Goal: Task Accomplishment & Management: Manage account settings

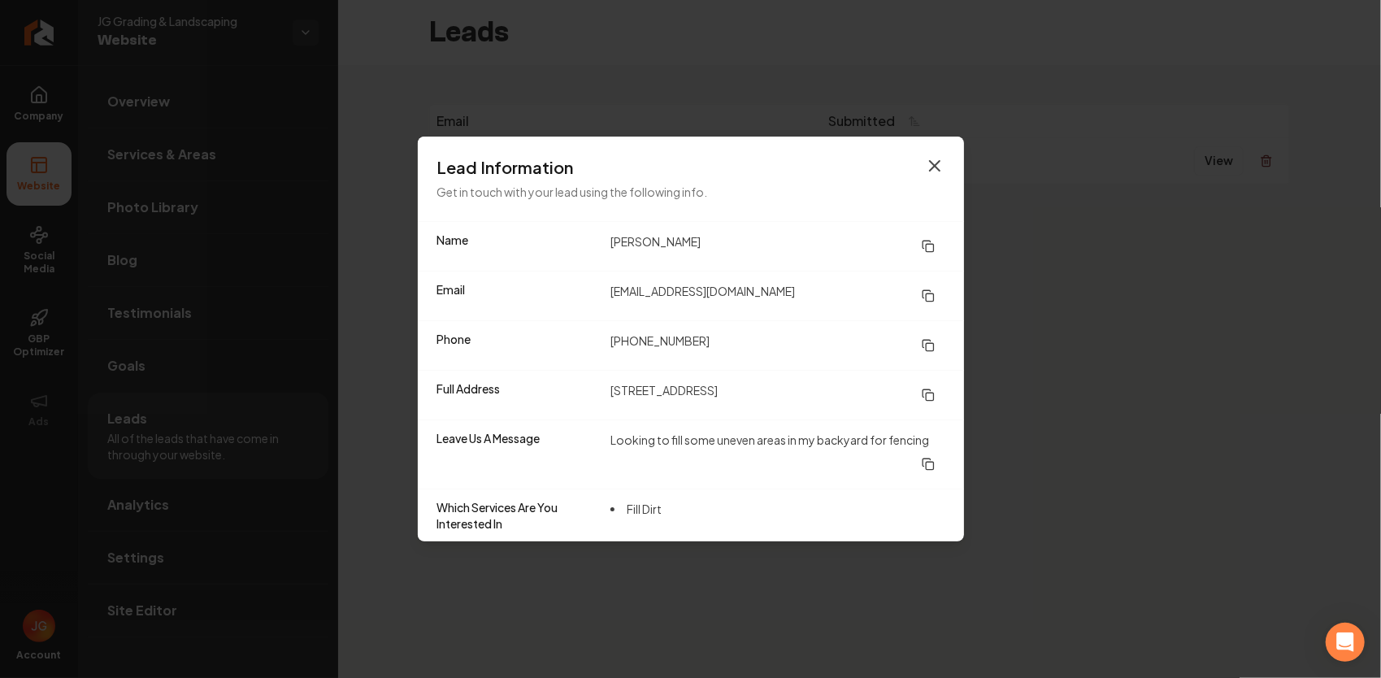
click at [938, 159] on icon "button" at bounding box center [935, 166] width 20 height 20
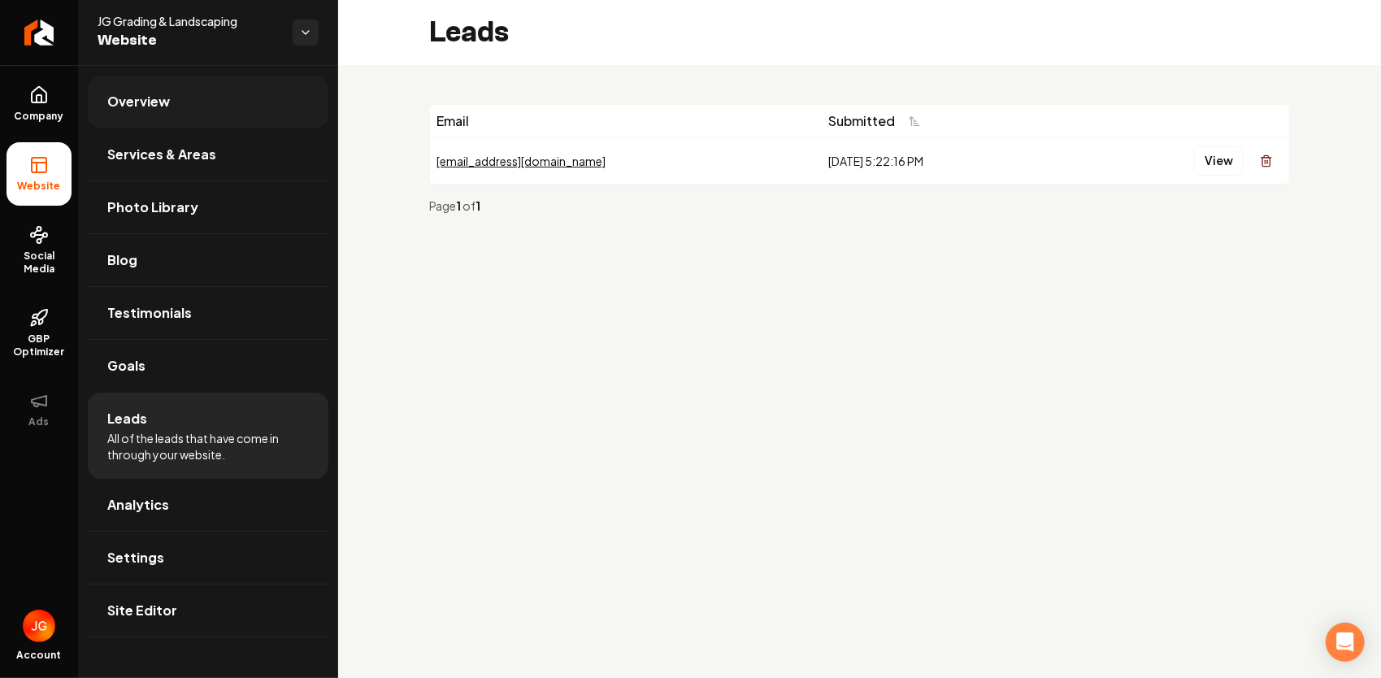
click at [164, 98] on span "Overview" at bounding box center [138, 102] width 63 height 20
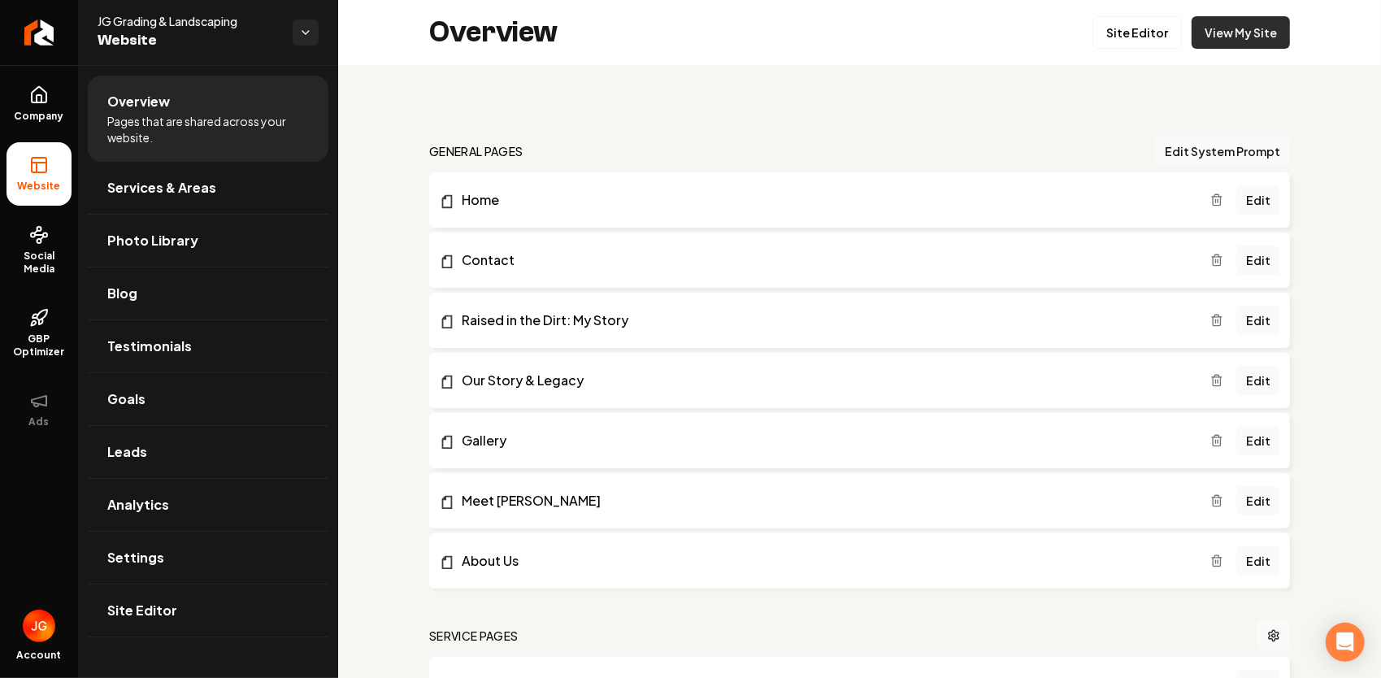
click at [1237, 31] on link "View My Site" at bounding box center [1240, 32] width 98 height 33
click at [1111, 25] on link "Site Editor" at bounding box center [1136, 32] width 89 height 33
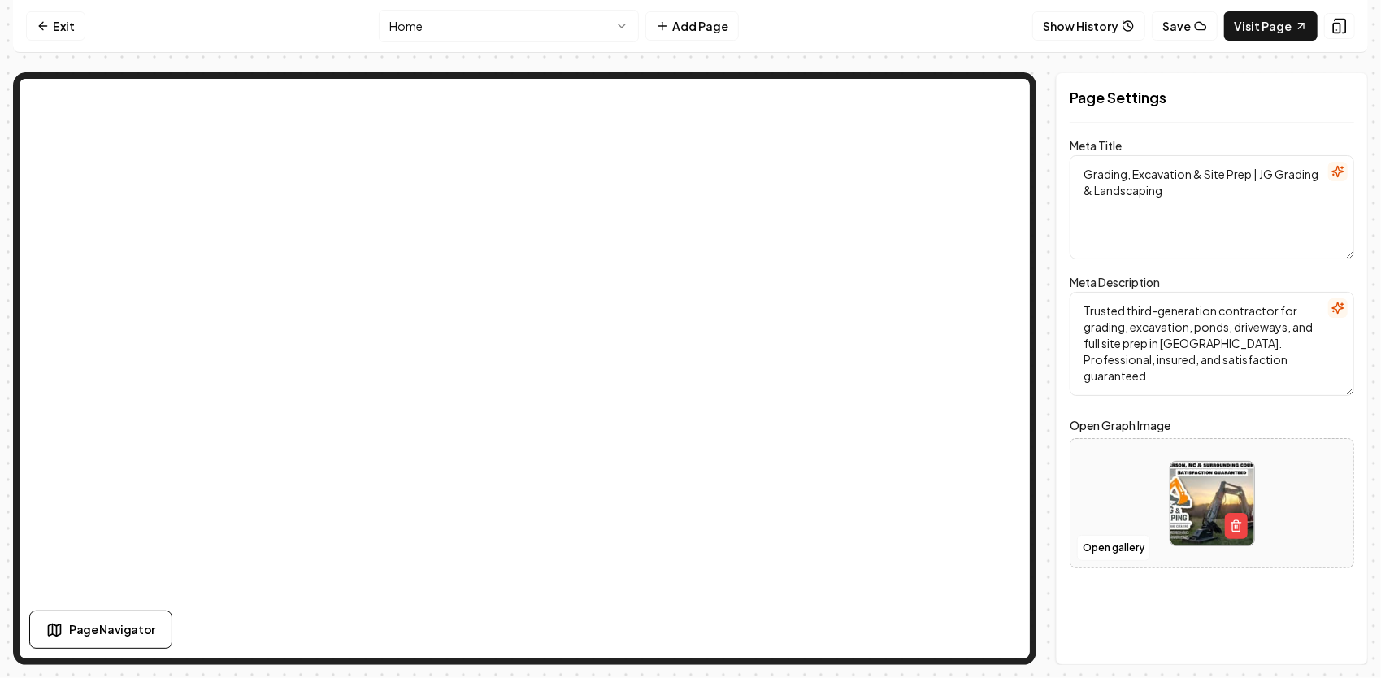
click at [510, 28] on html "Computer Required This feature is only available on a computer. Please switch t…" at bounding box center [690, 339] width 1381 height 678
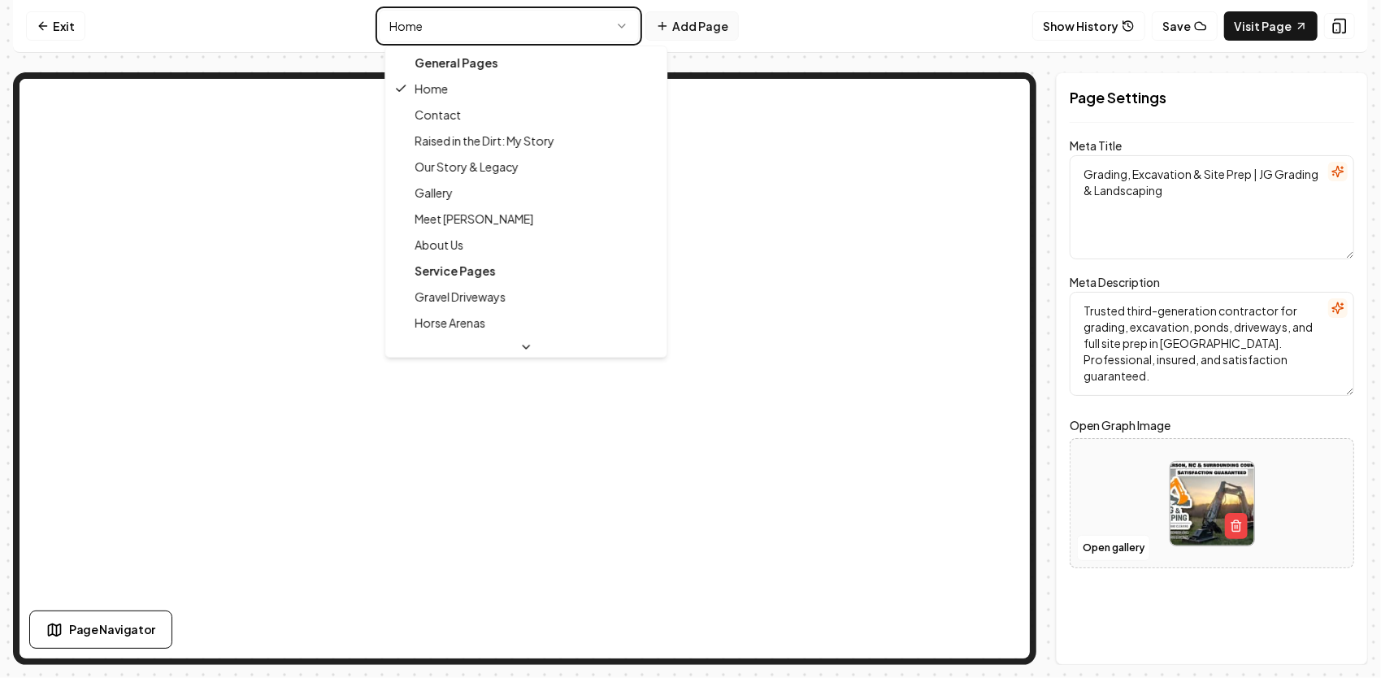
click at [732, 20] on html "Computer Required This feature is only available on a computer. Please switch t…" at bounding box center [690, 339] width 1381 height 678
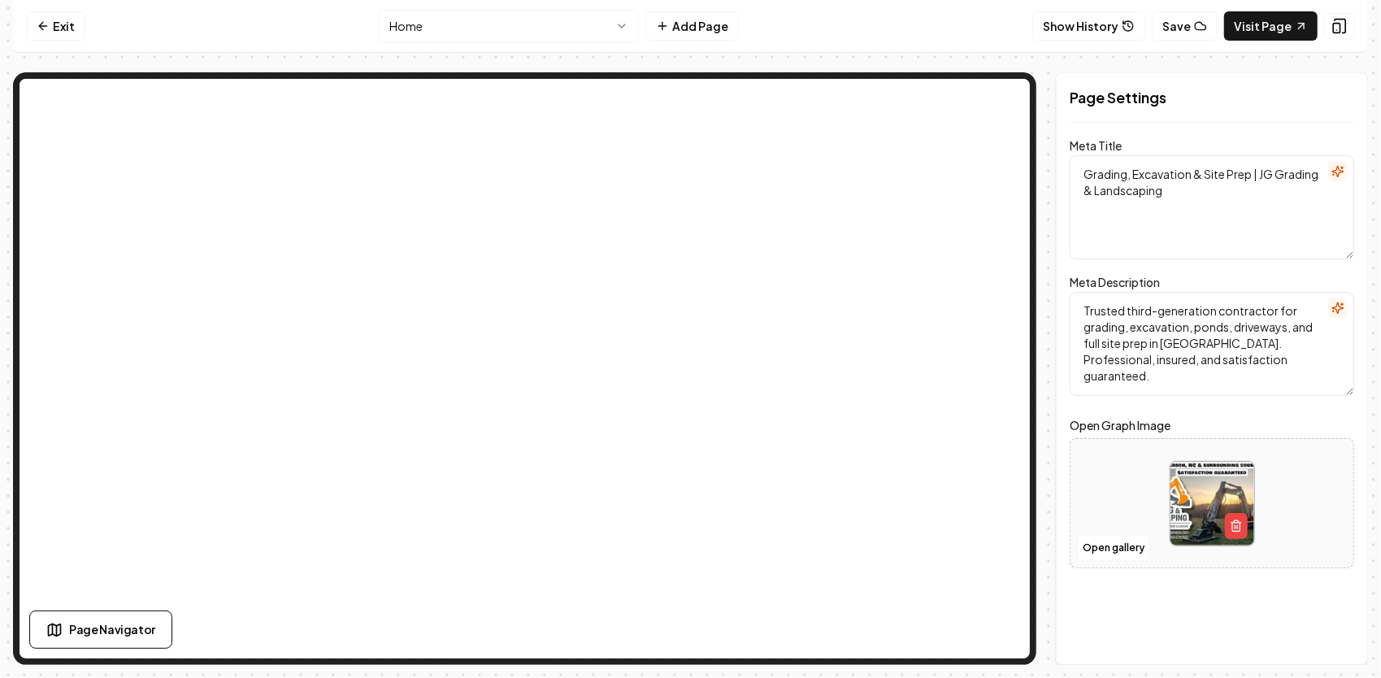
click at [626, 18] on html "Computer Required This feature is only available on a computer. Please switch t…" at bounding box center [690, 339] width 1381 height 678
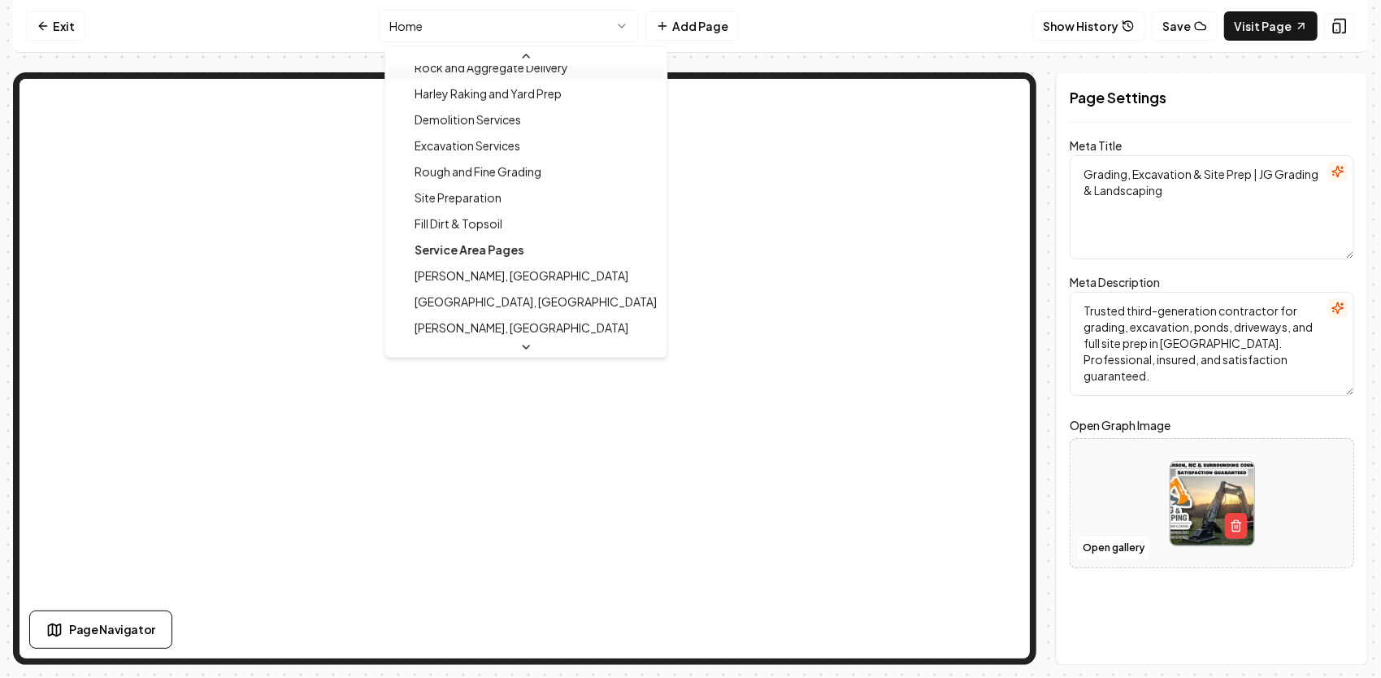
scroll to position [325, 0]
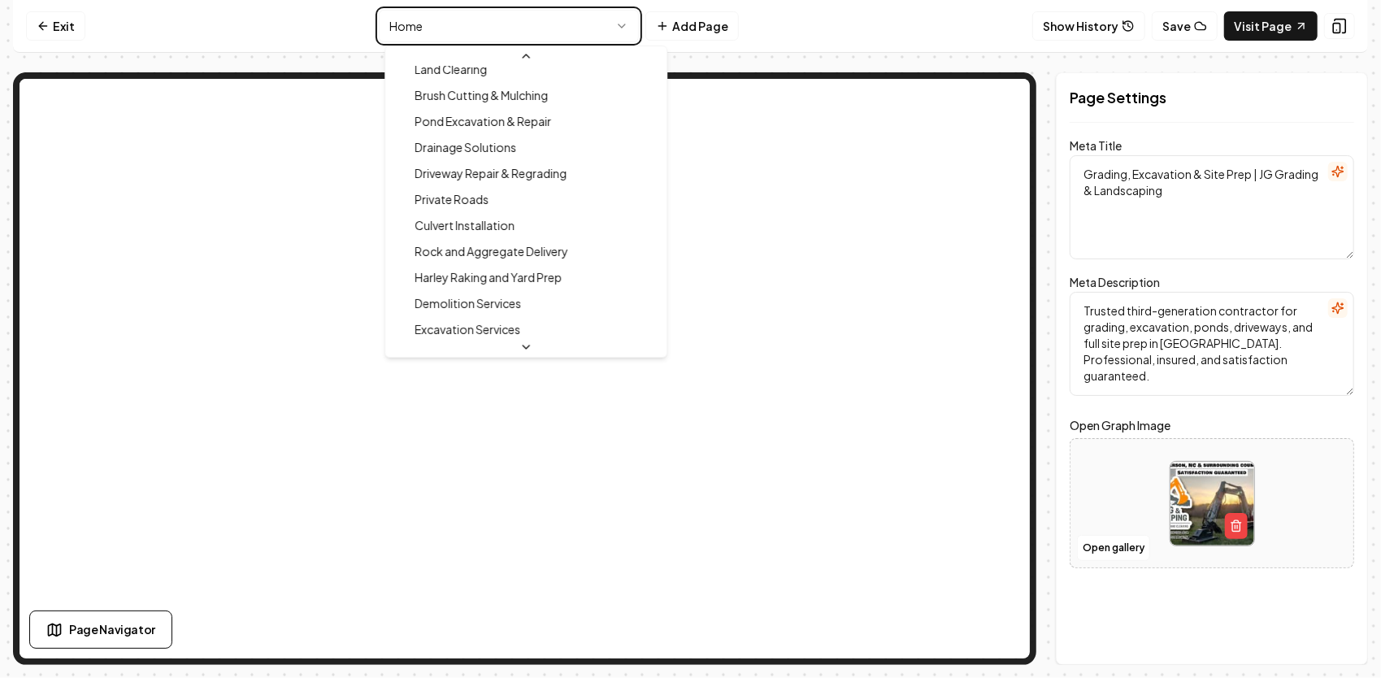
type textarea "Driveway Repair & Regrading Services | JG Grading & Landscaping"
type textarea "Revitalize your driveway with expert repair & regrading services by [PERSON_NAM…"
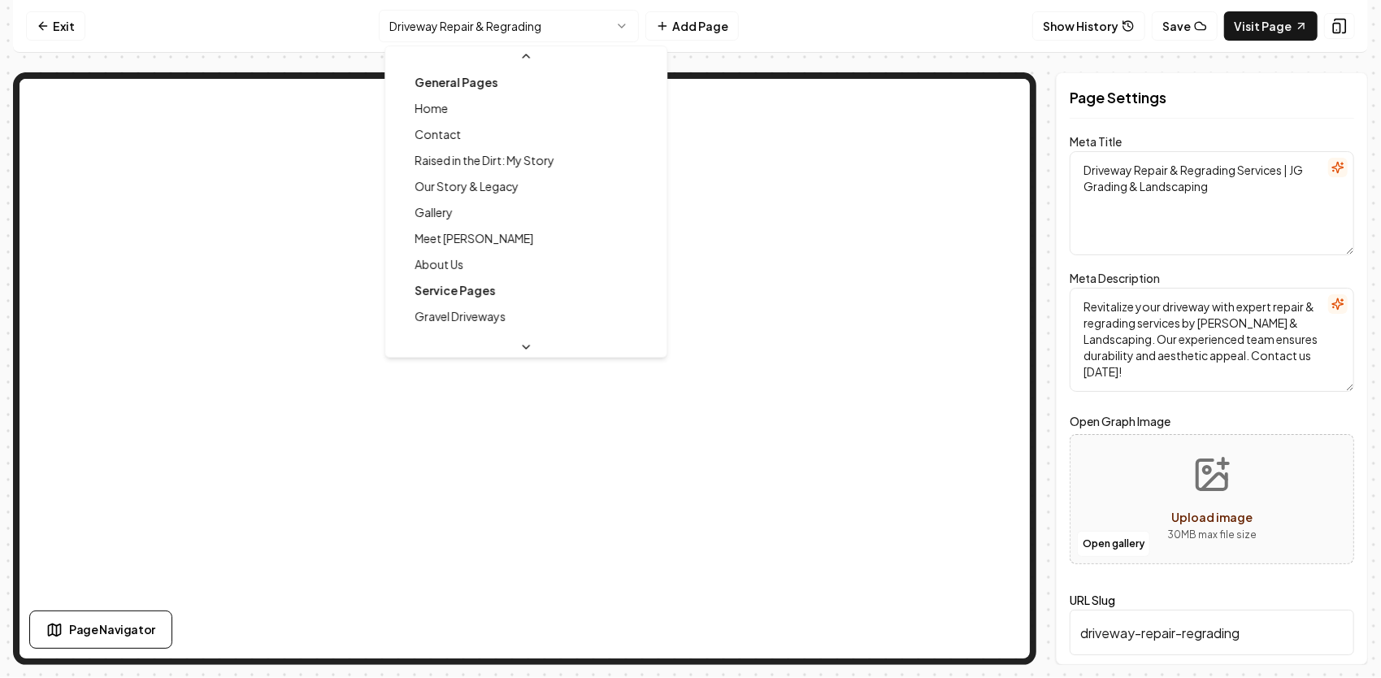
click at [443, 38] on html "Computer Required This feature is only available on a computer. Please switch t…" at bounding box center [690, 339] width 1381 height 678
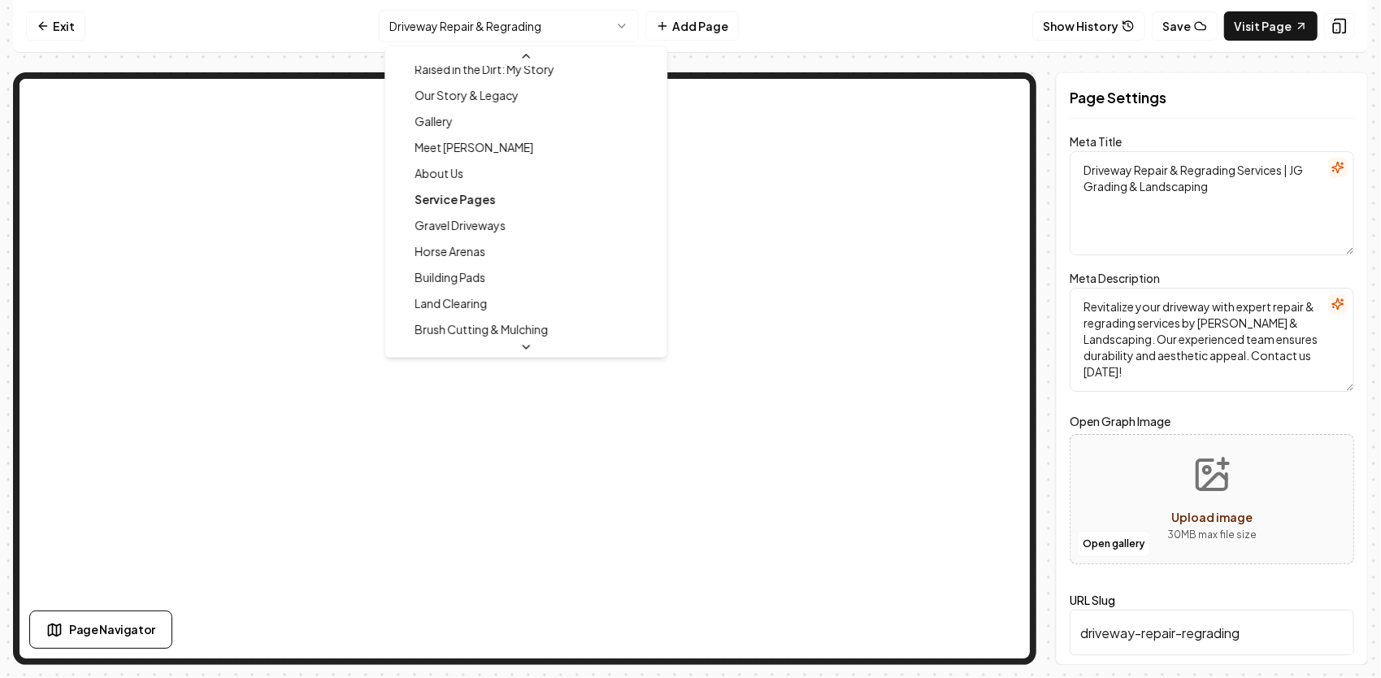
scroll to position [244, 0]
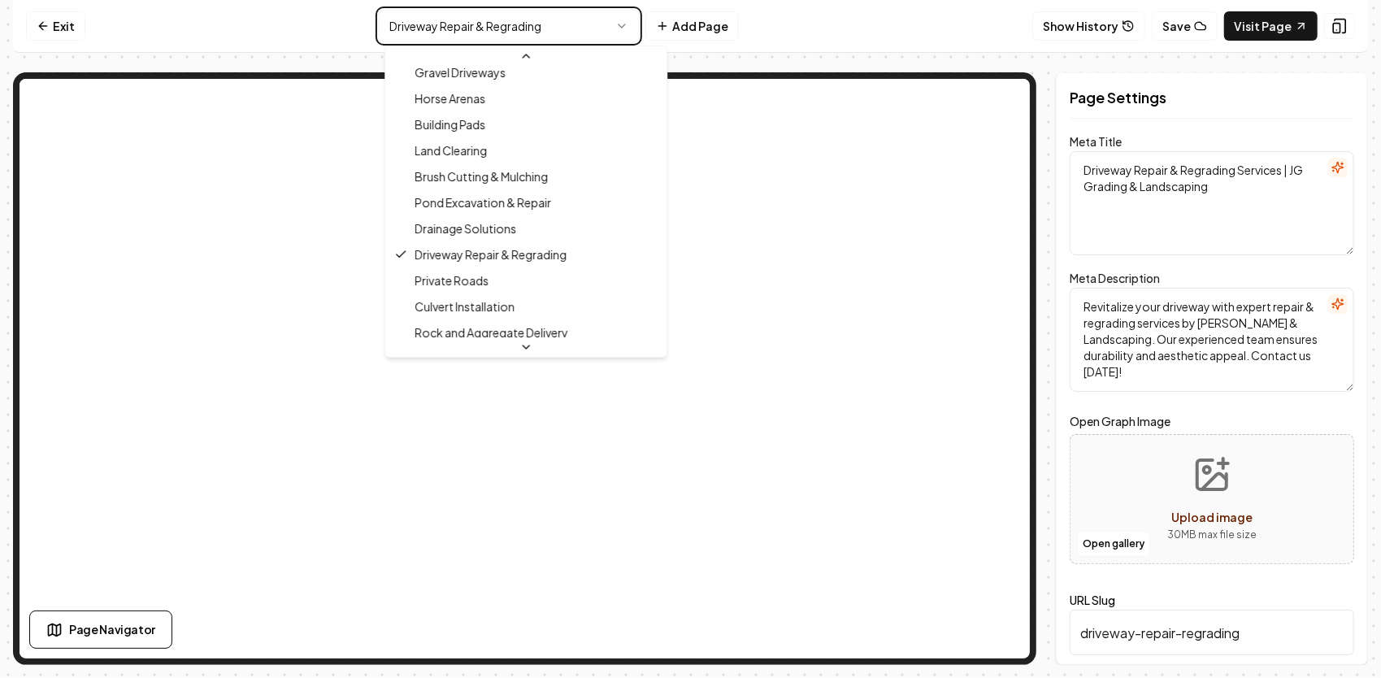
type textarea "Gravel Driveway Installation & Repair | JG Grading & Landscaping – [GEOGRAPHIC_…"
type textarea "Professional gravel driveway installation and repair by [PERSON_NAME] & Landsca…"
type input "gravel-driveways"
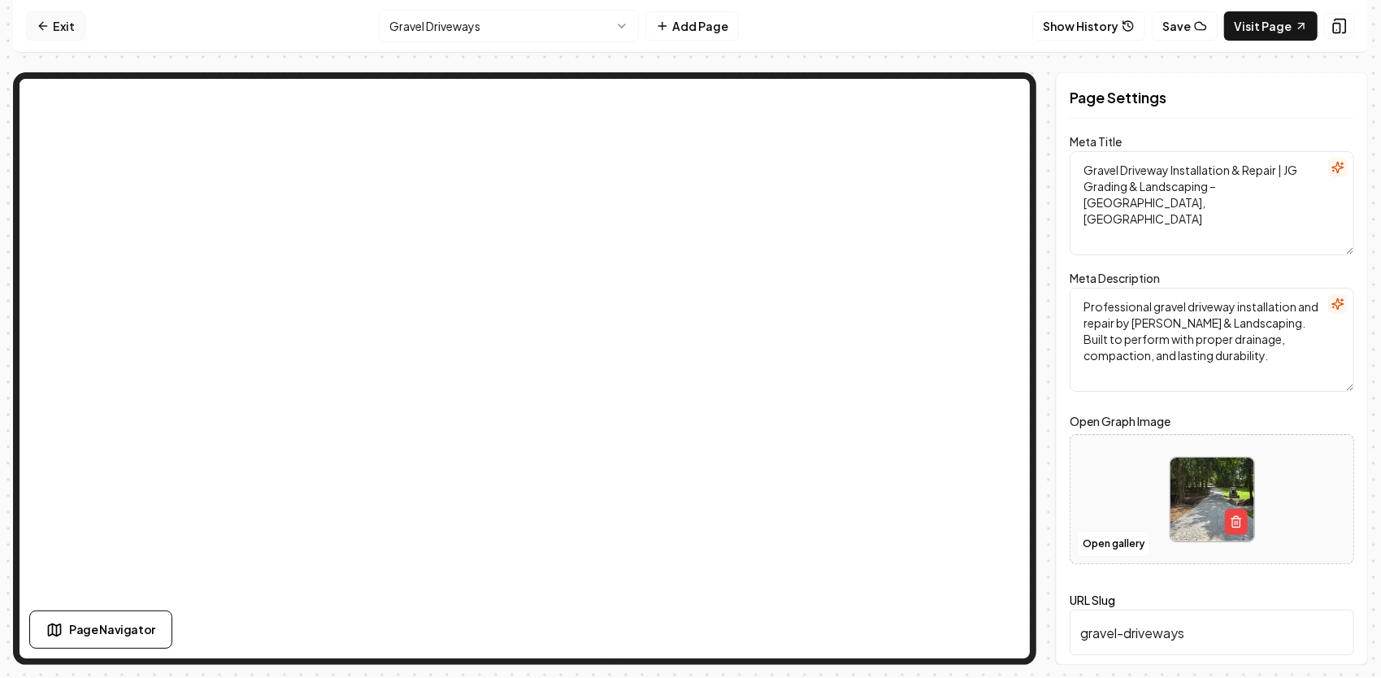
click at [72, 33] on link "Exit" at bounding box center [55, 25] width 59 height 29
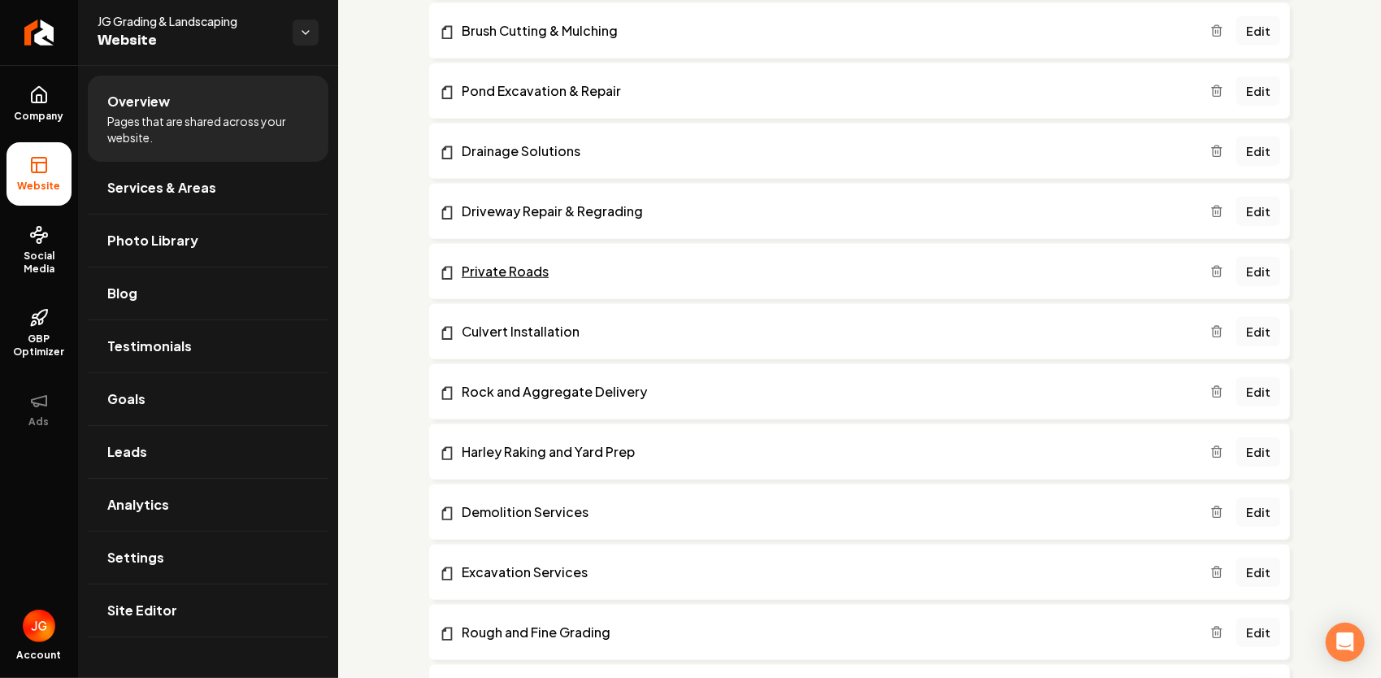
scroll to position [813, 0]
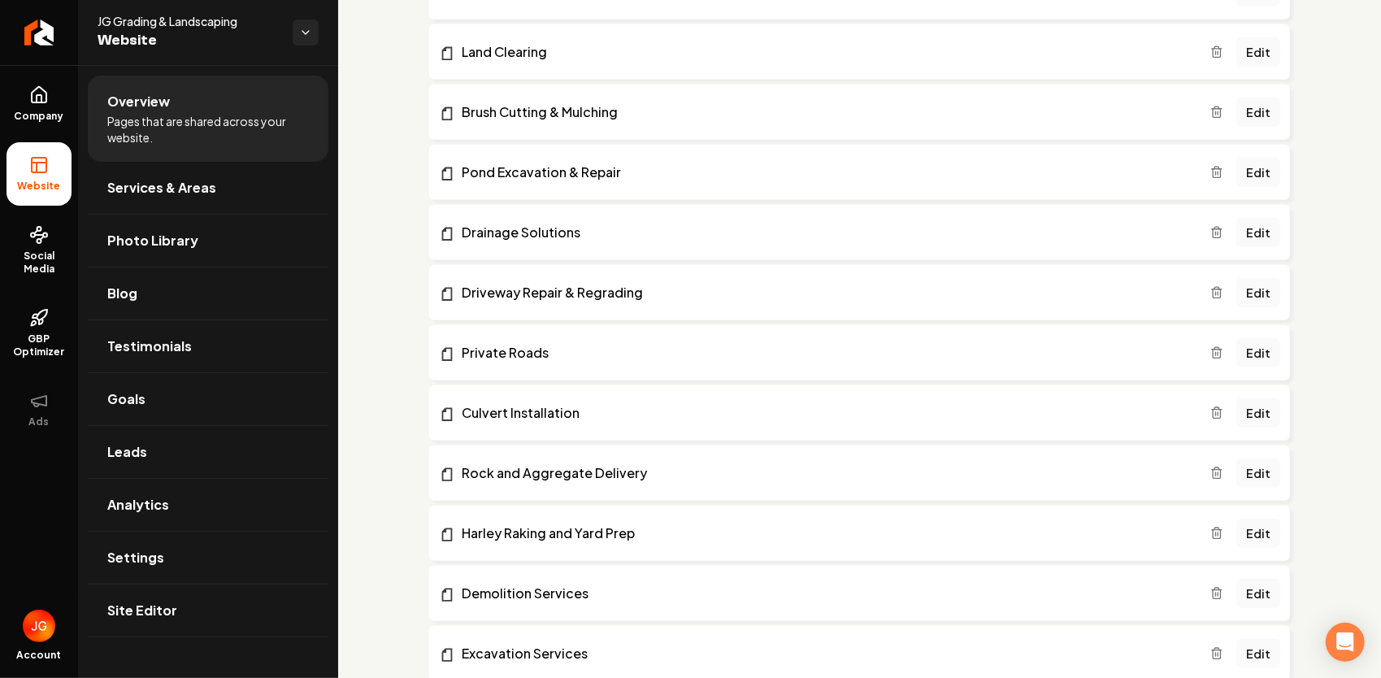
click at [1210, 290] on icon "Main content area" at bounding box center [1216, 292] width 13 height 13
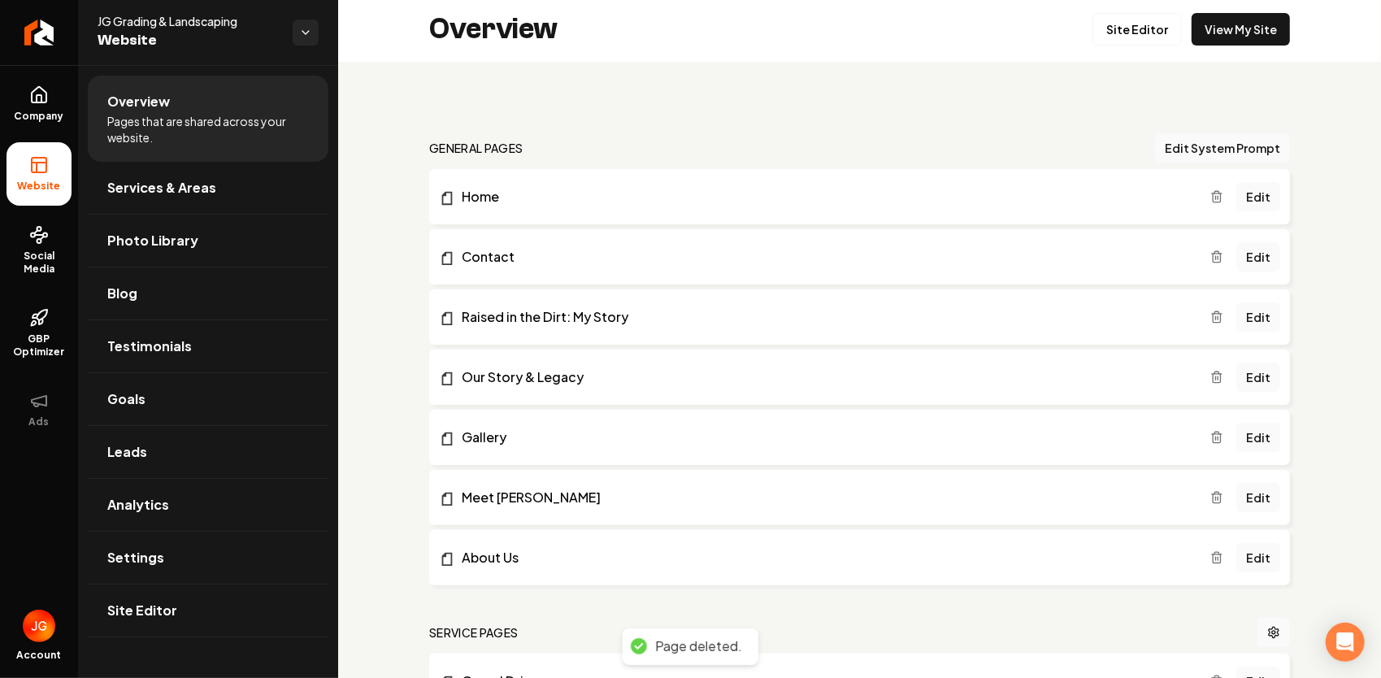
scroll to position [0, 0]
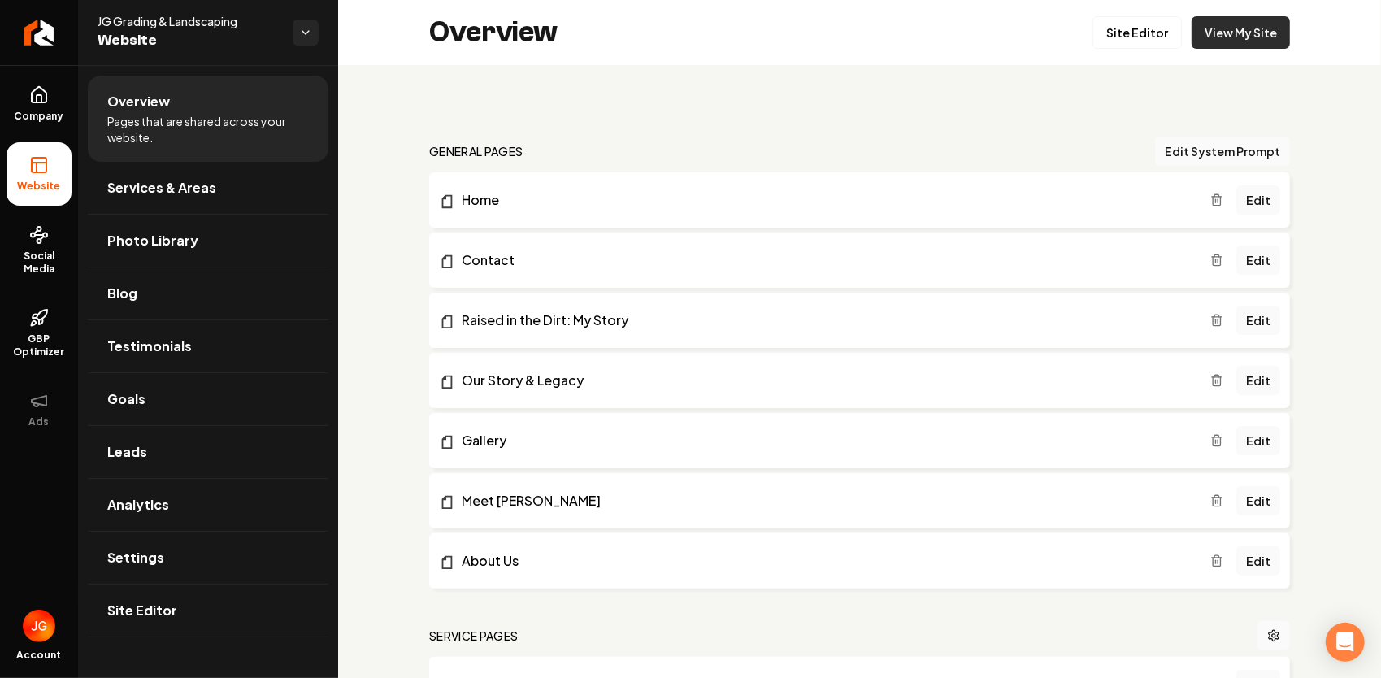
click at [1257, 33] on link "View My Site" at bounding box center [1240, 32] width 98 height 33
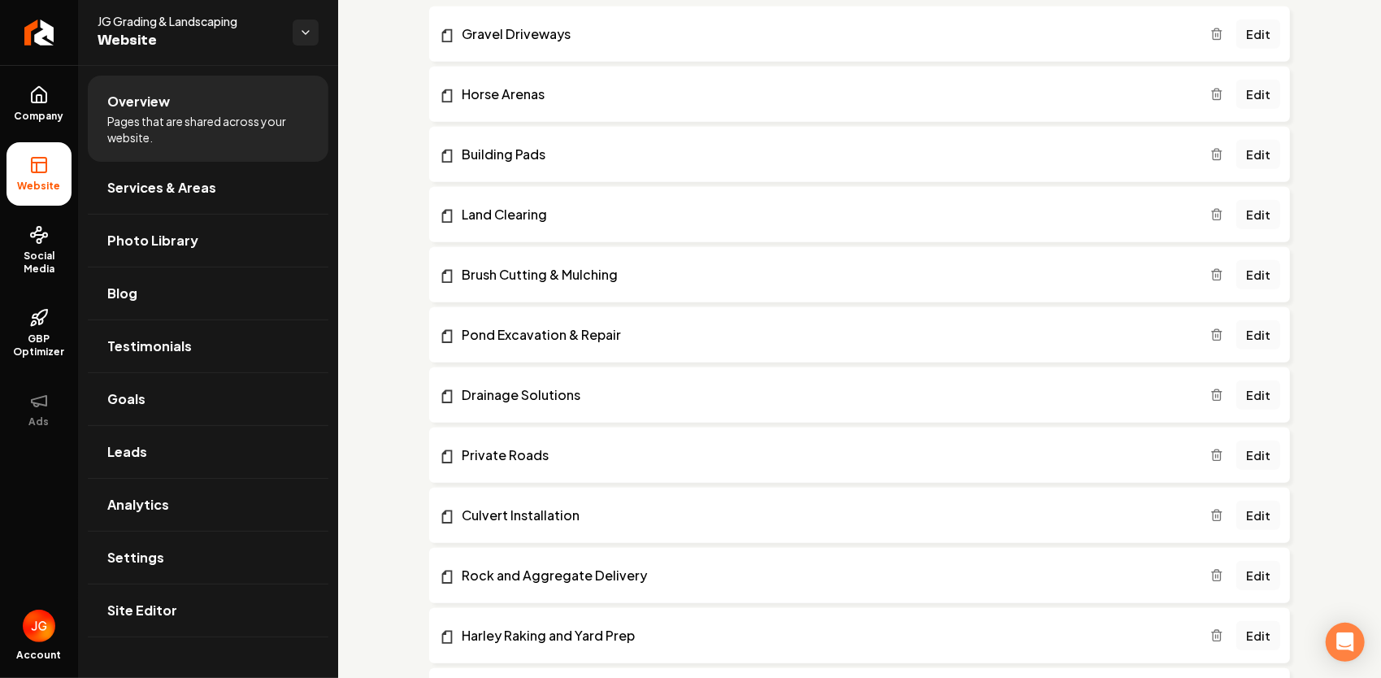
scroll to position [569, 0]
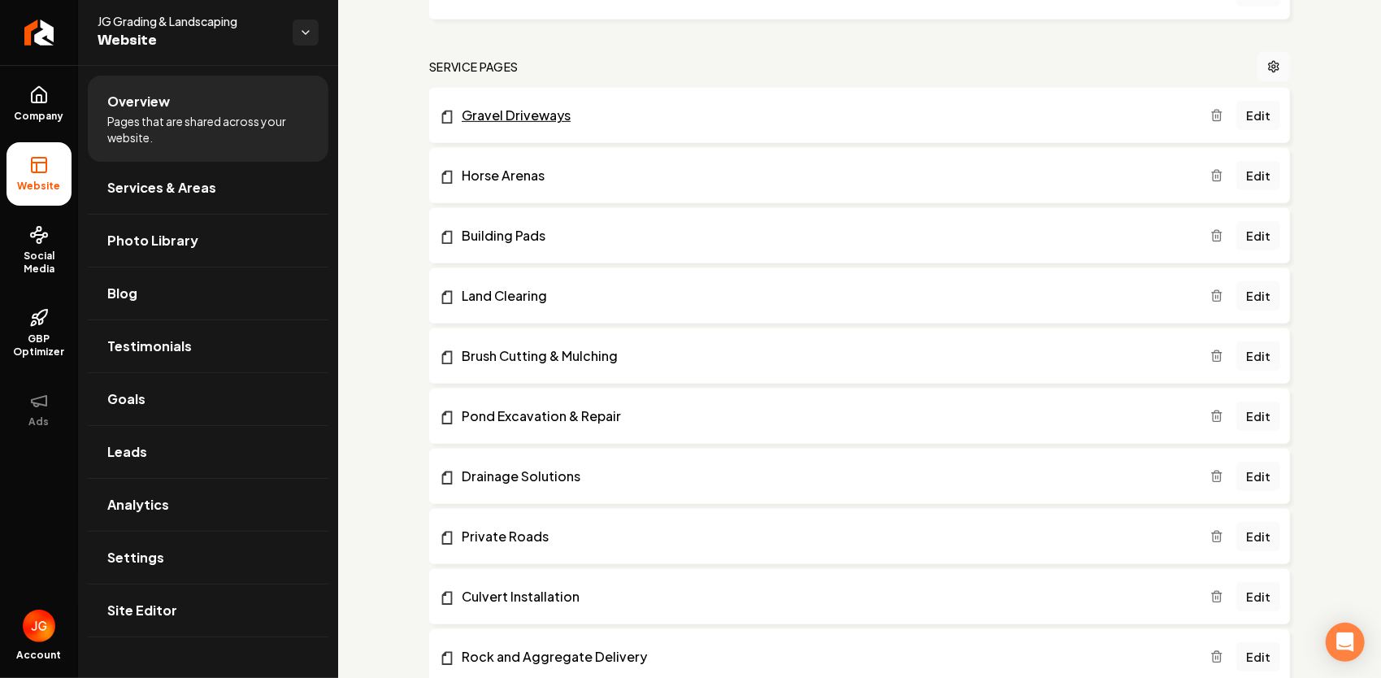
click at [557, 113] on link "Gravel Driveways" at bounding box center [824, 116] width 771 height 20
click at [1250, 114] on link "Edit" at bounding box center [1258, 115] width 44 height 29
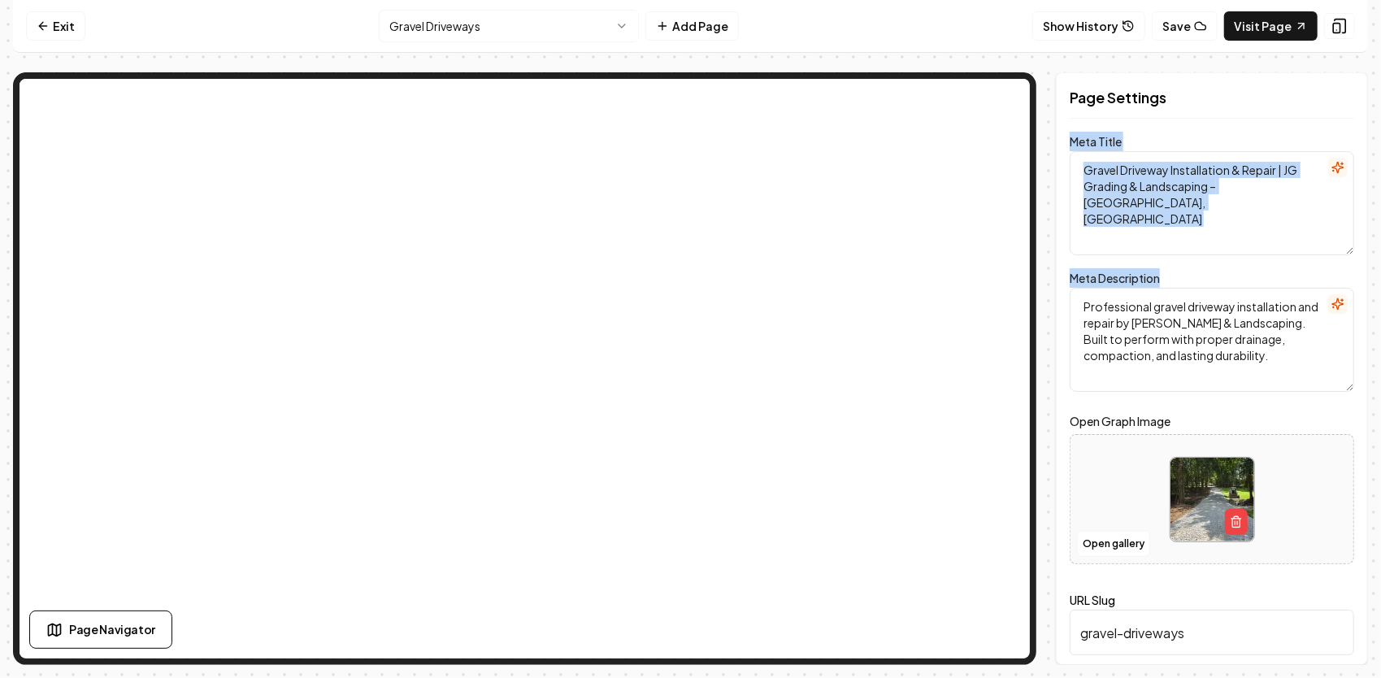
drag, startPoint x: 1070, startPoint y: 133, endPoint x: 1176, endPoint y: 336, distance: 229.4
click at [1176, 336] on form "Meta Title Gravel Driveway Installation & Repair | JG Grading & Landscaping – […" at bounding box center [1212, 404] width 284 height 533
click at [1113, 216] on textarea "Gravel Driveway Installation & Repair | JG Grading & Landscaping – [GEOGRAPHIC_…" at bounding box center [1212, 203] width 284 height 104
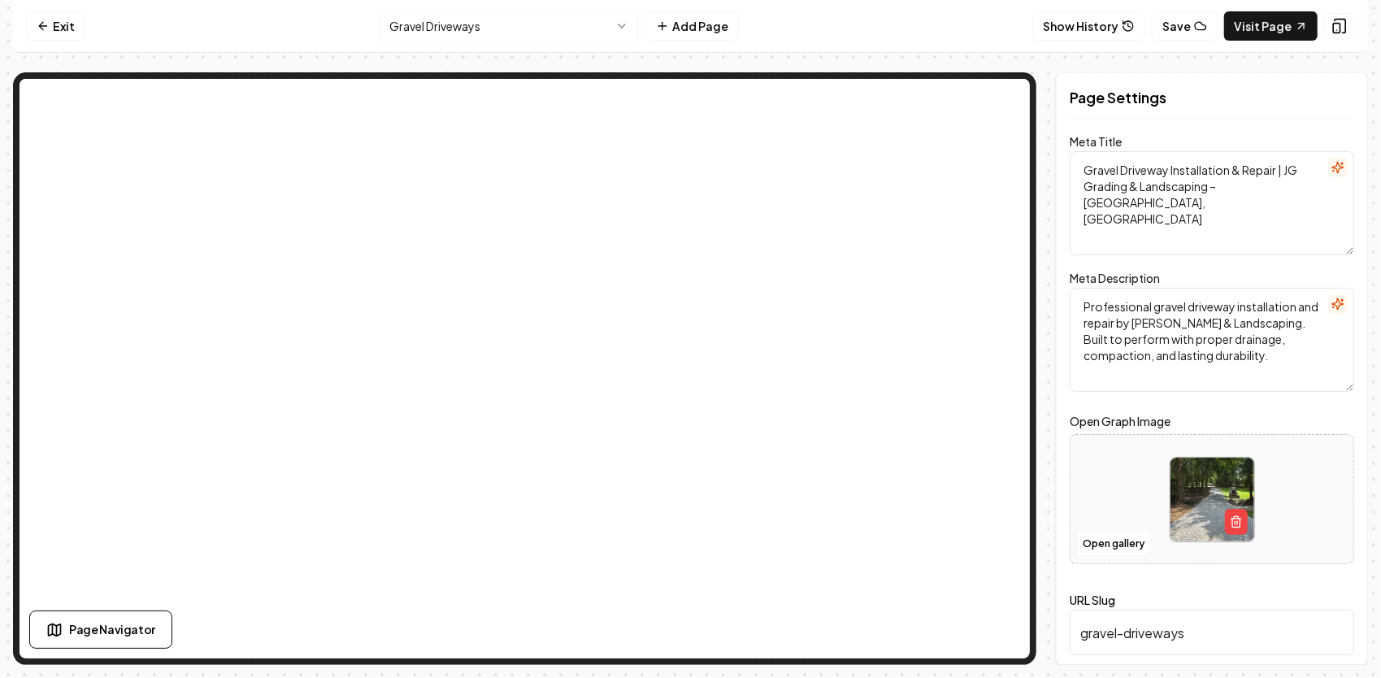
click at [558, 26] on html "Computer Required This feature is only available on a computer. Please switch t…" at bounding box center [690, 339] width 1381 height 678
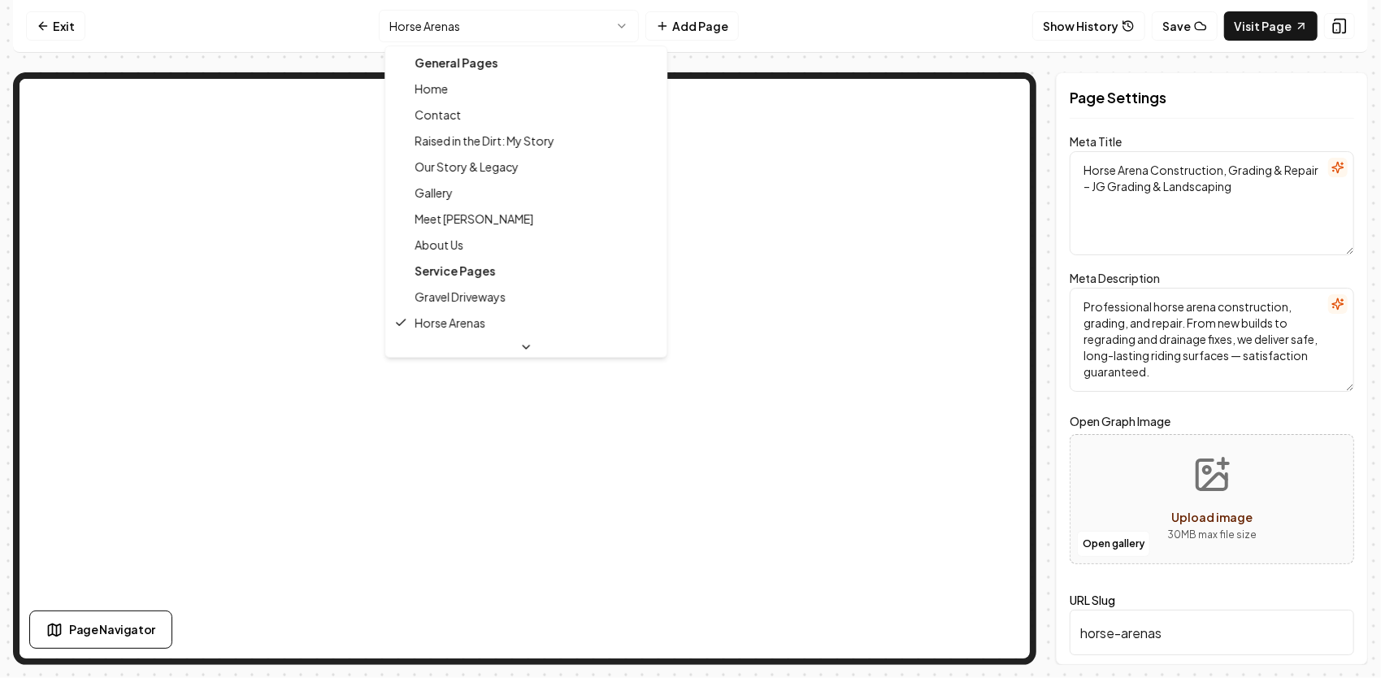
click at [587, 20] on html "Computer Required This feature is only available on a computer. Please switch t…" at bounding box center [690, 339] width 1381 height 678
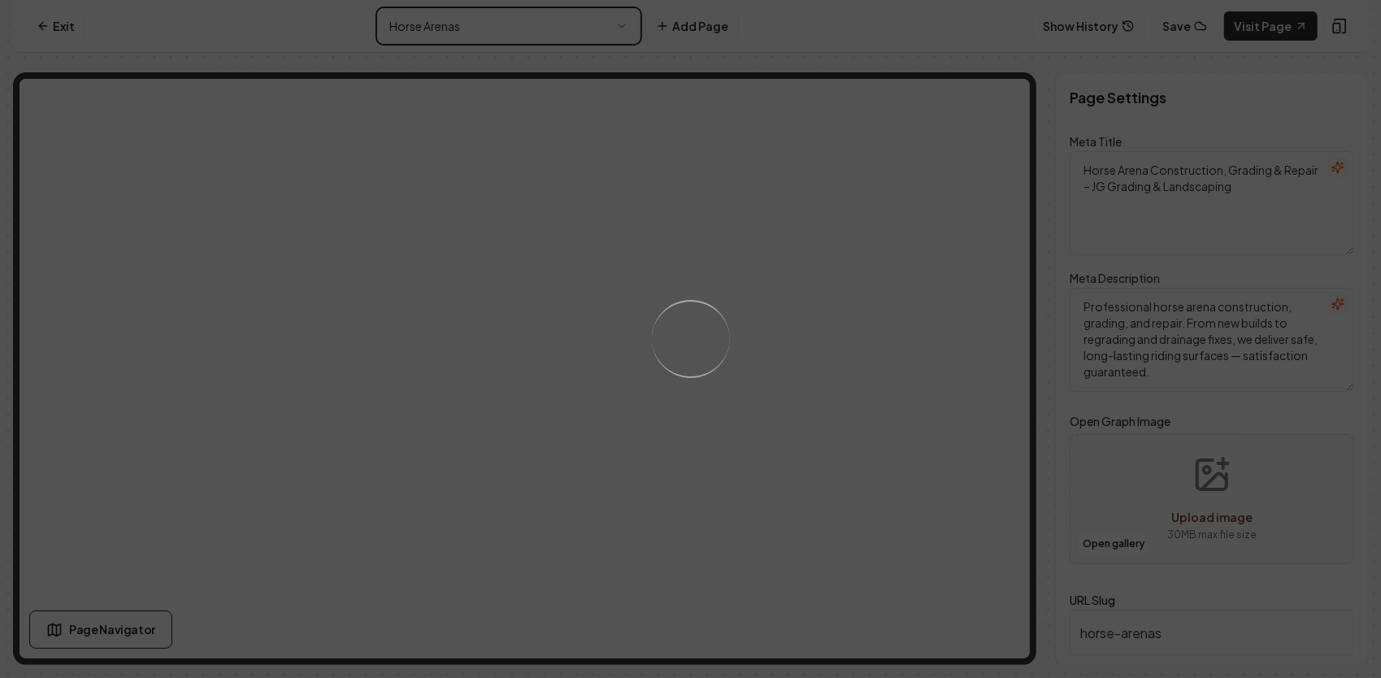
type textarea "Building Pads & Site Prep – JG Grading & Landscaping"
type textarea "Building pad construction & site prep: undercut, lift compaction, drainage & fi…"
type input "building-pads"
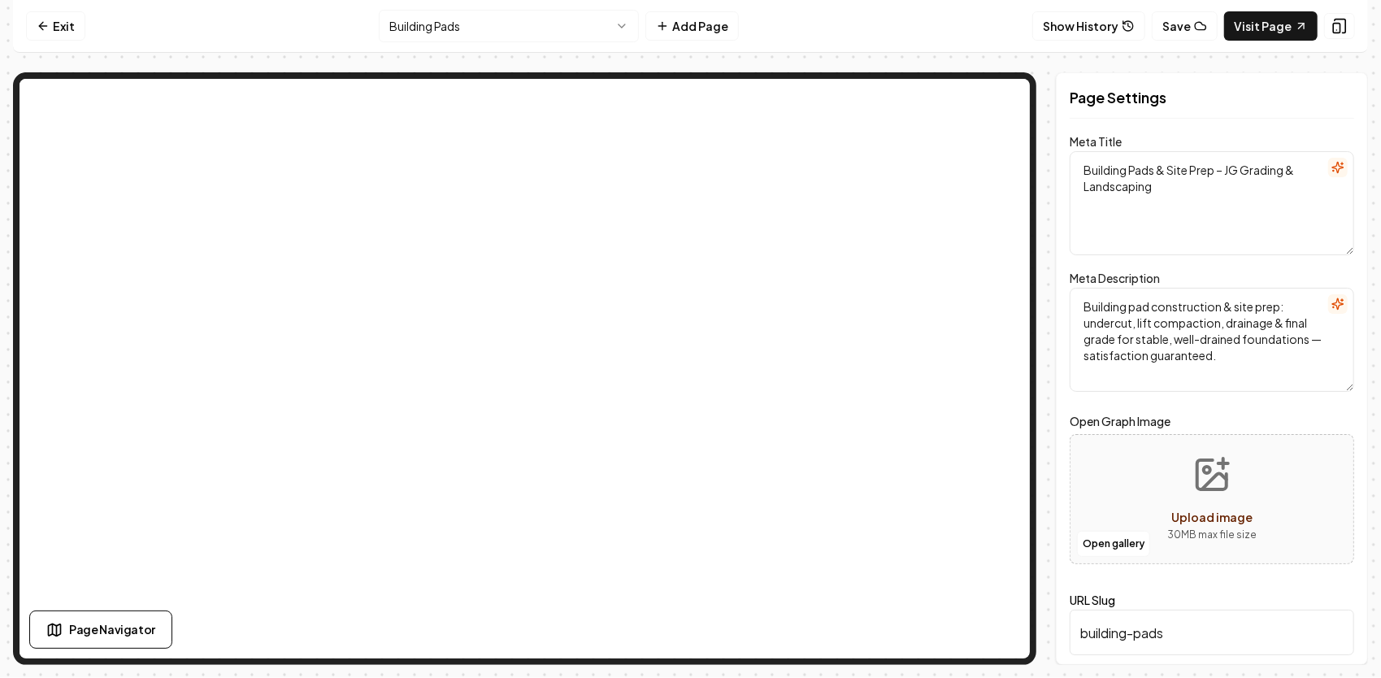
click at [584, 31] on html "Computer Required This feature is only available on a computer. Please switch t…" at bounding box center [690, 339] width 1381 height 678
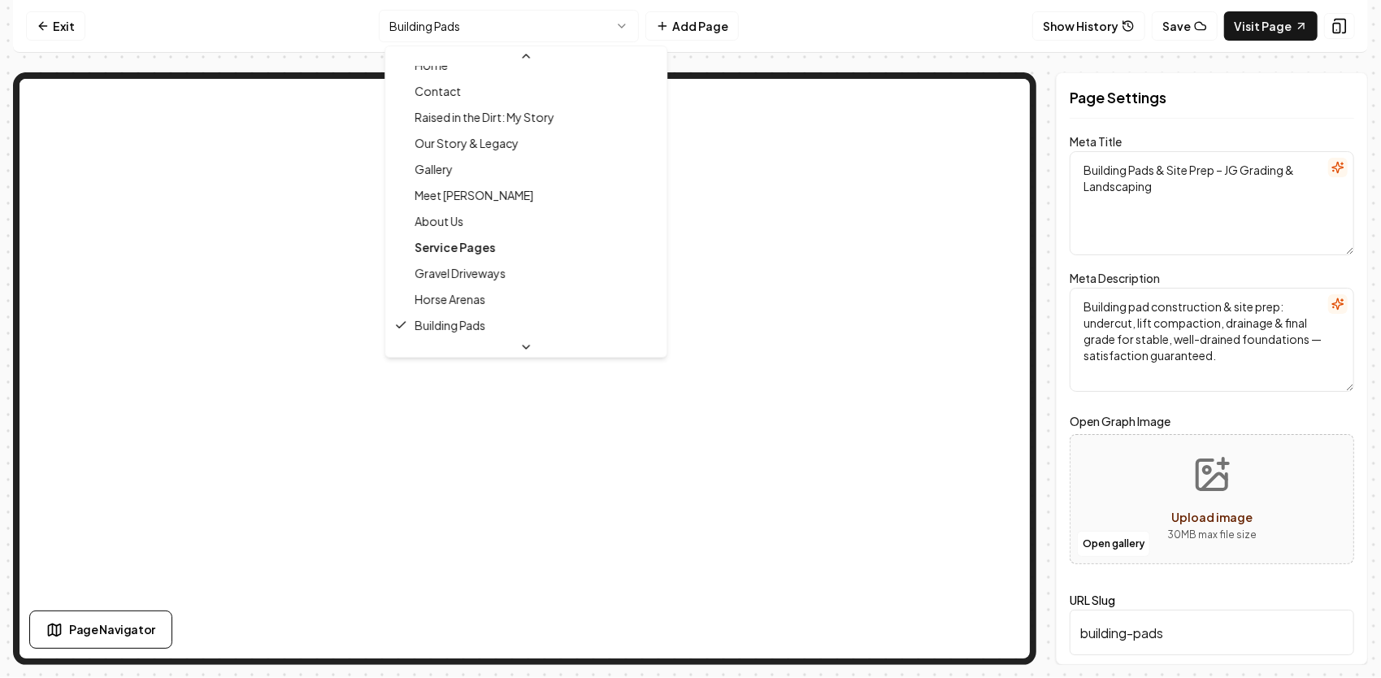
scroll to position [124, 0]
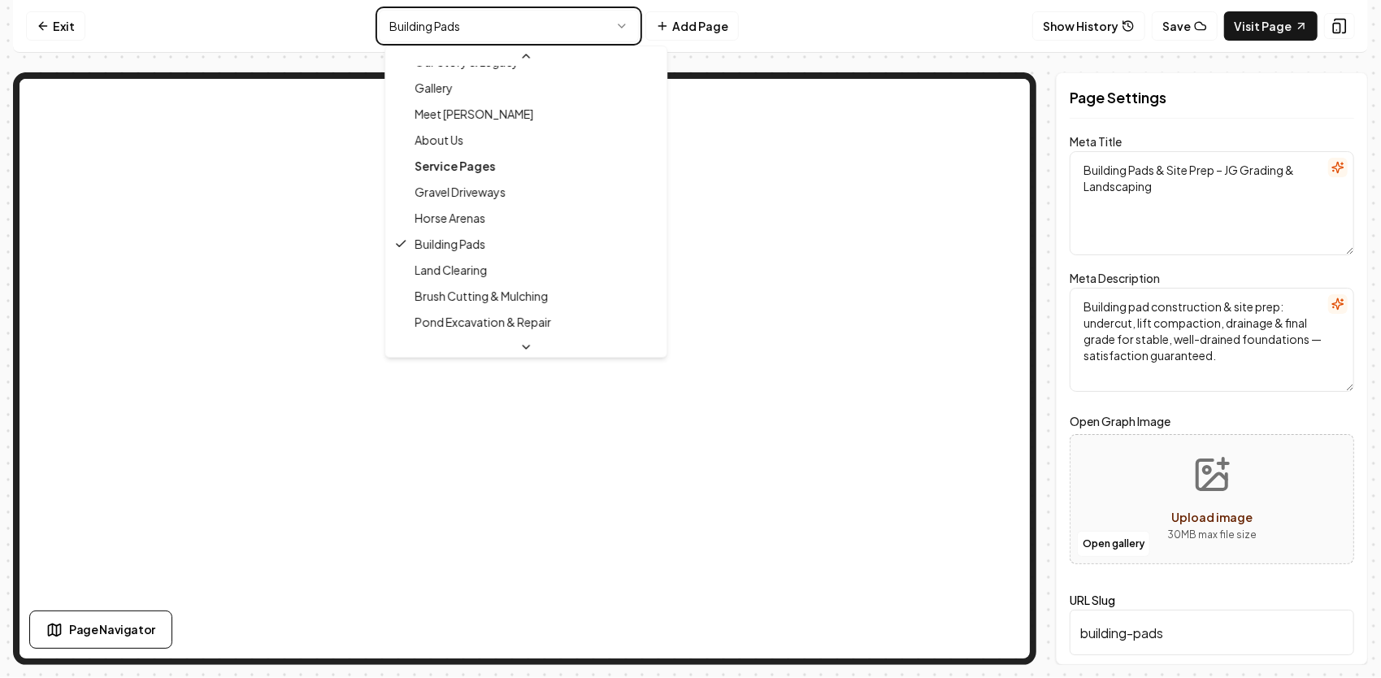
type textarea "Land Clearing in [GEOGRAPHIC_DATA], [GEOGRAPHIC_DATA] | JG Grading & Landscaping"
type textarea "Land & lot clearing: trees, brush & stumps removed, haul-off, grading & 22-ft b…"
type input "land-clearing"
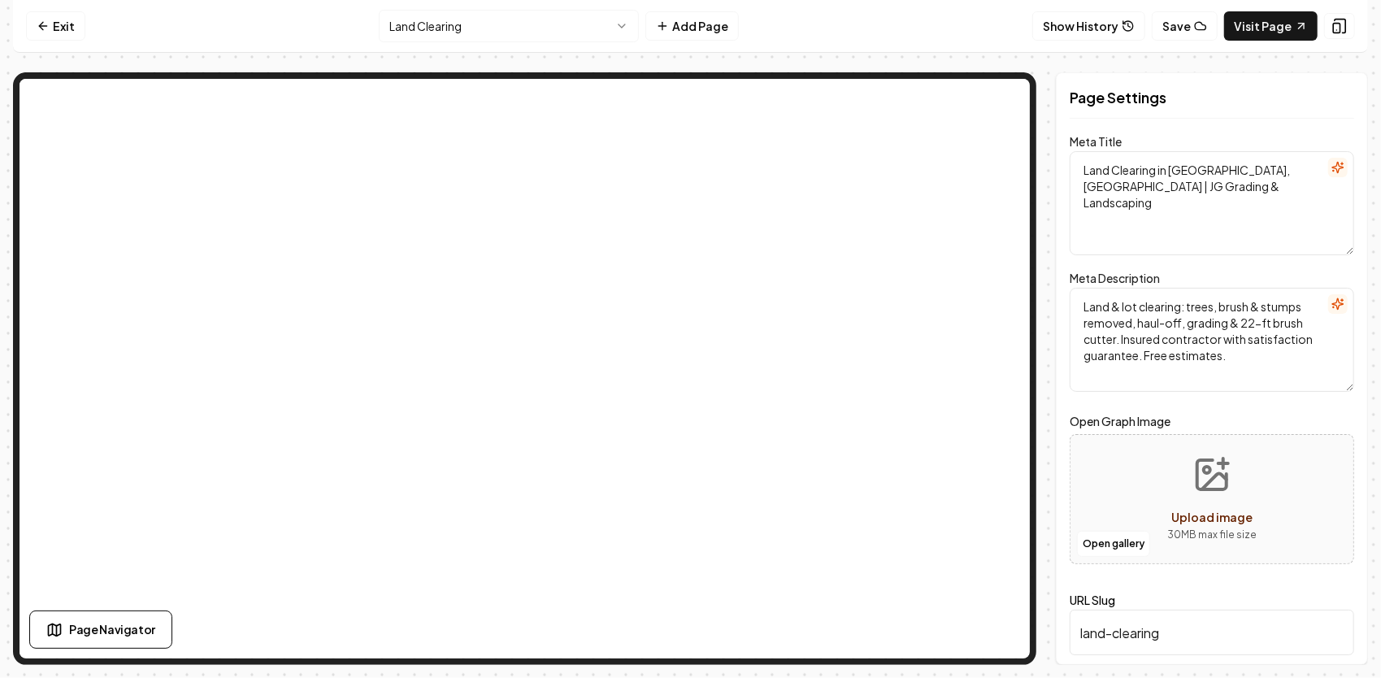
drag, startPoint x: 1194, startPoint y: 189, endPoint x: 1068, endPoint y: 167, distance: 127.7
click at [1068, 167] on div "Page Settings Meta Title Land Clearing in [GEOGRAPHIC_DATA], [GEOGRAPHIC_DATA] …" at bounding box center [1212, 368] width 312 height 592
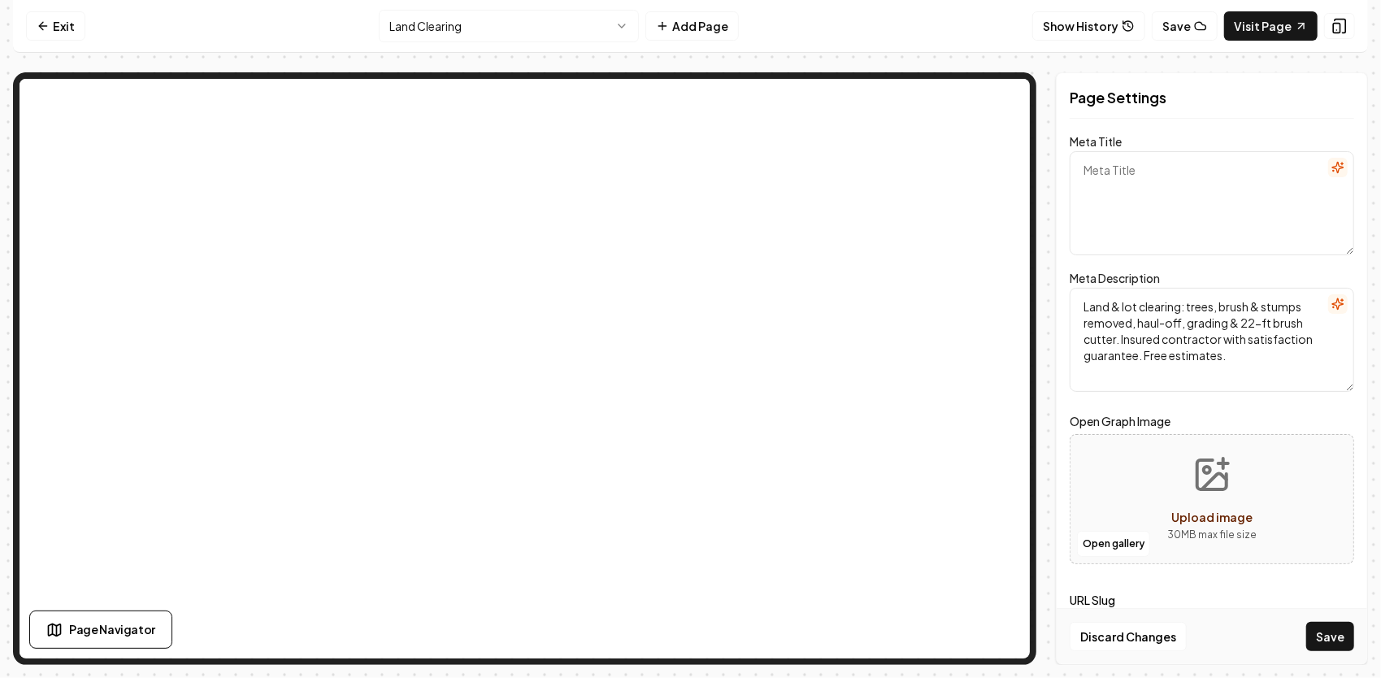
paste textarea "Land & Lot Clearing, Tree & [PERSON_NAME] Removal | JG Grading & Landscaping – …"
type textarea "Land & Lot Clearing, Tree & [PERSON_NAME] Removal | JG Grading & Landscaping – …"
drag, startPoint x: 1229, startPoint y: 349, endPoint x: 1060, endPoint y: 309, distance: 173.9
click at [1060, 309] on div "Page Settings Meta Title Land & Lot Clearing, Tree & [PERSON_NAME] Removal | JG…" at bounding box center [1212, 368] width 312 height 592
drag, startPoint x: 1321, startPoint y: 202, endPoint x: 1077, endPoint y: 169, distance: 246.8
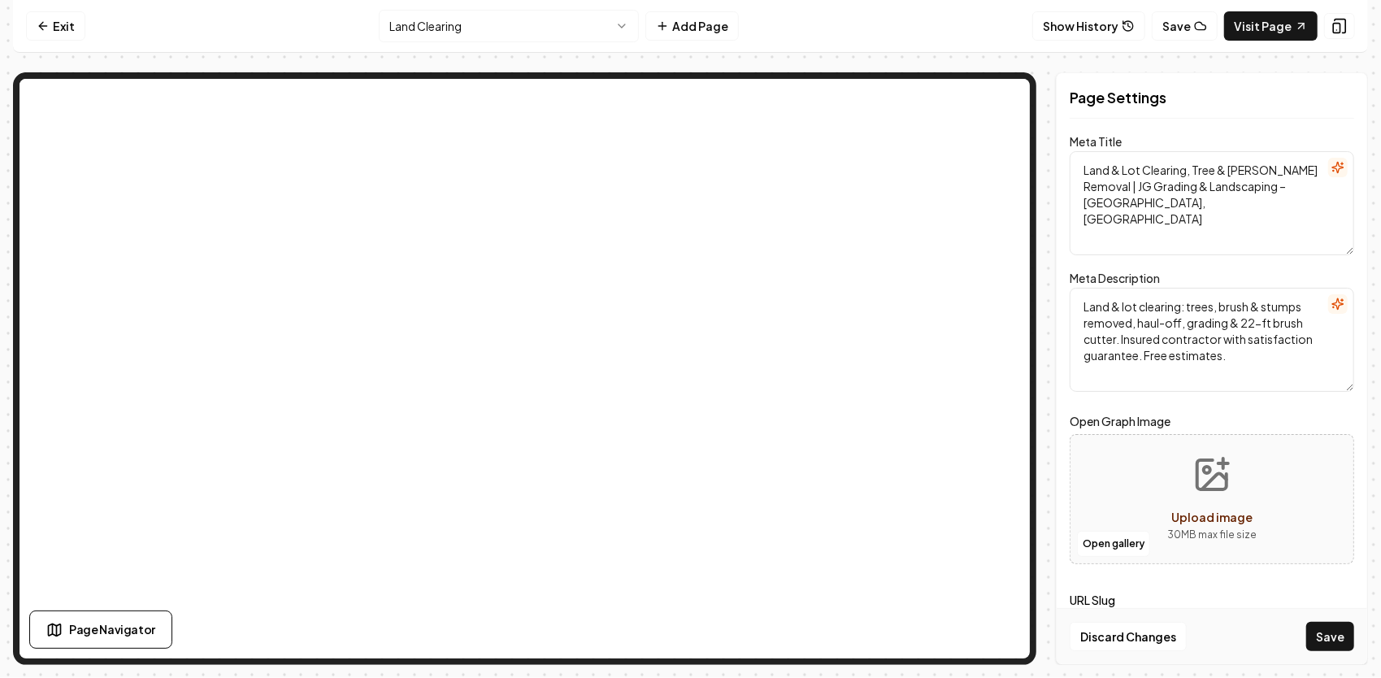
click at [1077, 169] on textarea "Land & Lot Clearing, Tree & [PERSON_NAME] Removal | JG Grading & Landscaping – …" at bounding box center [1212, 203] width 284 height 104
paste textarea "Land Clearing, Tree Removal & Site Prep | JG Grading – [GEOGRAPHIC_DATA], [GEOG…"
type textarea "Land Clearing, Tree Removal & Site Prep | JG Grading – [GEOGRAPHIC_DATA], [GEOG…"
drag, startPoint x: 1245, startPoint y: 353, endPoint x: 1060, endPoint y: 297, distance: 193.6
click at [1060, 297] on div "Page Settings Meta Title Land Clearing, Tree Removal & Site Prep | JG Grading –…" at bounding box center [1212, 368] width 312 height 592
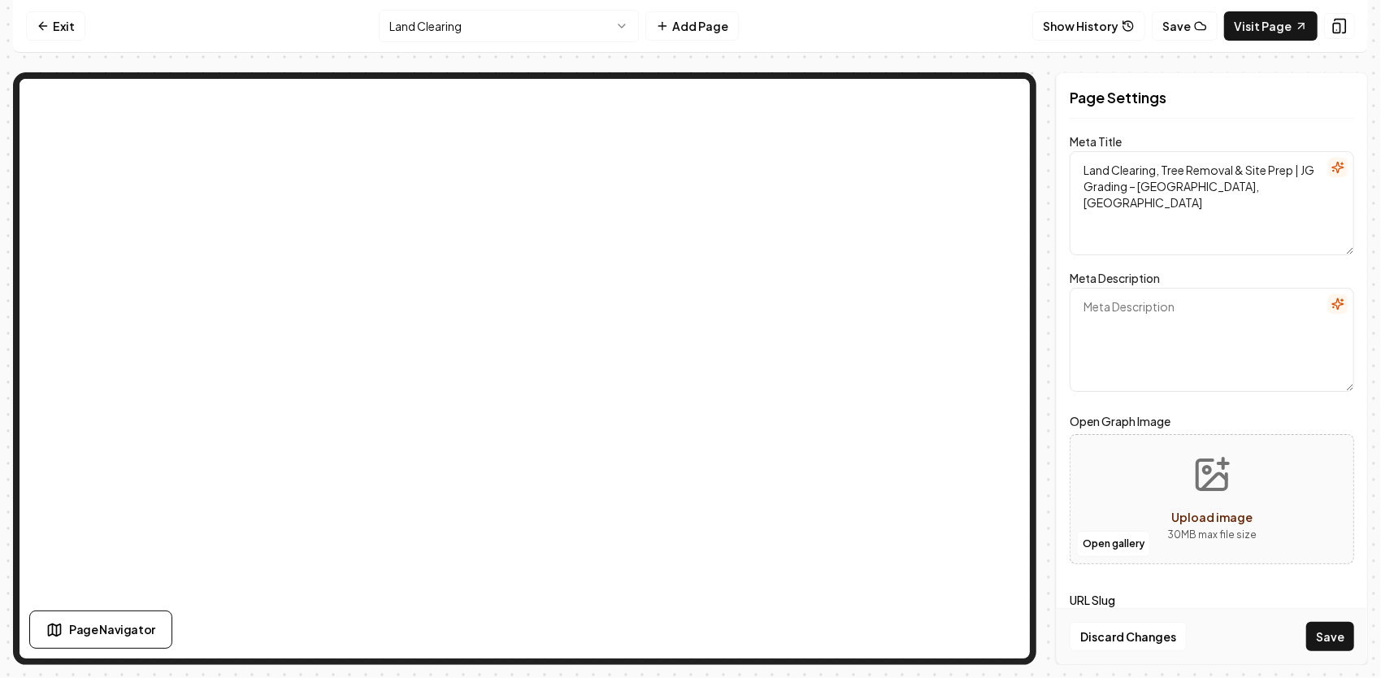
paste textarea "Professional land & lot clearing, tree & [PERSON_NAME] removal, and full site p…"
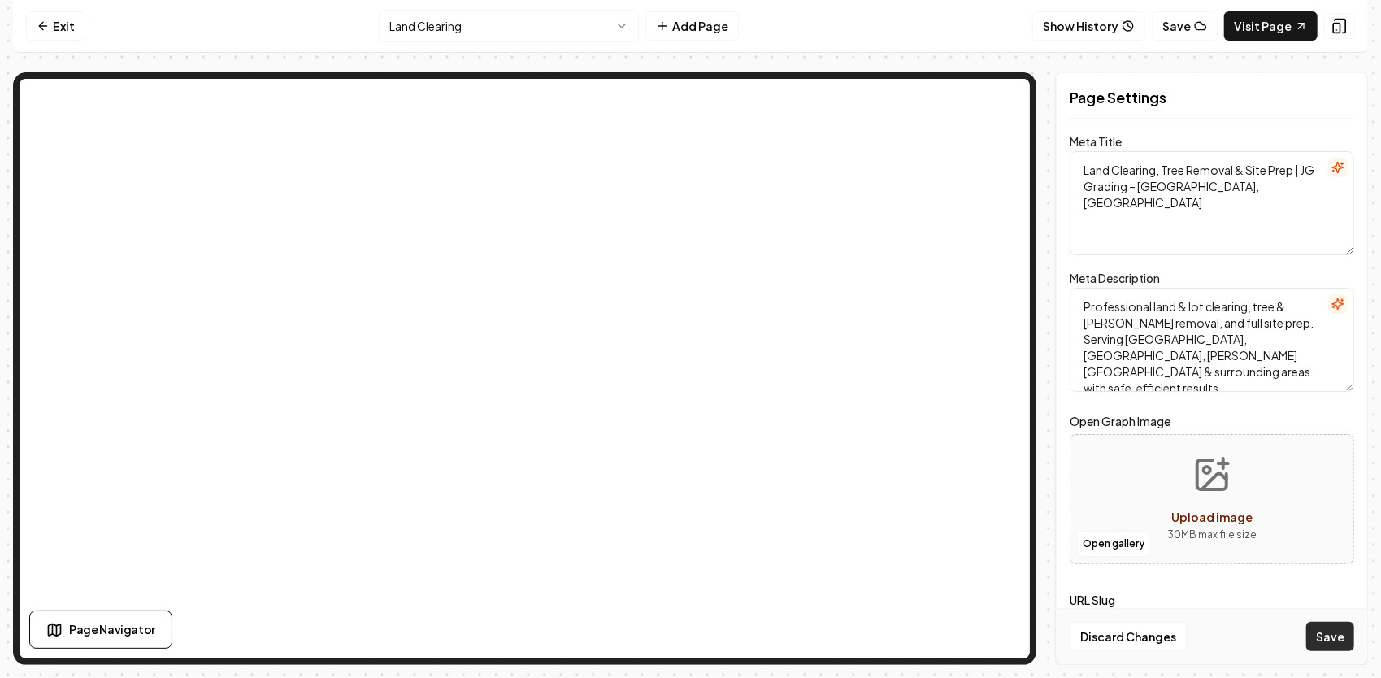
type textarea "Professional land & lot clearing, tree & [PERSON_NAME] removal, and full site p…"
click at [1336, 639] on button "Save" at bounding box center [1330, 636] width 48 height 29
click at [468, 33] on html "Computer Required This feature is only available on a computer. Please switch t…" at bounding box center [690, 339] width 1381 height 678
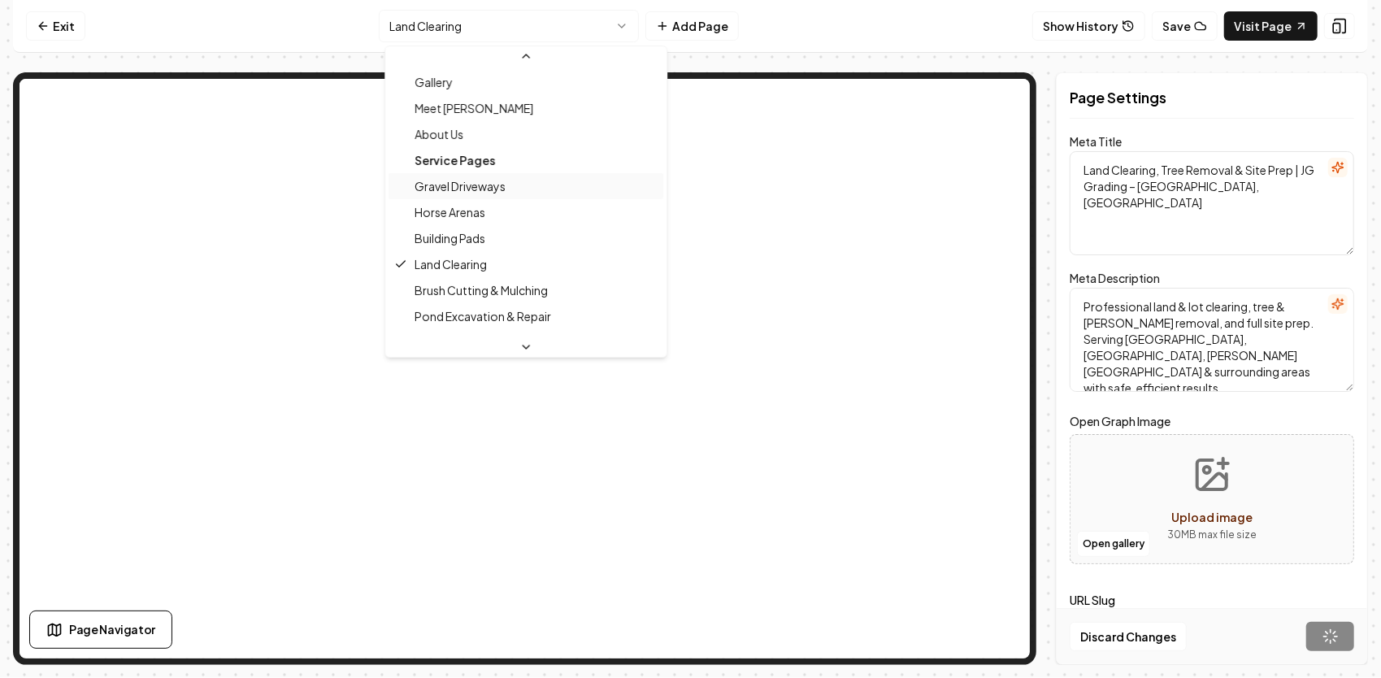
scroll to position [150, 0]
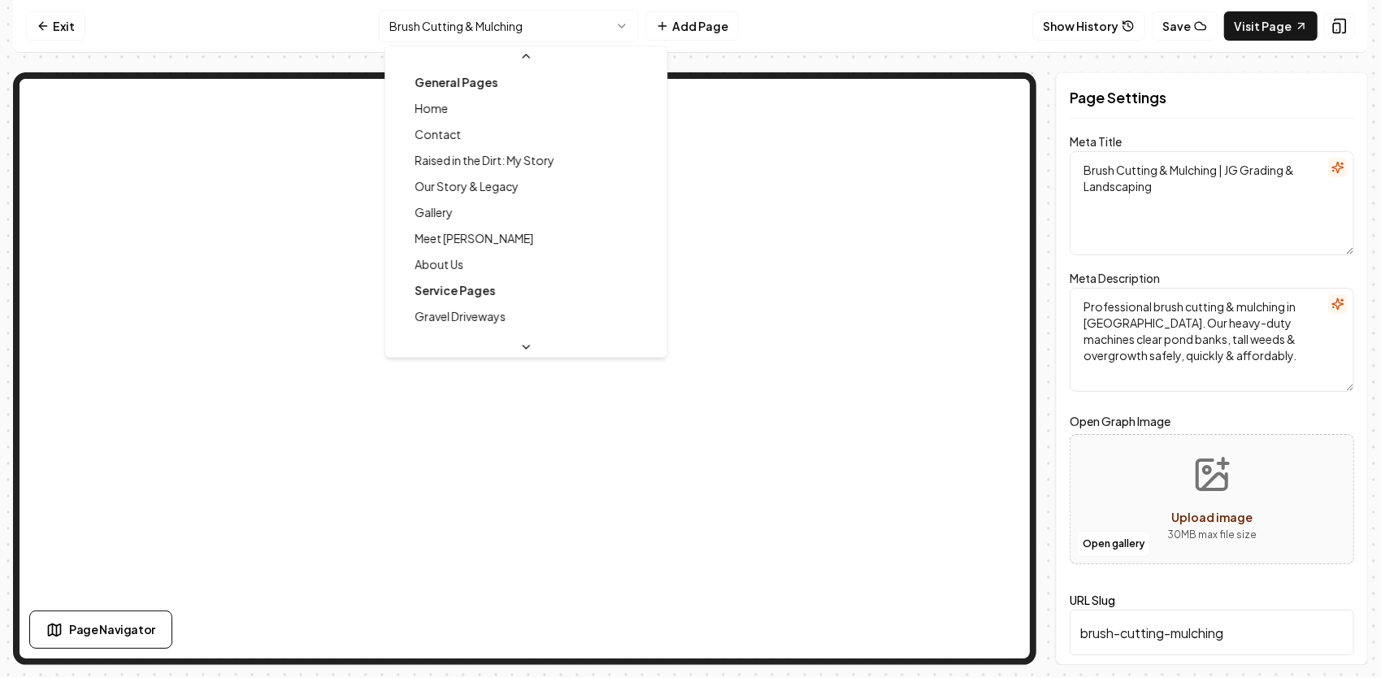
click at [525, 28] on html "Computer Required This feature is only available on a computer. Please switch t…" at bounding box center [690, 339] width 1381 height 678
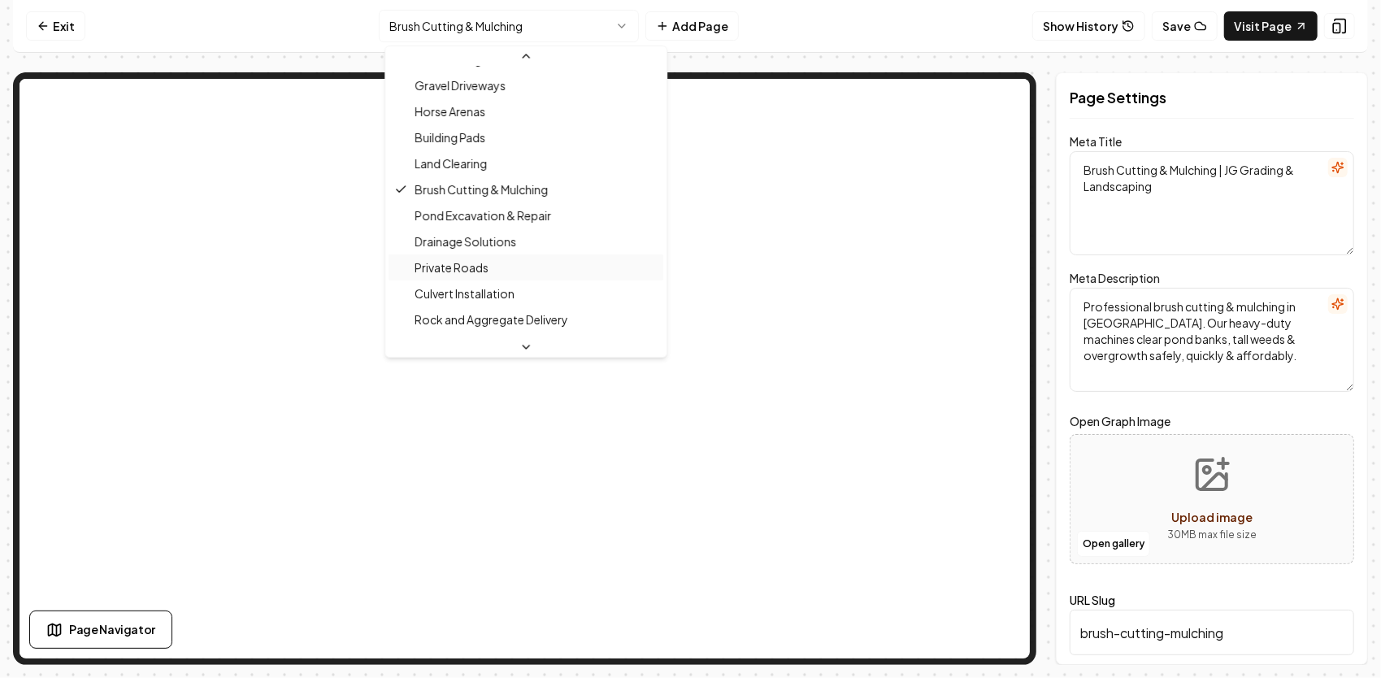
scroll to position [258, 0]
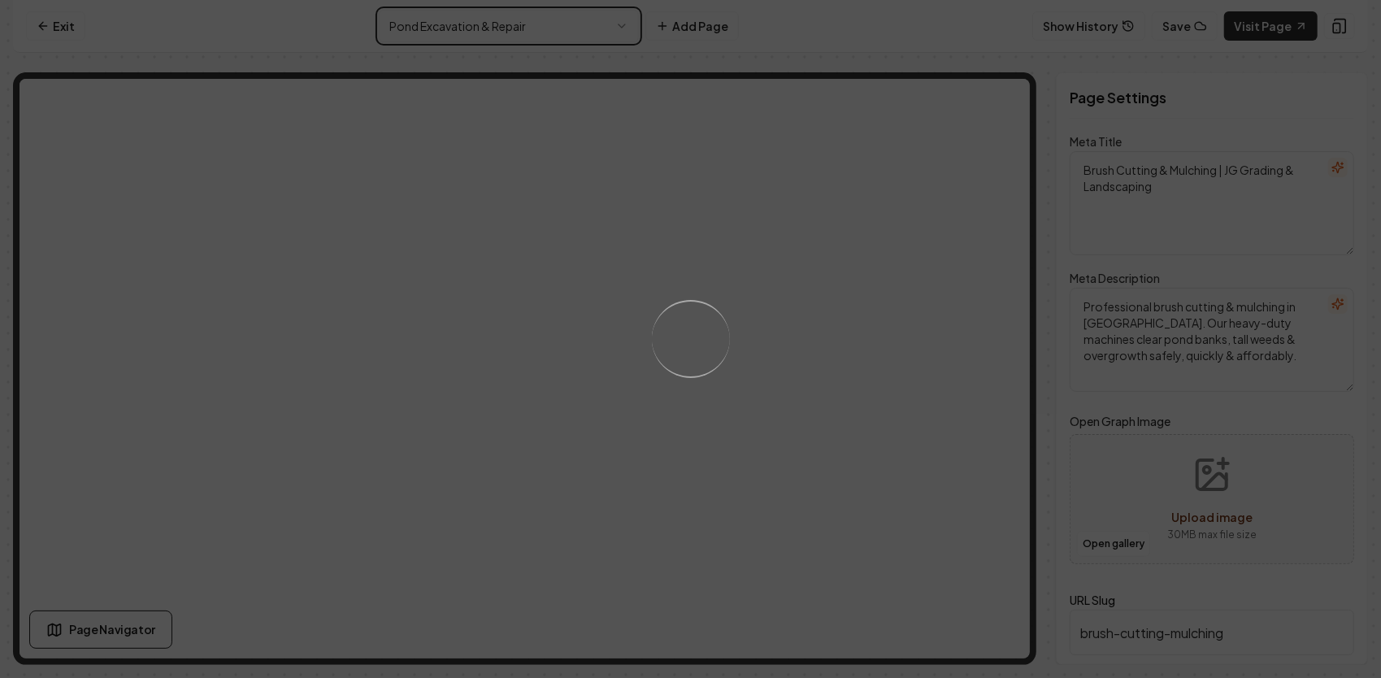
type textarea "Pond Excavation & Repair Services | JG Grading & Landscaping"
type textarea "Discover JG Grading & Landscaping's expert pond excavation and repair services.…"
type input "pond-excavation-repair"
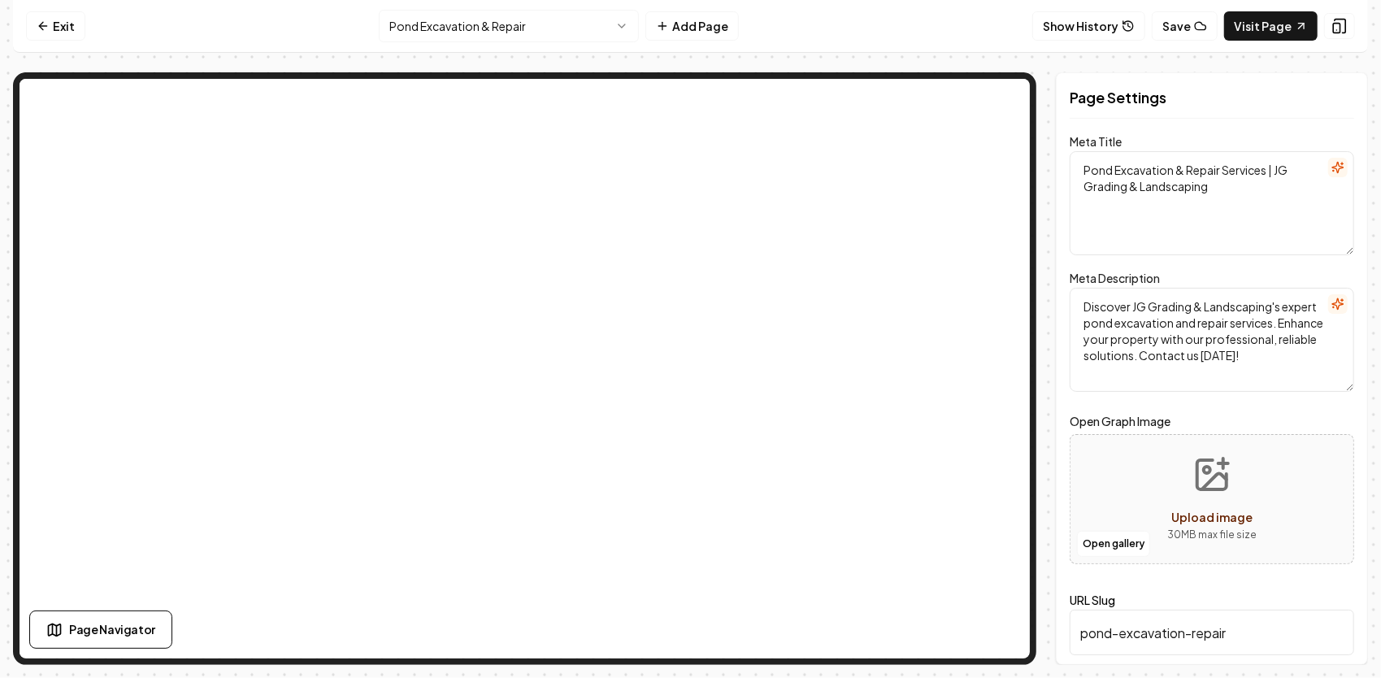
click at [592, 42] on nav "Exit Pond Excavation & Repair Add Page Show History Save Visit Page" at bounding box center [690, 26] width 1355 height 53
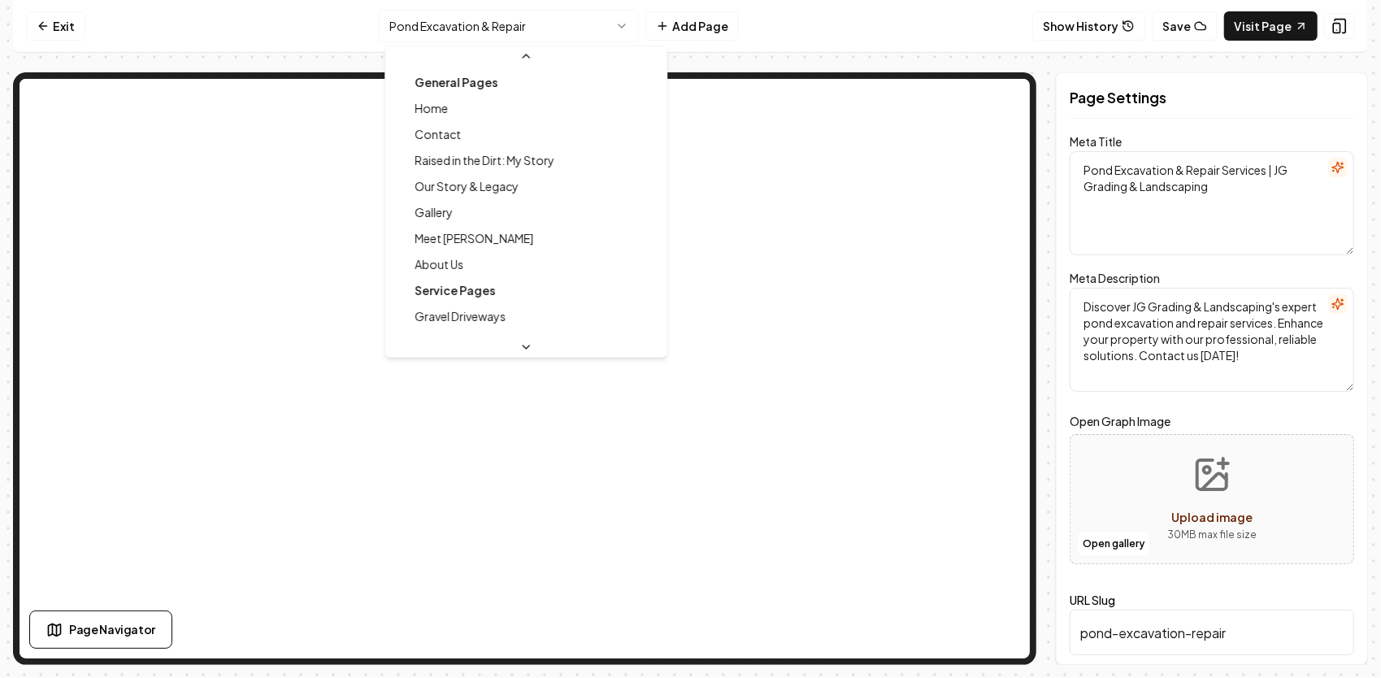
click at [597, 30] on html "Computer Required This feature is only available on a computer. Please switch t…" at bounding box center [690, 339] width 1381 height 678
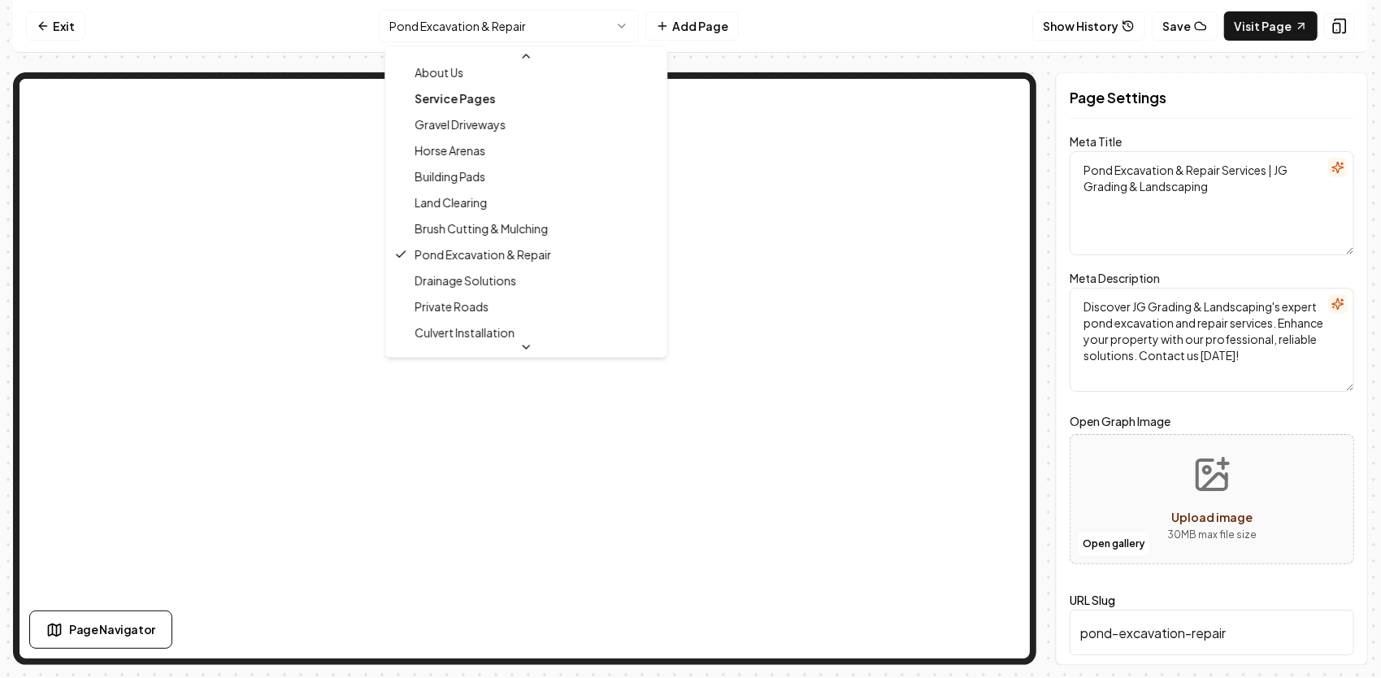
scroll to position [365, 0]
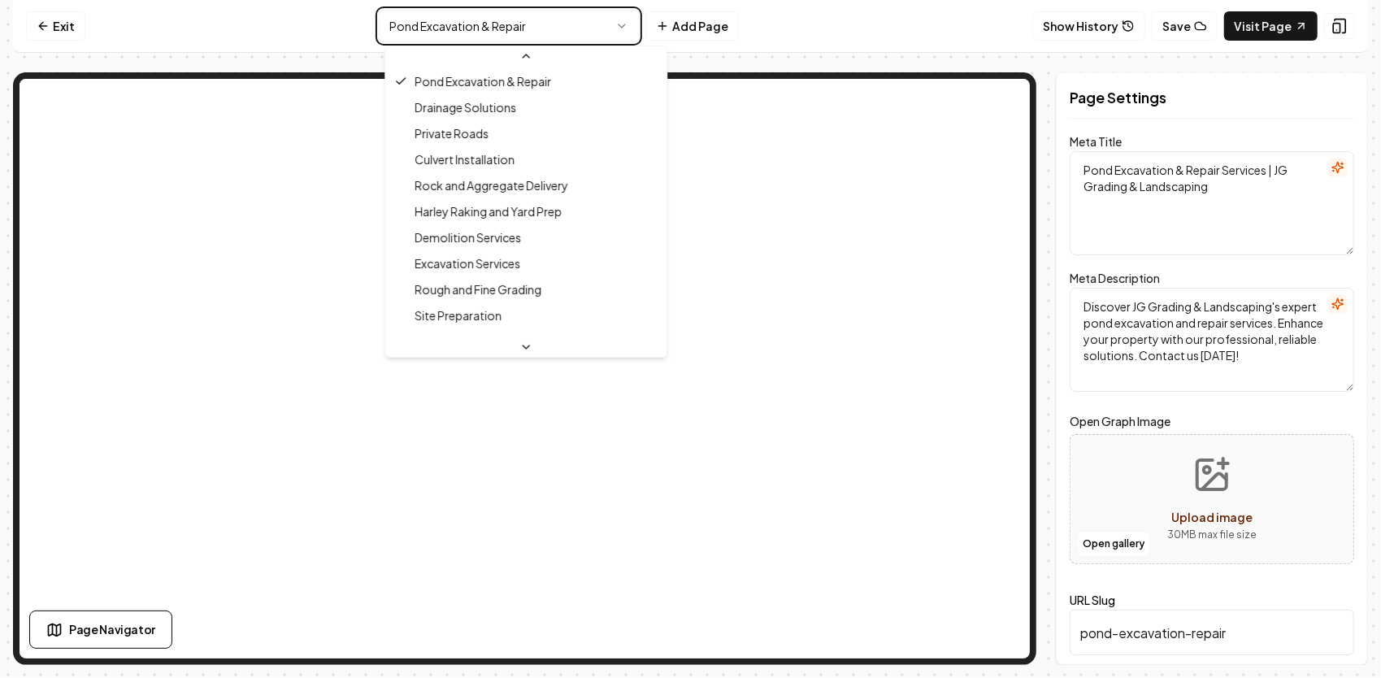
type textarea "Drainage Solutions & Water Management | JG Grading"
type textarea "Professional drainage system planning, French drains, culvert pipes, and gradin…"
type input "drainage-solutions"
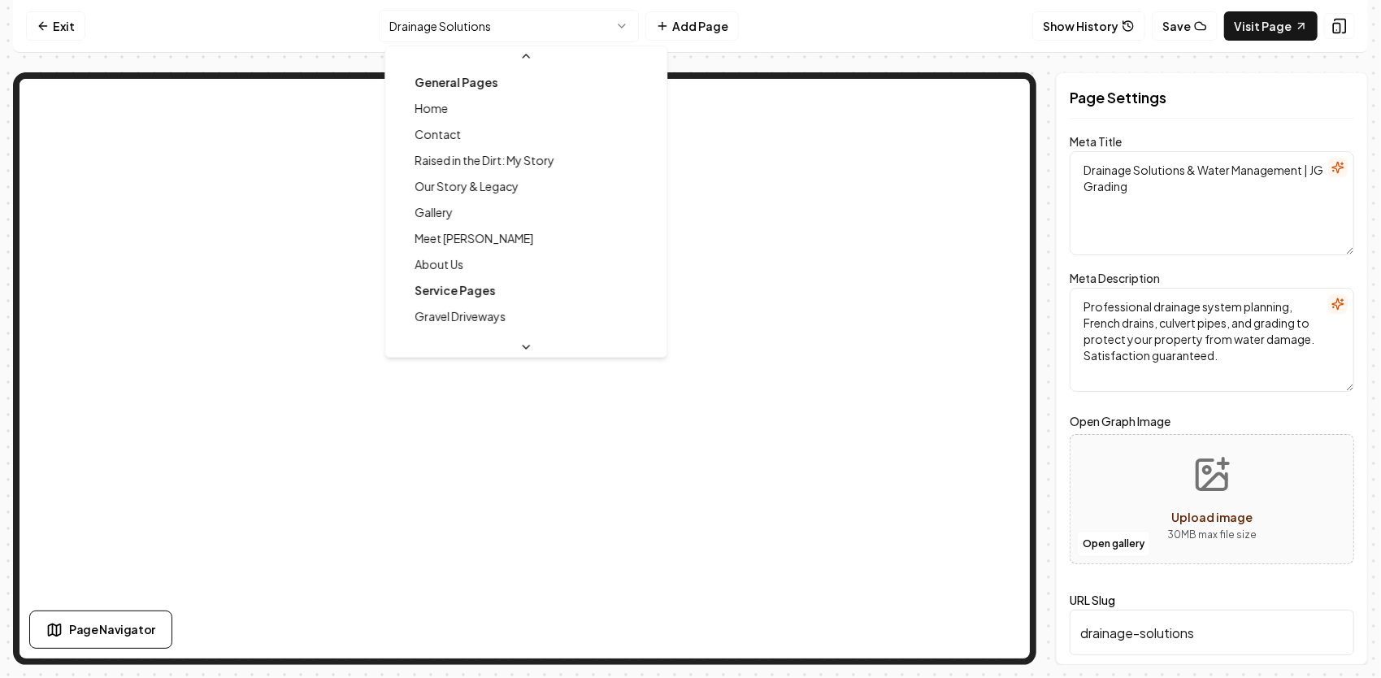
click at [612, 28] on html "Computer Required This feature is only available on a computer. Please switch t…" at bounding box center [690, 339] width 1381 height 678
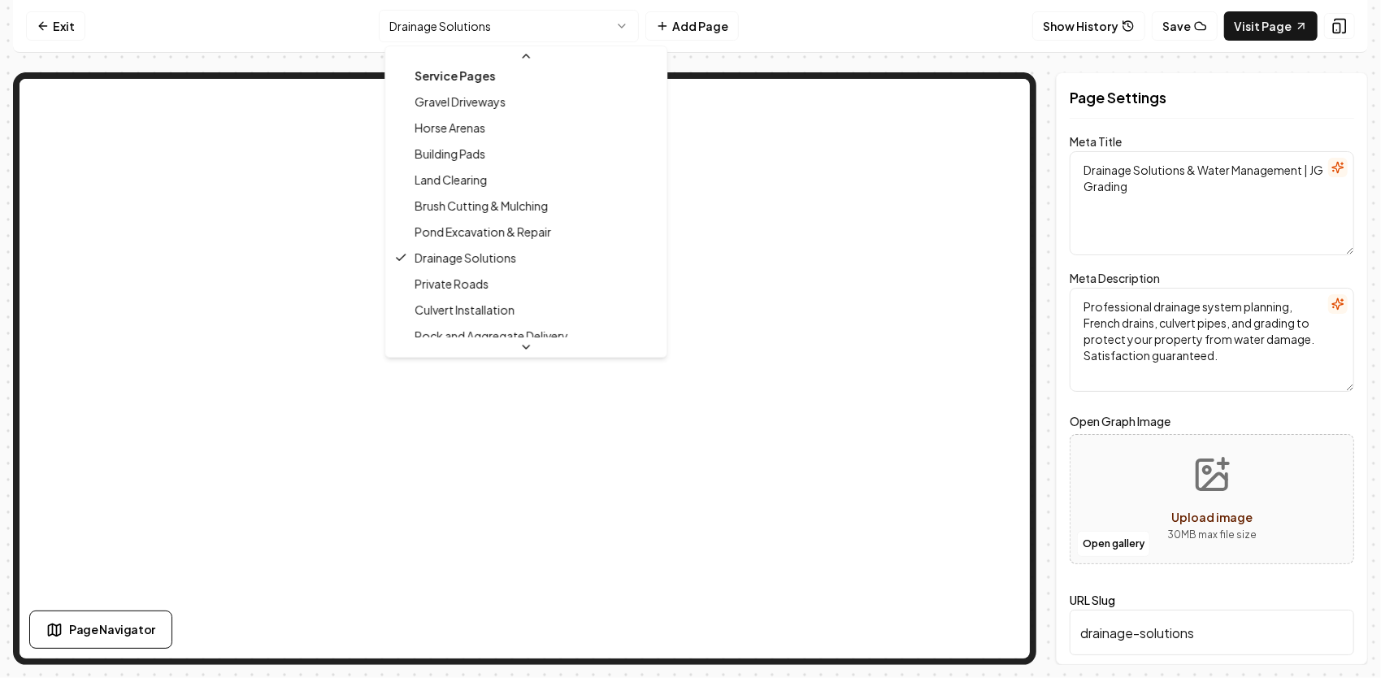
scroll to position [310, 0]
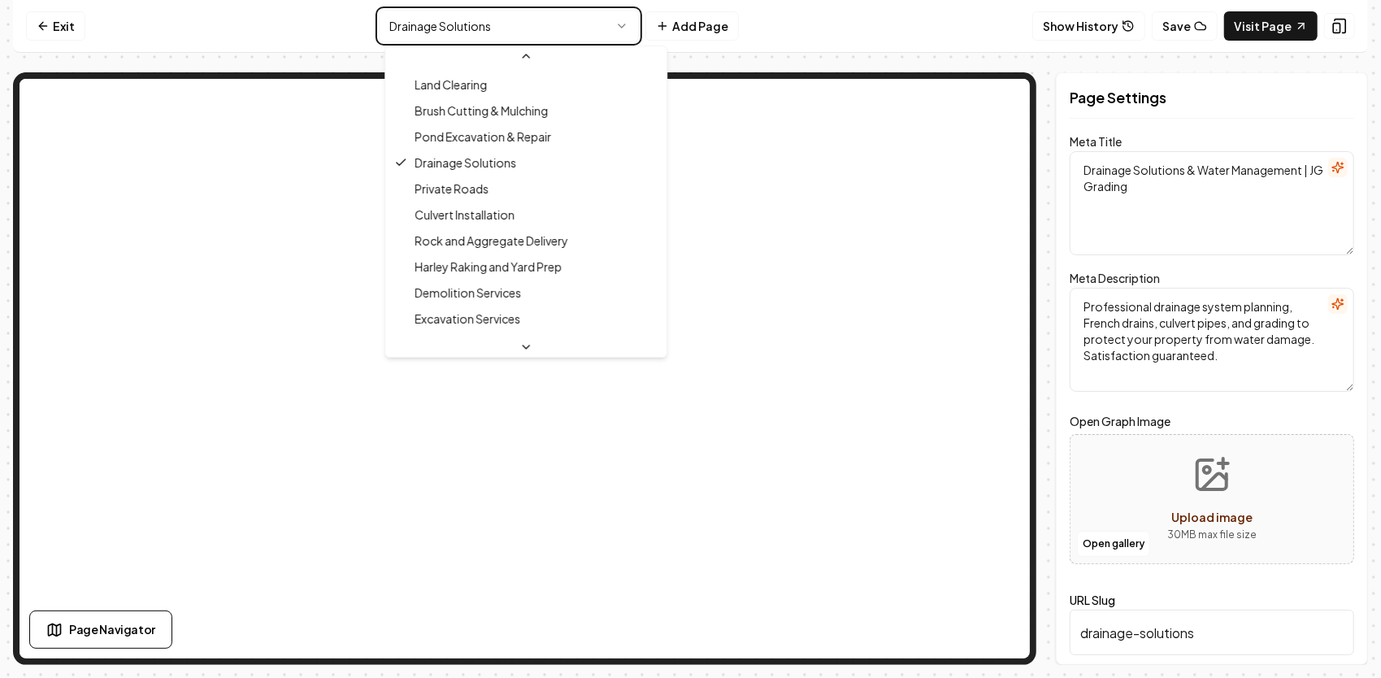
type textarea "Private & HOA Road Grading | JG Grading & Landscaping – [GEOGRAPHIC_DATA]"
type textarea "Professional private and HOA road grading, installation, and repair by JG Gradi…"
type input "private-roads"
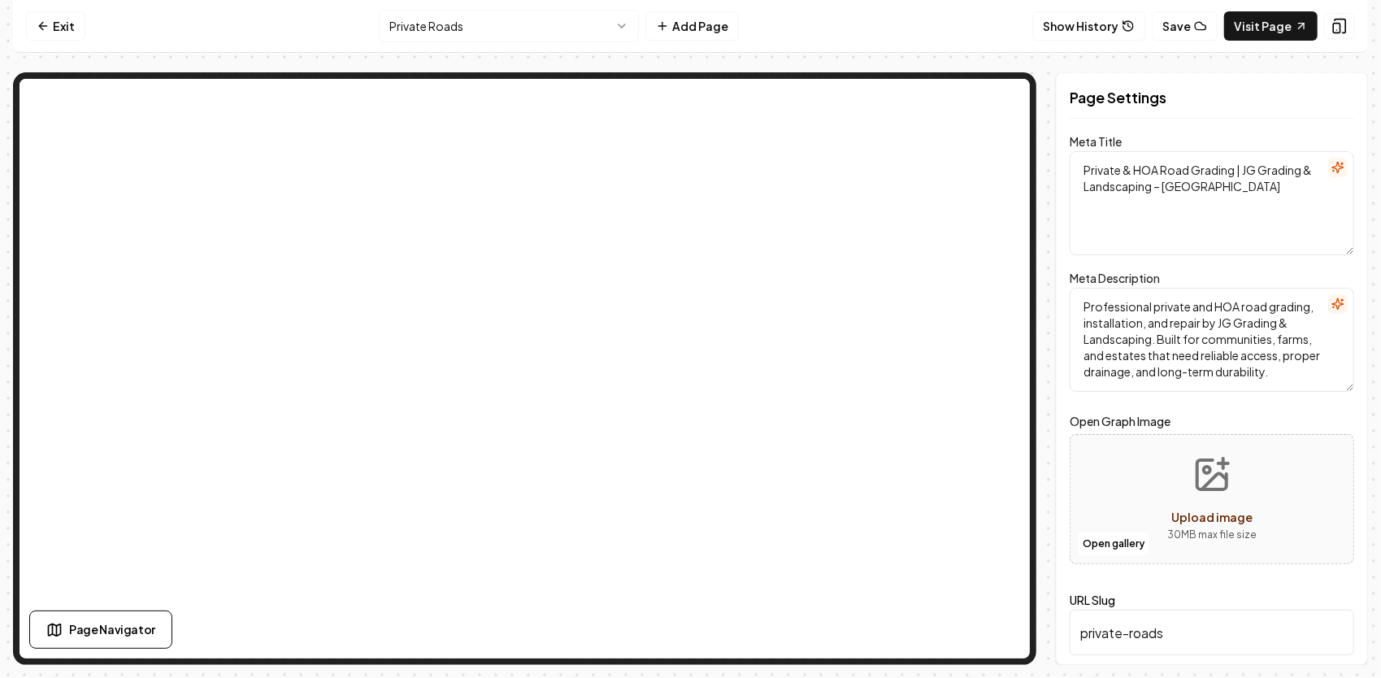
click at [598, 23] on html "Computer Required This feature is only available on a computer. Please switch t…" at bounding box center [690, 339] width 1381 height 678
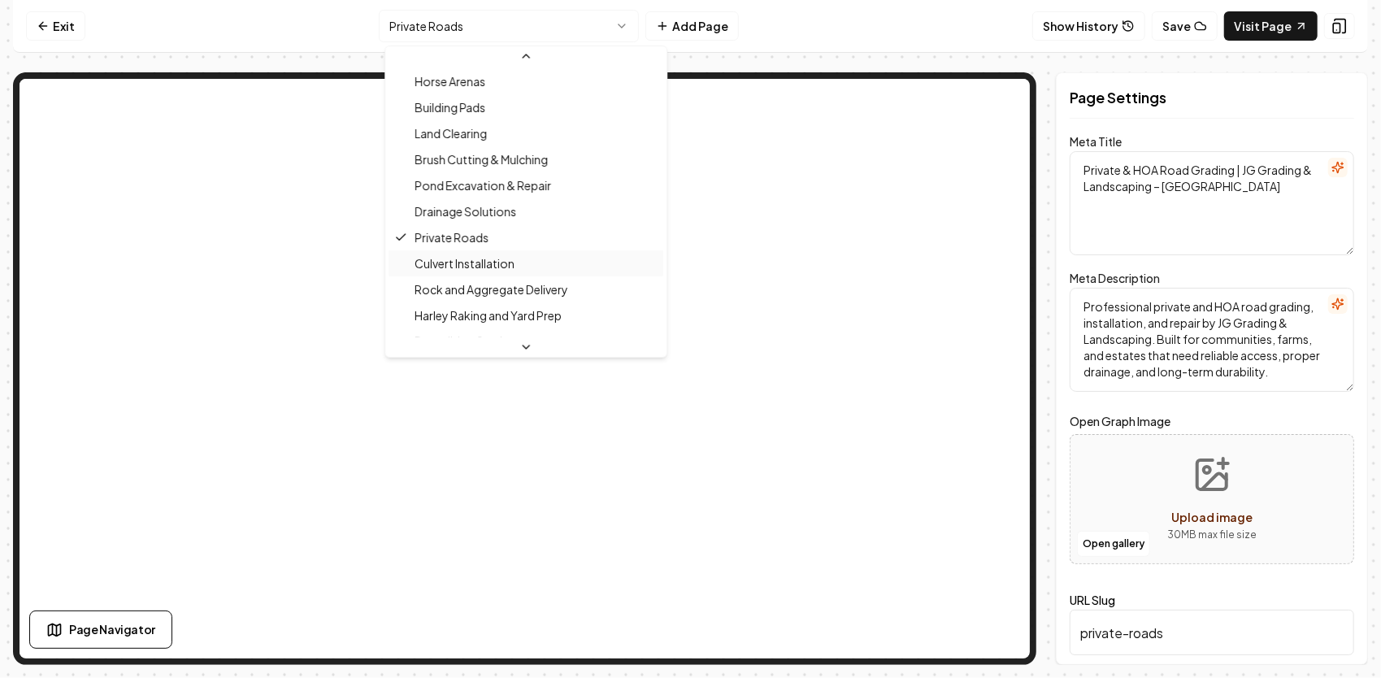
scroll to position [336, 0]
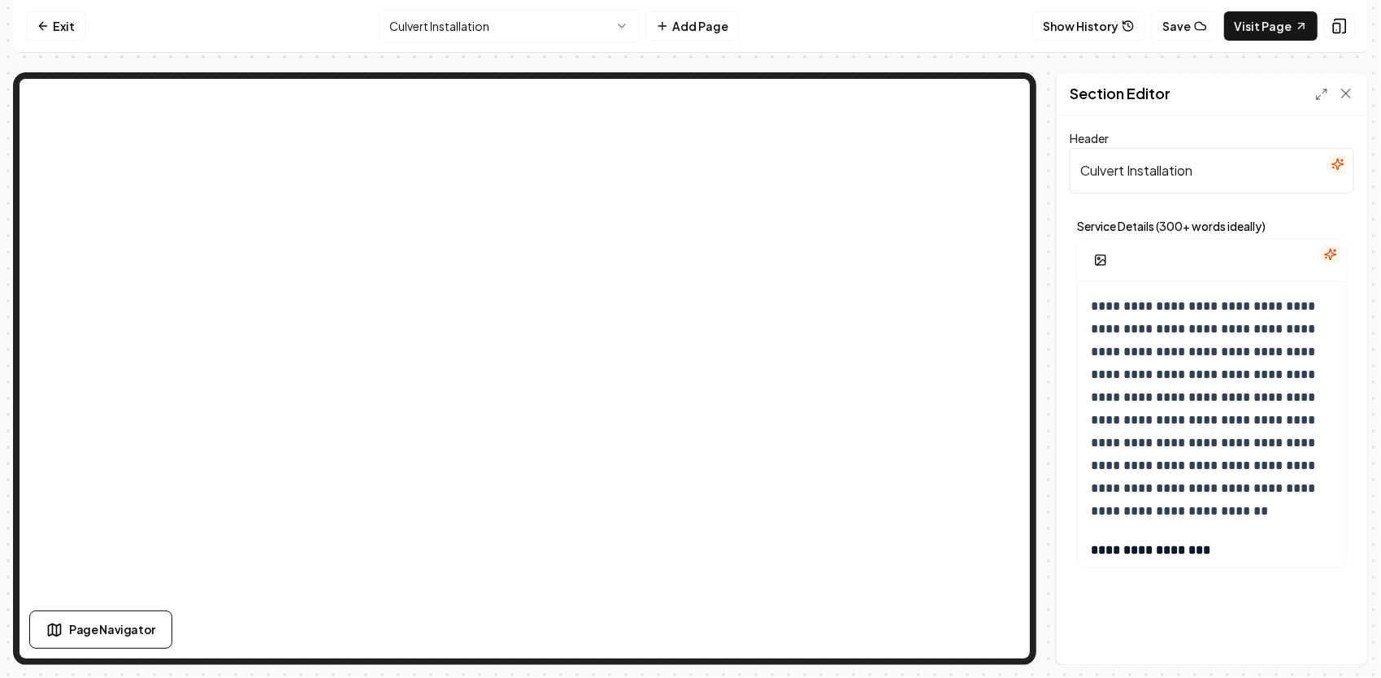
drag, startPoint x: 1218, startPoint y: 167, endPoint x: 1078, endPoint y: 180, distance: 140.4
click at [1078, 181] on input "Culvert Installation" at bounding box center [1212, 171] width 284 height 46
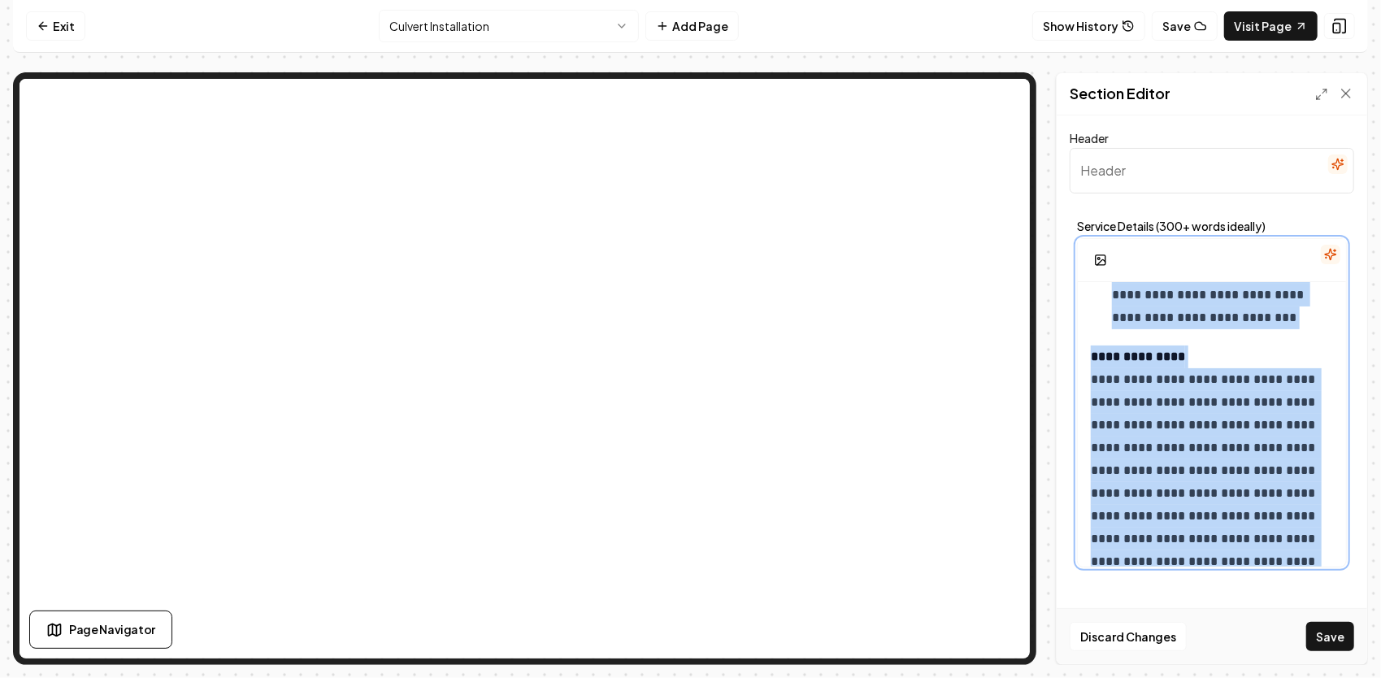
scroll to position [1286, 0]
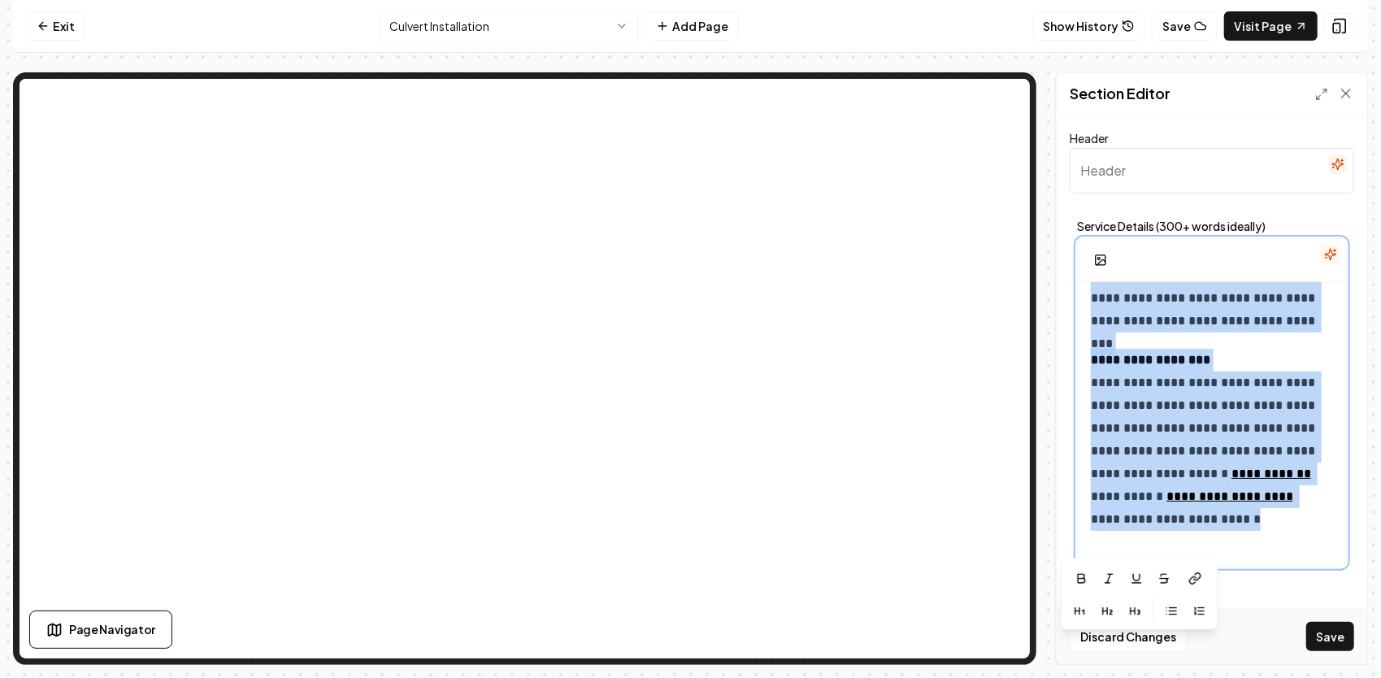
drag, startPoint x: 1084, startPoint y: 302, endPoint x: 1269, endPoint y: 566, distance: 322.2
click at [1269, 566] on div "**********" at bounding box center [1212, 394] width 284 height 362
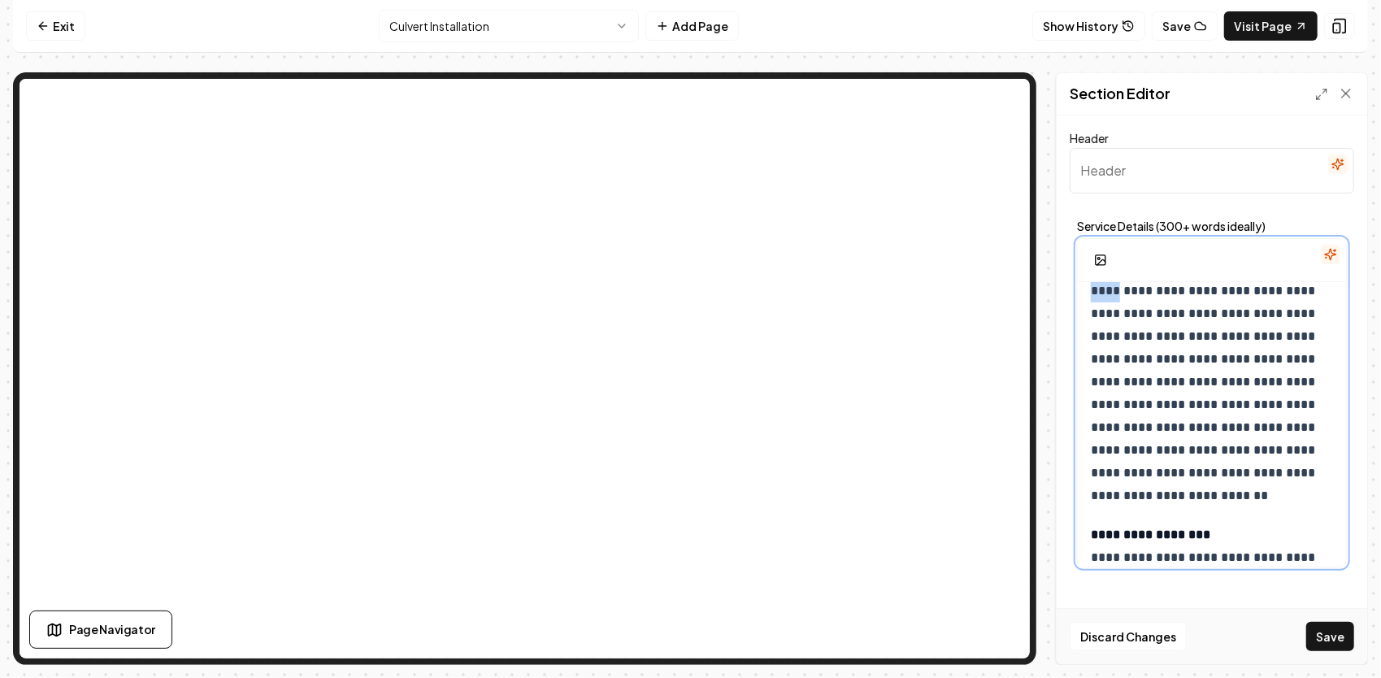
scroll to position [0, 0]
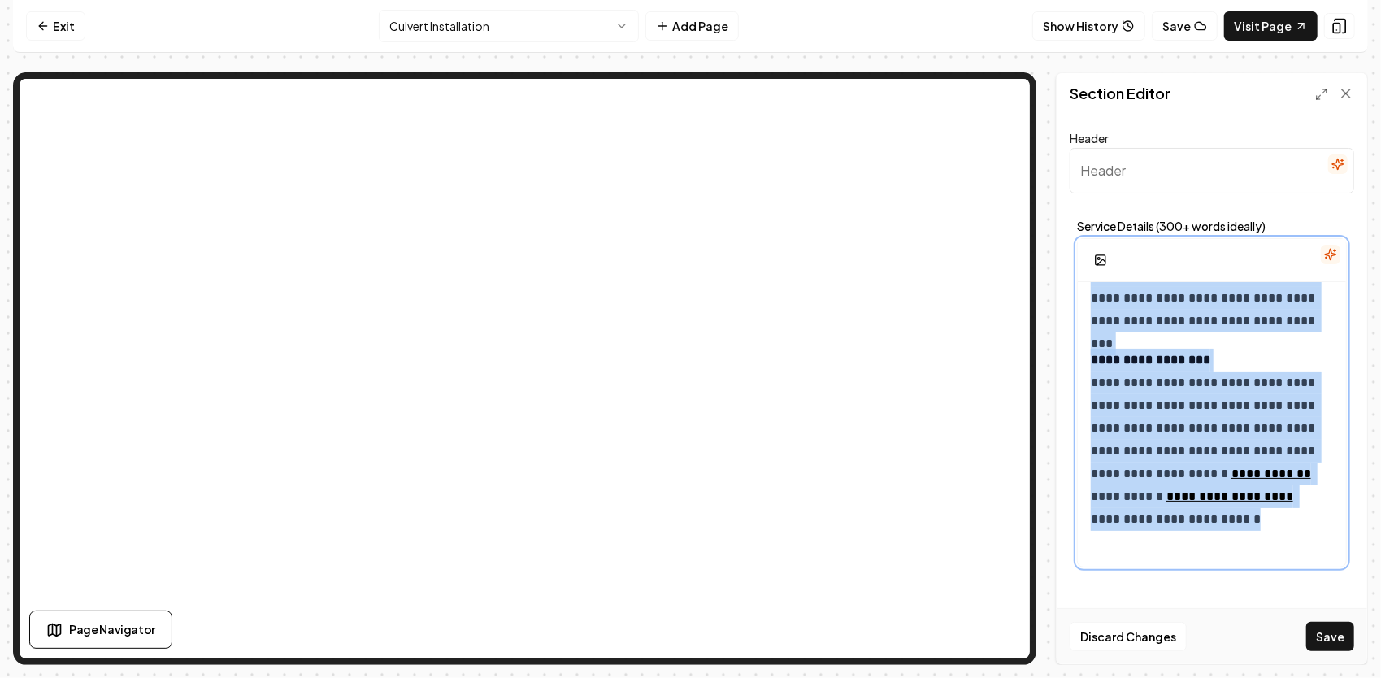
drag, startPoint x: 1091, startPoint y: 289, endPoint x: 1299, endPoint y: 636, distance: 404.6
click at [1297, 575] on form "**********" at bounding box center [1212, 351] width 284 height 446
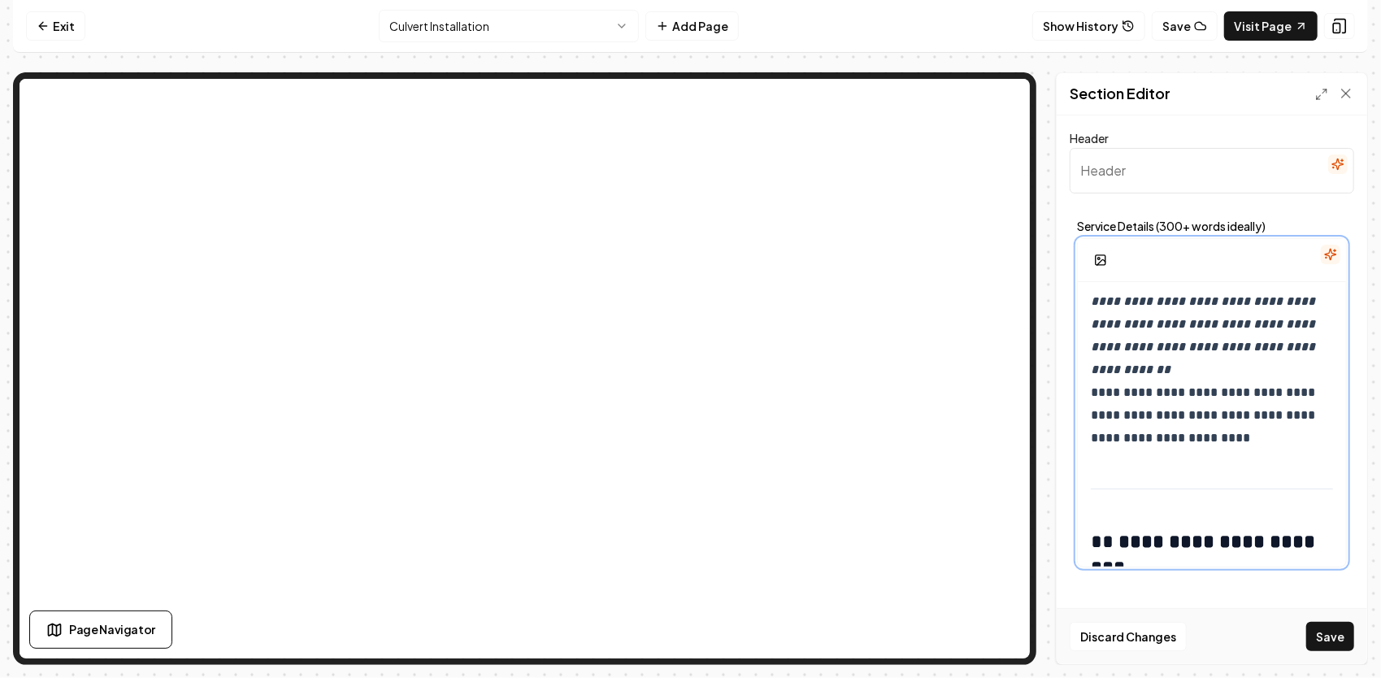
scroll to position [2006, 0]
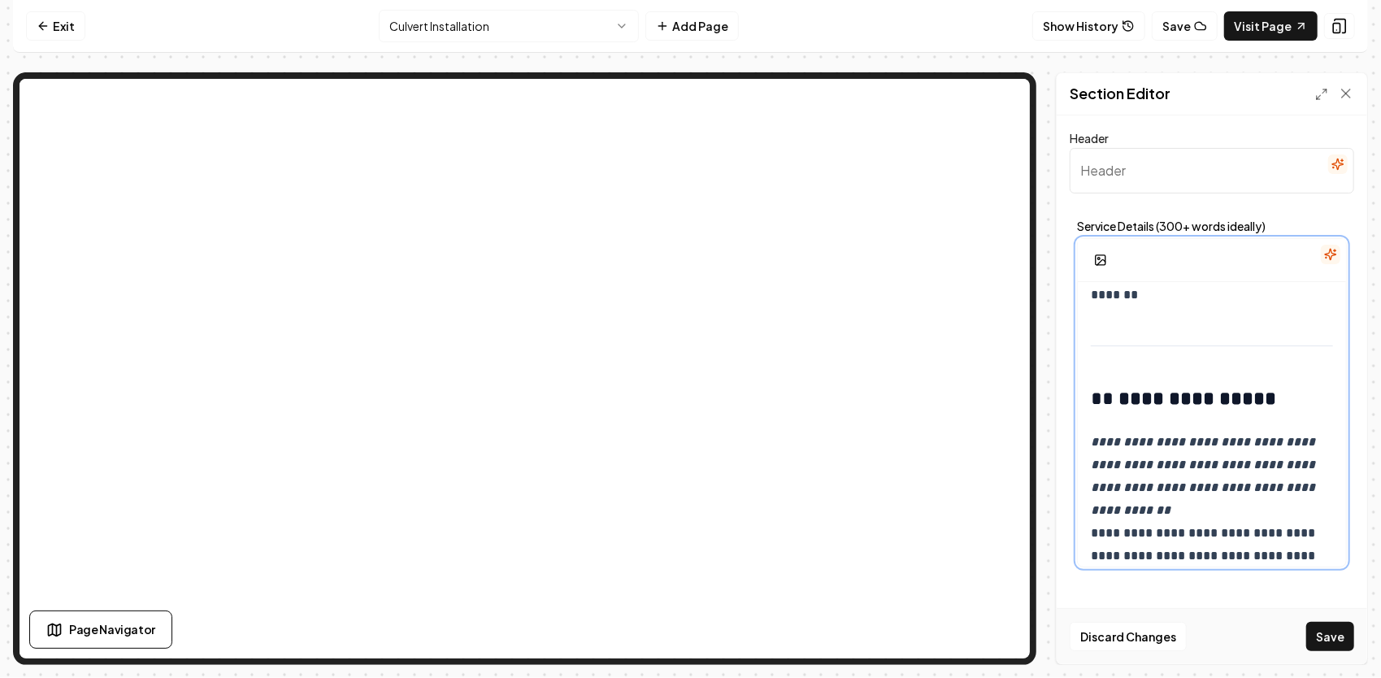
scroll to position [1948, 0]
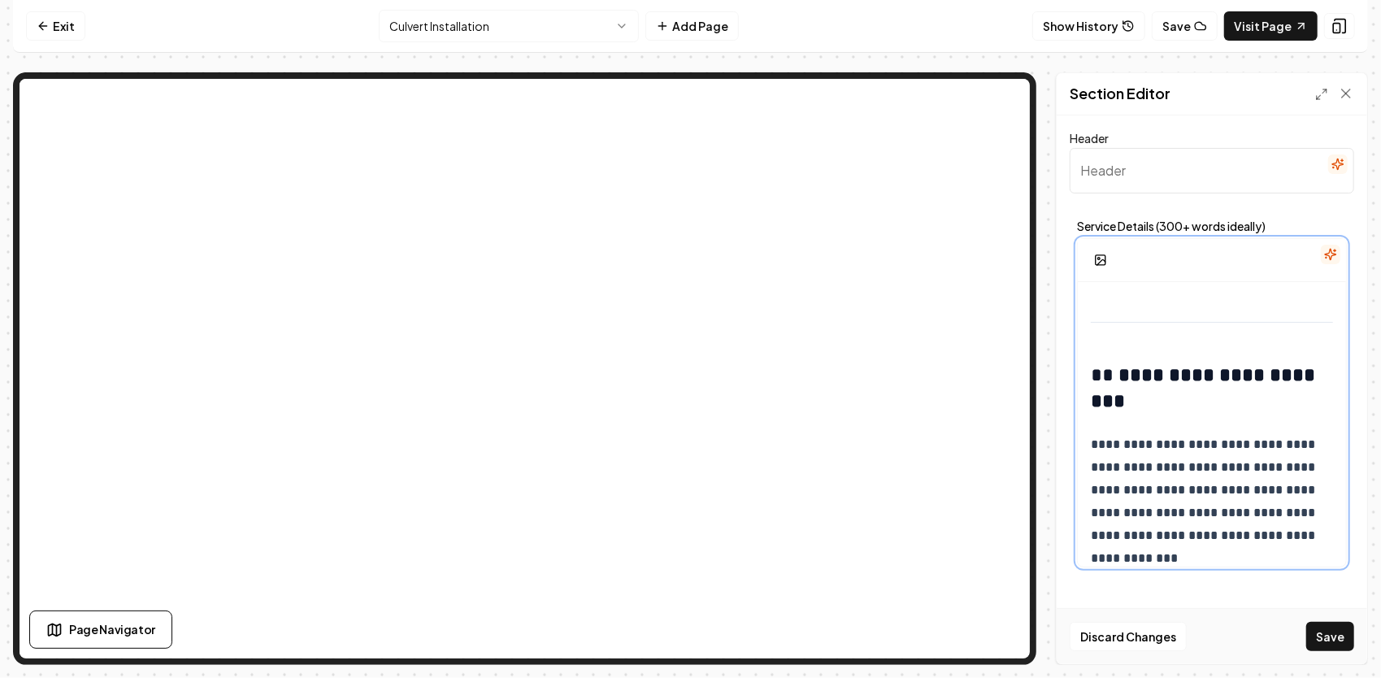
click at [1117, 380] on h2 "**********" at bounding box center [1207, 388] width 232 height 52
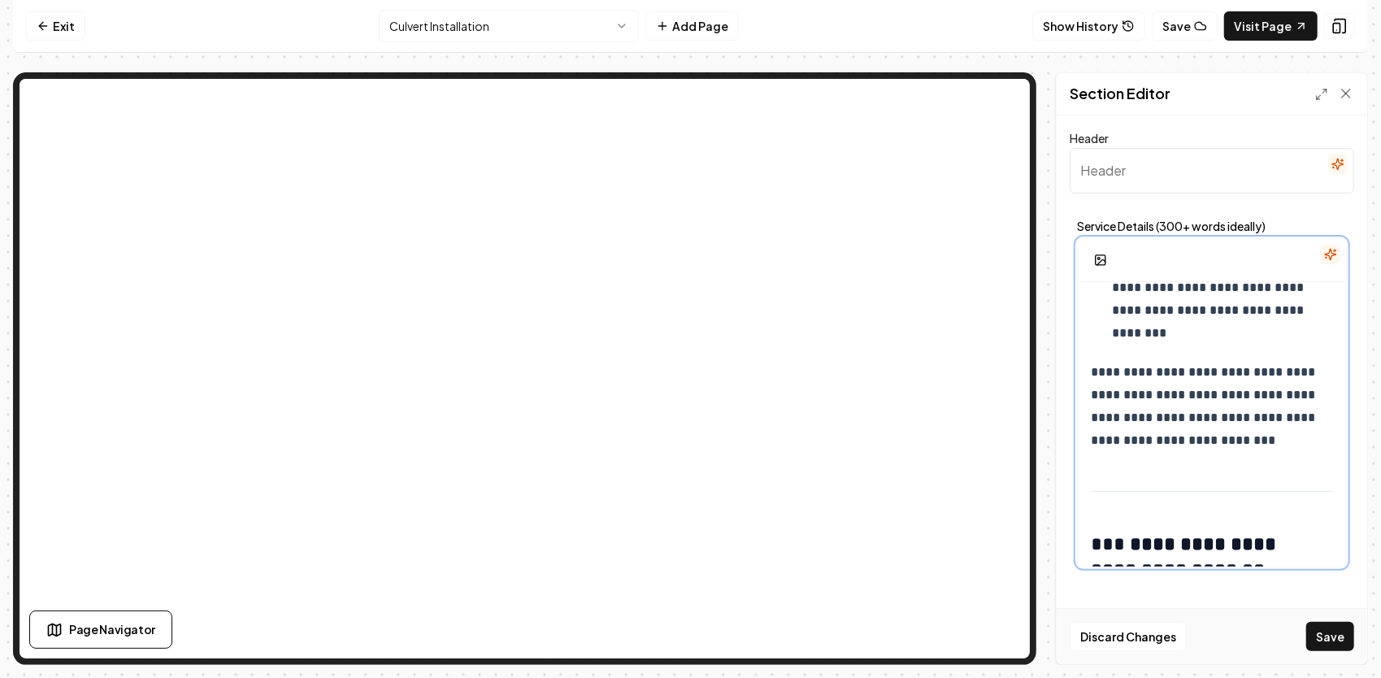
scroll to position [1317, 0]
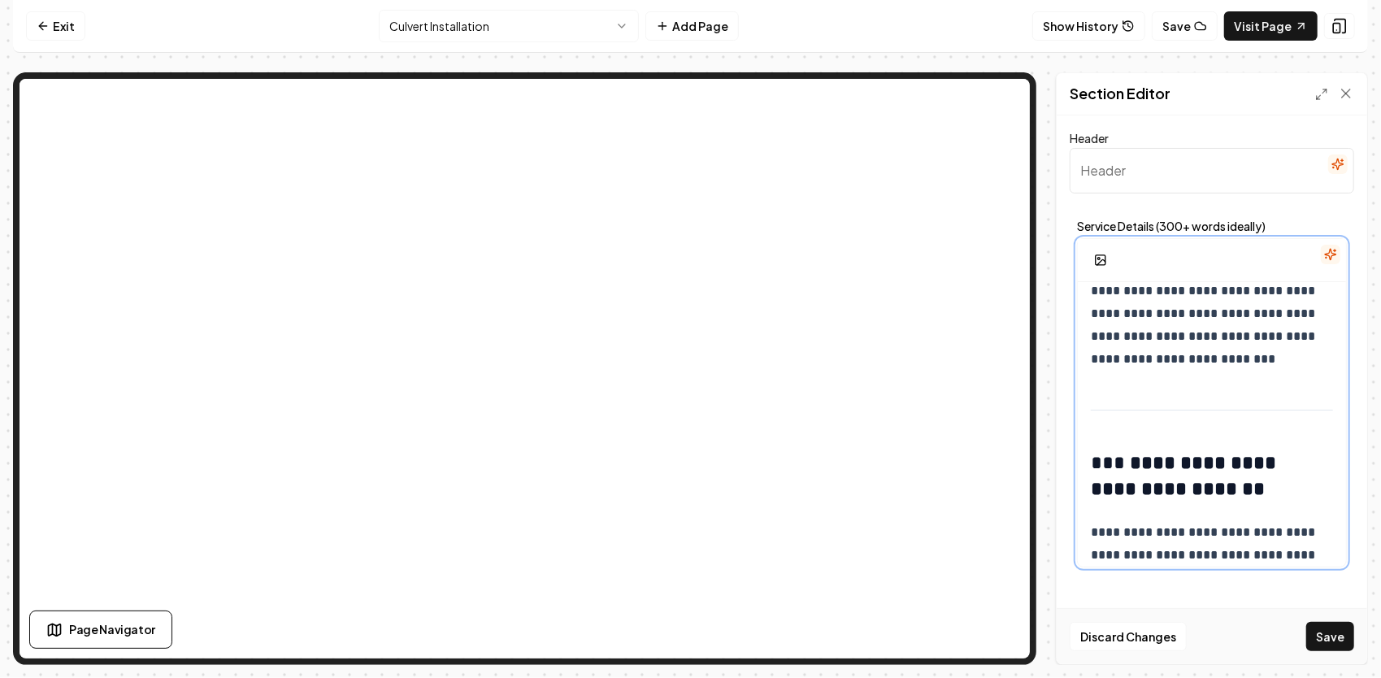
click at [1110, 458] on h2 "**********" at bounding box center [1207, 475] width 232 height 52
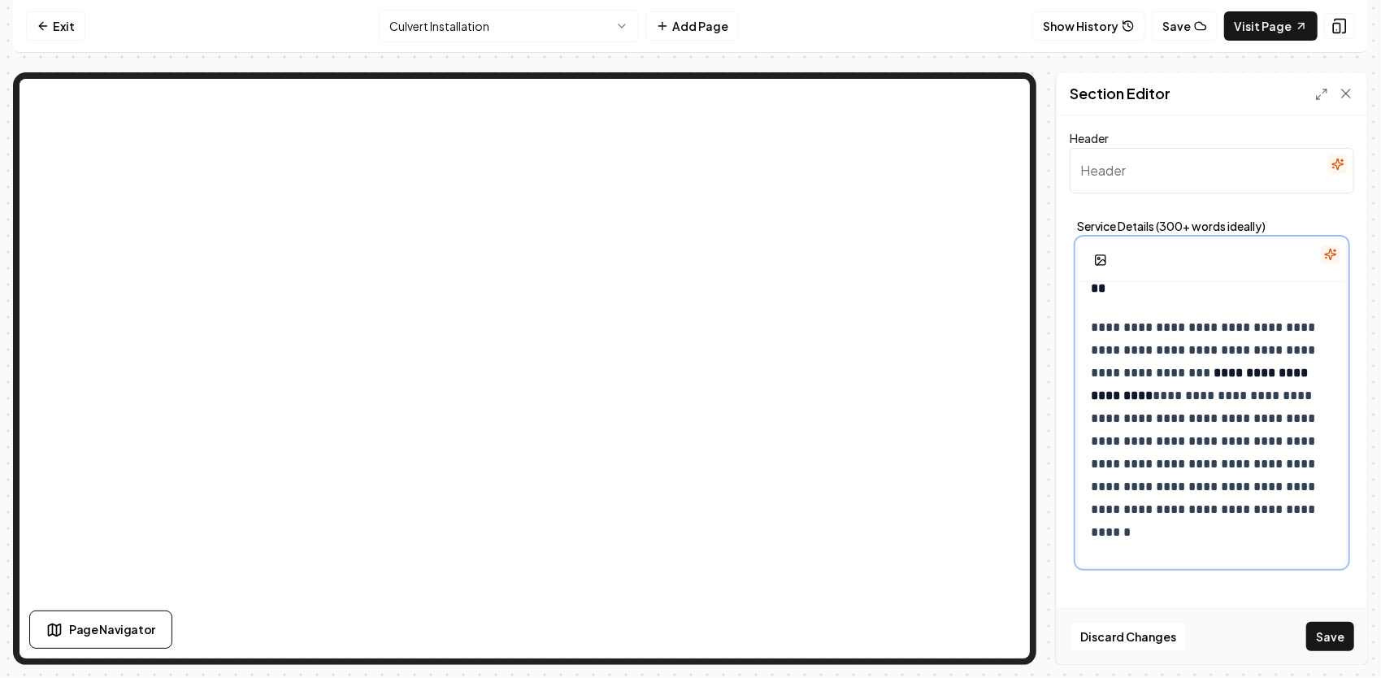
scroll to position [0, 0]
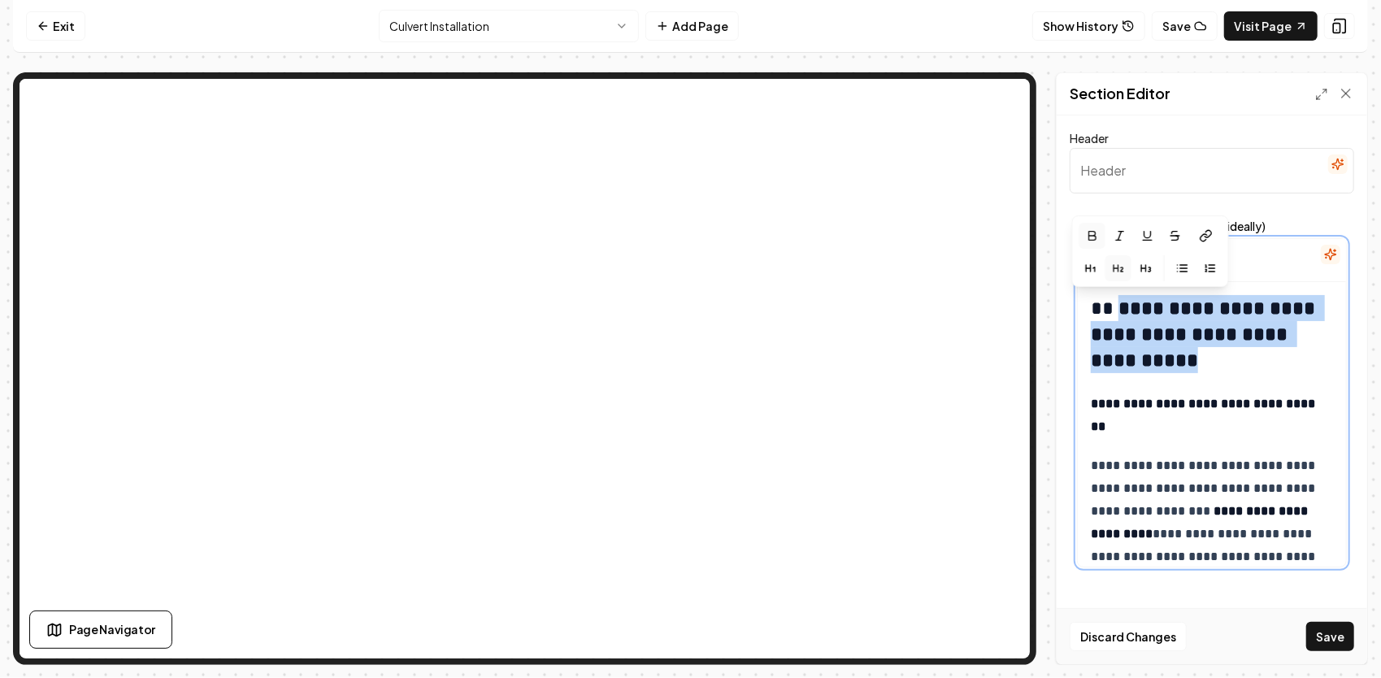
drag, startPoint x: 1180, startPoint y: 362, endPoint x: 1127, endPoint y: 304, distance: 78.8
click at [1127, 304] on h2 "**********" at bounding box center [1207, 334] width 232 height 78
copy strong "**********"
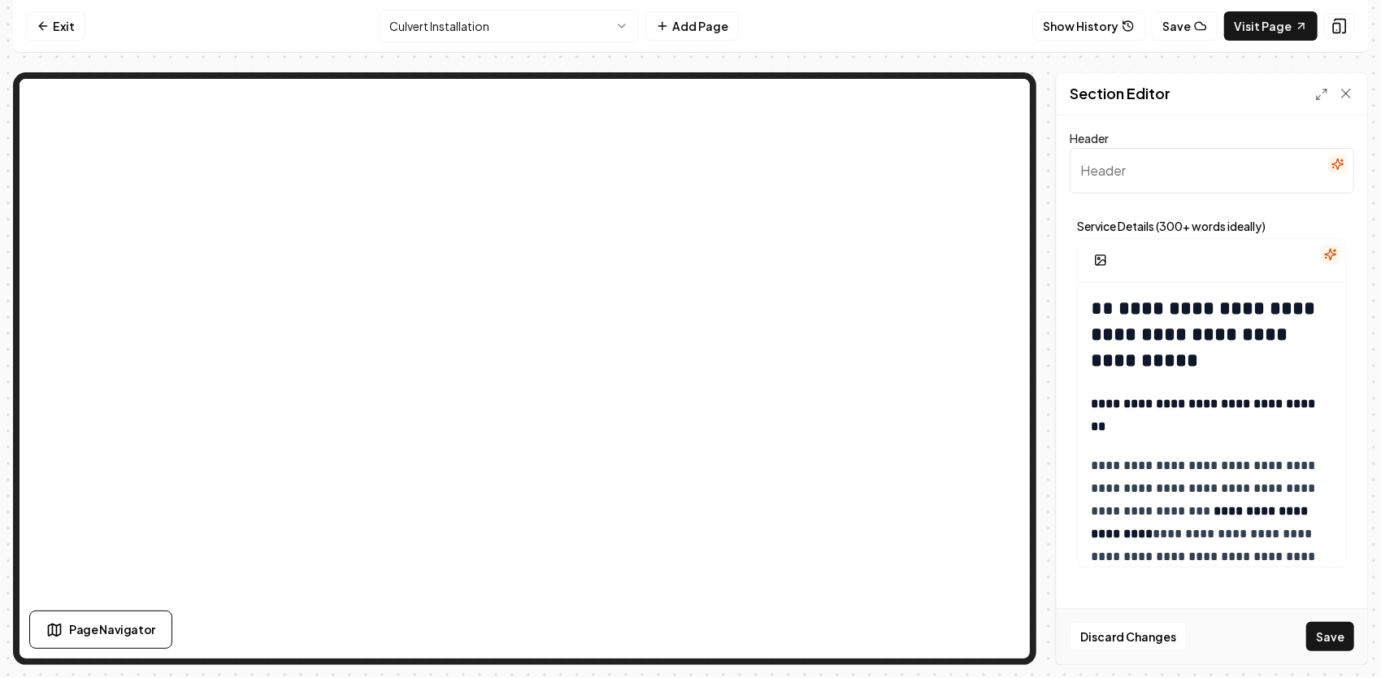
click at [1148, 167] on input "Header" at bounding box center [1212, 171] width 284 height 46
paste input "Culvert Installation & Driveway Drainage Solutions"
type input "Culvert Installation & Driveway Drainage Solutions"
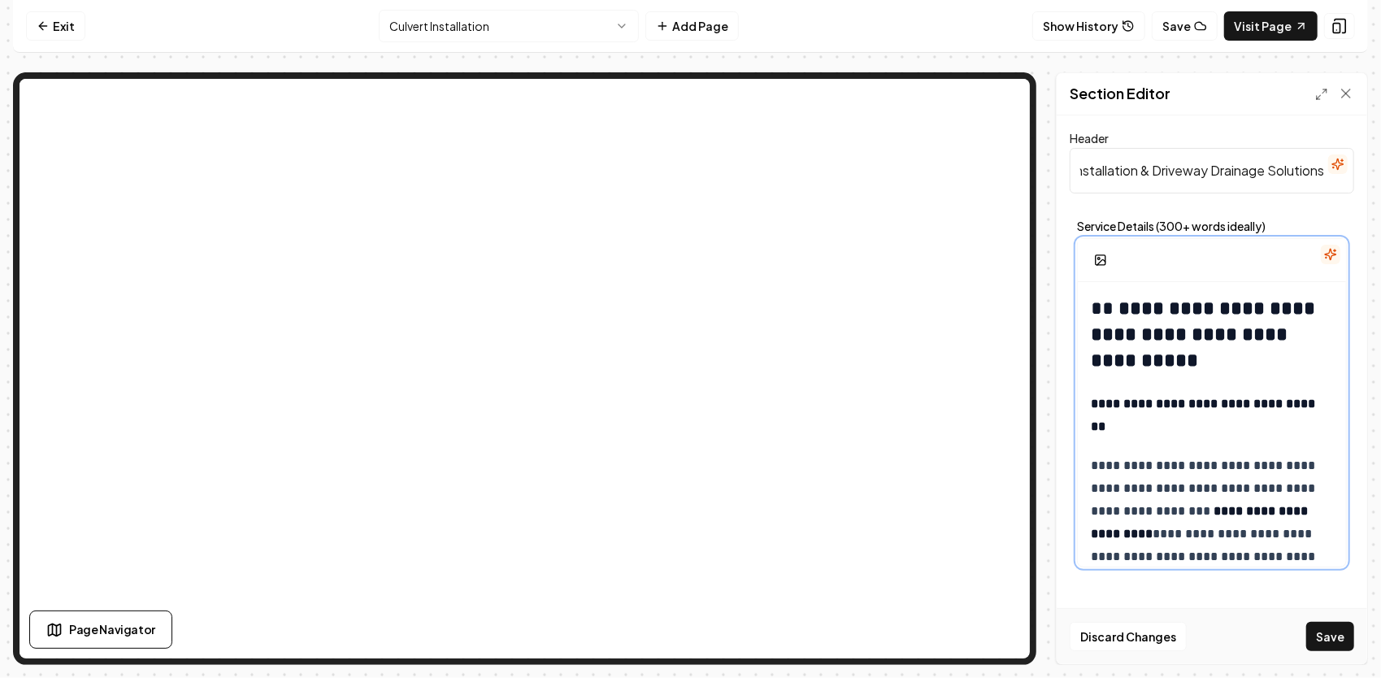
click at [1120, 306] on strong "**********" at bounding box center [1205, 334] width 229 height 72
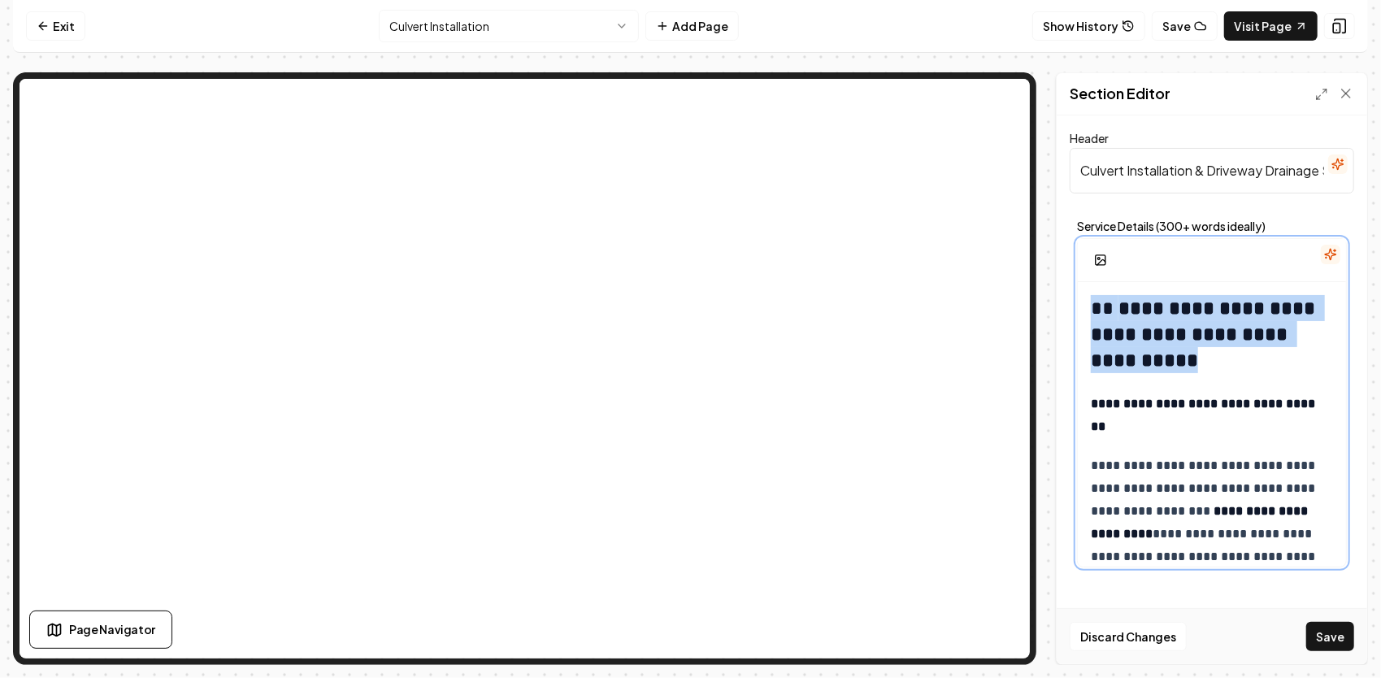
drag, startPoint x: 1204, startPoint y: 364, endPoint x: 1091, endPoint y: 305, distance: 128.3
click at [1091, 305] on h2 "**********" at bounding box center [1207, 334] width 232 height 78
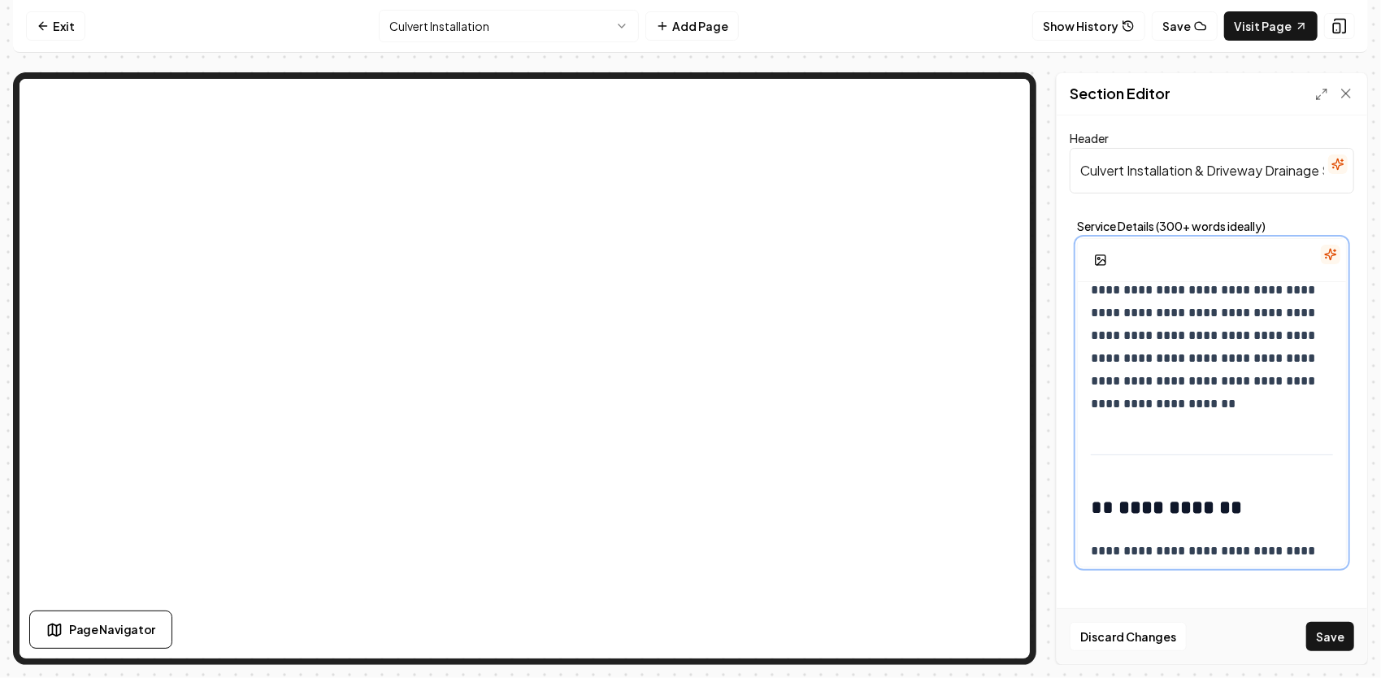
scroll to position [488, 0]
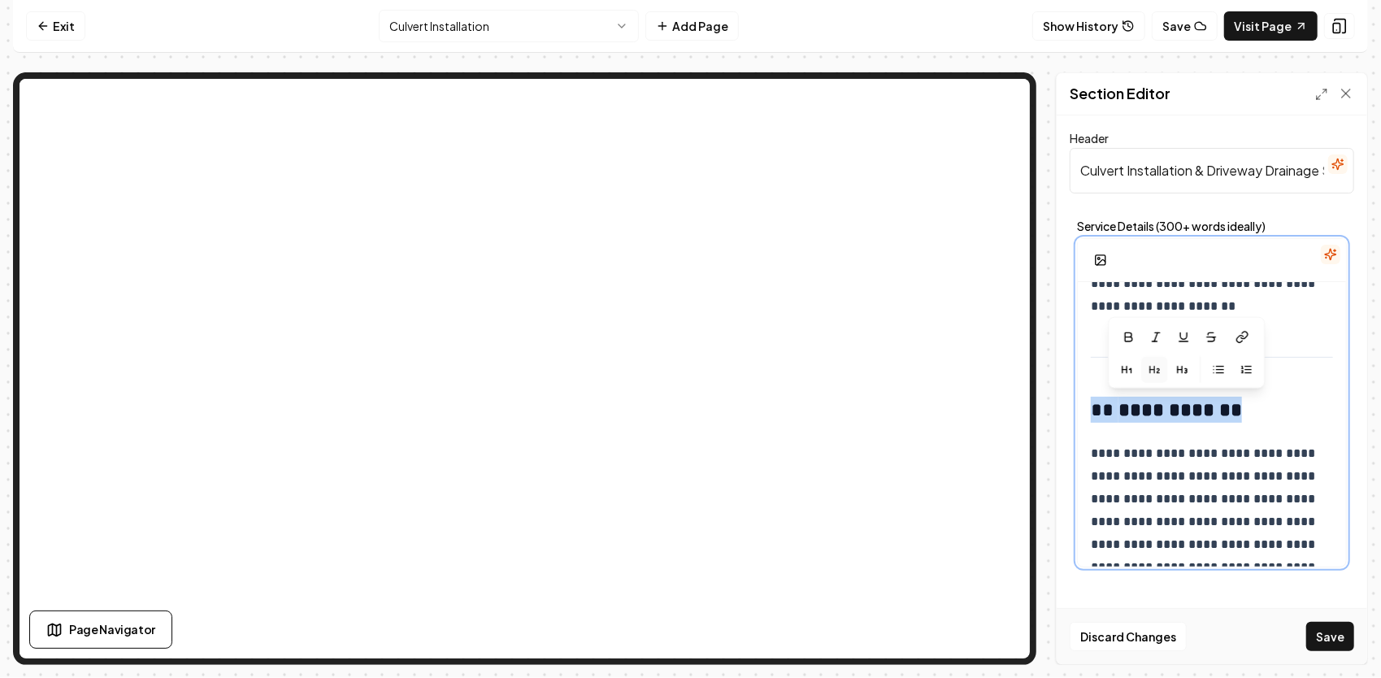
drag, startPoint x: 1252, startPoint y: 411, endPoint x: 1100, endPoint y: 413, distance: 151.2
click at [1100, 413] on h2 "**********" at bounding box center [1207, 410] width 232 height 26
copy h2 "**********"
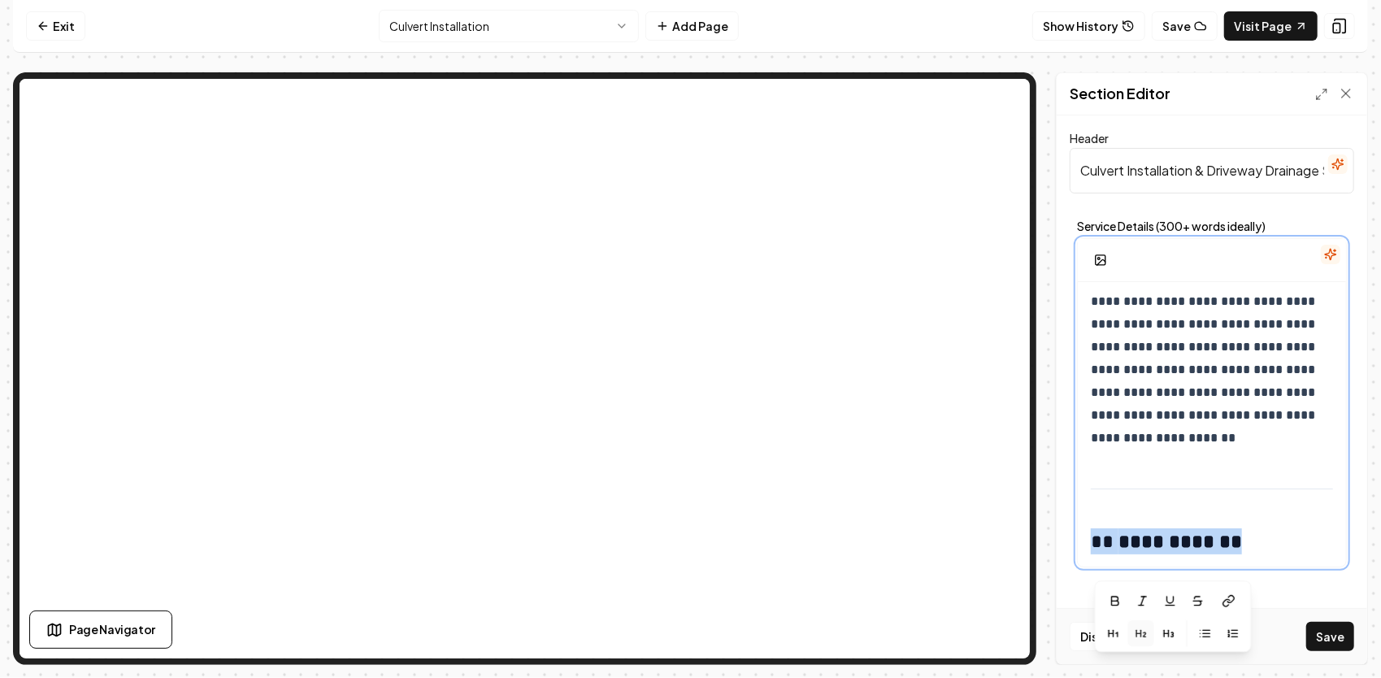
scroll to position [0, 0]
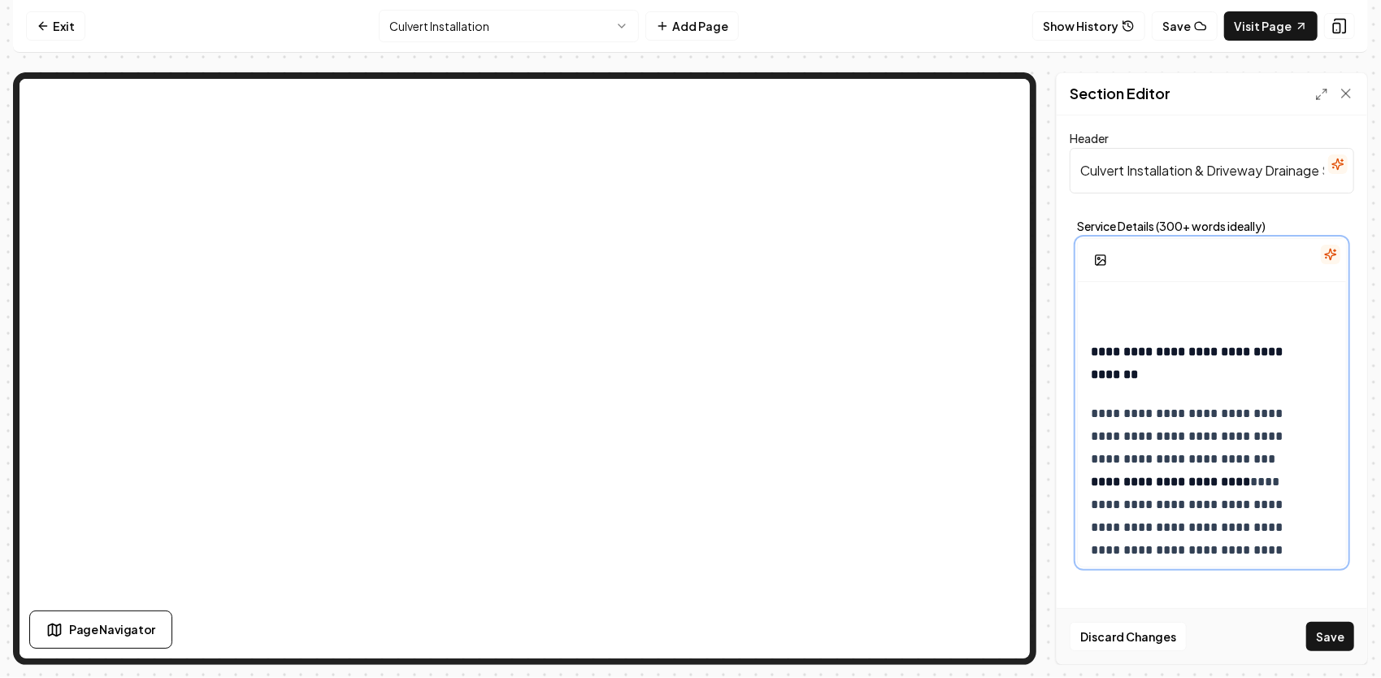
click at [1182, 375] on p "**********" at bounding box center [1200, 364] width 219 height 46
click at [1091, 349] on strong "**********" at bounding box center [1205, 362] width 228 height 35
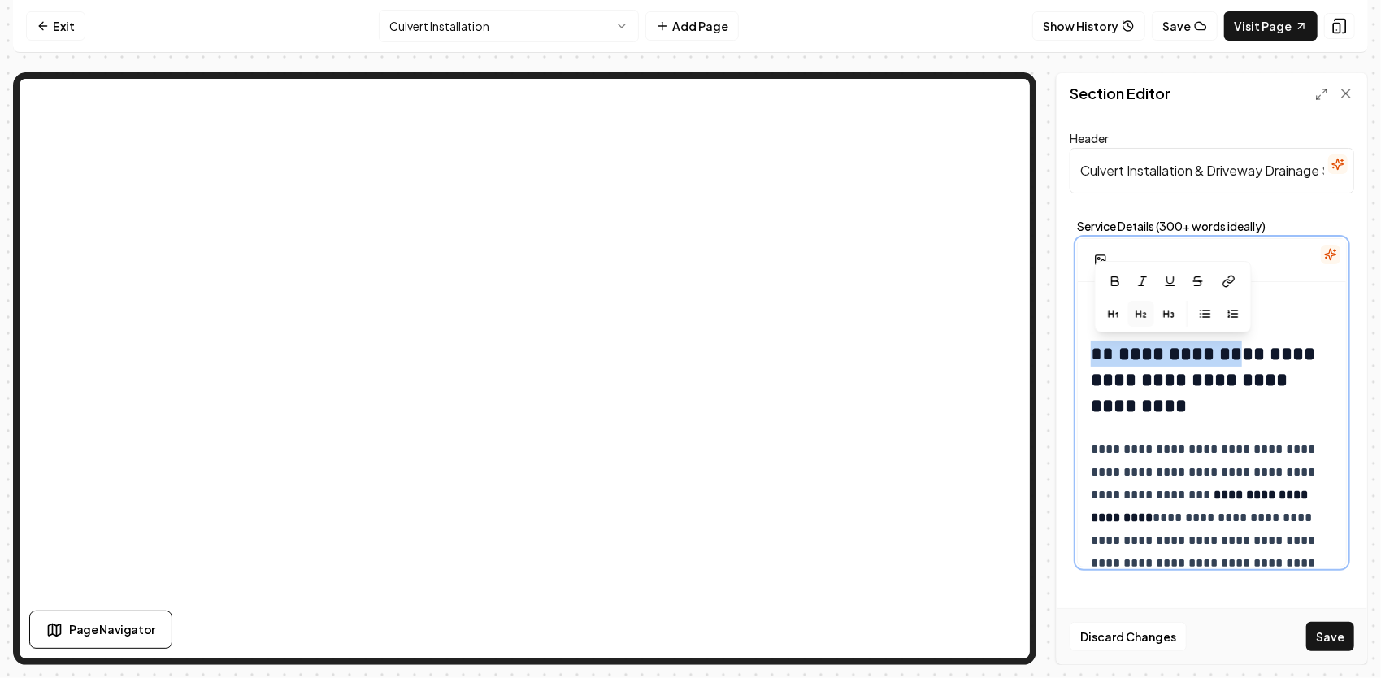
drag, startPoint x: 1252, startPoint y: 351, endPoint x: 1096, endPoint y: 353, distance: 155.2
click at [1096, 353] on h2 "**********" at bounding box center [1207, 380] width 232 height 78
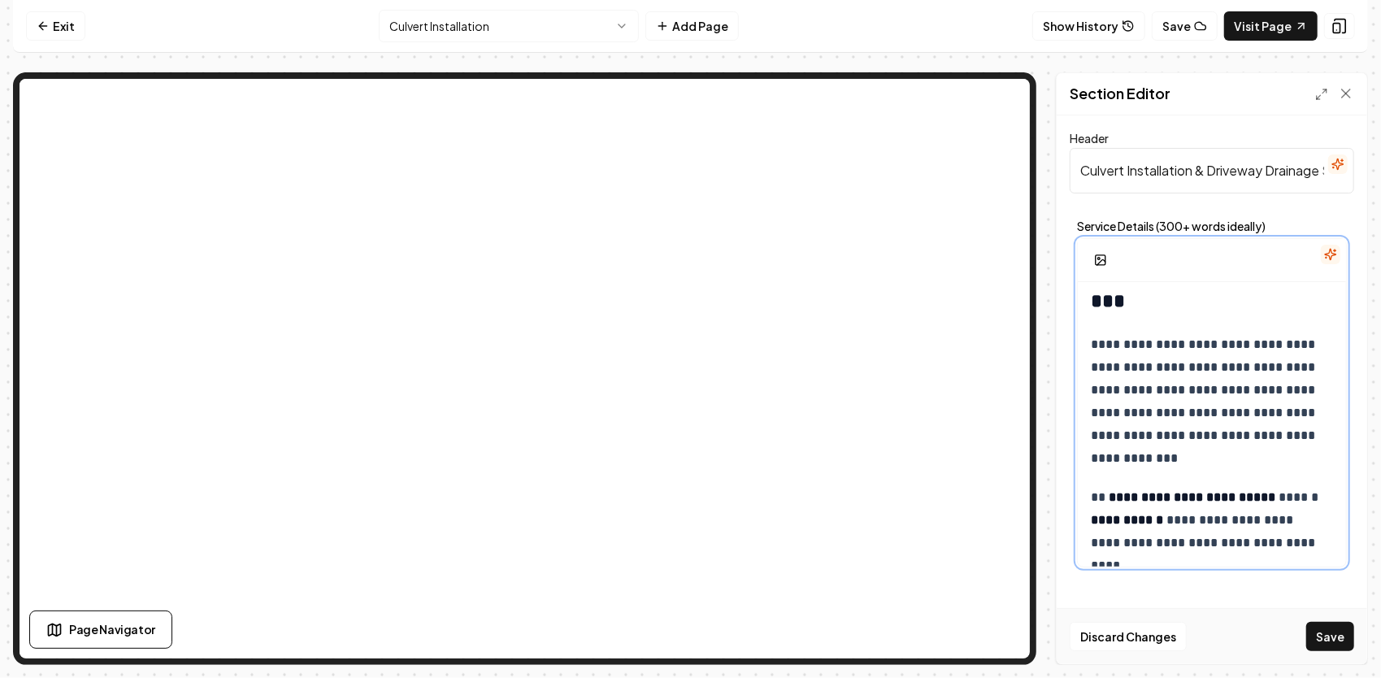
scroll to position [1356, 0]
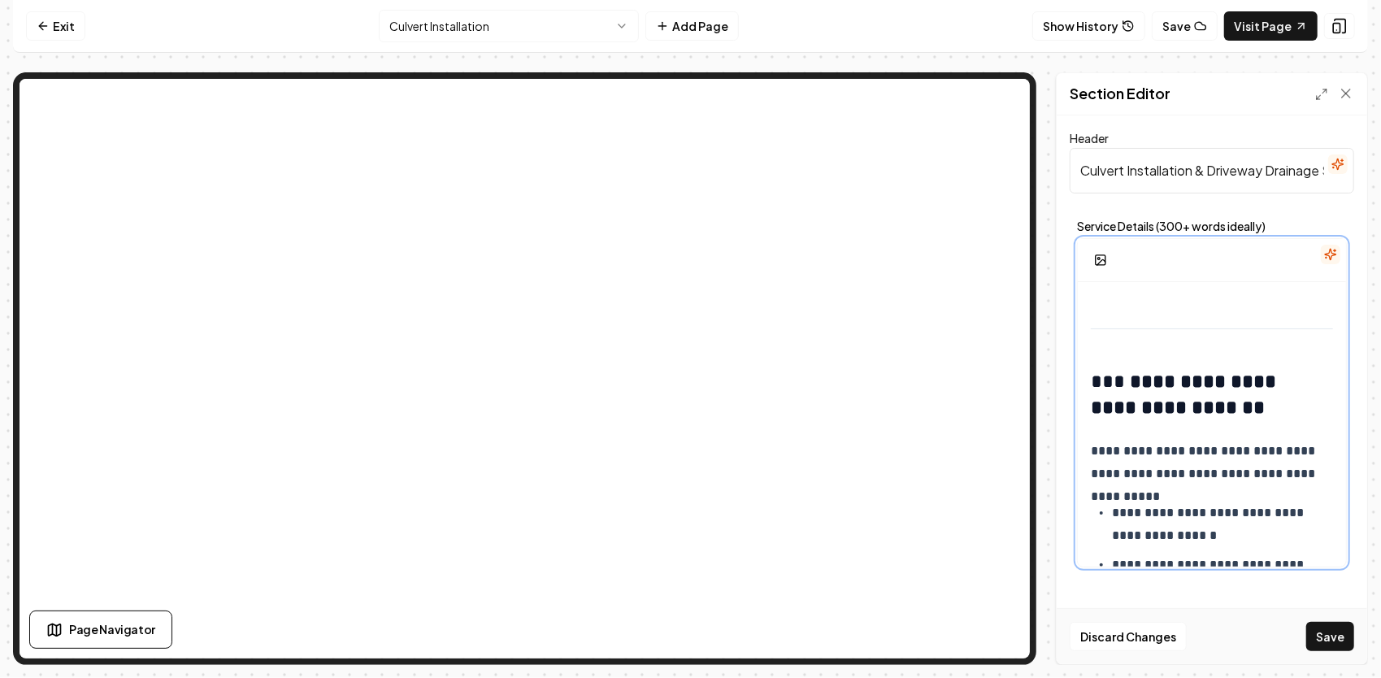
click at [1113, 379] on h2 "**********" at bounding box center [1207, 394] width 232 height 52
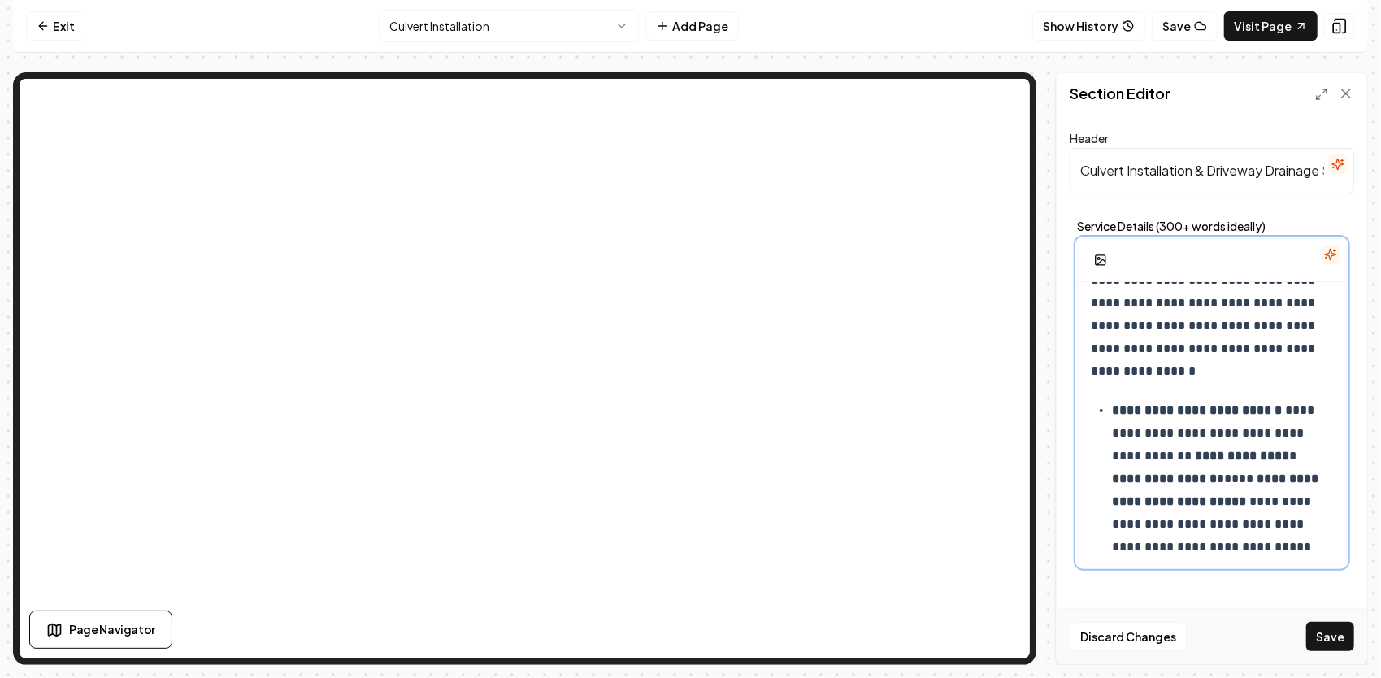
scroll to position [543, 0]
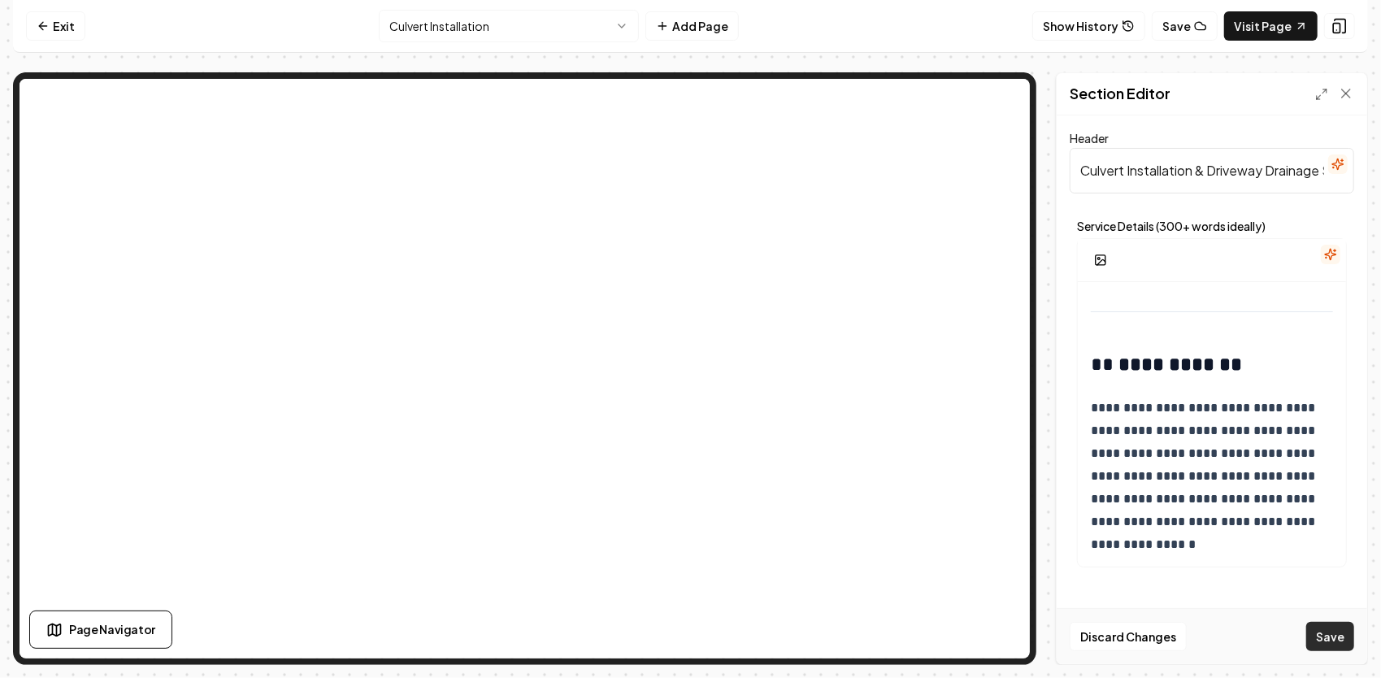
click at [1349, 636] on button "Save" at bounding box center [1330, 636] width 48 height 29
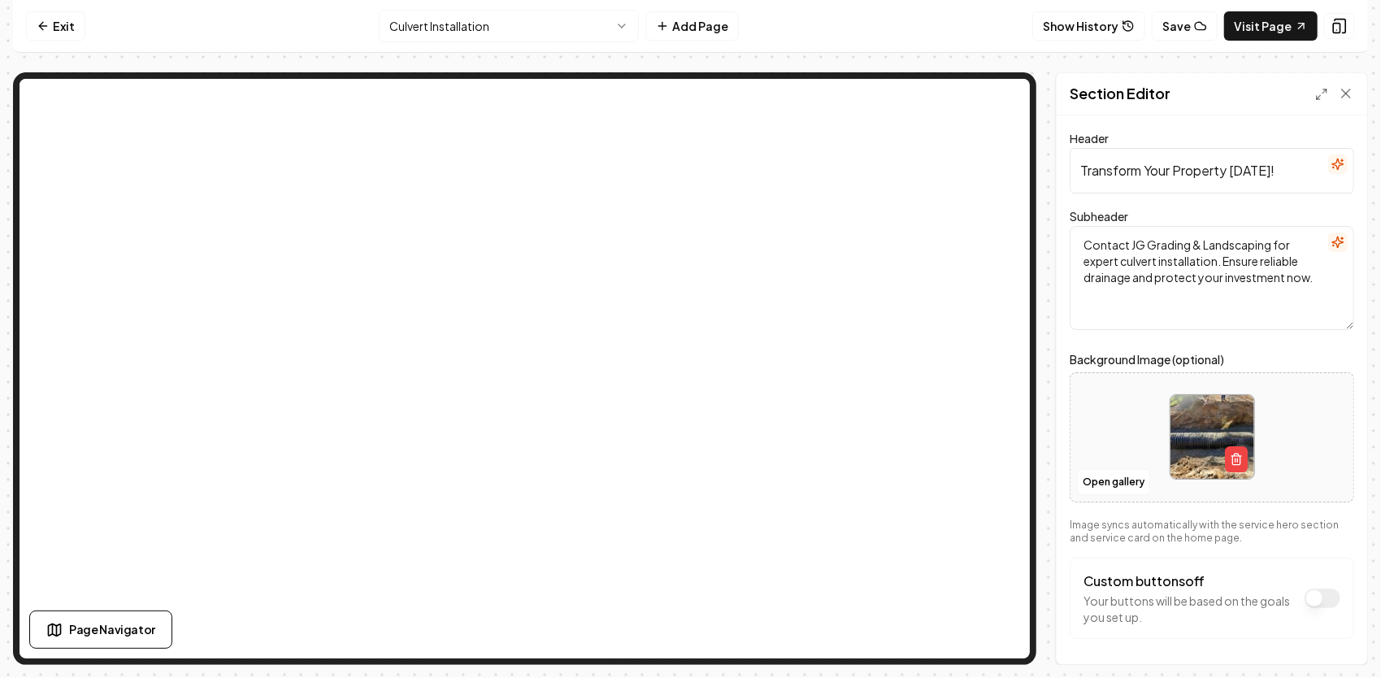
drag, startPoint x: 1285, startPoint y: 174, endPoint x: 1040, endPoint y: 182, distance: 244.8
click at [1041, 192] on div "Section Editor Header Transform Your Property [DATE]! Subheader Contact JG Grad…" at bounding box center [690, 368] width 1355 height 592
paste input "Transform Your Property the Right Way — Built to Drain, Built to Last"
type input "Transform Your Property the Right Way — Built to Drain, Built to Last"
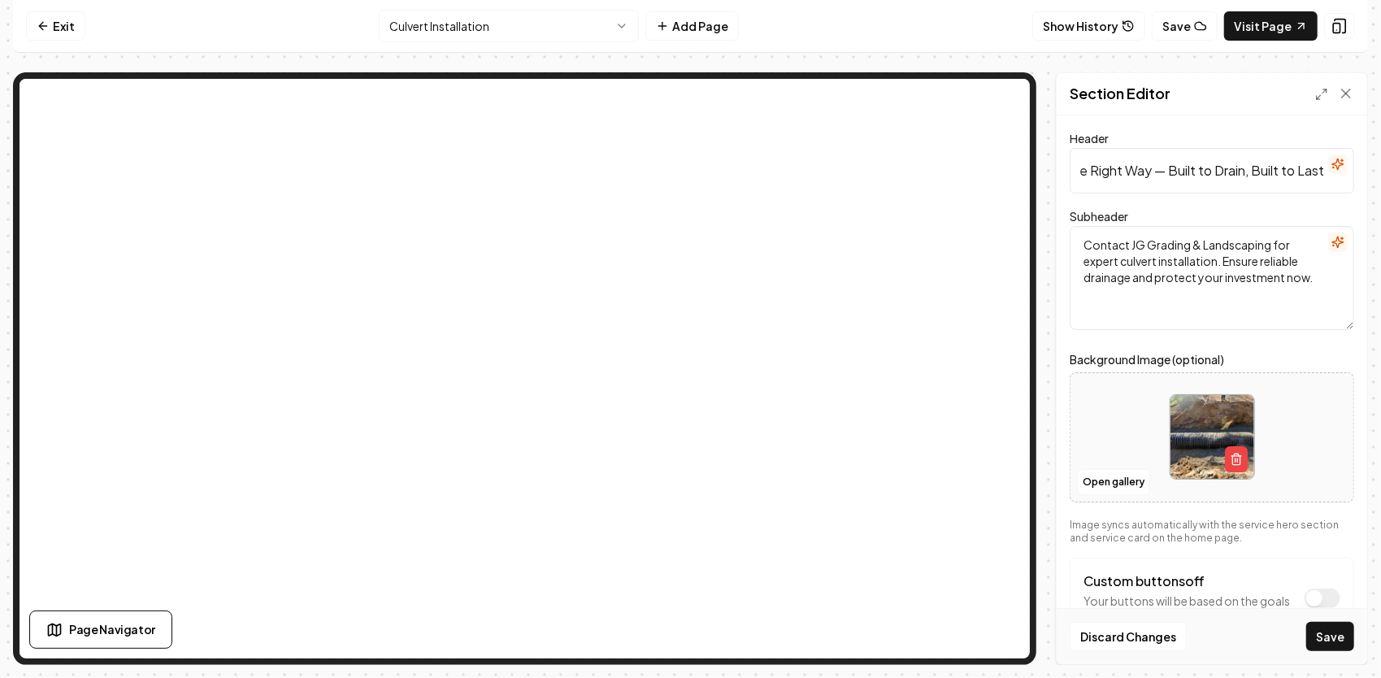
scroll to position [0, 0]
drag, startPoint x: 1178, startPoint y: 293, endPoint x: 1109, endPoint y: 231, distance: 92.7
click at [1073, 218] on div "Subheader Contact JG Grading & Landscaping for expert culvert installation. Ens…" at bounding box center [1212, 268] width 284 height 124
paste textarea "Contact JG Grading & Landscaping for professional culvert installation and drai…"
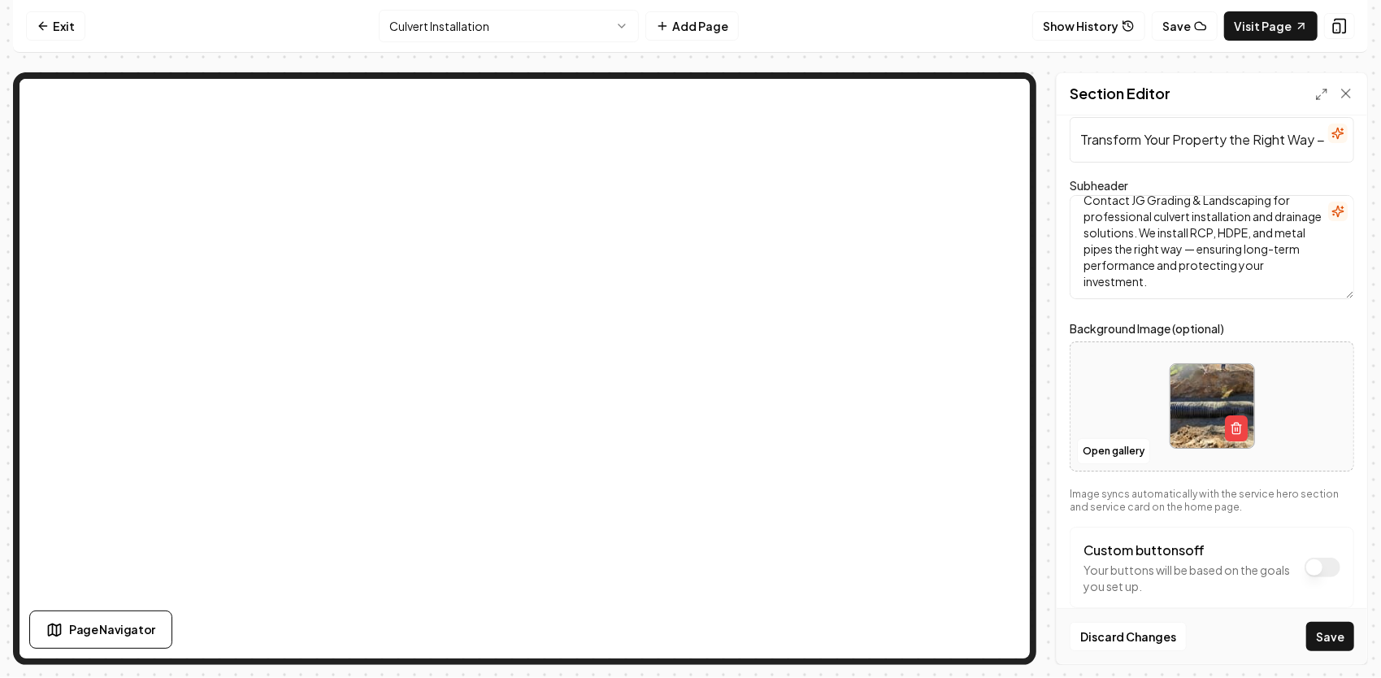
scroll to position [58, 0]
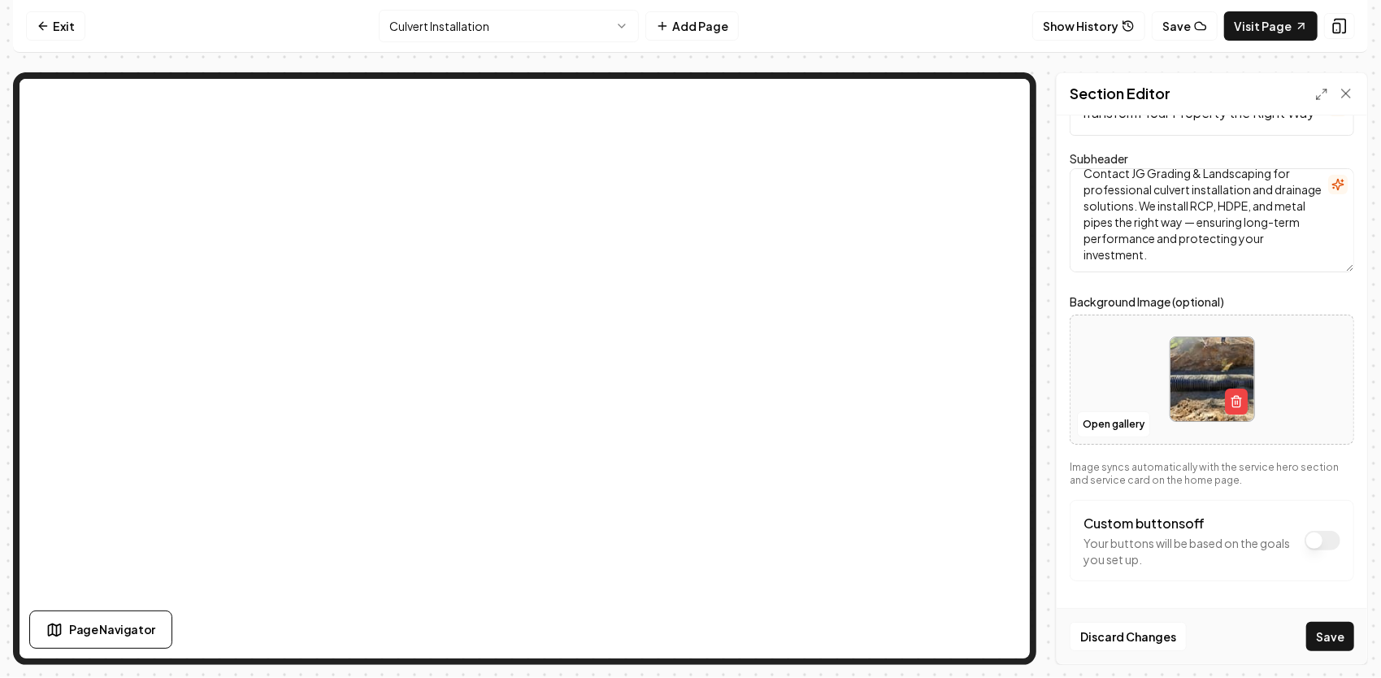
type textarea "Contact JG Grading & Landscaping for professional culvert installation and drai…"
click at [1342, 20] on icon at bounding box center [1339, 27] width 11 height 14
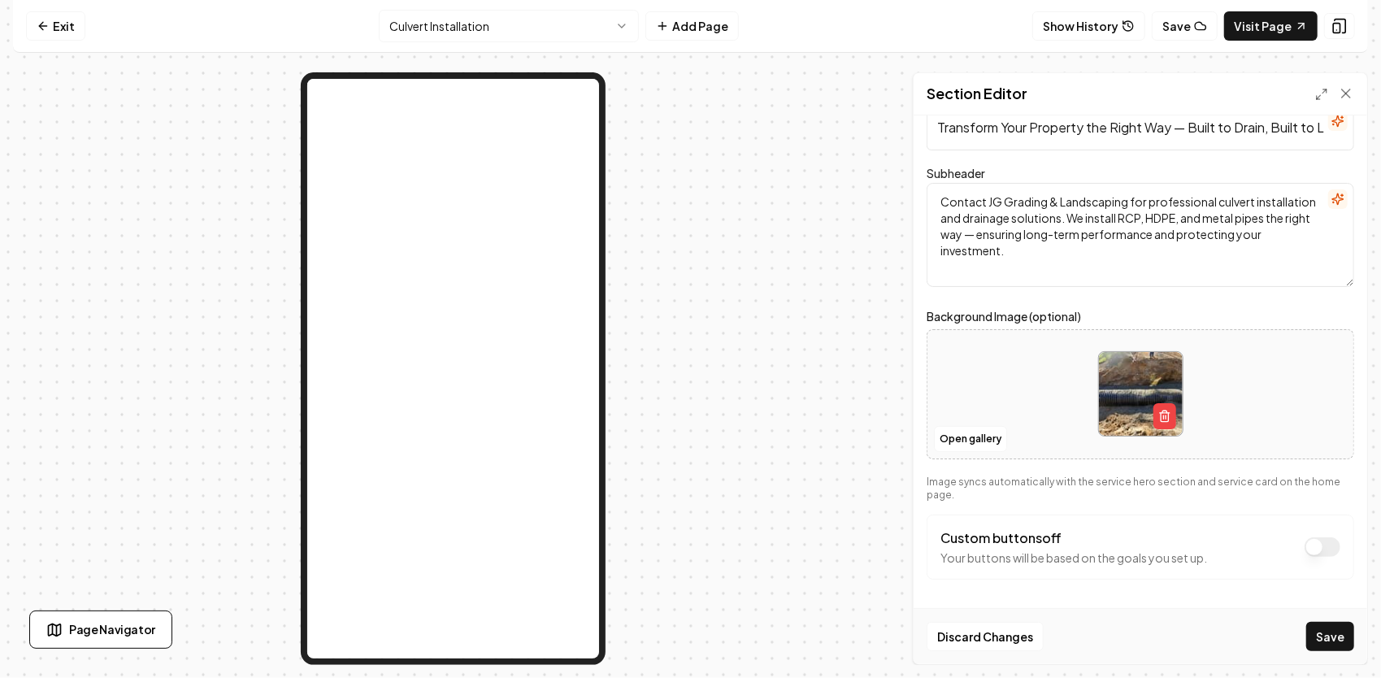
scroll to position [41, 0]
drag, startPoint x: 890, startPoint y: 93, endPoint x: 770, endPoint y: 197, distance: 158.5
click at [770, 197] on div at bounding box center [453, 368] width 880 height 592
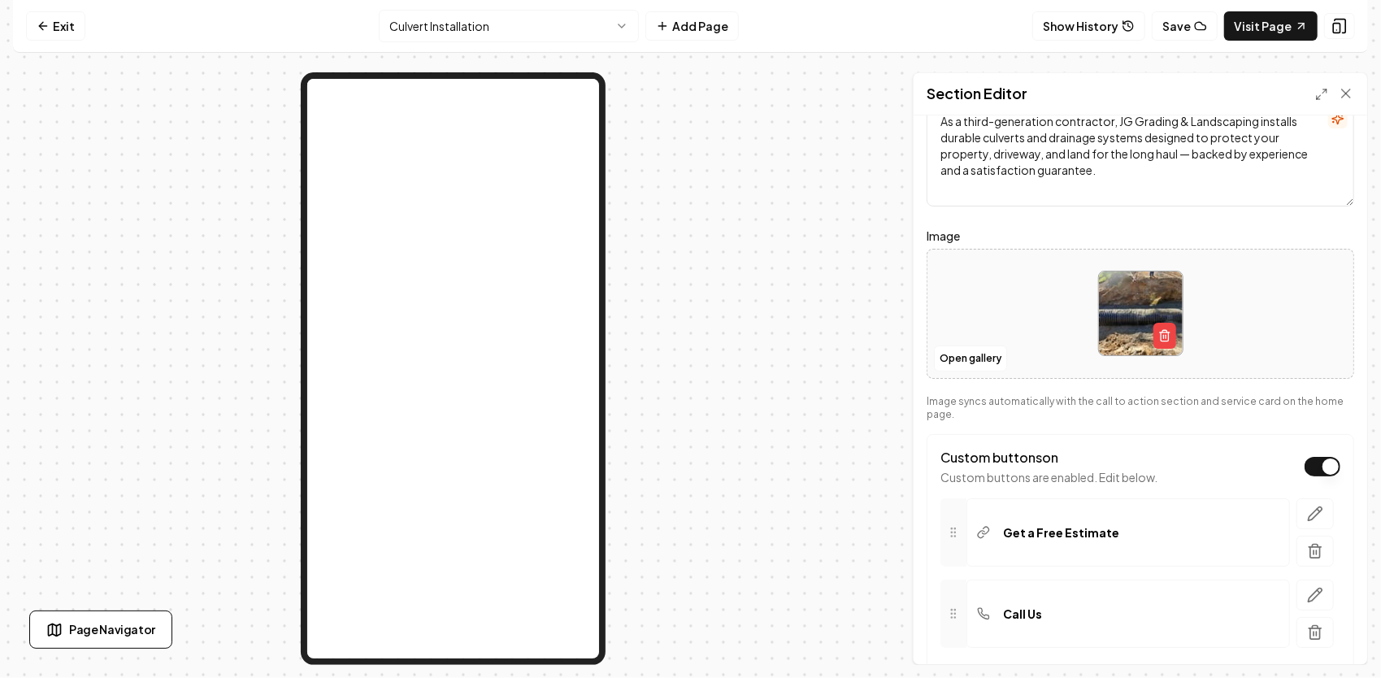
scroll to position [163, 0]
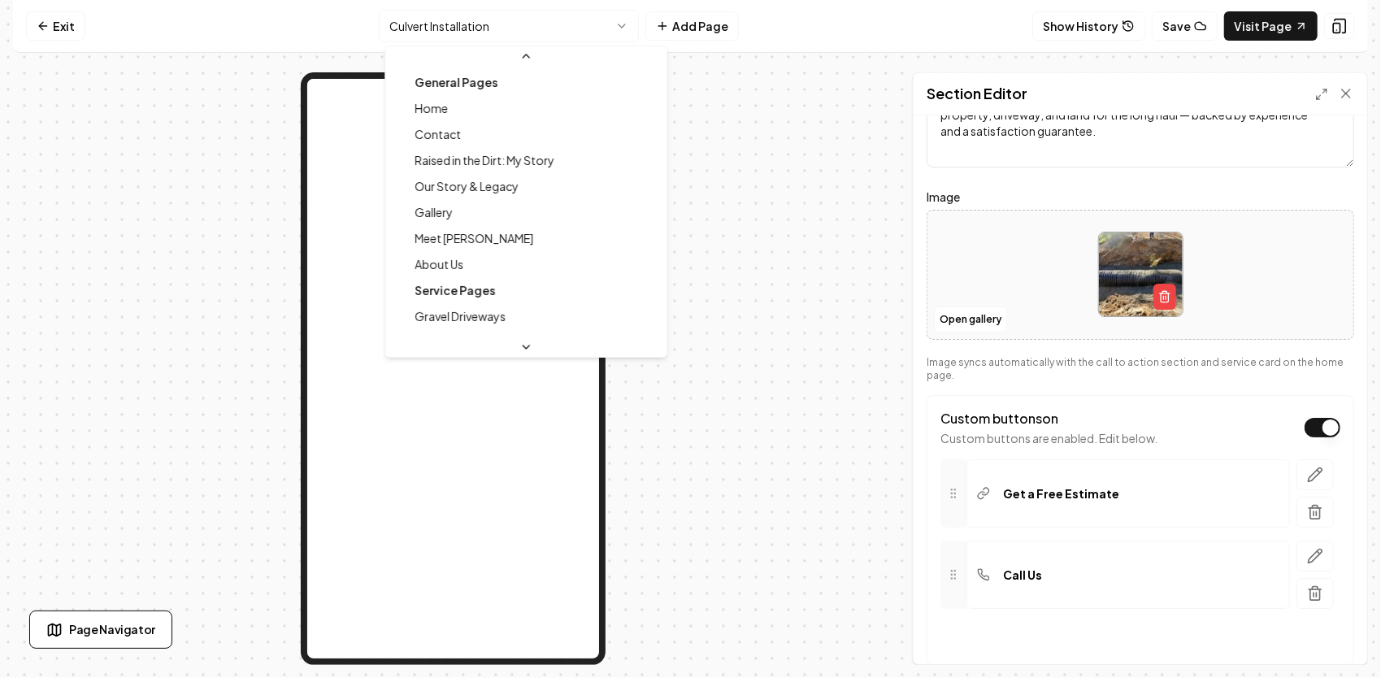
click at [588, 30] on html "Computer Required This feature is only available on a computer. Please switch t…" at bounding box center [690, 339] width 1381 height 678
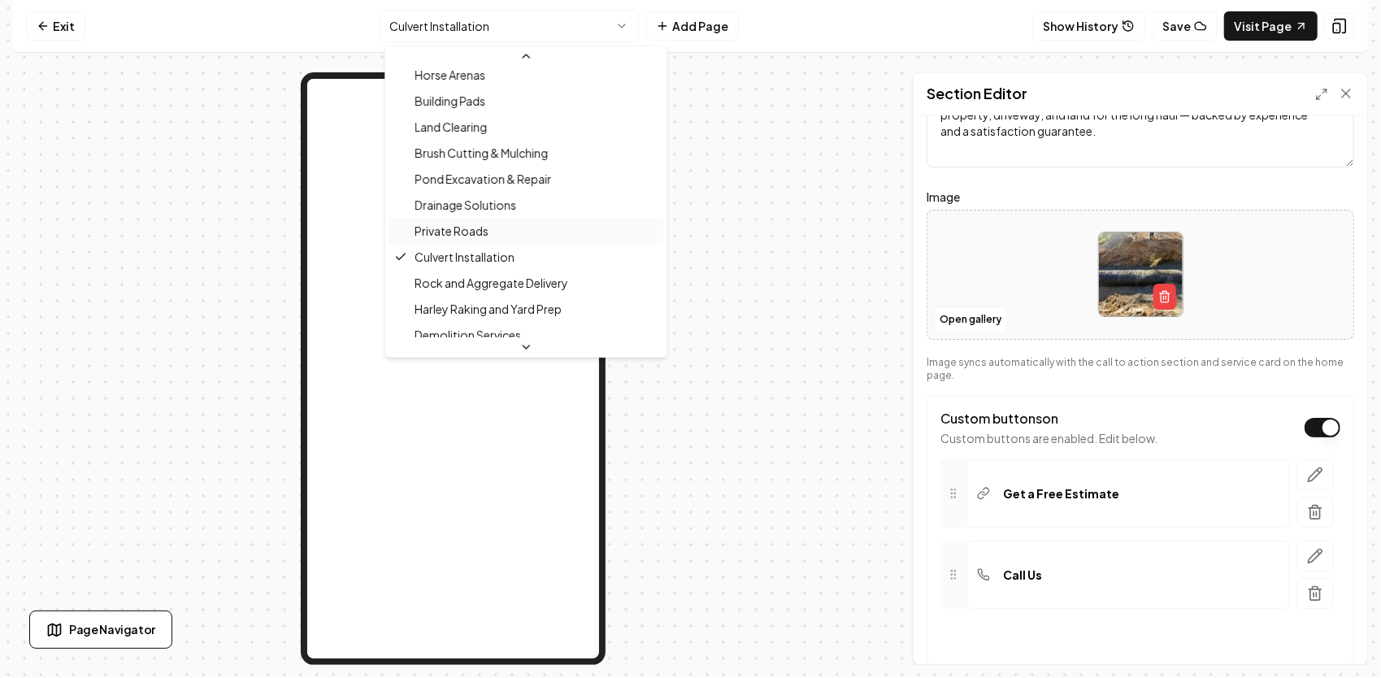
scroll to position [362, 0]
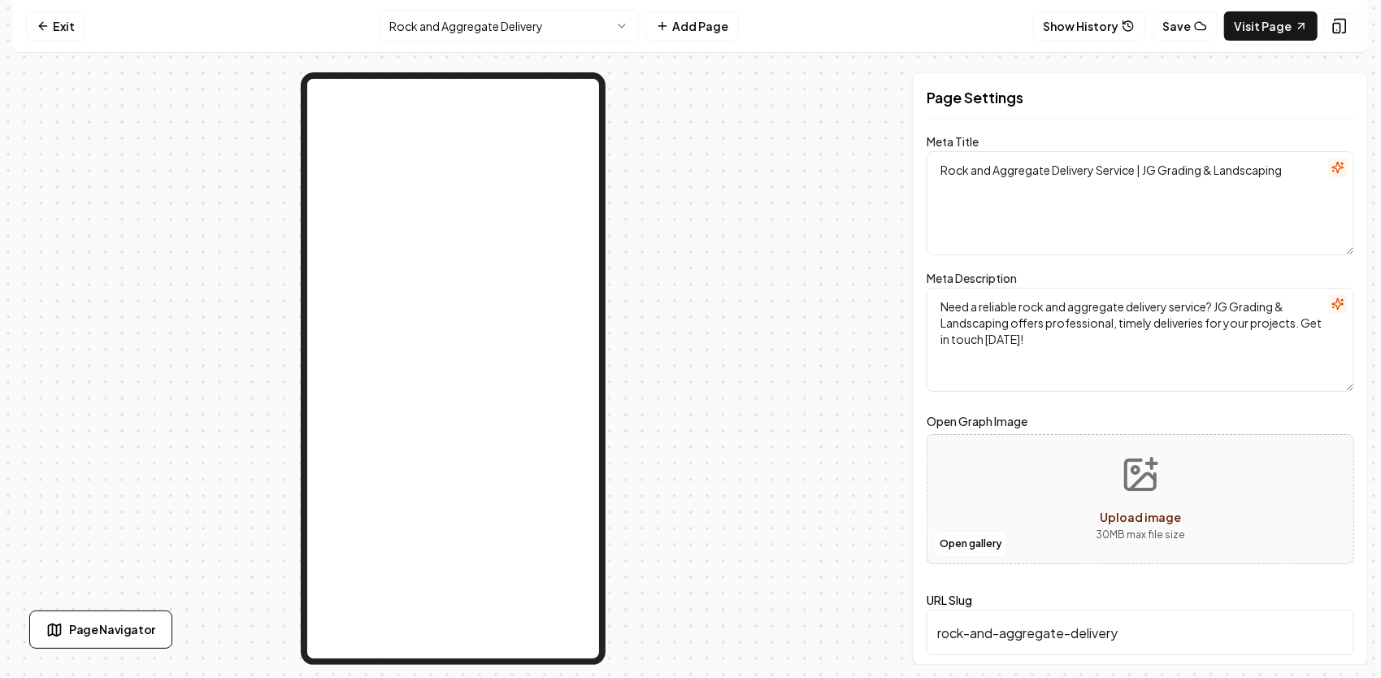
drag, startPoint x: 1307, startPoint y: 167, endPoint x: 746, endPoint y: 252, distance: 567.1
click at [746, 252] on div "Page Settings Meta Title Rock and Aggregate Delivery Service | JG Grading & Lan…" at bounding box center [690, 368] width 1355 height 592
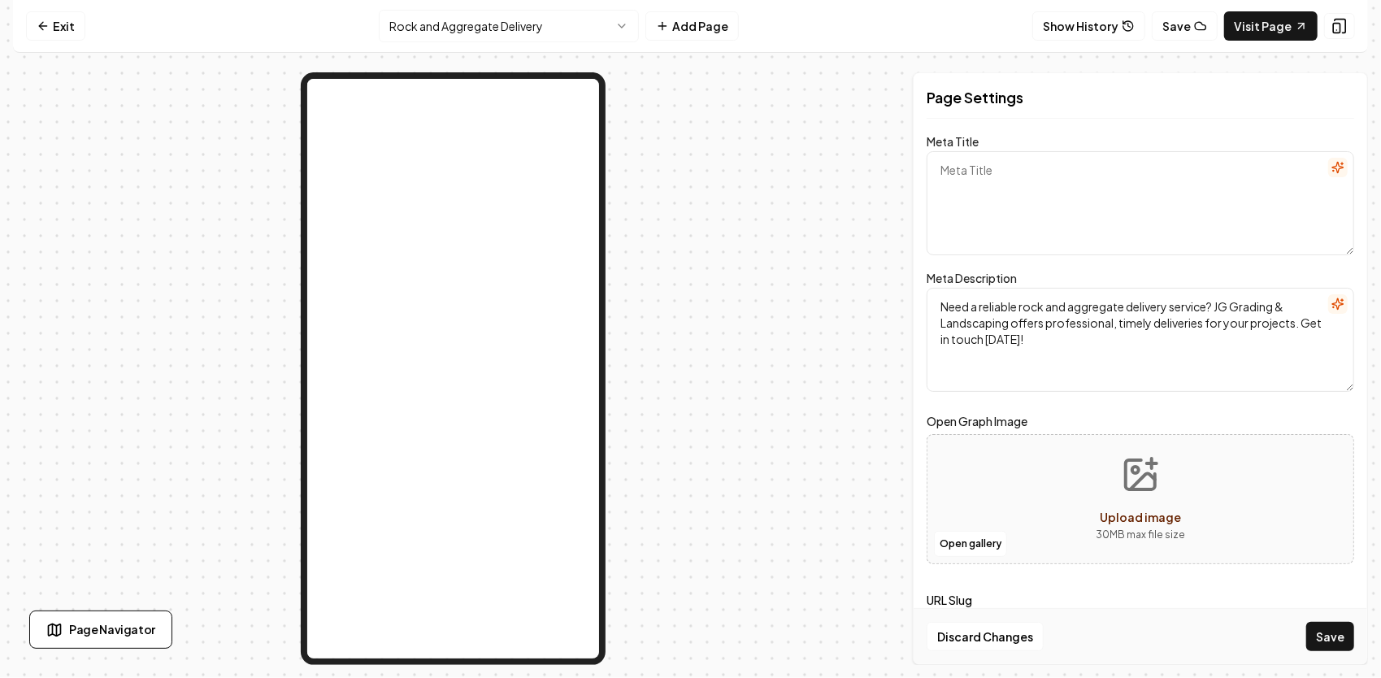
paste textarea "Rock & Aggregate Delivery | JG Grading & Landscaping – [GEOGRAPHIC_DATA], [GEOG…"
type textarea "Rock & Aggregate Delivery | JG Grading & Landscaping – [GEOGRAPHIC_DATA], [GEOG…"
drag, startPoint x: 1053, startPoint y: 344, endPoint x: 913, endPoint y: 268, distance: 158.9
click at [902, 271] on div "Page Settings Meta Title Rock & Aggregate Delivery | JG Grading & Landscaping –…" at bounding box center [690, 368] width 1355 height 592
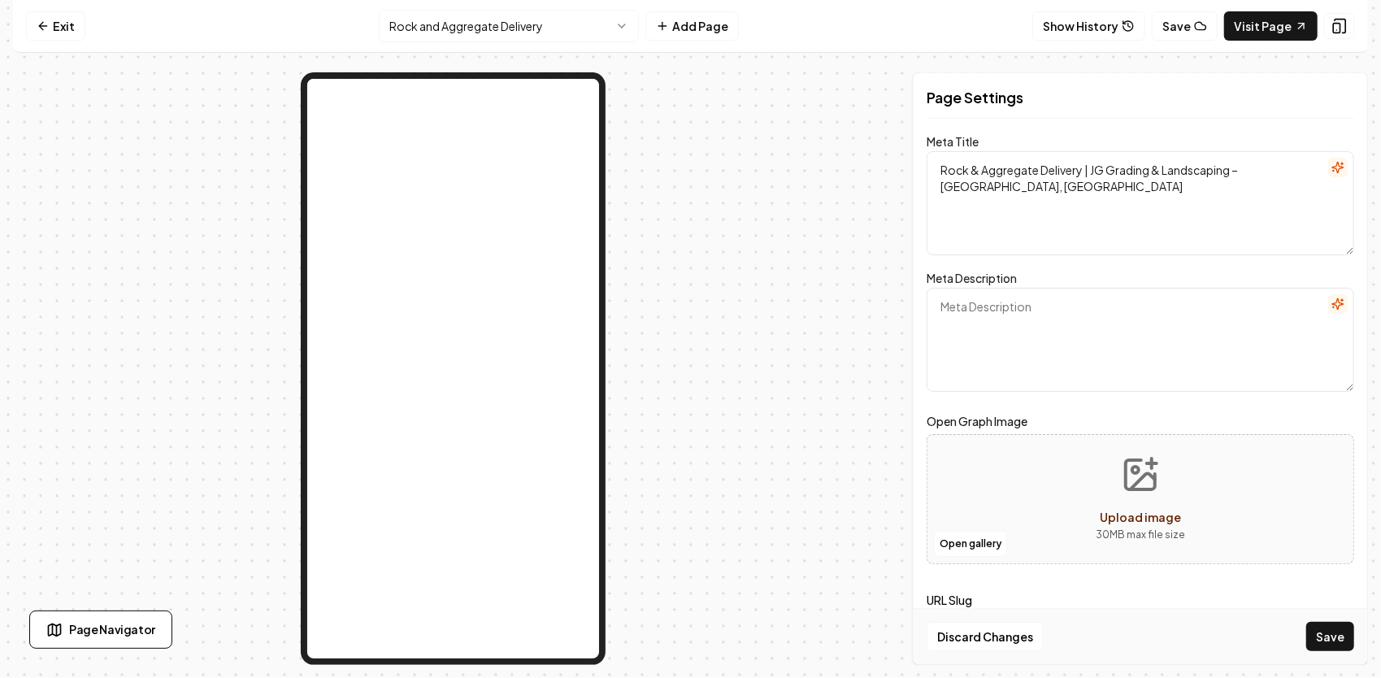
paste textarea "Need rock, ABC stone, or gravel delivered? JG Grading & Landscaping provides fa…"
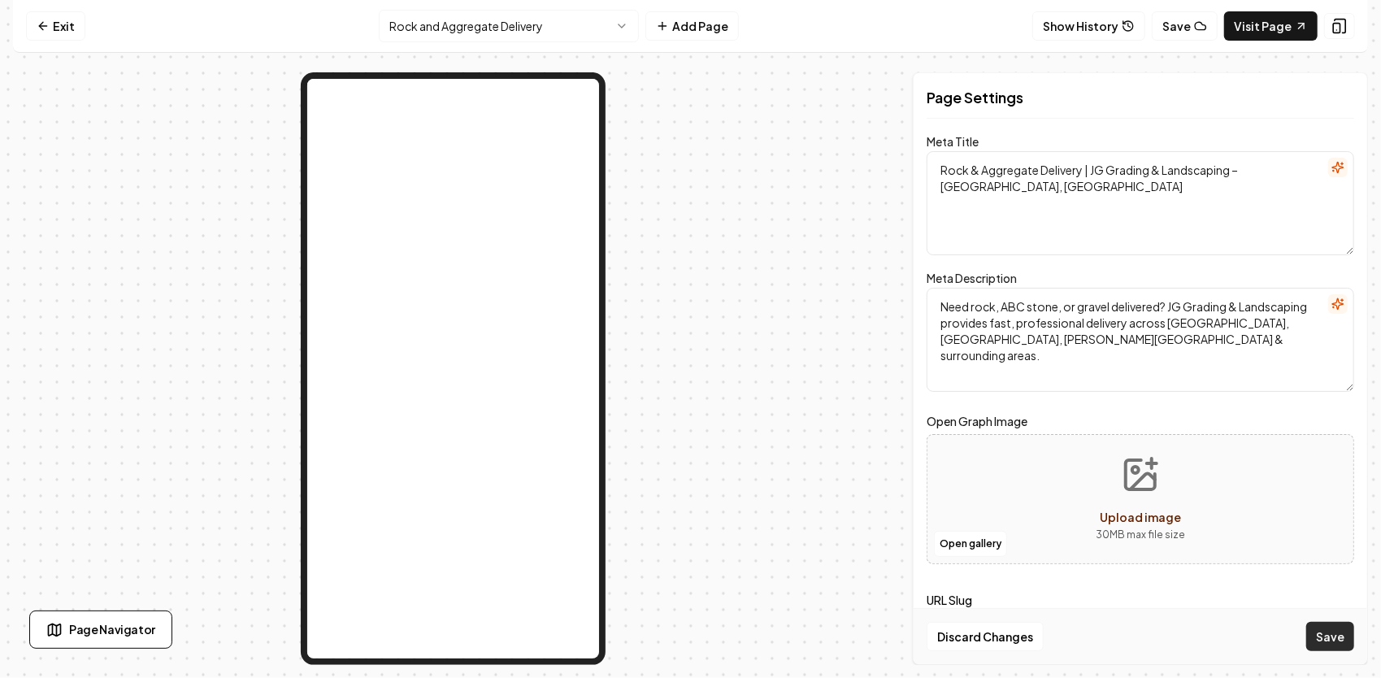
type textarea "Need rock, ABC stone, or gravel delivered? JG Grading & Landscaping provides fa…"
click at [1334, 632] on button "Save" at bounding box center [1330, 636] width 48 height 29
click at [1144, 488] on icon "Upload image" at bounding box center [1140, 474] width 29 height 29
type input "**********"
click at [1327, 641] on button "Save" at bounding box center [1330, 636] width 48 height 29
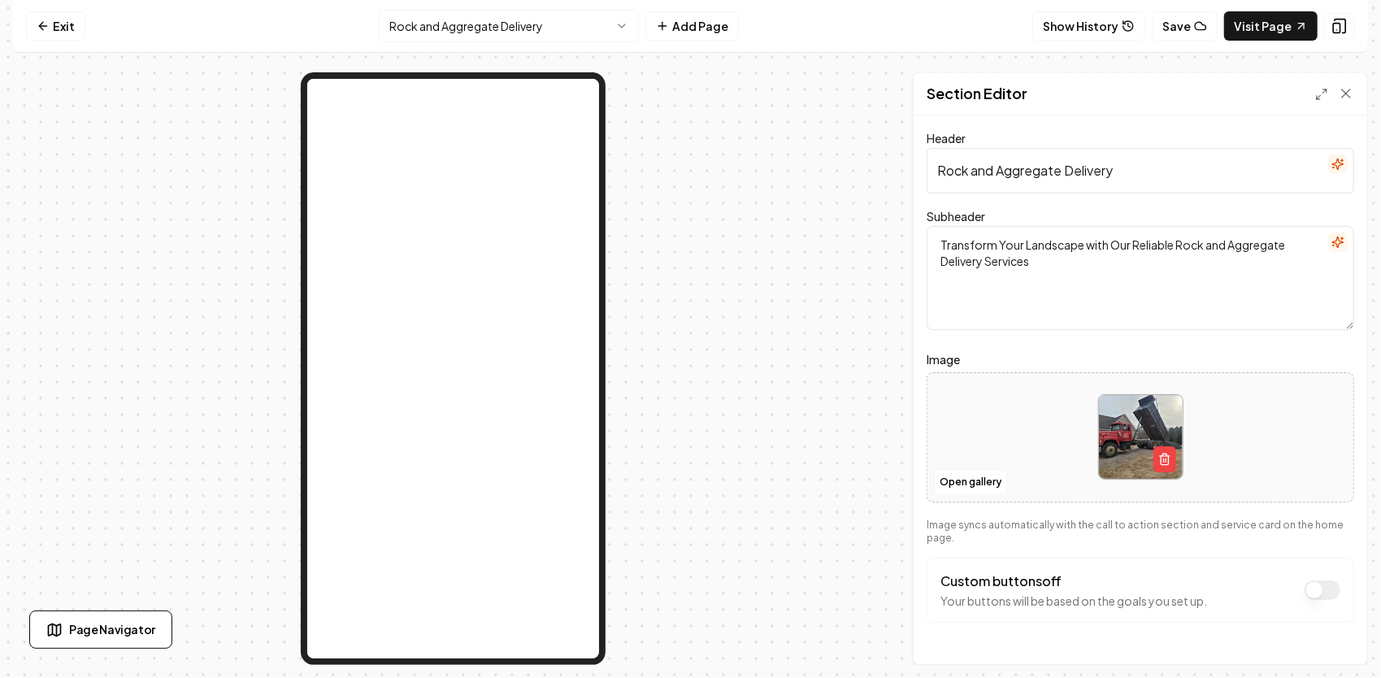
drag, startPoint x: 1133, startPoint y: 167, endPoint x: 915, endPoint y: 167, distance: 217.8
click at [918, 166] on div "Header Rock and Aggregate Delivery Subheader Transform Your Landscape with Our …" at bounding box center [1139, 389] width 453 height 549
paste input "Rock, Gravel & Aggregate Delivery in [GEOGRAPHIC_DATA], [GEOGRAPHIC_DATA] & Sur…"
type input "Rock, Gravel & Aggregate Delivery in [GEOGRAPHIC_DATA], [GEOGRAPHIC_DATA] & Sur…"
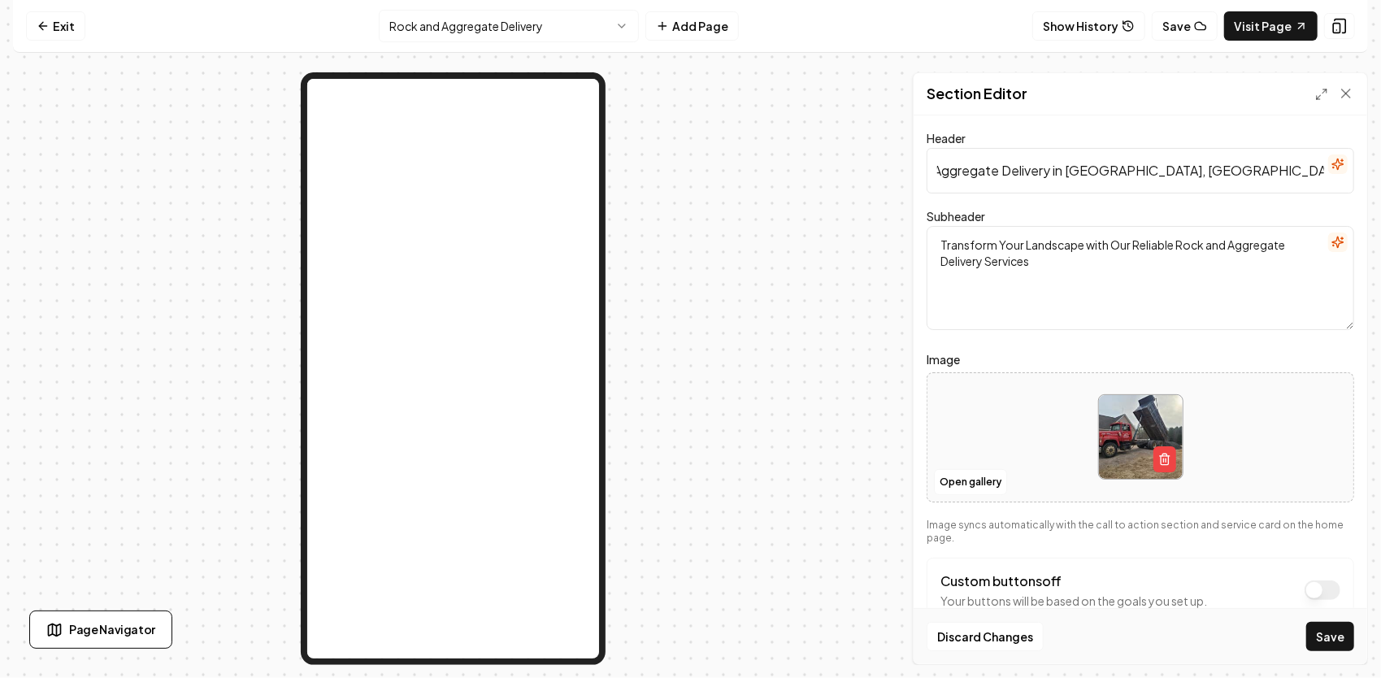
scroll to position [0, 0]
drag, startPoint x: 1046, startPoint y: 258, endPoint x: 925, endPoint y: 222, distance: 126.5
click at [925, 222] on div "Header Rock, Gravel & Aggregate Delivery in [GEOGRAPHIC_DATA], [GEOGRAPHIC_DATA…" at bounding box center [1139, 389] width 453 height 549
paste textarea "As a third-generation contractor, [PERSON_NAME] & Landscaping delivers professi…"
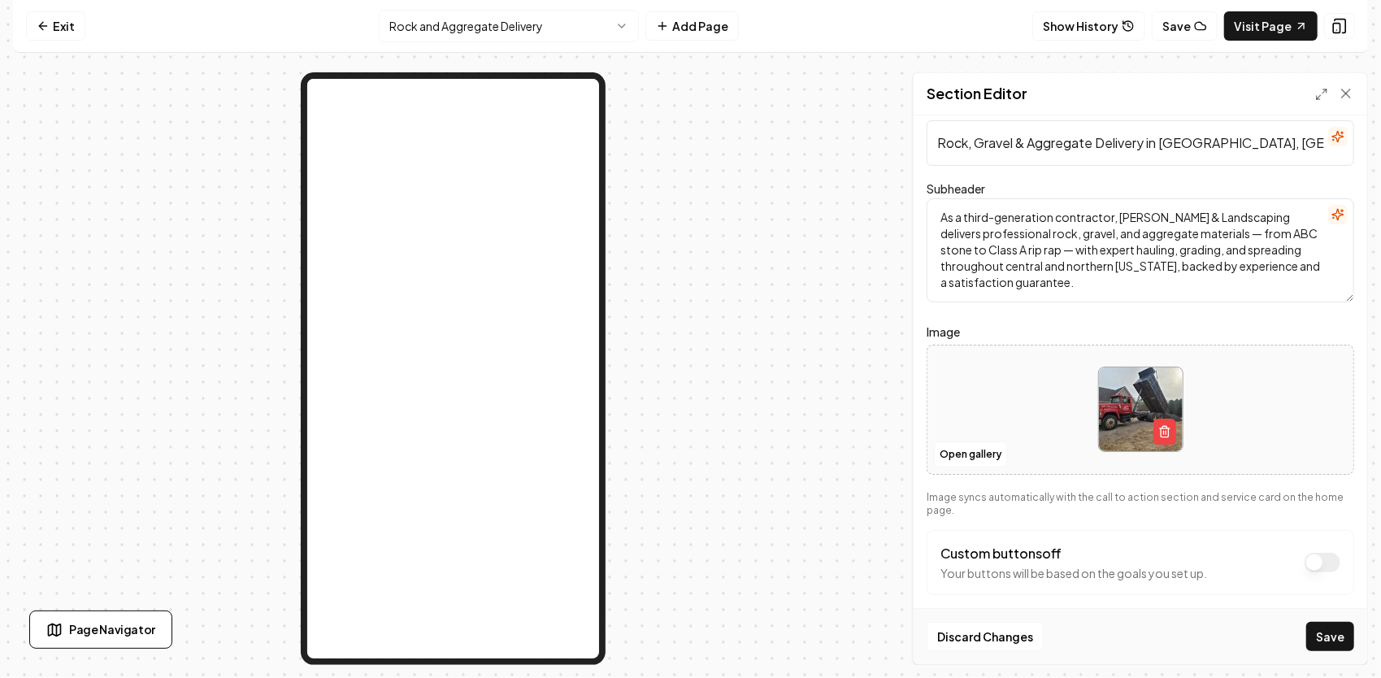
scroll to position [41, 0]
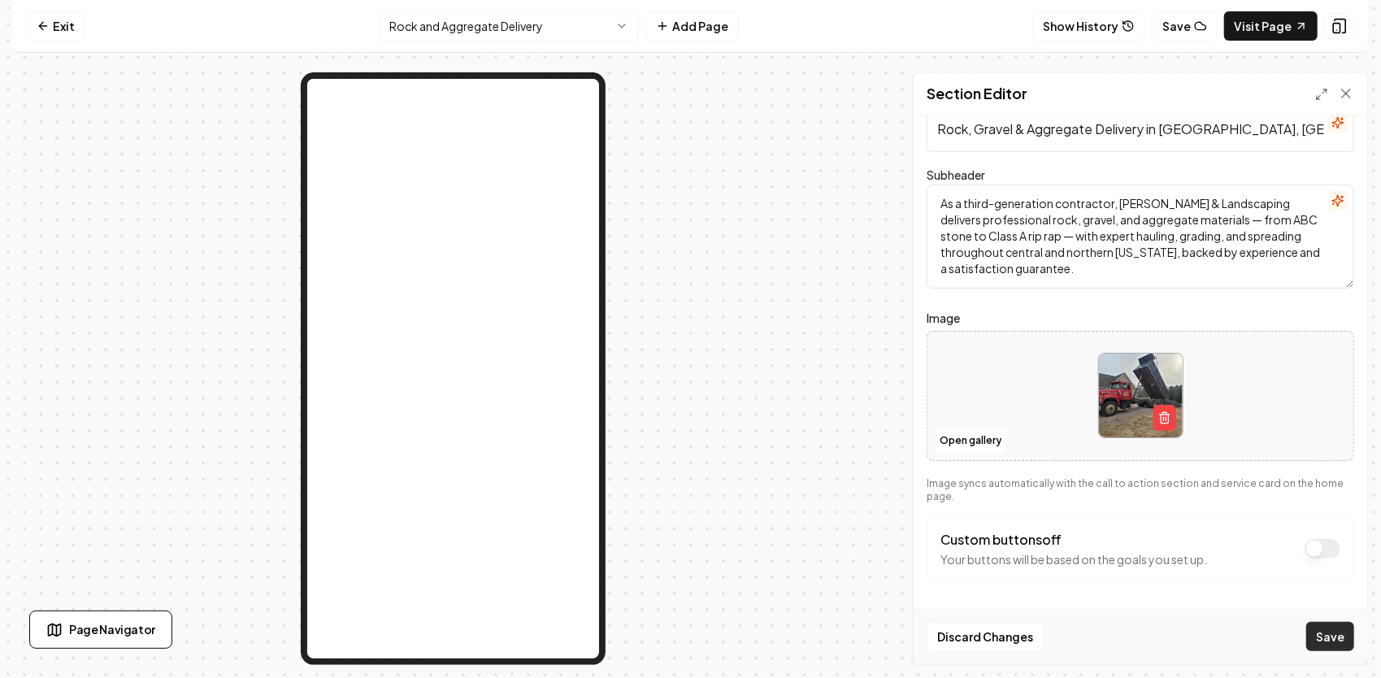
type textarea "As a third-generation contractor, [PERSON_NAME] & Landscaping delivers professi…"
click at [1331, 639] on button "Save" at bounding box center [1330, 636] width 48 height 29
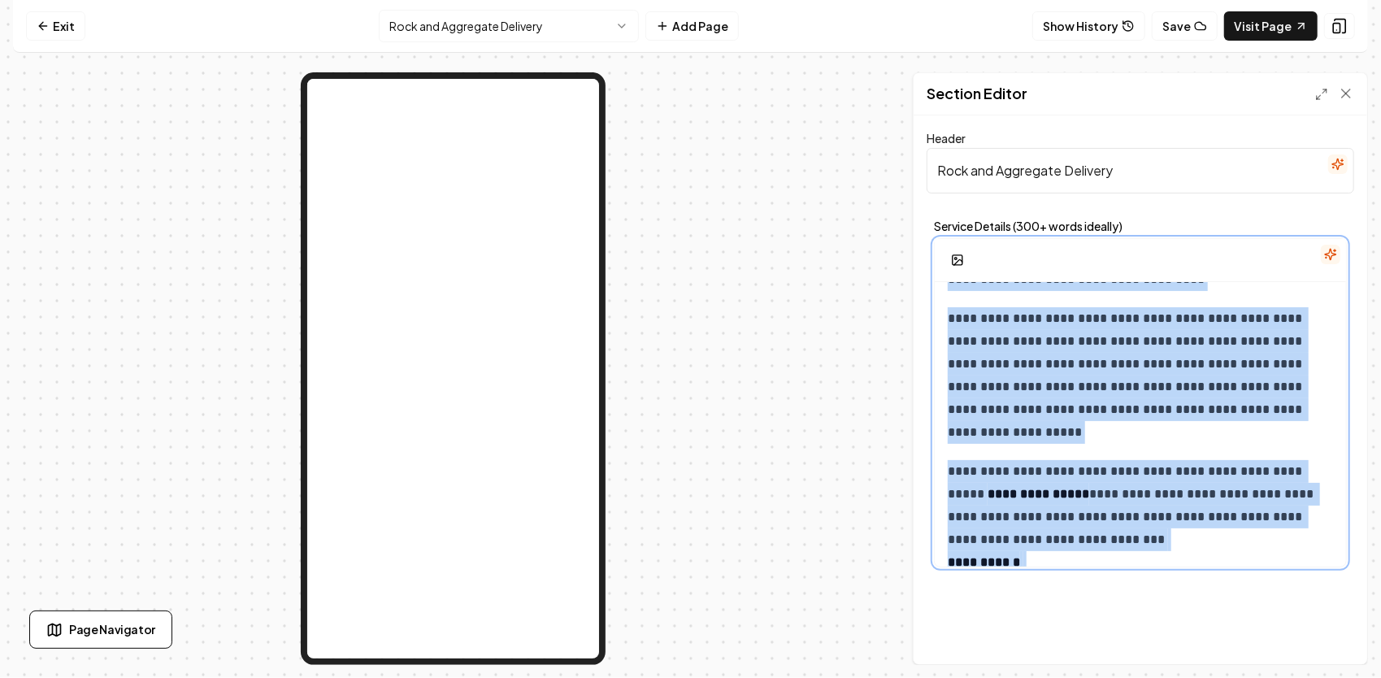
scroll to position [710, 0]
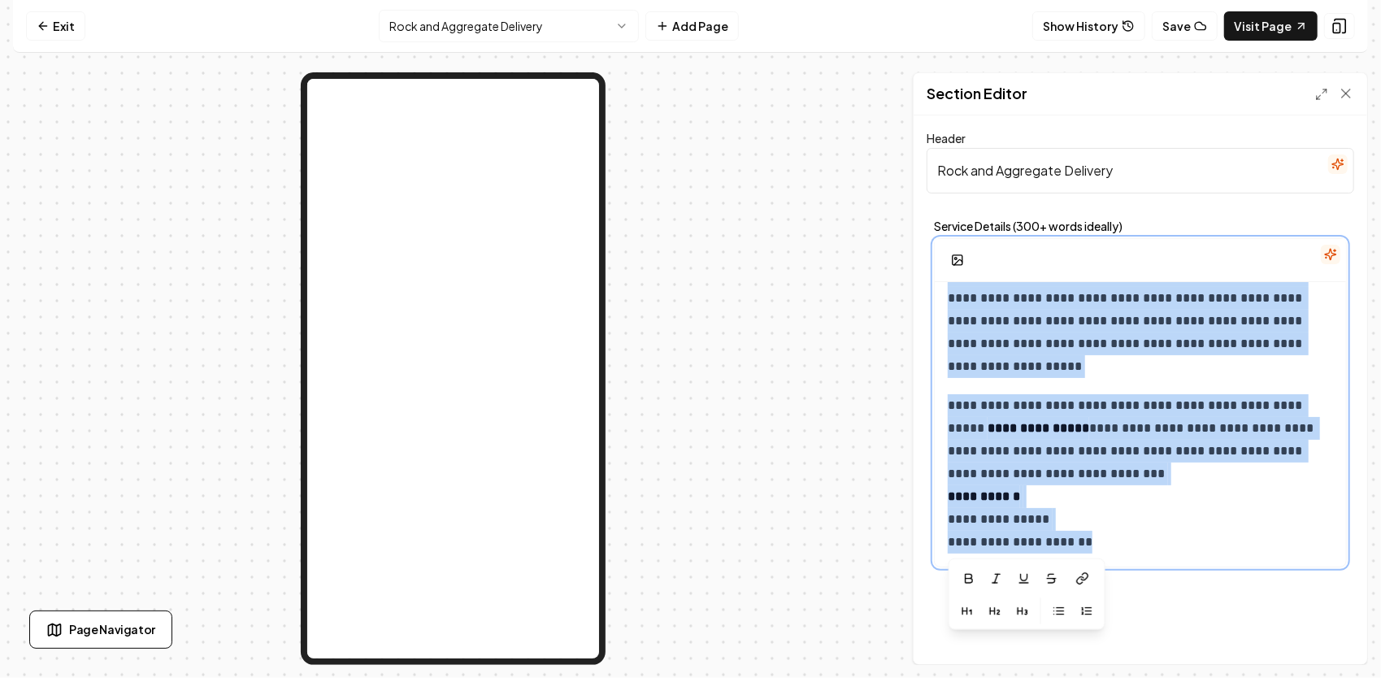
drag, startPoint x: 948, startPoint y: 302, endPoint x: 1239, endPoint y: 543, distance: 377.5
click at [1245, 551] on div "**********" at bounding box center [1140, 69] width 411 height 995
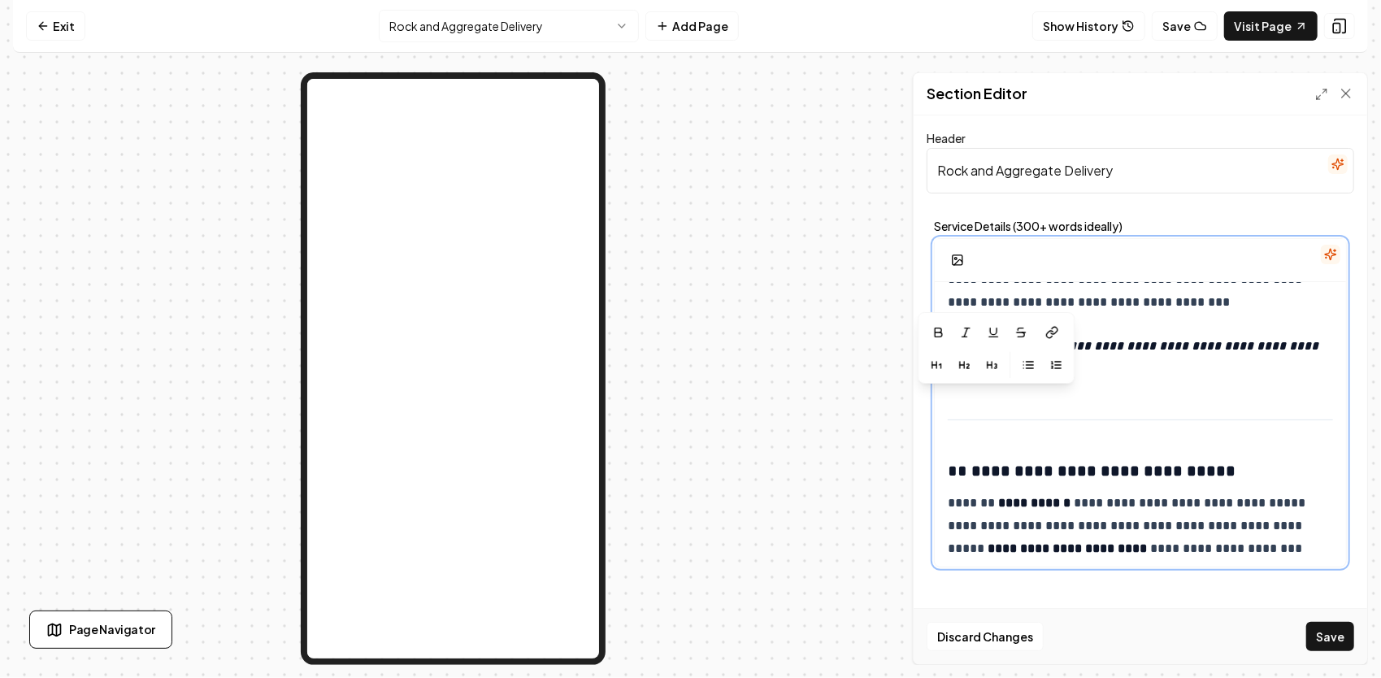
scroll to position [2117, 0]
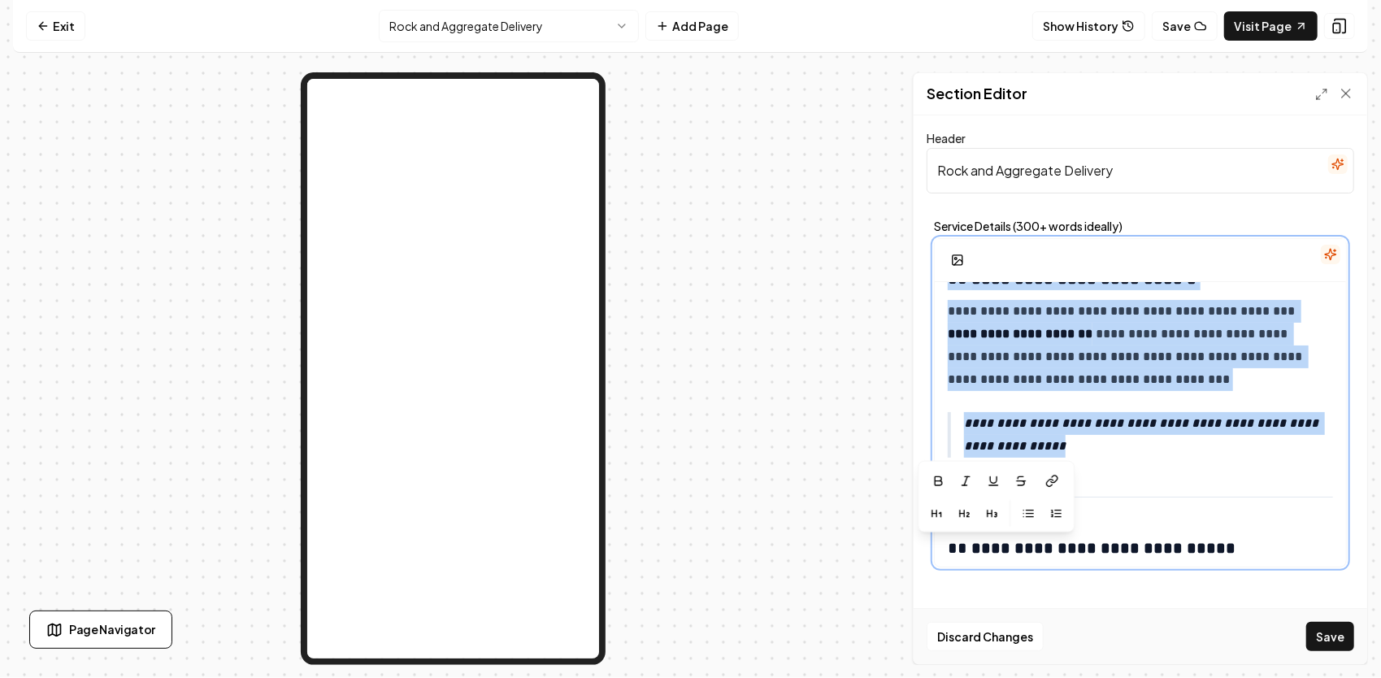
drag, startPoint x: 948, startPoint y: 372, endPoint x: 1257, endPoint y: 460, distance: 321.1
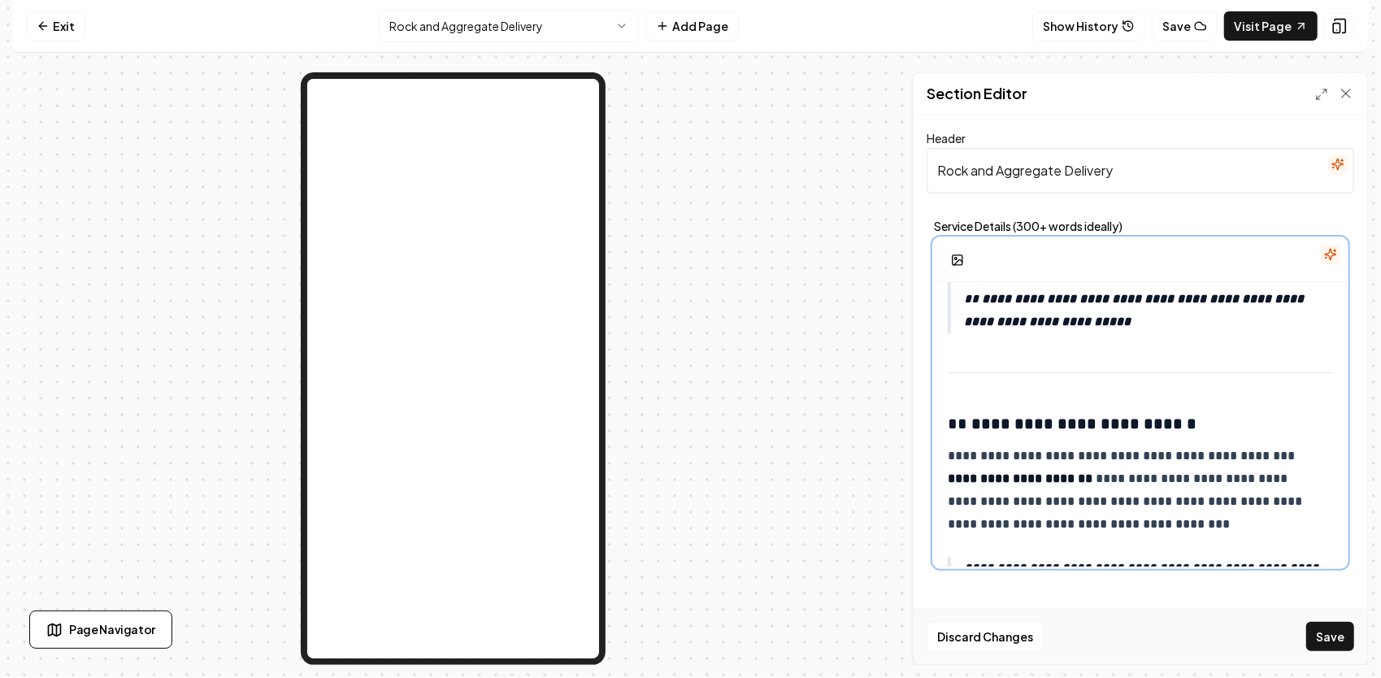
scroll to position [1873, 0]
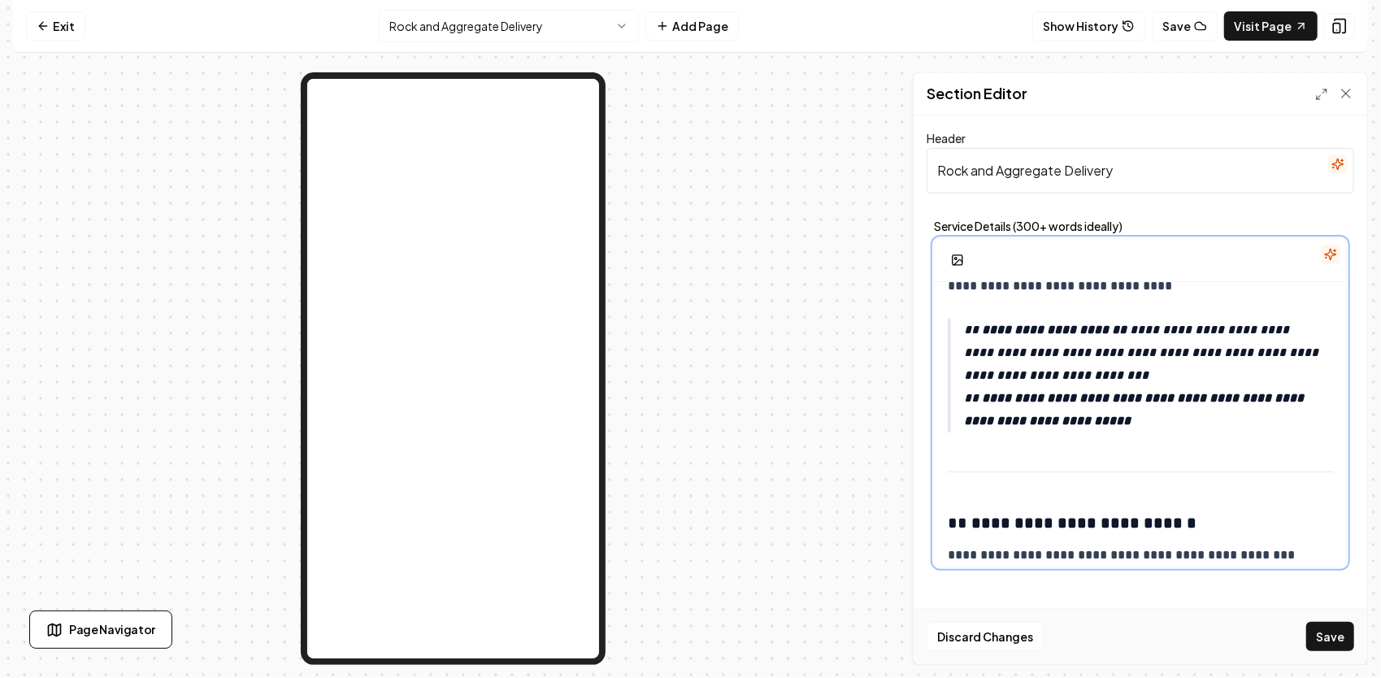
drag, startPoint x: 1115, startPoint y: 431, endPoint x: 1079, endPoint y: 411, distance: 40.7
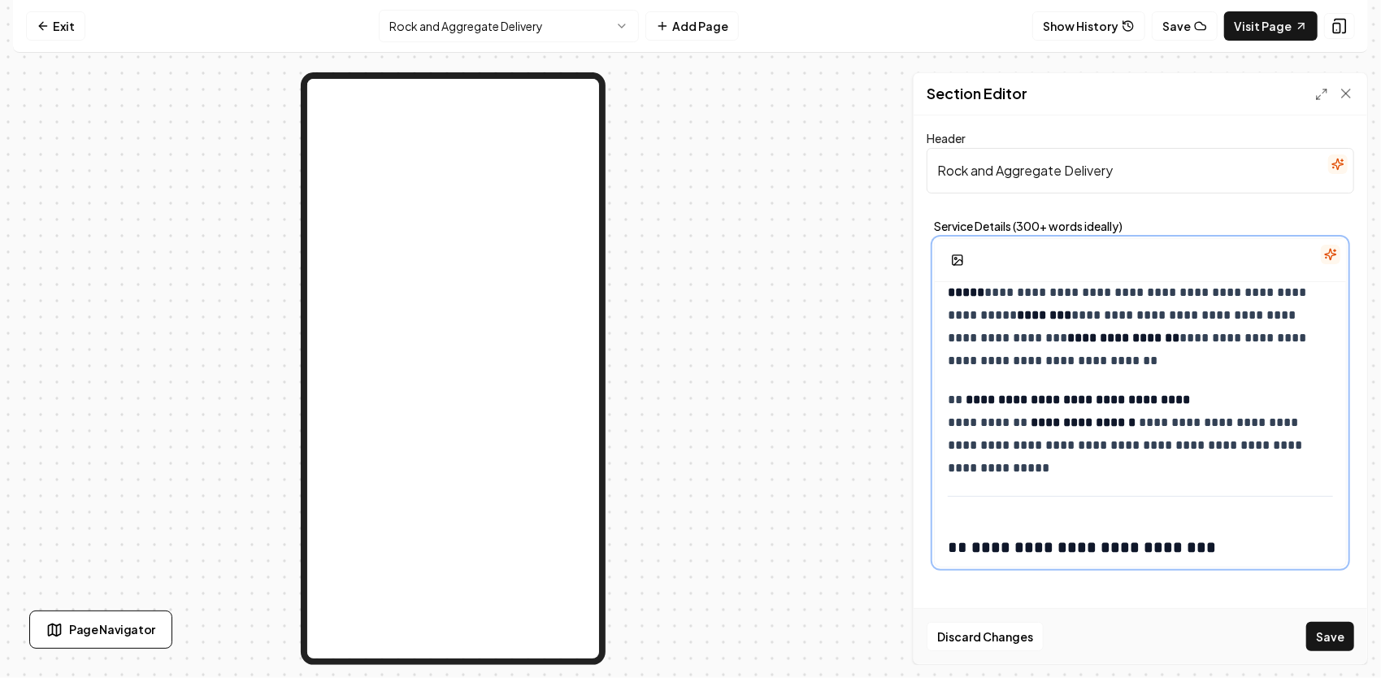
scroll to position [1223, 0]
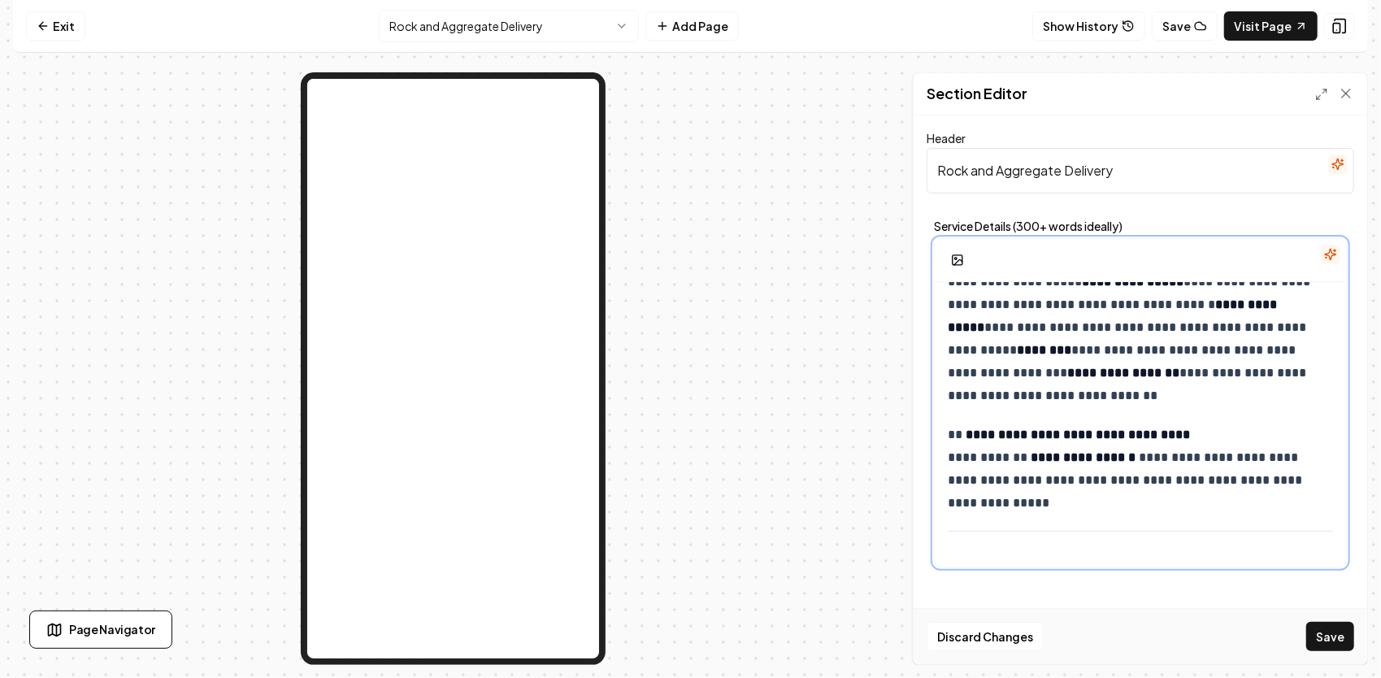
drag, startPoint x: 1258, startPoint y: 476, endPoint x: 1276, endPoint y: 506, distance: 35.0
click at [1276, 506] on div "**********" at bounding box center [1140, 344] width 411 height 2570
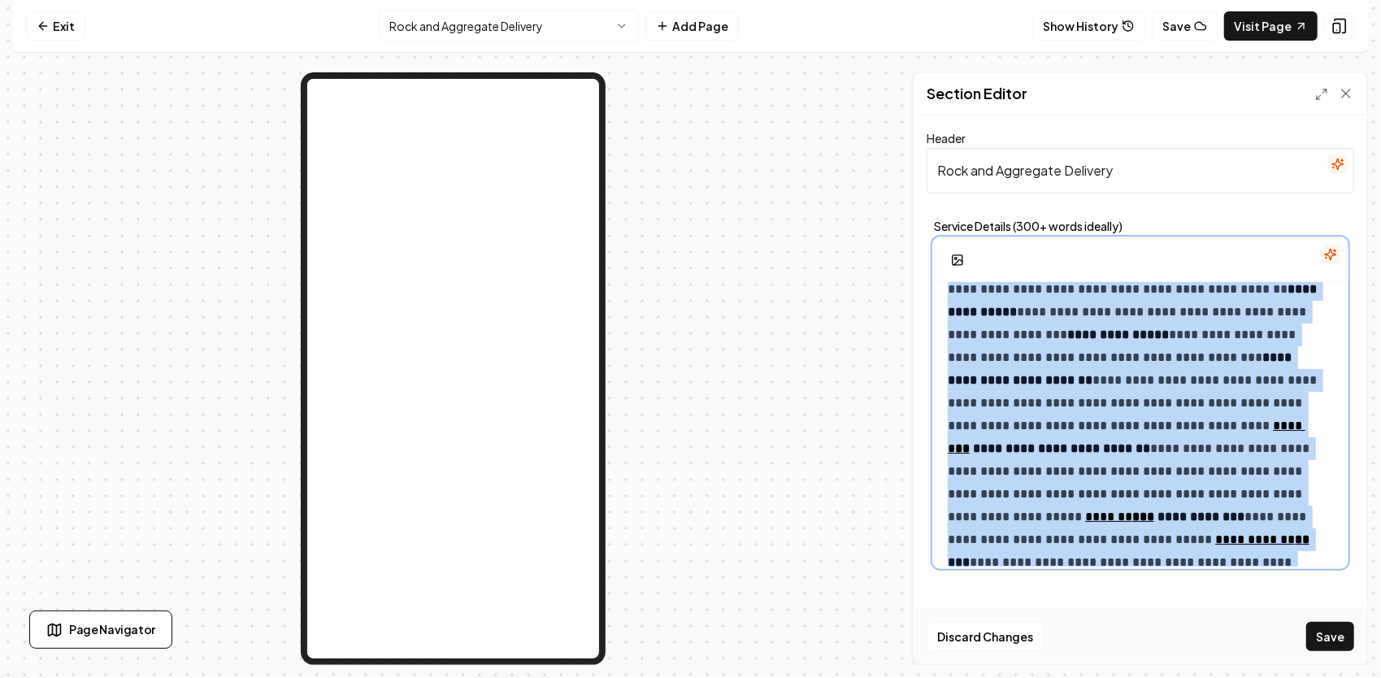
scroll to position [657, 0]
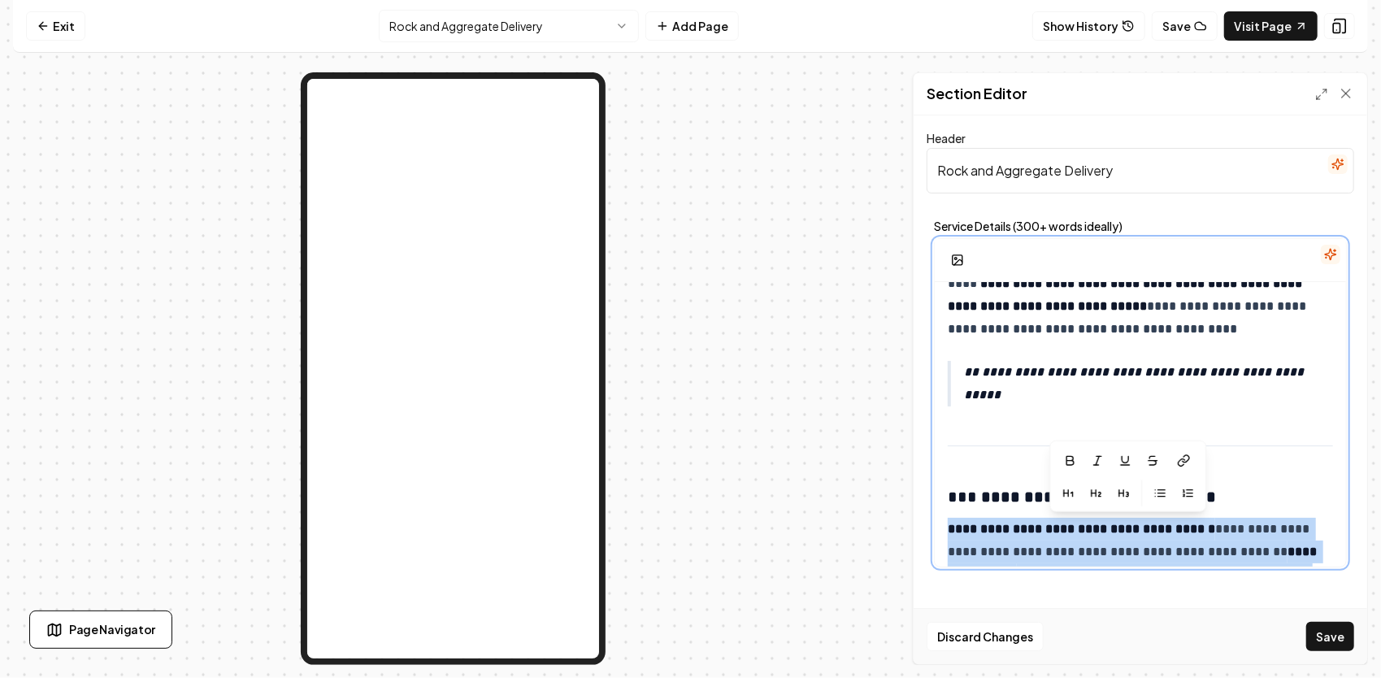
drag, startPoint x: 1311, startPoint y: 488, endPoint x: 949, endPoint y: 527, distance: 363.7
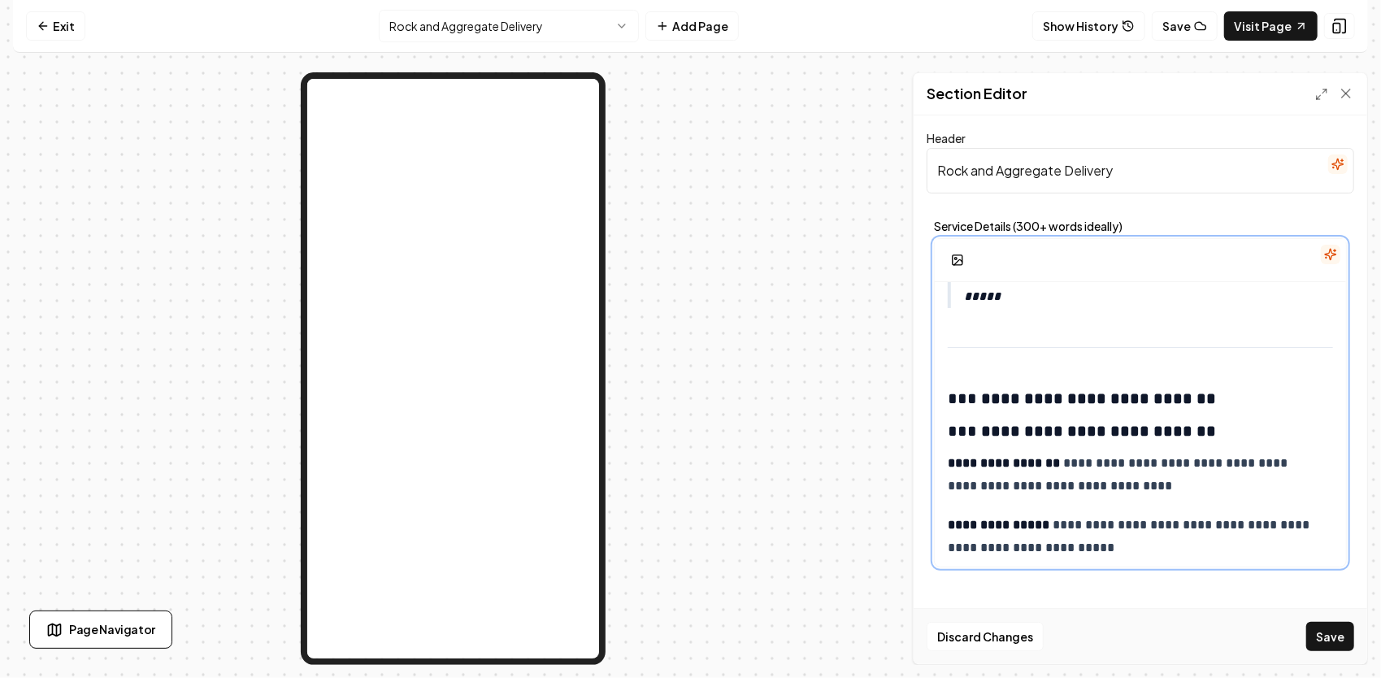
scroll to position [749, 0]
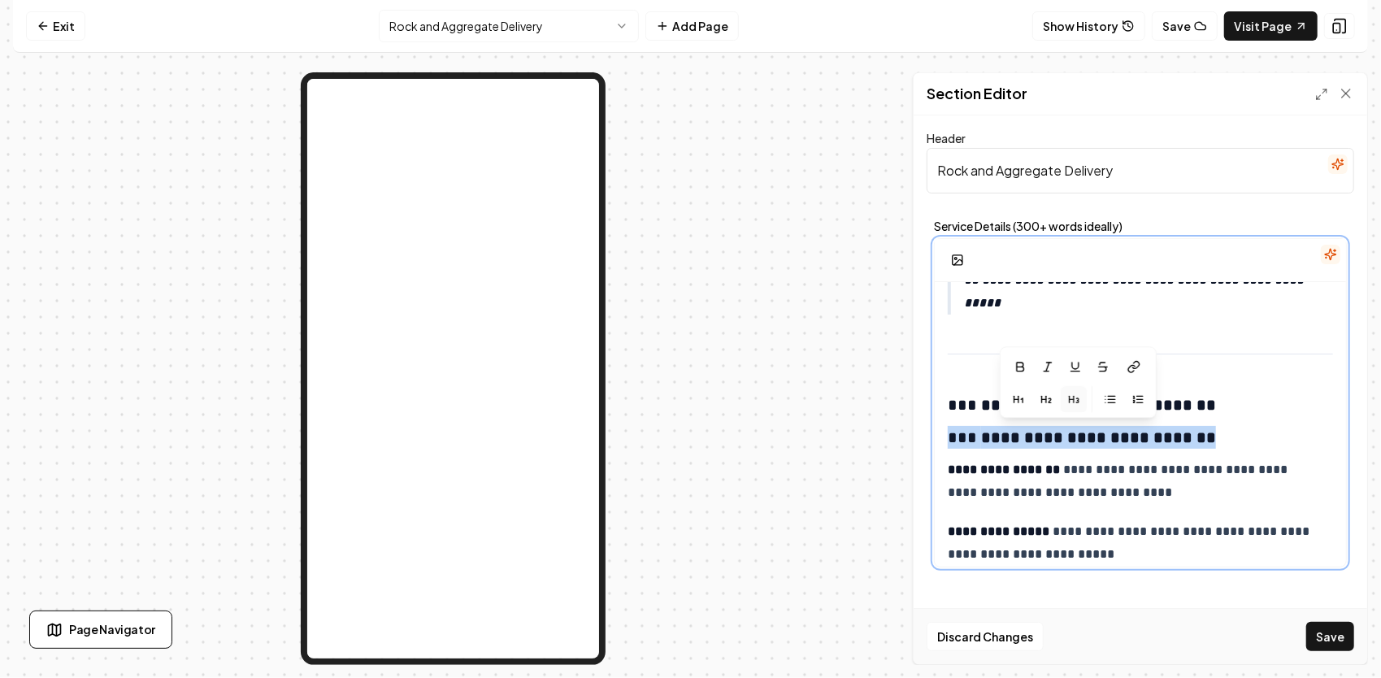
drag, startPoint x: 1180, startPoint y: 438, endPoint x: 936, endPoint y: 432, distance: 243.9
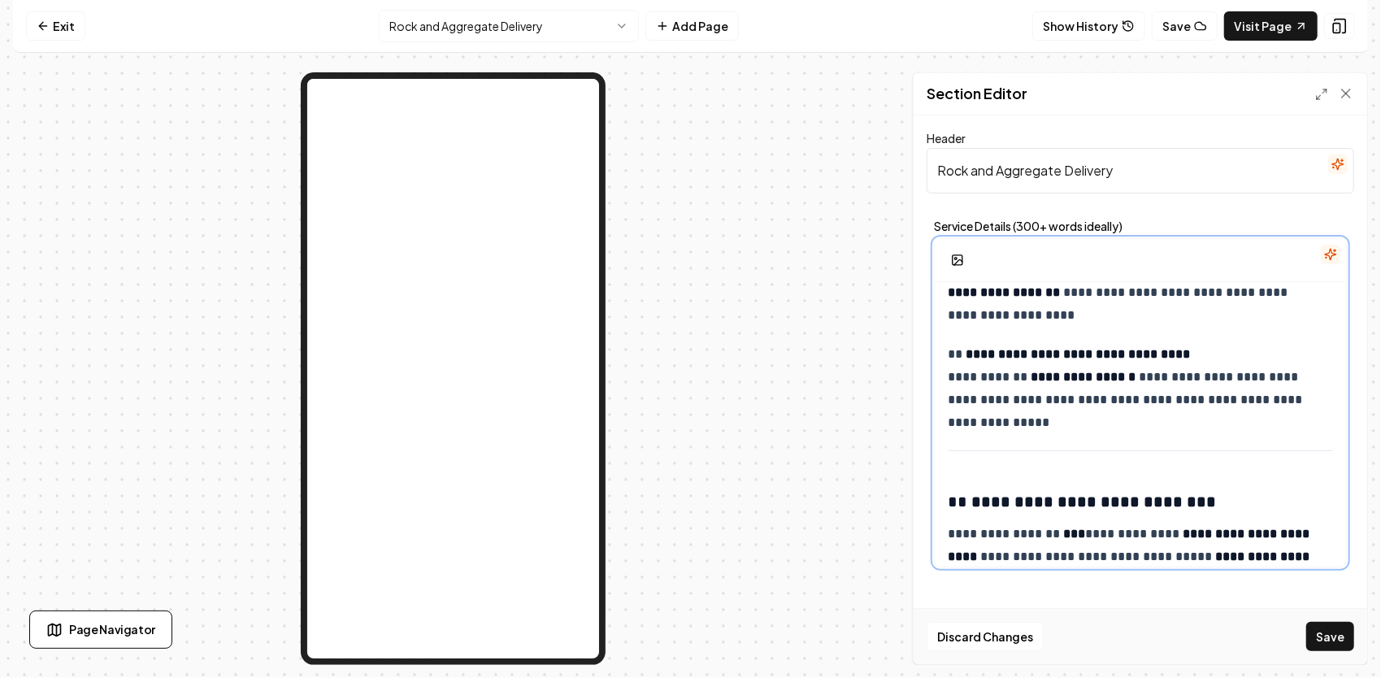
scroll to position [1526, 0]
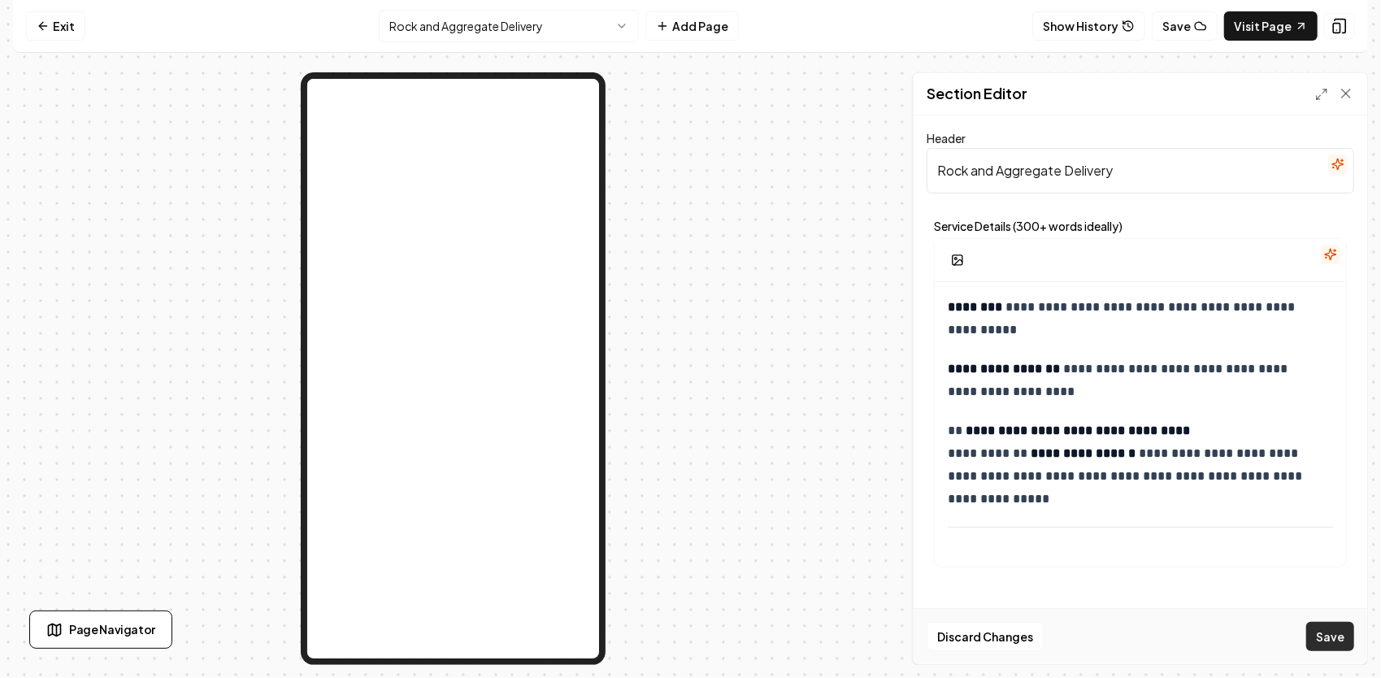
click at [1336, 637] on button "Save" at bounding box center [1330, 636] width 48 height 29
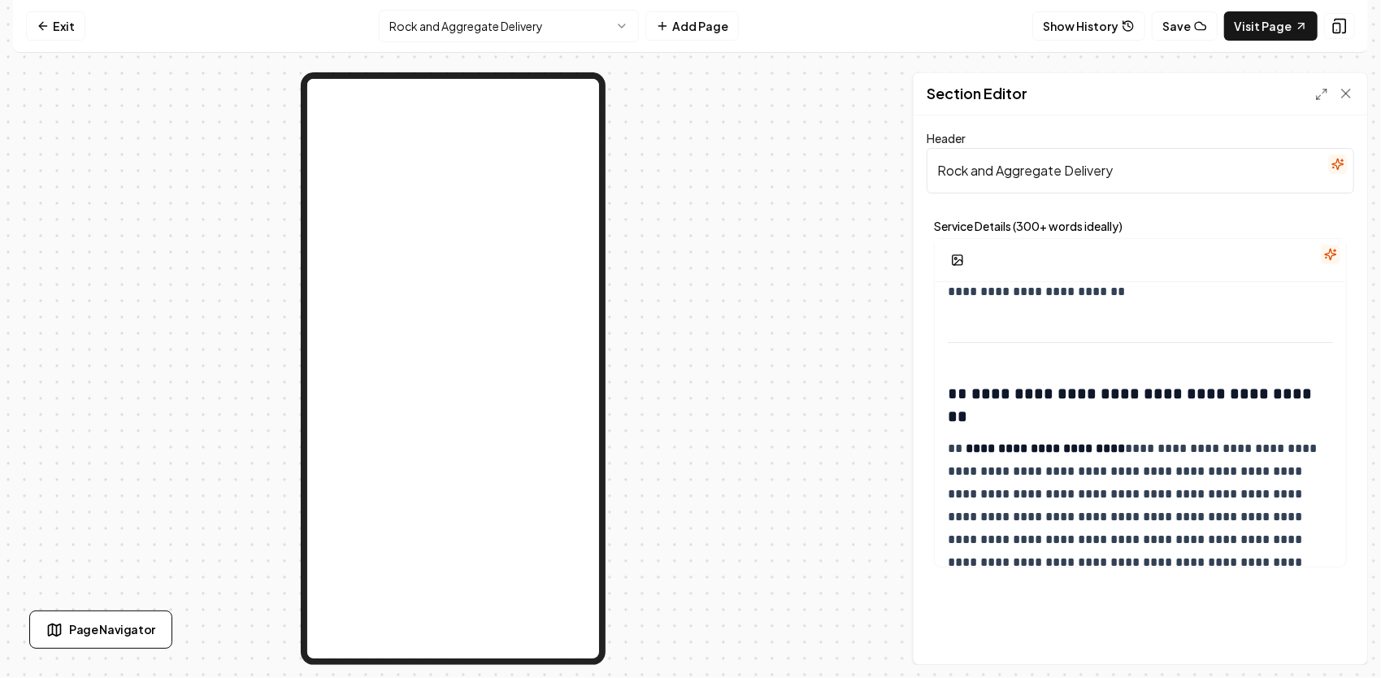
scroll to position [0, 0]
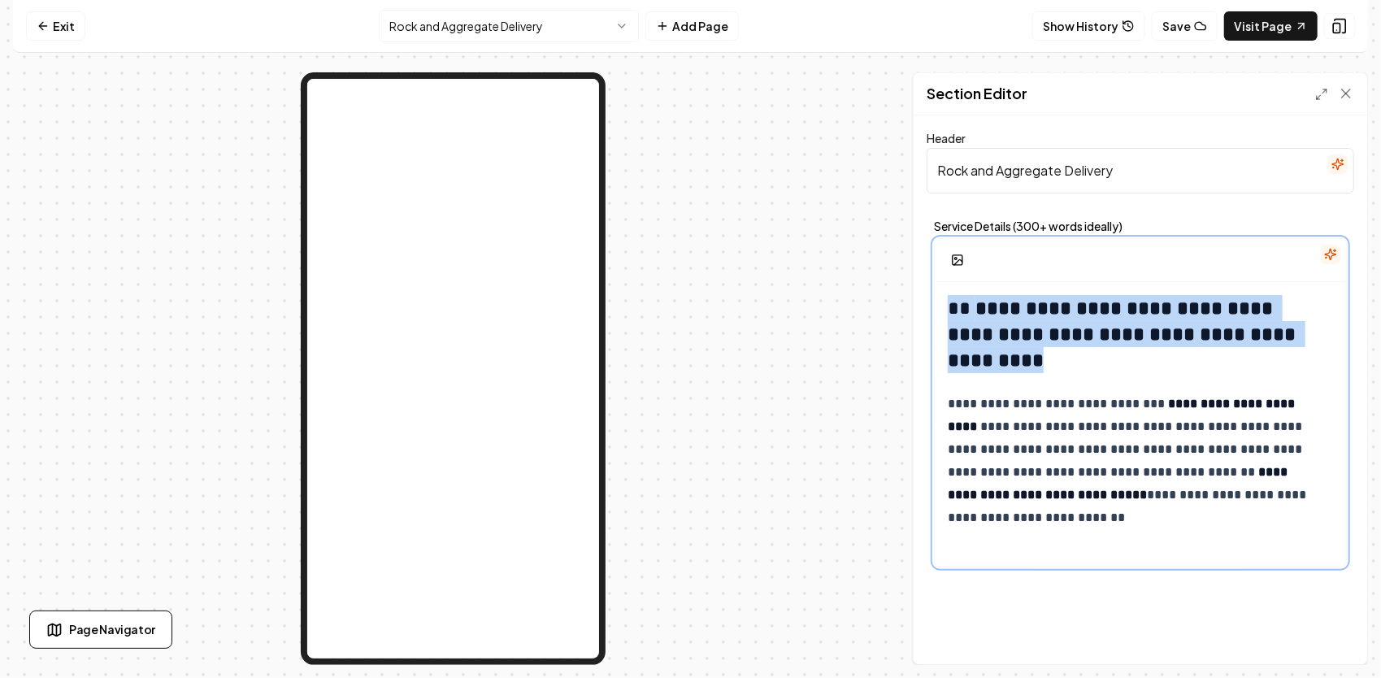
drag, startPoint x: 1040, startPoint y: 363, endPoint x: 839, endPoint y: 286, distance: 215.8
click at [836, 286] on div "**********" at bounding box center [690, 368] width 1355 height 592
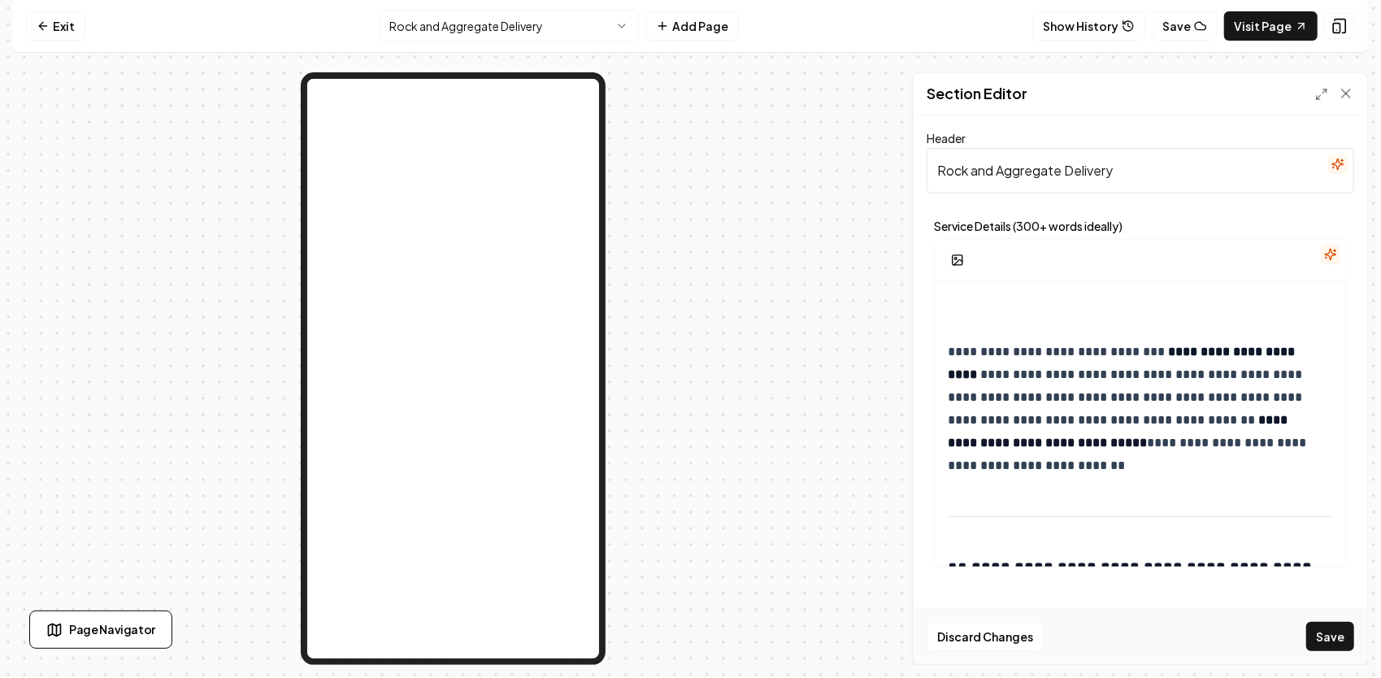
drag, startPoint x: 1130, startPoint y: 171, endPoint x: 847, endPoint y: 162, distance: 283.0
click at [846, 163] on div "**********" at bounding box center [690, 368] width 1355 height 592
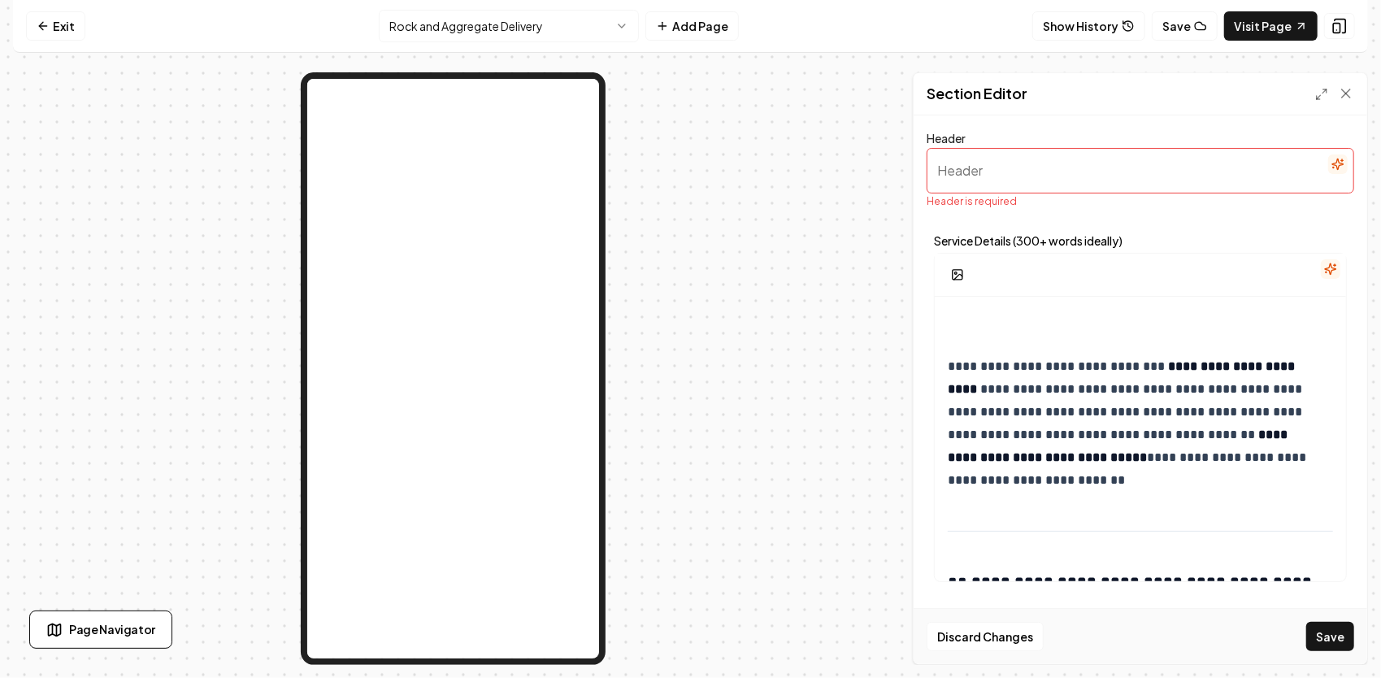
paste input "🪨 Rock, Gravel & Aggregate Delivery in [GEOGRAPHIC_DATA], [GEOGRAPHIC_DATA] & S…"
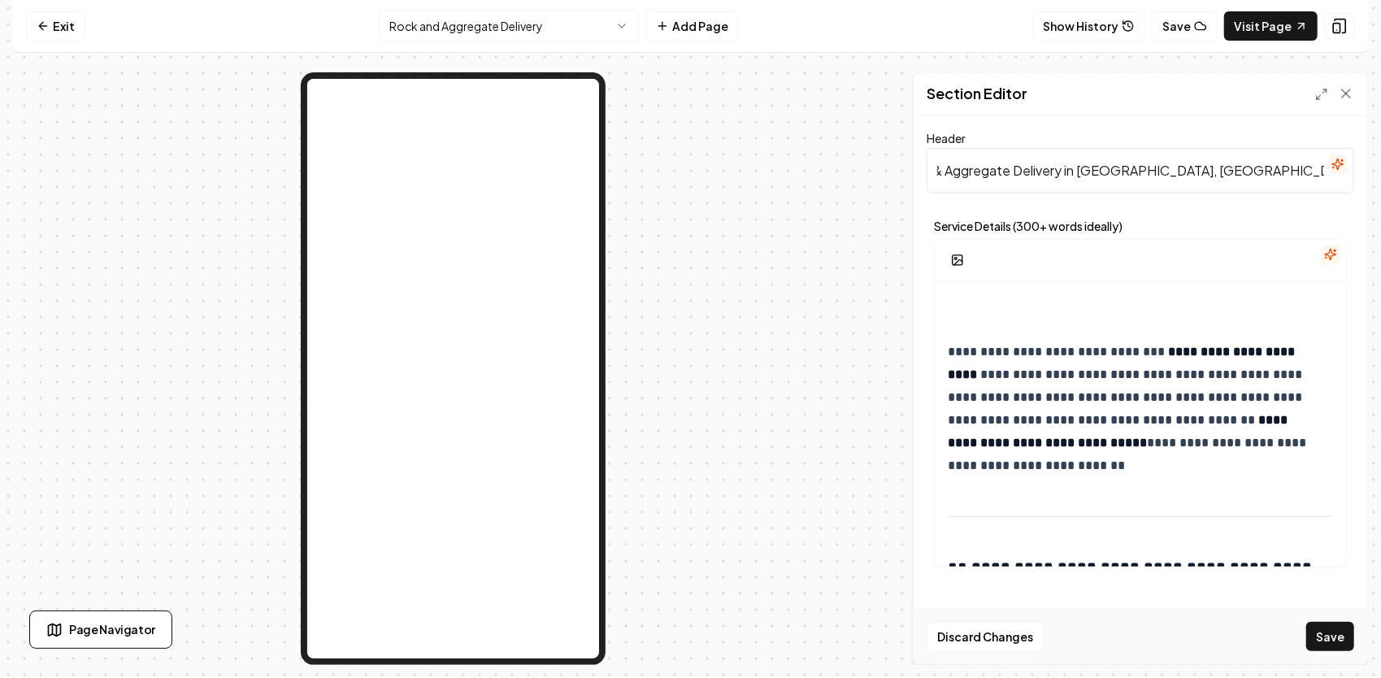
drag, startPoint x: 1070, startPoint y: 176, endPoint x: 1092, endPoint y: 176, distance: 22.8
click at [1092, 176] on input "🪨 Rock, Gravel & Aggregate Delivery in [GEOGRAPHIC_DATA], [GEOGRAPHIC_DATA] & S…" at bounding box center [1139, 171] width 427 height 46
drag, startPoint x: 1066, startPoint y: 169, endPoint x: 1383, endPoint y: 153, distance: 317.4
click at [1380, 153] on html "**********" at bounding box center [690, 339] width 1381 height 678
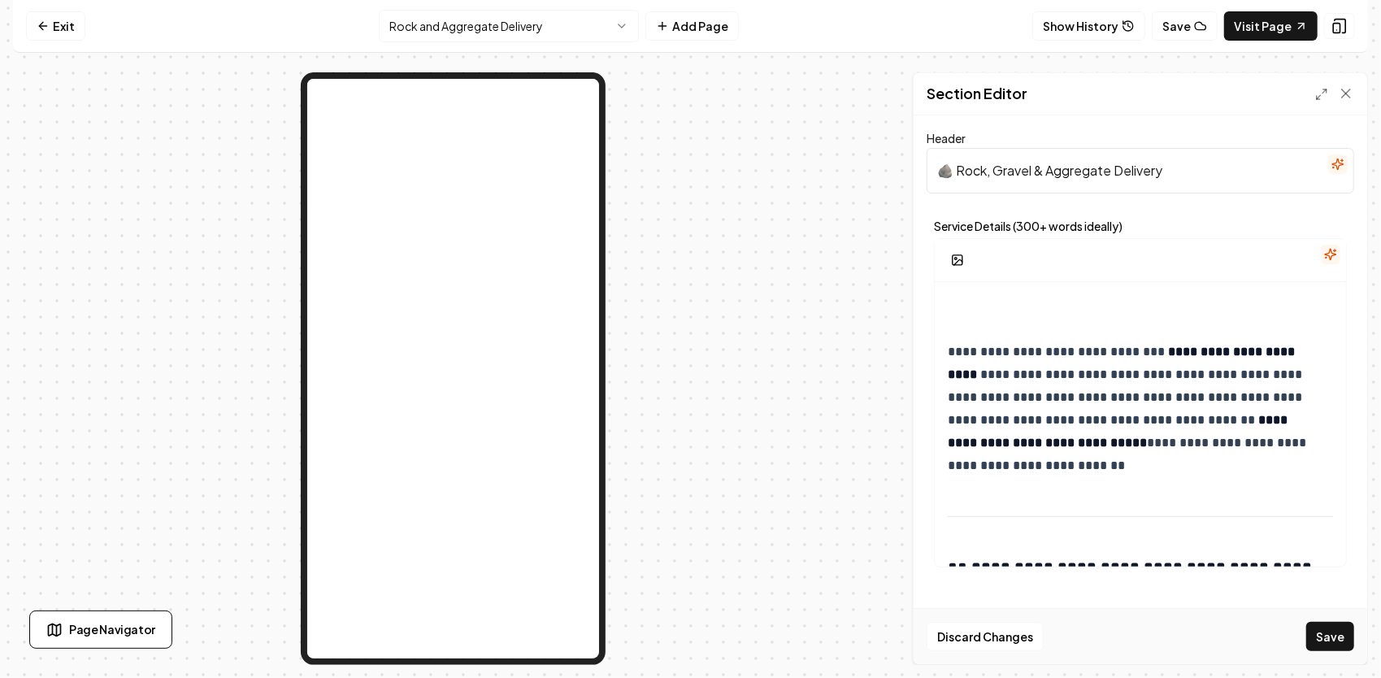
click at [946, 164] on input "🪨 Rock, Gravel & Aggregate Delivery" at bounding box center [1139, 171] width 427 height 46
type input "Rock, Gravel & Aggregate Delivery"
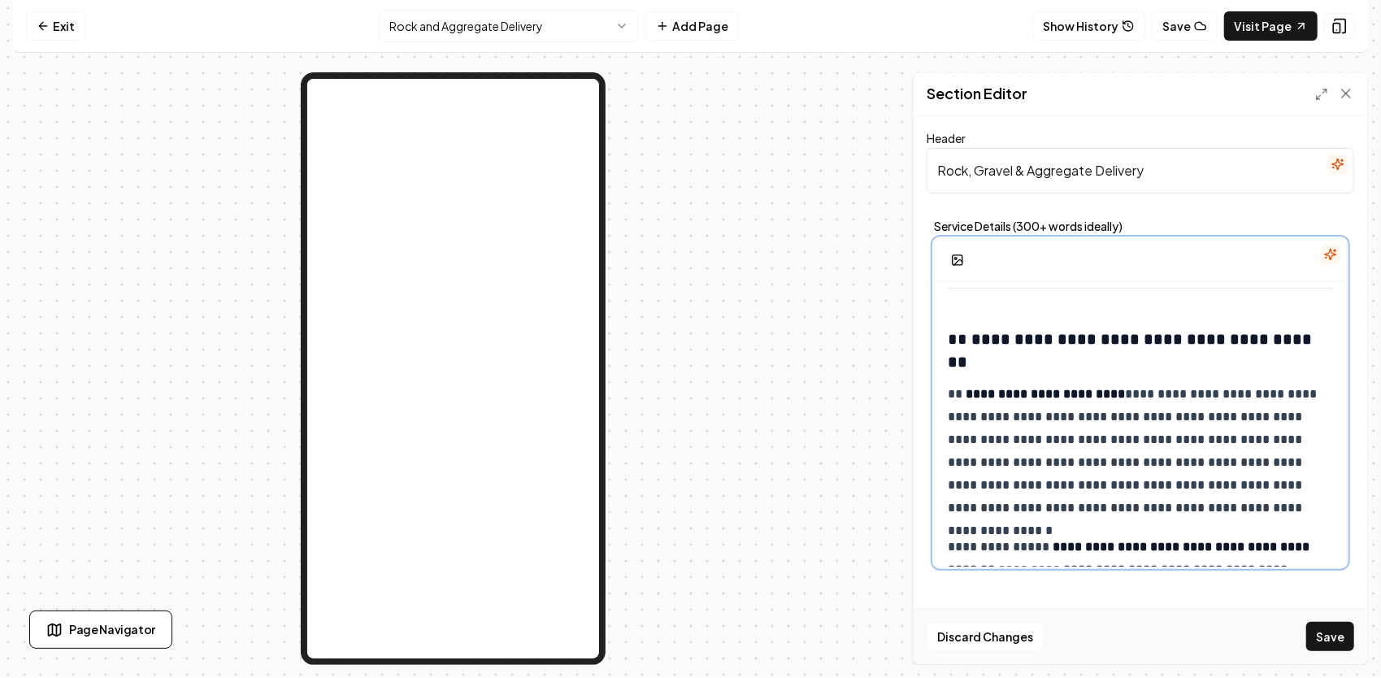
scroll to position [163, 0]
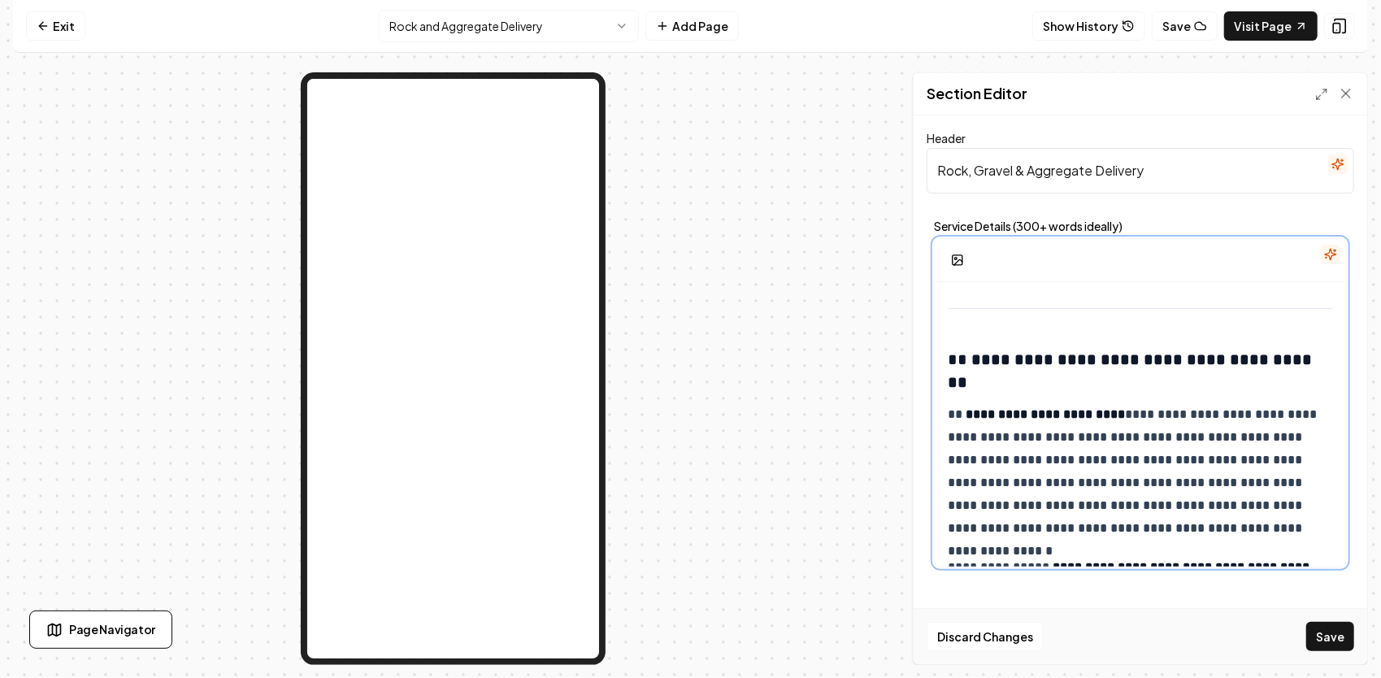
click at [965, 354] on h3 "**********" at bounding box center [1135, 371] width 375 height 46
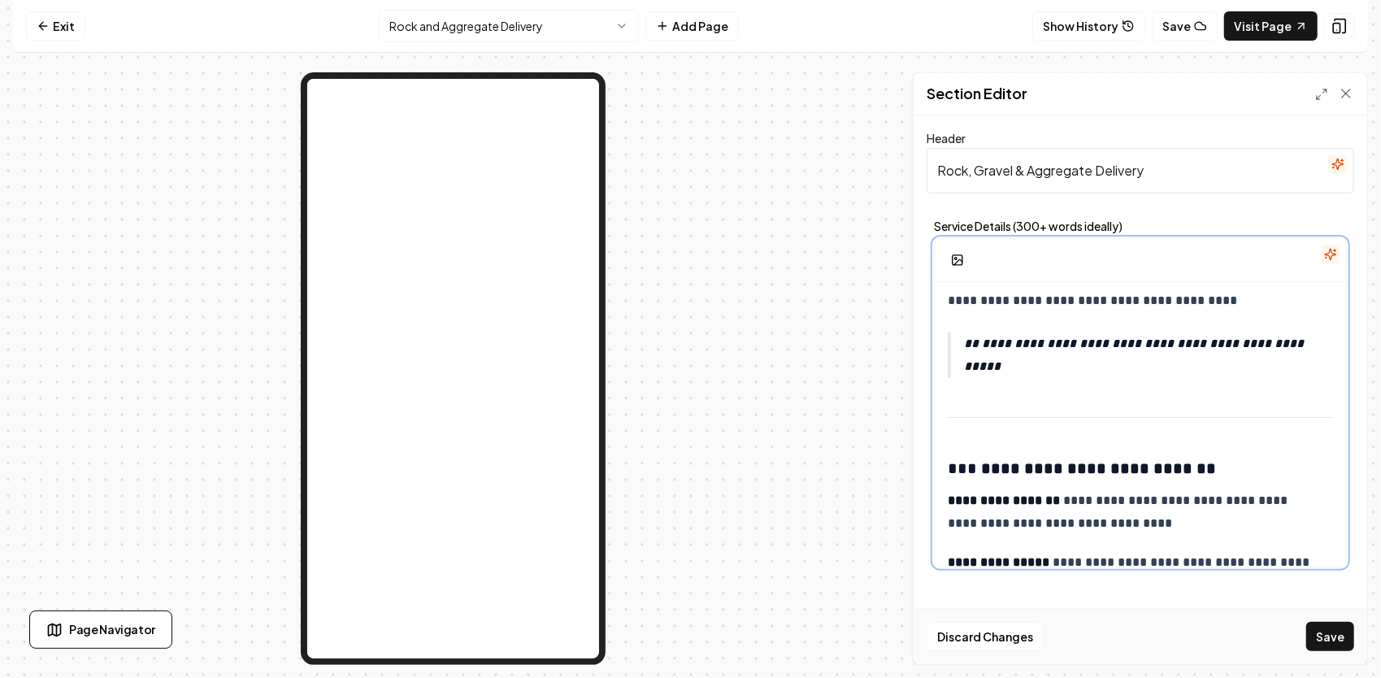
scroll to position [569, 0]
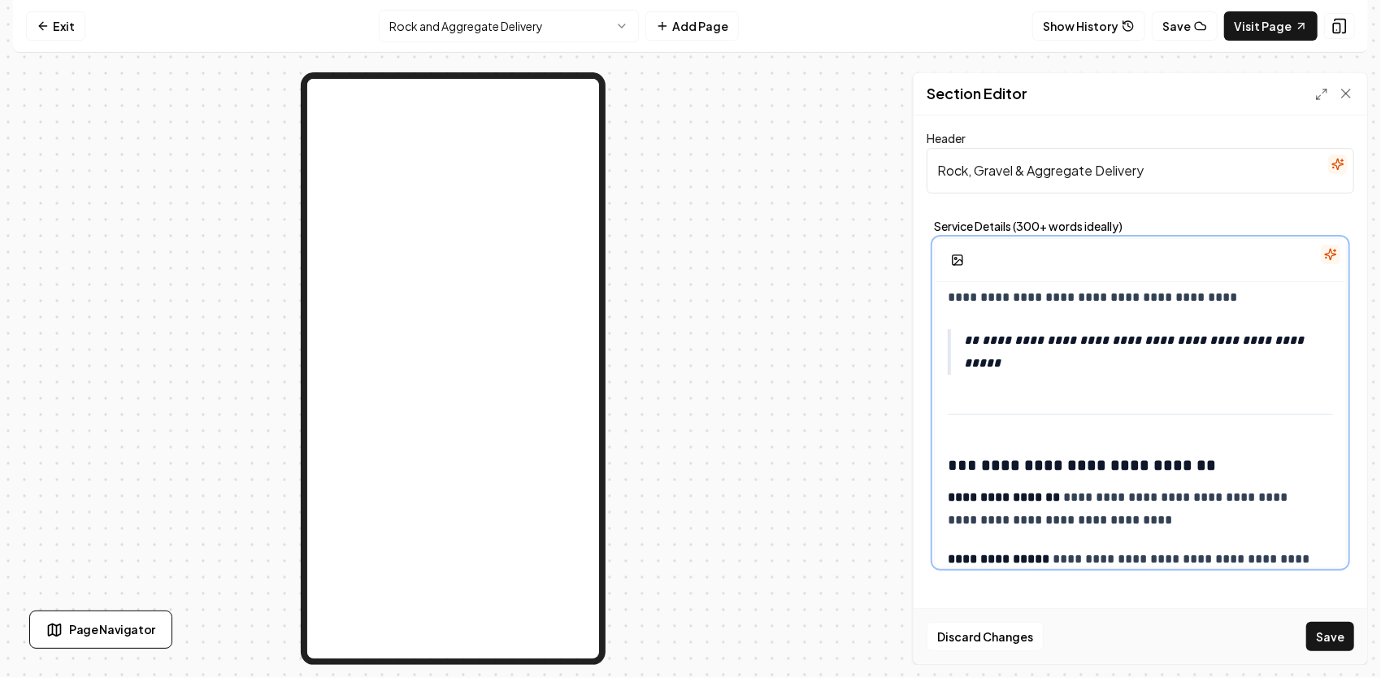
click at [965, 459] on h3 "**********" at bounding box center [1135, 464] width 375 height 23
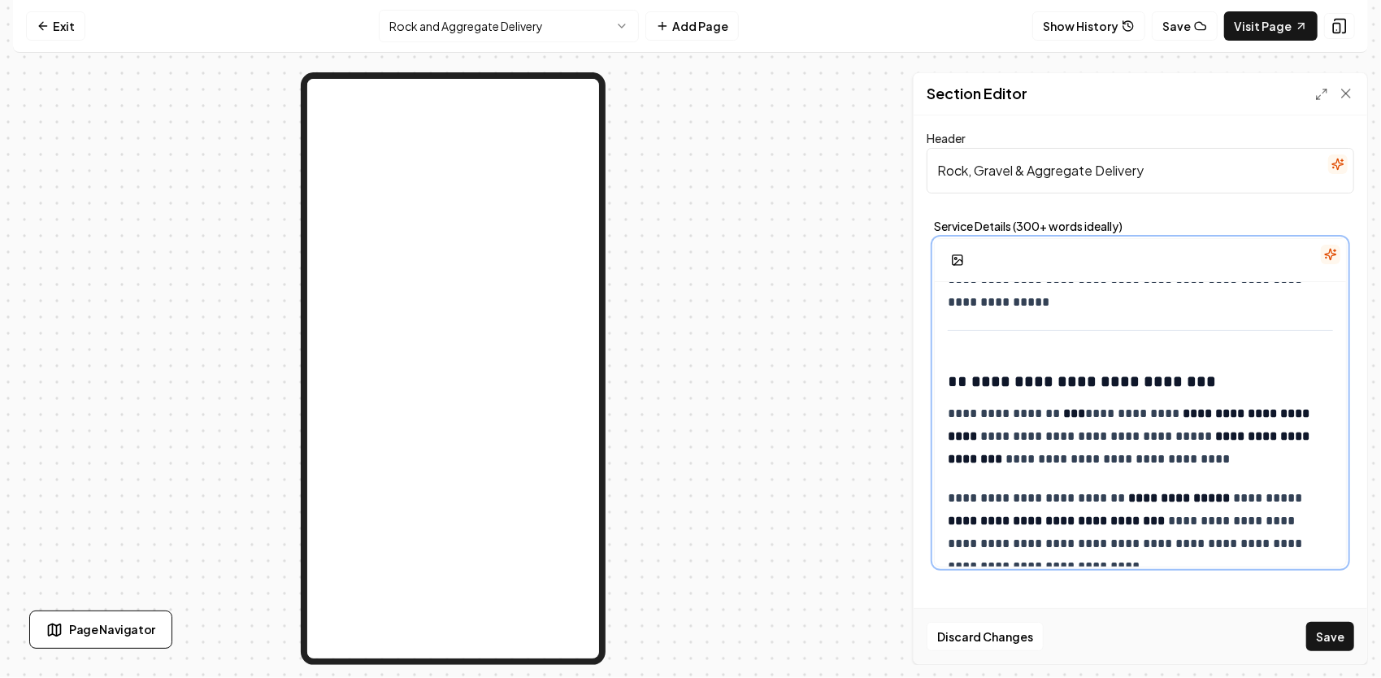
scroll to position [1625, 0]
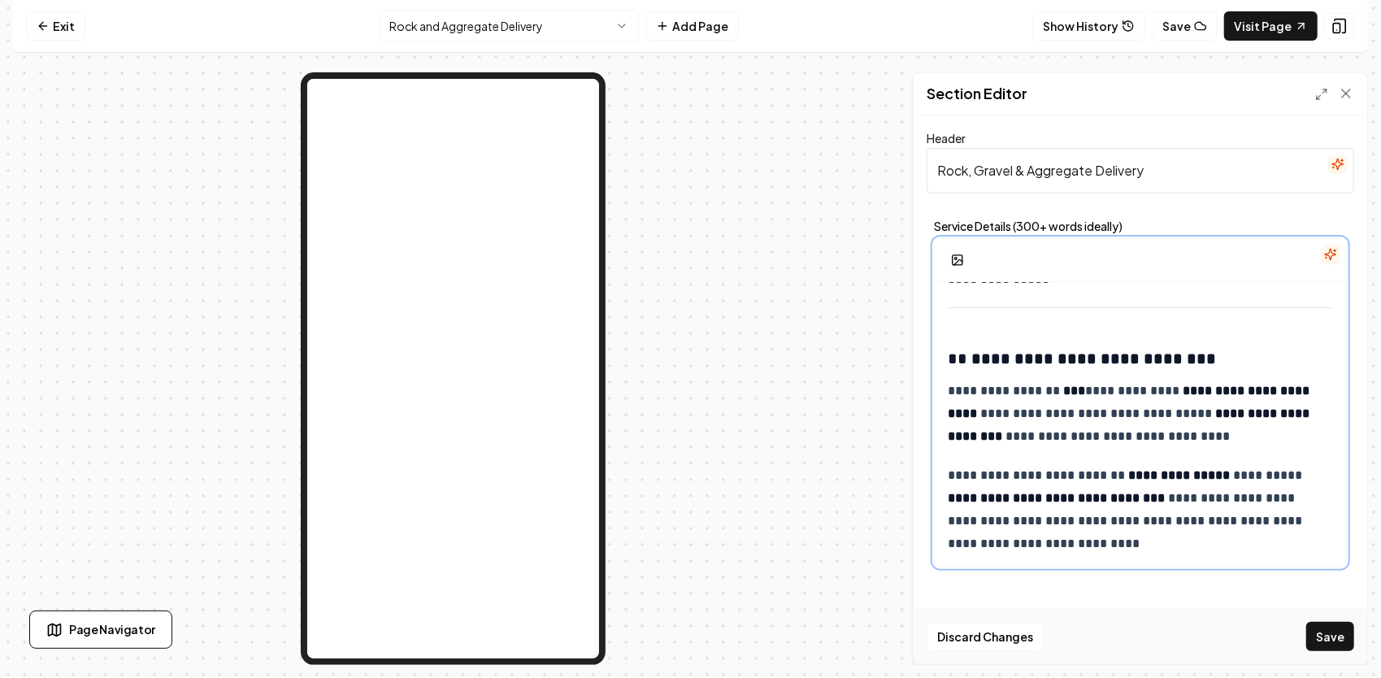
click at [965, 363] on h3 "**********" at bounding box center [1135, 358] width 375 height 23
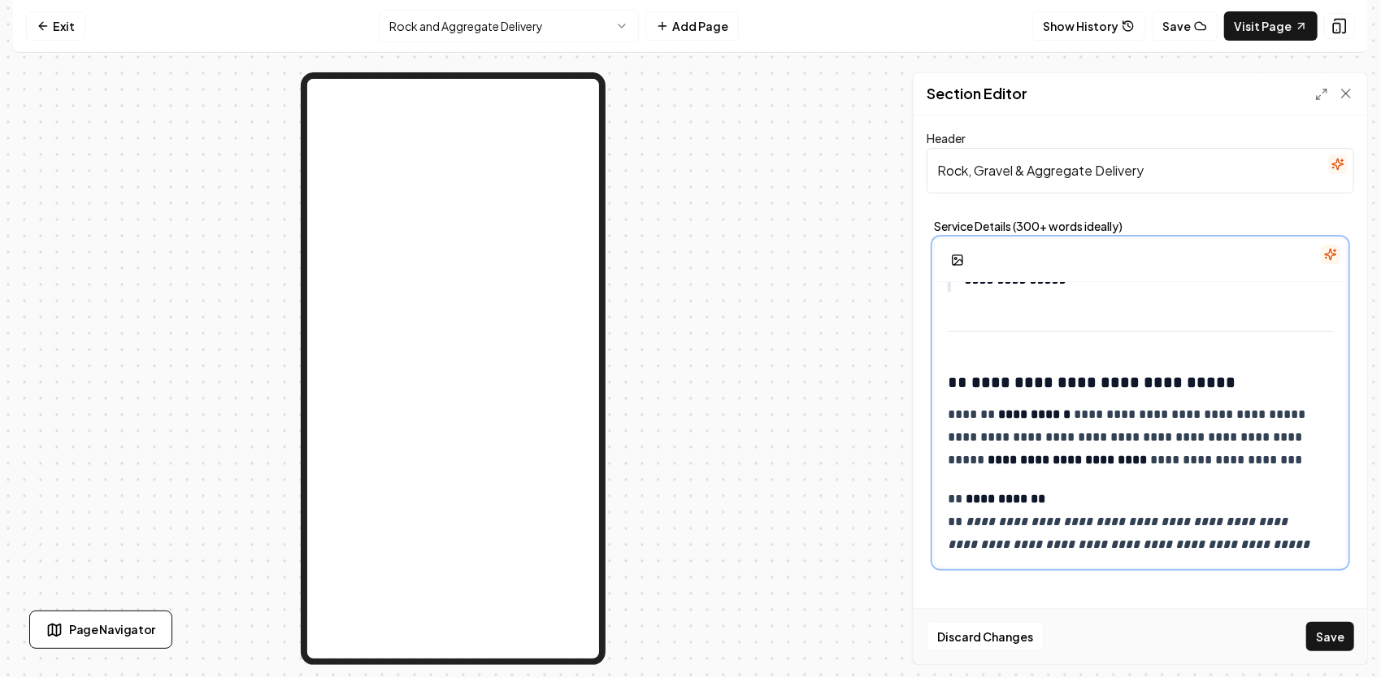
scroll to position [2462, 0]
click at [1326, 636] on button "Save" at bounding box center [1330, 636] width 48 height 29
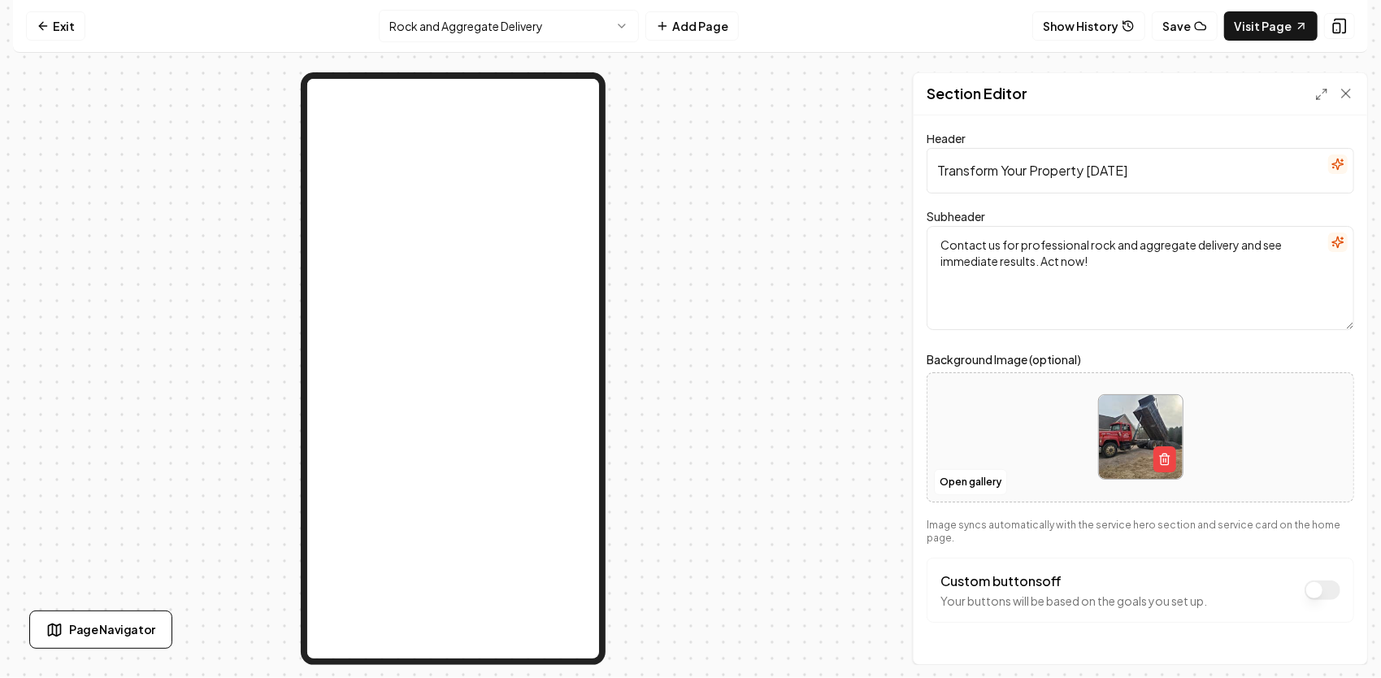
drag, startPoint x: 1080, startPoint y: 163, endPoint x: 881, endPoint y: 137, distance: 200.9
click at [881, 137] on div "Section Editor Header Transform Your Property [DATE] Subheader Contact us for p…" at bounding box center [690, 368] width 1355 height 592
paste input "Need Rock or Gravel Delivered?"
type input "Need Rock or Gravel Delivered?"
drag, startPoint x: 1130, startPoint y: 268, endPoint x: 918, endPoint y: 236, distance: 213.7
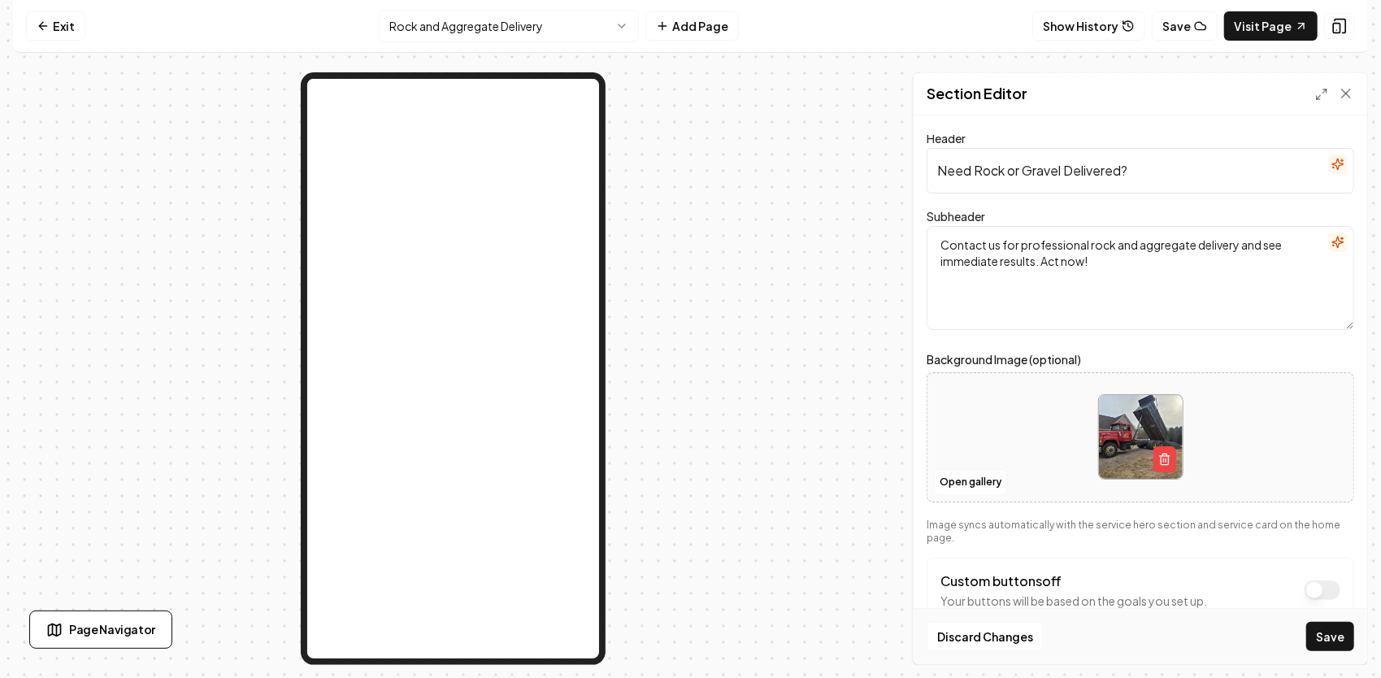
click at [918, 236] on div "Header Need Rock or Gravel Delivered? Subheader Contact us for professional roc…" at bounding box center [1139, 389] width 453 height 549
paste textarea "Contact [PERSON_NAME] [DATE] for pricing and availability. Whether you need a s…"
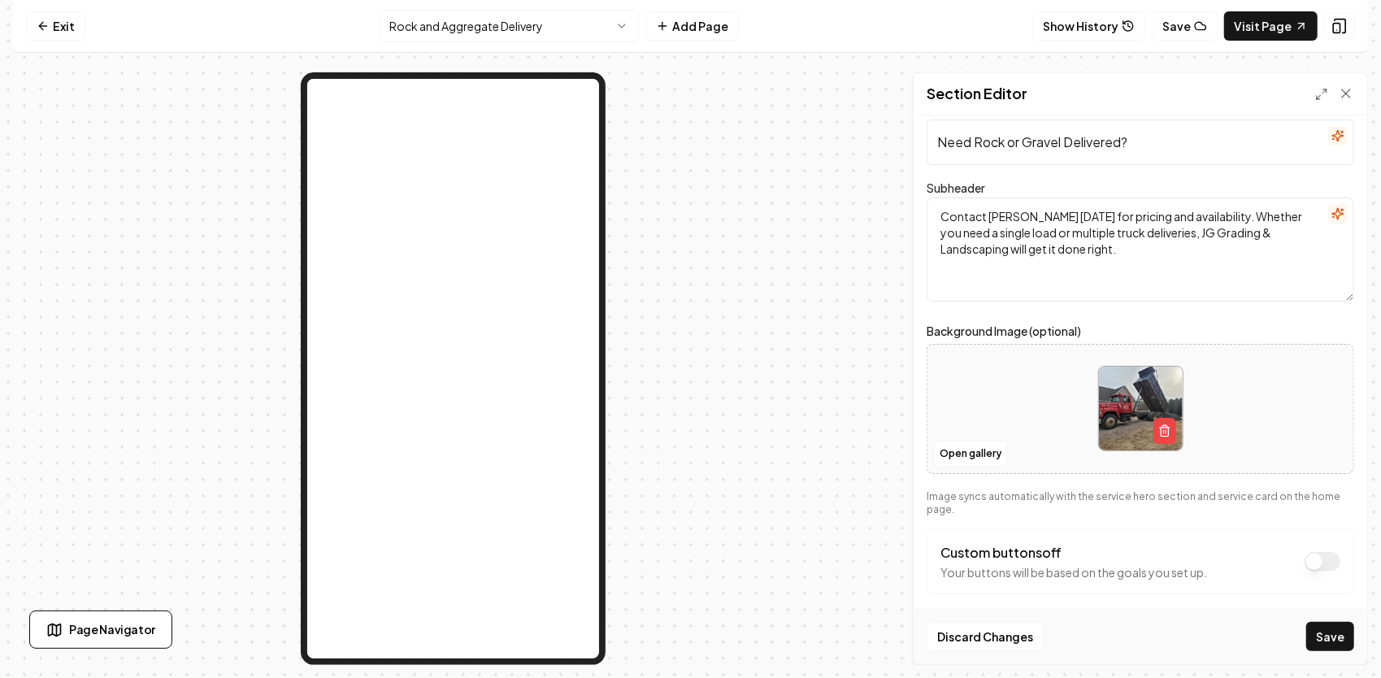
scroll to position [41, 0]
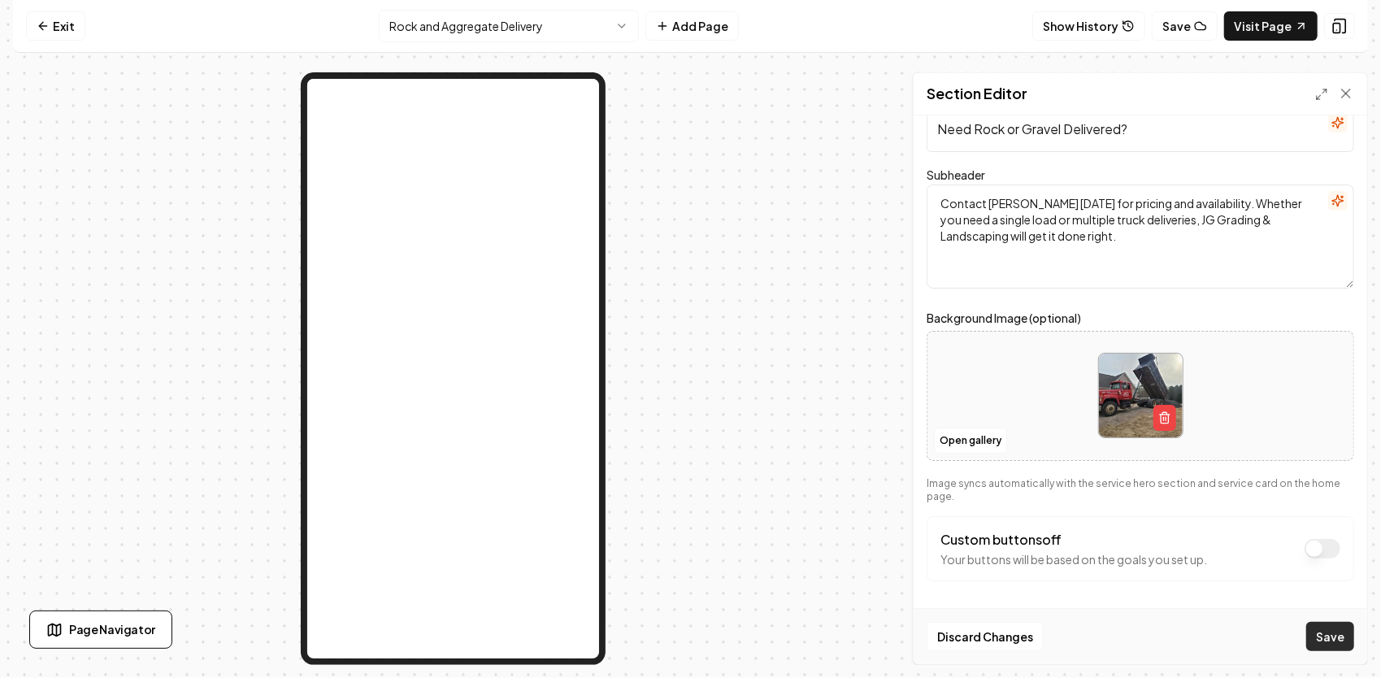
type textarea "Contact [PERSON_NAME] [DATE] for pricing and availability. Whether you need a s…"
click at [1334, 635] on button "Save" at bounding box center [1330, 636] width 48 height 29
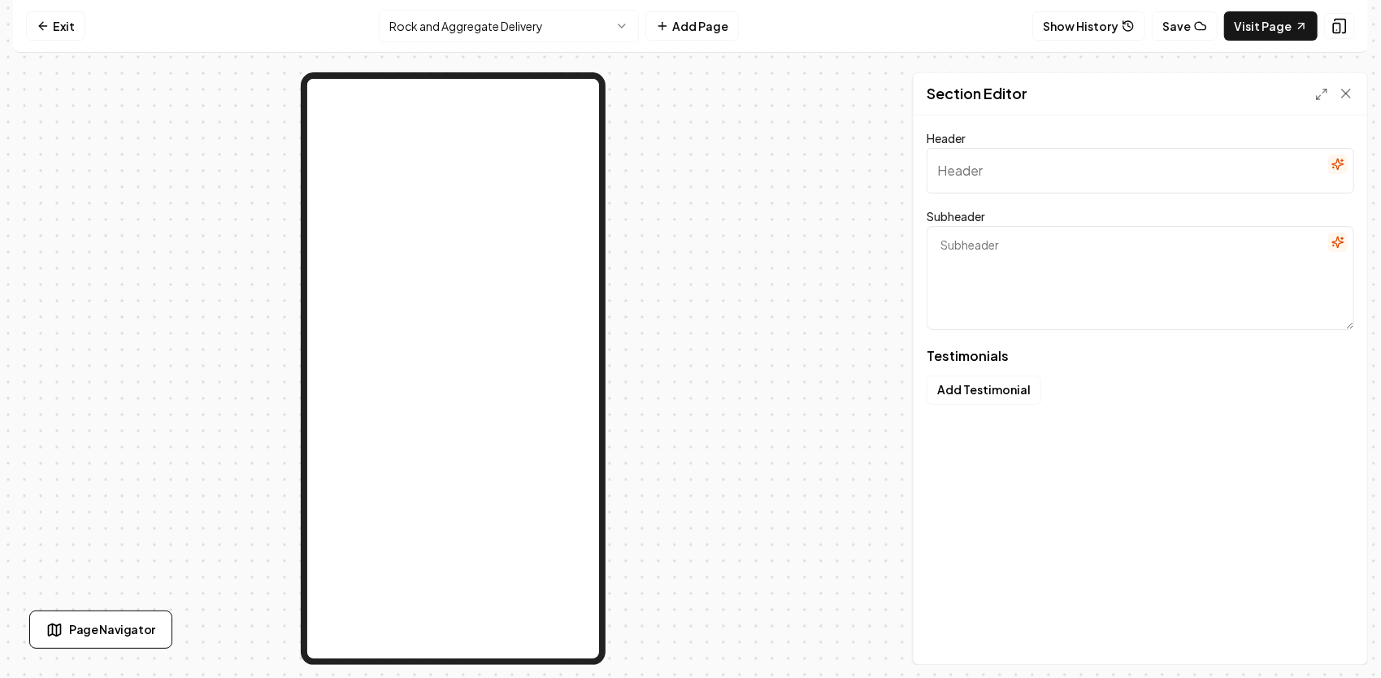
type input "Hear from Our Happy Clients"
type textarea "Real stories explaining why folks trust [PERSON_NAME] & Landscaping"
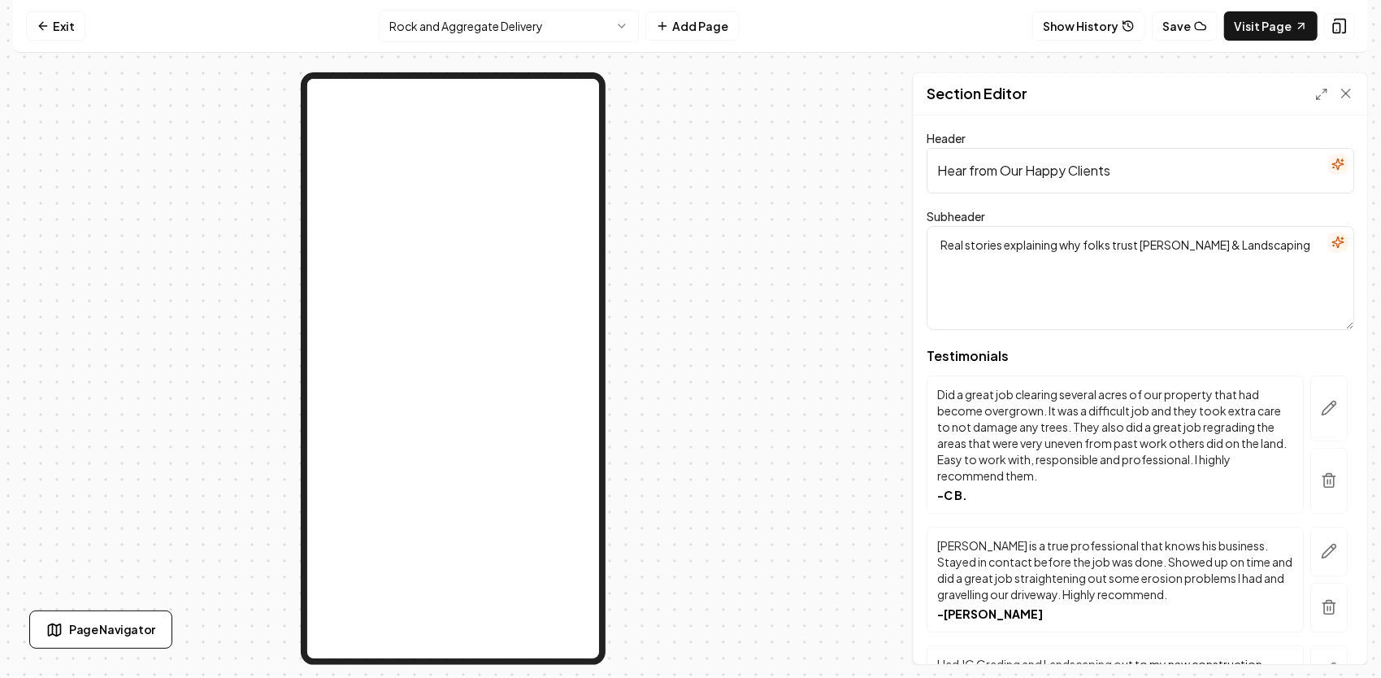
click at [610, 31] on html "Computer Required This feature is only available on a computer. Please switch t…" at bounding box center [690, 339] width 1381 height 678
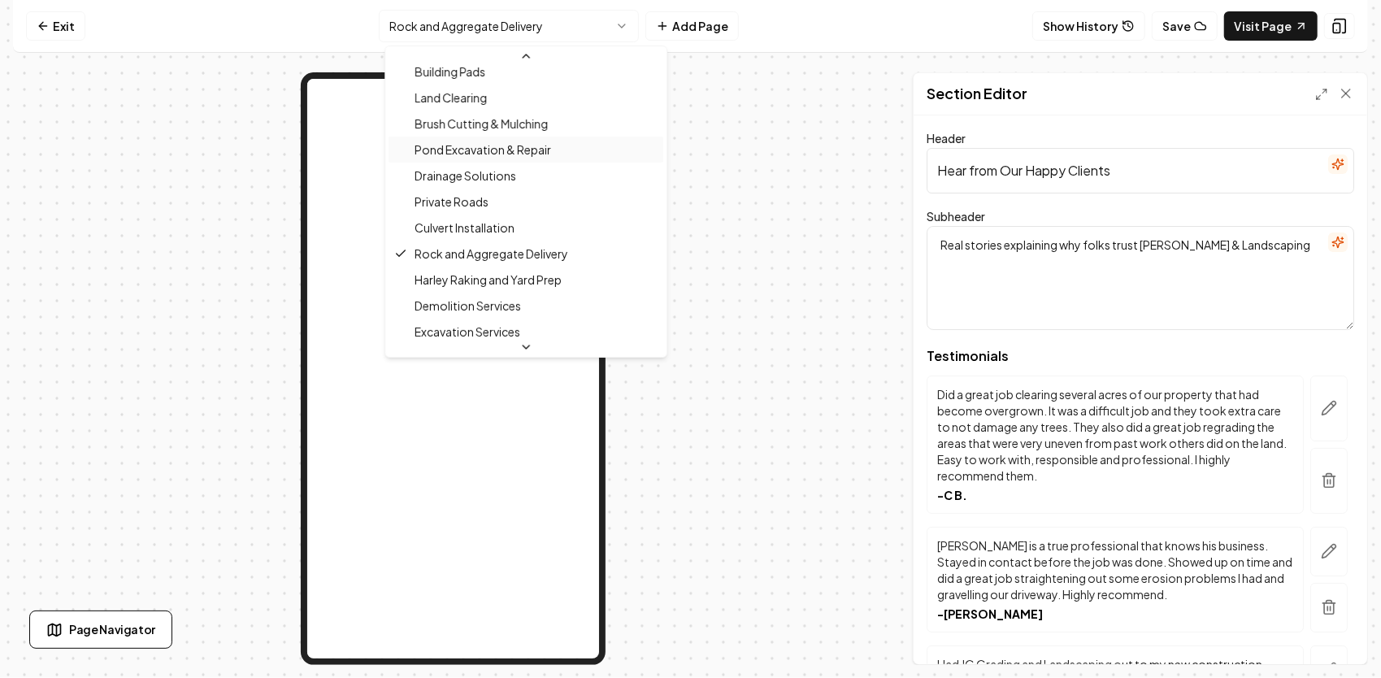
scroll to position [388, 0]
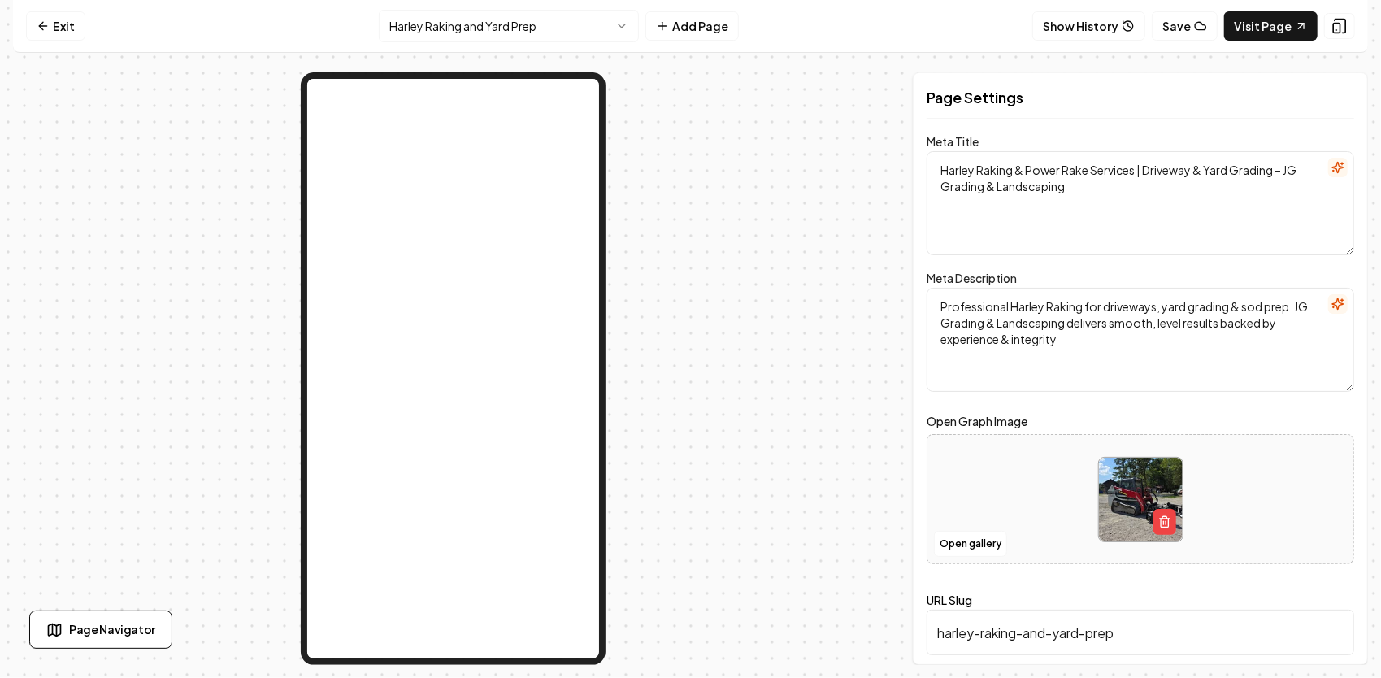
click at [457, 31] on html "Computer Required This feature is only available on a computer. Please switch t…" at bounding box center [690, 339] width 1381 height 678
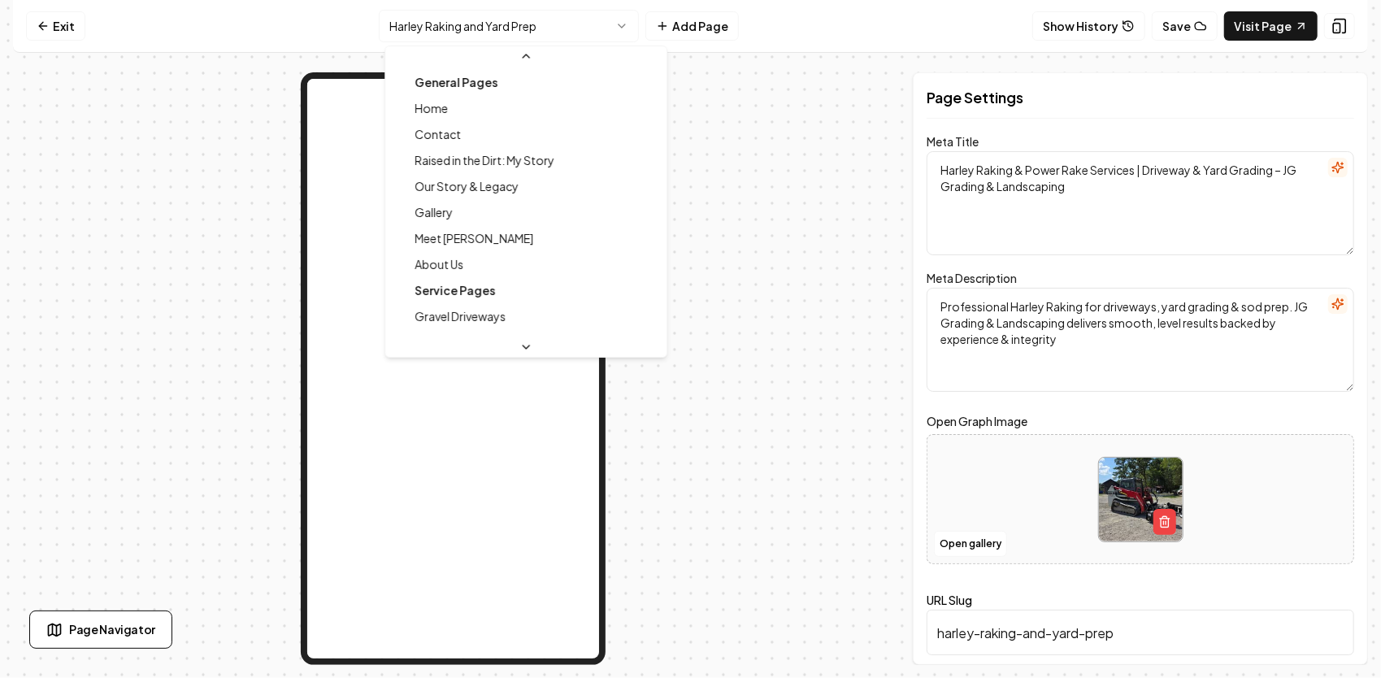
scroll to position [251, 0]
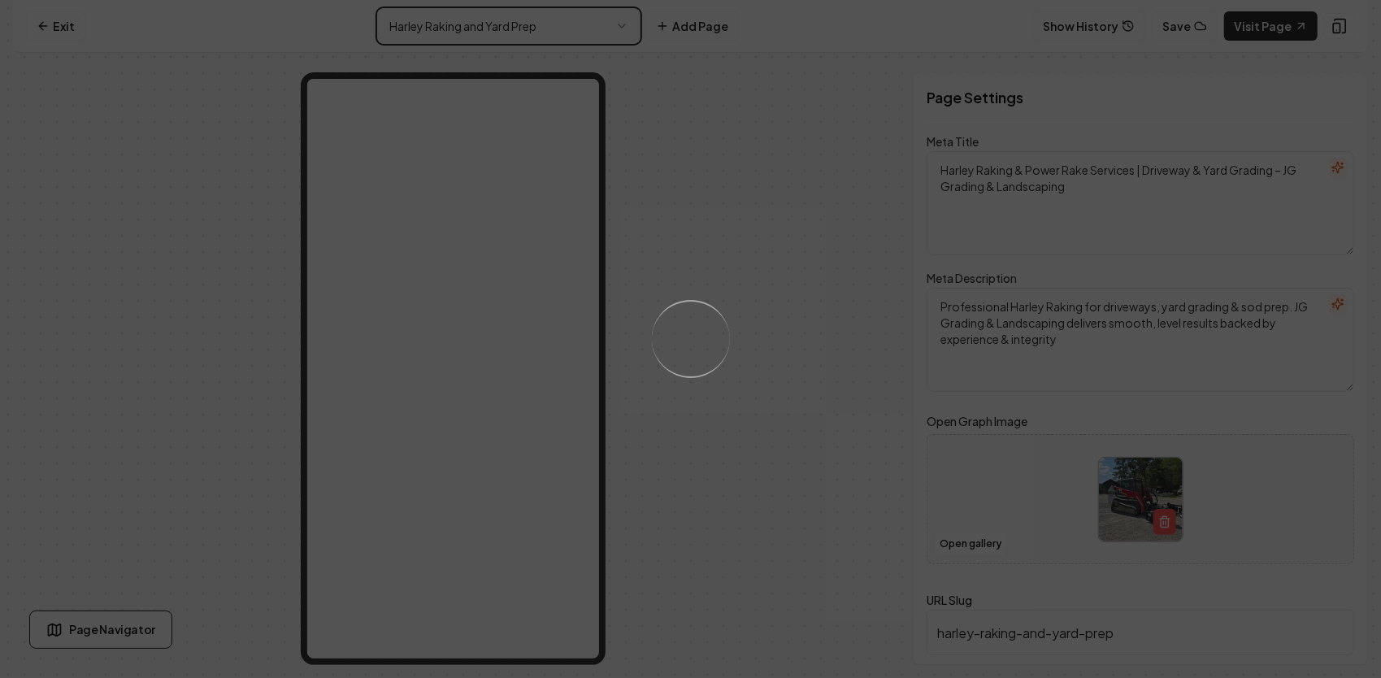
type textarea "Rock & Aggregate Delivery | JG Grading & Landscaping – [GEOGRAPHIC_DATA], [GEOG…"
type textarea "Need rock, ABC stone, or gravel delivered? JG Grading & Landscaping provides fa…"
type input "rock-and-aggregate-delivery"
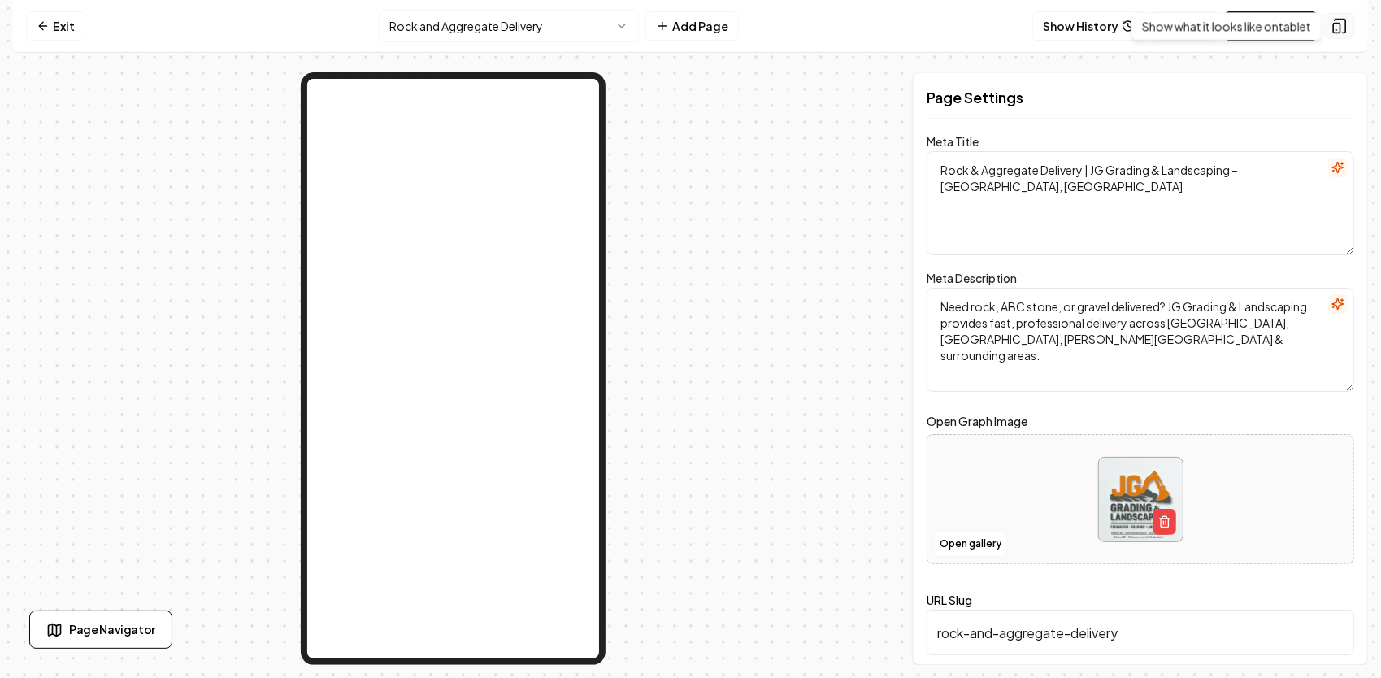
click at [1343, 27] on icon at bounding box center [1339, 26] width 16 height 16
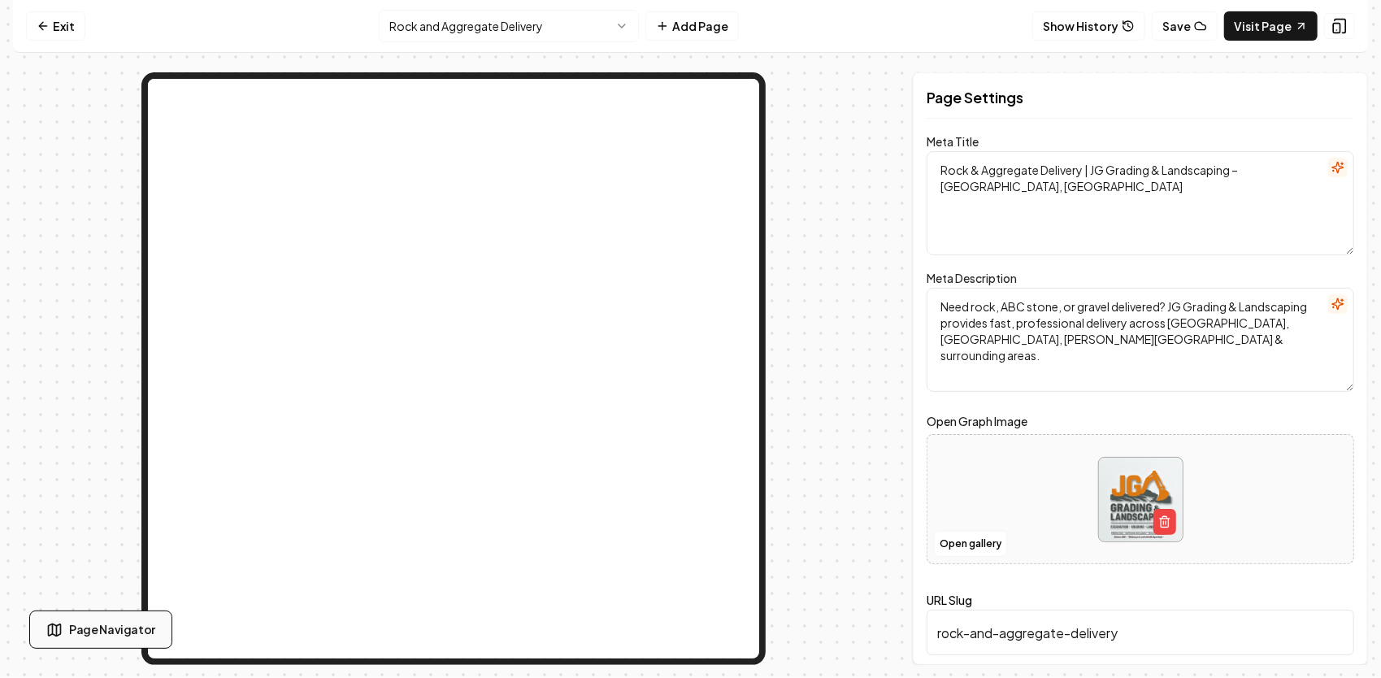
click at [93, 622] on span "Page Navigator" at bounding box center [112, 629] width 86 height 17
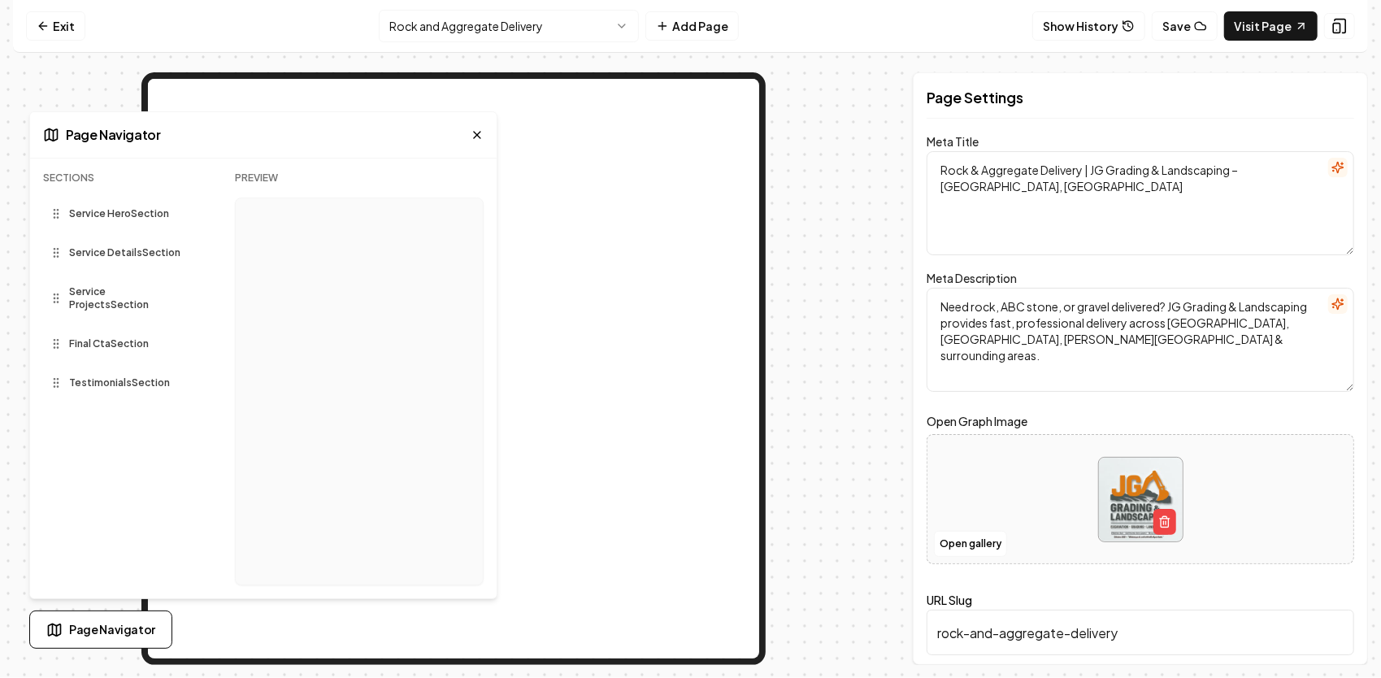
click at [126, 293] on span "Service Projects Section" at bounding box center [127, 298] width 117 height 26
click at [480, 138] on icon at bounding box center [477, 135] width 7 height 7
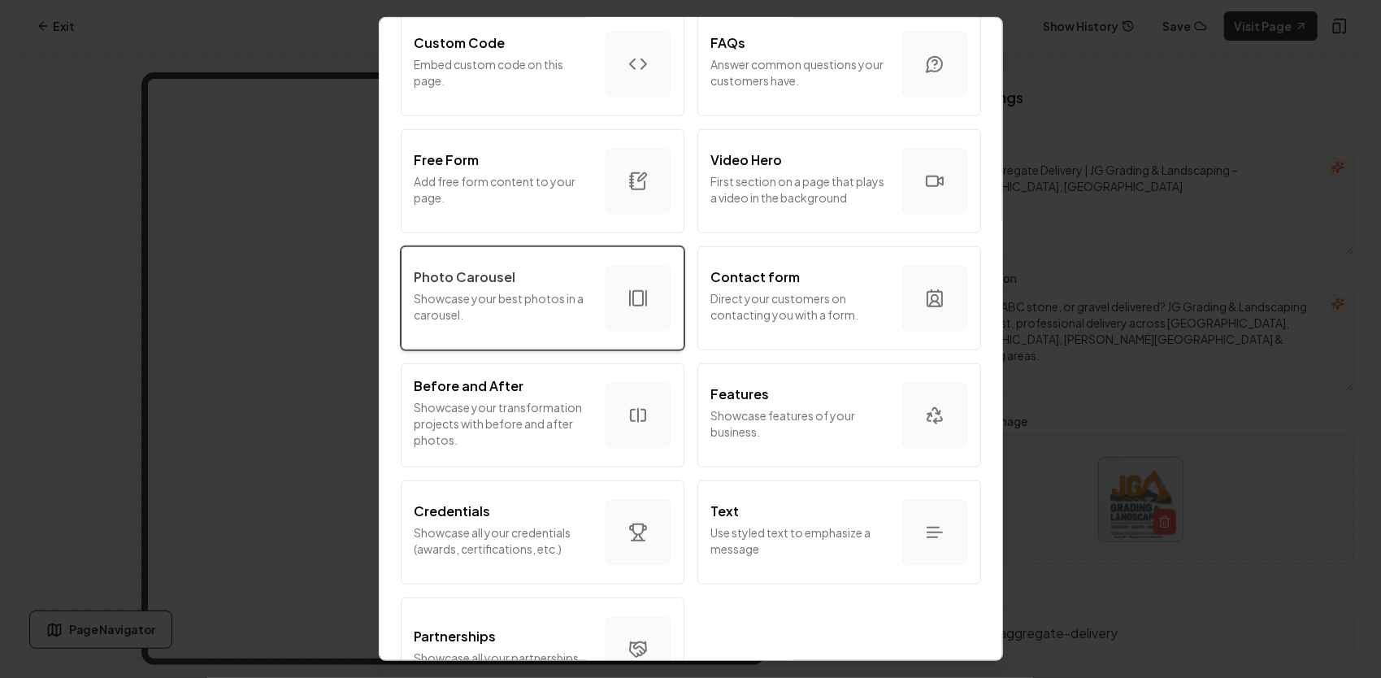
scroll to position [807, 0]
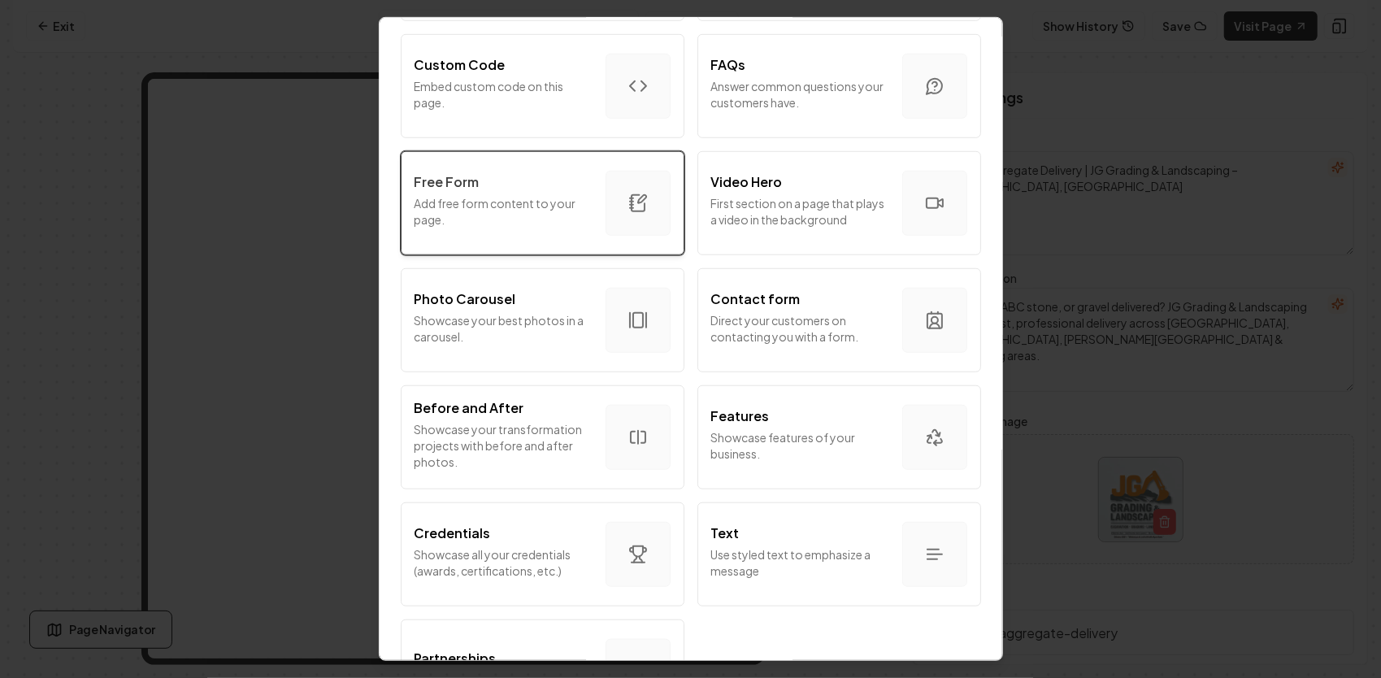
click at [545, 210] on p "Add free form content to your page." at bounding box center [503, 211] width 178 height 33
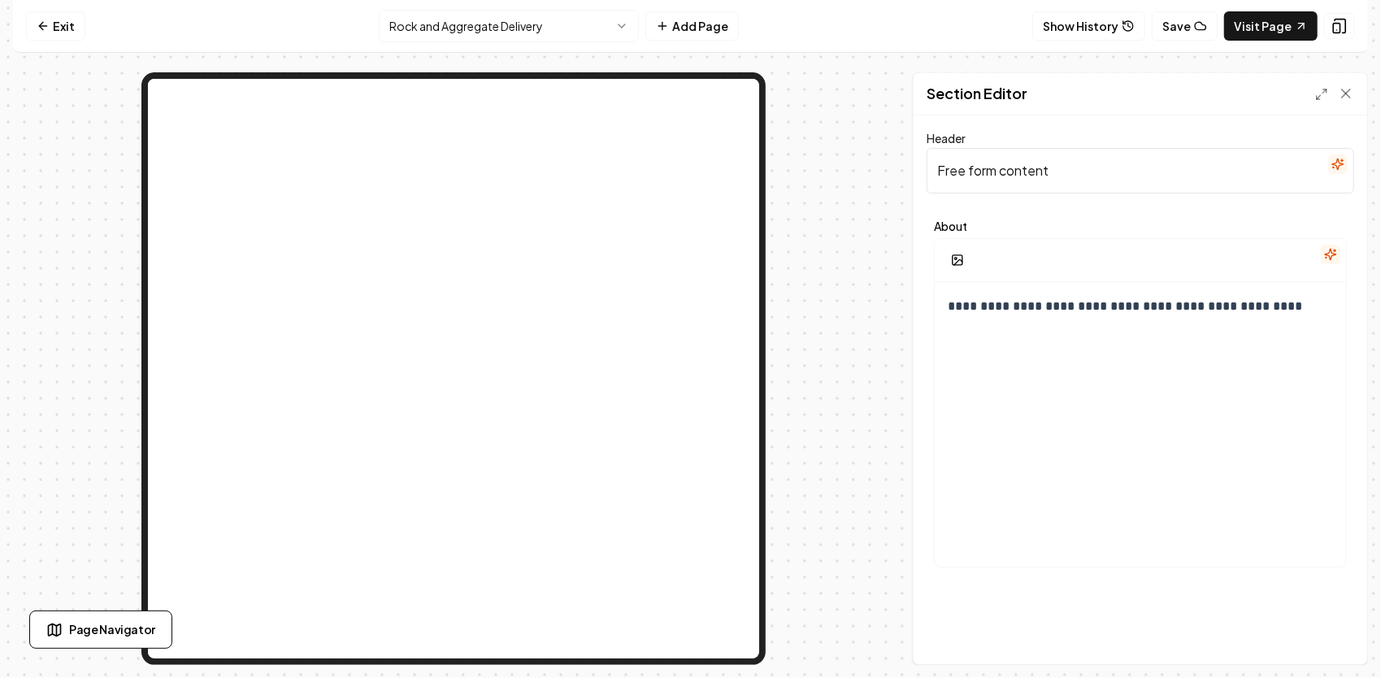
drag, startPoint x: 1096, startPoint y: 167, endPoint x: 925, endPoint y: 150, distance: 172.3
click at [925, 150] on div "**********" at bounding box center [1139, 389] width 453 height 549
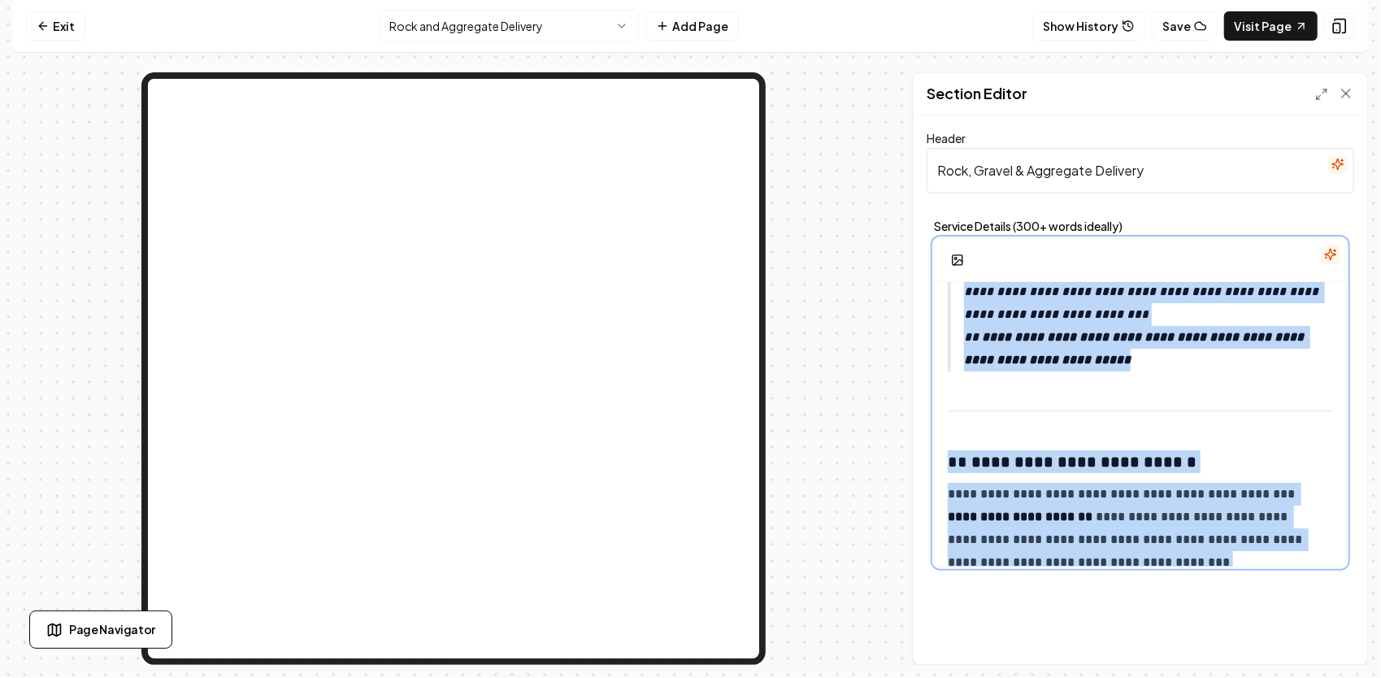
scroll to position [2462, 0]
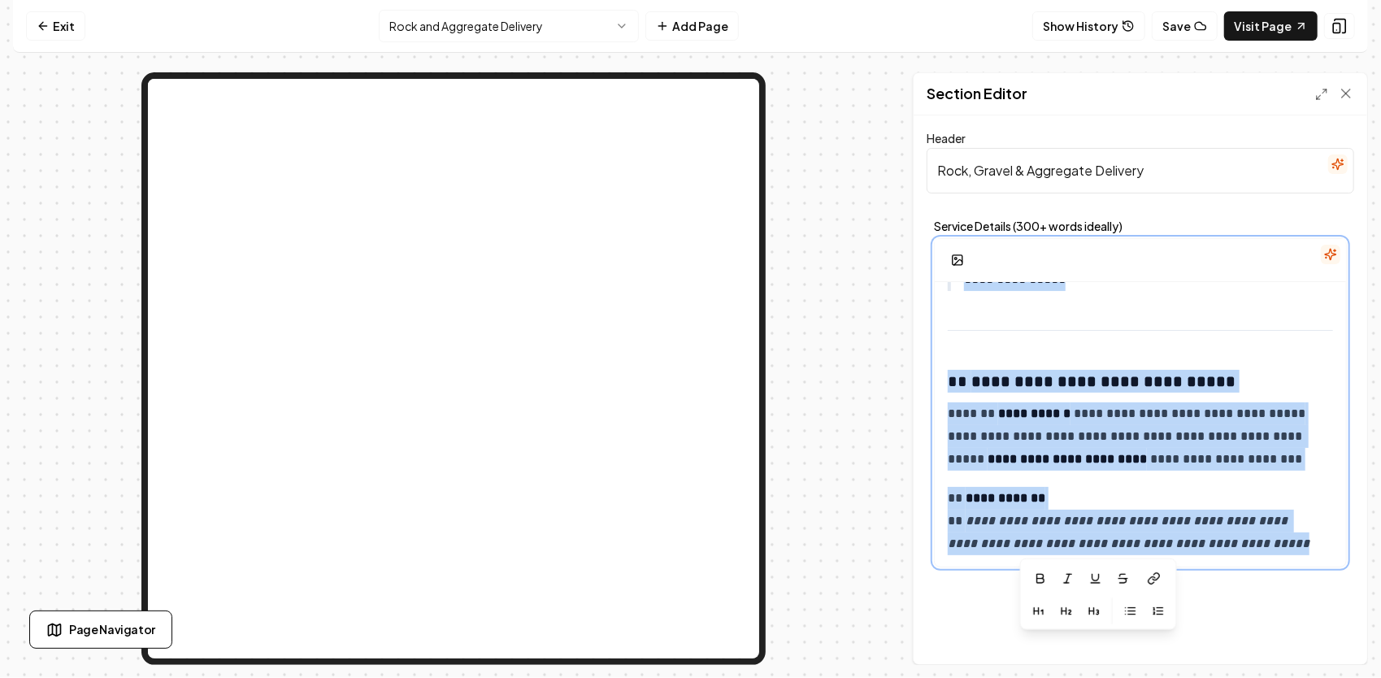
drag, startPoint x: 948, startPoint y: 302, endPoint x: 1282, endPoint y: 562, distance: 422.8
click at [1312, 592] on div "**********" at bounding box center [1139, 389] width 453 height 549
copy div "**********"
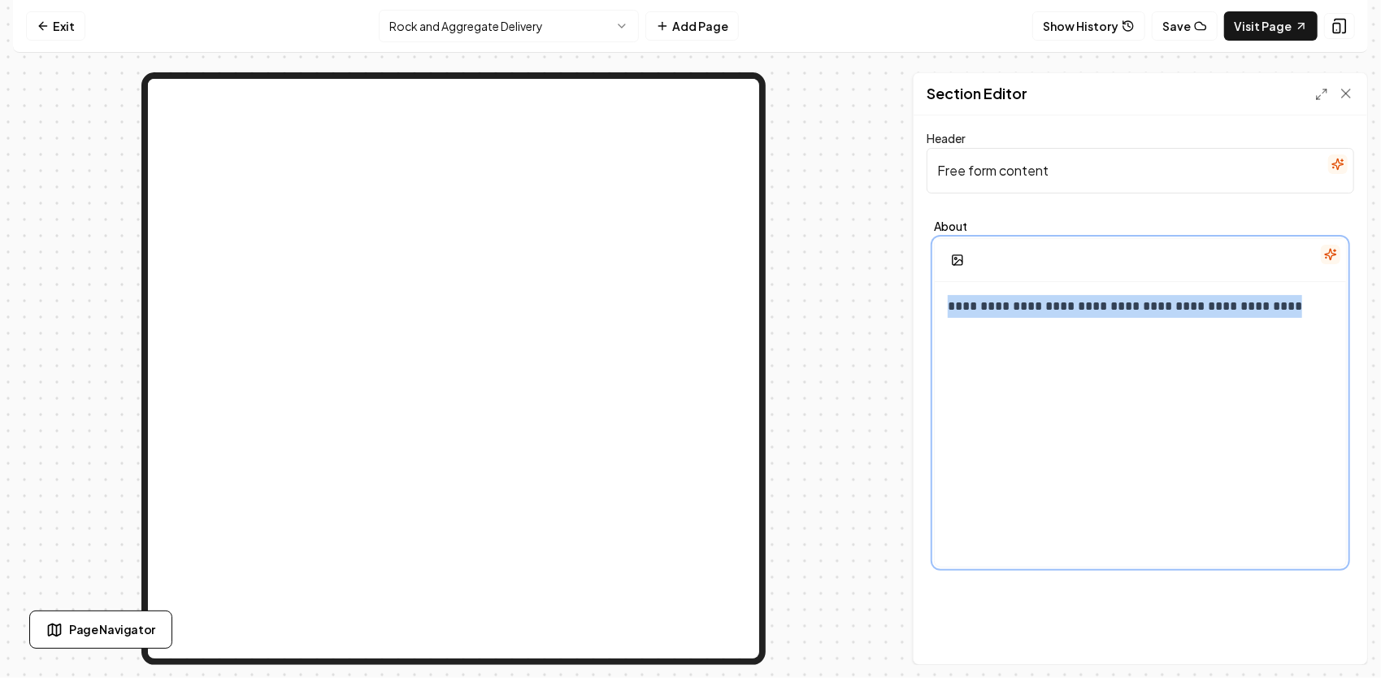
drag, startPoint x: 1239, startPoint y: 313, endPoint x: 834, endPoint y: 297, distance: 405.8
click at [833, 297] on div "**********" at bounding box center [690, 368] width 1355 height 592
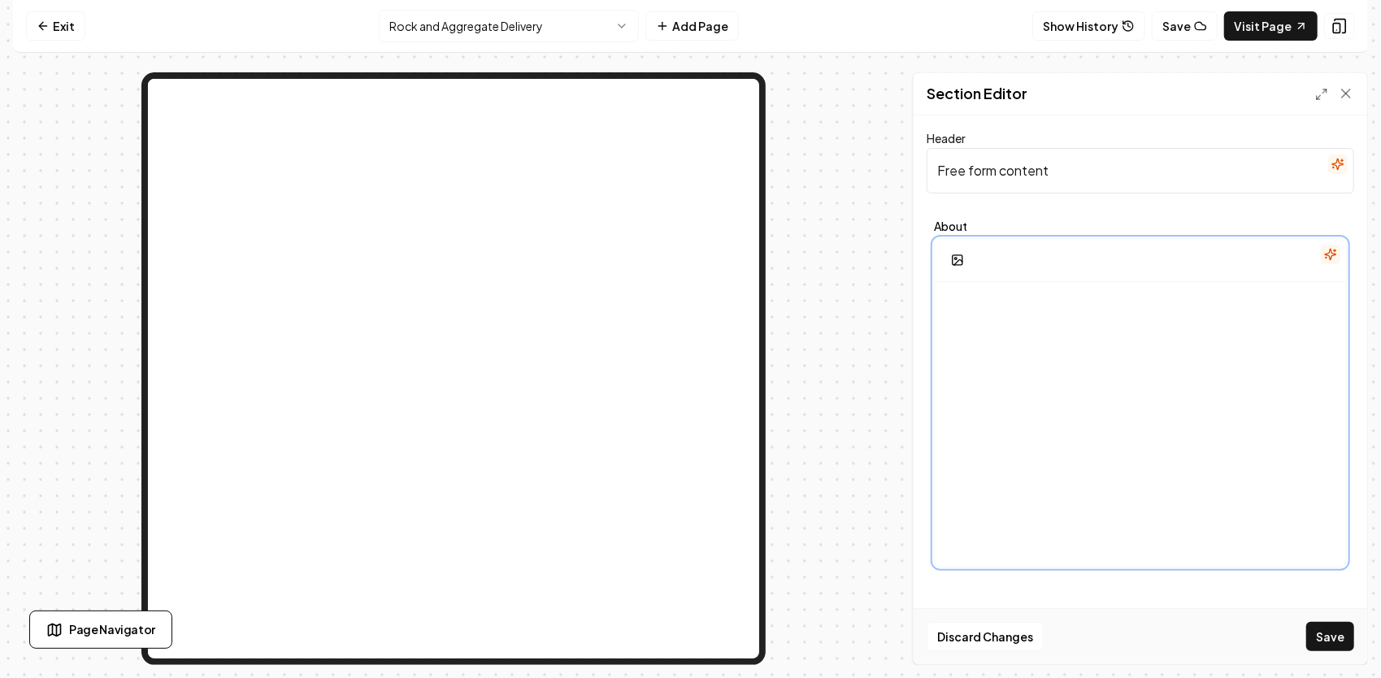
scroll to position [2450, 0]
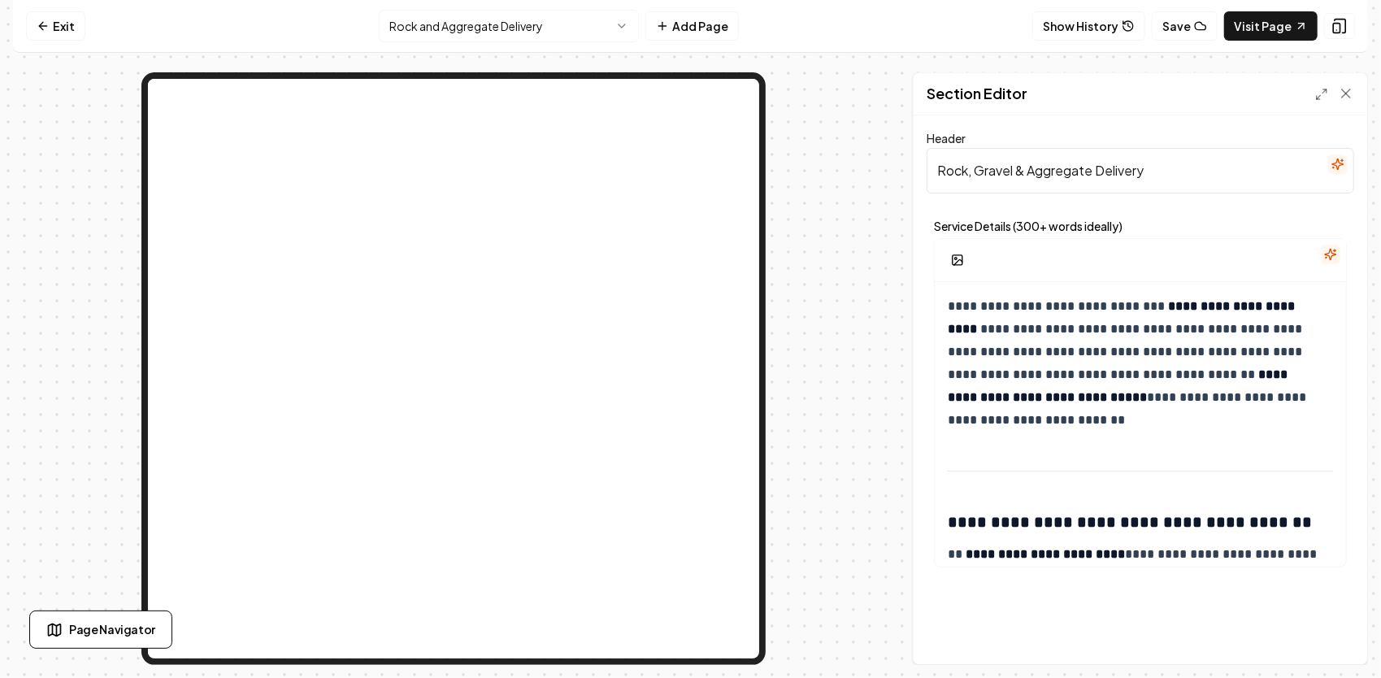
drag, startPoint x: 1154, startPoint y: 181, endPoint x: 899, endPoint y: 161, distance: 256.0
click at [899, 161] on div "**********" at bounding box center [690, 368] width 1355 height 592
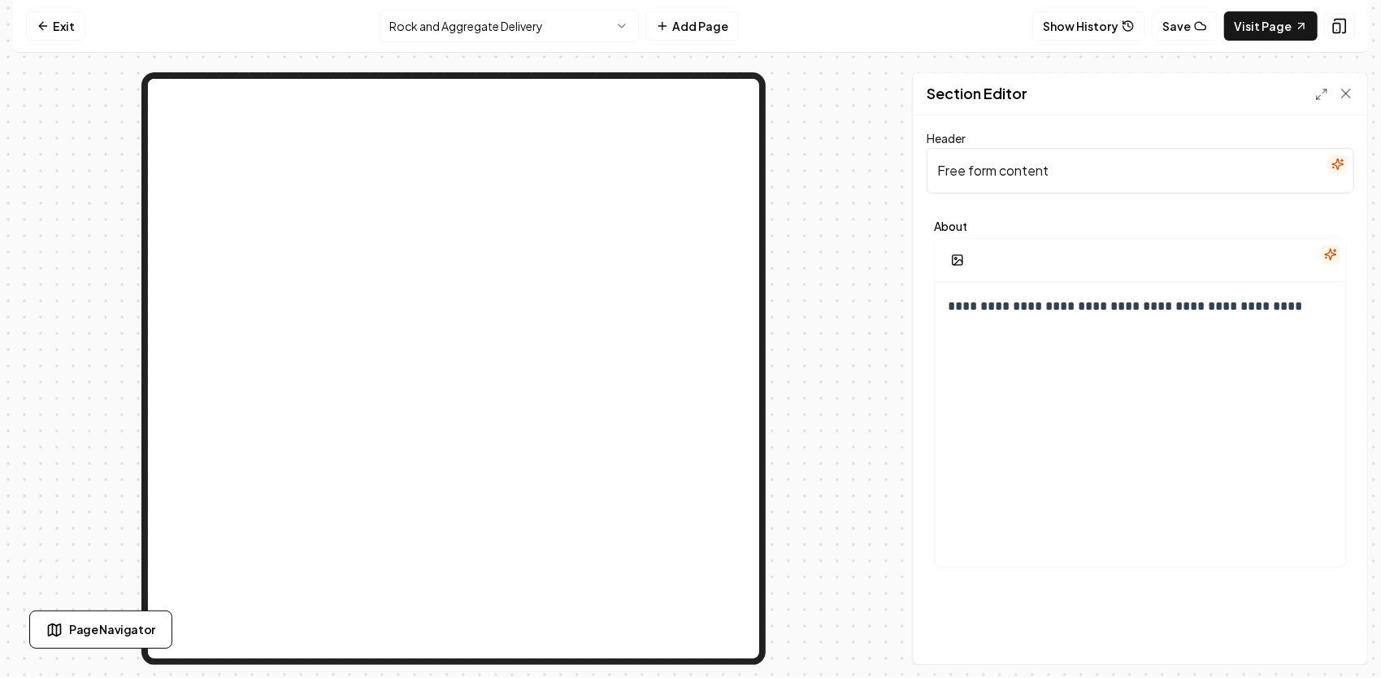
drag, startPoint x: 1094, startPoint y: 175, endPoint x: 965, endPoint y: 170, distance: 129.3
click at [905, 165] on div "**********" at bounding box center [690, 368] width 1355 height 592
paste input "Rock, Gravel & Aggregate Delivery"
type input "Rock, Gravel & Aggregate Delivery"
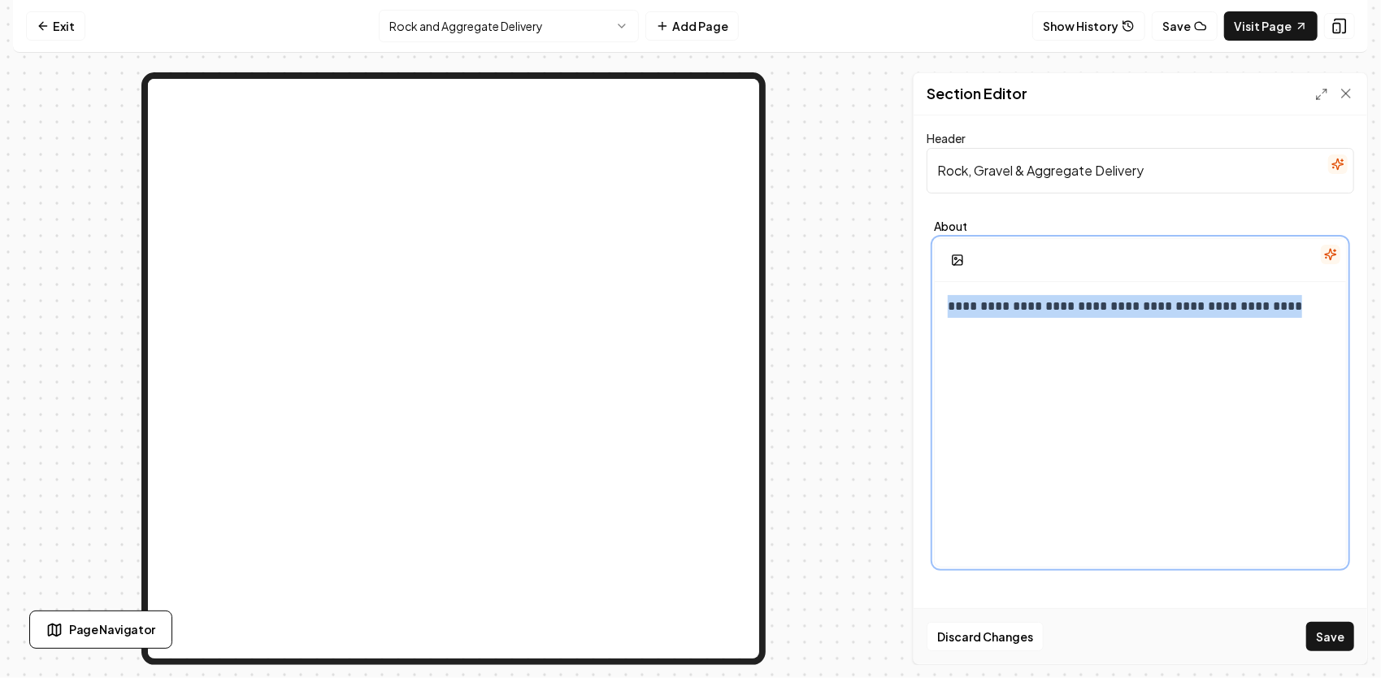
drag, startPoint x: 1269, startPoint y: 310, endPoint x: 871, endPoint y: 274, distance: 399.9
click at [871, 274] on div "**********" at bounding box center [690, 368] width 1355 height 592
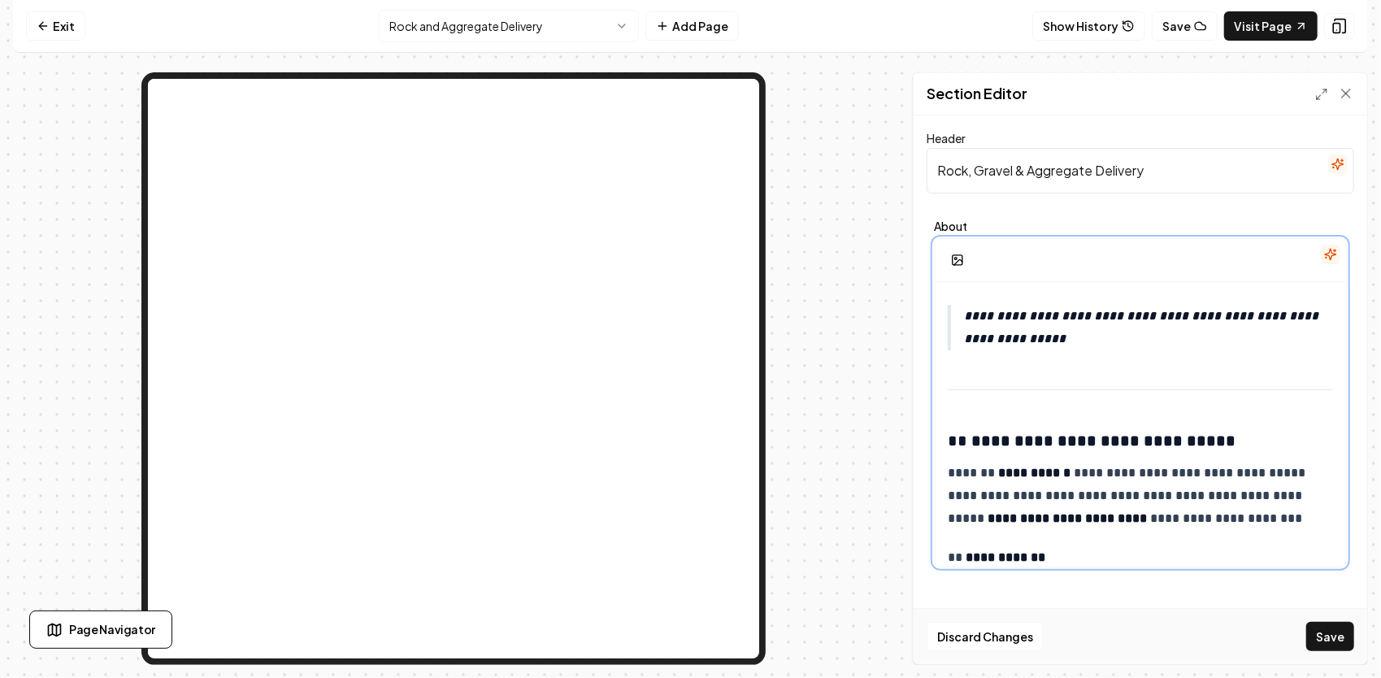
scroll to position [2462, 0]
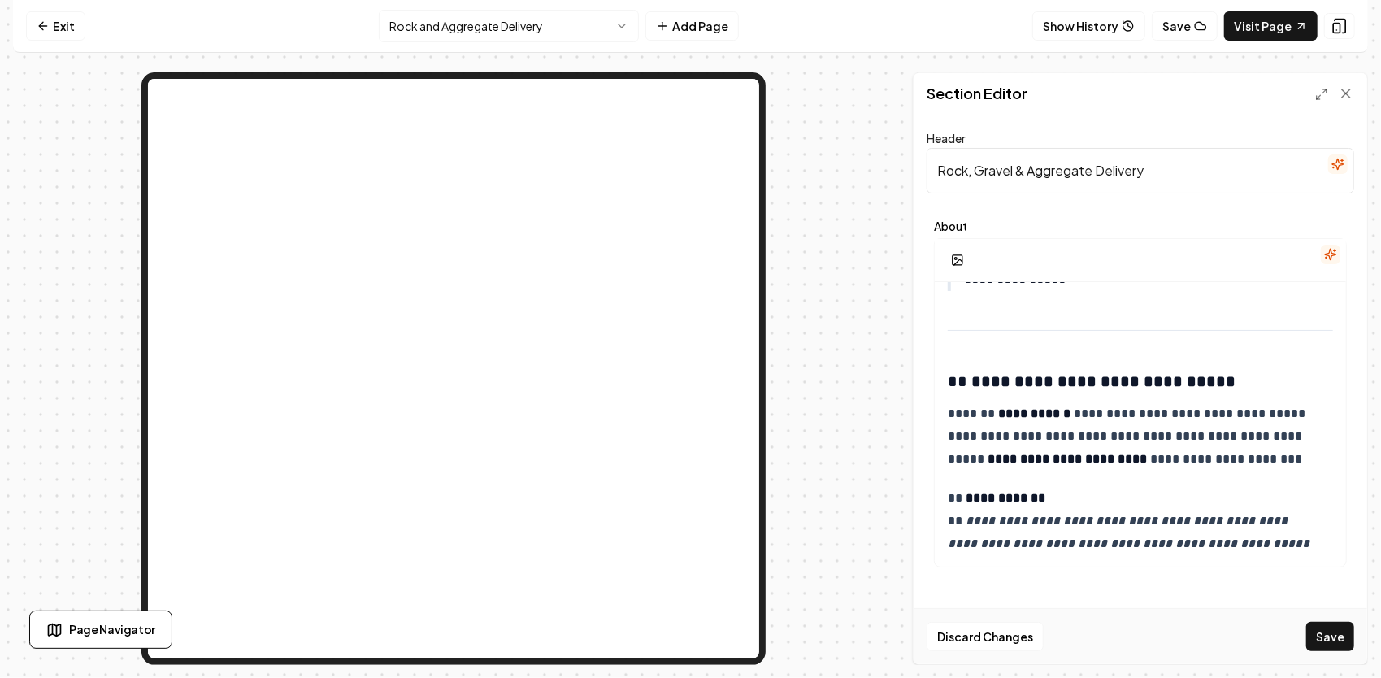
click at [1328, 635] on button "Save" at bounding box center [1330, 636] width 48 height 29
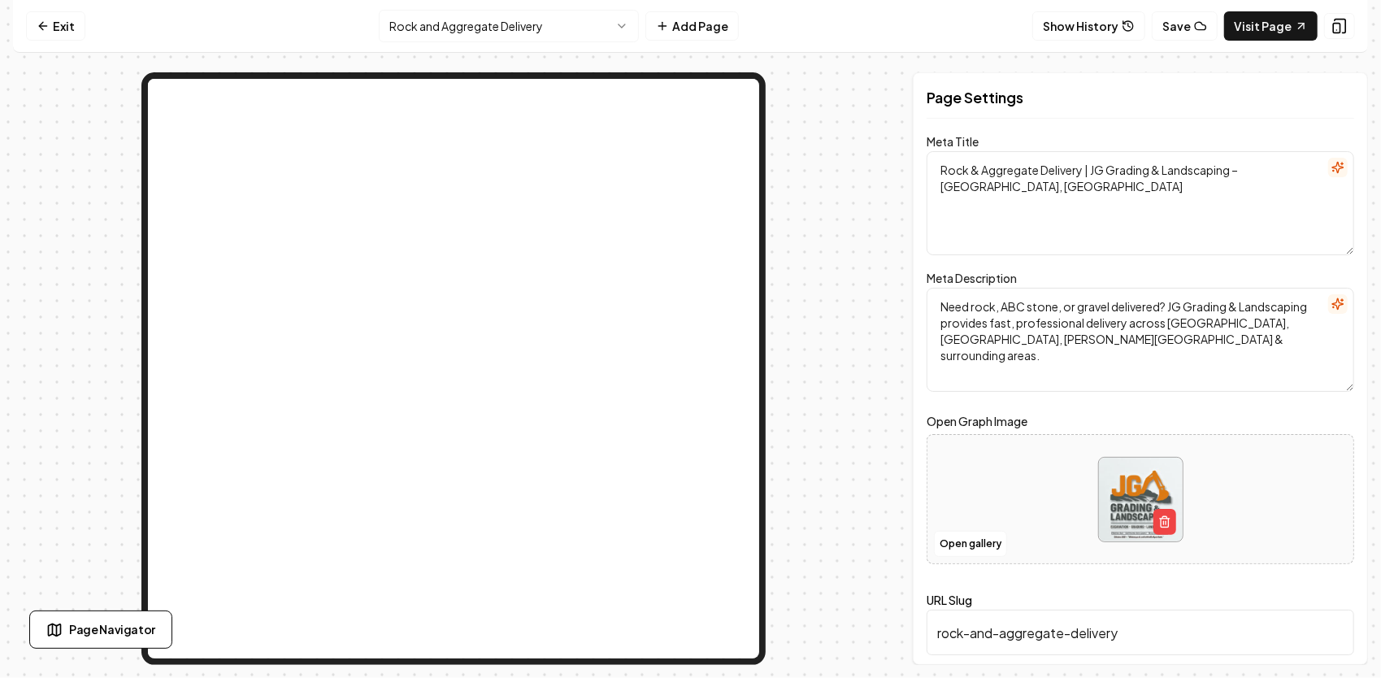
click at [542, 30] on html "Computer Required This feature is only available on a computer. Please switch t…" at bounding box center [690, 339] width 1381 height 678
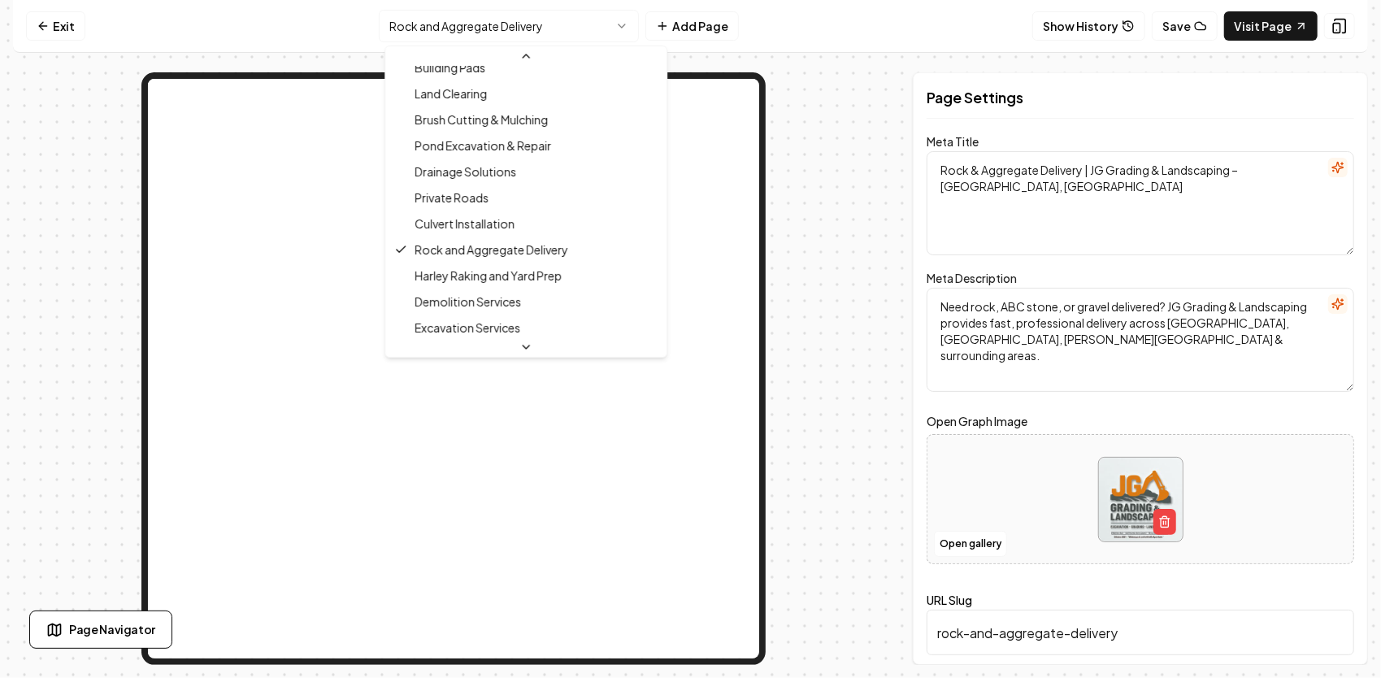
scroll to position [388, 0]
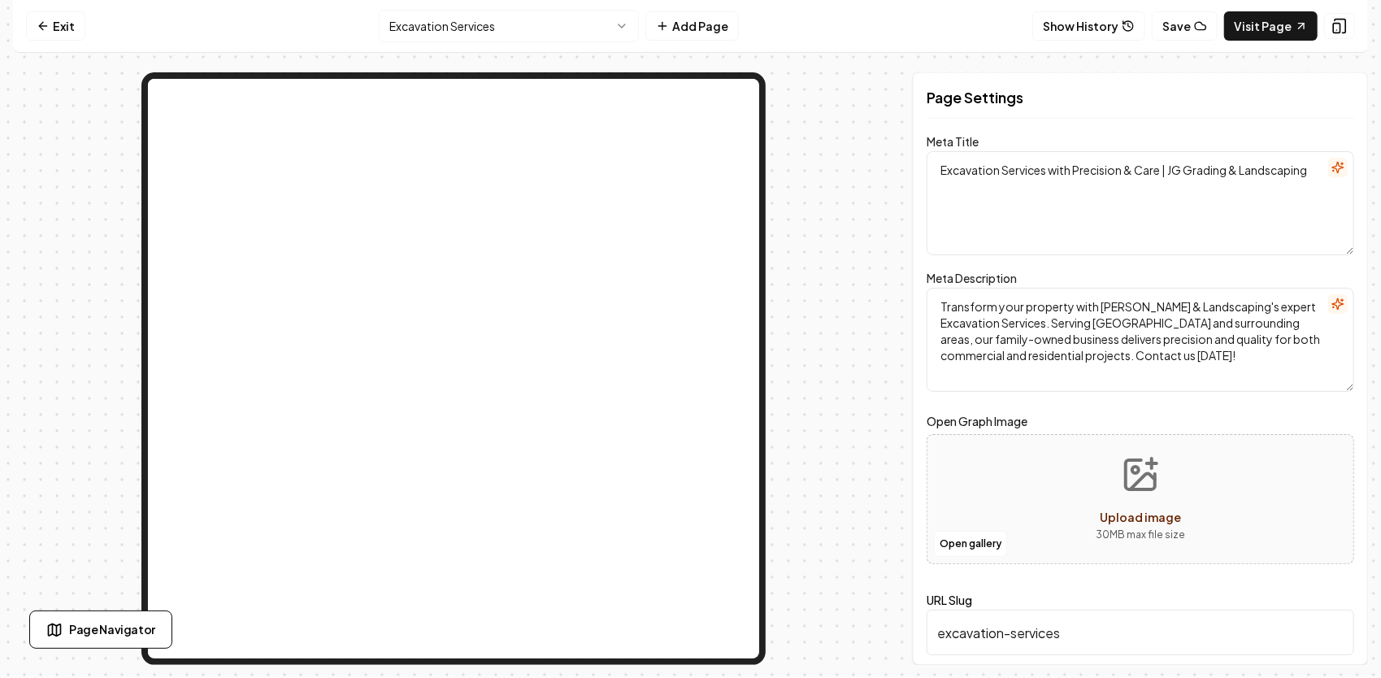
click at [555, 40] on html "Computer Required This feature is only available on a computer. Please switch t…" at bounding box center [690, 339] width 1381 height 678
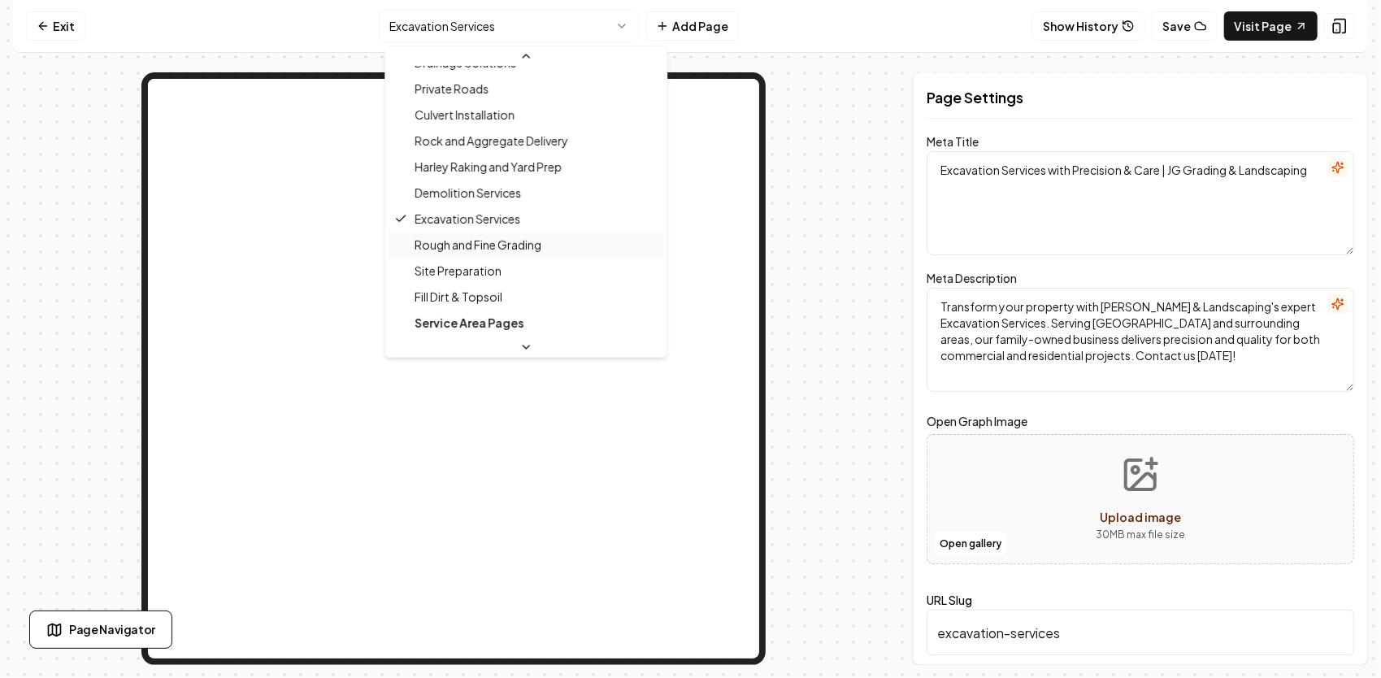
scroll to position [466, 0]
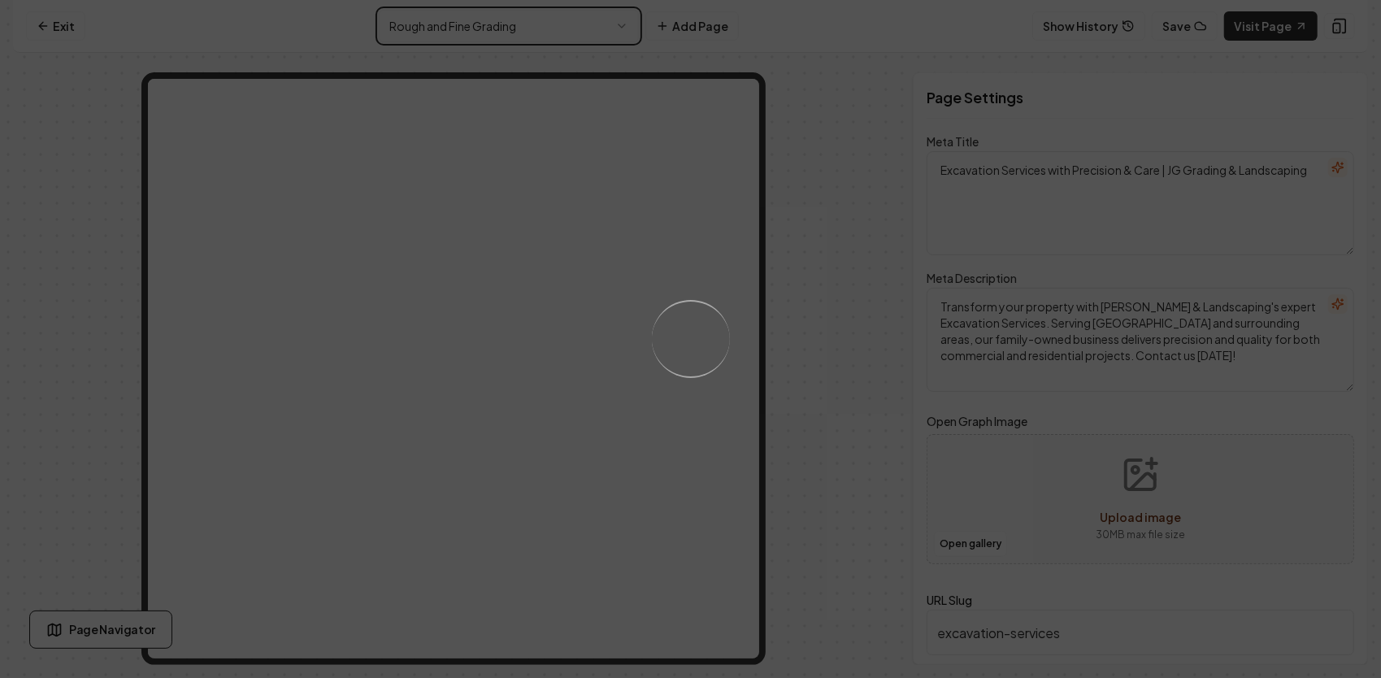
type textarea "Rough and Fine Grading Services | JG Grading & Landscaping"
type textarea "Discover professional Rough and Fine Grading services with JG Grading & Landsca…"
type input "rough-and-fine-grading"
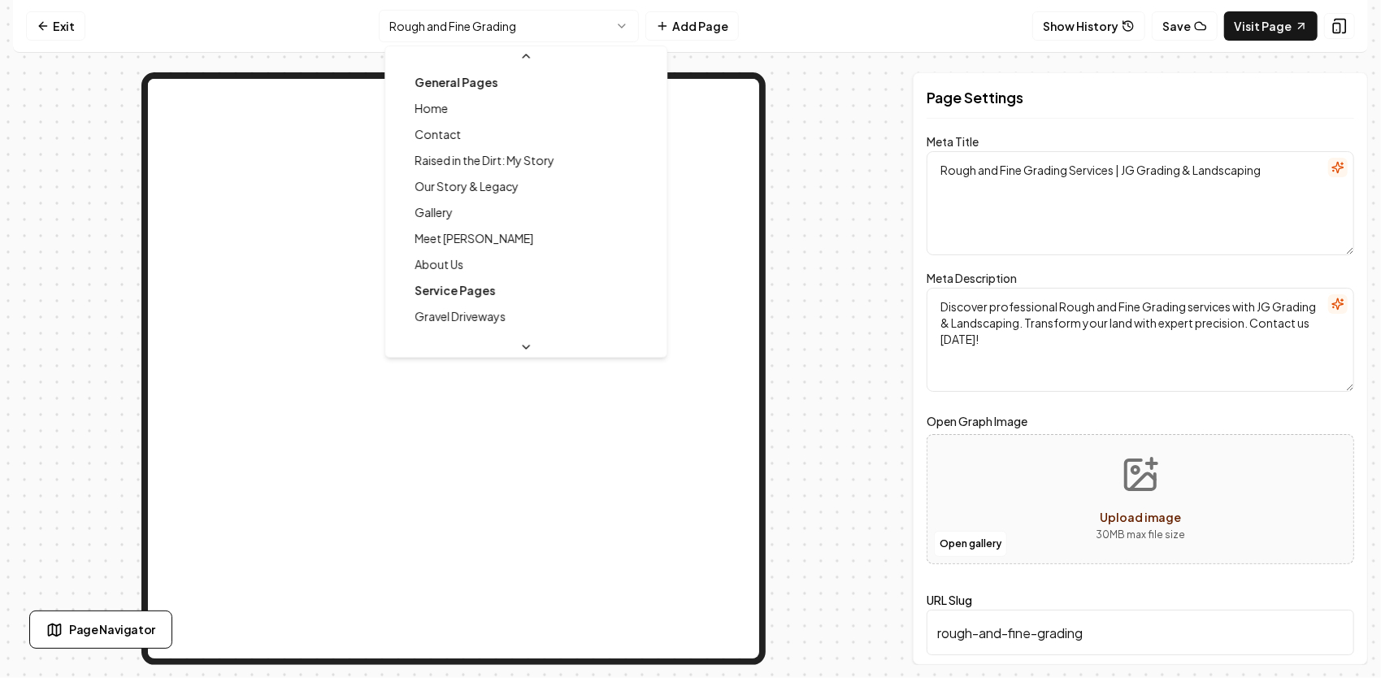
click at [551, 37] on html "Computer Required This feature is only available on a computer. Please switch t…" at bounding box center [690, 339] width 1381 height 678
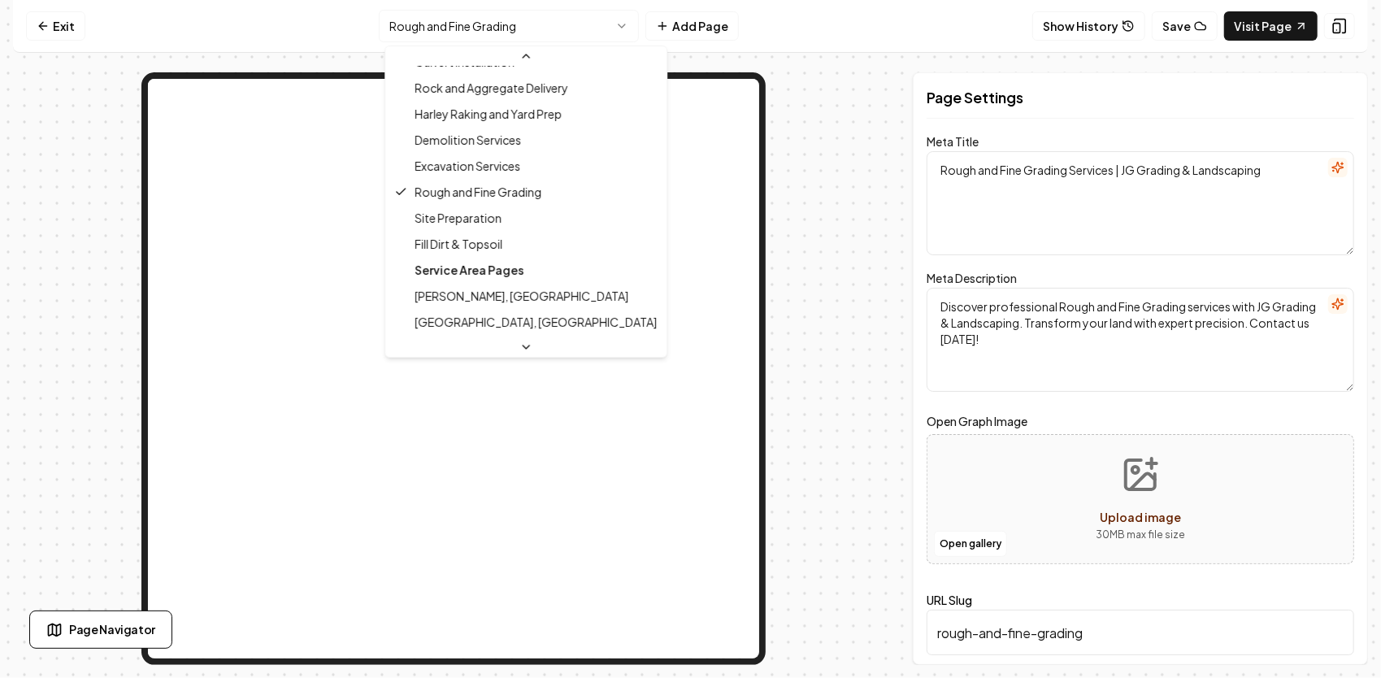
scroll to position [514, 0]
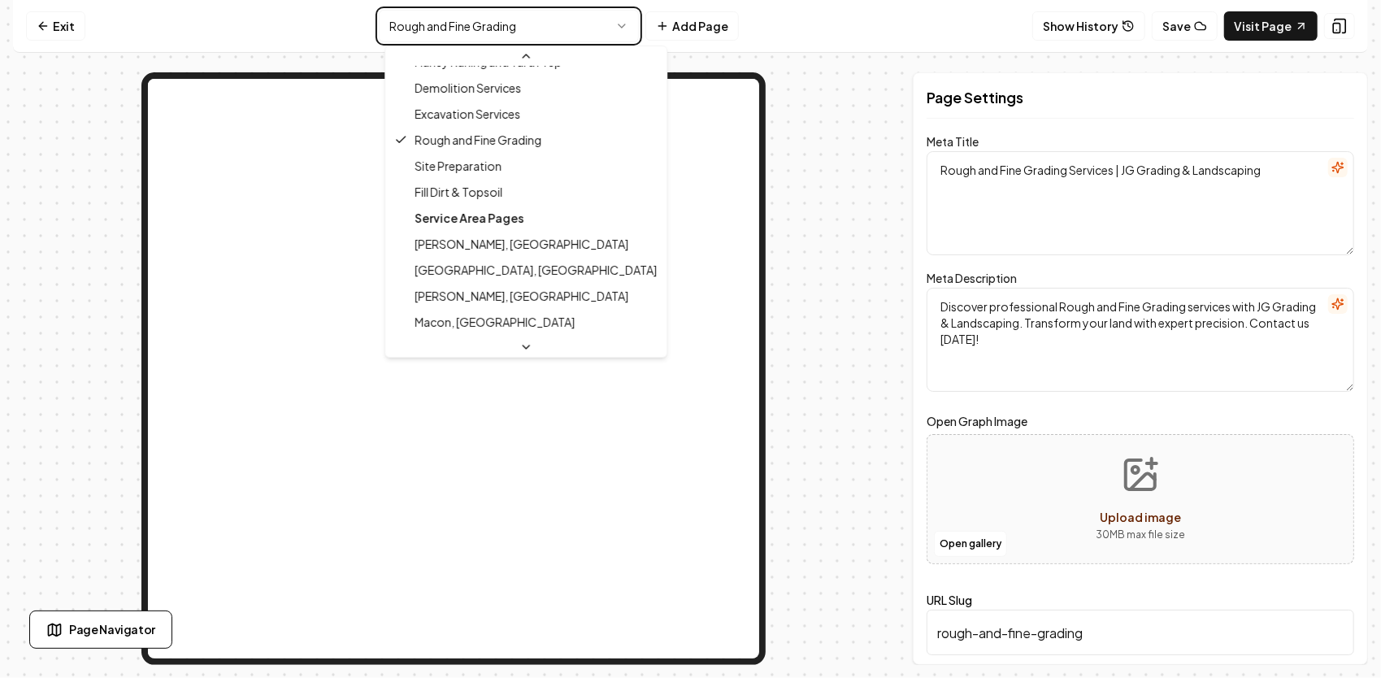
click at [801, 200] on html "Computer Required This feature is only available on a computer. Please switch t…" at bounding box center [690, 339] width 1381 height 678
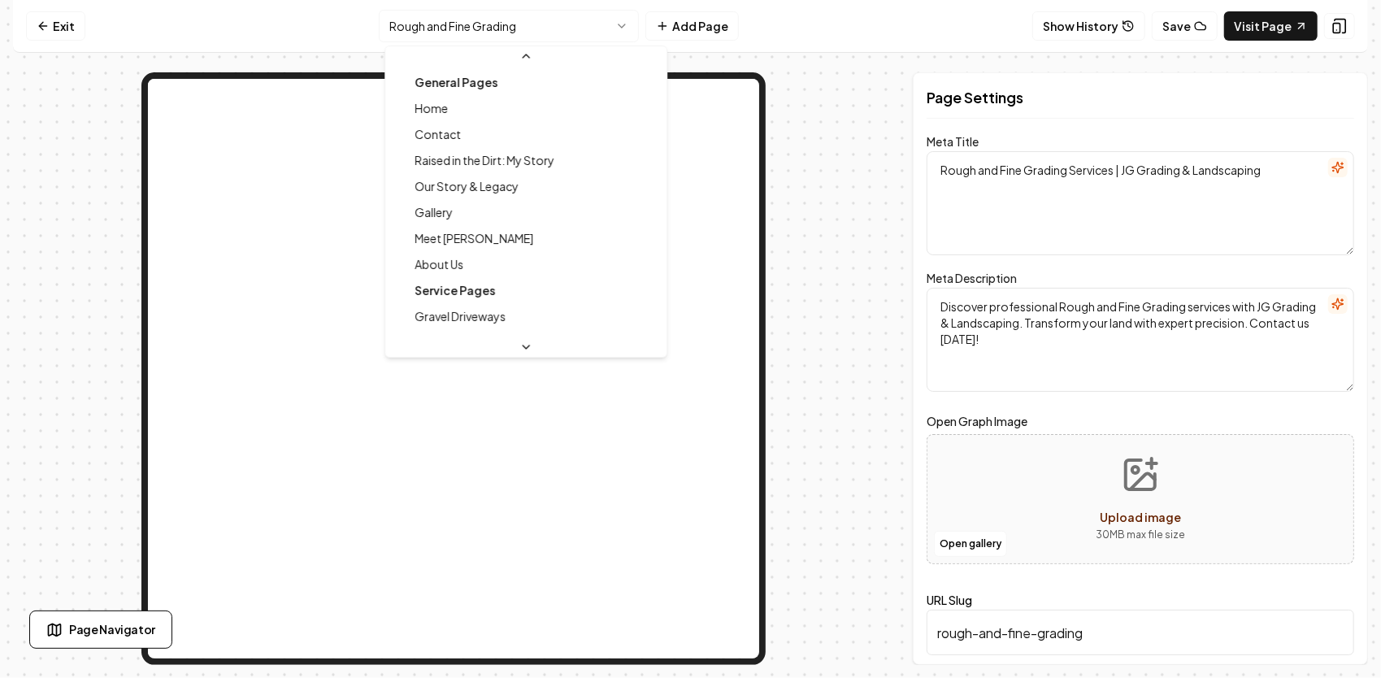
click at [532, 31] on html "Computer Required This feature is only available on a computer. Please switch t…" at bounding box center [690, 339] width 1381 height 678
click at [572, 36] on html "Computer Required This feature is only available on a computer. Please switch t…" at bounding box center [690, 339] width 1381 height 678
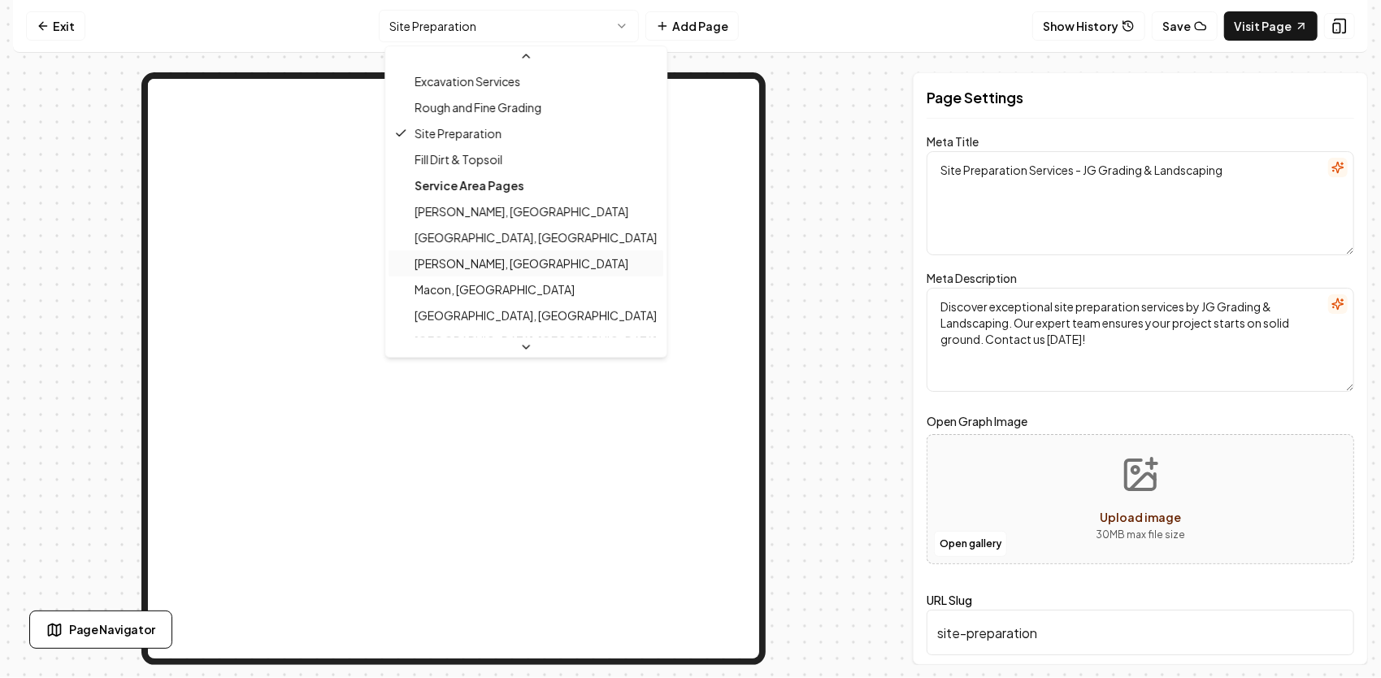
scroll to position [492, 0]
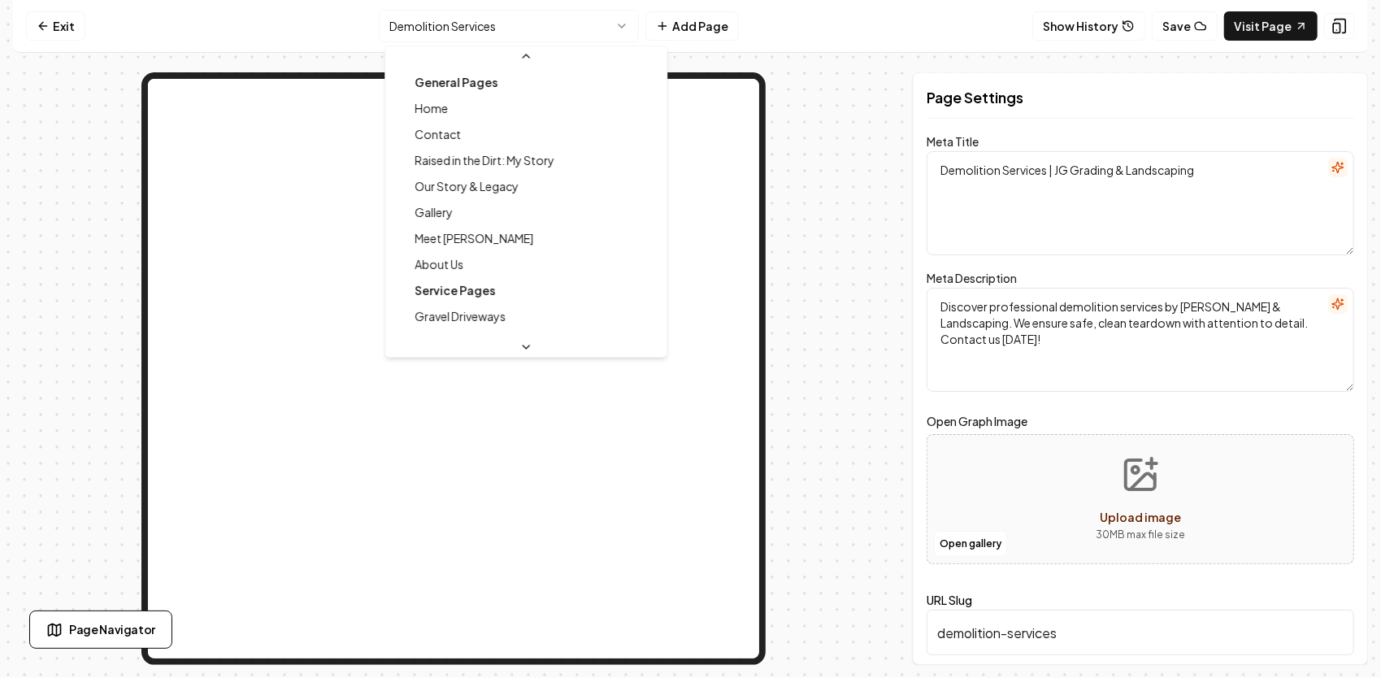
click at [521, 20] on html "Computer Required This feature is only available on a computer. Please switch t…" at bounding box center [690, 339] width 1381 height 678
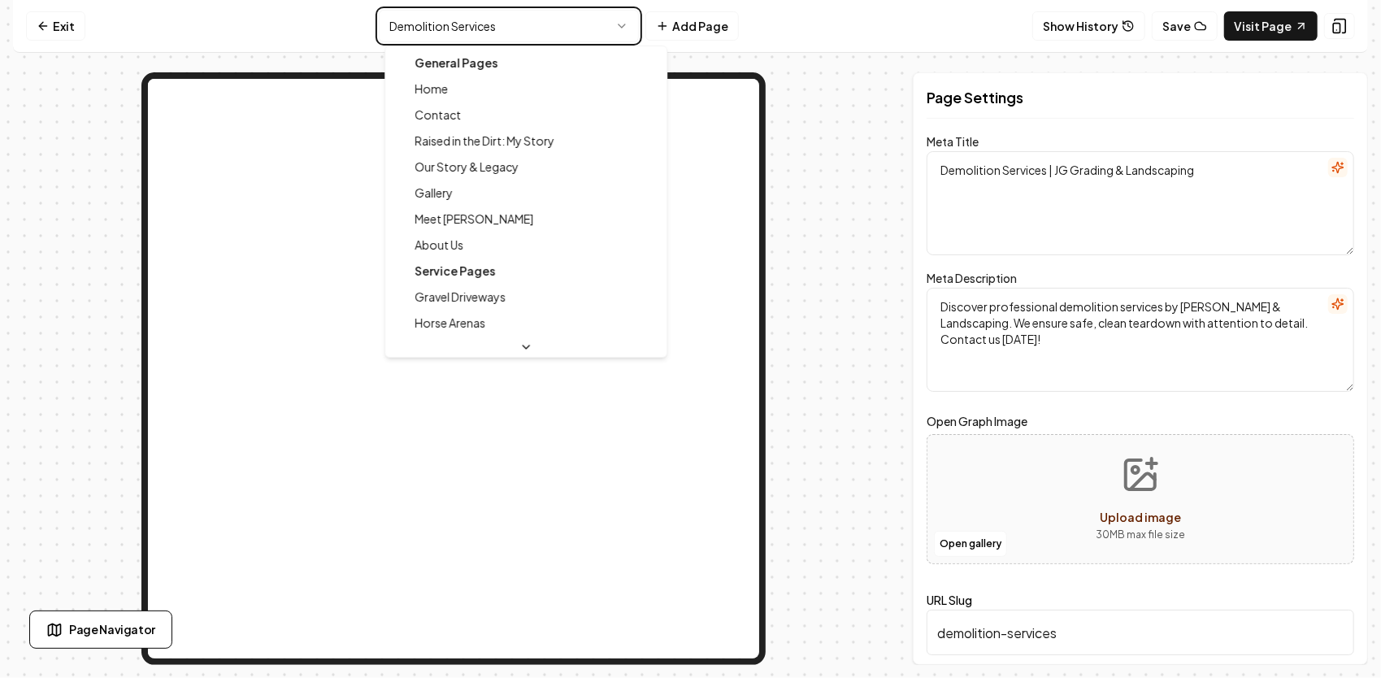
type textarea "Grading, Excavation & Site Prep | JG Grading & Landscaping"
type textarea "Trusted third-generation contractor for grading, excavation, ponds, driveways, …"
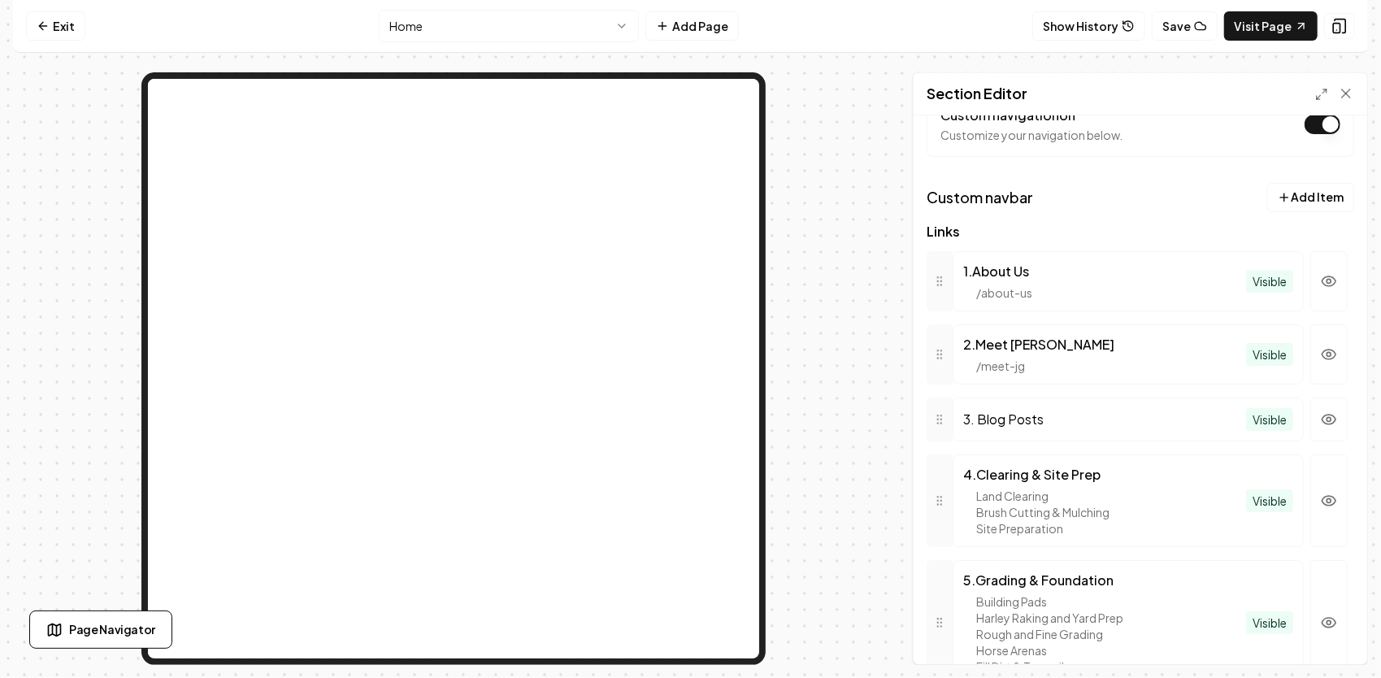
scroll to position [325, 0]
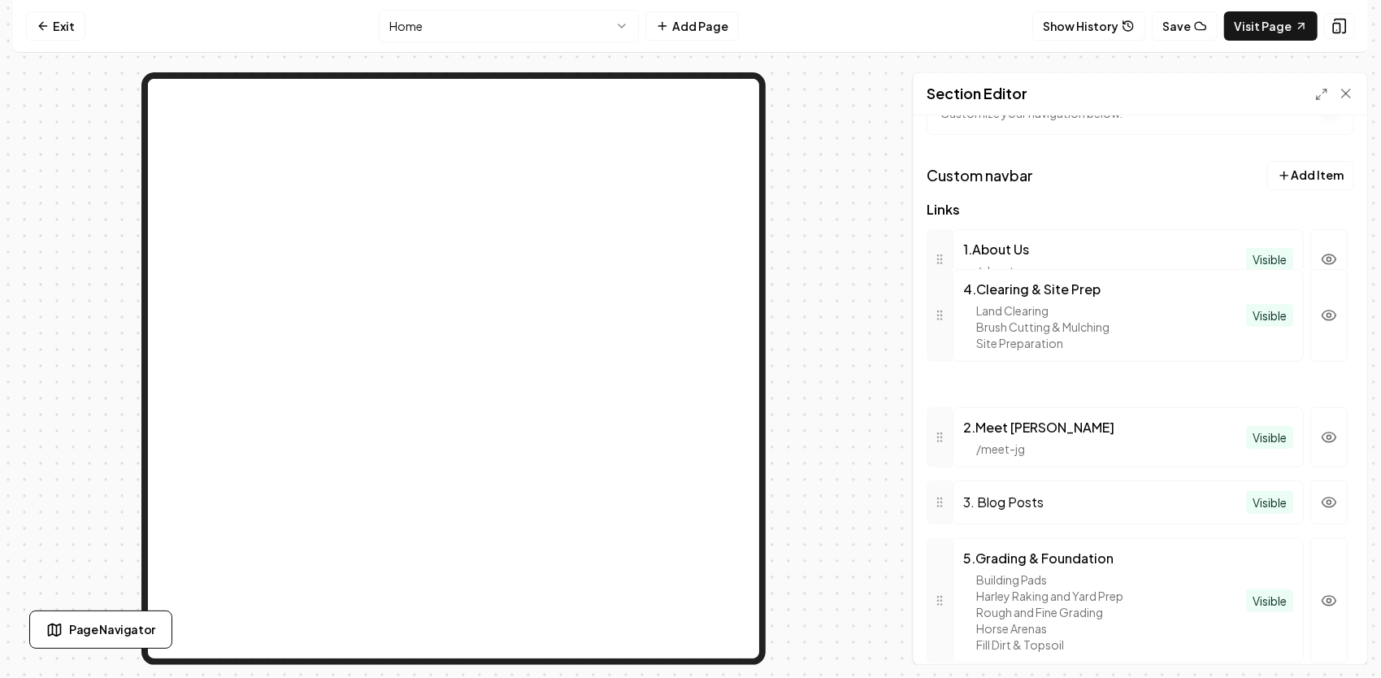
drag, startPoint x: 944, startPoint y: 487, endPoint x: 923, endPoint y: 323, distance: 164.7
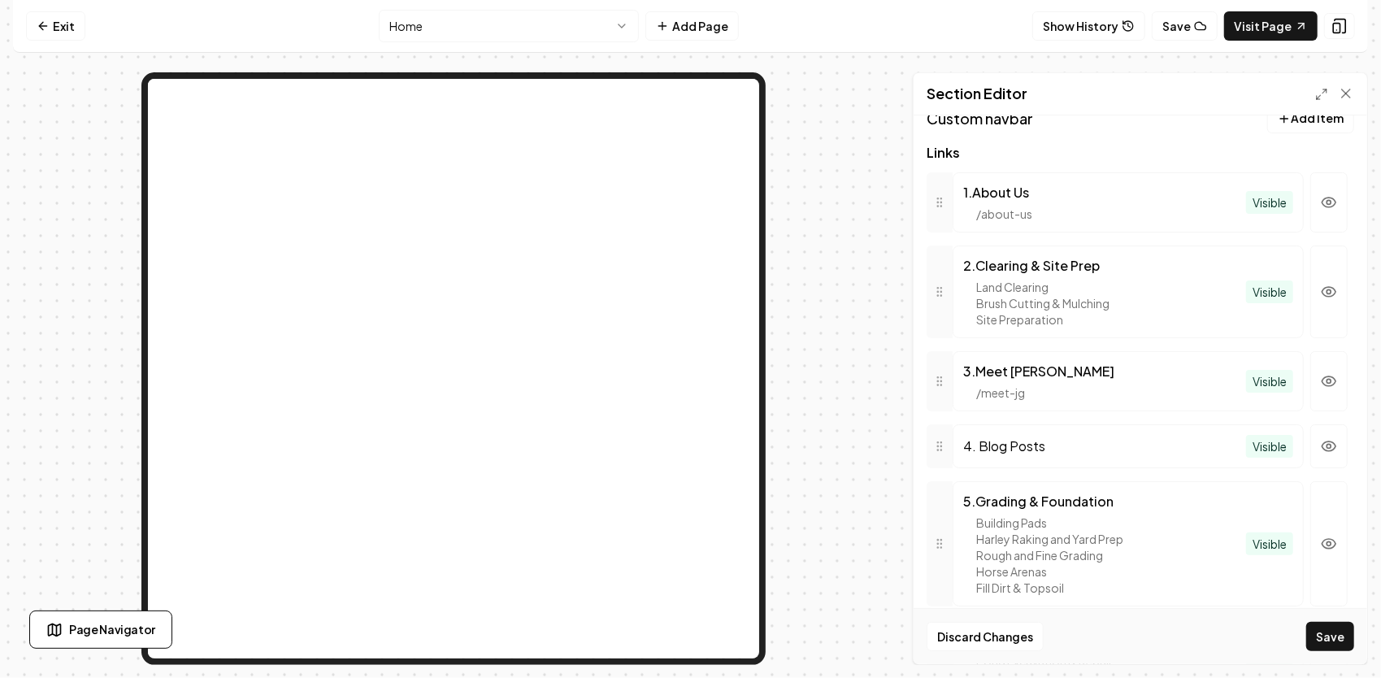
scroll to position [406, 0]
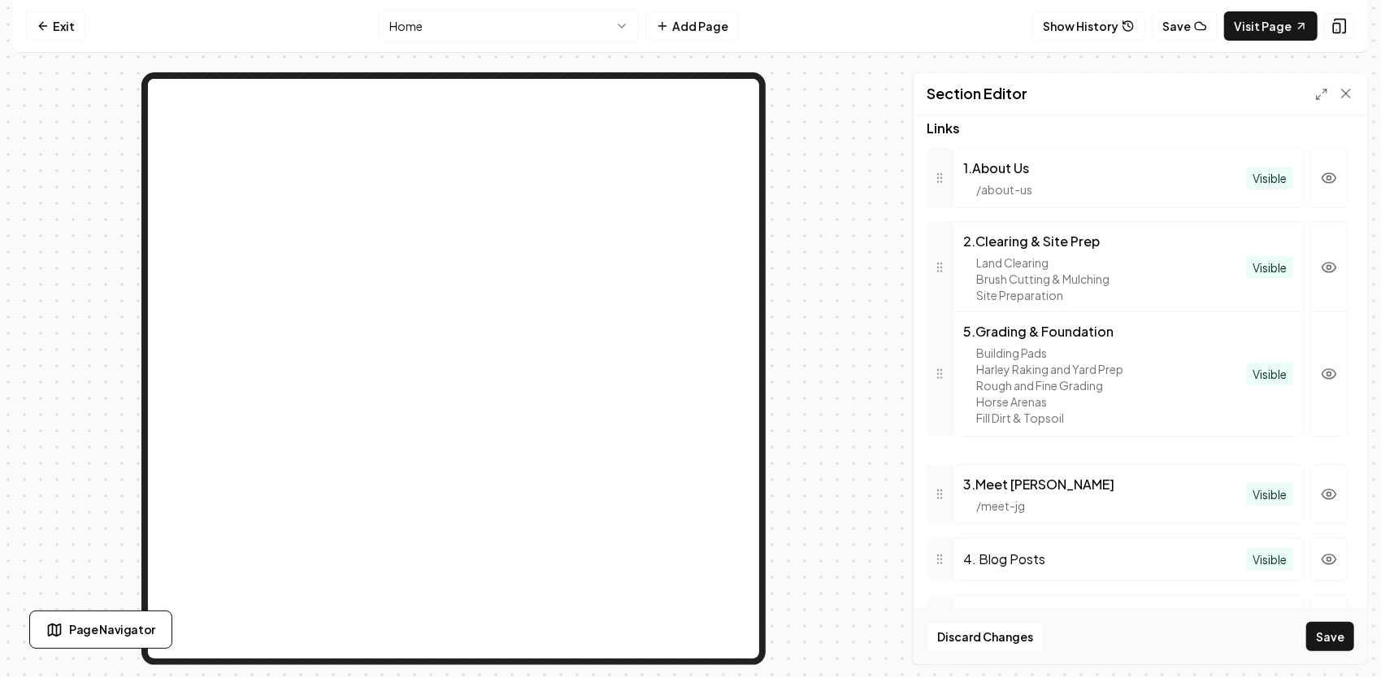
drag, startPoint x: 941, startPoint y: 518, endPoint x: 957, endPoint y: 372, distance: 146.3
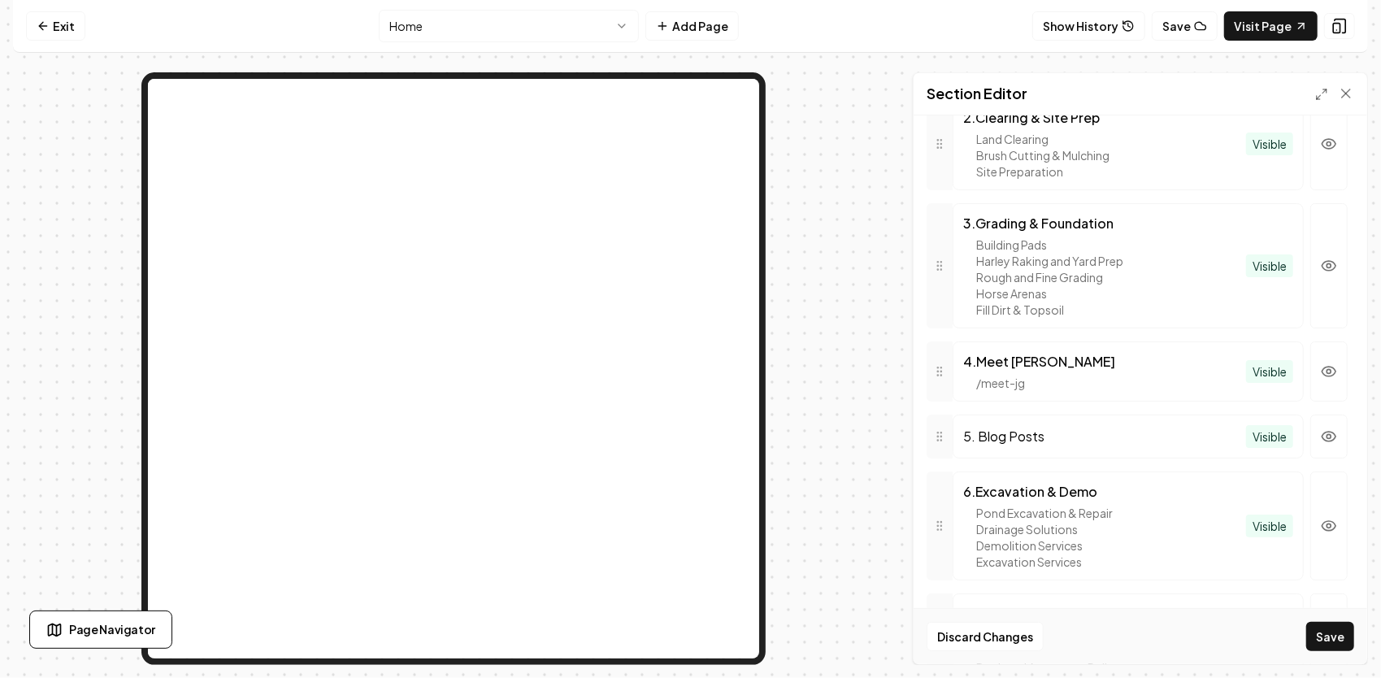
scroll to position [569, 0]
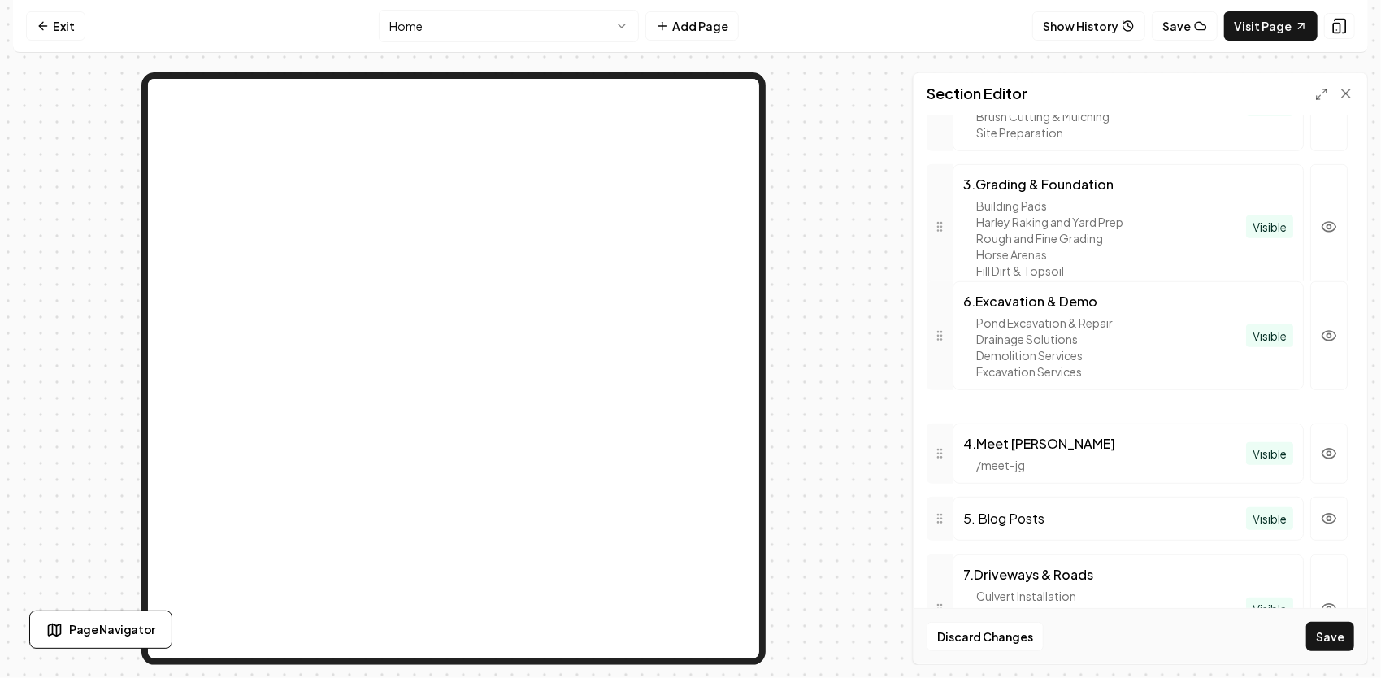
drag, startPoint x: 938, startPoint y: 494, endPoint x: 956, endPoint y: 345, distance: 149.8
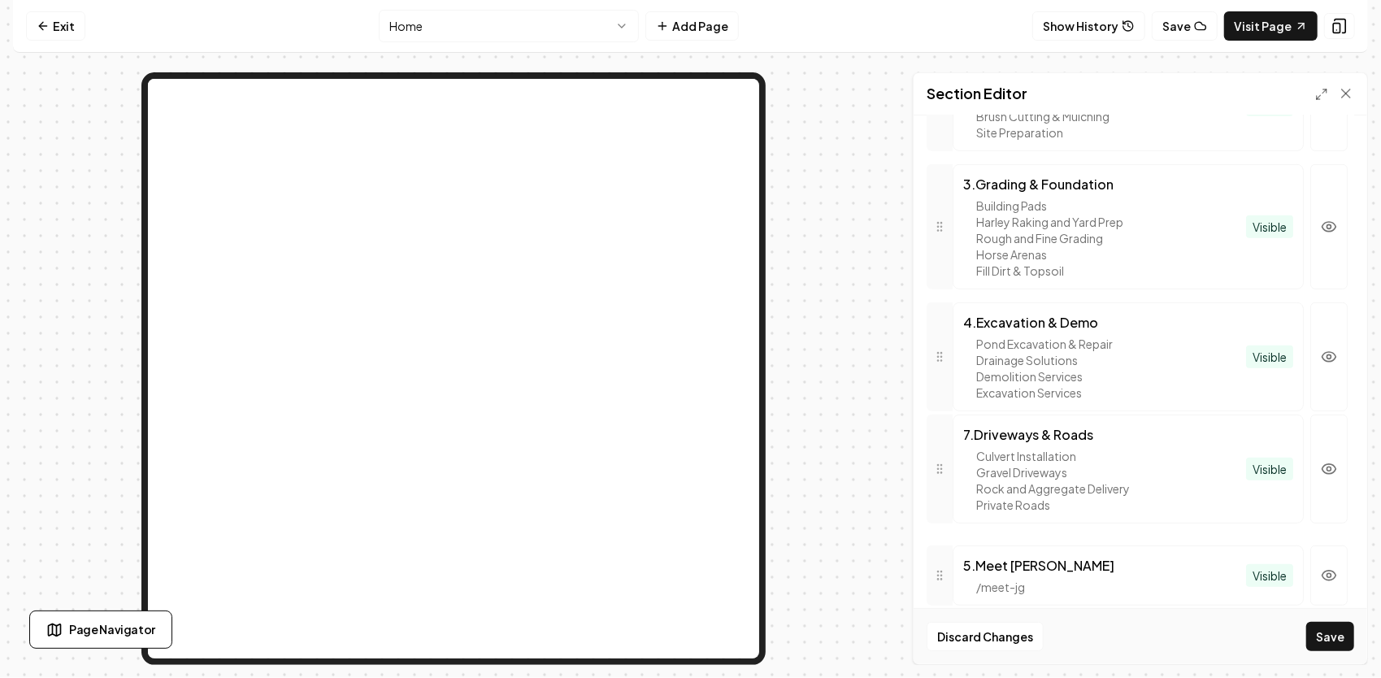
drag, startPoint x: 936, startPoint y: 579, endPoint x: 918, endPoint y: 441, distance: 139.3
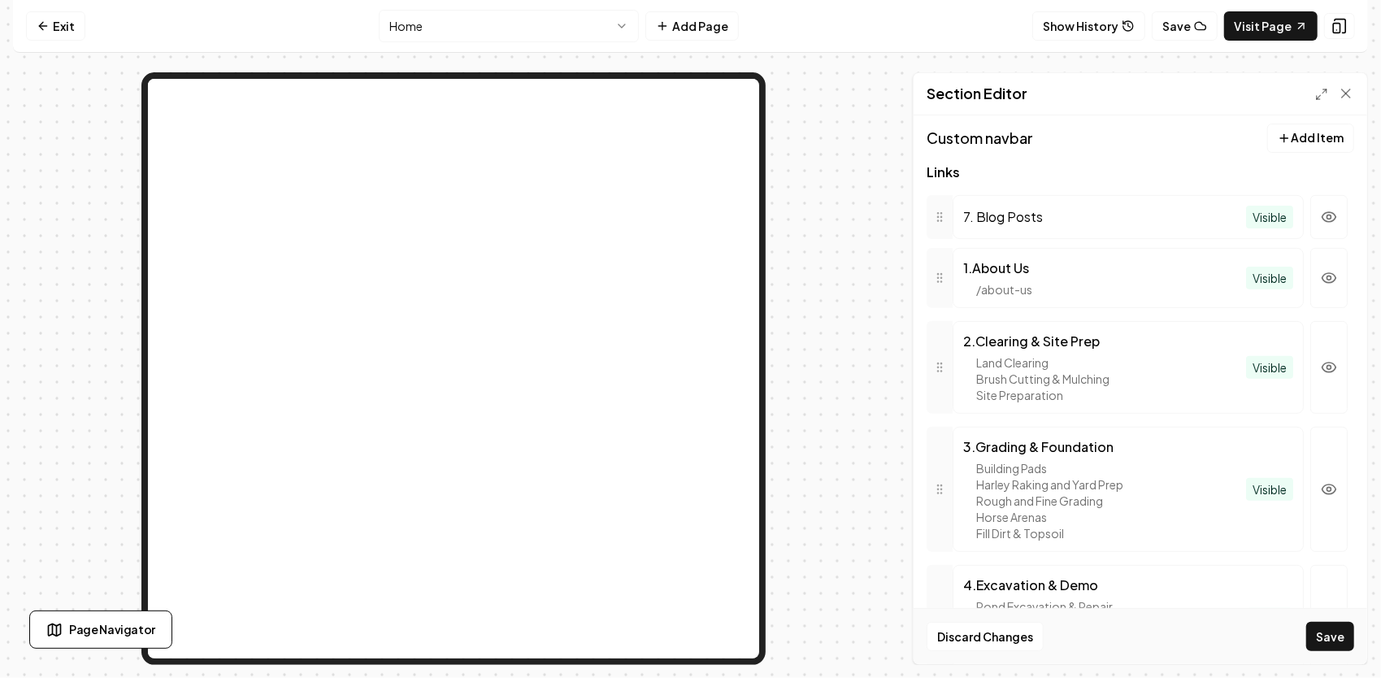
scroll to position [356, 0]
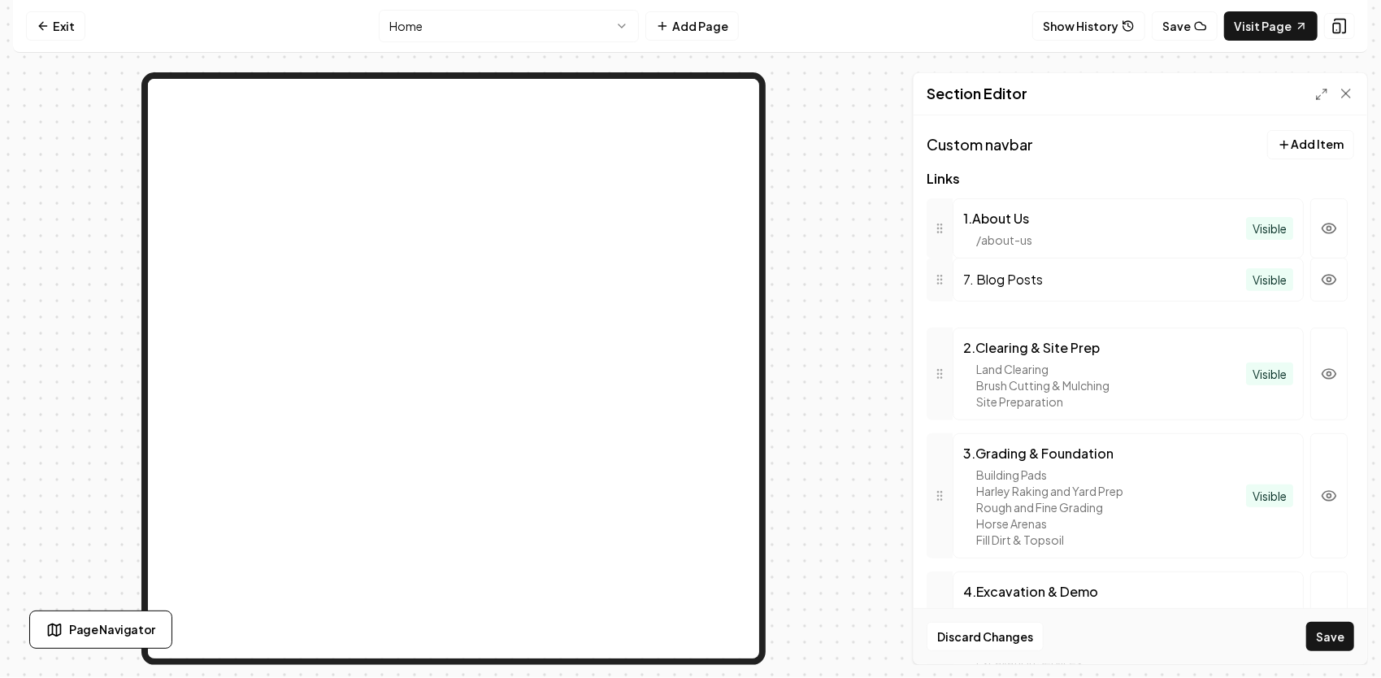
drag, startPoint x: 936, startPoint y: 400, endPoint x: 1008, endPoint y: 282, distance: 137.8
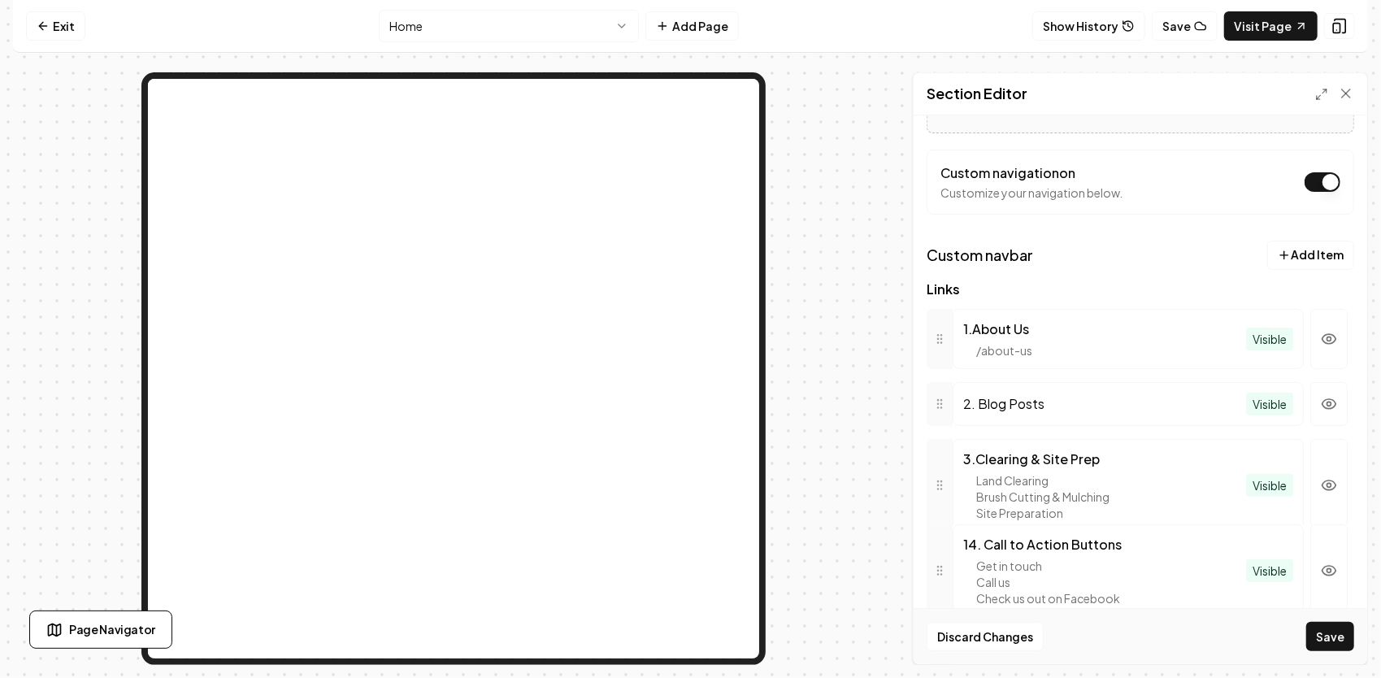
scroll to position [247, 0]
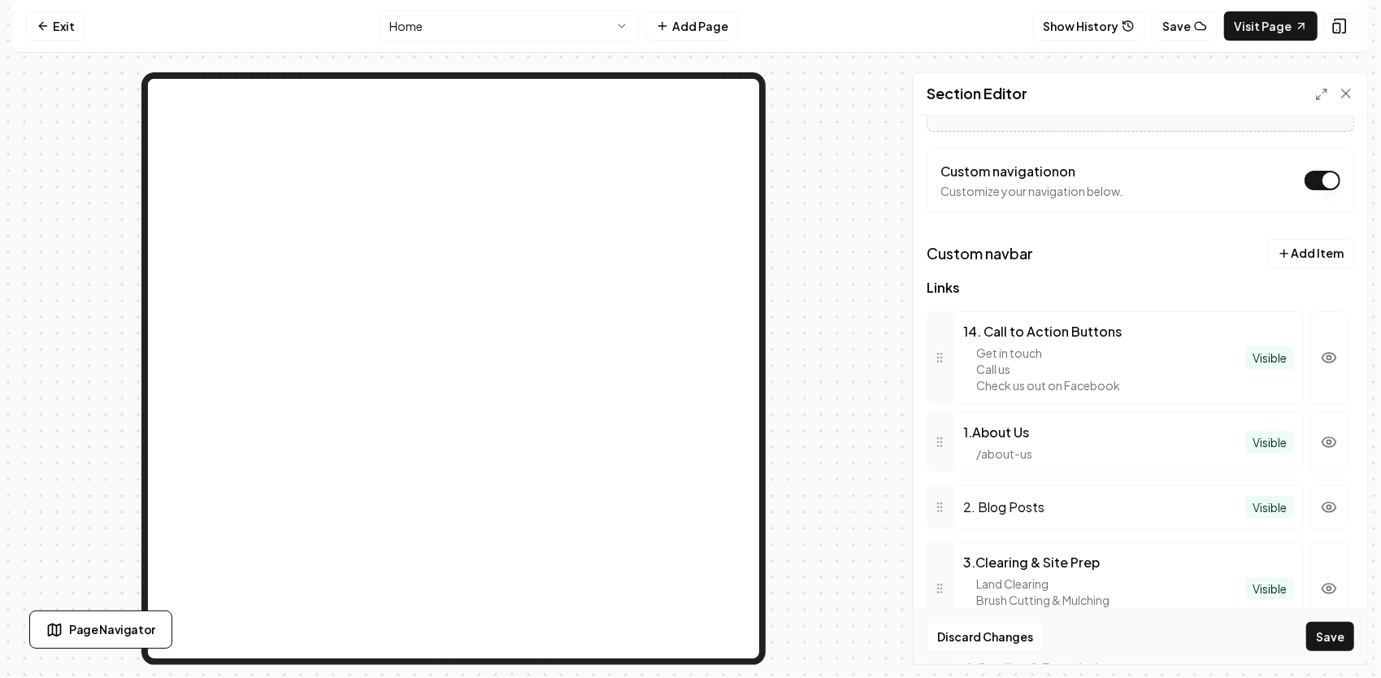
drag, startPoint x: 936, startPoint y: 400, endPoint x: 949, endPoint y: 356, distance: 45.8
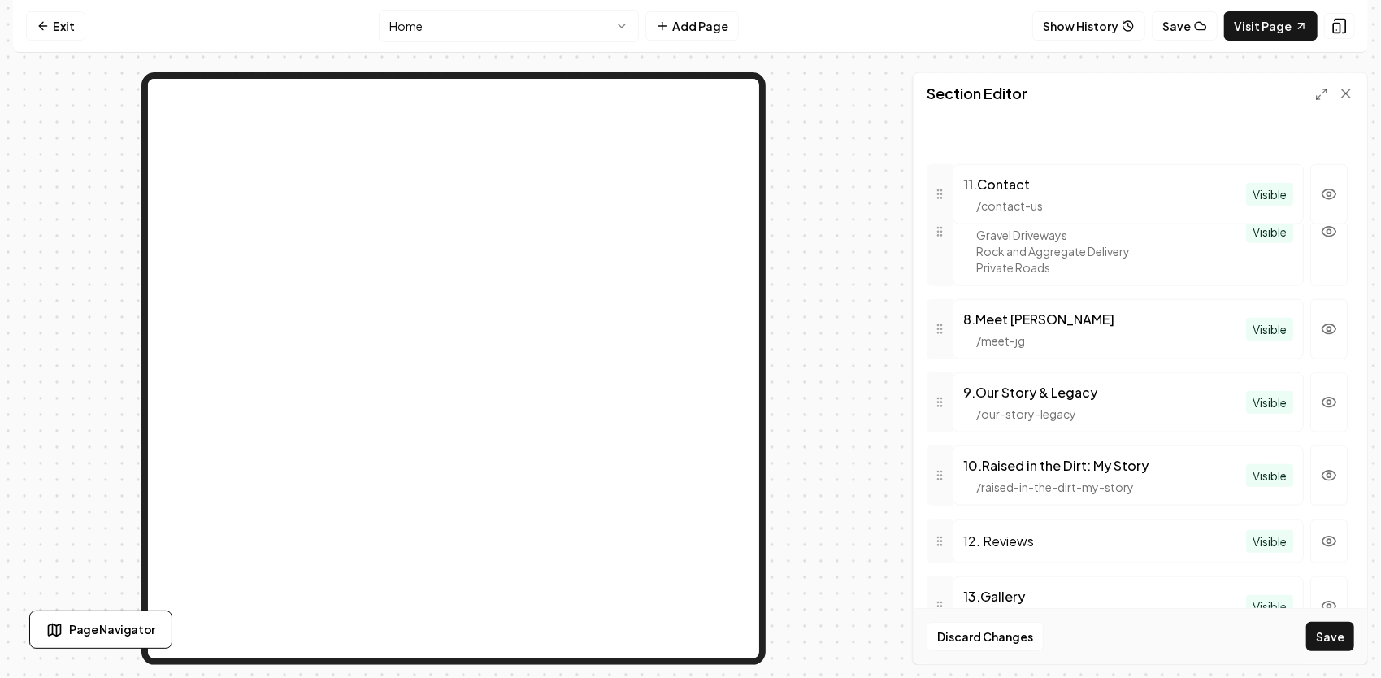
scroll to position [964, 0]
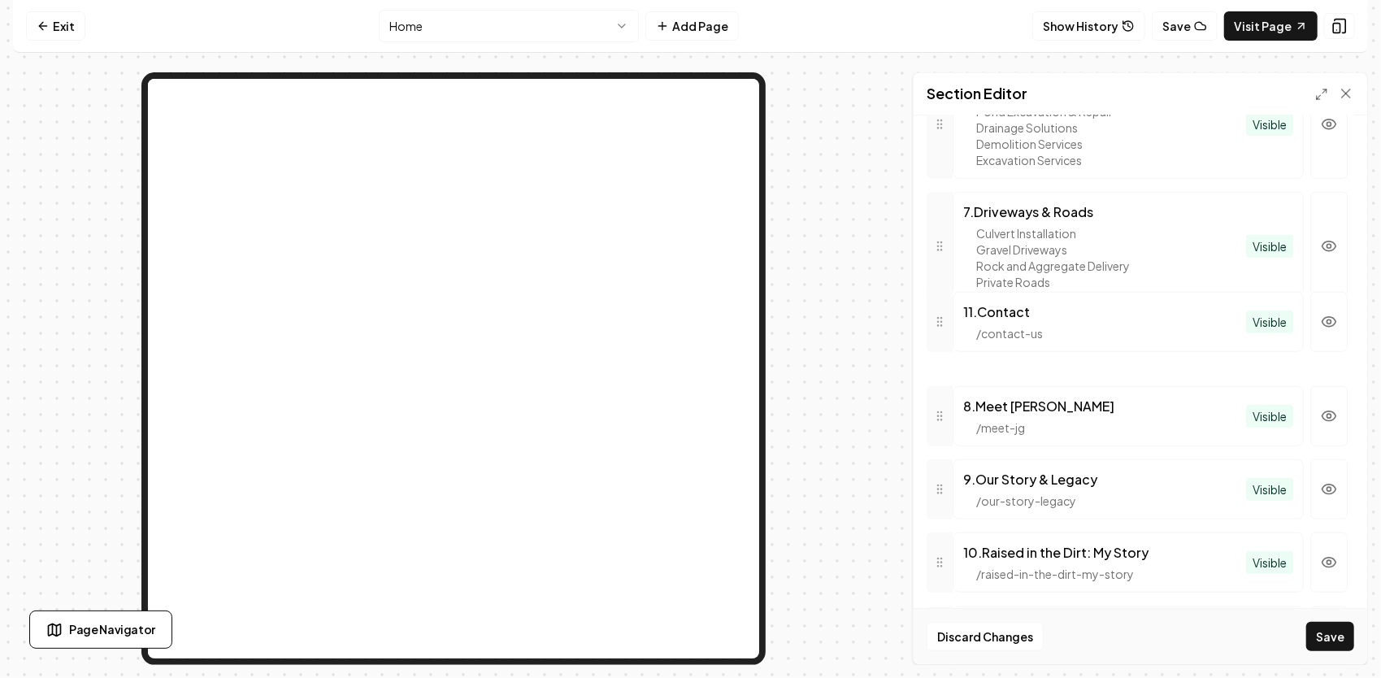
drag, startPoint x: 951, startPoint y: 419, endPoint x: 982, endPoint y: 318, distance: 105.4
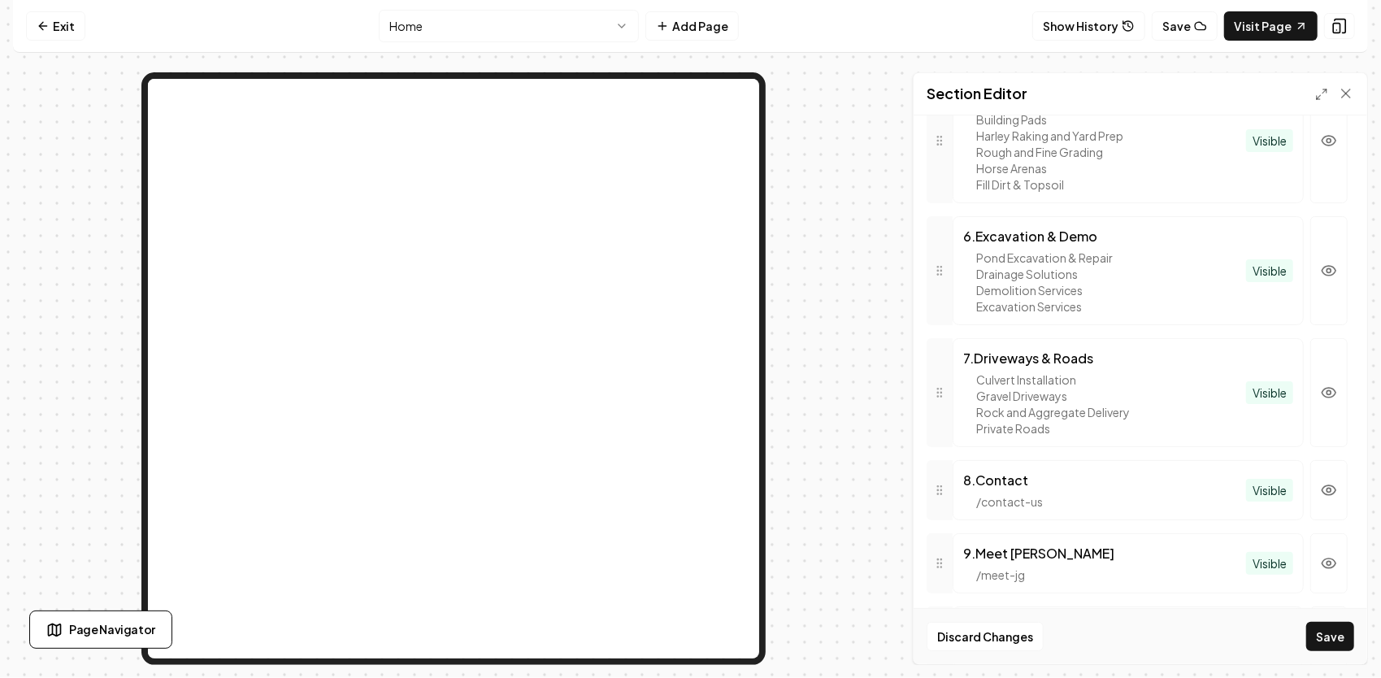
click at [440, 20] on html "Computer Required This feature is only available on a computer. Please switch t…" at bounding box center [690, 339] width 1381 height 678
click at [1339, 637] on html "Computer Required This feature is only available on a computer. Please switch t…" at bounding box center [690, 339] width 1381 height 678
click at [1338, 633] on button "Save" at bounding box center [1330, 636] width 48 height 29
click at [591, 28] on html "Computer Required This feature is only available on a computer. Please switch t…" at bounding box center [690, 339] width 1381 height 678
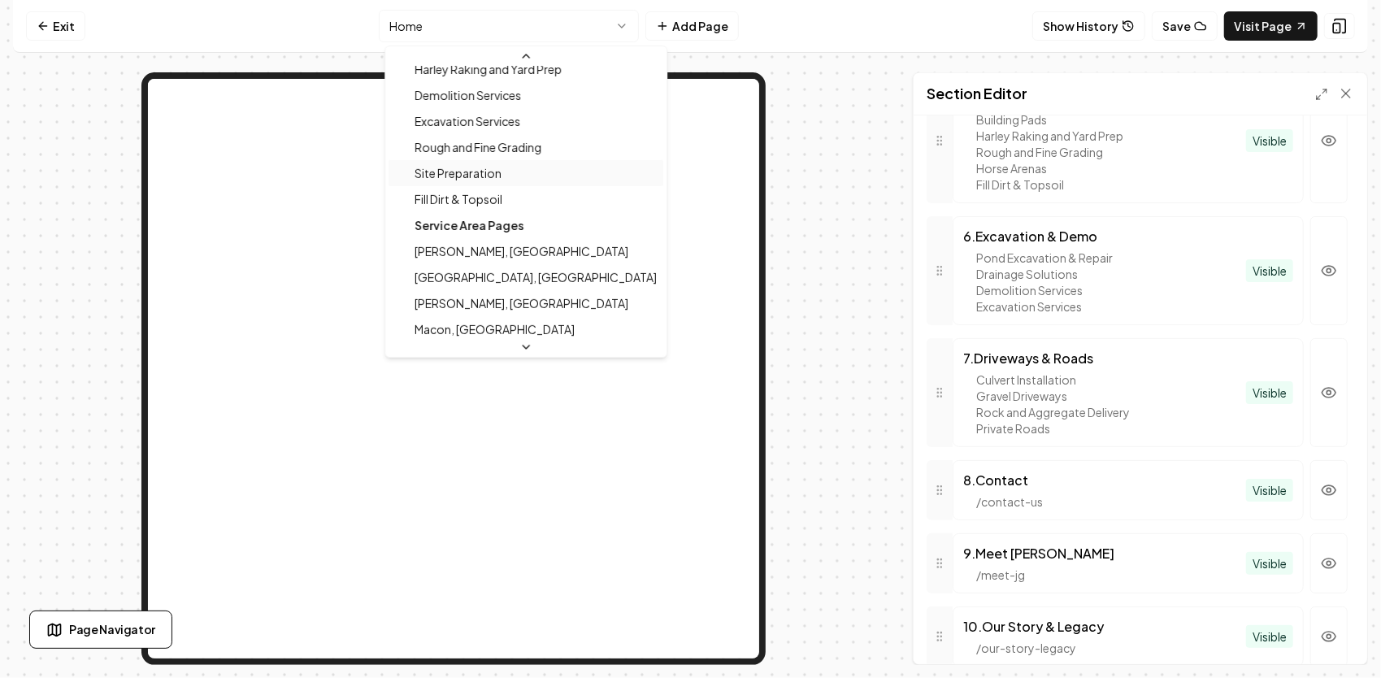
scroll to position [406, 0]
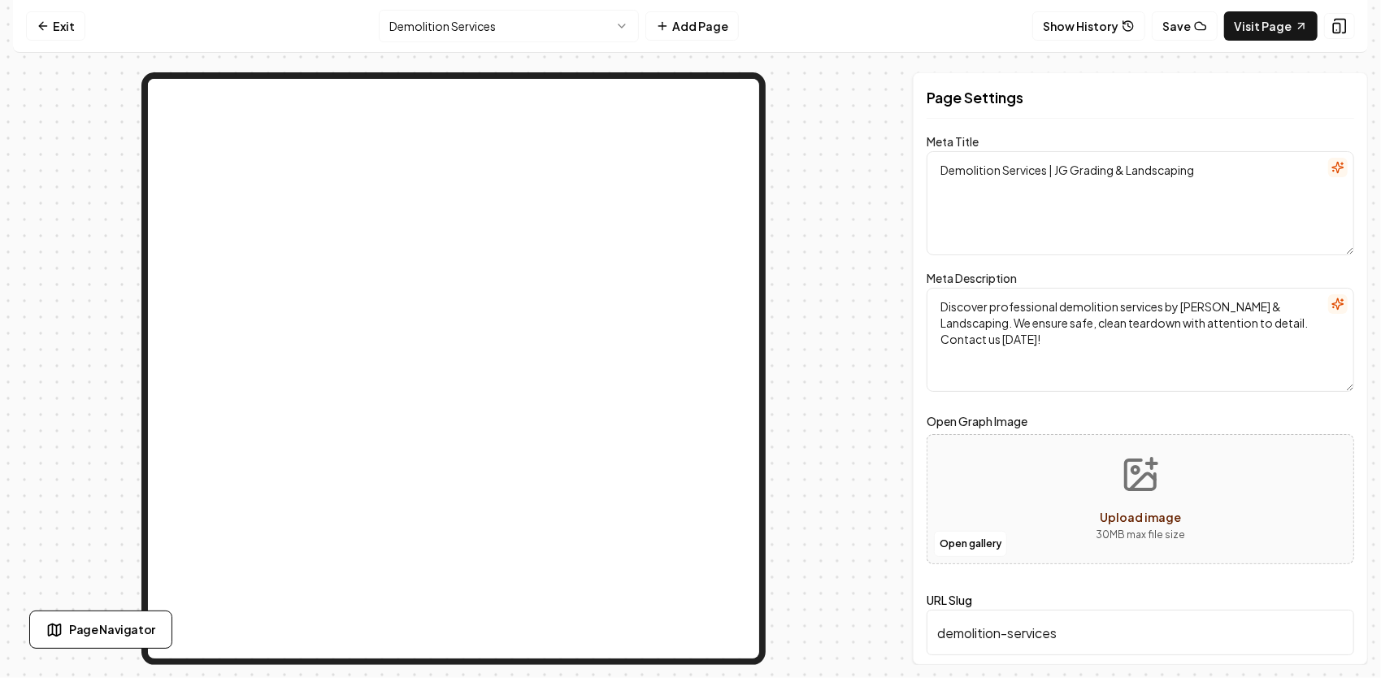
drag, startPoint x: 1144, startPoint y: 345, endPoint x: 934, endPoint y: 305, distance: 214.4
click at [936, 306] on textarea "Discover professional demolition services by [PERSON_NAME] & Landscaping. We en…" at bounding box center [1139, 340] width 427 height 104
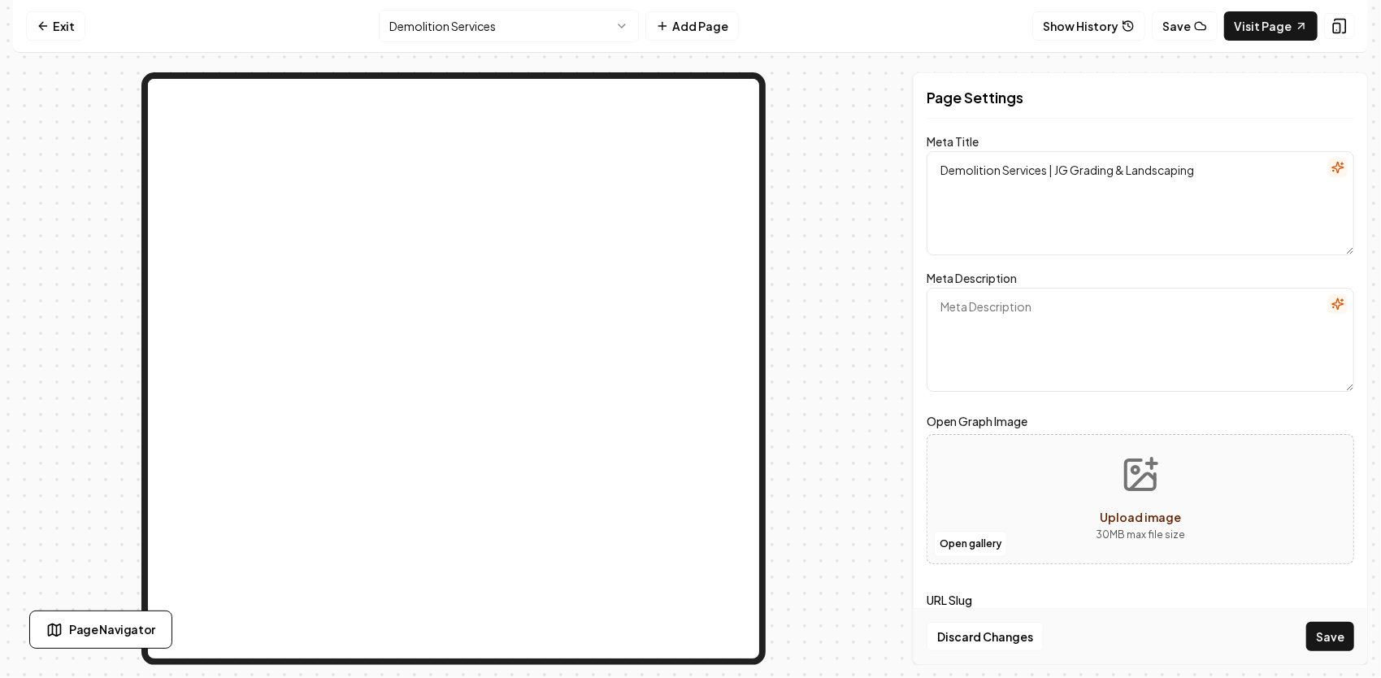
paste textarea "Safe, insured building demolition & structure removal by [PERSON_NAME] & Landsc…"
type textarea "Safe, insured building demolition & structure removal by [PERSON_NAME] & Landsc…"
drag, startPoint x: 1216, startPoint y: 177, endPoint x: 948, endPoint y: 174, distance: 268.2
click at [948, 174] on textarea "Demolition Services | JG Grading & Landscaping" at bounding box center [1139, 203] width 427 height 104
type textarea "D"
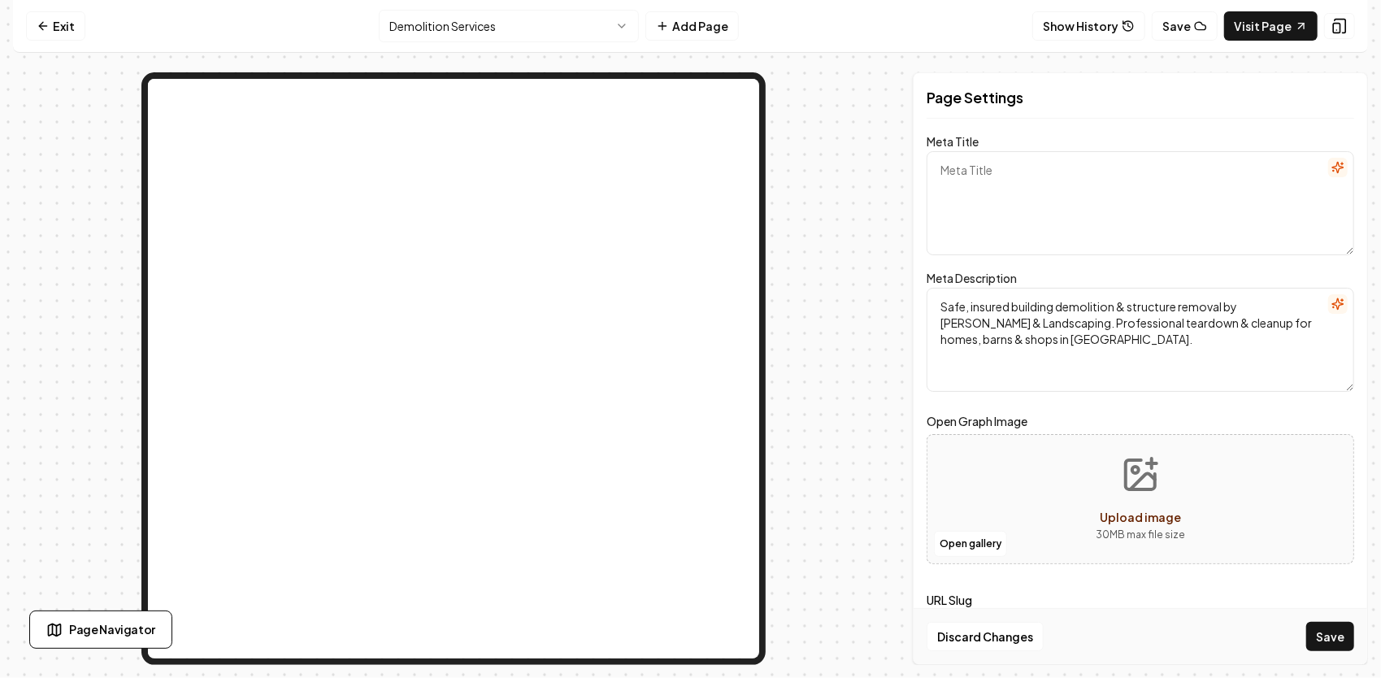
paste textarea "Building Demolition | JG Grading & Landscaping – [GEOGRAPHIC_DATA]"
type textarea "Building Demolition | JG Grading & Landscaping – [GEOGRAPHIC_DATA]"
click at [1148, 484] on icon "Upload image" at bounding box center [1140, 474] width 39 height 39
click at [985, 545] on button "Open gallery" at bounding box center [970, 544] width 73 height 26
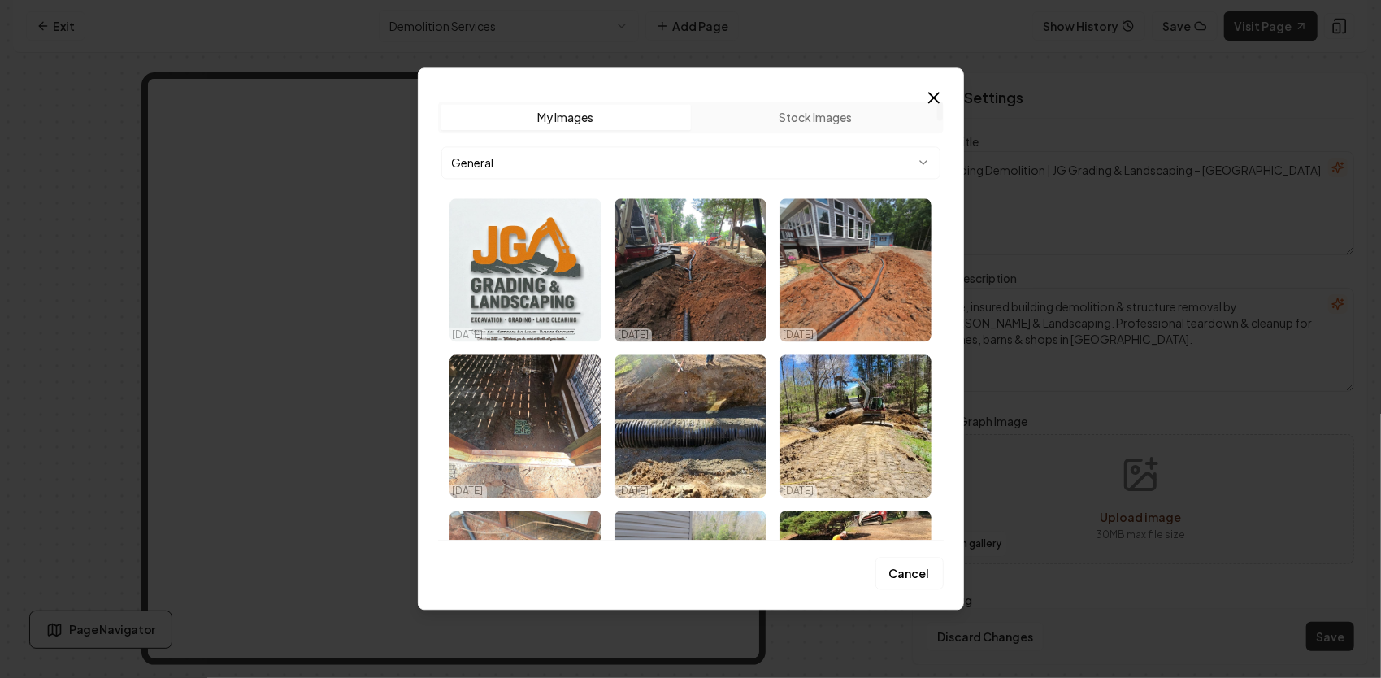
click at [539, 263] on img "Select image image_68ee7e085c7cd75eb866a3e6.png" at bounding box center [525, 269] width 152 height 143
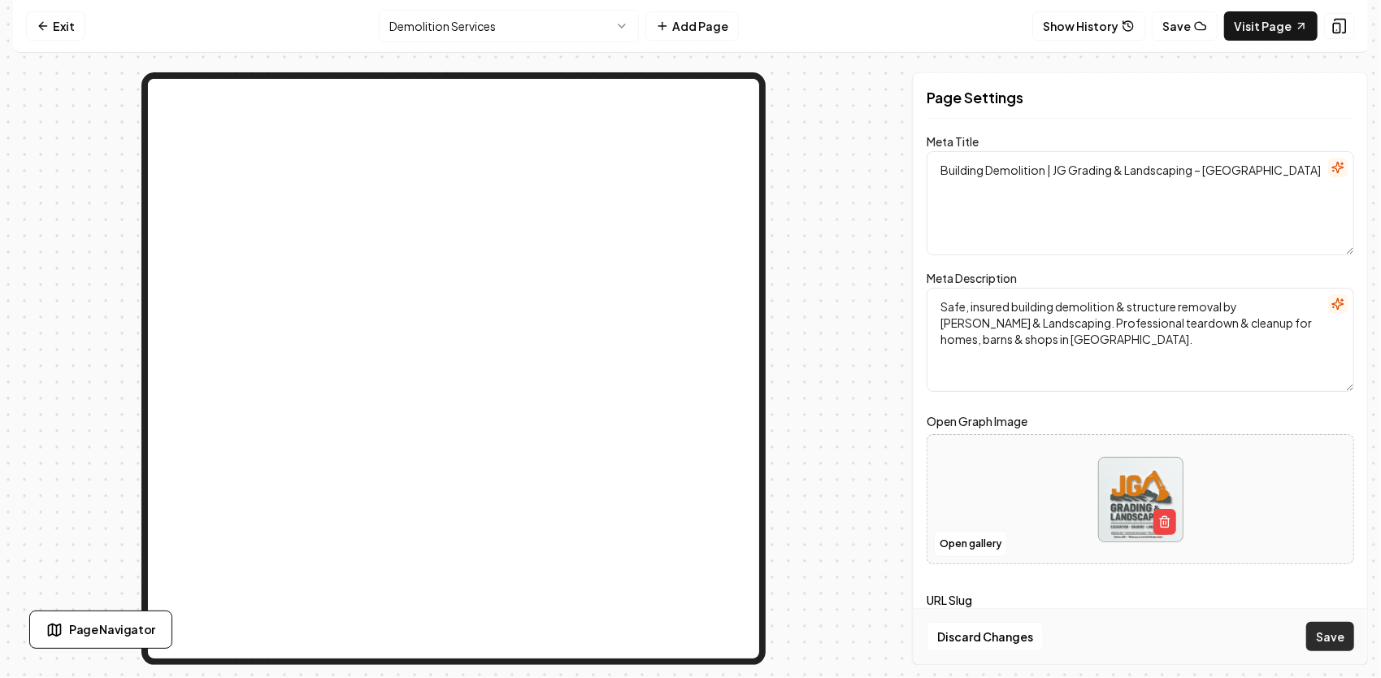
click at [1343, 637] on button "Save" at bounding box center [1330, 636] width 48 height 29
click at [519, 38] on html "Computer Required This feature is only available on a computer. Please switch t…" at bounding box center [690, 339] width 1381 height 678
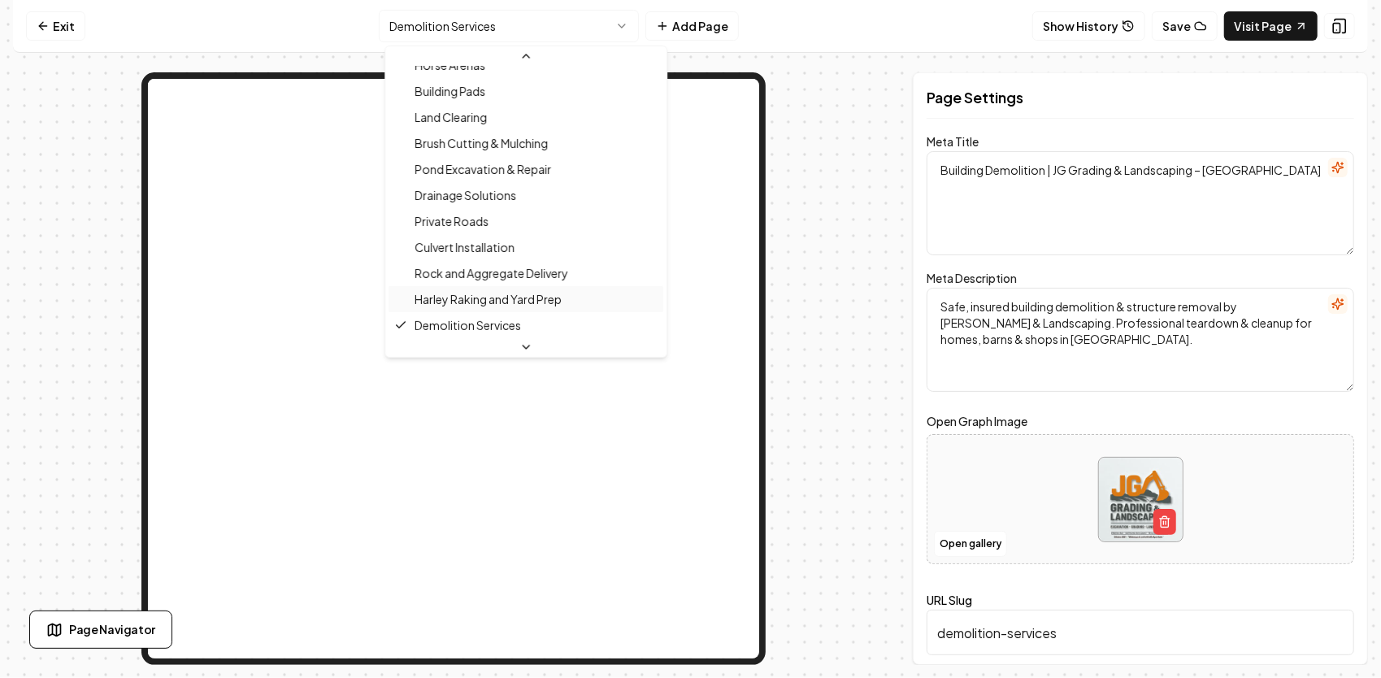
scroll to position [358, 0]
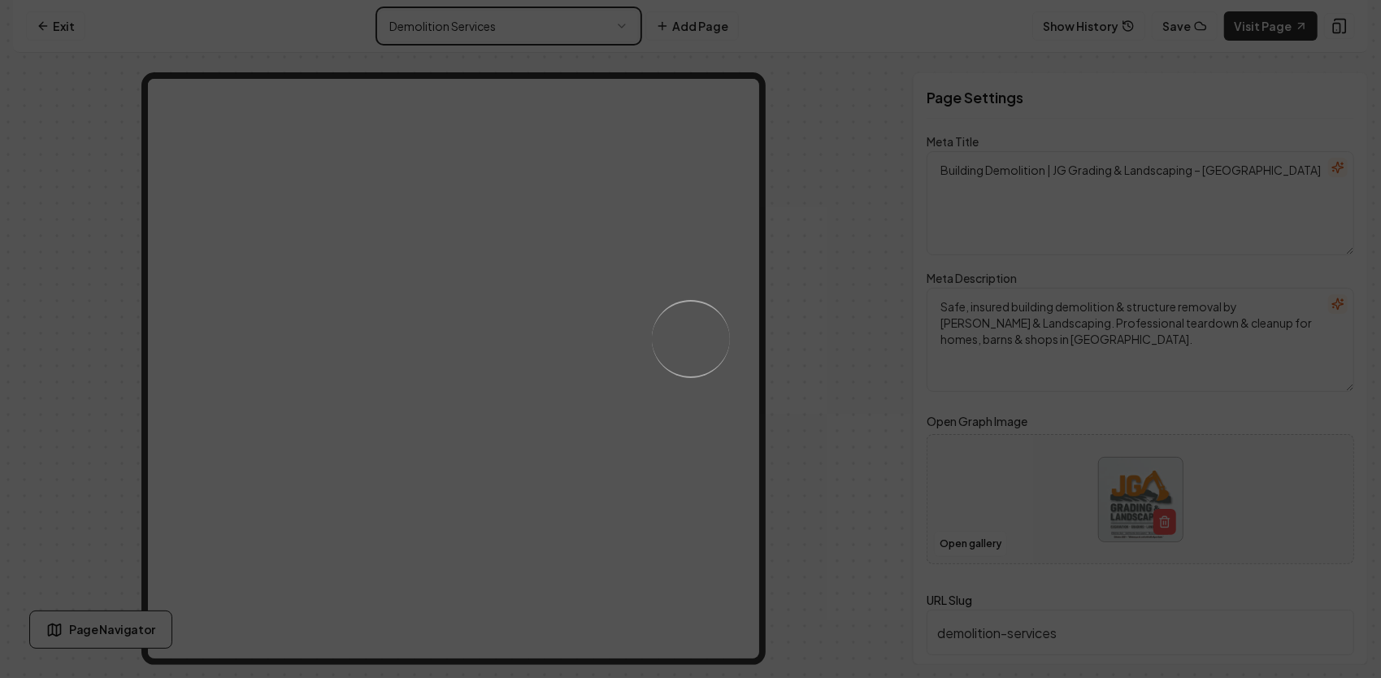
type textarea "Excavation Services with Precision & Care | JG Grading & Landscaping"
type textarea "Transform your property with [PERSON_NAME] & Landscaping's expert Excavation Se…"
type input "excavation-services"
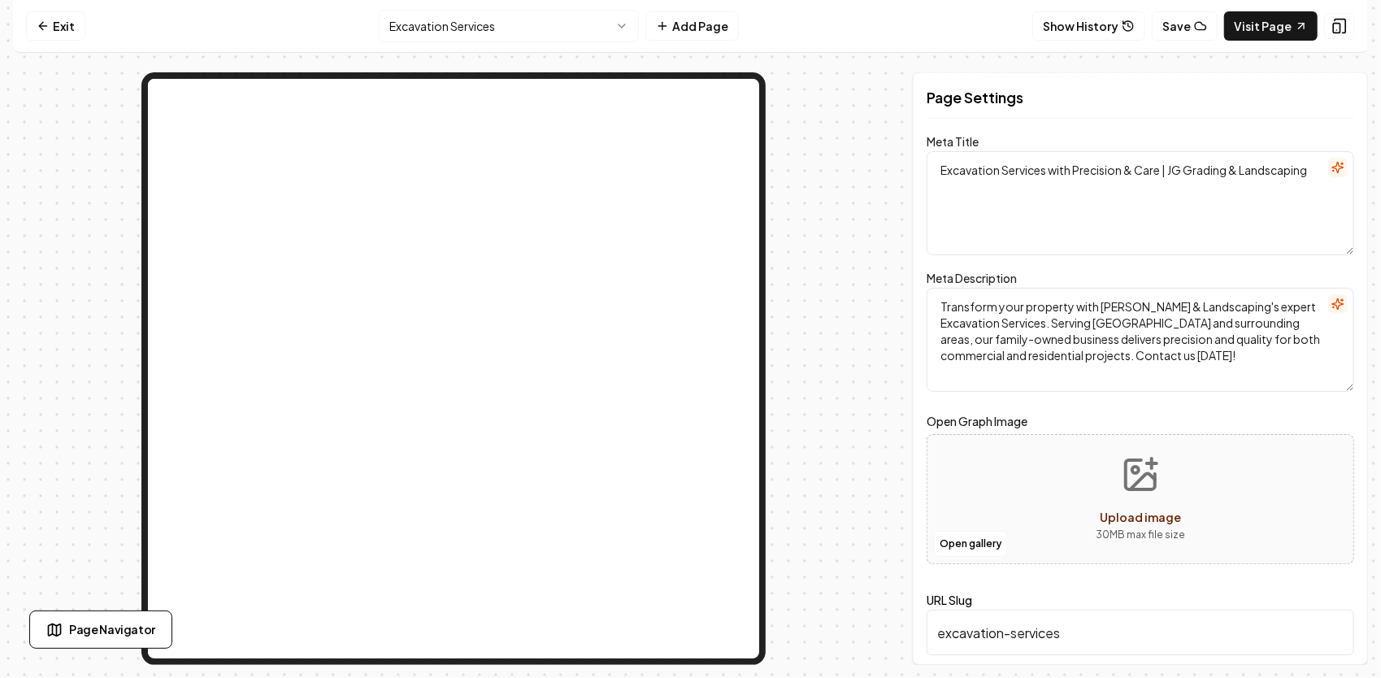
drag, startPoint x: 941, startPoint y: 166, endPoint x: 1362, endPoint y: 193, distance: 421.9
click at [1362, 193] on div "Page Settings Meta Title Excavation Services with Precision & Care | JG Grading…" at bounding box center [1140, 368] width 455 height 592
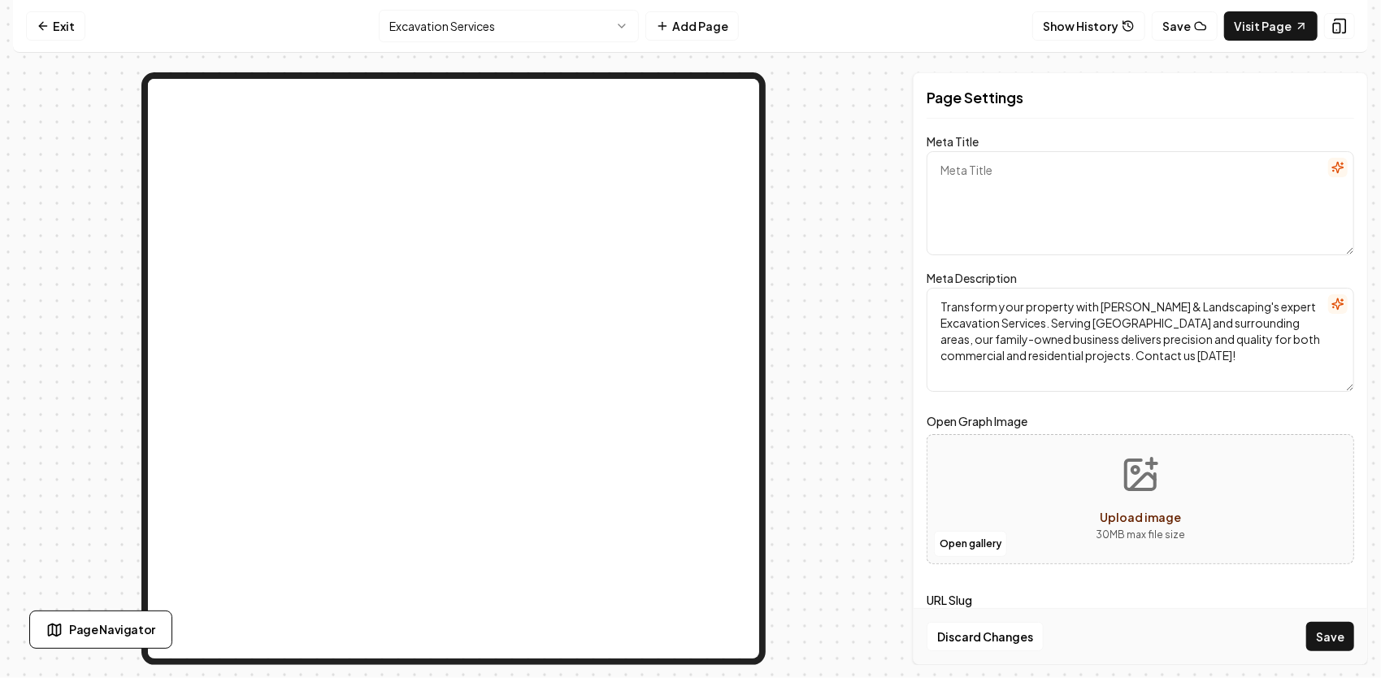
paste textarea "Excavation Services | JG Grading & Landscaping"
type textarea "Excavation Services | JG Grading & Landscaping"
drag, startPoint x: 1251, startPoint y: 364, endPoint x: 939, endPoint y: 307, distance: 317.2
click at [939, 307] on textarea "Transform your property with [PERSON_NAME] & Landscaping's expert Excavation Se…" at bounding box center [1139, 340] width 427 height 104
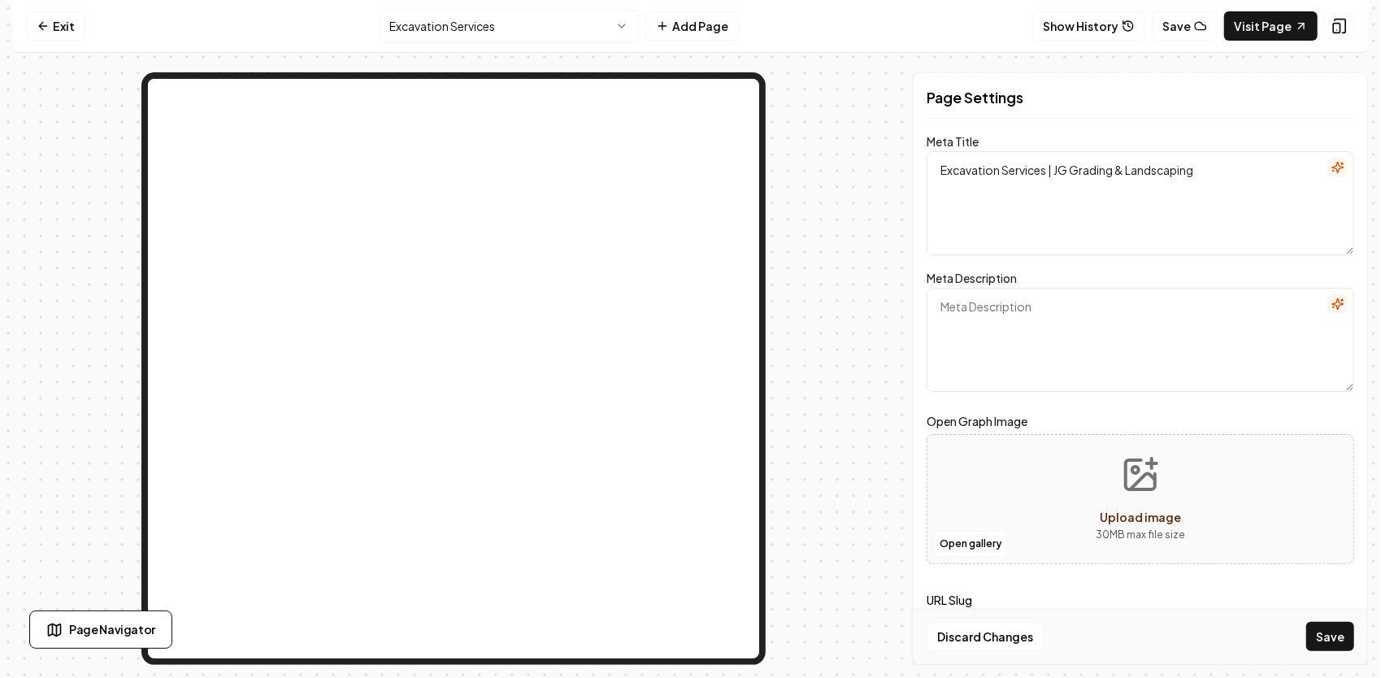
paste textarea "Professional excavation and trenching in [GEOGRAPHIC_DATA], [GEOGRAPHIC_DATA], …"
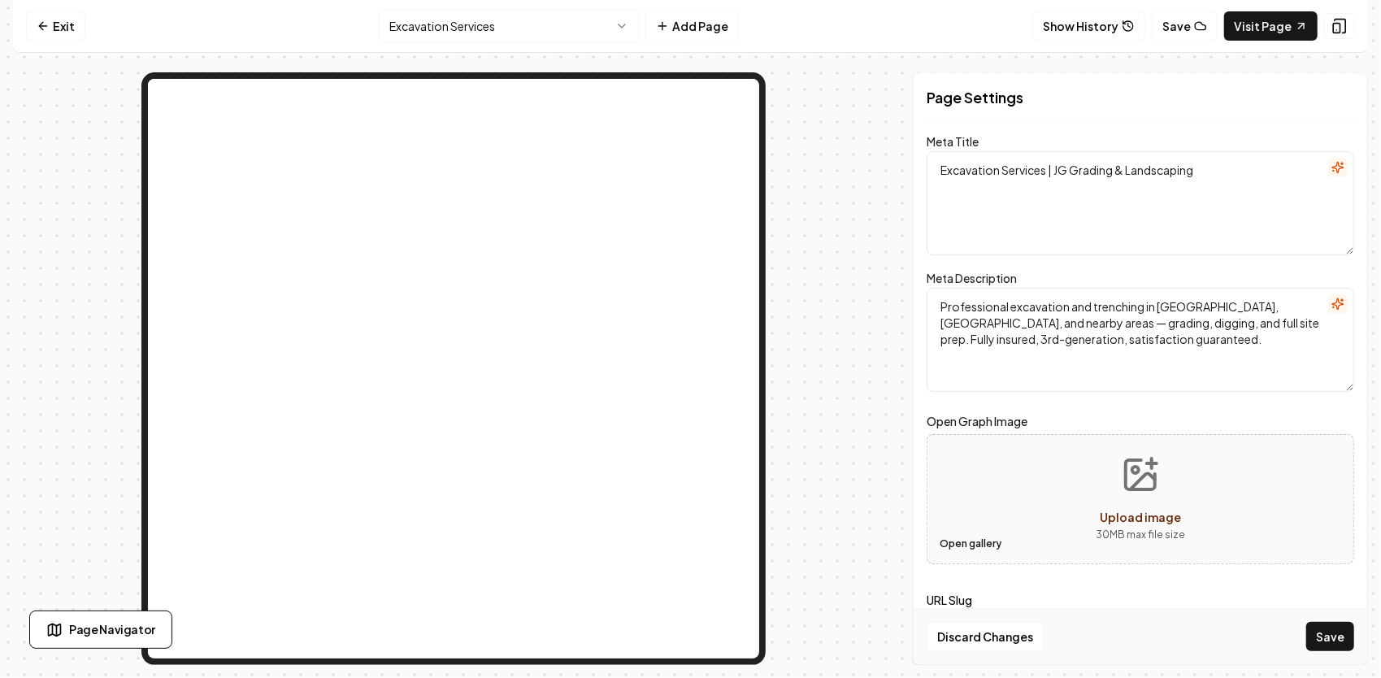
type textarea "Professional excavation and trenching in [GEOGRAPHIC_DATA], [GEOGRAPHIC_DATA], …"
click at [985, 548] on button "Open gallery" at bounding box center [970, 544] width 73 height 26
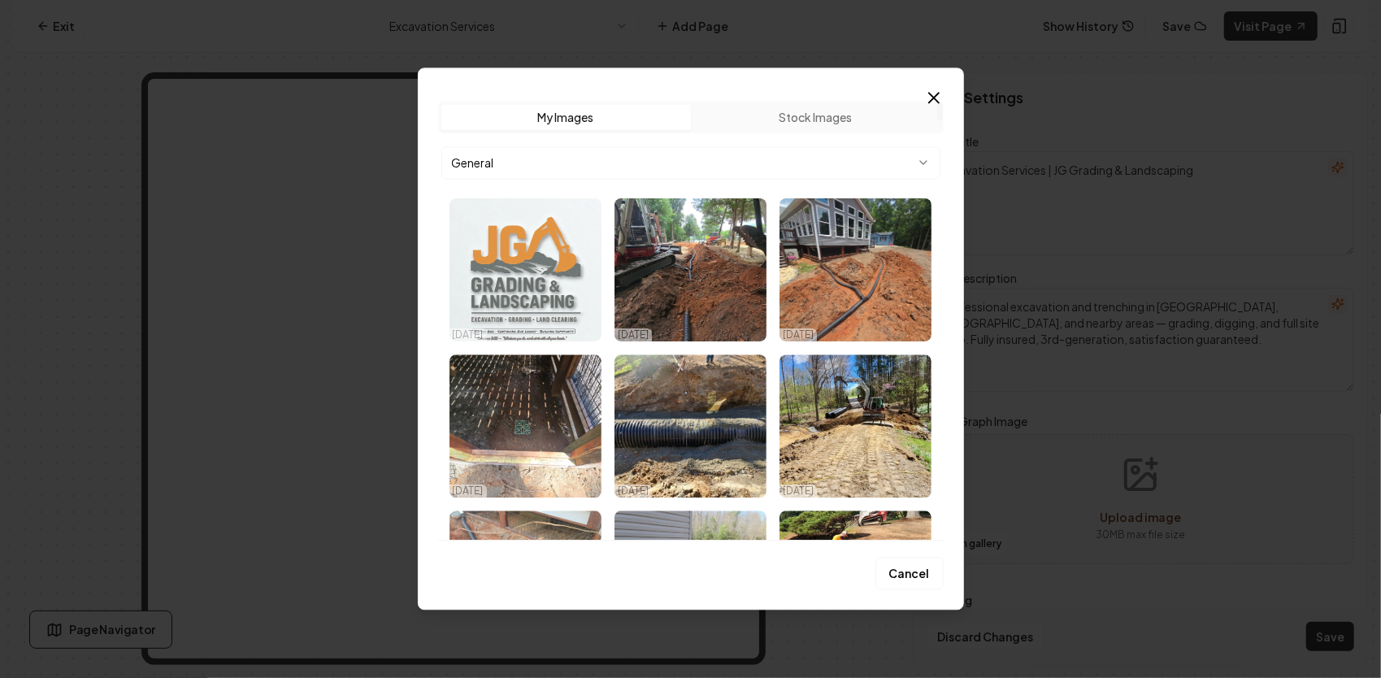
click at [518, 260] on img "Select image image_68ee7e085c7cd75eb866a3e6.png" at bounding box center [525, 269] width 152 height 143
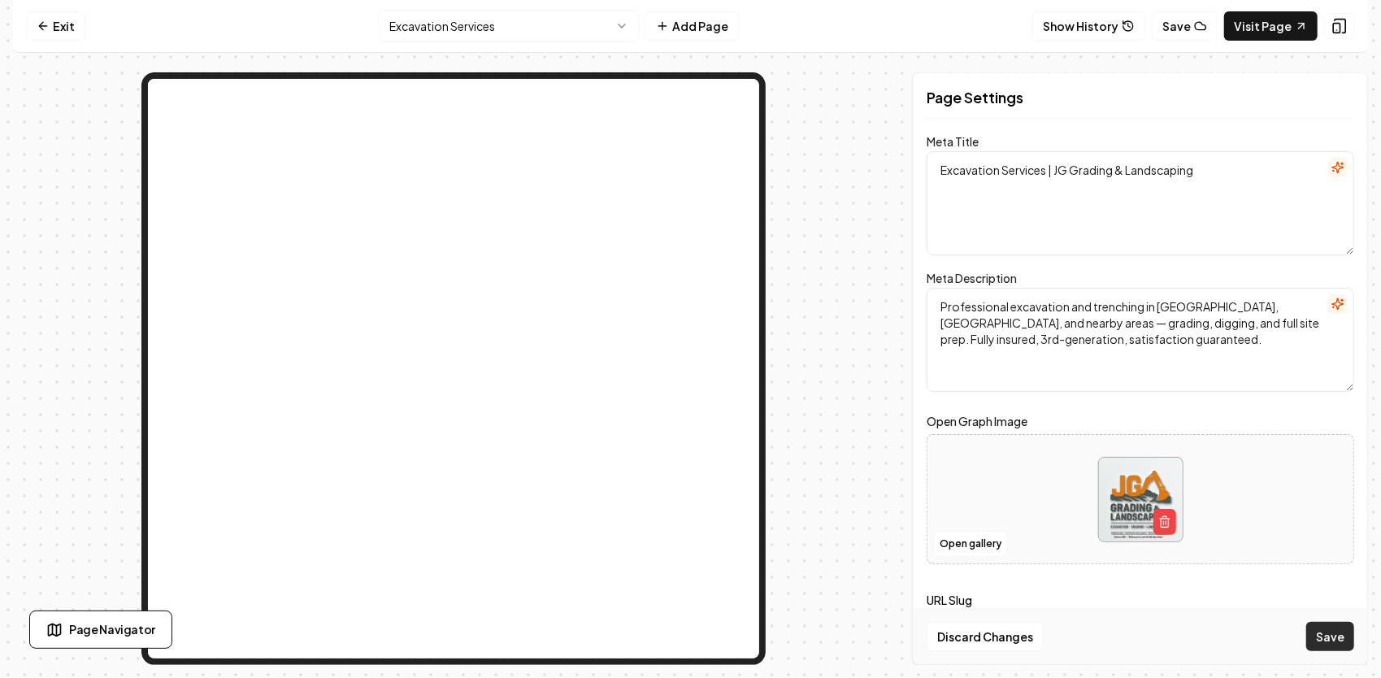
click at [1343, 640] on button "Save" at bounding box center [1330, 636] width 48 height 29
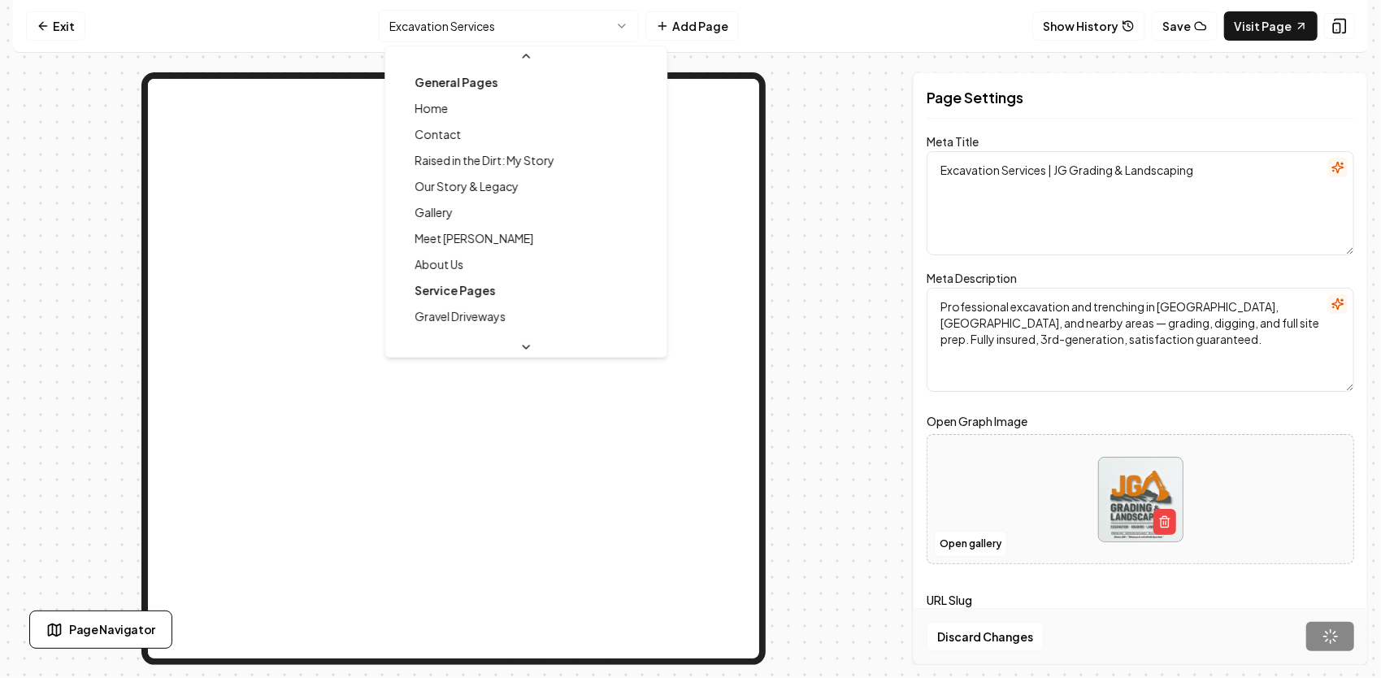
click at [549, 36] on html "Computer Required This feature is only available on a computer. Please switch t…" at bounding box center [690, 339] width 1381 height 678
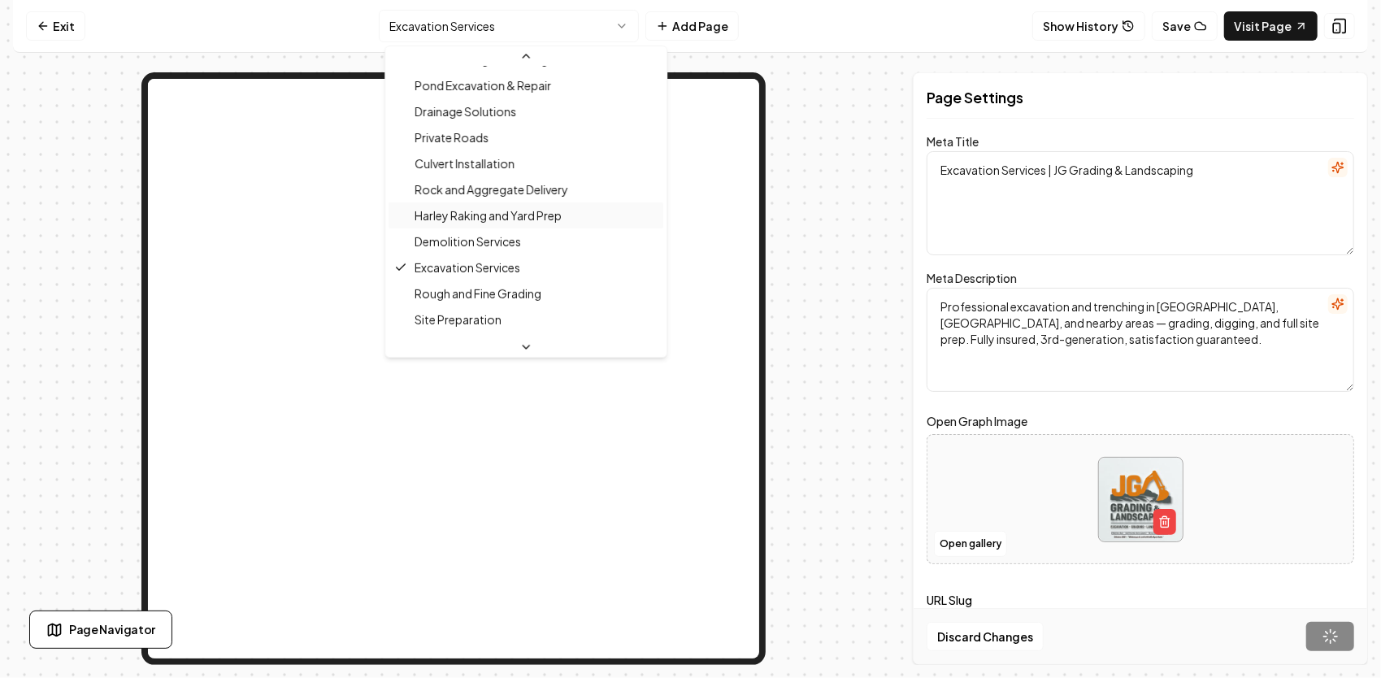
scroll to position [384, 0]
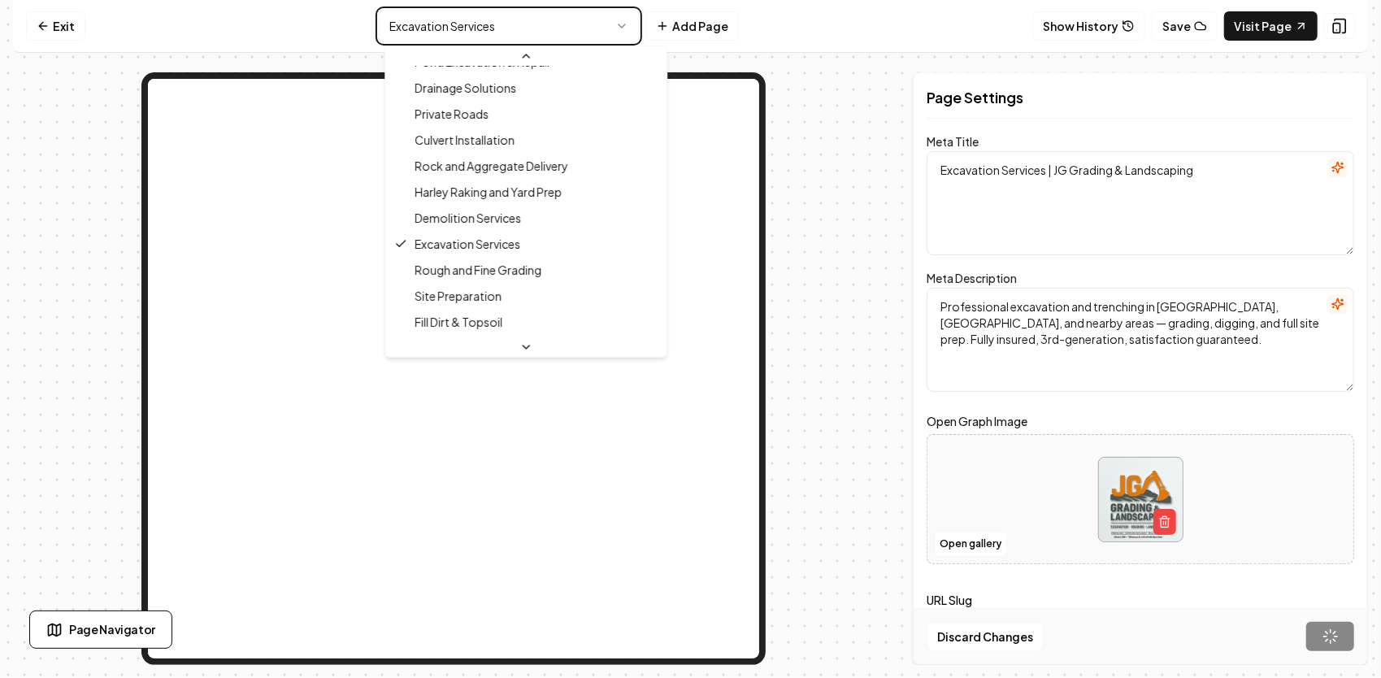
type textarea "Site Preparation Services - JG Grading & Landscaping"
type textarea "Discover exceptional site preparation services by JG Grading & Landscaping. Our…"
type input "site-preparation"
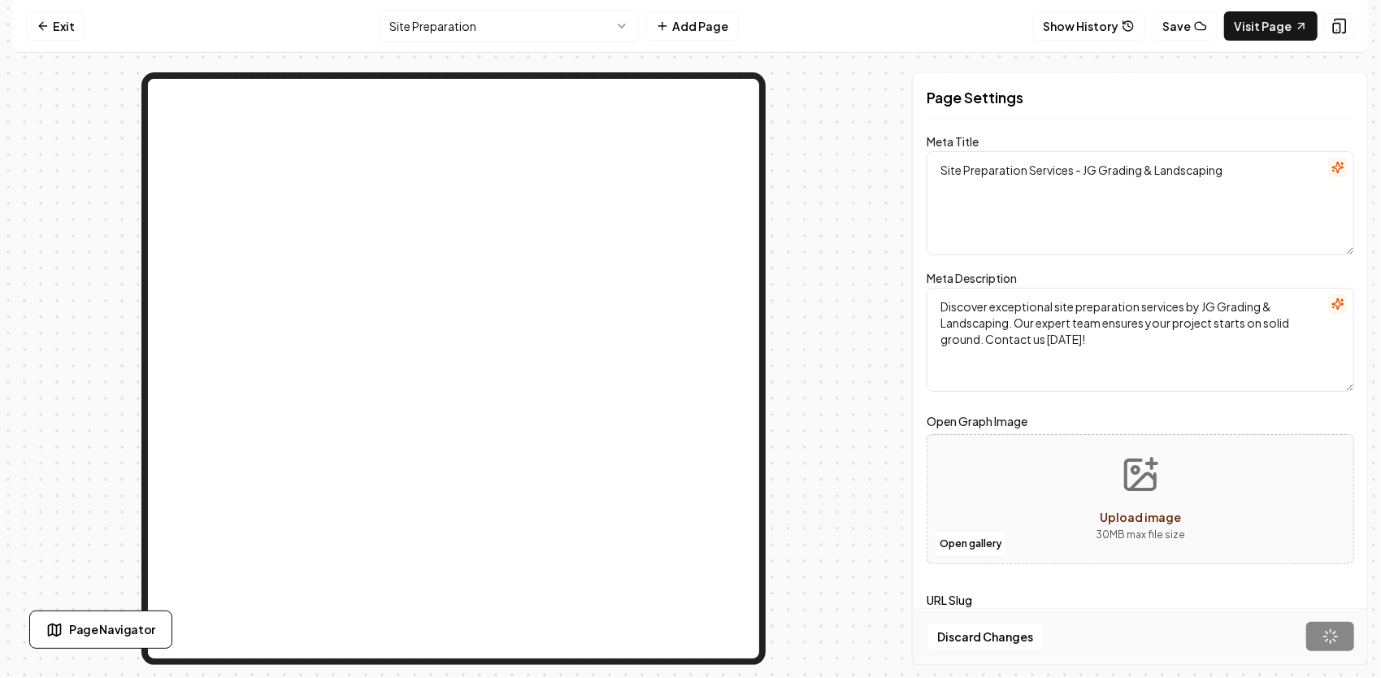
type textarea "Excavation Services | JG Grading & Landscaping"
type textarea "Professional excavation and trenching in [GEOGRAPHIC_DATA], [GEOGRAPHIC_DATA], …"
type input "excavation-services"
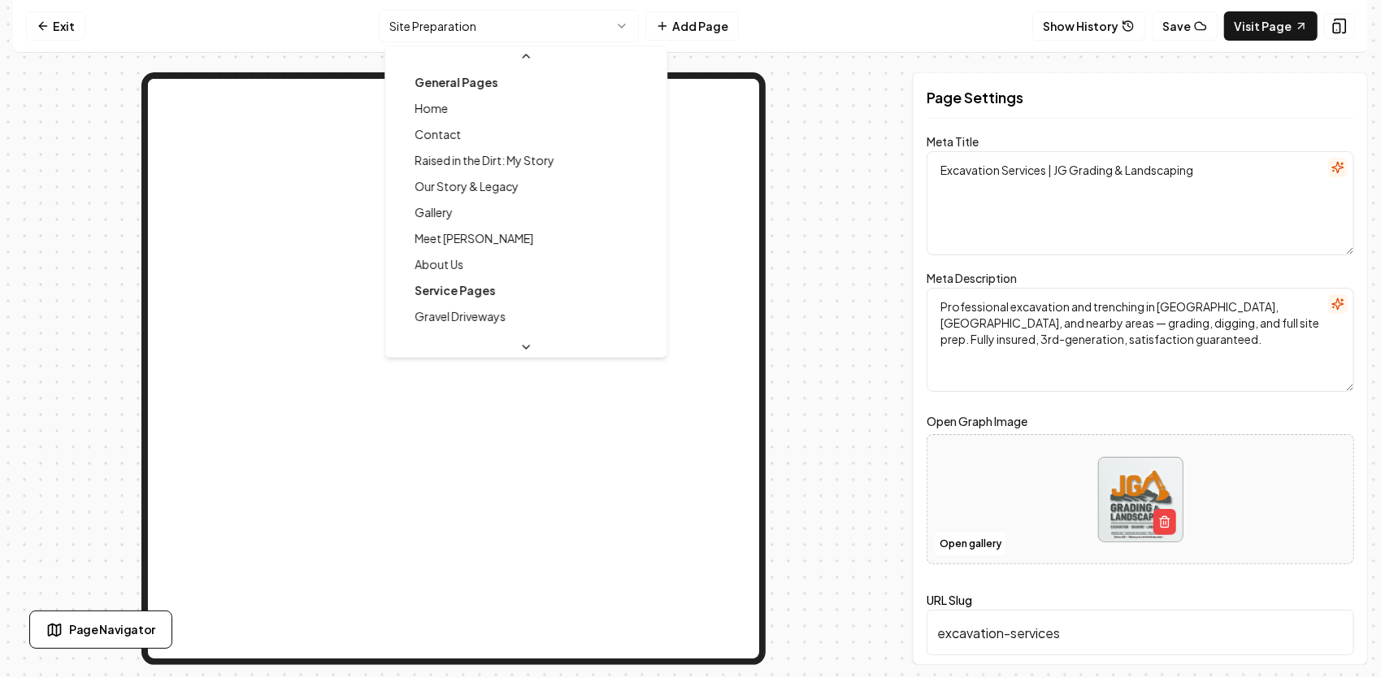
click at [534, 30] on html "Computer Required This feature is only available on a computer. Please switch t…" at bounding box center [690, 339] width 1381 height 678
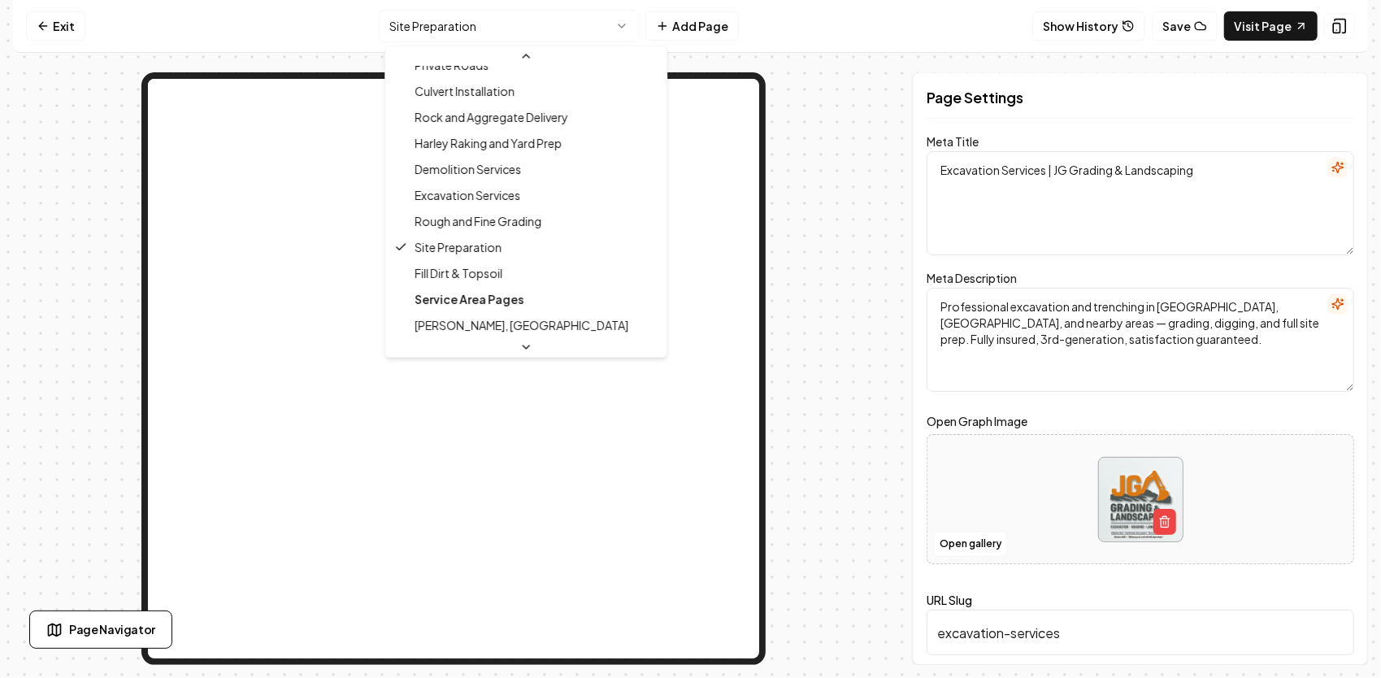
scroll to position [511, 0]
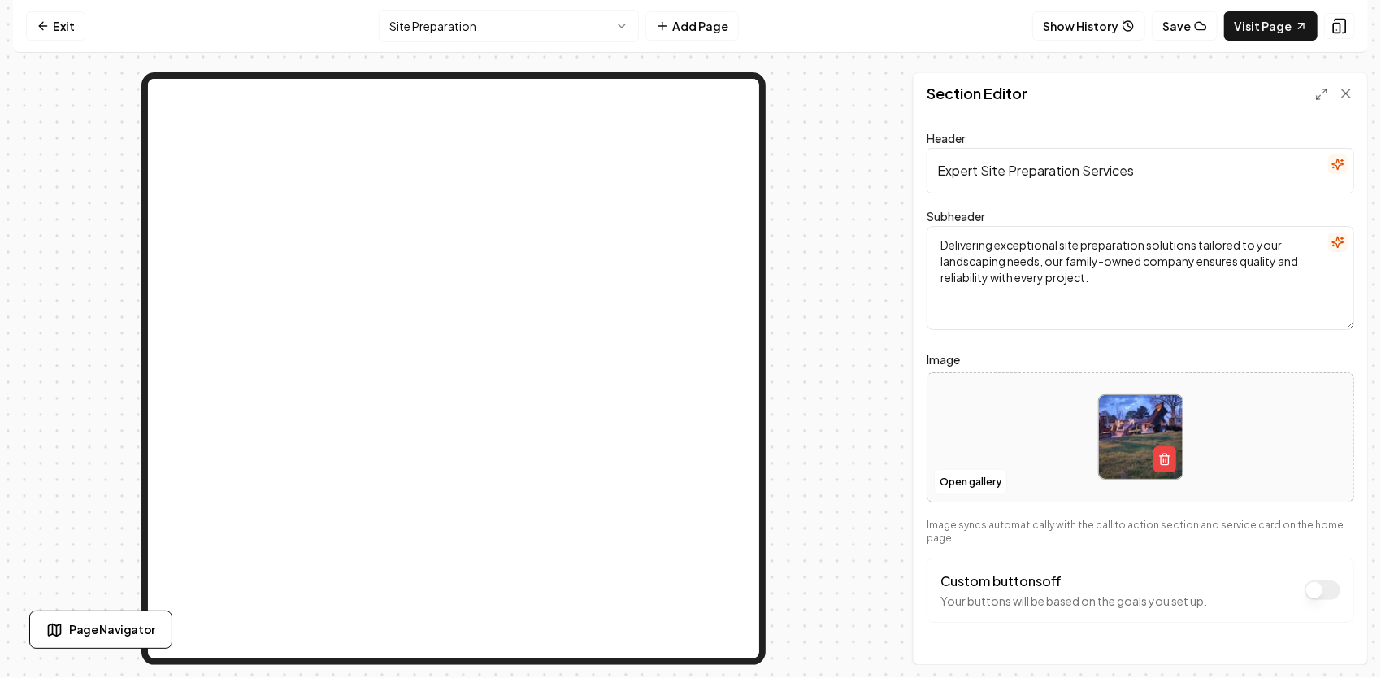
drag, startPoint x: 1158, startPoint y: 176, endPoint x: 920, endPoint y: 178, distance: 238.1
click at [920, 178] on div "Header Expert Site Preparation Services Subheader Delivering exceptional site p…" at bounding box center [1139, 389] width 453 height 549
paste input "Site Prep Services | JG Grading & Landscaping"
type input "Site Prep Services | JG Grading & Landscaping"
drag, startPoint x: 1122, startPoint y: 263, endPoint x: 974, endPoint y: 242, distance: 149.4
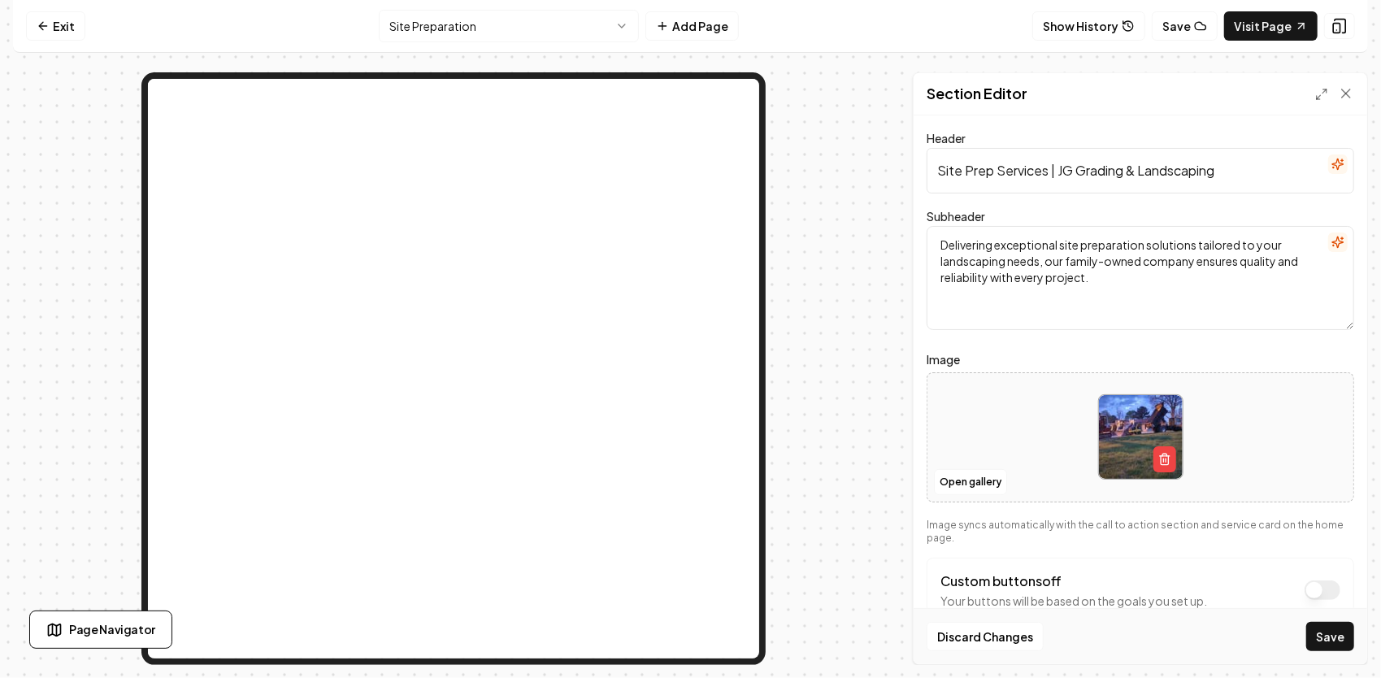
click at [974, 242] on textarea "Delivering exceptional site preparation solutions tailored to your landscaping …" at bounding box center [1139, 278] width 427 height 104
drag, startPoint x: 1125, startPoint y: 280, endPoint x: 936, endPoint y: 232, distance: 194.4
click at [936, 232] on textarea "Delivering exceptional site preparation solutions tailored to your landscaping …" at bounding box center [1139, 278] width 427 height 104
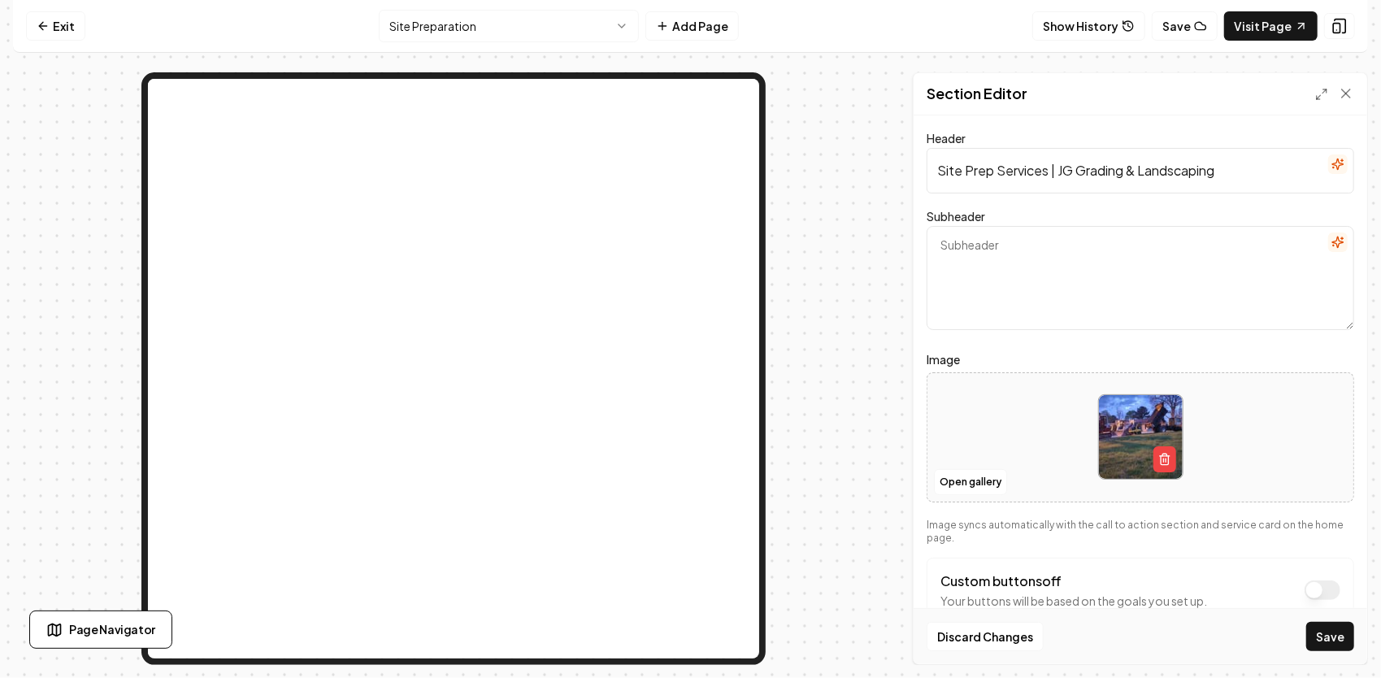
paste textarea "Full-service site prep in [GEOGRAPHIC_DATA], [GEOGRAPHIC_DATA], and nearby area…"
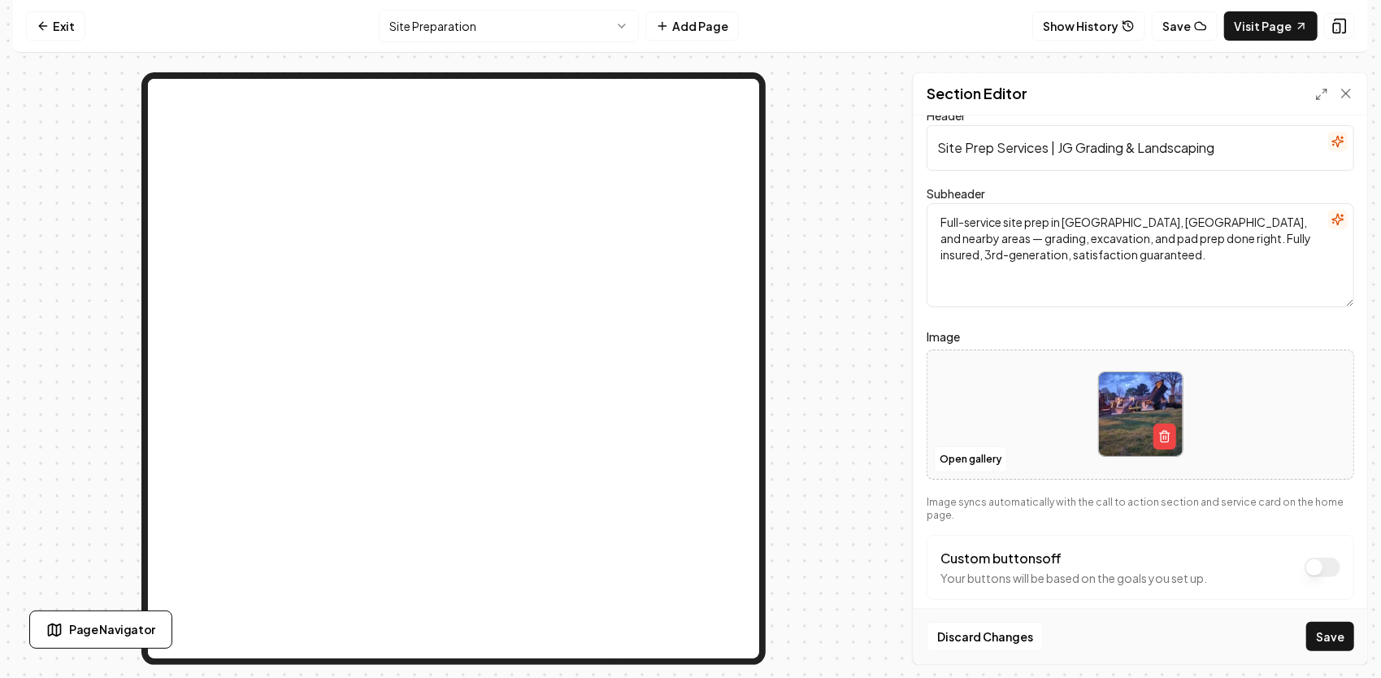
scroll to position [41, 0]
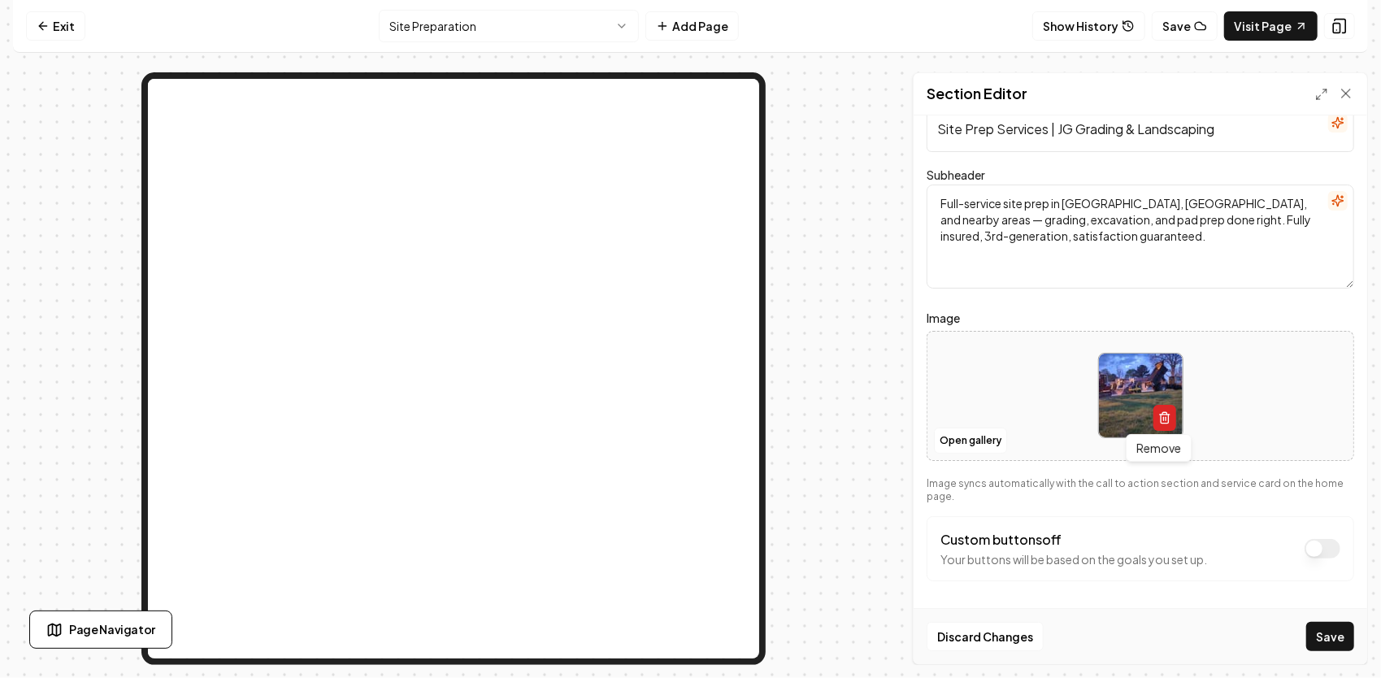
type textarea "Full-service site prep in [GEOGRAPHIC_DATA], [GEOGRAPHIC_DATA], and nearby area…"
click at [1153, 421] on button "button" at bounding box center [1164, 418] width 23 height 26
click at [1139, 380] on icon "Upload image" at bounding box center [1140, 371] width 39 height 39
click at [989, 434] on button "Open gallery" at bounding box center [970, 440] width 73 height 26
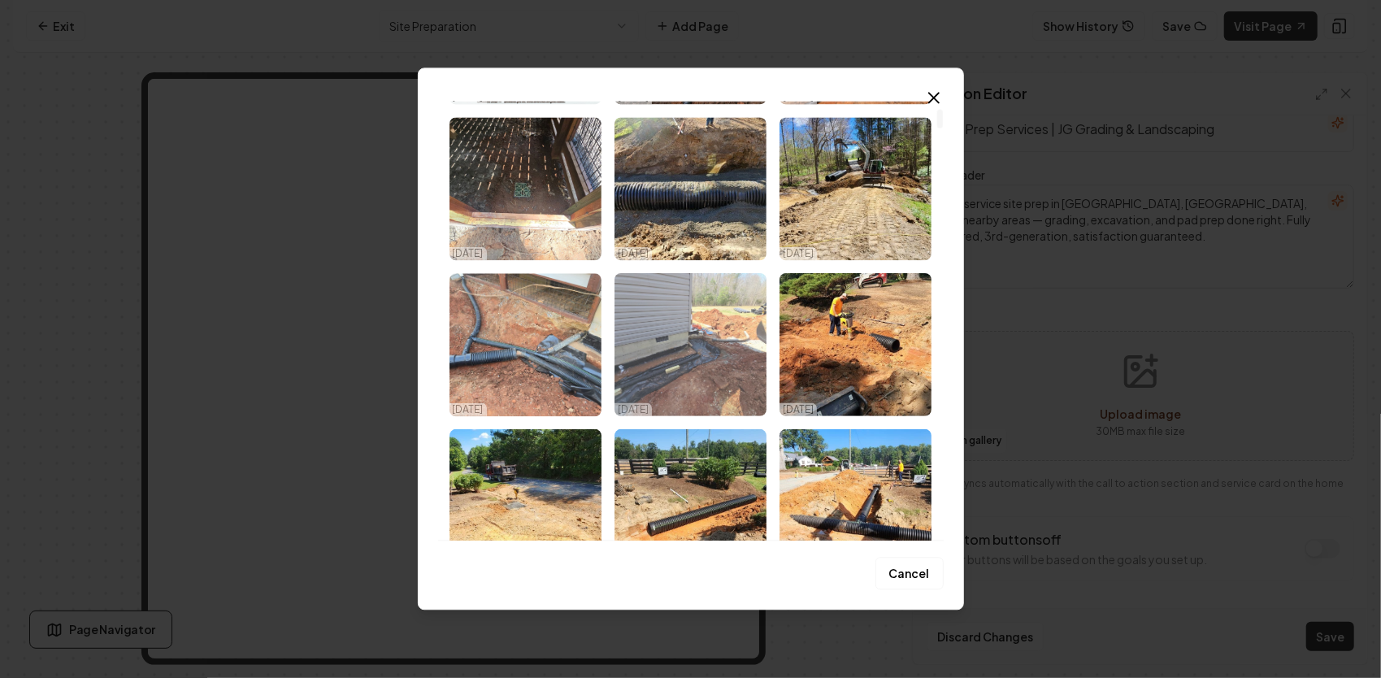
scroll to position [81, 0]
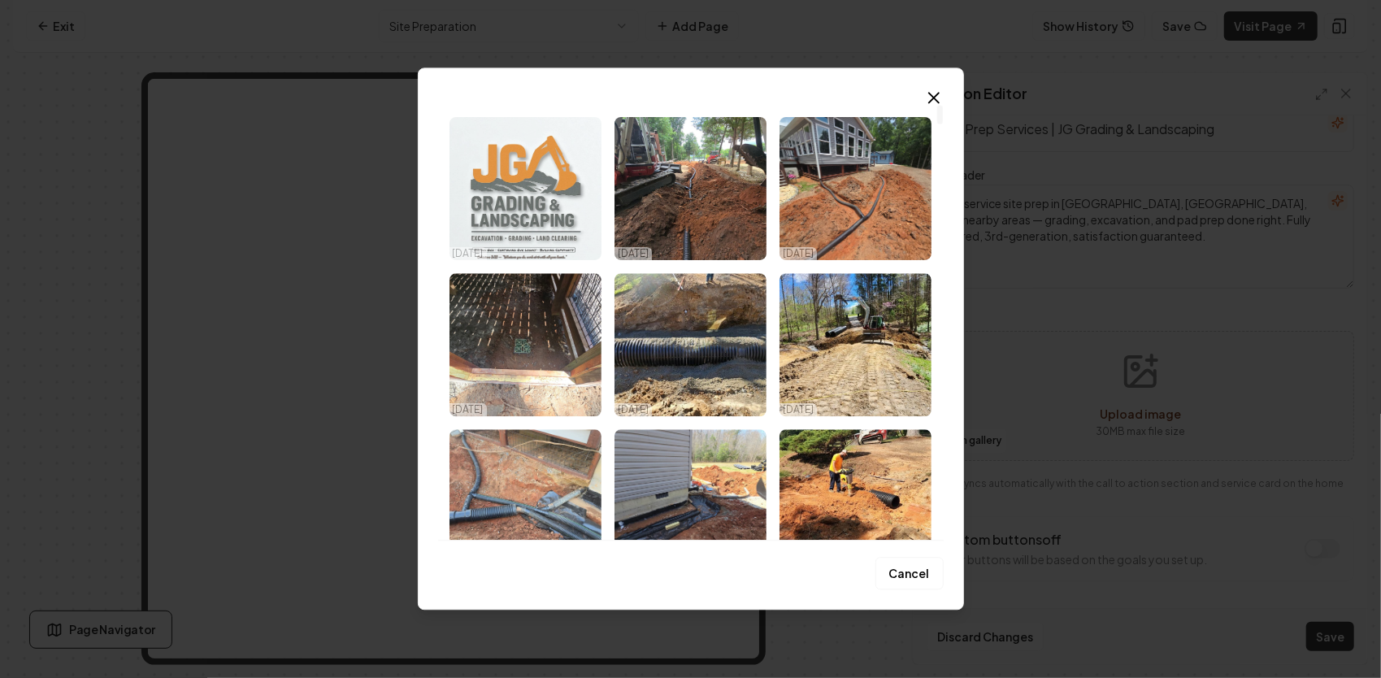
click at [512, 188] on img "Select image image_68ee7e085c7cd75eb866a3e6.png" at bounding box center [525, 188] width 152 height 143
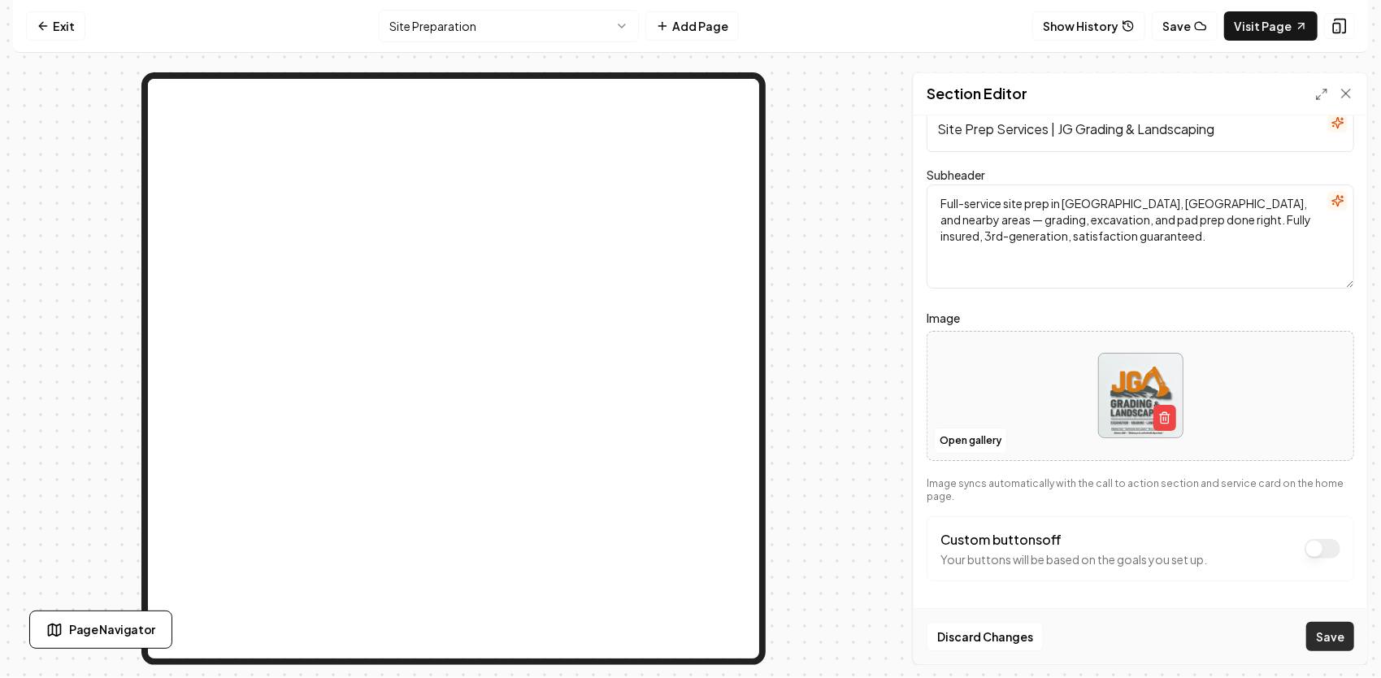
click at [1341, 638] on button "Save" at bounding box center [1330, 636] width 48 height 29
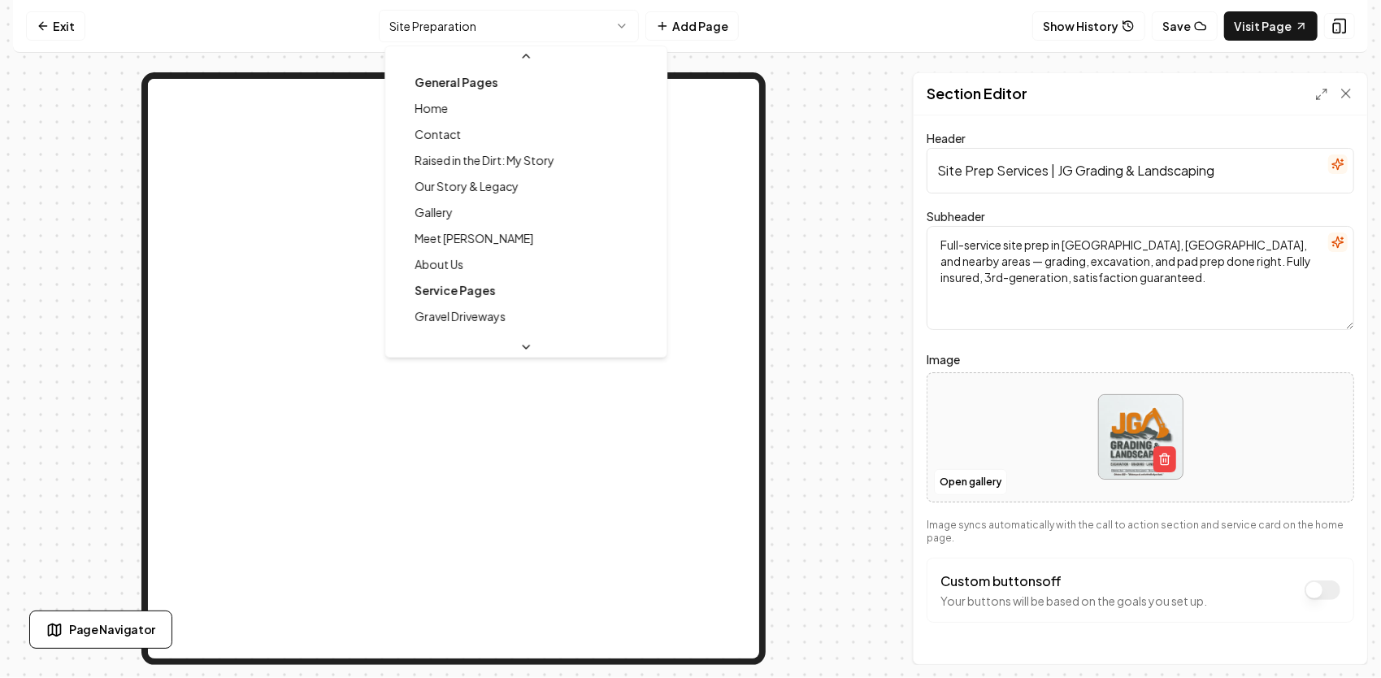
click at [509, 31] on html "Computer Required This feature is only available on a computer. Please switch t…" at bounding box center [690, 339] width 1381 height 678
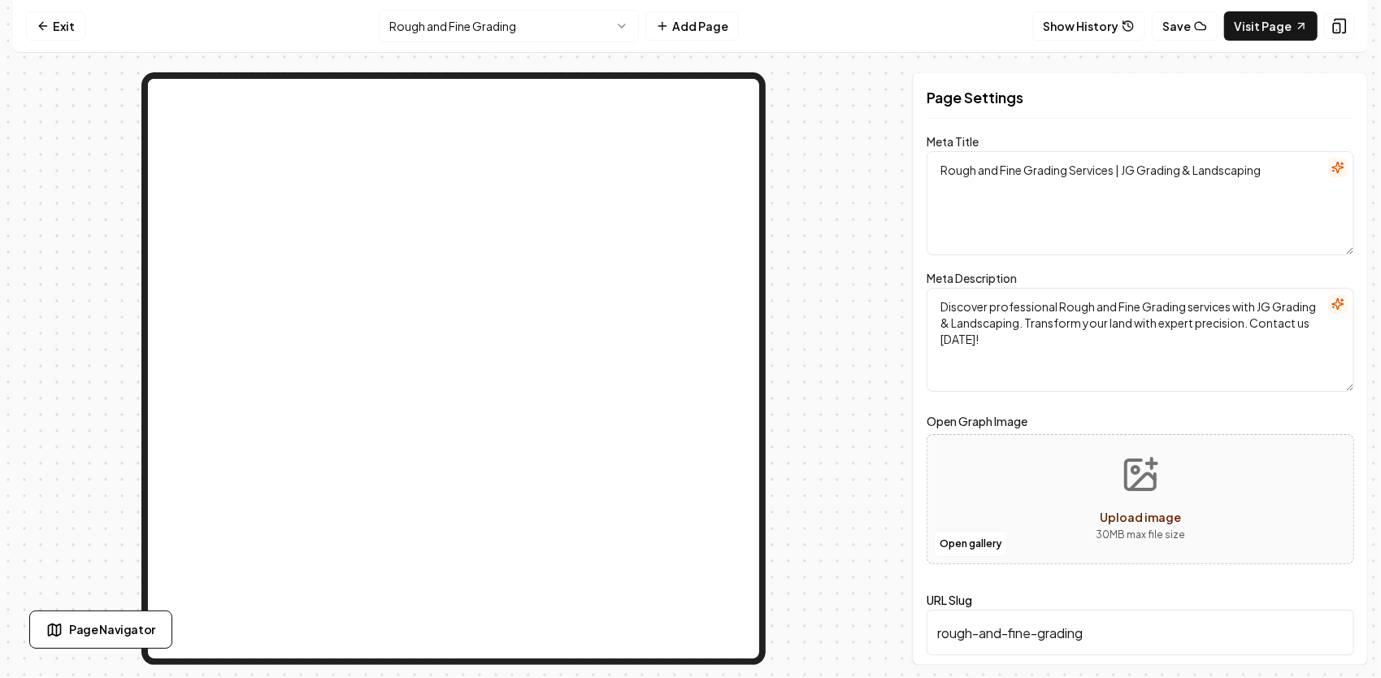
click at [593, 25] on html "Computer Required This feature is only available on a computer. Please switch t…" at bounding box center [690, 339] width 1381 height 678
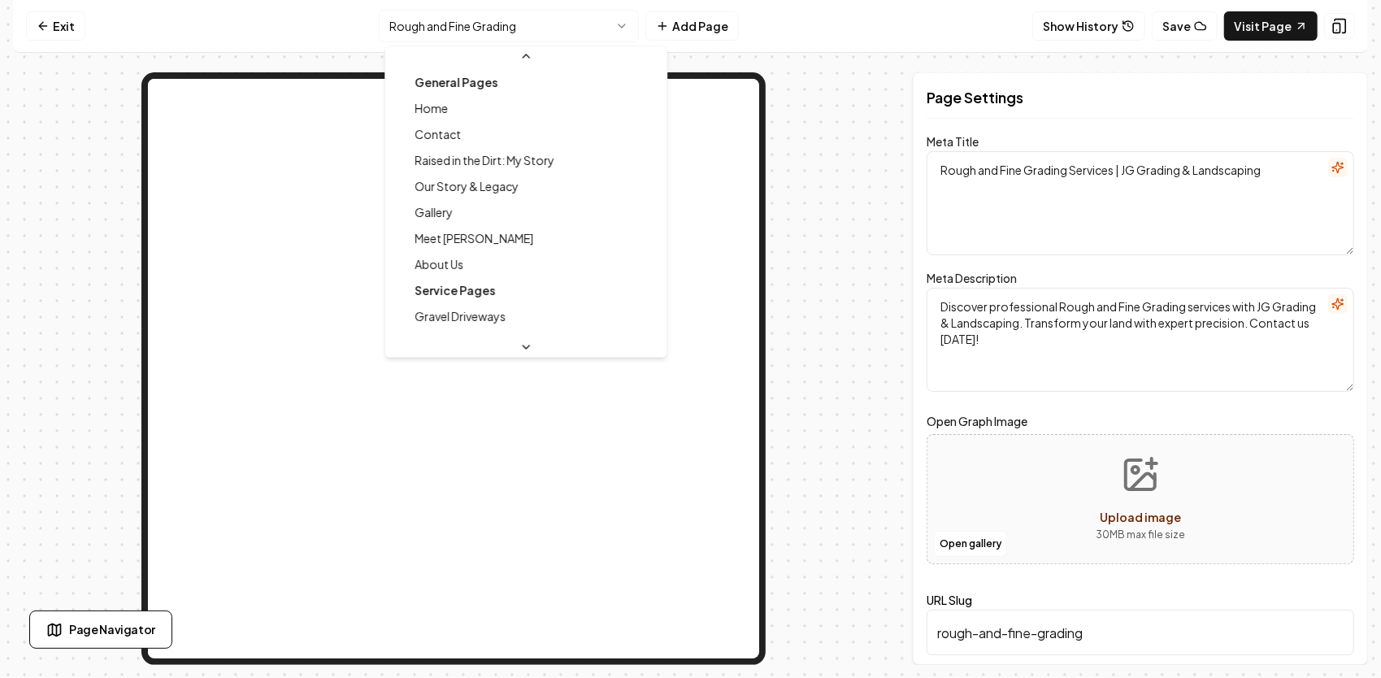
scroll to position [310, 0]
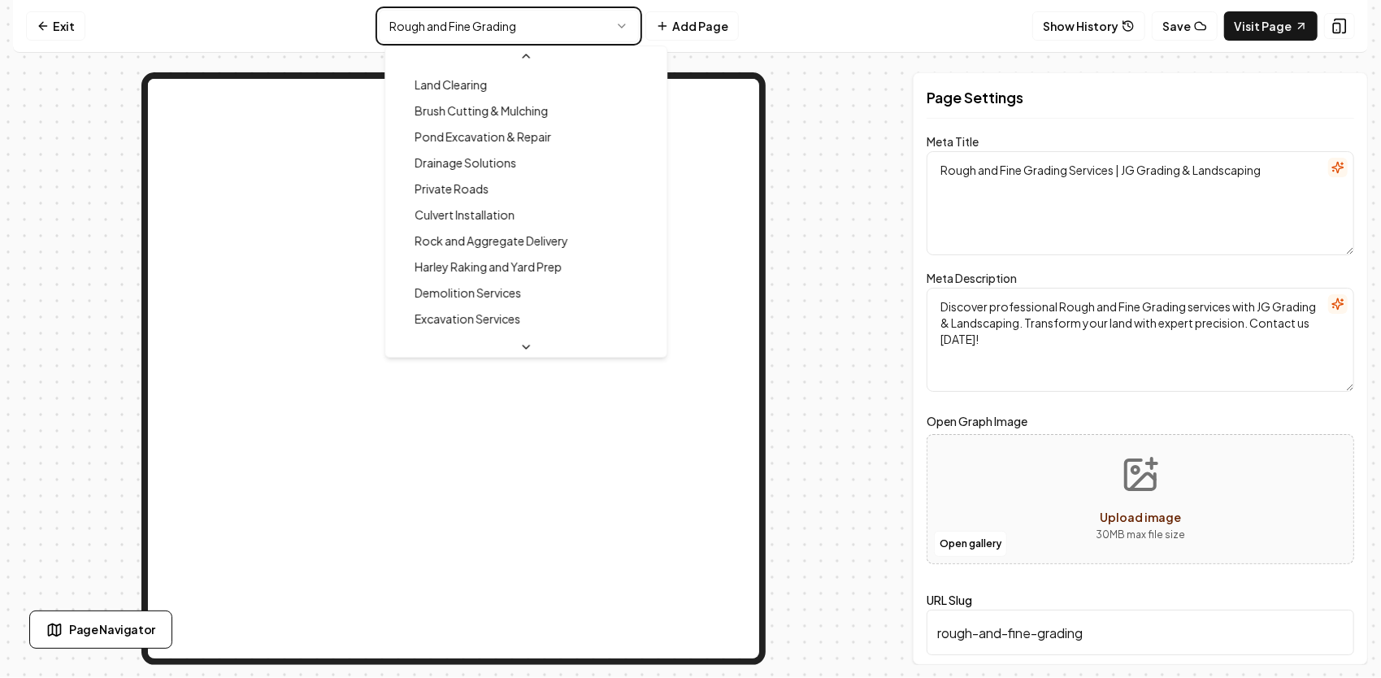
type textarea "Drainage Solutions & Water Management | JG Grading"
type textarea "Professional drainage system planning, French drains, culvert pipes, and gradin…"
type input "drainage-solutions"
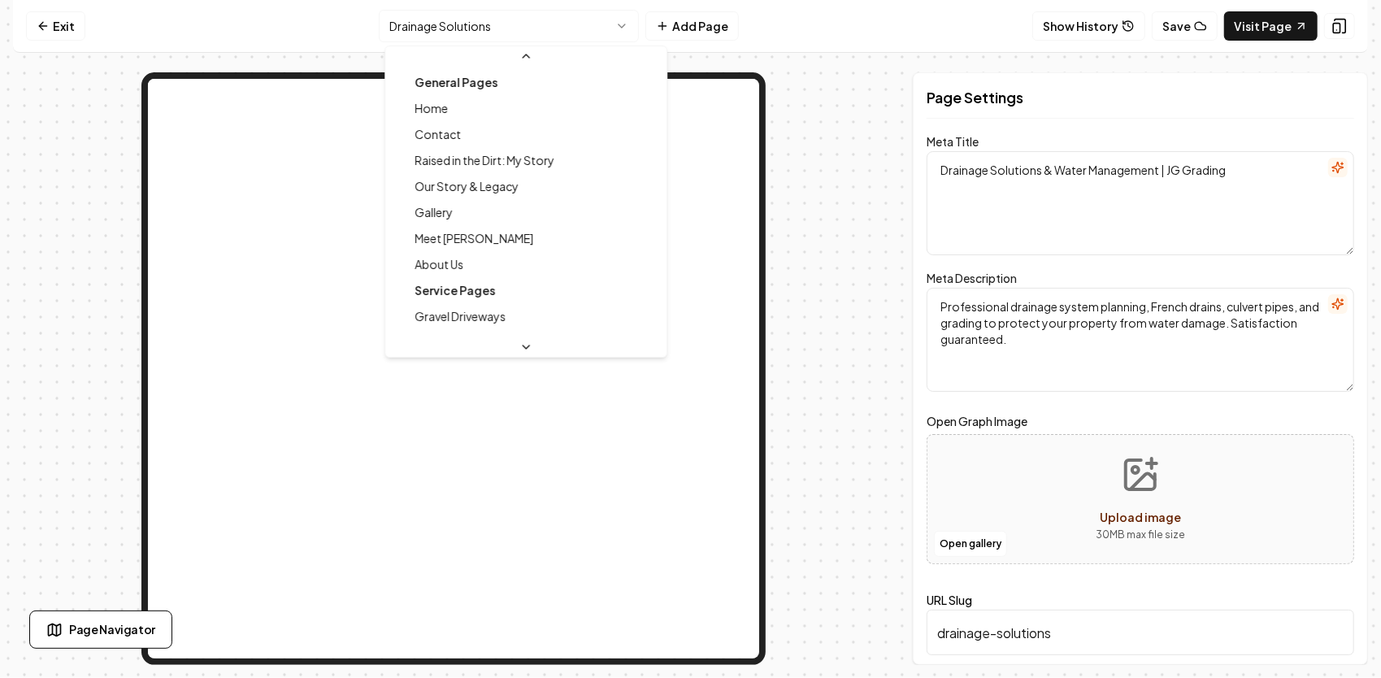
click at [545, 22] on html "Computer Required This feature is only available on a computer. Please switch t…" at bounding box center [690, 339] width 1381 height 678
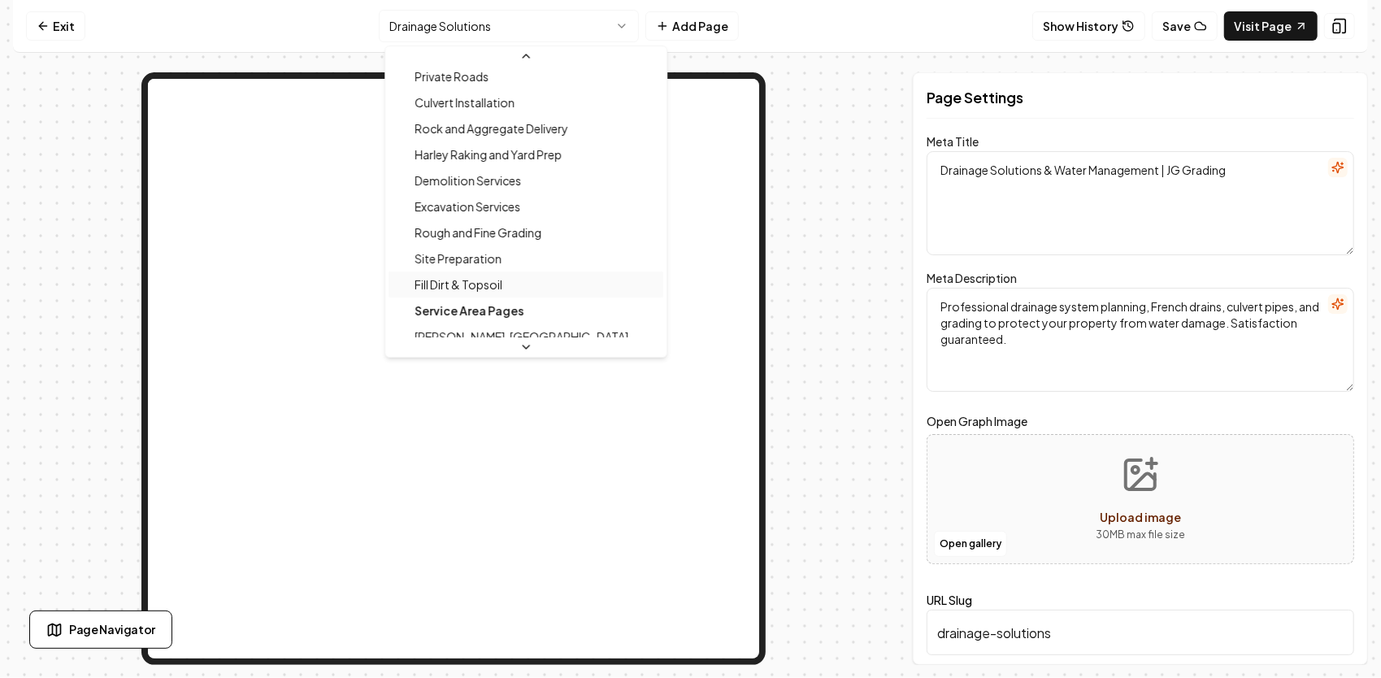
scroll to position [472, 0]
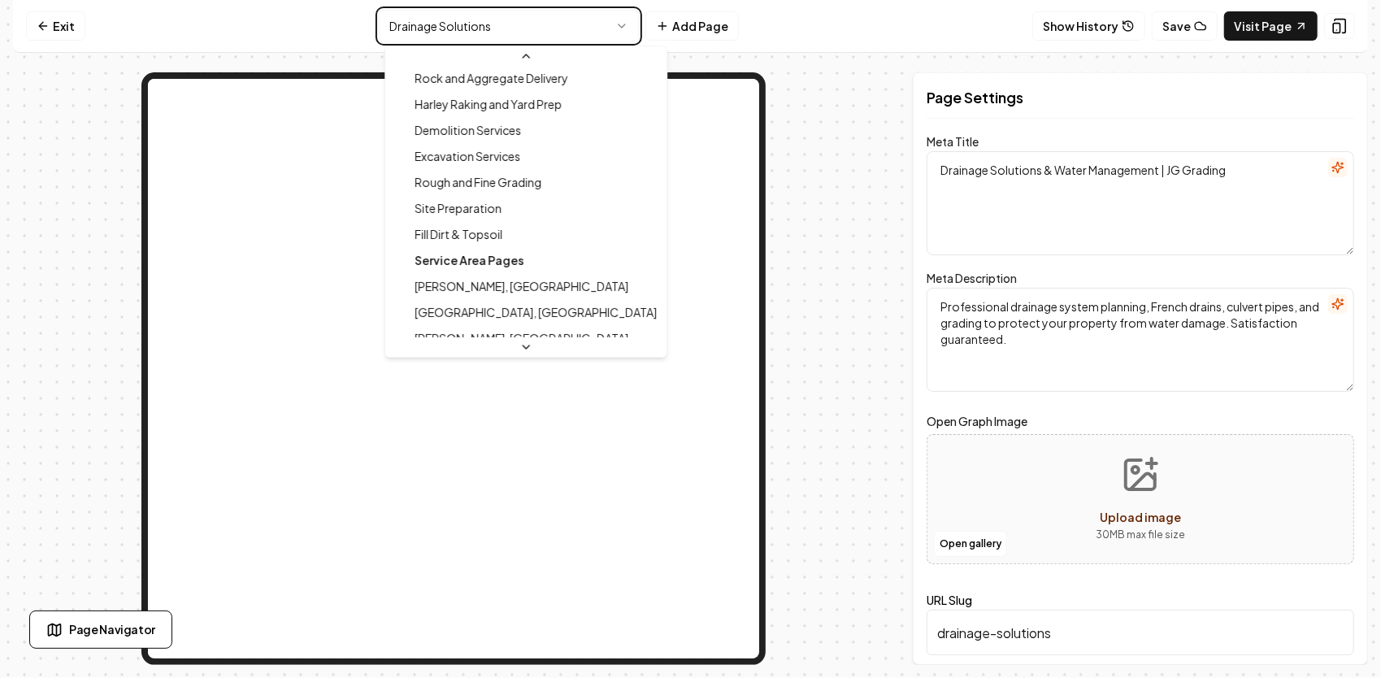
type textarea "Excavation Services with Precision & Care | JG Grading & Landscaping"
type textarea "Transform your property with [PERSON_NAME] & Landscaping's expert Excavation Se…"
type input "excavation-services"
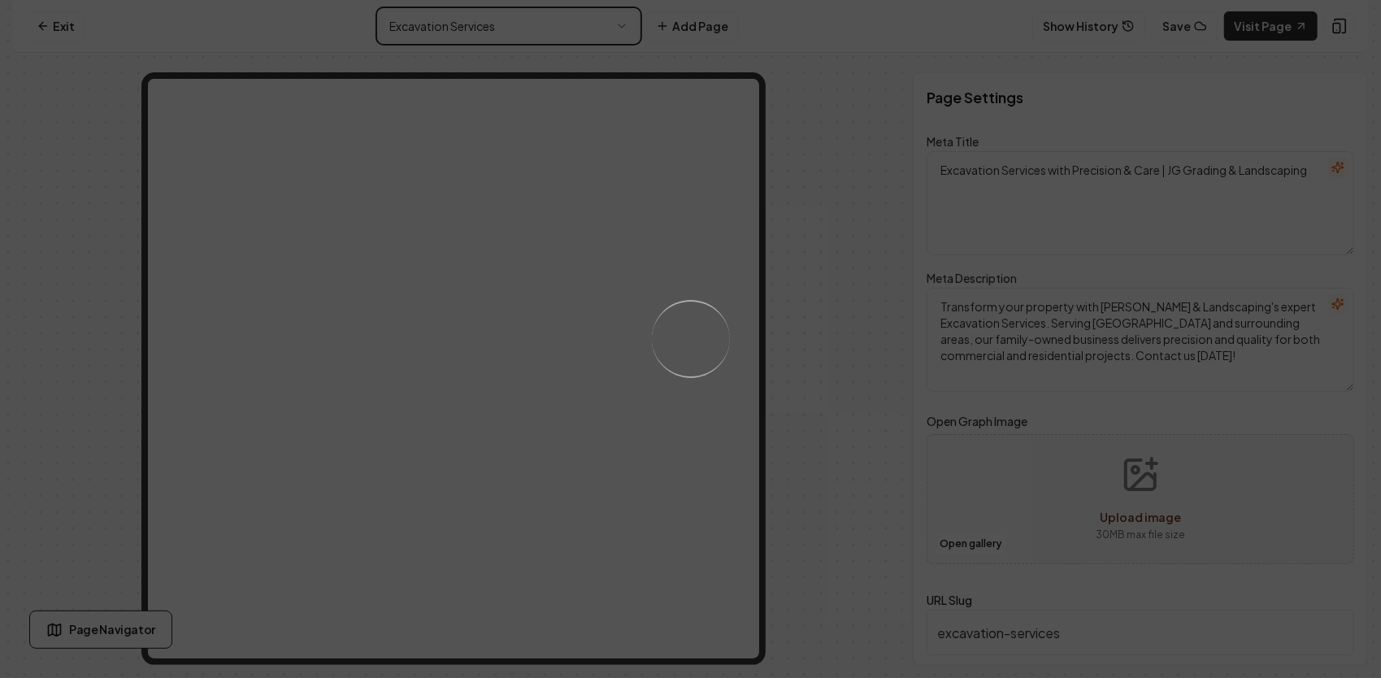
type textarea "Excavation Services | JG Grading & Landscaping"
type textarea "Professional excavation and trenching in [GEOGRAPHIC_DATA], [GEOGRAPHIC_DATA], …"
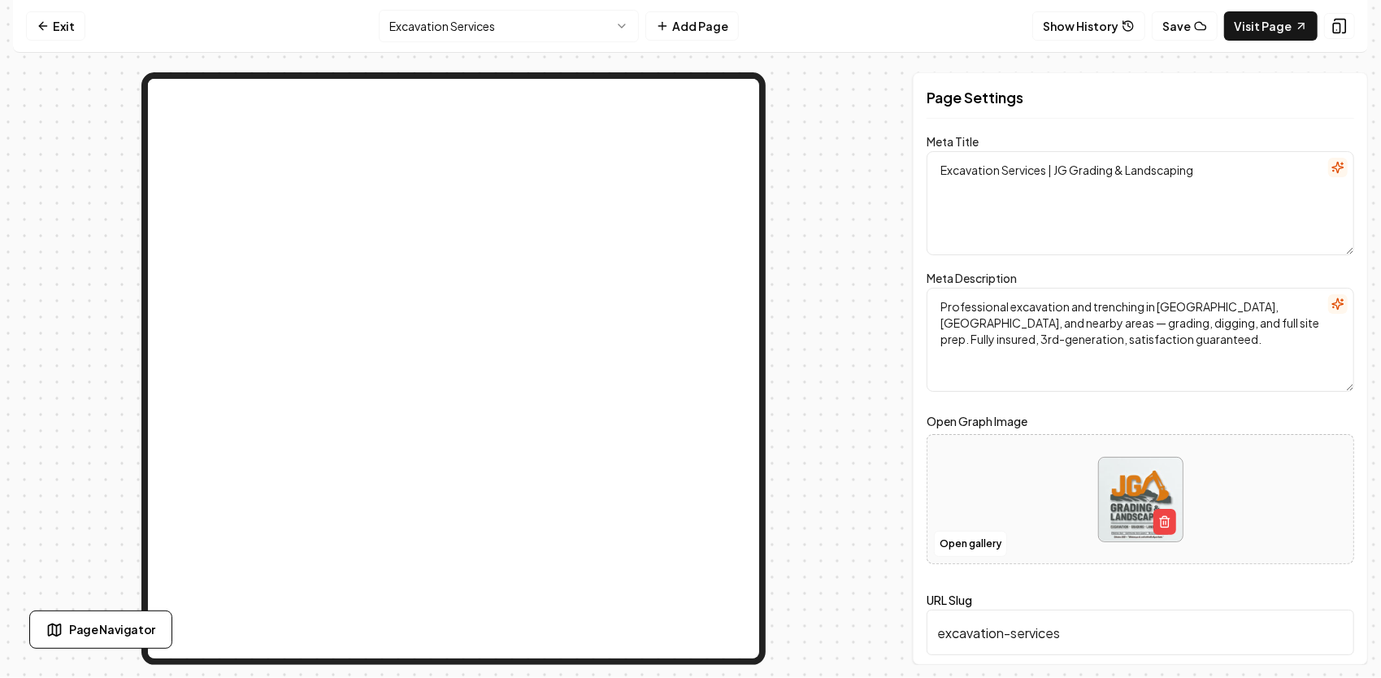
click at [566, 34] on html "Computer Required This feature is only available on a computer. Please switch t…" at bounding box center [690, 339] width 1381 height 678
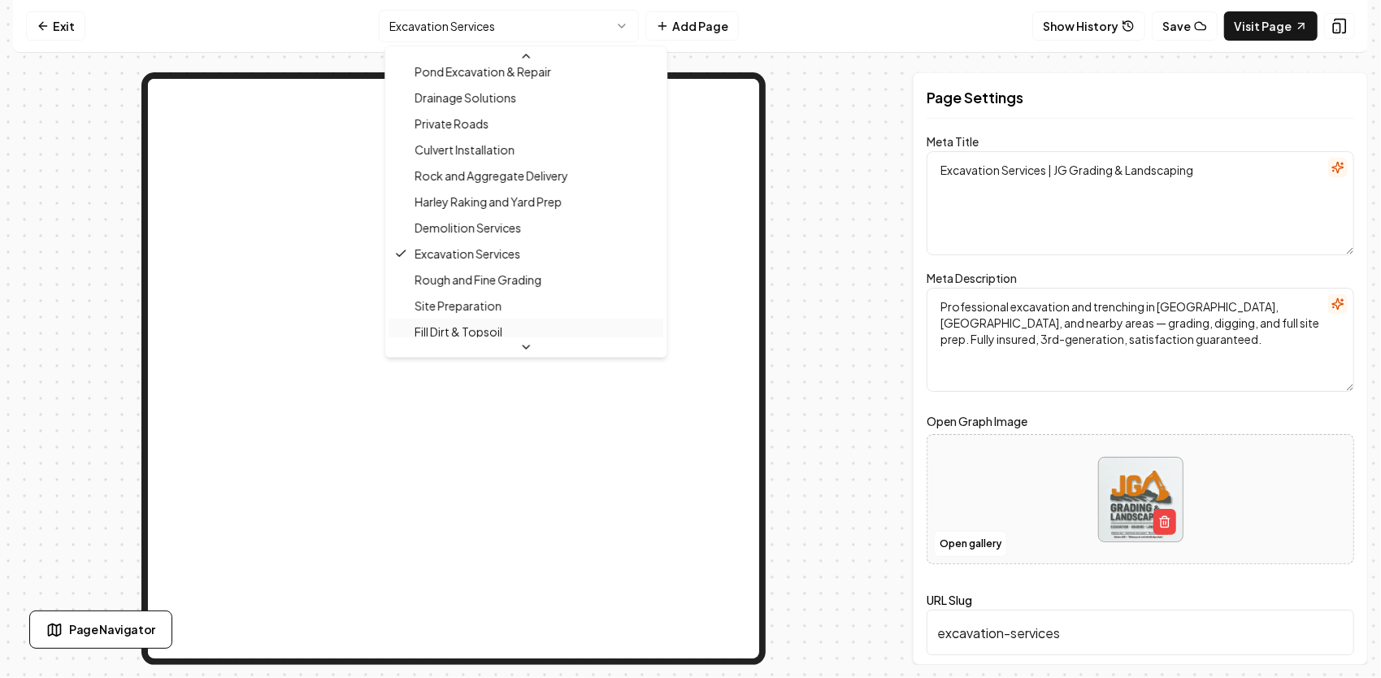
scroll to position [410, 0]
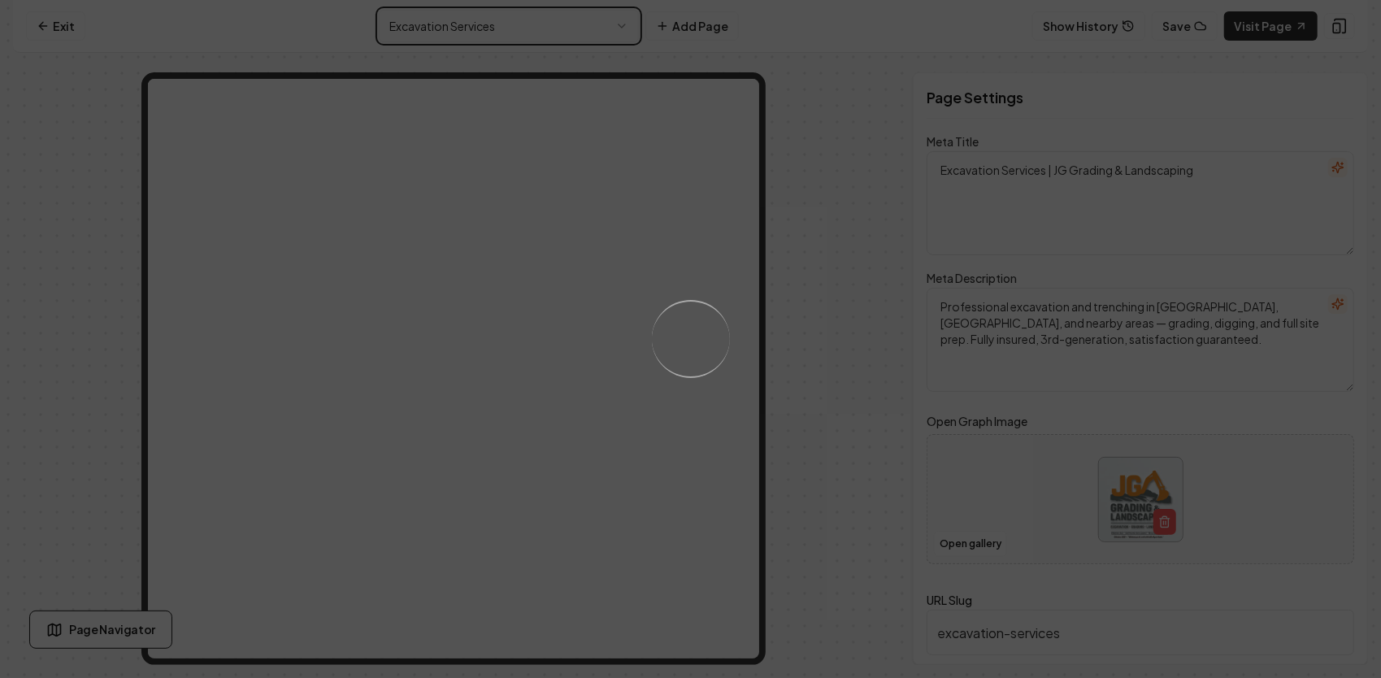
type textarea "Rough and Fine Grading Services | JG Grading & Landscaping"
type textarea "Discover professional Rough and Fine Grading services with JG Grading & Landsca…"
type input "rough-and-fine-grading"
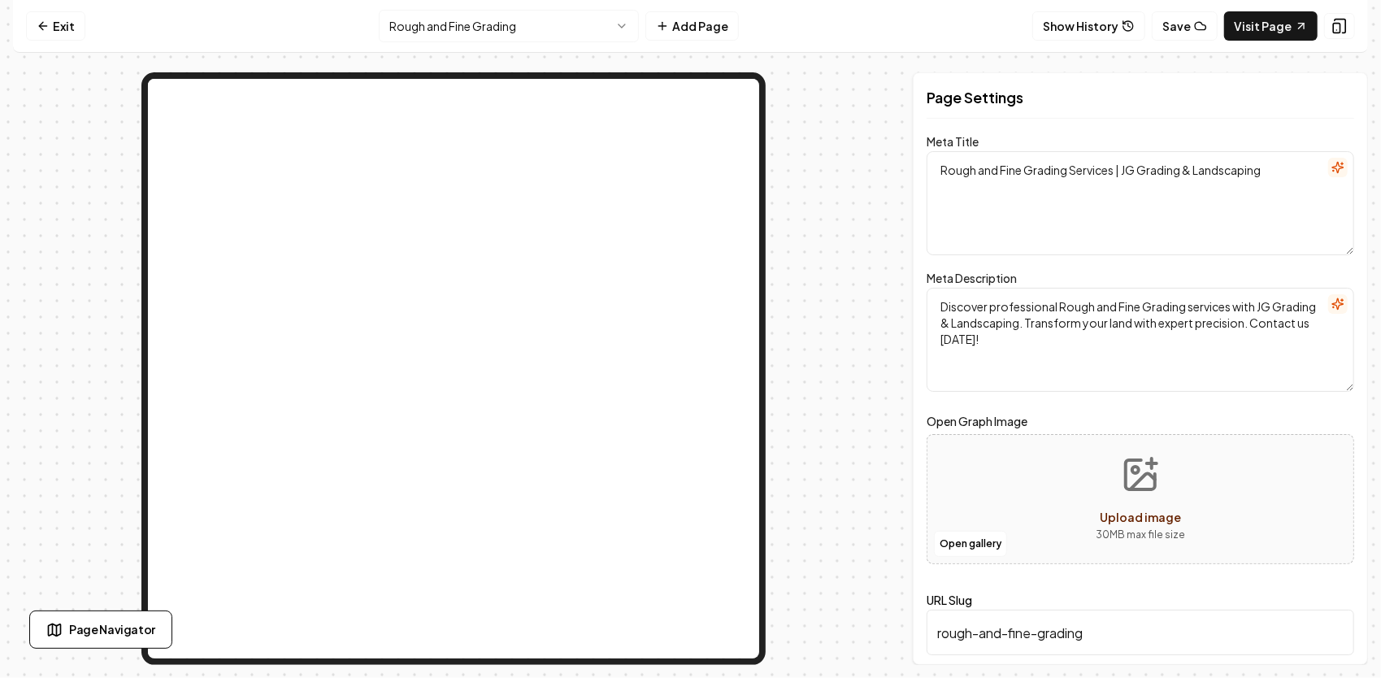
click at [540, 42] on nav "Exit Rough and Fine Grading Add Page Show History Save Visit Page" at bounding box center [690, 26] width 1355 height 53
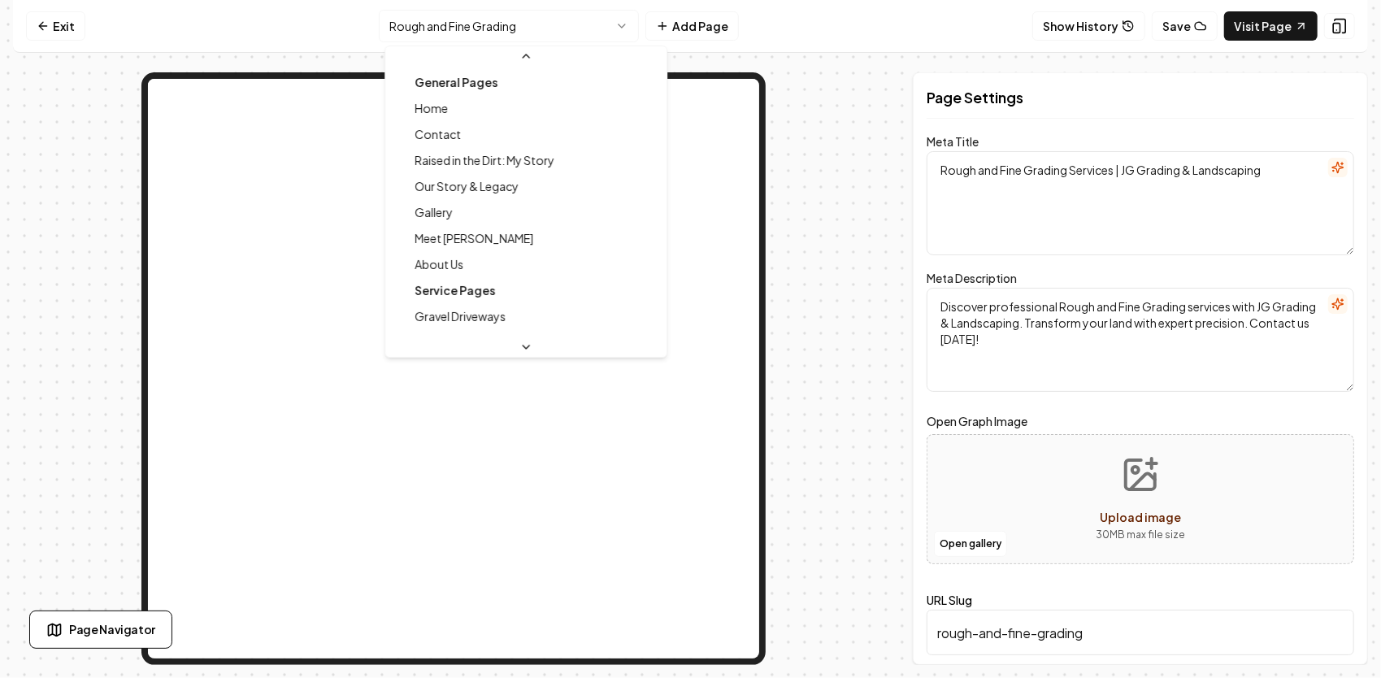
click at [545, 37] on html "Computer Required This feature is only available on a computer. Please switch t…" at bounding box center [690, 339] width 1381 height 678
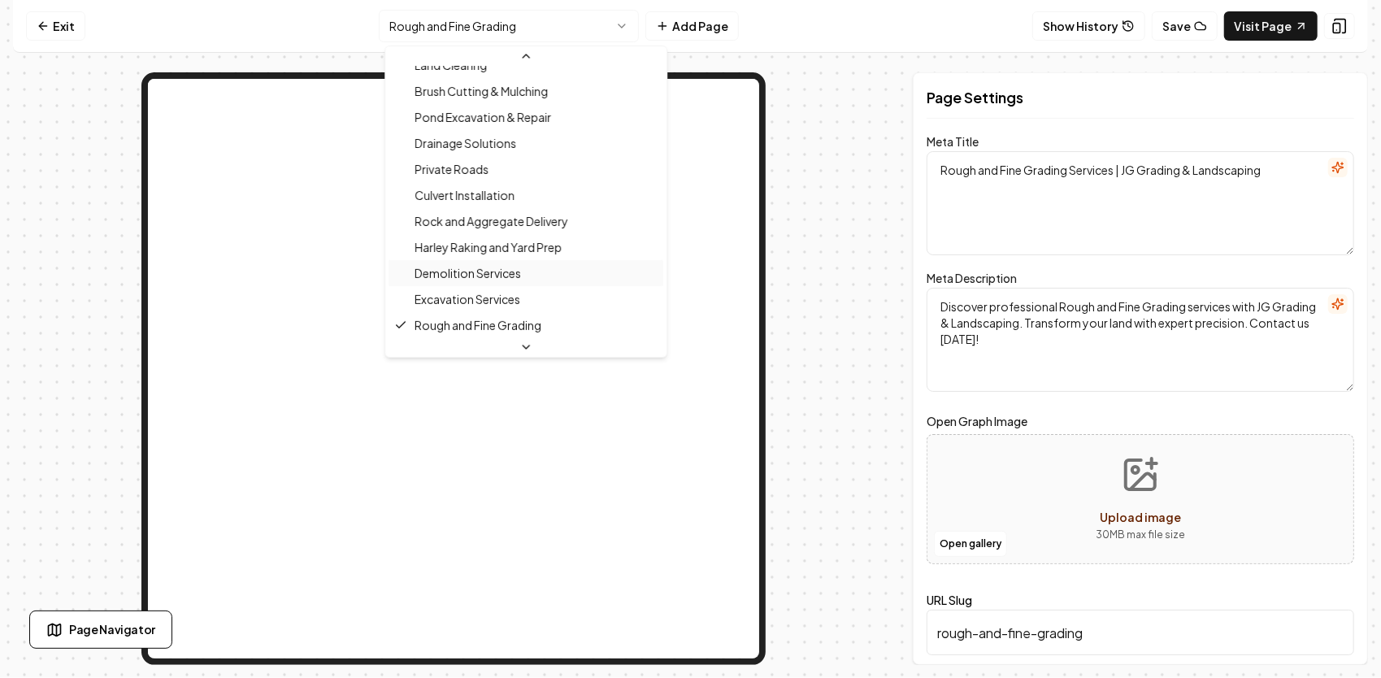
scroll to position [410, 0]
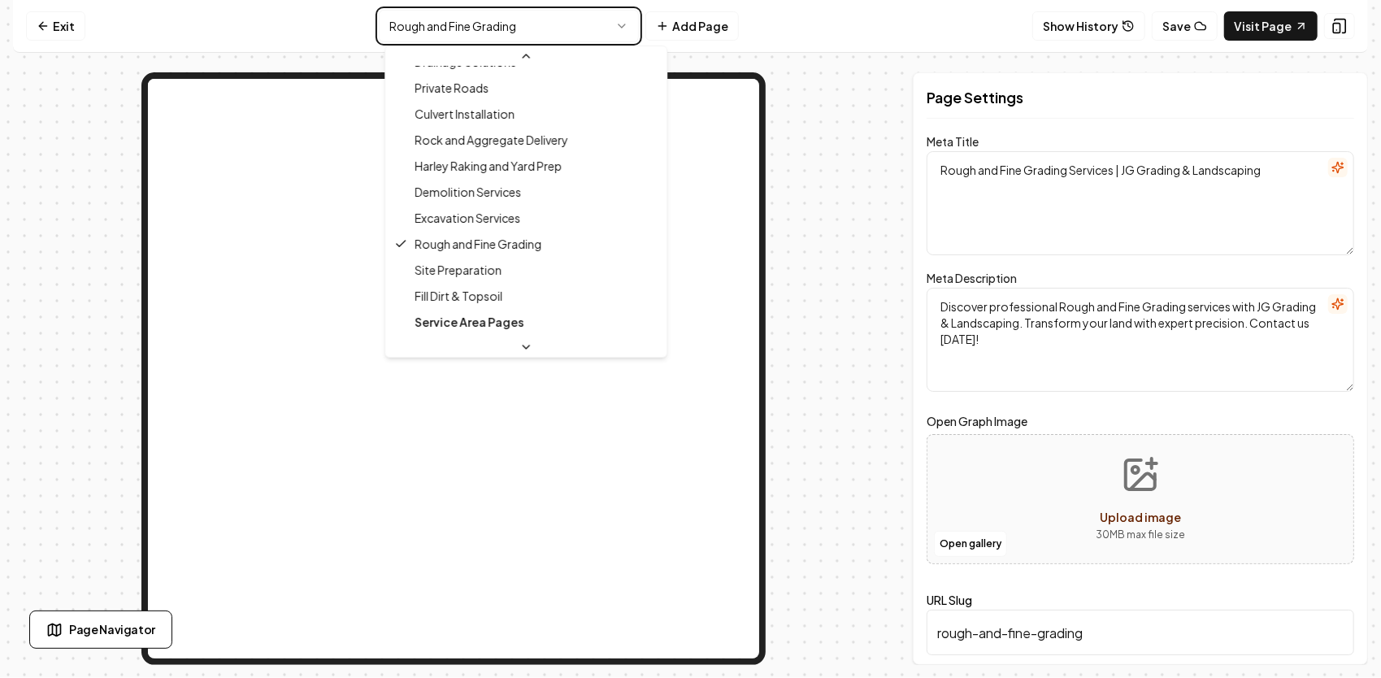
type textarea "Site Preparation Services - JG Grading & Landscaping"
type textarea "Discover exceptional site preparation services by JG Grading & Landscaping. Our…"
type input "site-preparation"
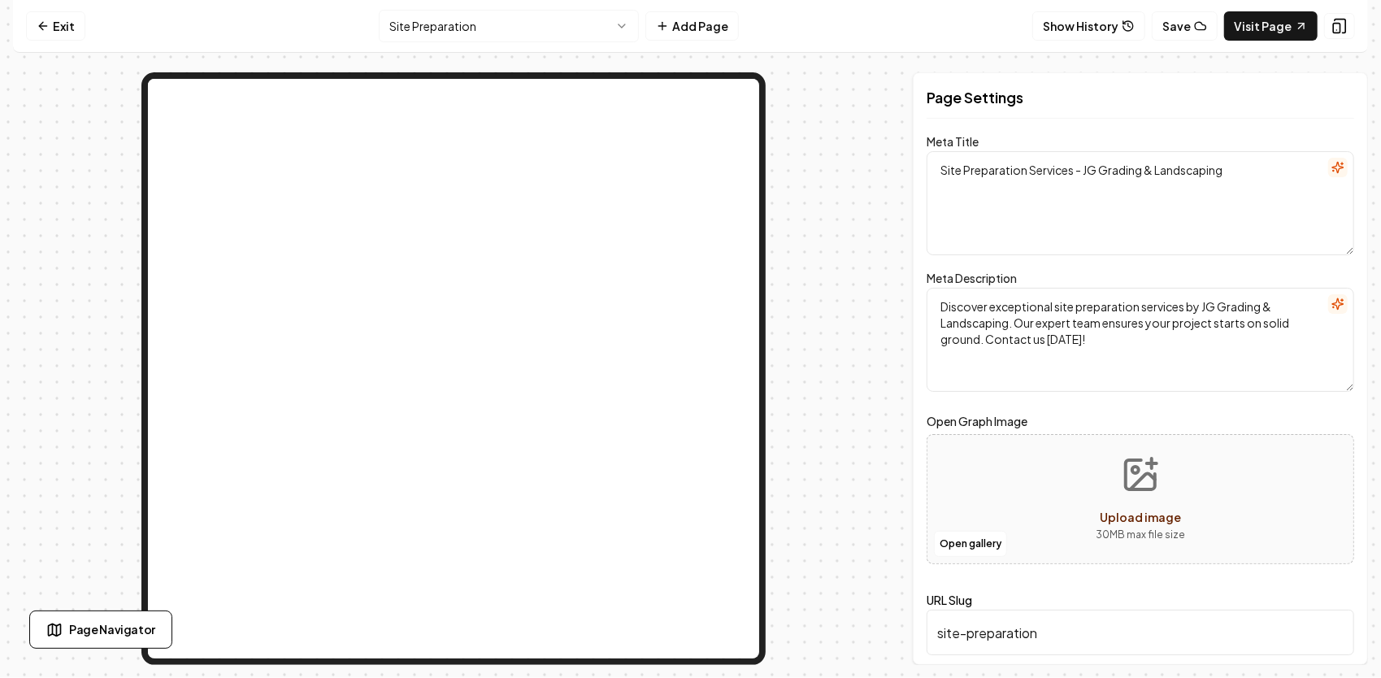
drag, startPoint x: 1125, startPoint y: 341, endPoint x: 919, endPoint y: 291, distance: 211.7
click at [916, 291] on div "Page Settings Meta Title Site Preparation Services - JG Grading & Landscaping M…" at bounding box center [1140, 368] width 455 height 592
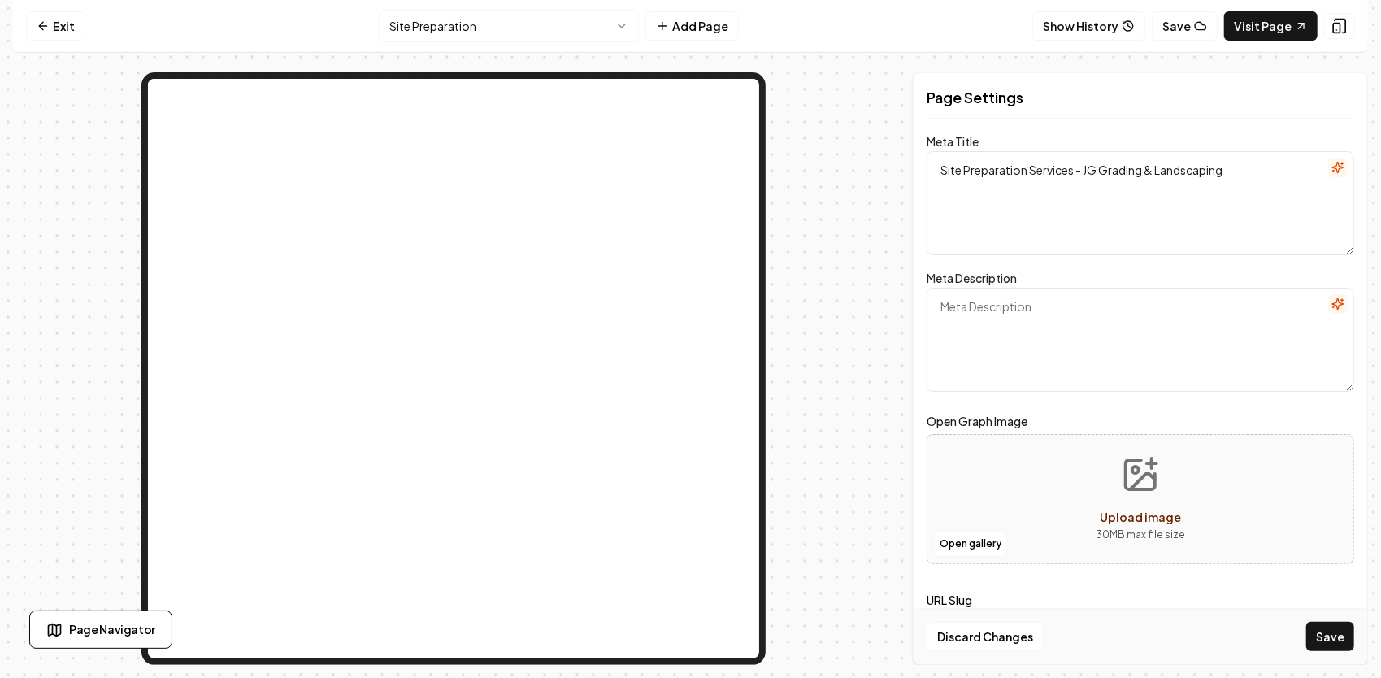
paste textarea "Full-service site prep in [GEOGRAPHIC_DATA], [GEOGRAPHIC_DATA], and nearby area…"
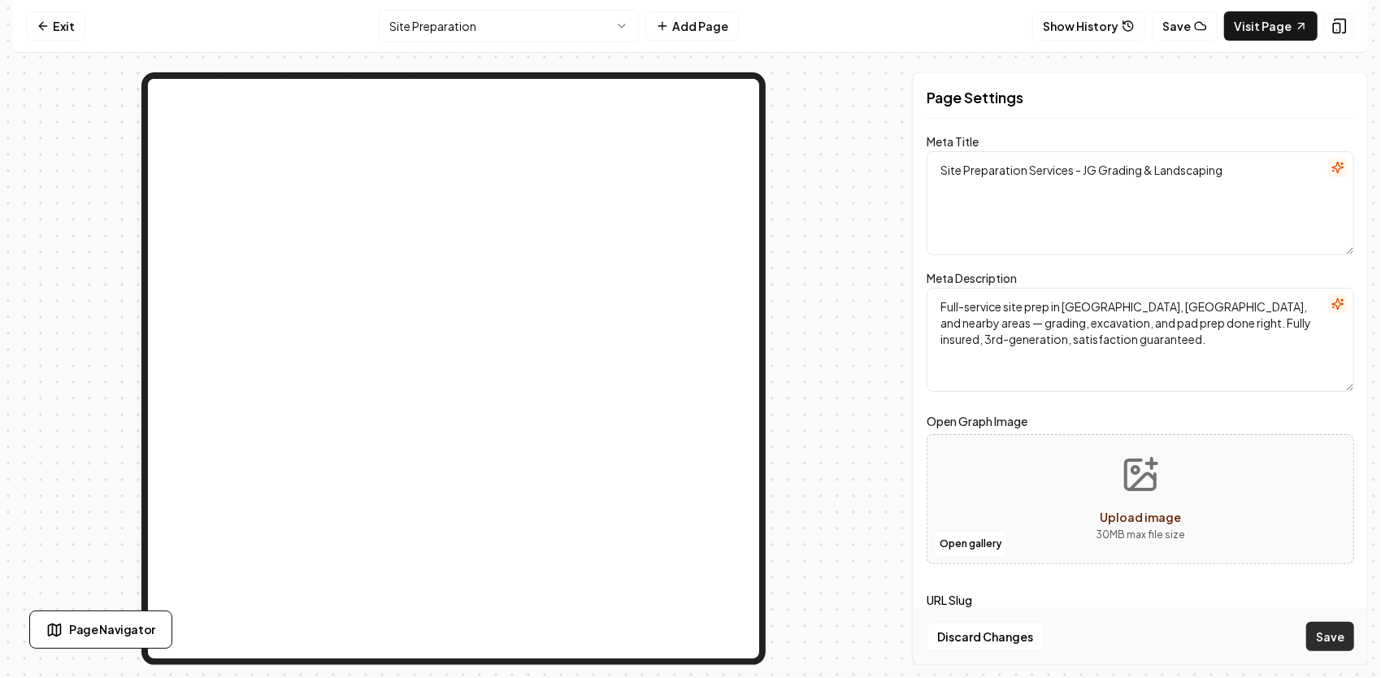
type textarea "Full-service site prep in [GEOGRAPHIC_DATA], [GEOGRAPHIC_DATA], and nearby area…"
click at [1336, 644] on button "Save" at bounding box center [1330, 636] width 48 height 29
click at [1133, 462] on icon "Upload image" at bounding box center [1140, 474] width 39 height 39
click at [975, 545] on button "Open gallery" at bounding box center [970, 544] width 73 height 26
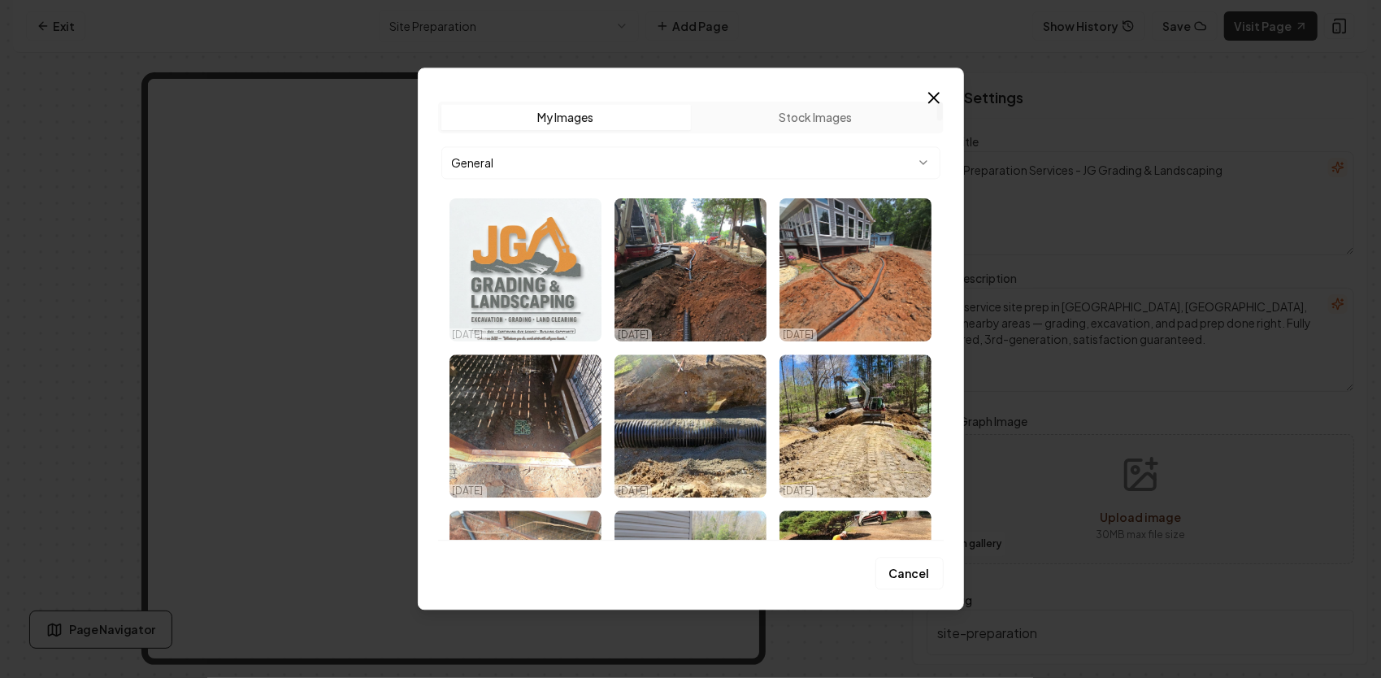
click at [569, 268] on img "Select image image_68ee7e085c7cd75eb866a3e6.png" at bounding box center [525, 269] width 152 height 143
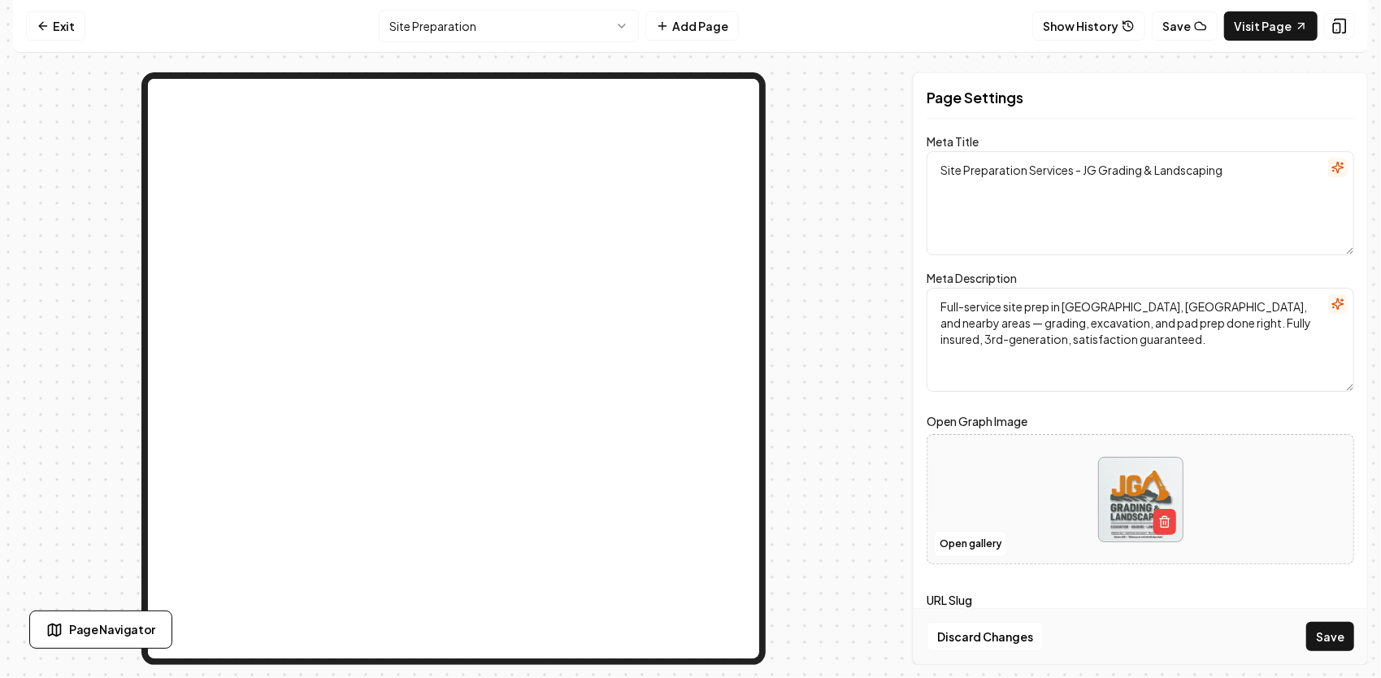
click at [1338, 640] on button "Save" at bounding box center [1330, 636] width 48 height 29
click at [556, 29] on html "Computer Required This feature is only available on a computer. Please switch t…" at bounding box center [690, 339] width 1381 height 678
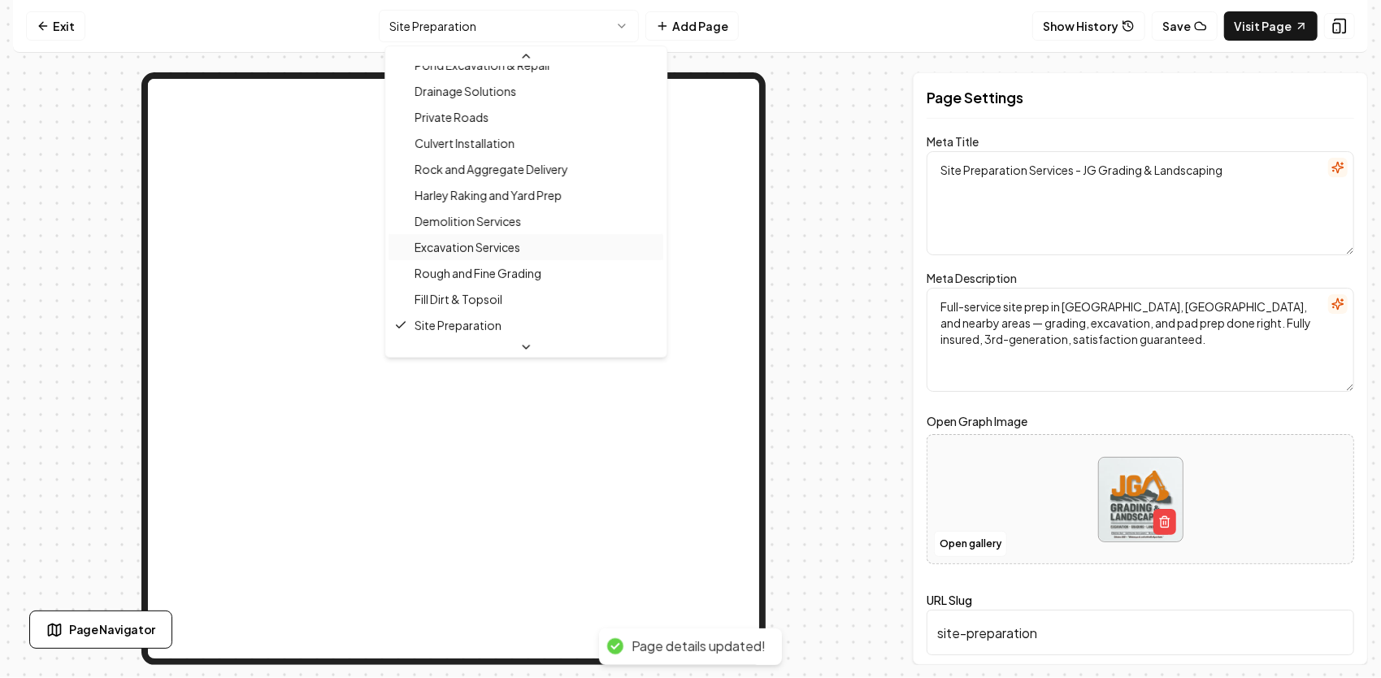
scroll to position [462, 0]
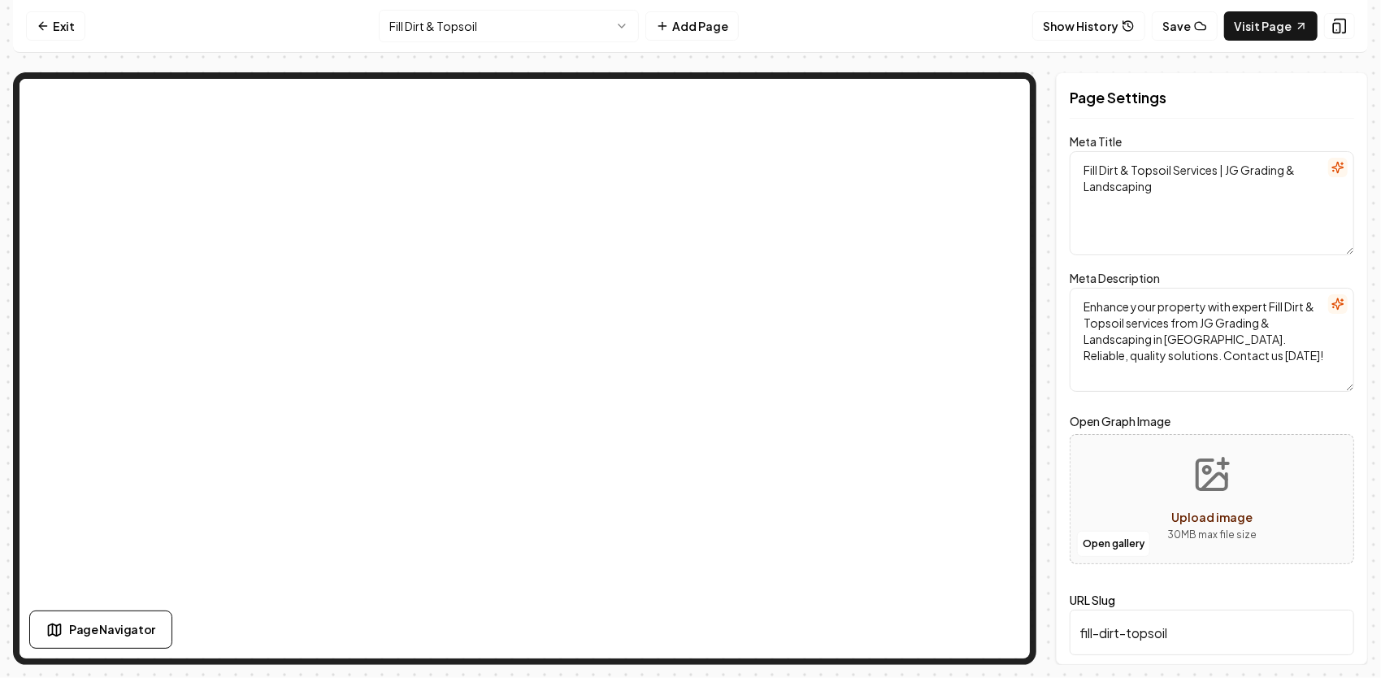
click at [1196, 186] on textarea "Fill Dirt & Topsoil Services | JG Grading & Landscaping" at bounding box center [1212, 203] width 284 height 104
drag, startPoint x: 1270, startPoint y: 374, endPoint x: 1039, endPoint y: 273, distance: 252.6
click at [1033, 273] on div "Page Settings Meta Title Fill Dirt & Topsoil Services | JG Grading & Landscapin…" at bounding box center [690, 368] width 1355 height 592
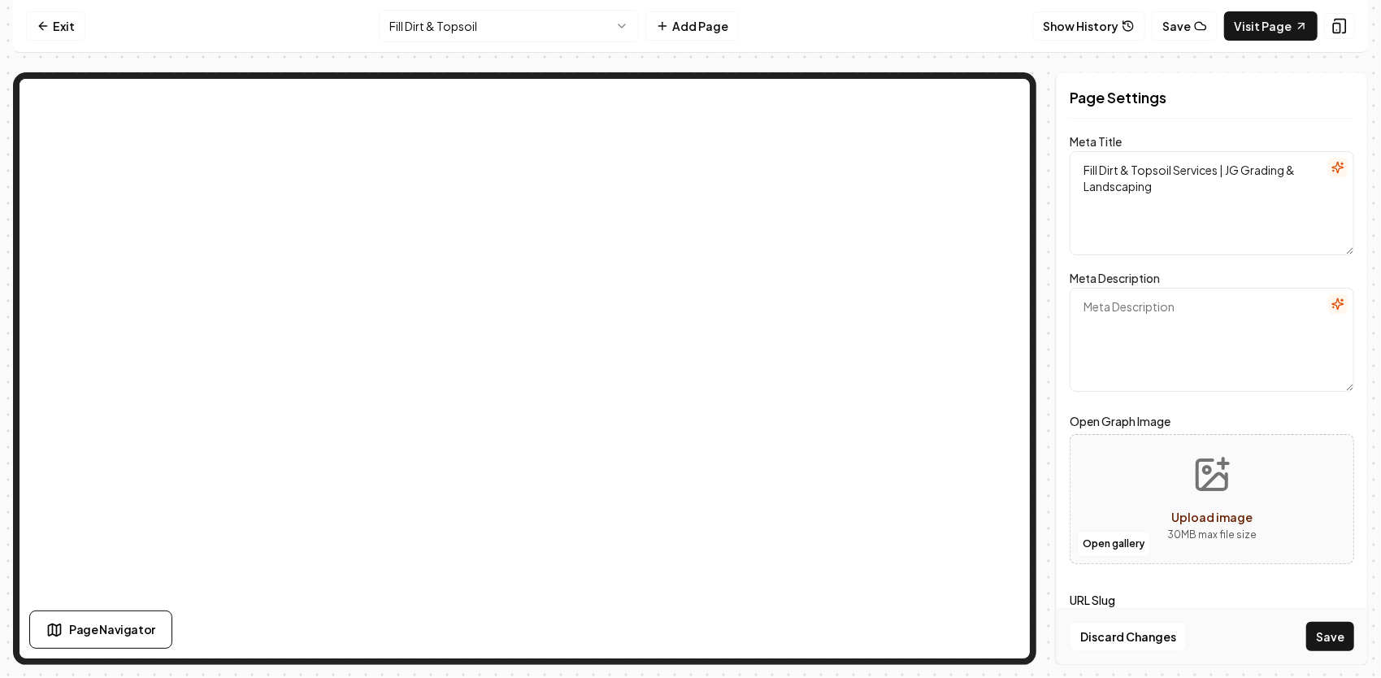
paste textarea "Fill dirt, screened topsoil, and grading material delivered by the load or cubi…"
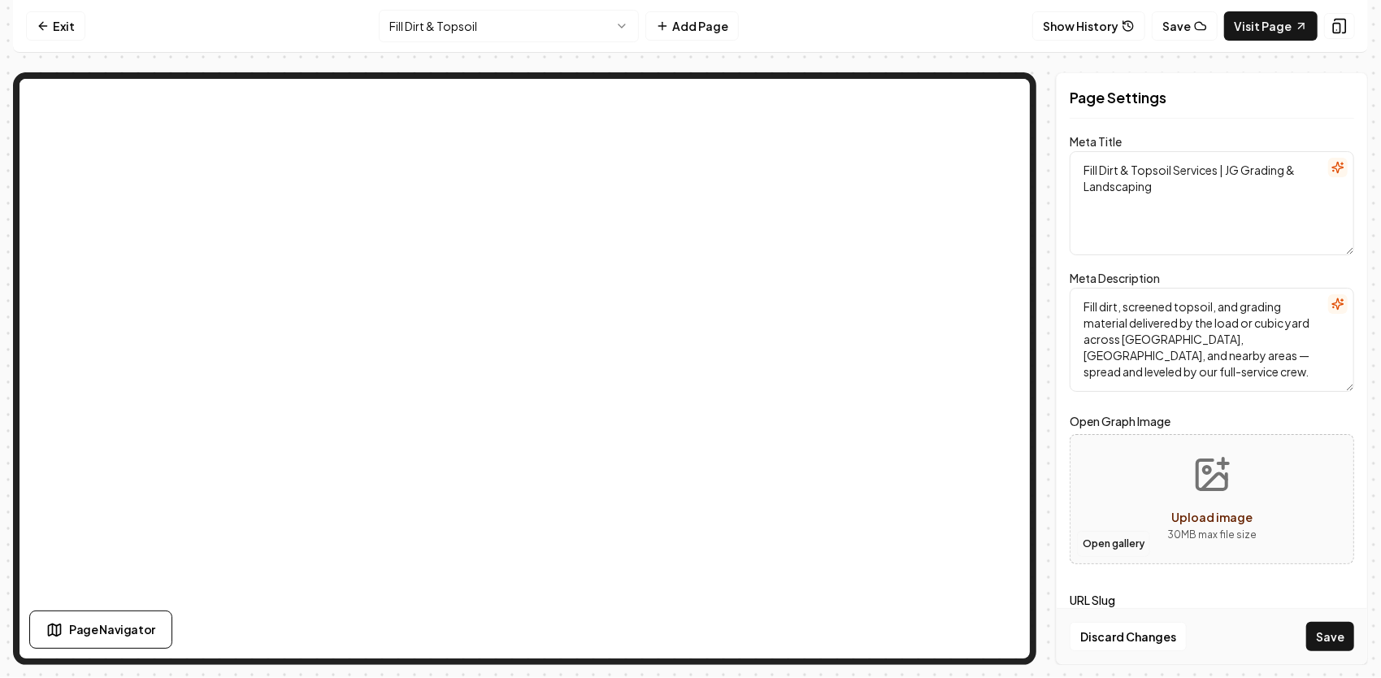
type textarea "Fill dirt, screened topsoil, and grading material delivered by the load or cubi…"
click at [1136, 540] on button "Open gallery" at bounding box center [1113, 544] width 73 height 26
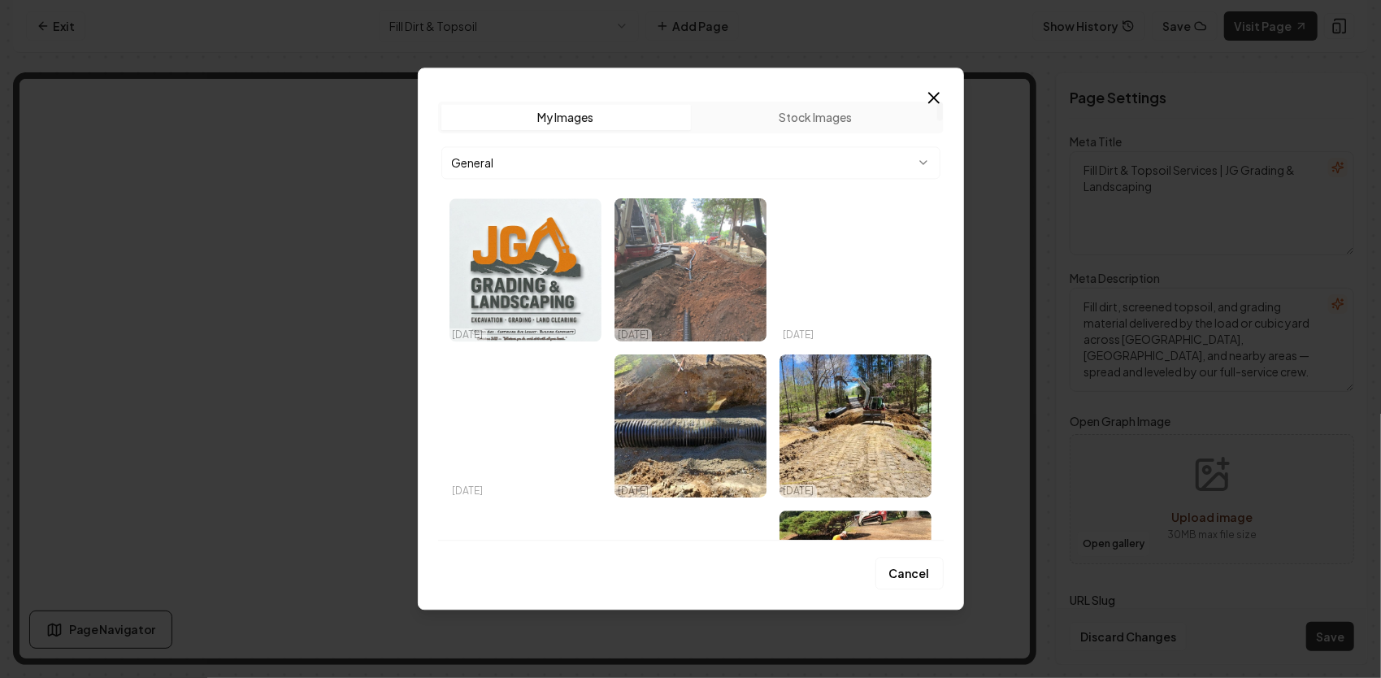
scroll to position [81, 0]
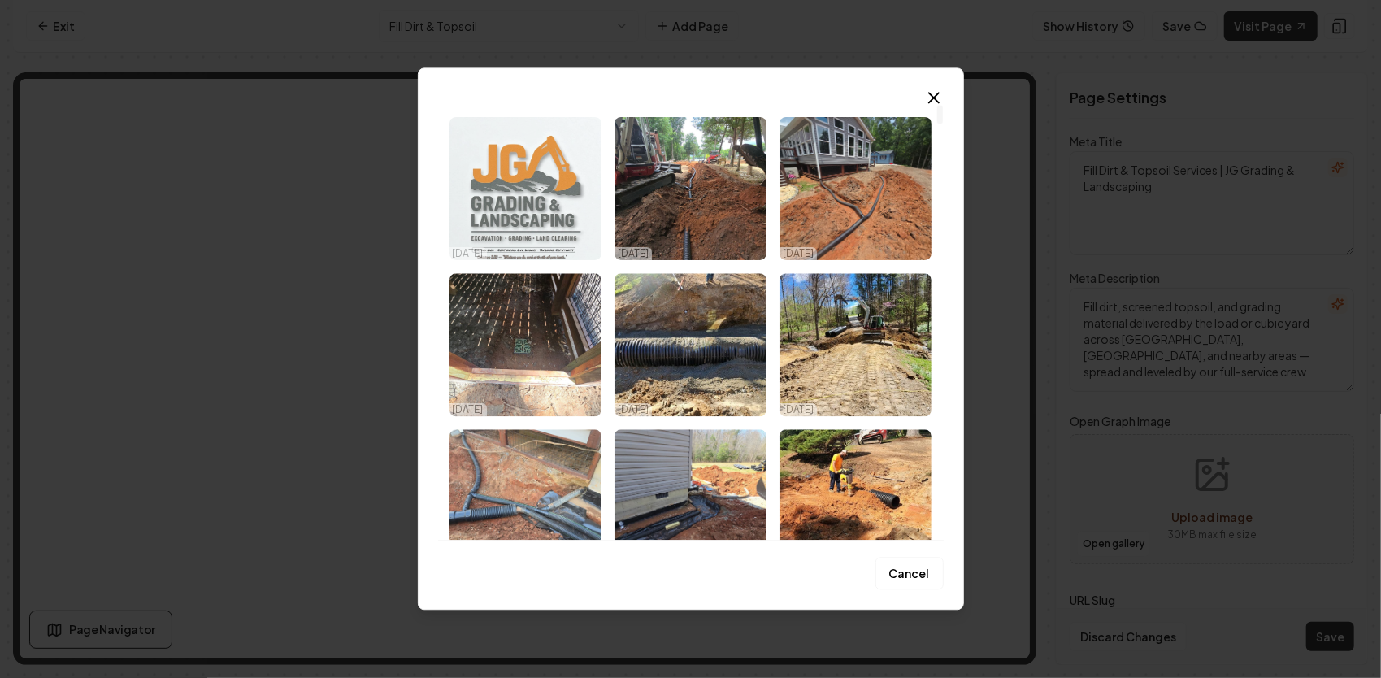
click at [513, 182] on img "Select image image_68ee7e085c7cd75eb866a3e6.png" at bounding box center [525, 188] width 152 height 143
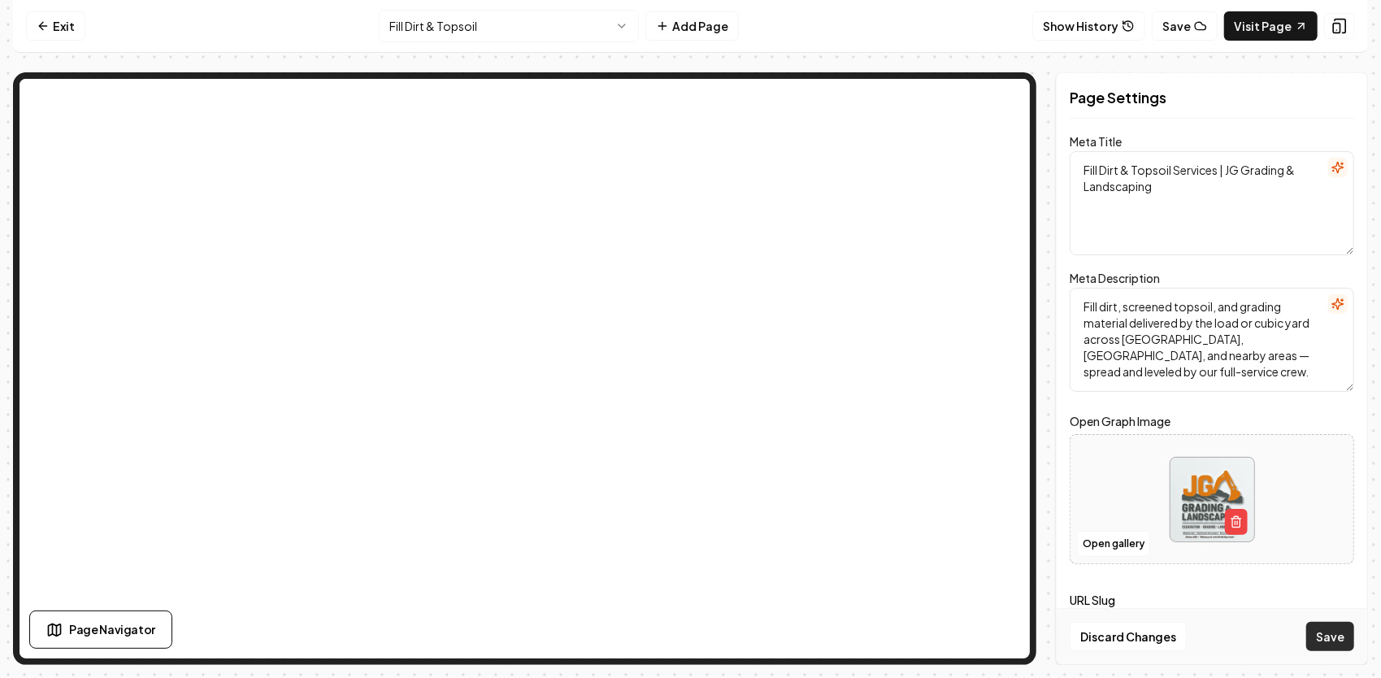
click at [1326, 633] on button "Save" at bounding box center [1330, 636] width 48 height 29
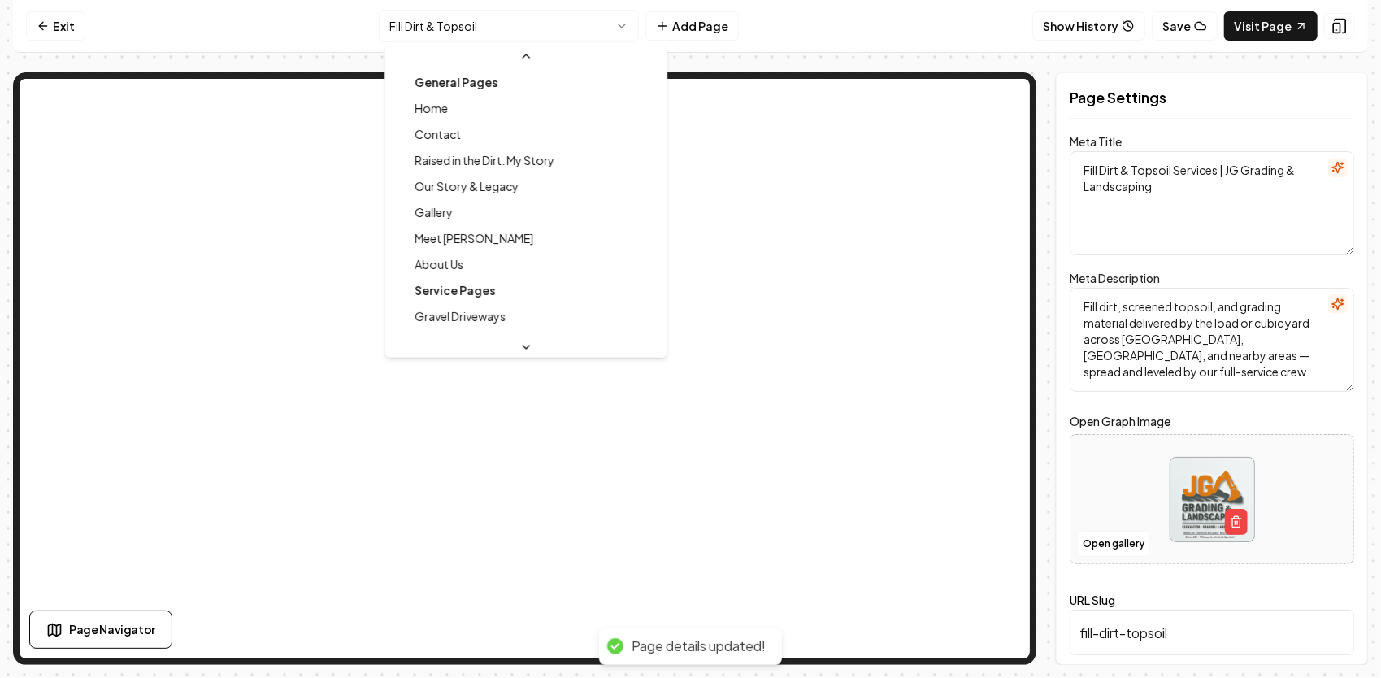
click at [554, 20] on html "Computer Required This feature is only available on a computer. Please switch t…" at bounding box center [690, 339] width 1381 height 678
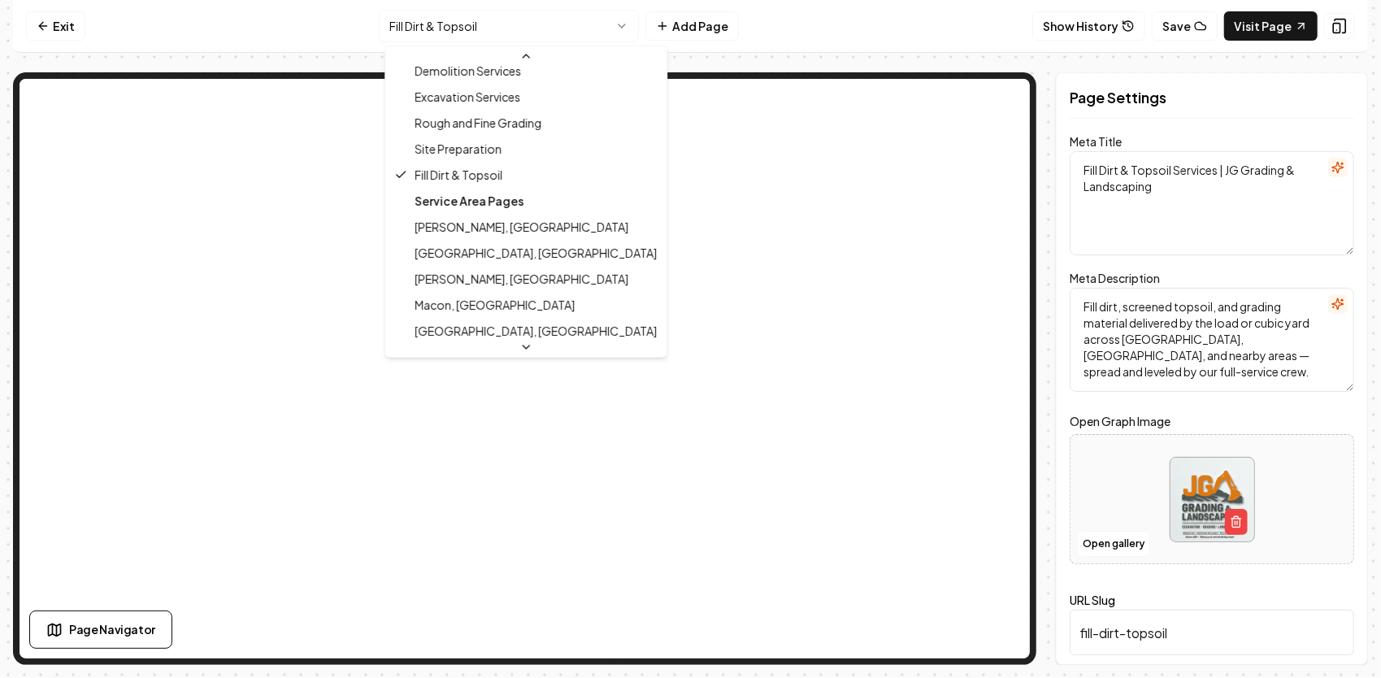
scroll to position [544, 0]
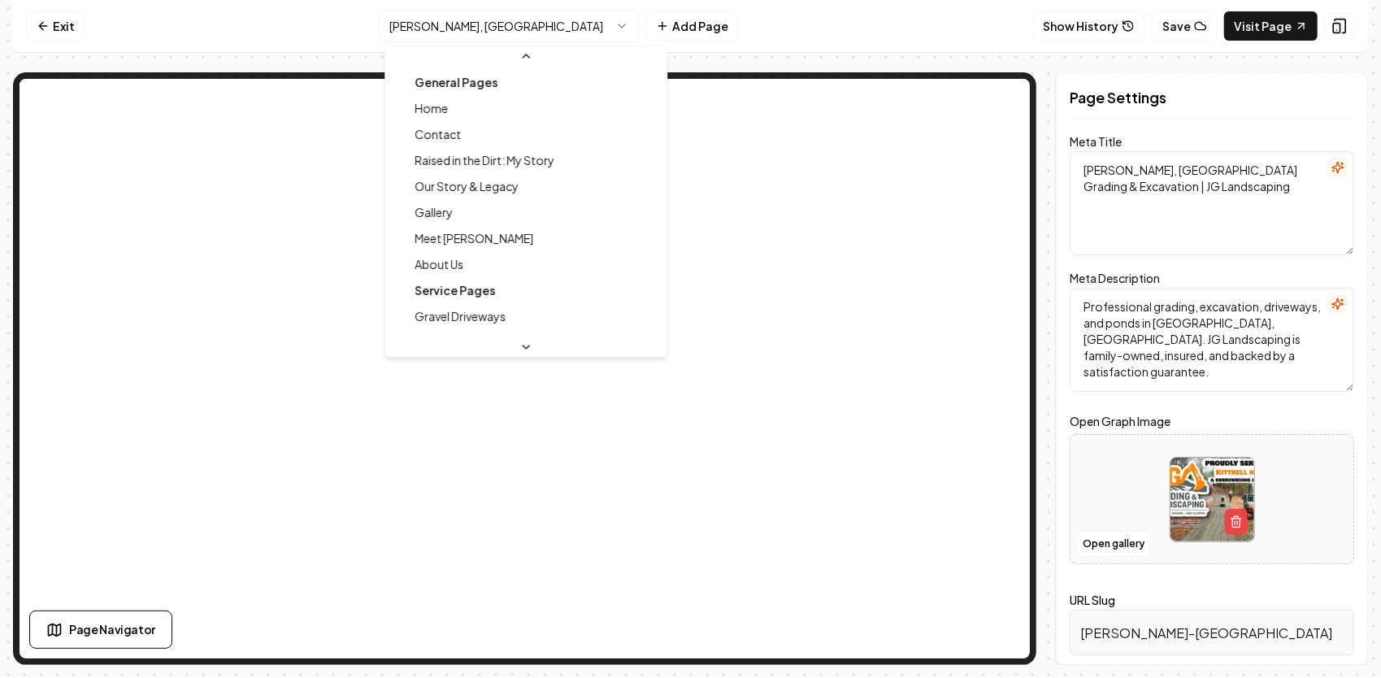
click at [454, 29] on html "Computer Required This feature is only available on a computer. Please switch t…" at bounding box center [690, 339] width 1381 height 678
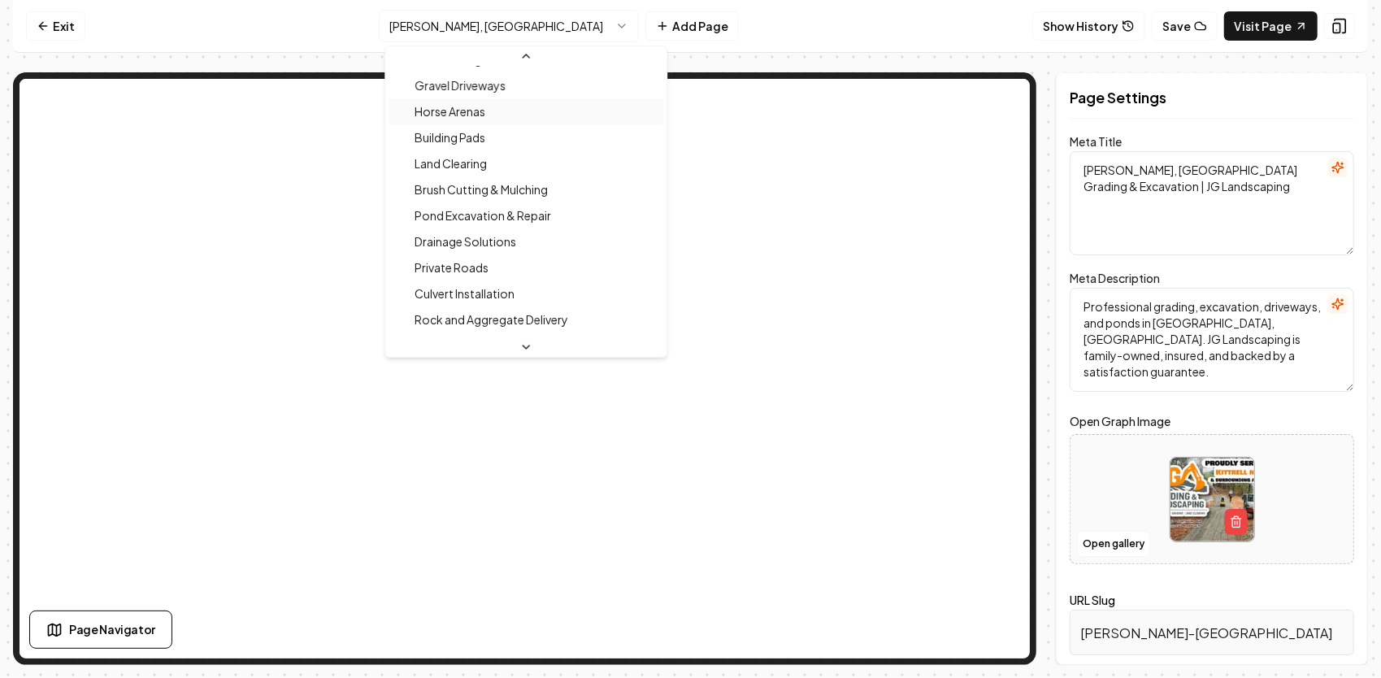
scroll to position [189, 0]
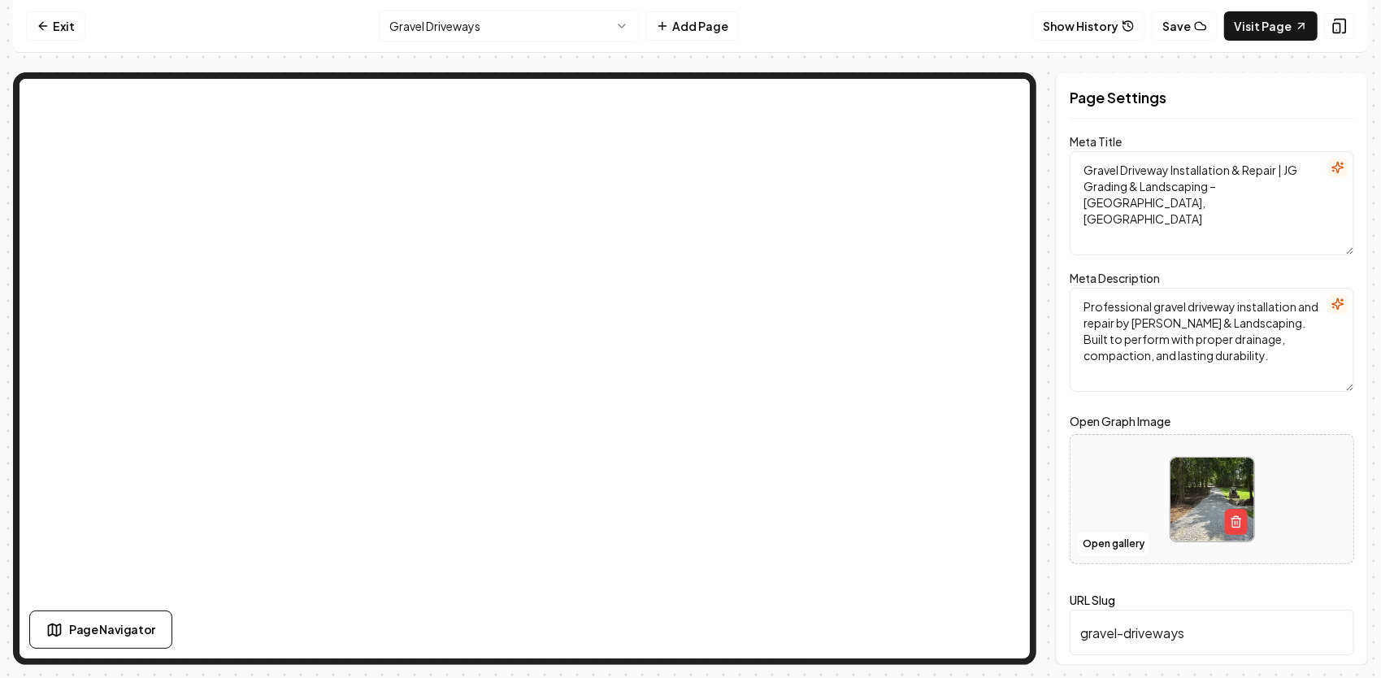
drag, startPoint x: 1209, startPoint y: 184, endPoint x: 1312, endPoint y: 196, distance: 103.1
click at [1312, 196] on textarea "Gravel Driveway Installation & Repair | JG Grading & Landscaping – [GEOGRAPHIC_…" at bounding box center [1212, 203] width 284 height 104
type textarea "Gravel Driveway Installation & Repair | JG Grading & Landscaping"
click at [1339, 637] on button "Save" at bounding box center [1330, 636] width 48 height 29
click at [546, 28] on html "Computer Required This feature is only available on a computer. Please switch t…" at bounding box center [690, 339] width 1381 height 678
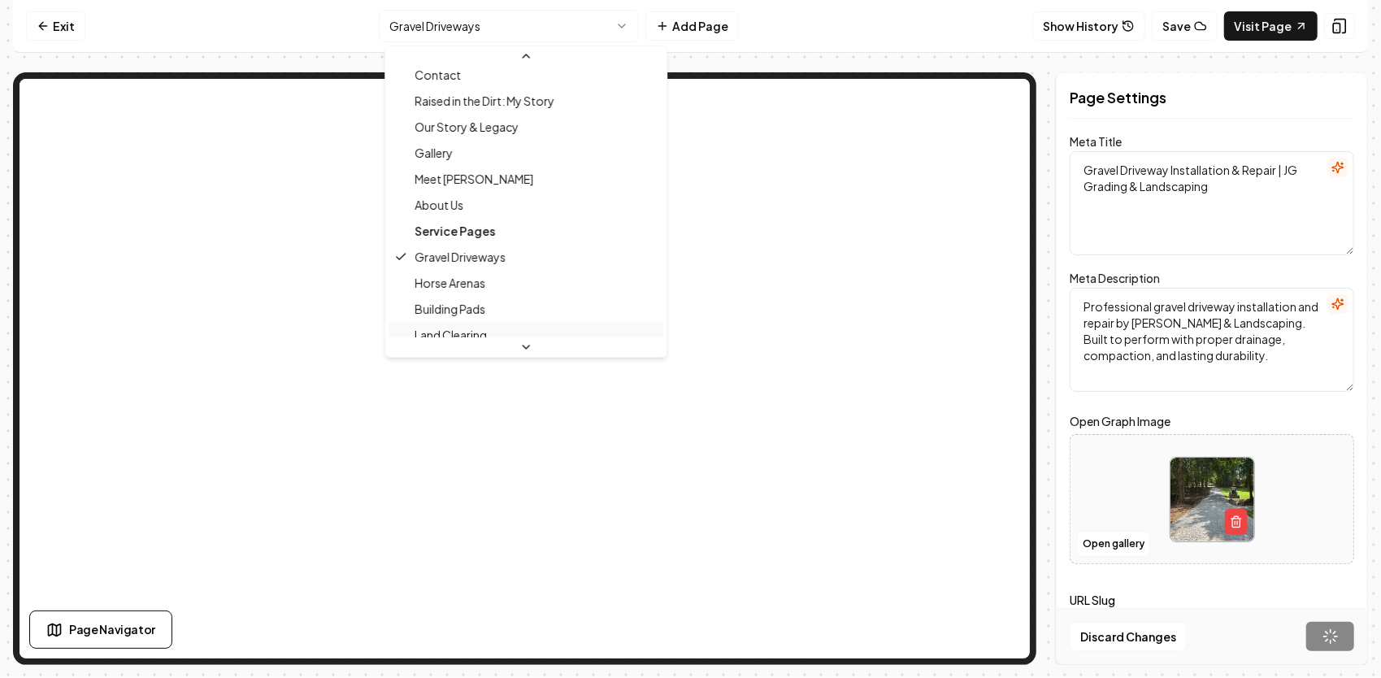
scroll to position [81, 0]
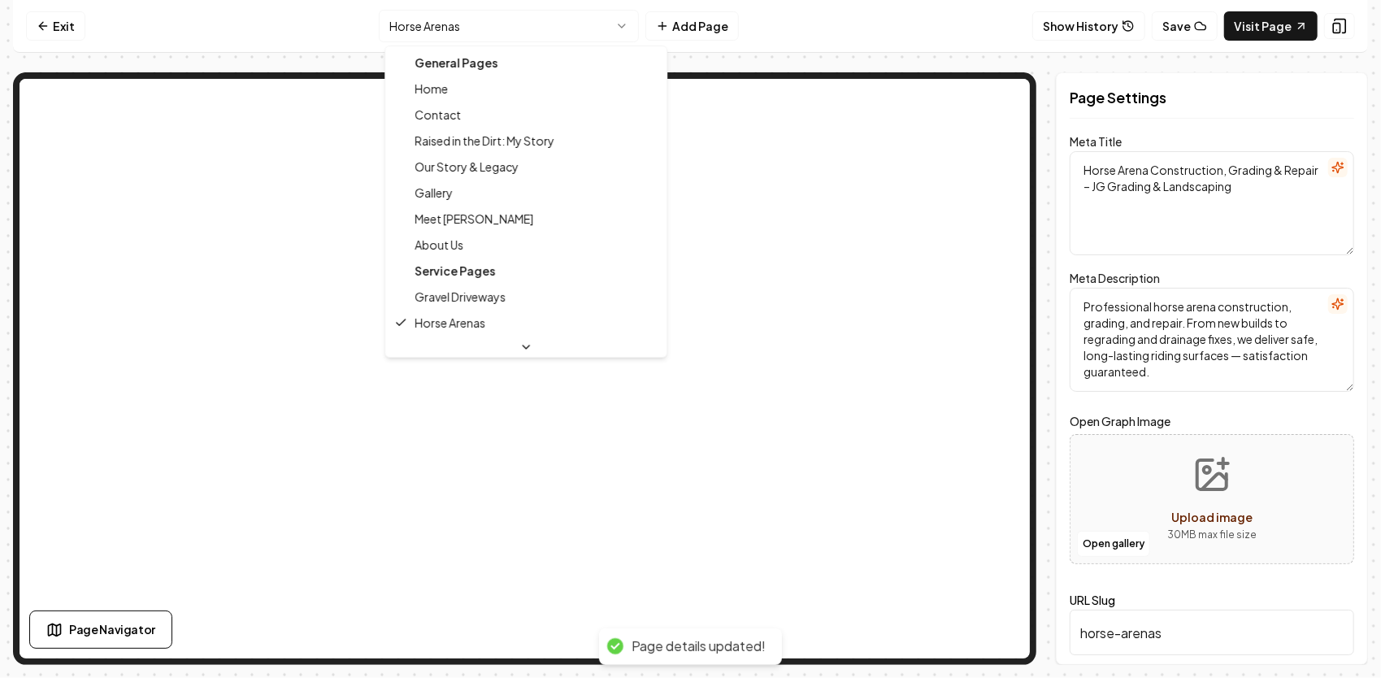
click at [522, 31] on html "Computer Required This feature is only available on a computer. Please switch t…" at bounding box center [690, 339] width 1381 height 678
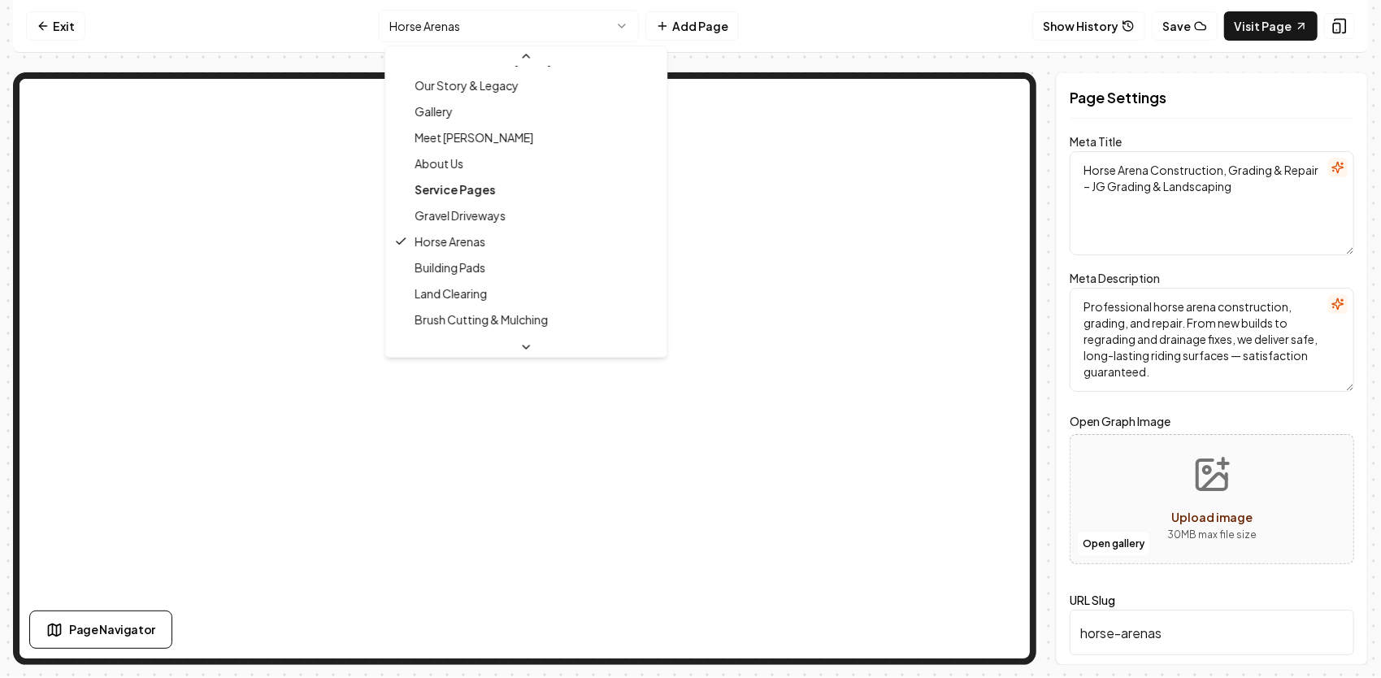
scroll to position [178, 0]
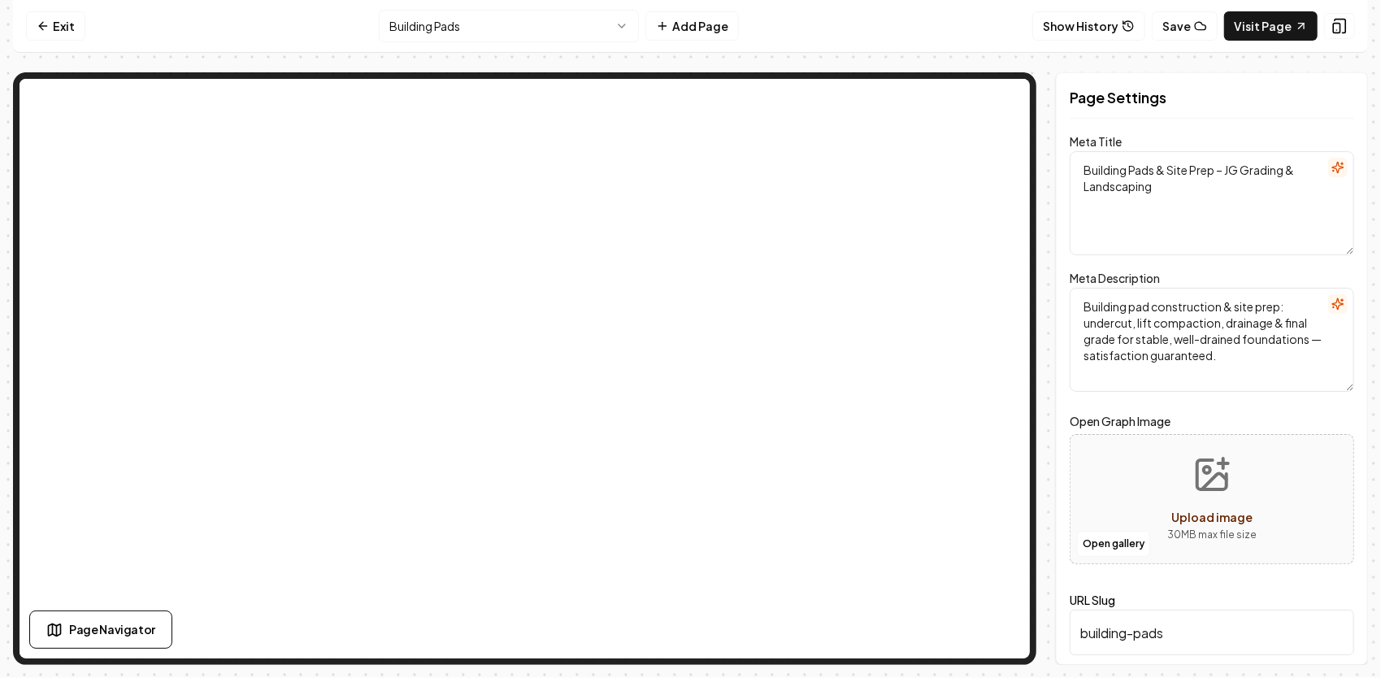
click at [538, 20] on html "Computer Required This feature is only available on a computer. Please switch t…" at bounding box center [690, 339] width 1381 height 678
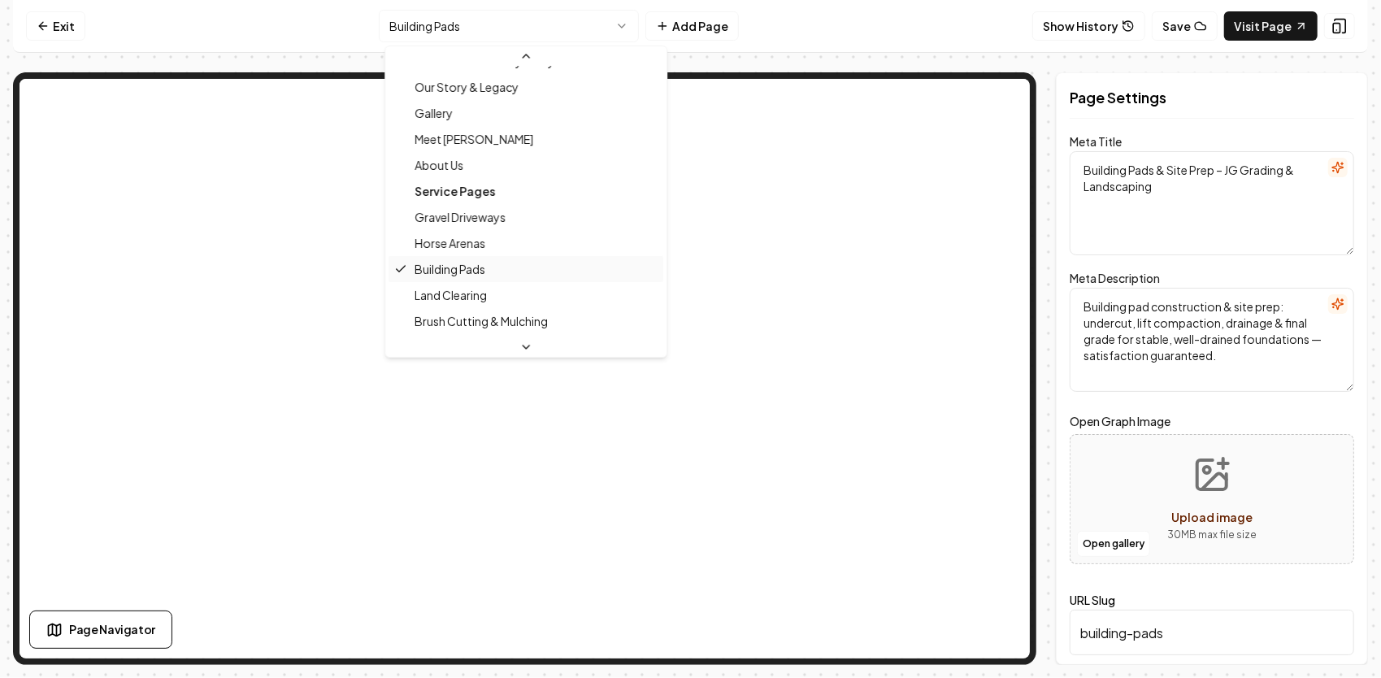
scroll to position [124, 0]
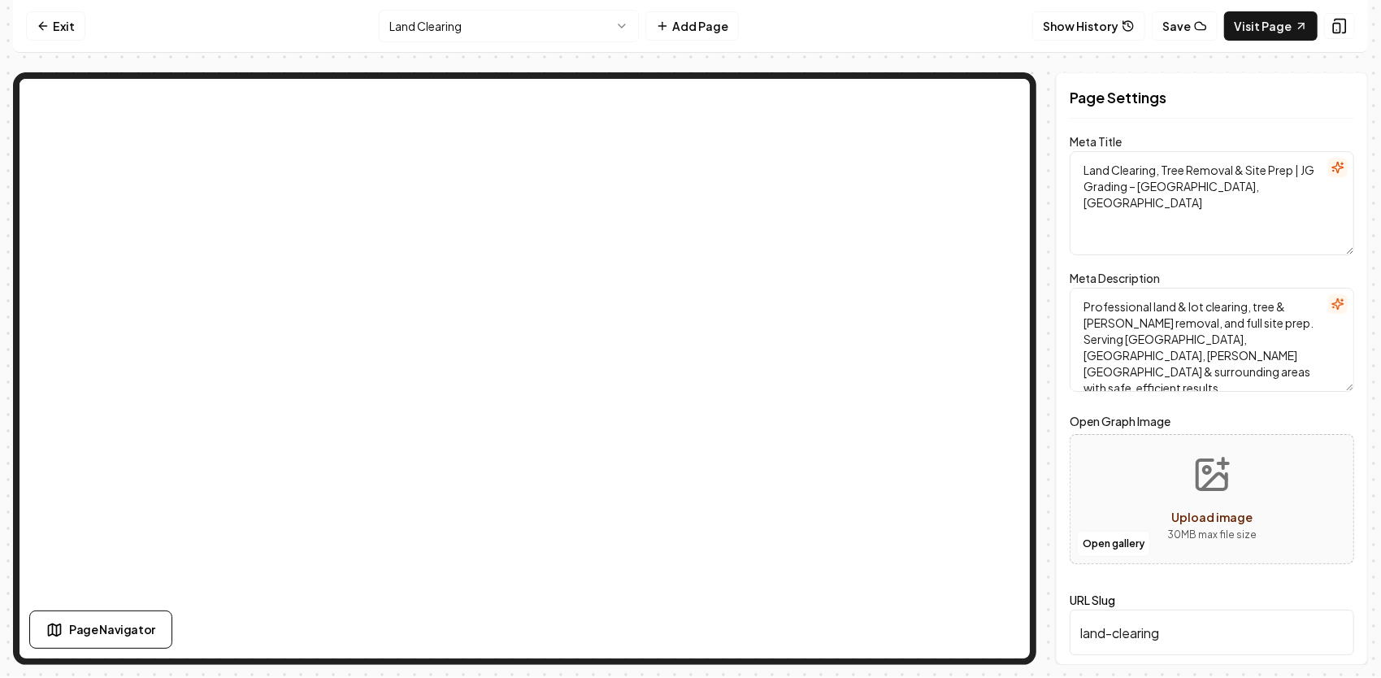
drag, startPoint x: 1217, startPoint y: 192, endPoint x: 1134, endPoint y: 177, distance: 85.0
click at [1134, 177] on textarea "Land Clearing, Tree Removal & Site Prep | JG Grading – [GEOGRAPHIC_DATA], [GEOG…" at bounding box center [1212, 203] width 284 height 104
type textarea "Land Clearing, Tree Removal & Site Prep | JG Grading"
click at [547, 33] on html "Computer Required This feature is only available on a computer. Please switch t…" at bounding box center [690, 339] width 1381 height 678
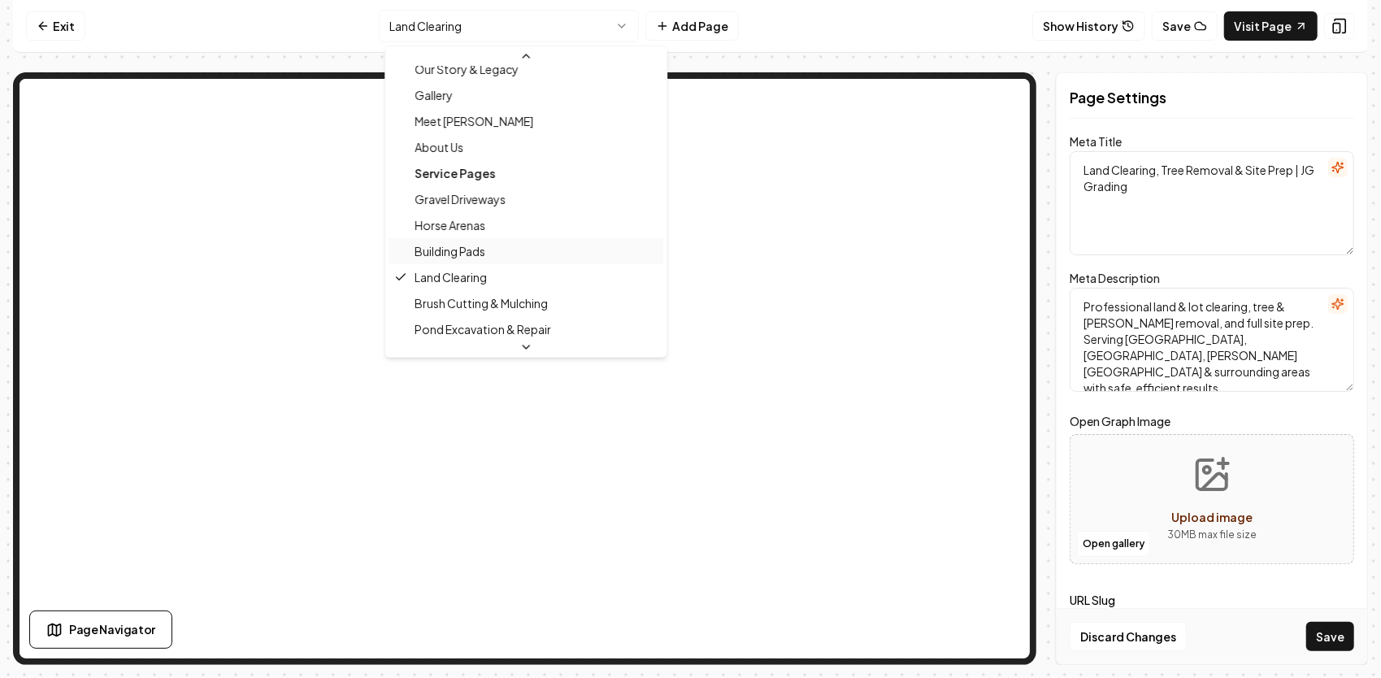
scroll to position [150, 0]
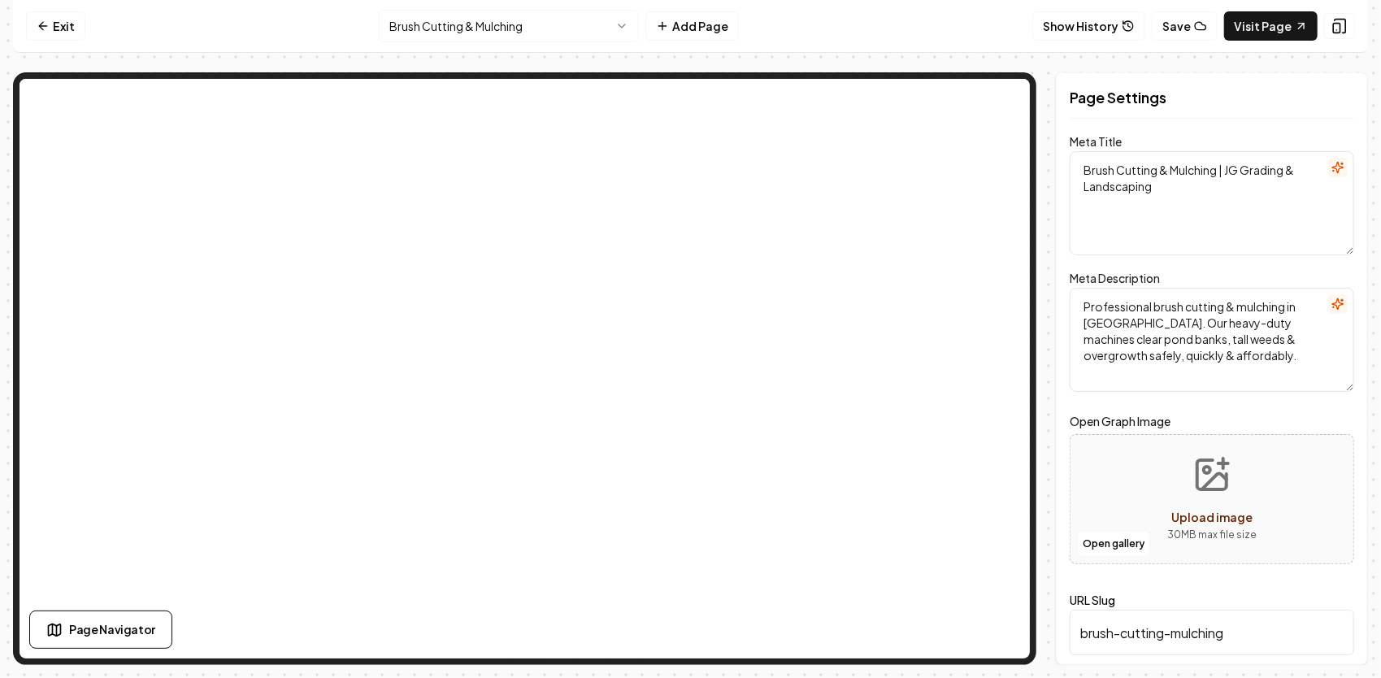
click at [1217, 170] on textarea "Brush Cutting & Mulching | JG Grading & Landscaping" at bounding box center [1212, 203] width 284 height 104
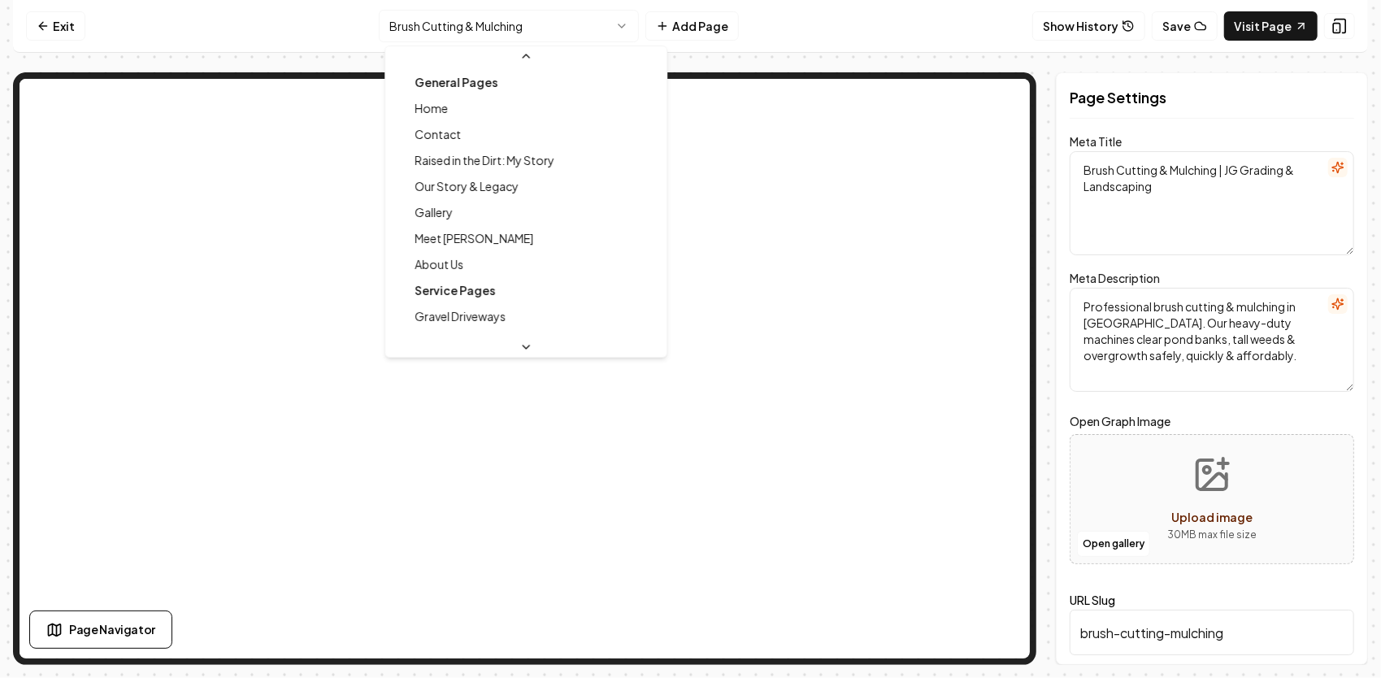
click at [525, 22] on html "Computer Required This feature is only available on a computer. Please switch t…" at bounding box center [690, 339] width 1381 height 678
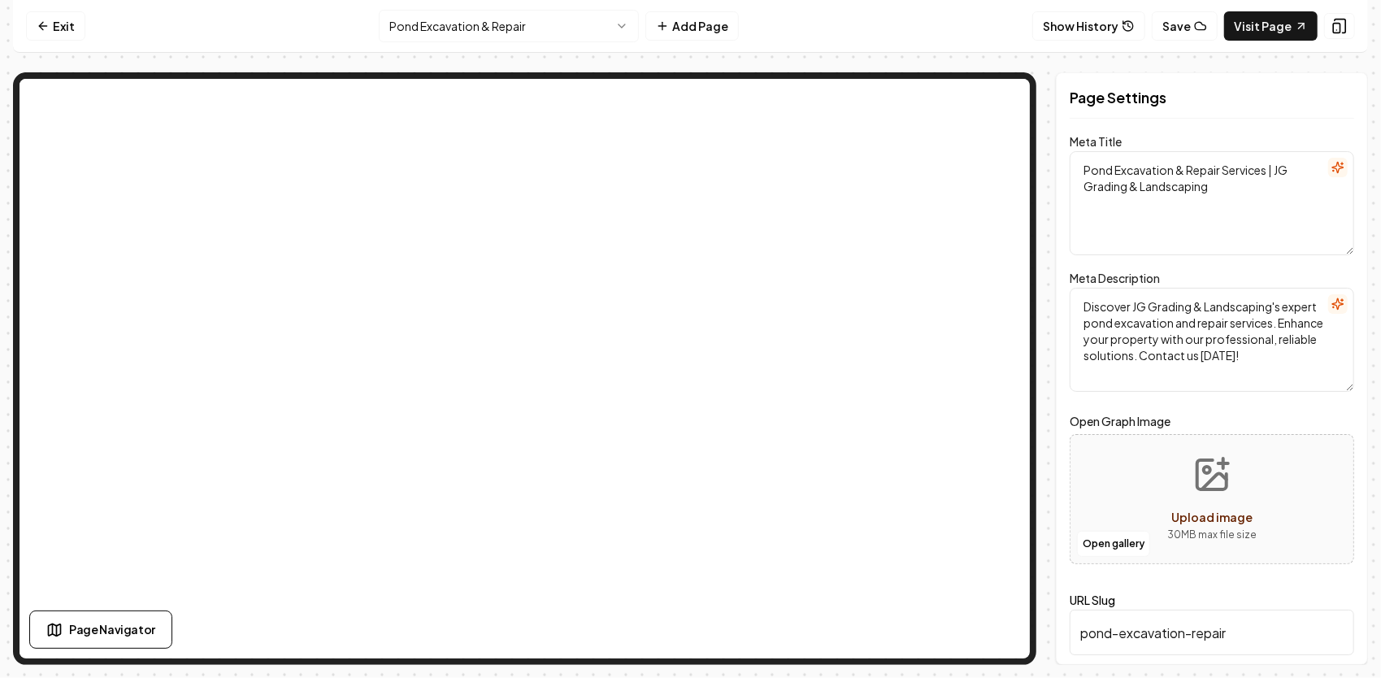
click at [553, 20] on html "Computer Required This feature is only available on a computer. Please switch t…" at bounding box center [690, 339] width 1381 height 678
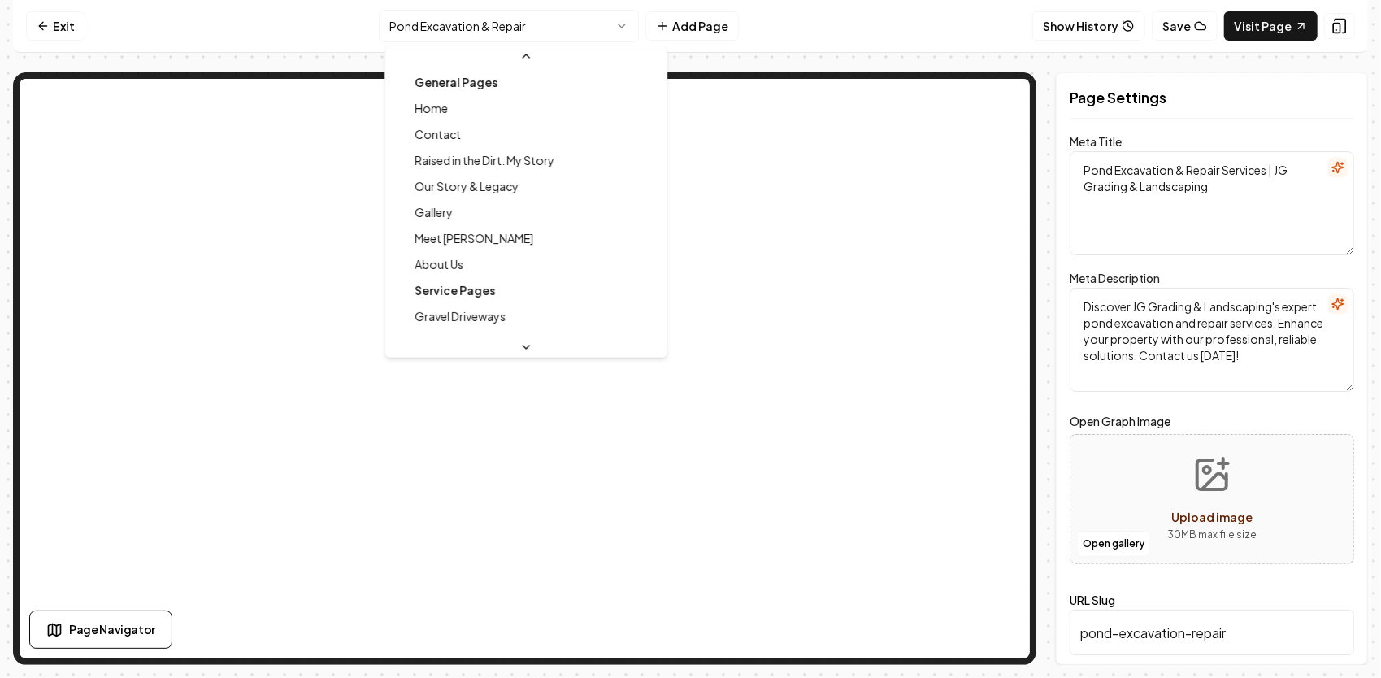
scroll to position [121, 0]
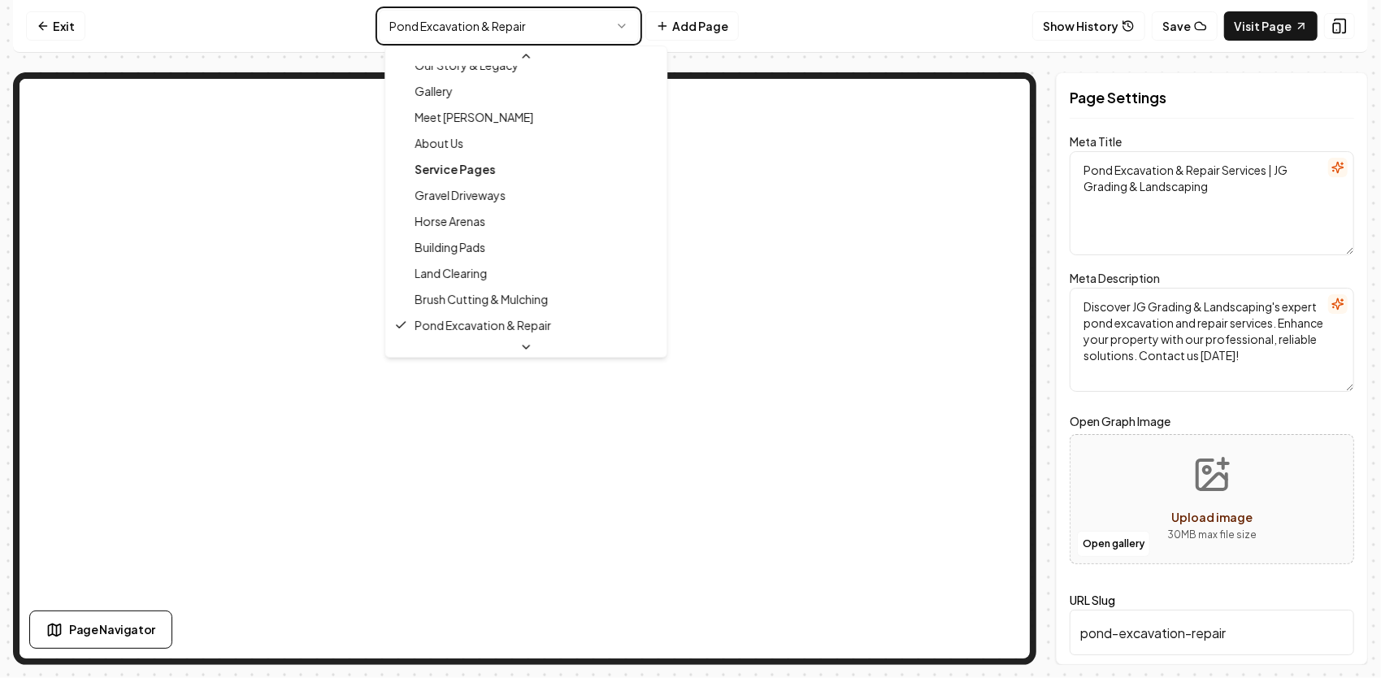
click at [1257, 211] on html "Computer Required This feature is only available on a computer. Please switch t…" at bounding box center [690, 339] width 1381 height 678
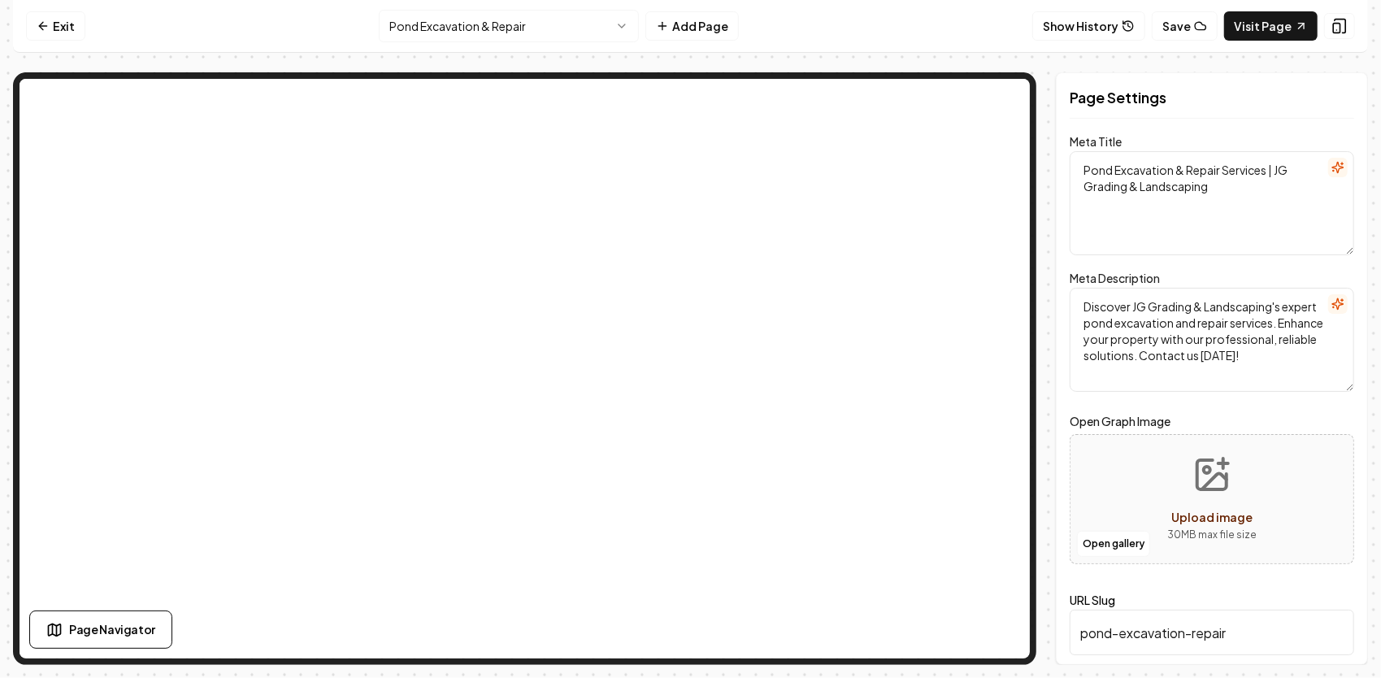
drag, startPoint x: 1219, startPoint y: 166, endPoint x: 1266, endPoint y: 176, distance: 48.3
click at [1266, 176] on textarea "Pond Excavation & Repair Services | JG Grading & Landscaping" at bounding box center [1212, 203] width 284 height 104
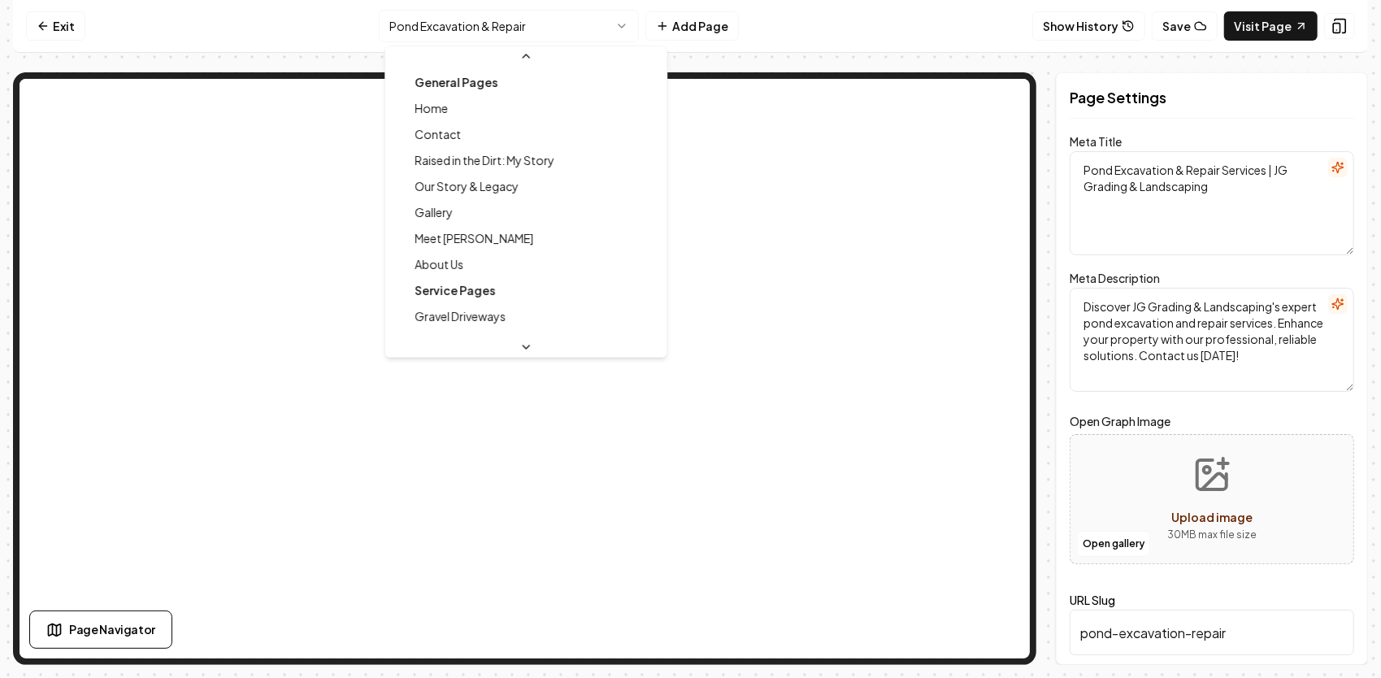
click at [510, 33] on html "Computer Required This feature is only available on a computer. Please switch t…" at bounding box center [690, 339] width 1381 height 678
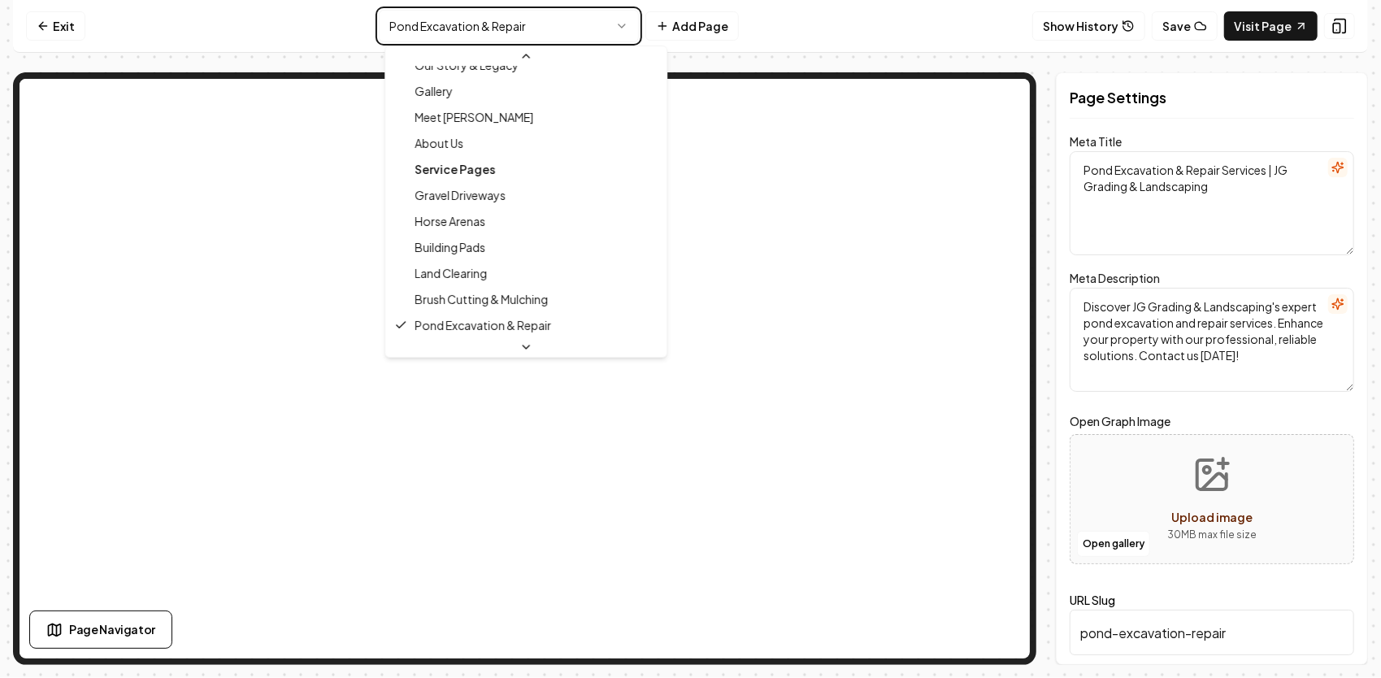
type textarea "Brush Cutting & Mulching | JG Grading & Landscaping"
type textarea "Professional brush cutting & mulching in [GEOGRAPHIC_DATA]. Our heavy-duty mach…"
type input "brush-cutting-mulching"
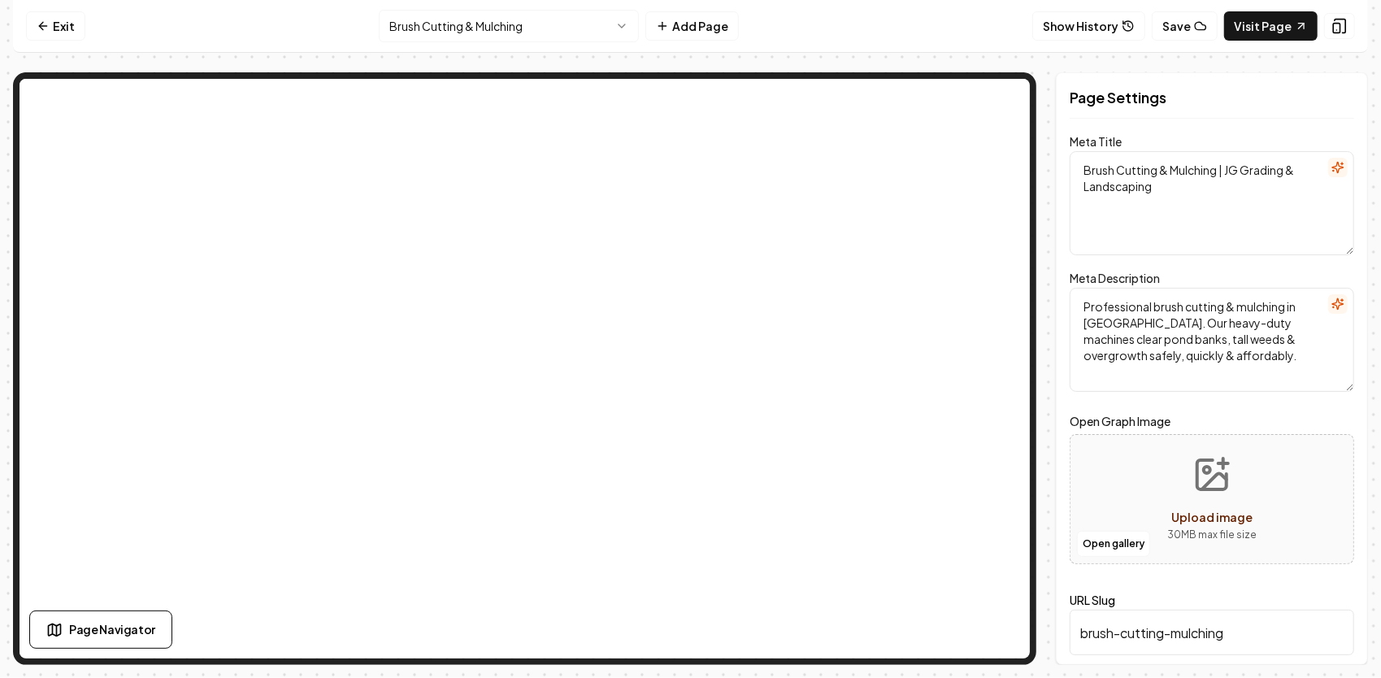
click at [1220, 171] on textarea "Brush Cutting & Mulching | JG Grading & Landscaping" at bounding box center [1212, 203] width 284 height 104
paste textarea "Services"
drag, startPoint x: 1327, startPoint y: 632, endPoint x: 1321, endPoint y: 626, distance: 8.6
click at [1326, 631] on button "Save" at bounding box center [1330, 636] width 48 height 29
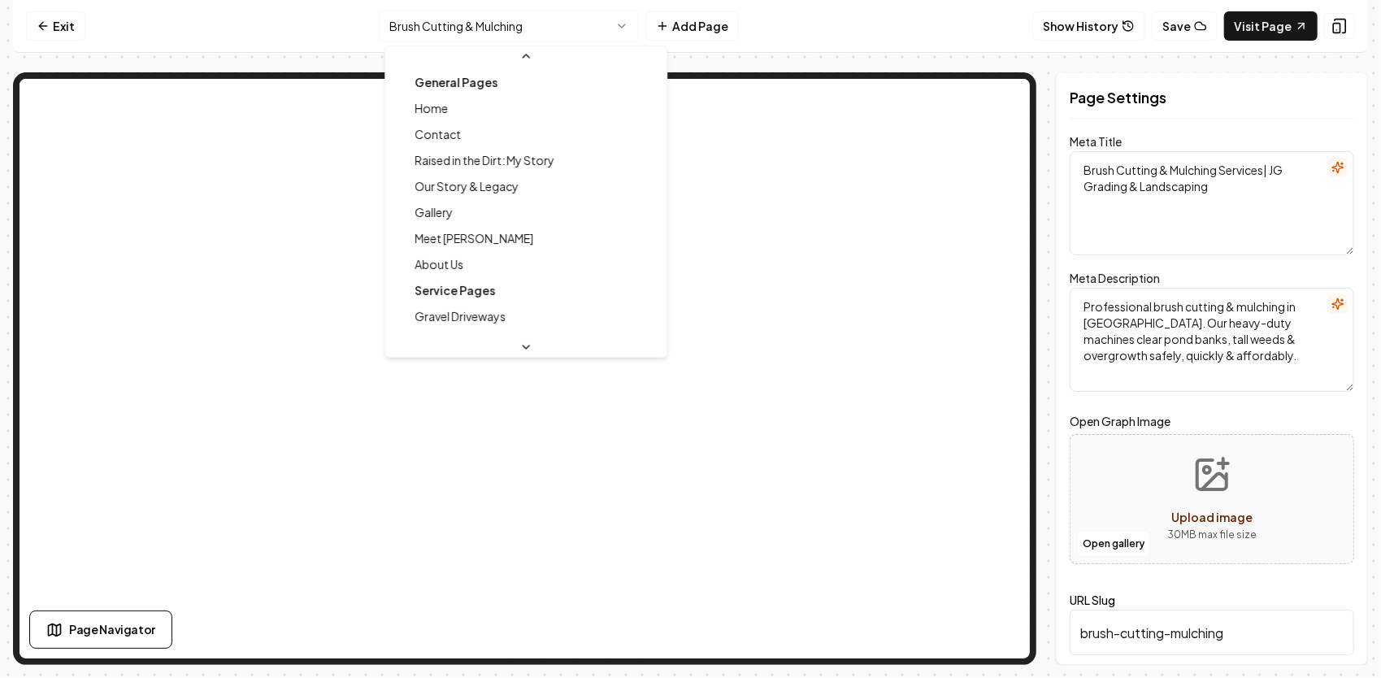
click at [553, 26] on html "Computer Required This feature is only available on a computer. Please switch t…" at bounding box center [690, 339] width 1381 height 678
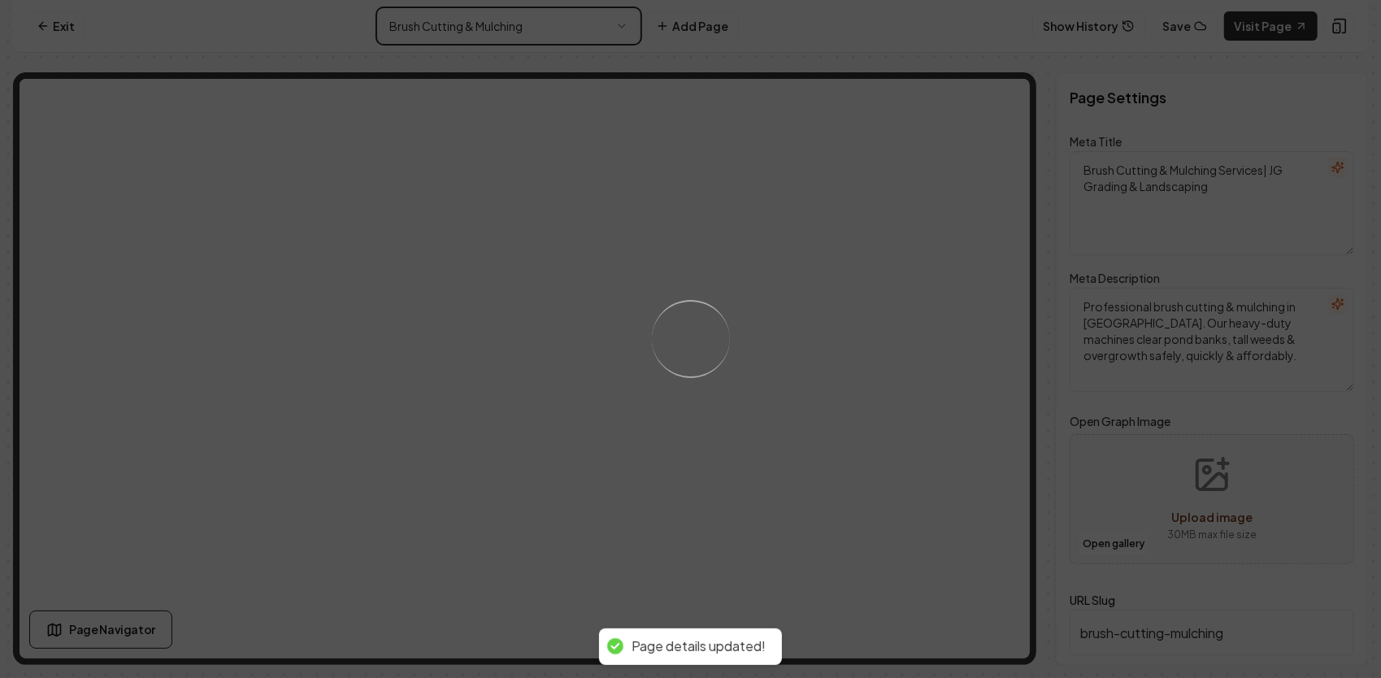
type textarea "Land Clearing, Tree Removal & Site Prep | JG Grading – [GEOGRAPHIC_DATA], [GEOG…"
type textarea "Professional land & lot clearing, tree & [PERSON_NAME] removal, and full site p…"
type input "land-clearing"
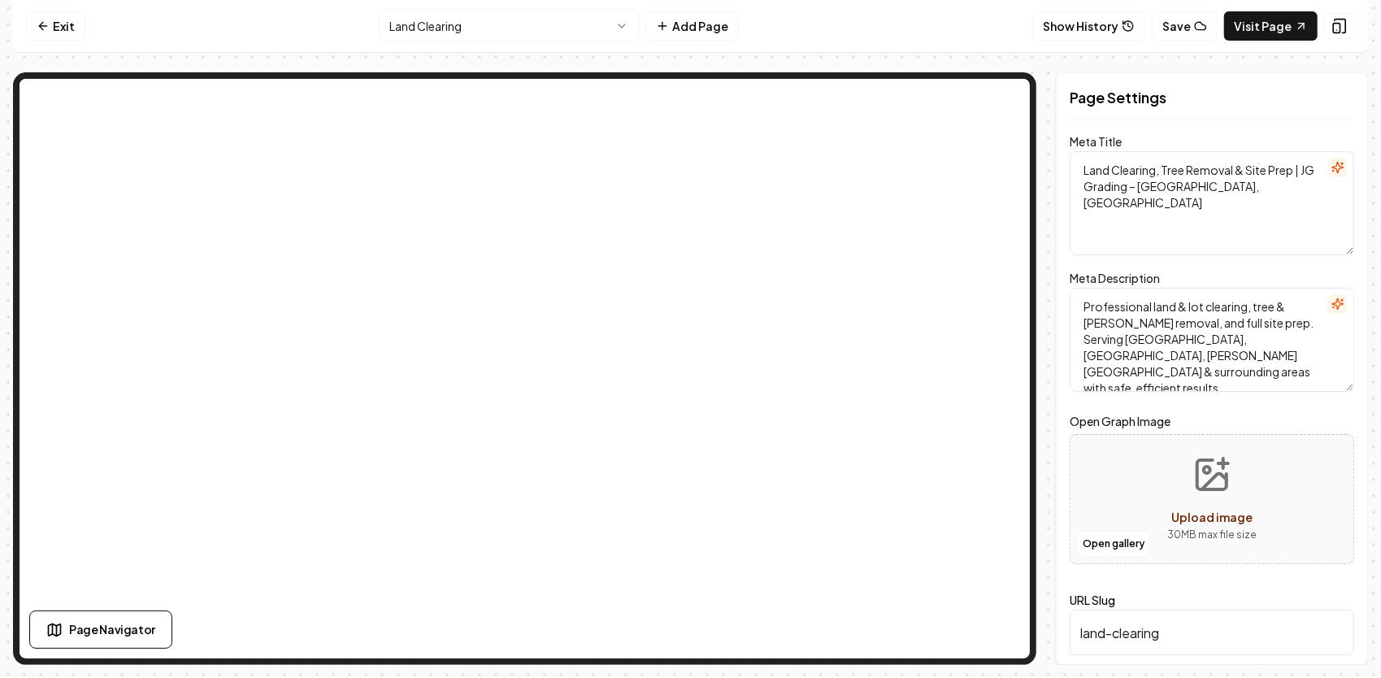
drag, startPoint x: 1231, startPoint y: 180, endPoint x: 1131, endPoint y: 188, distance: 100.2
click at [1131, 188] on textarea "Land Clearing, Tree Removal & Site Prep | JG Grading – [GEOGRAPHIC_DATA], [GEOG…" at bounding box center [1212, 203] width 284 height 104
click at [1324, 634] on button "Save" at bounding box center [1330, 636] width 48 height 29
click at [588, 27] on html "Computer Required This feature is only available on a computer. Please switch t…" at bounding box center [690, 339] width 1381 height 678
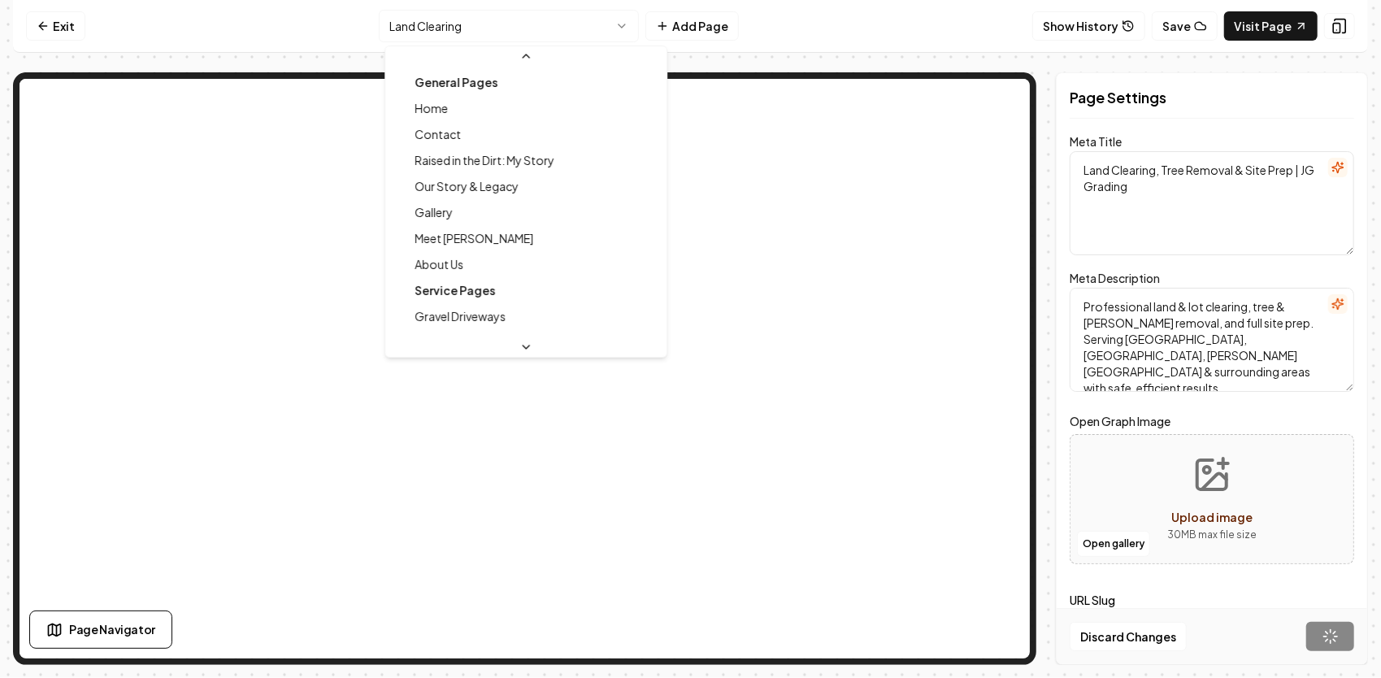
scroll to position [69, 0]
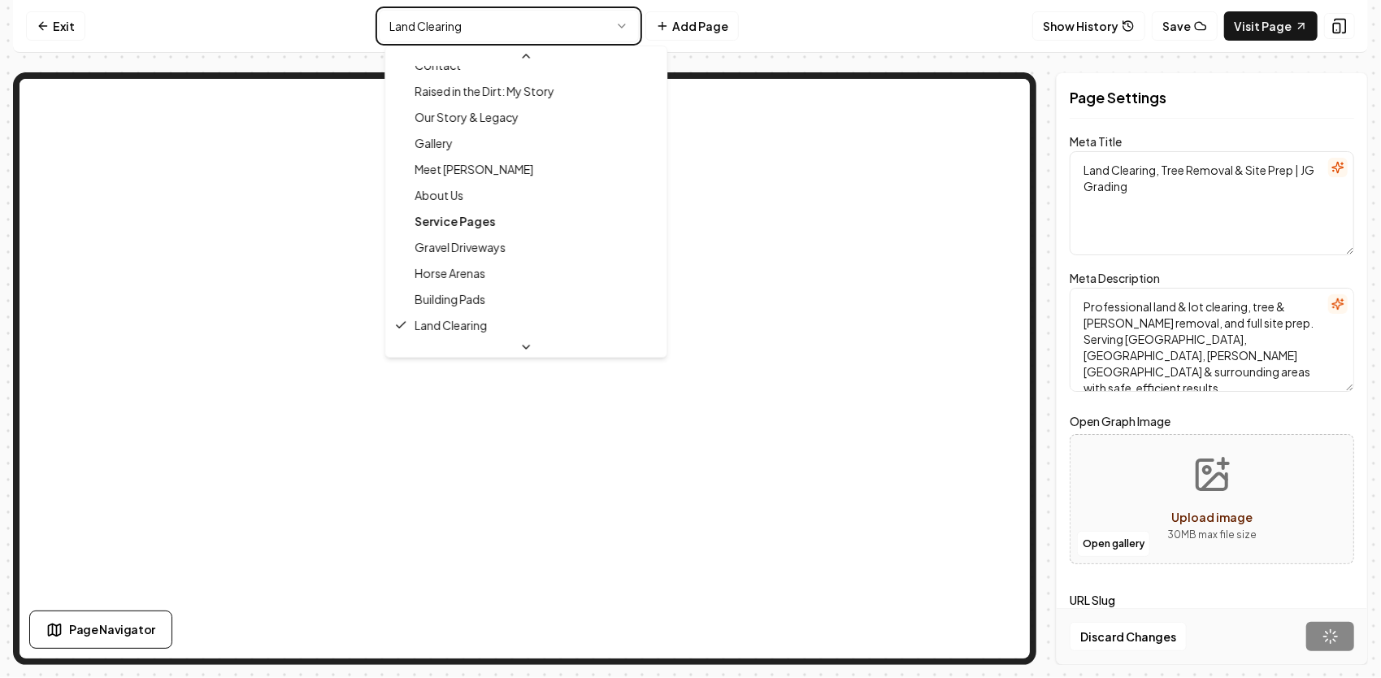
type textarea "Building Pads & Site Prep – JG Grading & Landscaping"
type textarea "Building pad construction & site prep: undercut, lift compaction, drainage & fi…"
type input "building-pads"
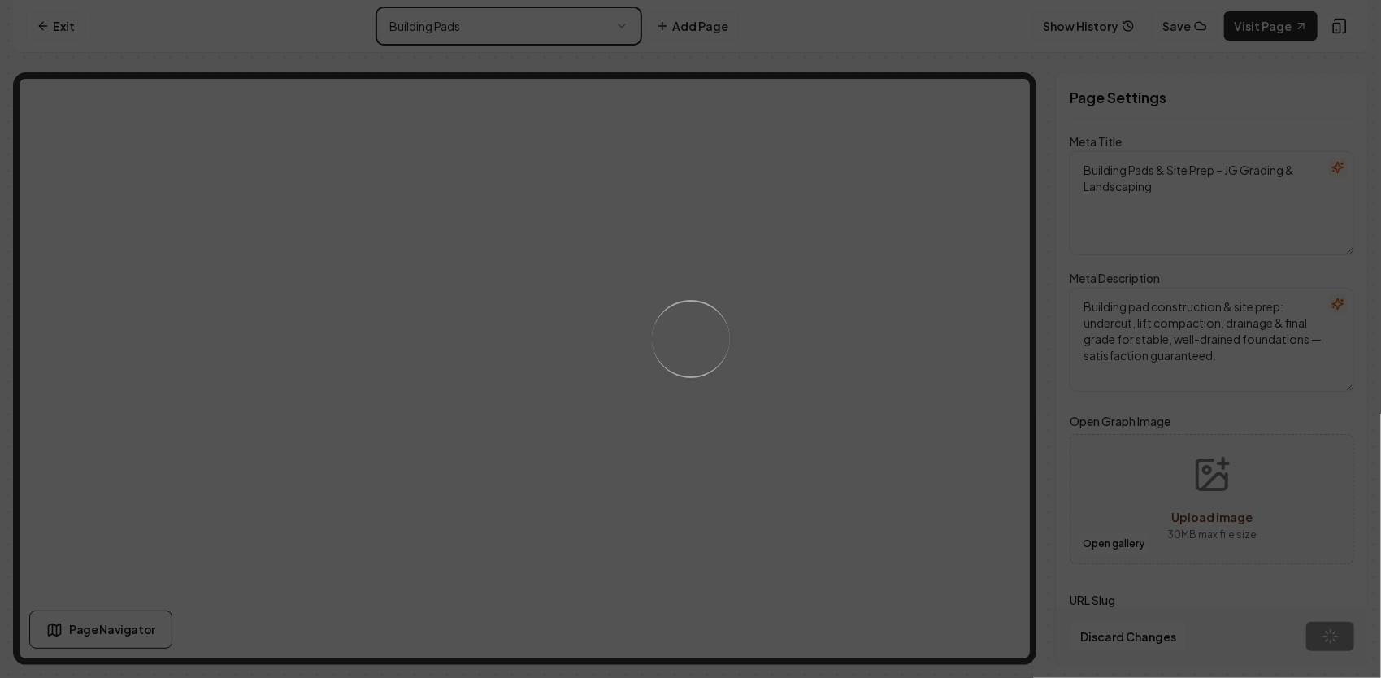
type textarea "Land Clearing, Tree Removal & Site Prep | JG Grading"
type textarea "Professional land & lot clearing, tree & [PERSON_NAME] removal, and full site p…"
type input "land-clearing"
type textarea "Building Pads & Site Prep – JG Grading & Landscaping"
type textarea "Building pad construction & site prep: undercut, lift compaction, drainage & fi…"
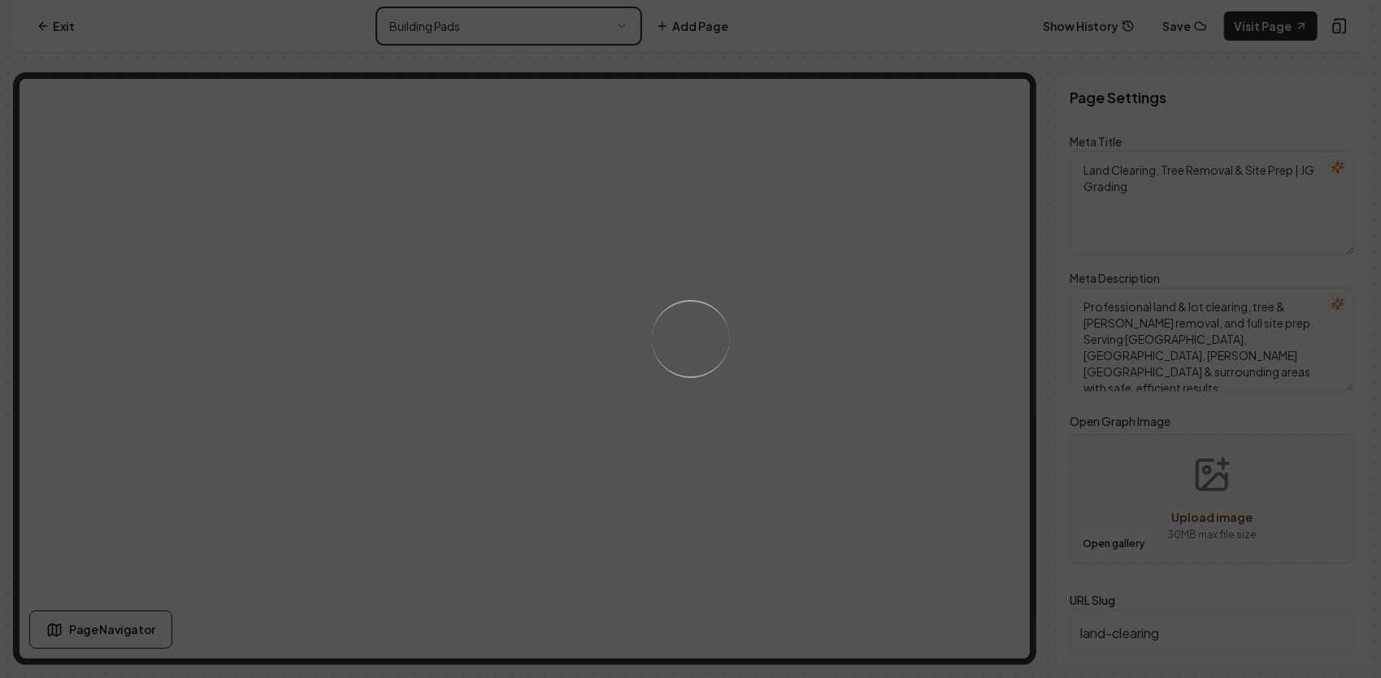
type input "building-pads"
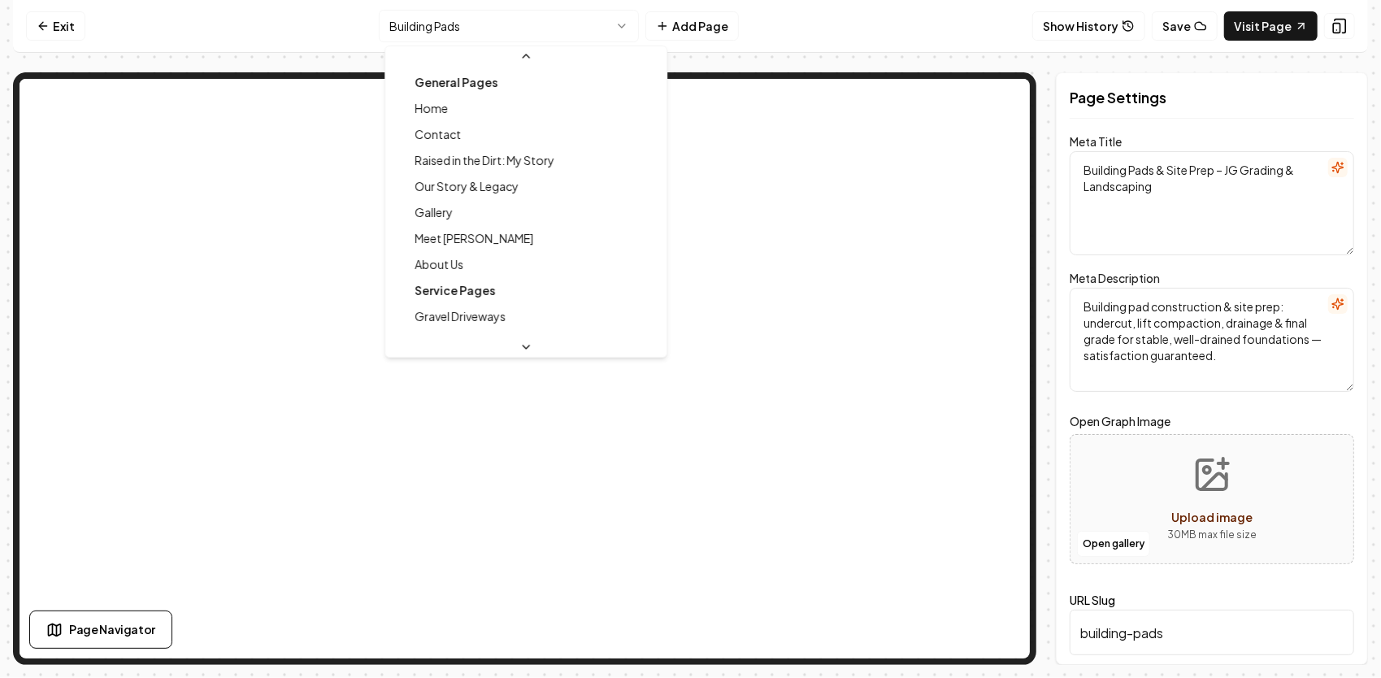
click at [582, 40] on html "Computer Required This feature is only available on a computer. Please switch t…" at bounding box center [690, 339] width 1381 height 678
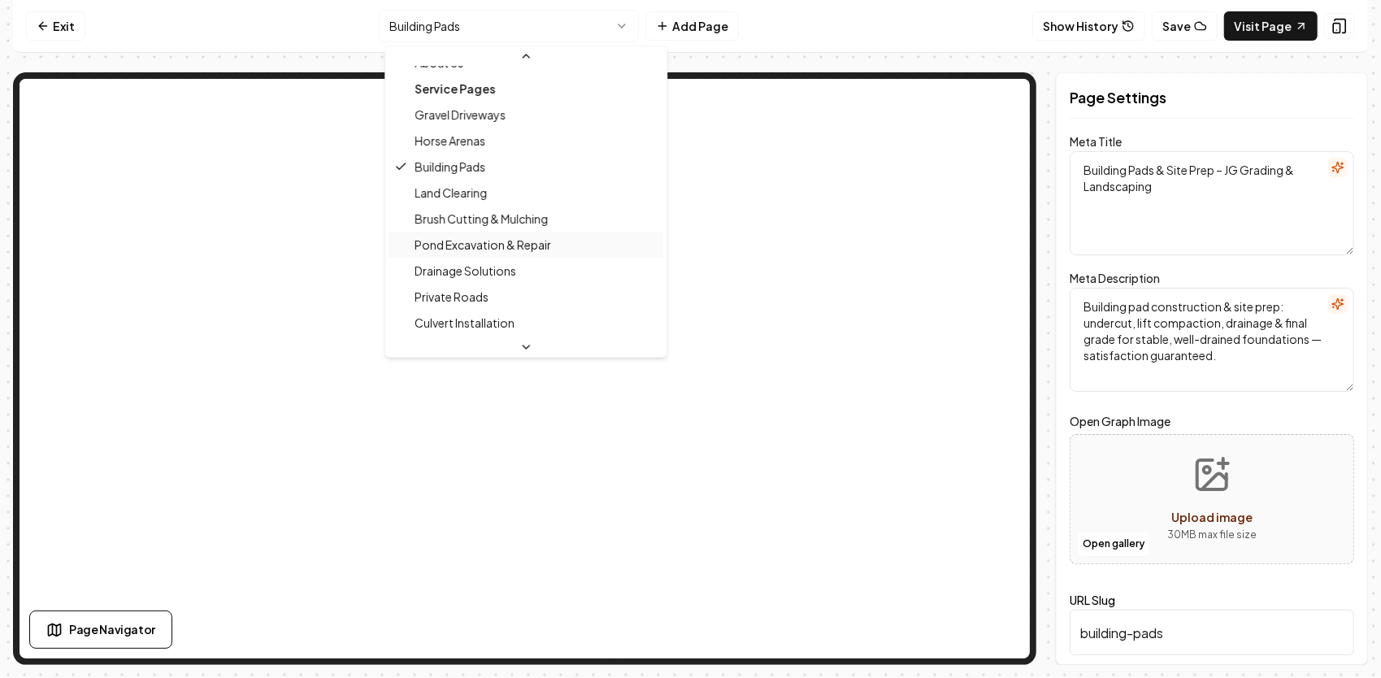
scroll to position [206, 0]
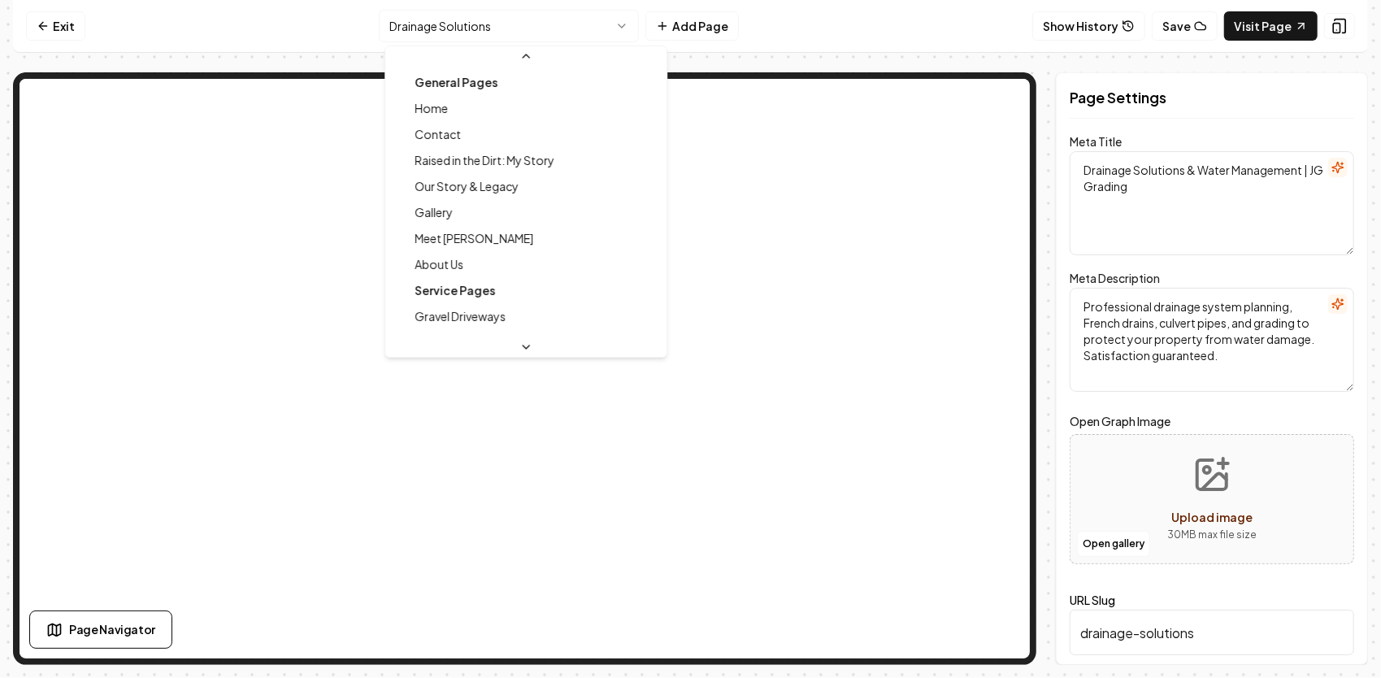
click at [583, 28] on html "Computer Required This feature is only available on a computer. Please switch t…" at bounding box center [690, 339] width 1381 height 678
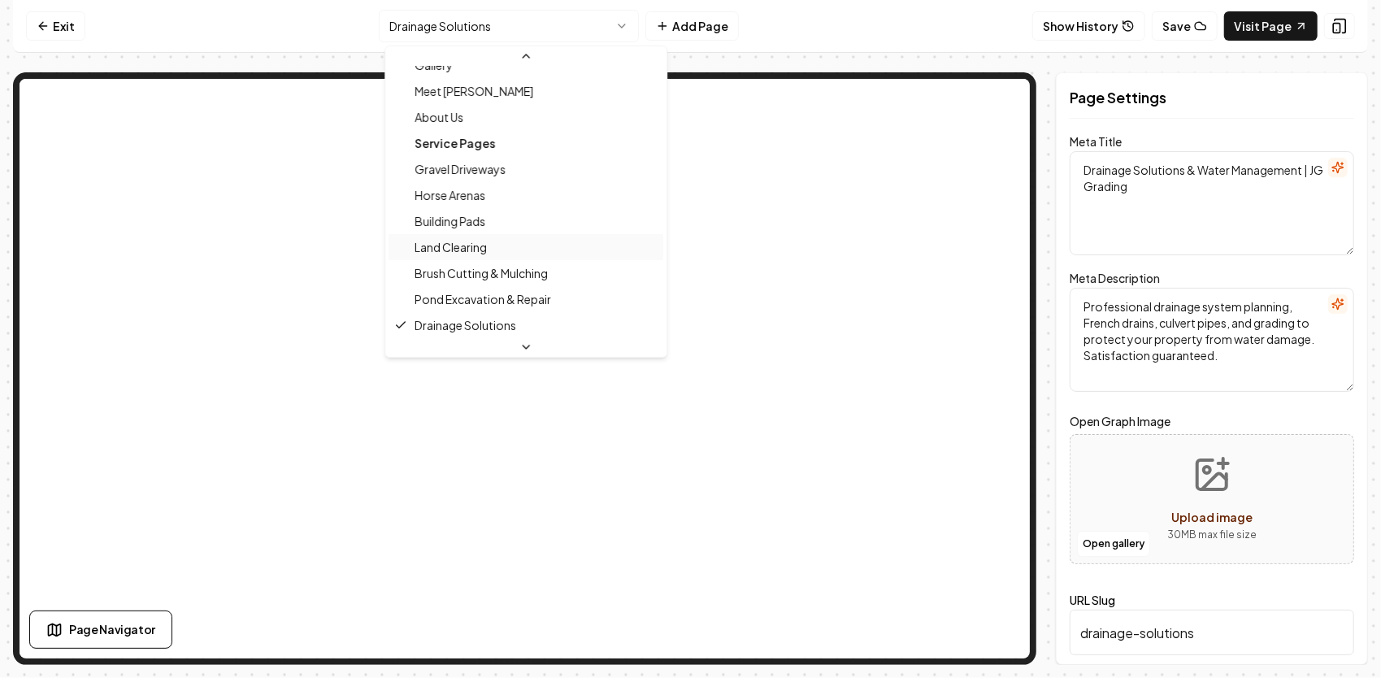
scroll to position [391, 0]
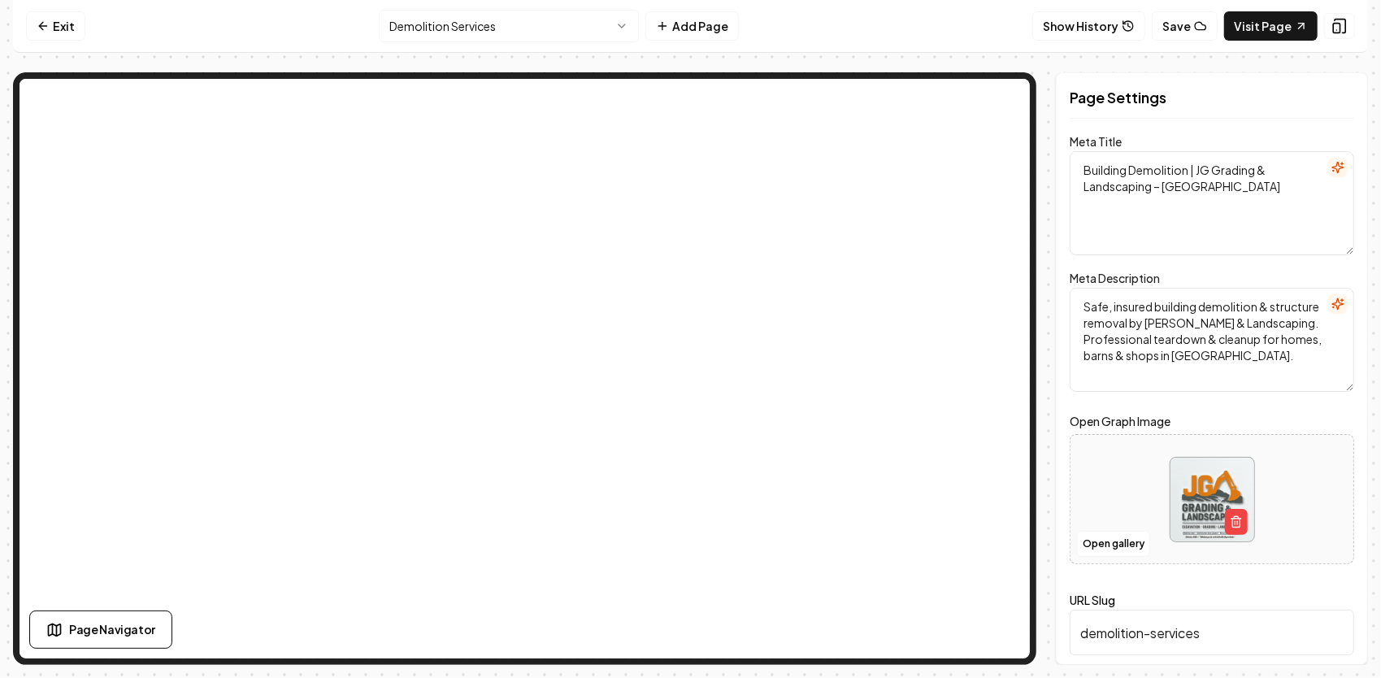
drag, startPoint x: 1278, startPoint y: 198, endPoint x: 1077, endPoint y: 144, distance: 208.8
click at [1066, 146] on div "Page Settings Meta Title Building Demolition | JG Grading & Landscaping – Hende…" at bounding box center [1212, 368] width 312 height 592
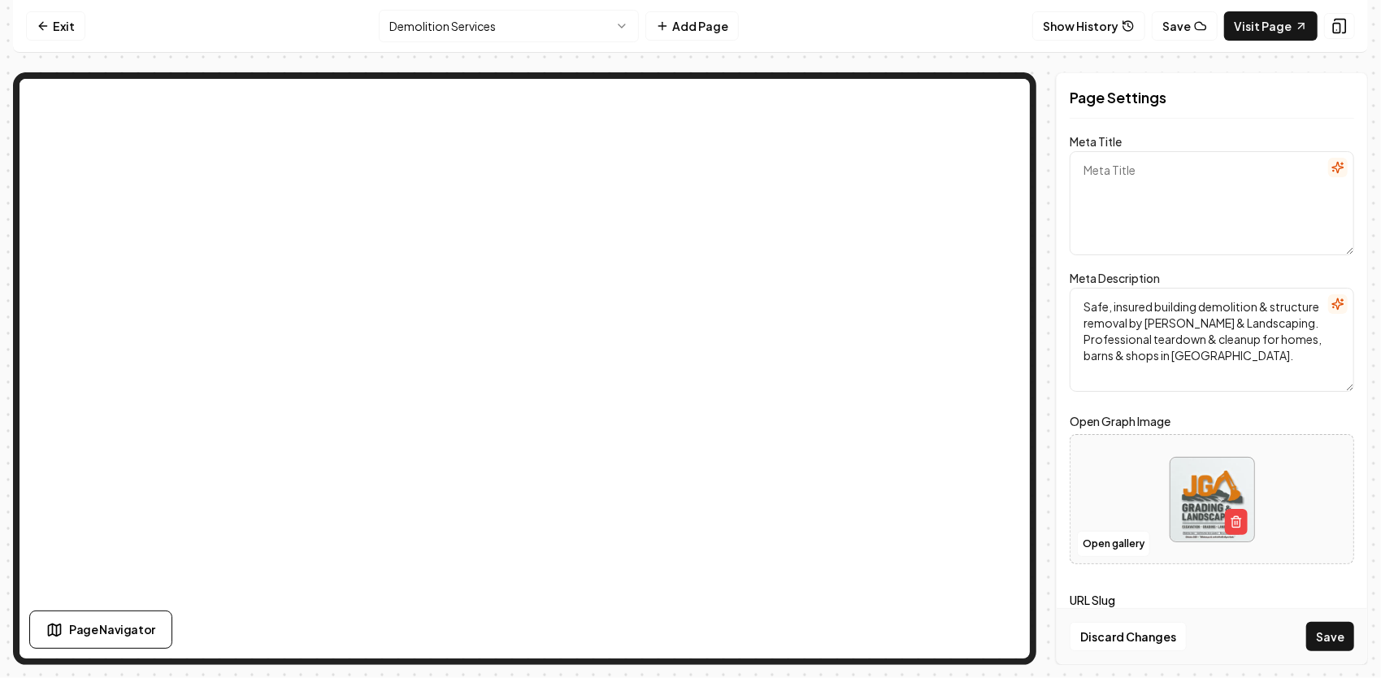
paste textarea "Building & Small Commercial Demolition | JG Grading & Landscaping – Henderson NC"
drag, startPoint x: 1300, startPoint y: 190, endPoint x: 1213, endPoint y: 193, distance: 87.0
click at [1213, 193] on textarea "Building & Small Commercial Demolition | JG Grading & Landscaping – Henderson NC" at bounding box center [1212, 203] width 284 height 104
type textarea "Building & Small Commercial Demolition | JG Grading & Landscaping"
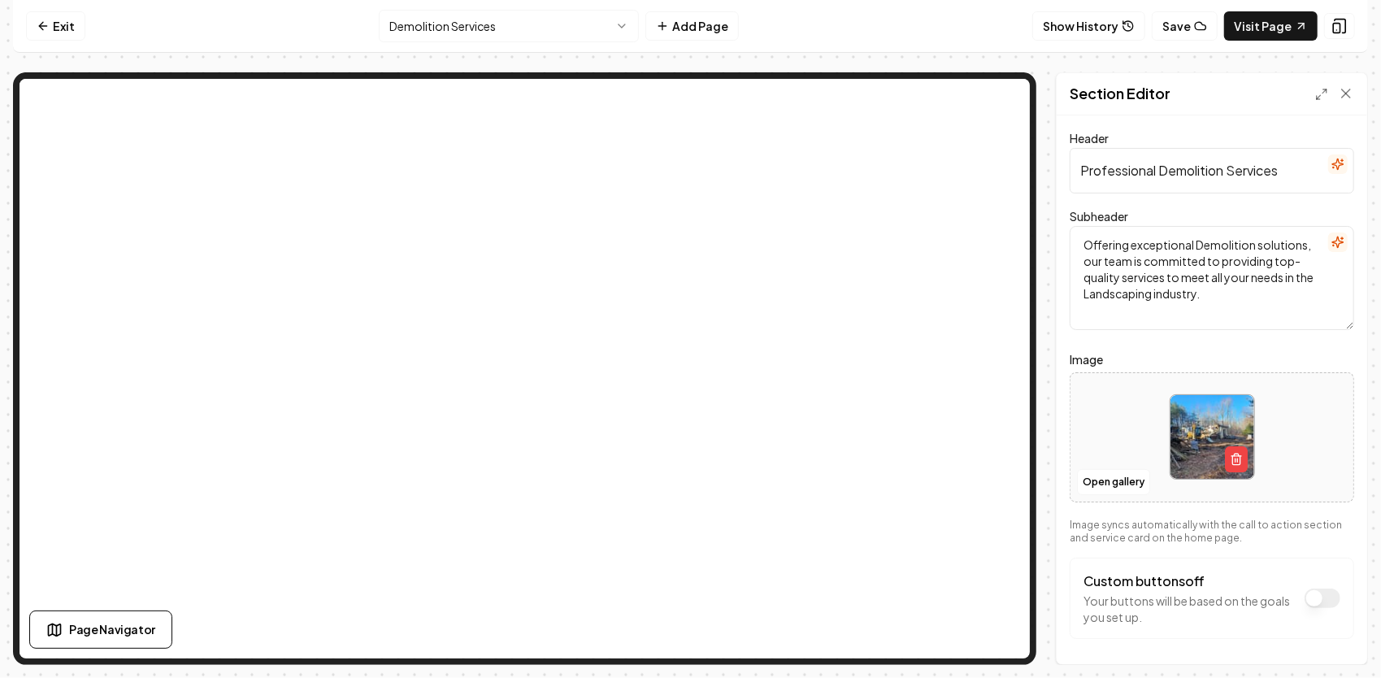
drag, startPoint x: 1081, startPoint y: 171, endPoint x: 1346, endPoint y: 167, distance: 265.0
click at [1346, 167] on div "Header Professional Demolition Services Subheader Offering exceptional Demoliti…" at bounding box center [1212, 389] width 310 height 549
paste input "Professional Building & Small Commercial Demolition Services"
type input "Professional Building & Small Commercial Demolition Services"
drag, startPoint x: 1237, startPoint y: 293, endPoint x: 1044, endPoint y: 219, distance: 206.6
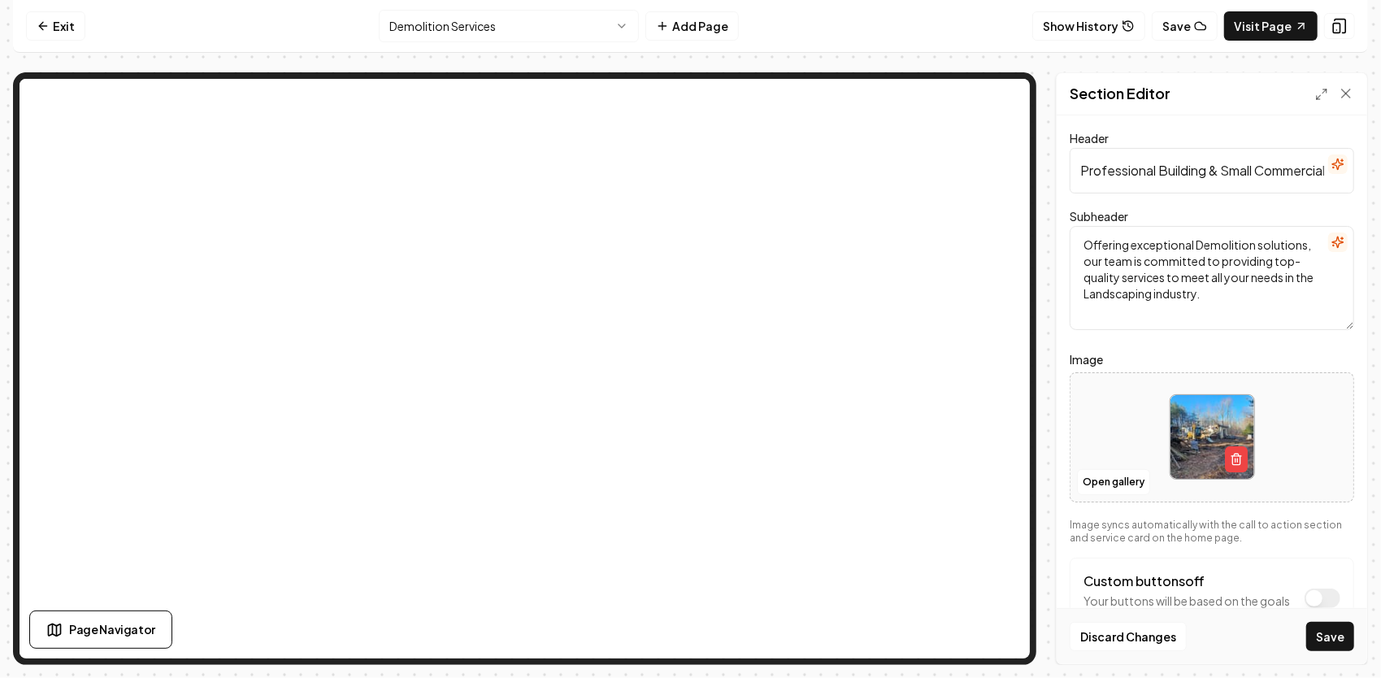
click at [1035, 219] on div "Section Editor Header Professional Building & Small Commercial Demolition Servi…" at bounding box center [690, 368] width 1355 height 592
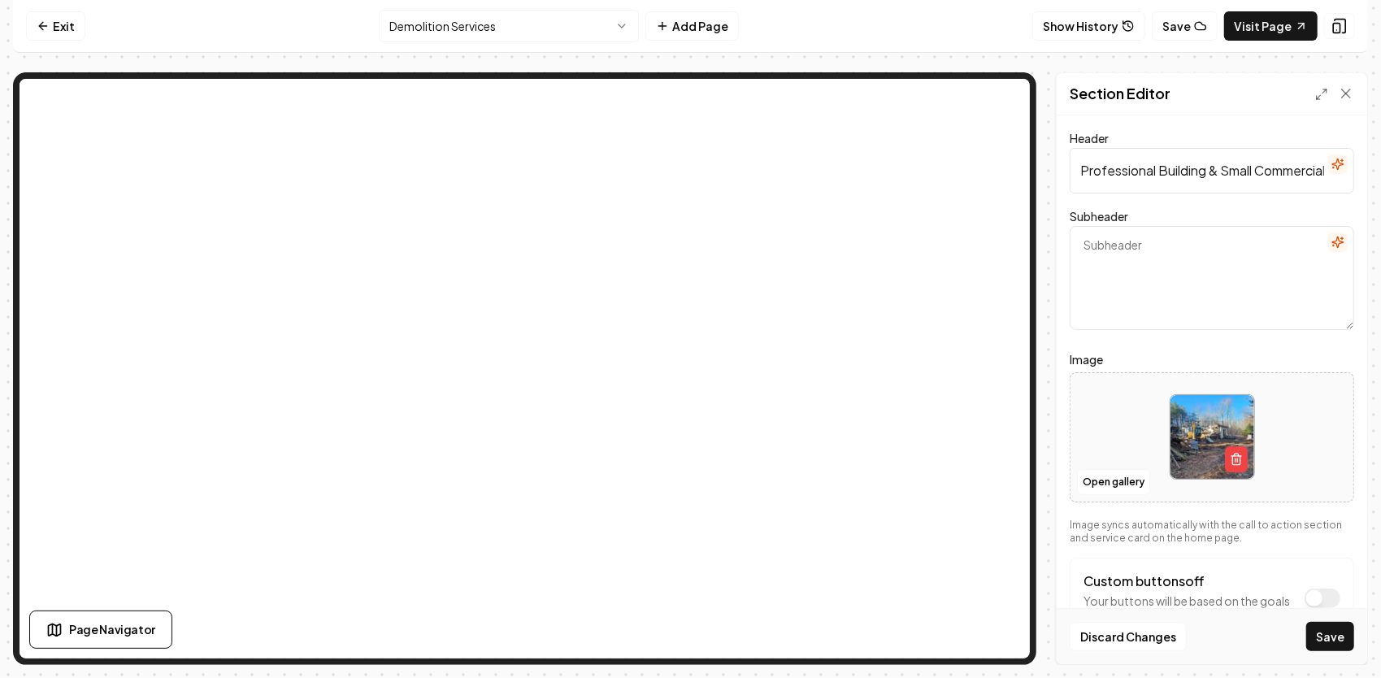
click at [1123, 260] on textarea "Subheader" at bounding box center [1212, 278] width 284 height 104
paste textarea "From homes and barns to shops and small commercial buildings — JG Grading & Lan…"
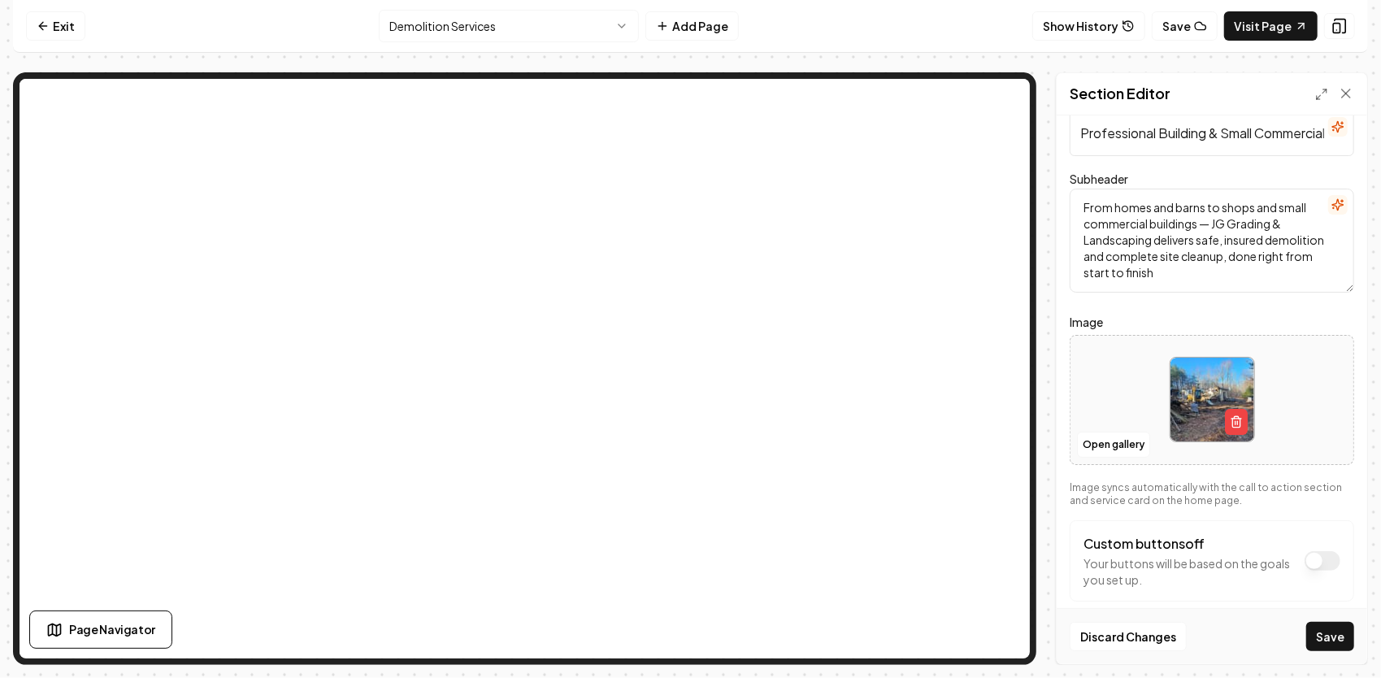
scroll to position [58, 0]
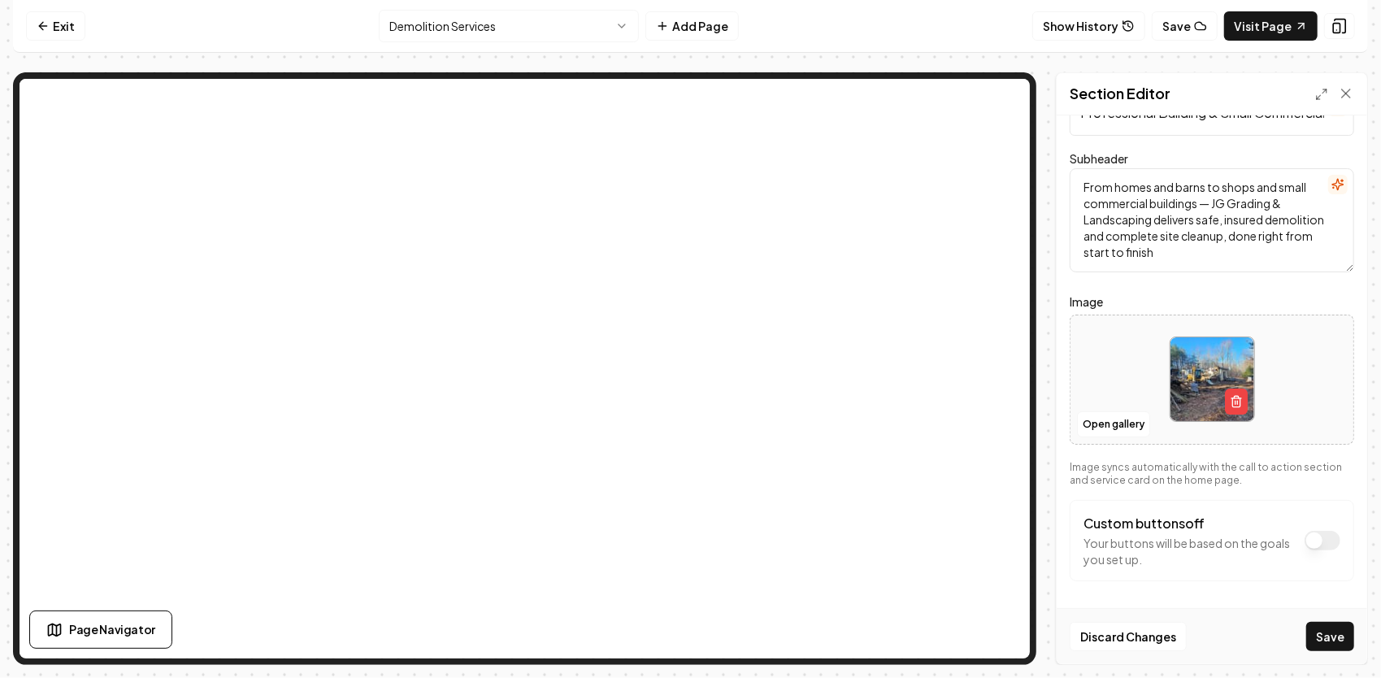
type textarea "From homes and barns to shops and small commercial buildings — JG Grading & Lan…"
click at [1304, 539] on button "Custom buttons off" at bounding box center [1322, 541] width 36 height 20
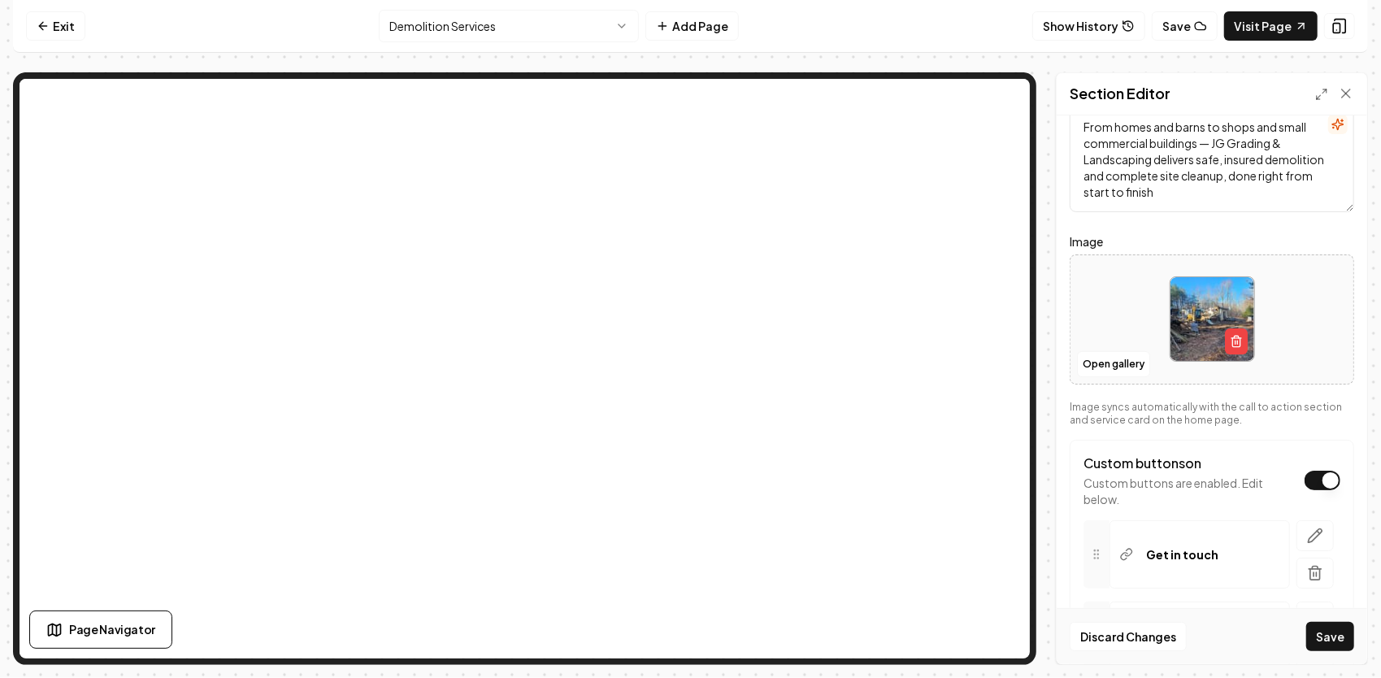
scroll to position [220, 0]
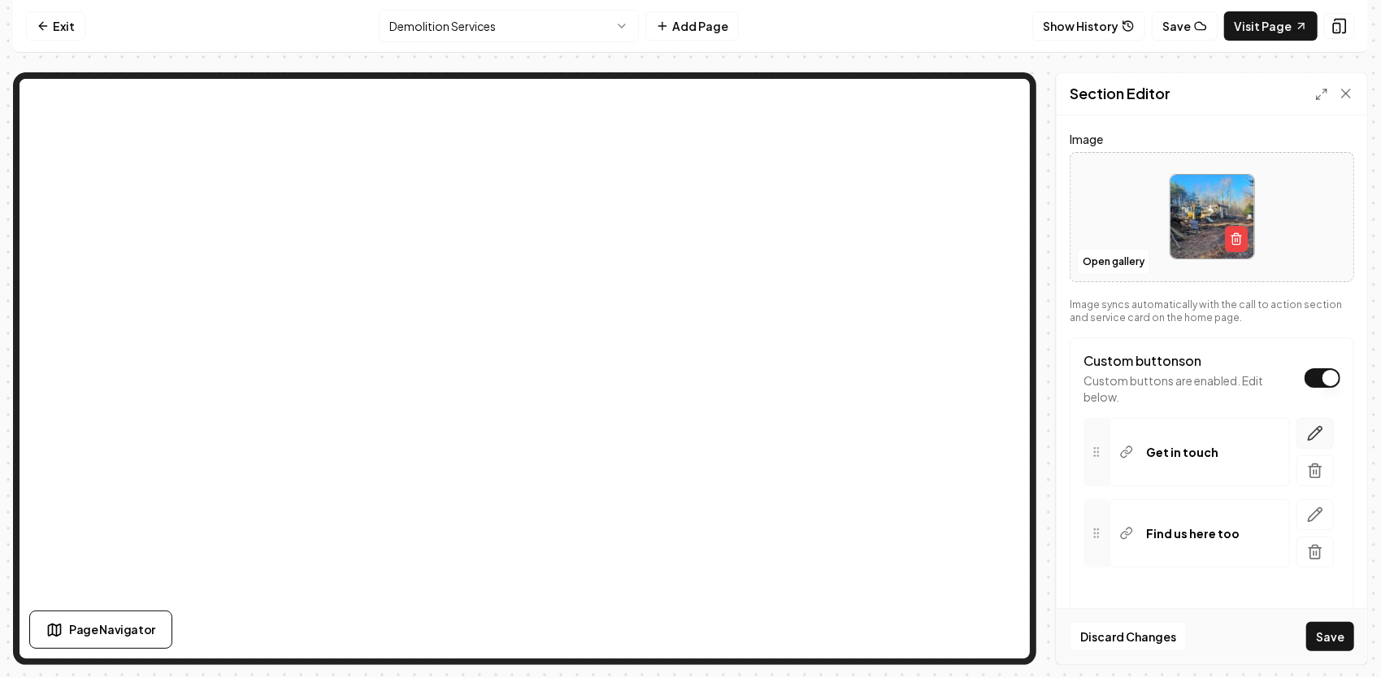
click at [1315, 432] on button "button" at bounding box center [1314, 433] width 37 height 31
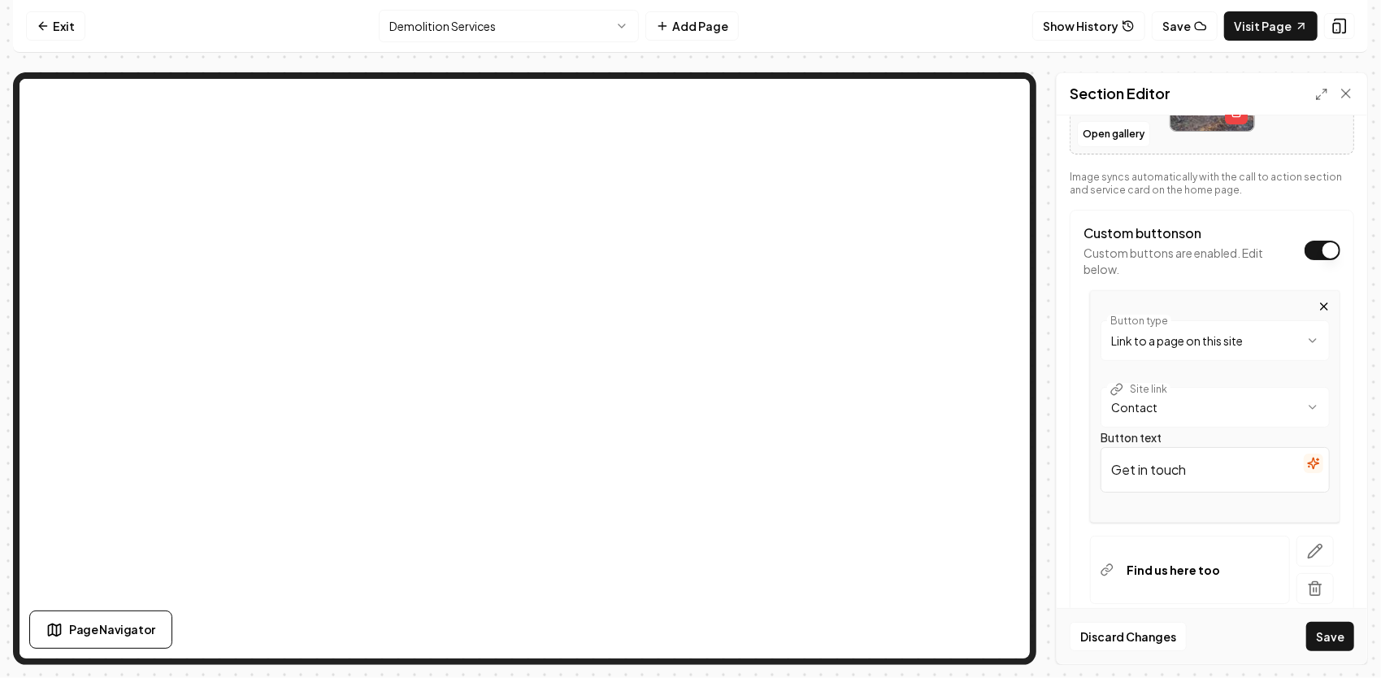
scroll to position [383, 0]
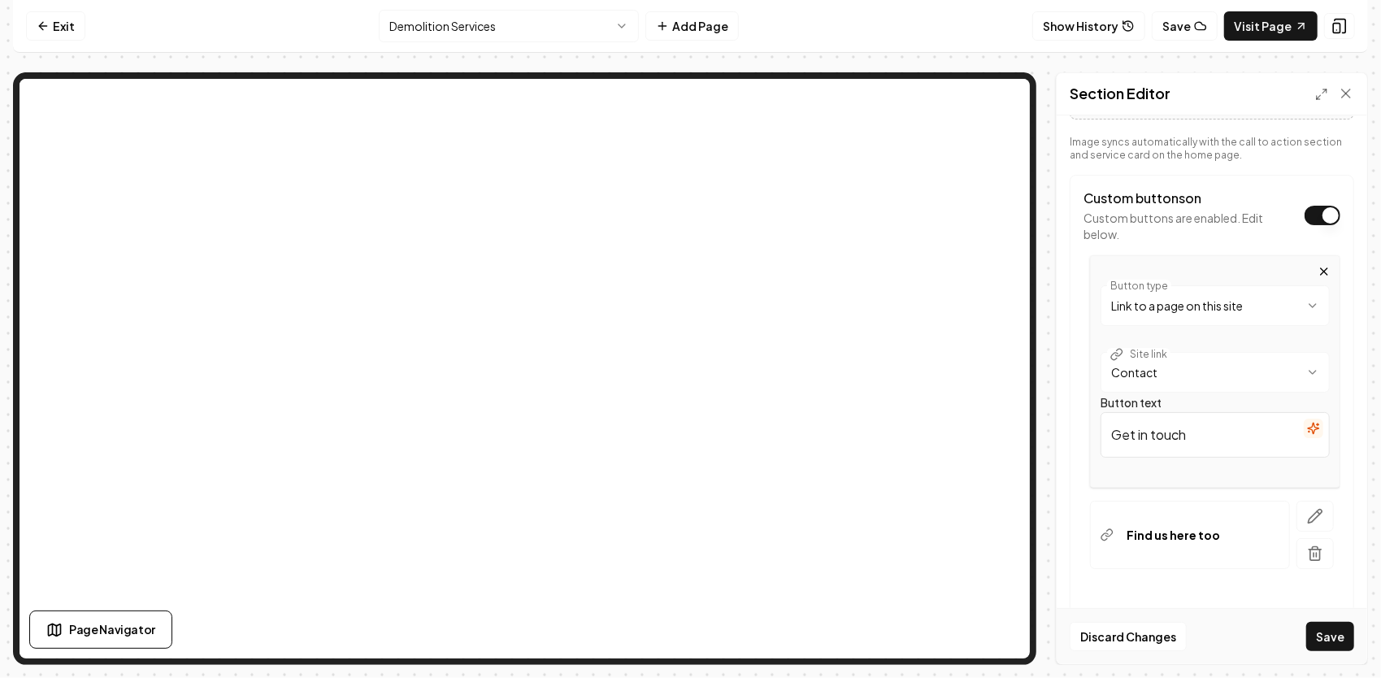
click at [1225, 440] on input "Get in touch" at bounding box center [1214, 435] width 229 height 46
type input "G"
click at [1146, 436] on input "Button text" at bounding box center [1214, 435] width 229 height 46
type input "📝Get Your Free Estimate"
click at [1307, 510] on icon "button" at bounding box center [1315, 516] width 16 height 16
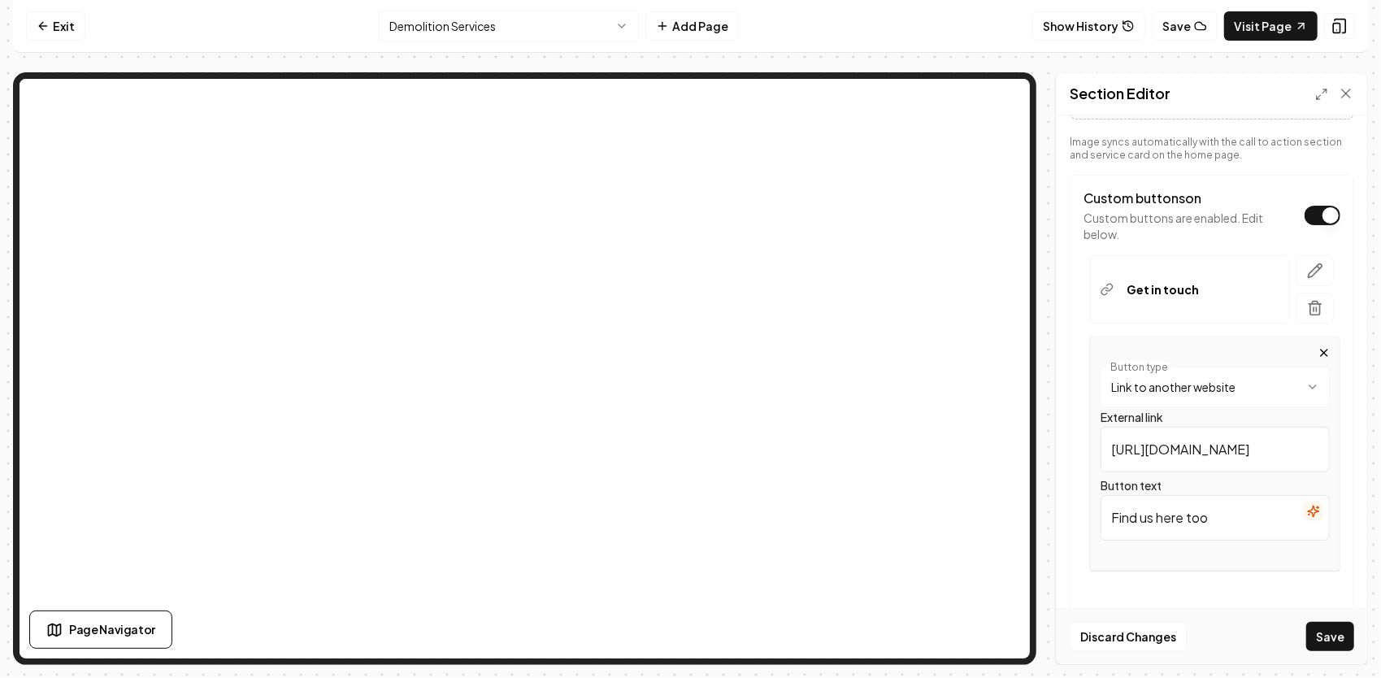
click at [1232, 391] on html "**********" at bounding box center [690, 339] width 1381 height 678
drag, startPoint x: 1196, startPoint y: 450, endPoint x: 1097, endPoint y: 427, distance: 101.7
click at [1097, 427] on div "**********" at bounding box center [1215, 453] width 250 height 234
type input "252-432-9215"
click at [1230, 517] on input "Find us here too" at bounding box center [1214, 518] width 229 height 46
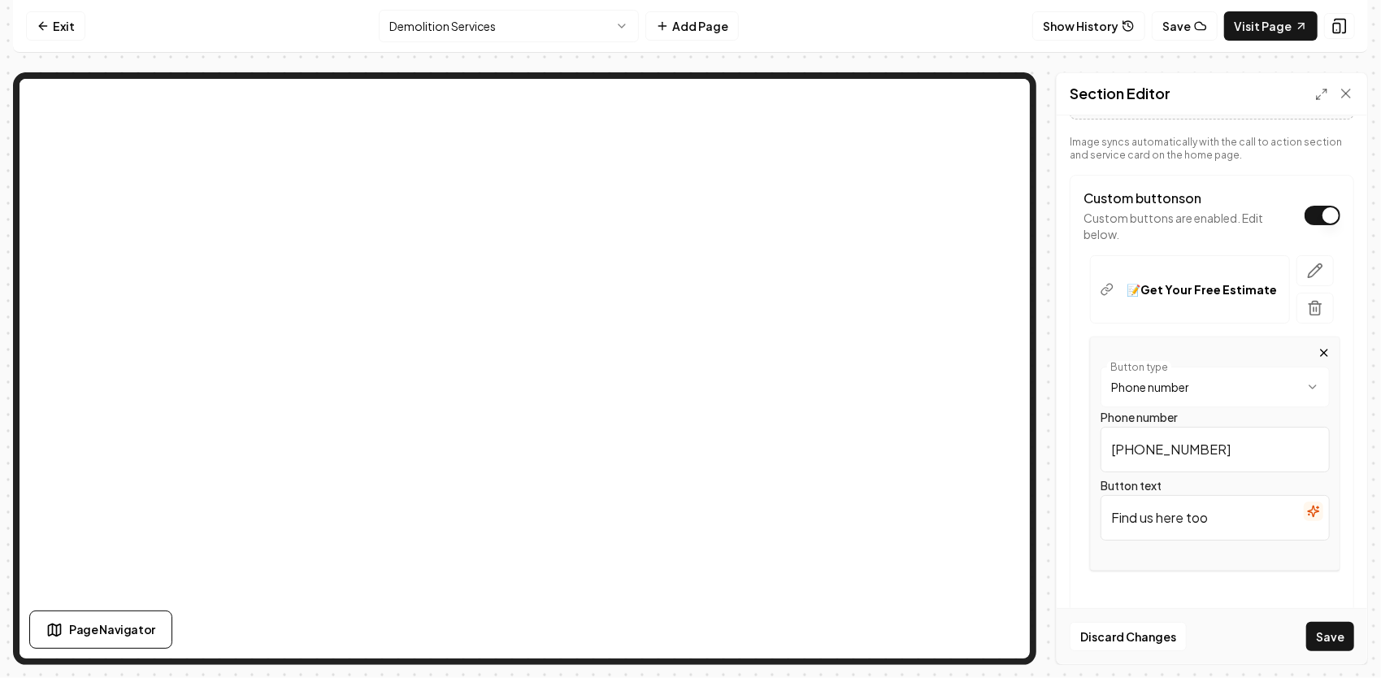
drag, startPoint x: 1185, startPoint y: 512, endPoint x: 1090, endPoint y: 504, distance: 95.4
click at [1087, 513] on div "**********" at bounding box center [1211, 453] width 257 height 234
click at [1133, 519] on input "Button text" at bounding box center [1214, 518] width 229 height 46
type input "📞Call Us"
click at [1321, 624] on button "Save" at bounding box center [1330, 636] width 48 height 29
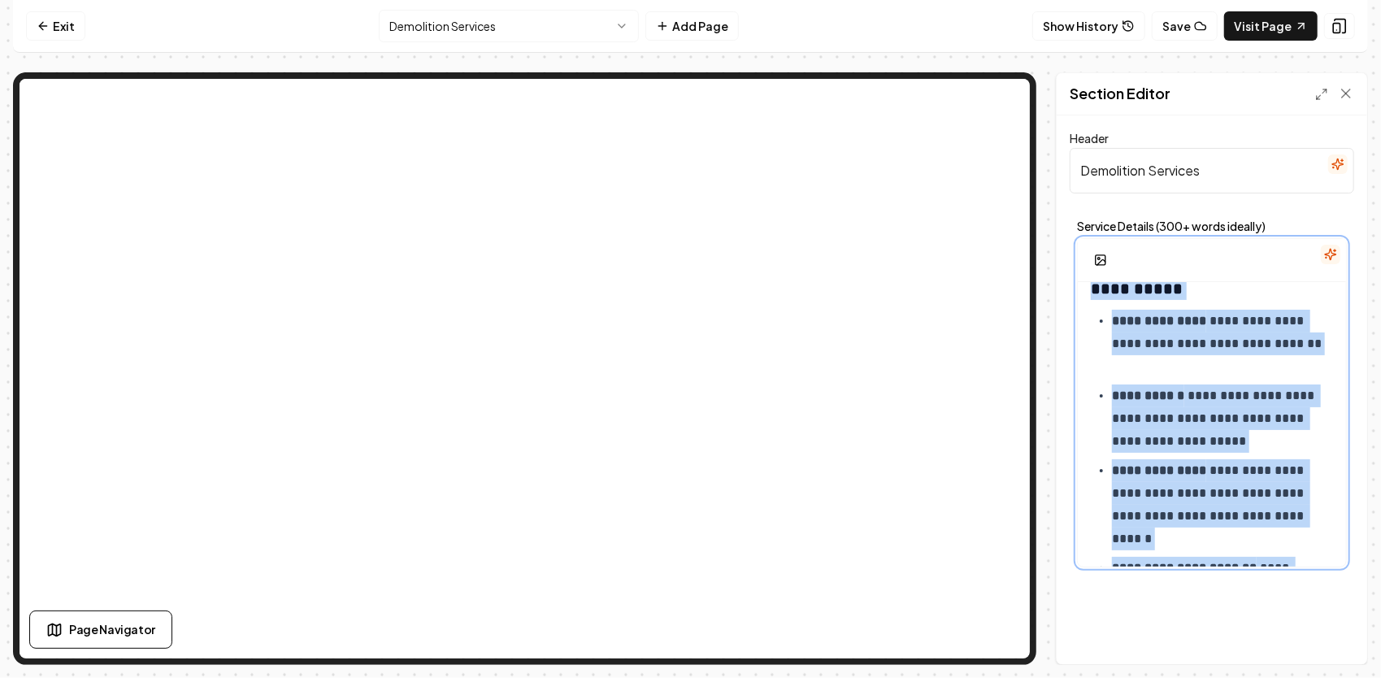
scroll to position [1111, 0]
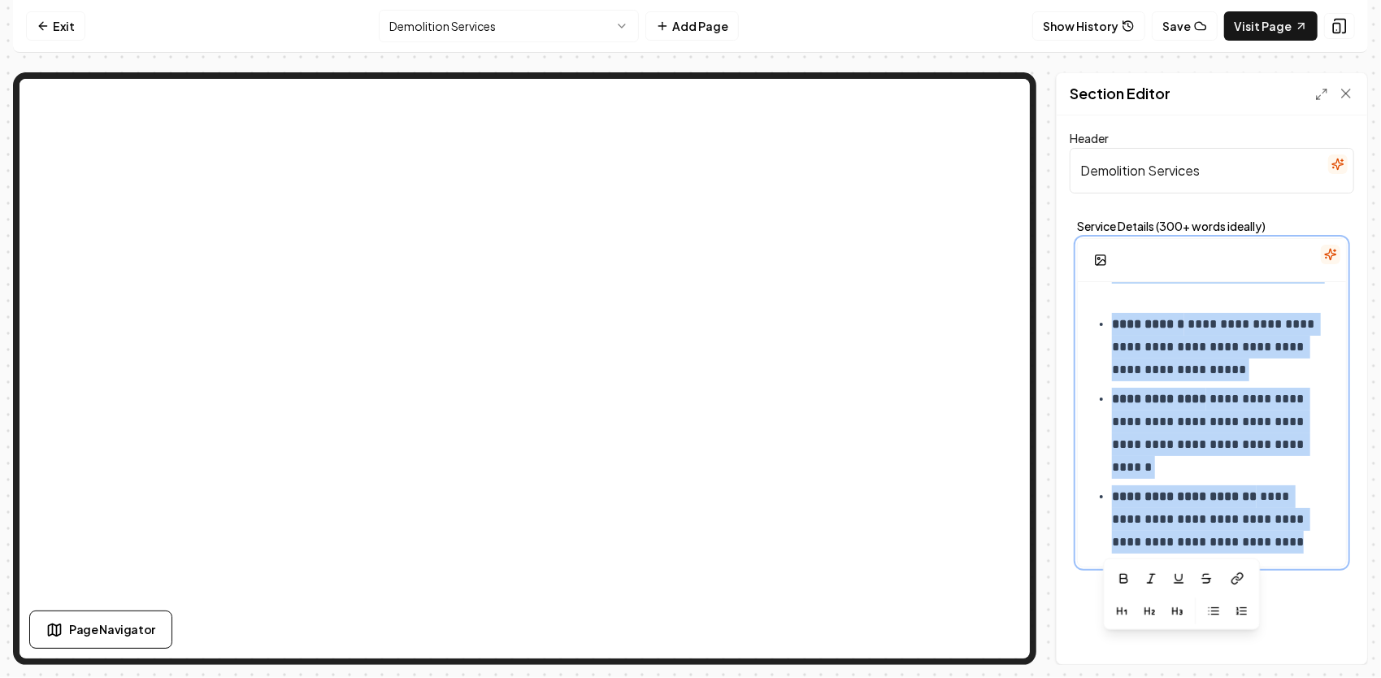
drag, startPoint x: 1089, startPoint y: 380, endPoint x: 1365, endPoint y: 624, distance: 369.0
click at [1365, 624] on div "**********" at bounding box center [1212, 389] width 310 height 549
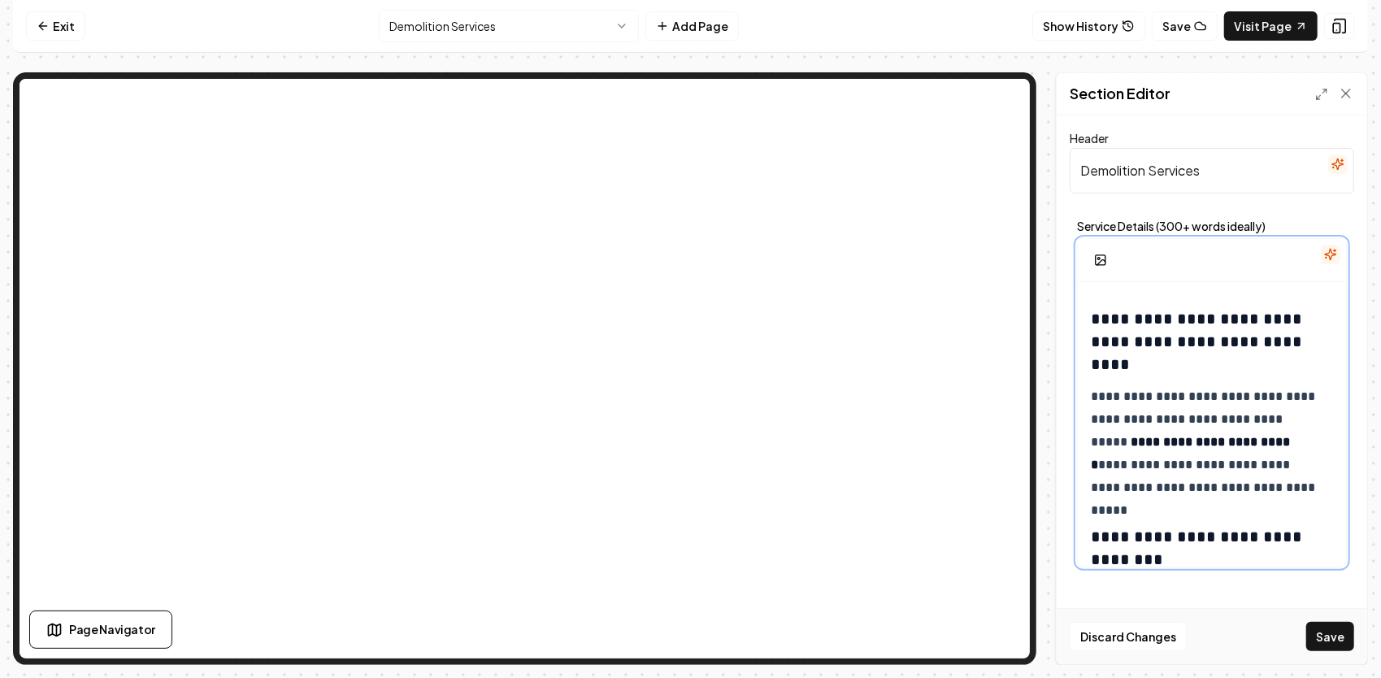
scroll to position [731, 0]
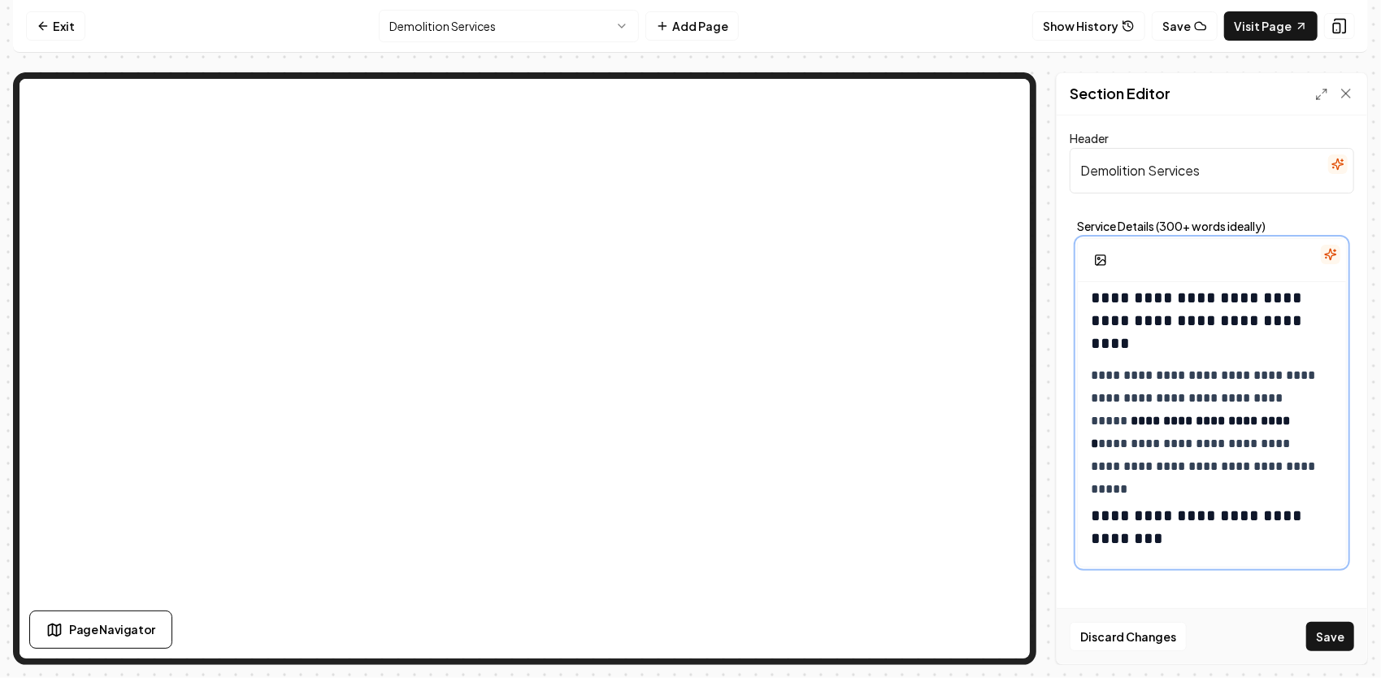
click at [1110, 298] on h3 "**********" at bounding box center [1207, 320] width 232 height 68
click at [1115, 514] on h3 "**********" at bounding box center [1207, 527] width 232 height 46
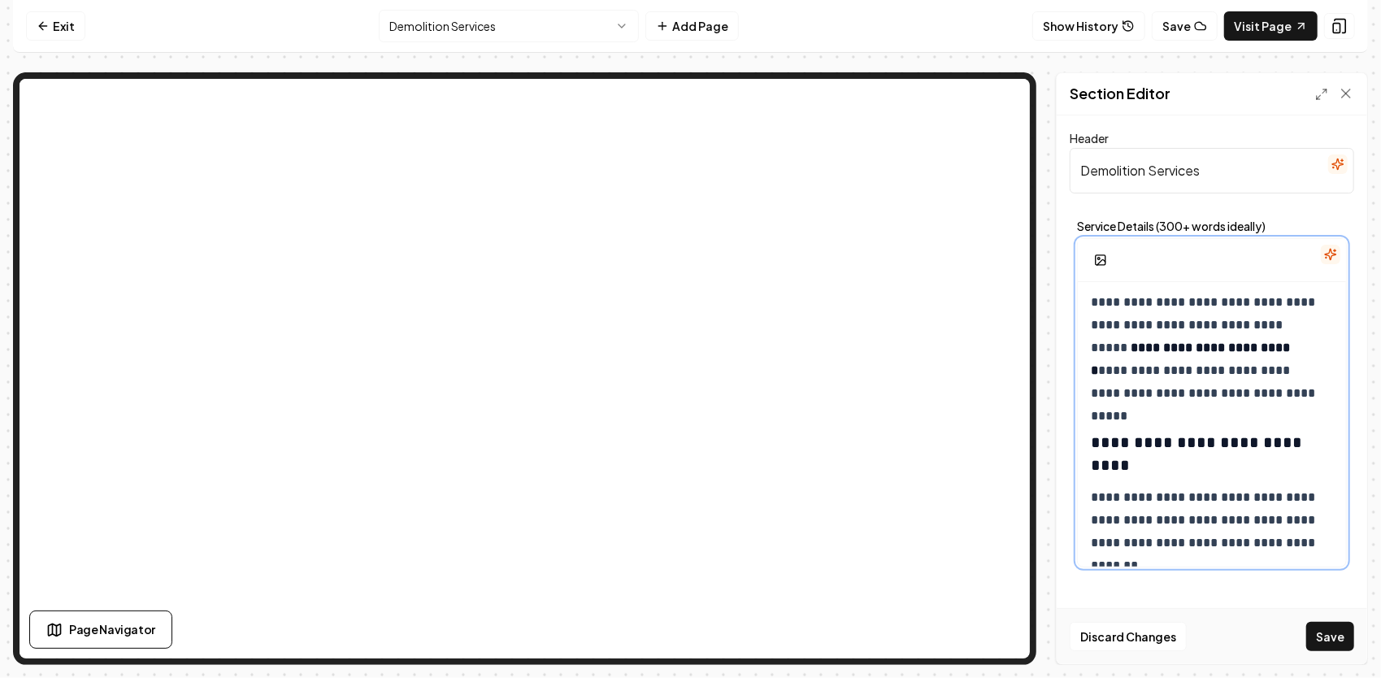
scroll to position [894, 0]
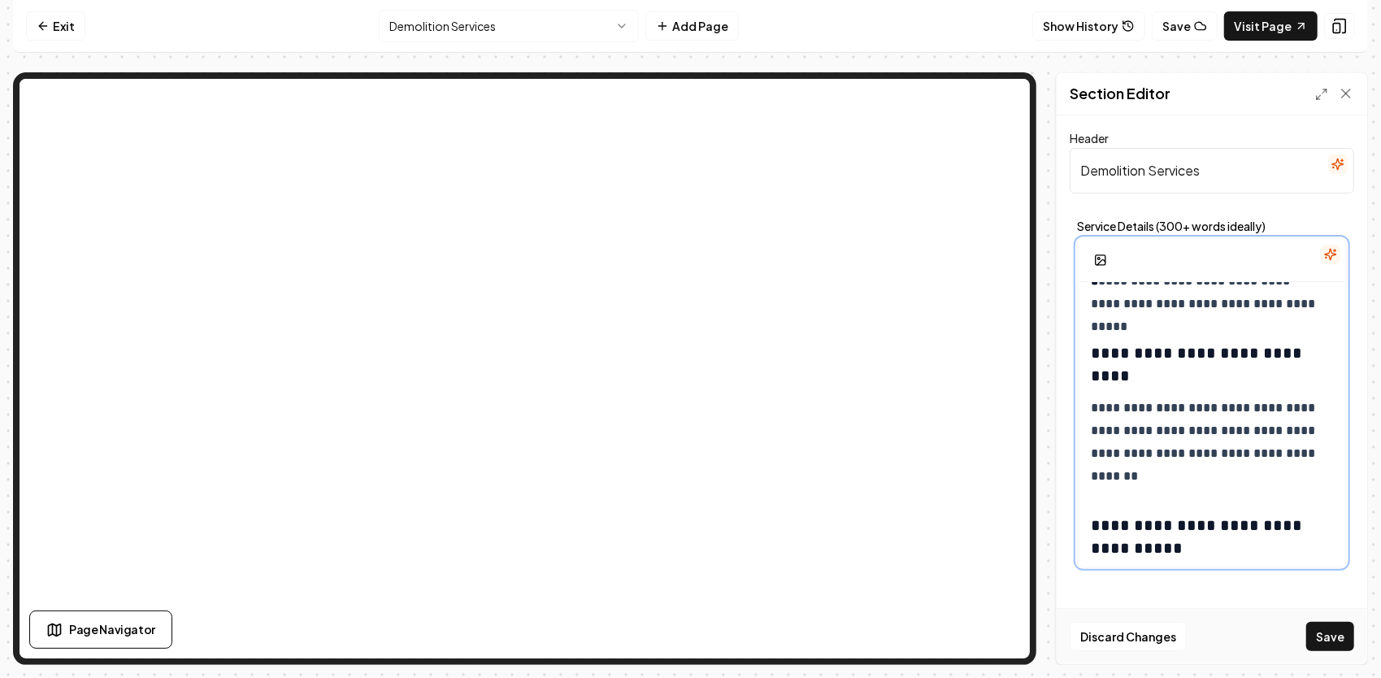
click at [1109, 521] on h3 "**********" at bounding box center [1207, 537] width 232 height 46
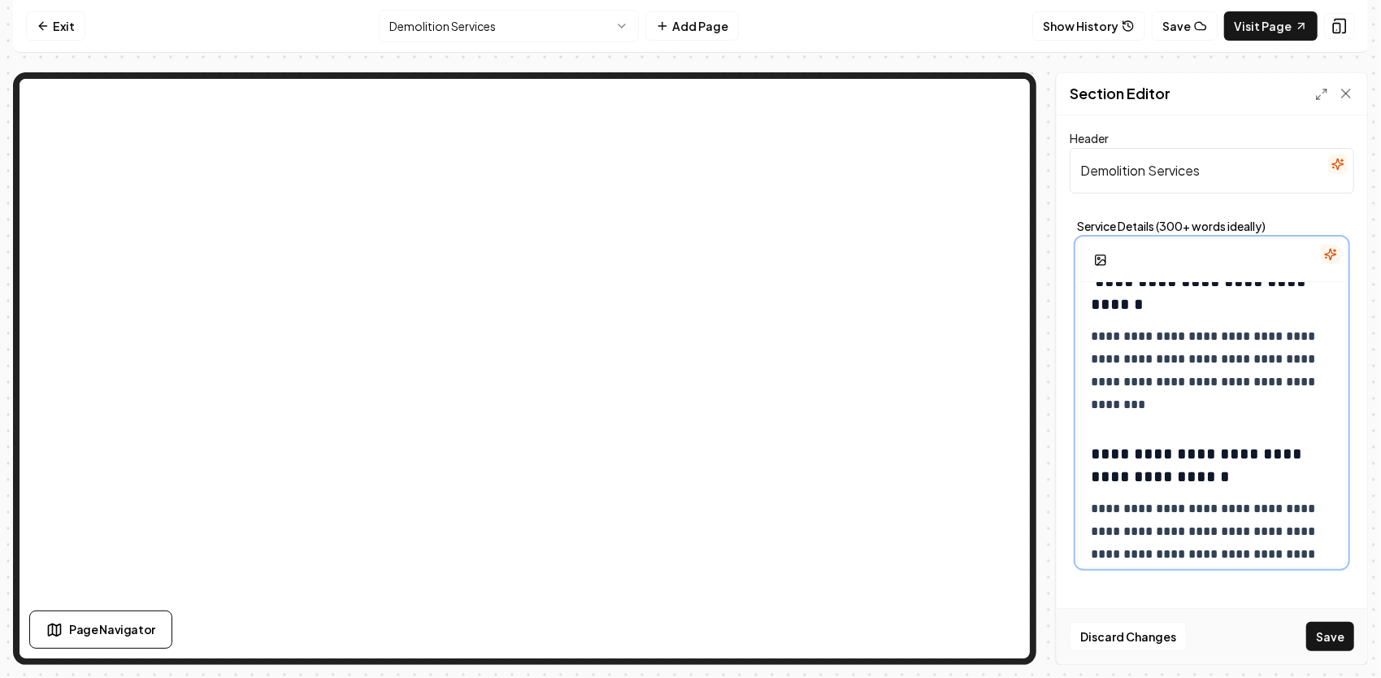
click at [1109, 457] on h3 "**********" at bounding box center [1207, 465] width 232 height 46
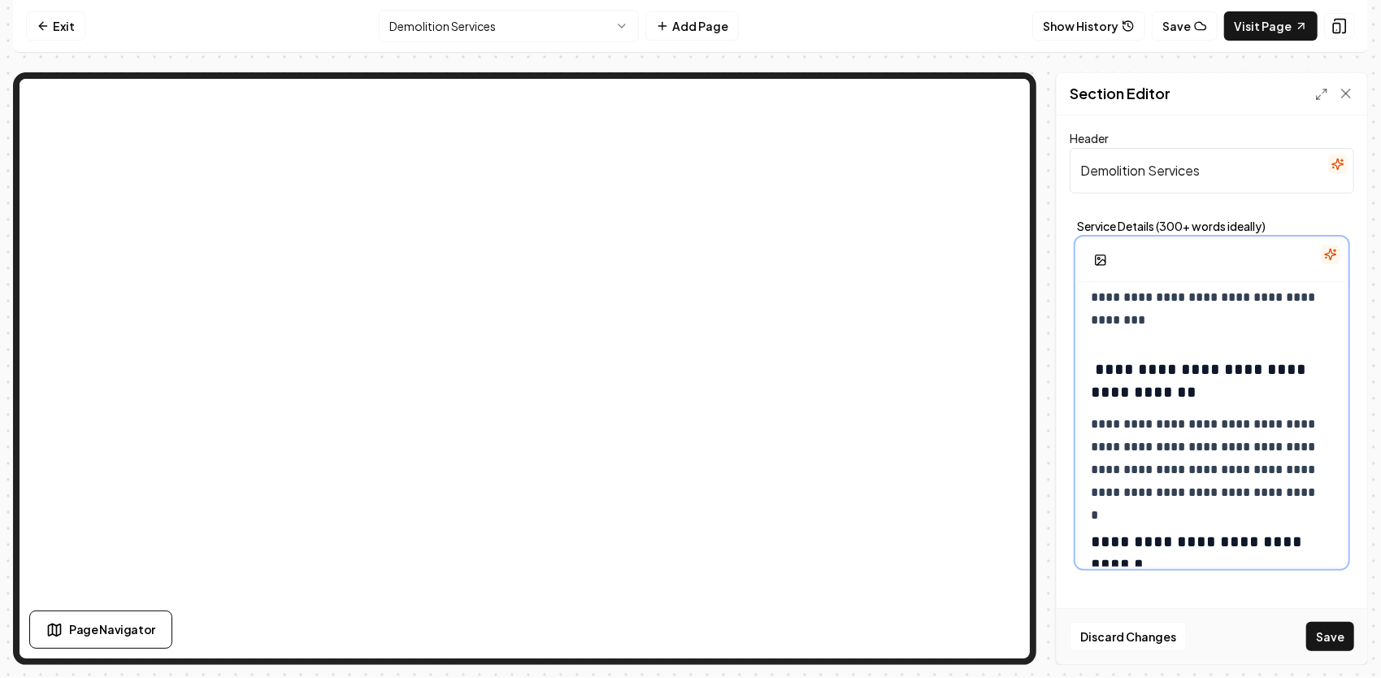
scroll to position [1300, 0]
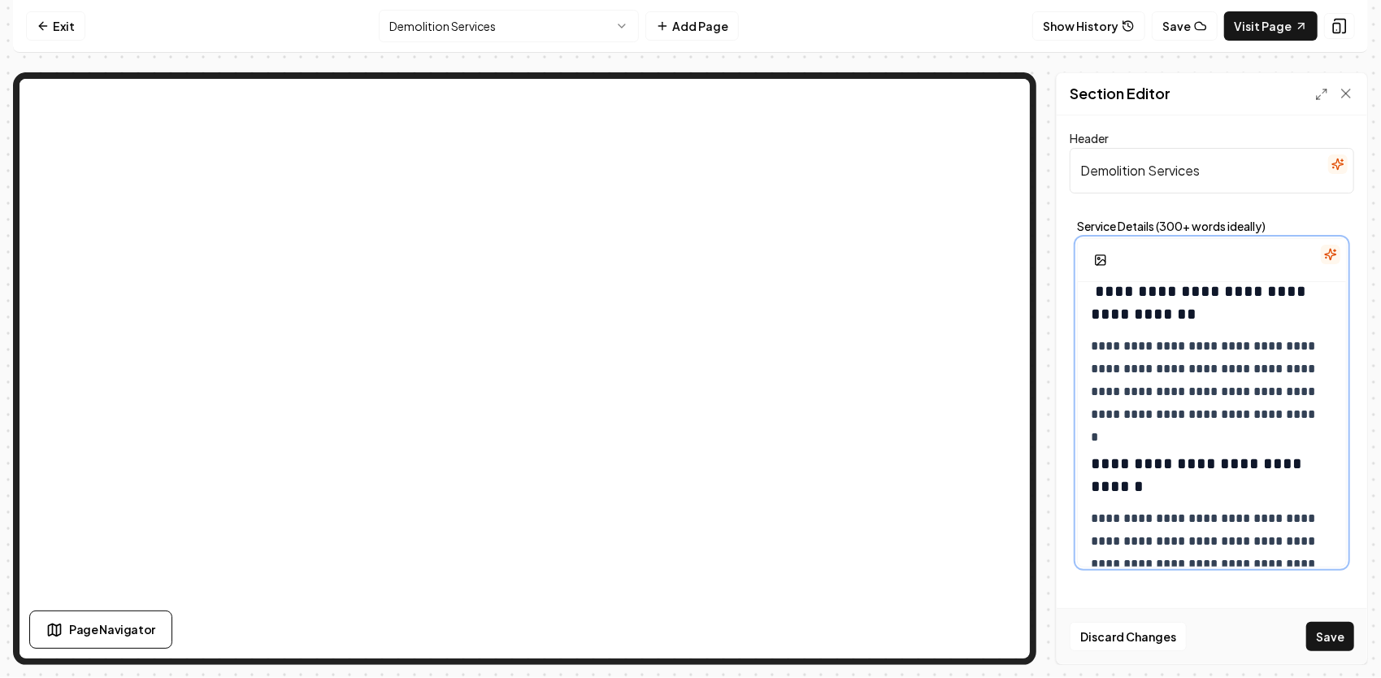
click at [1109, 468] on h3 "**********" at bounding box center [1207, 475] width 232 height 46
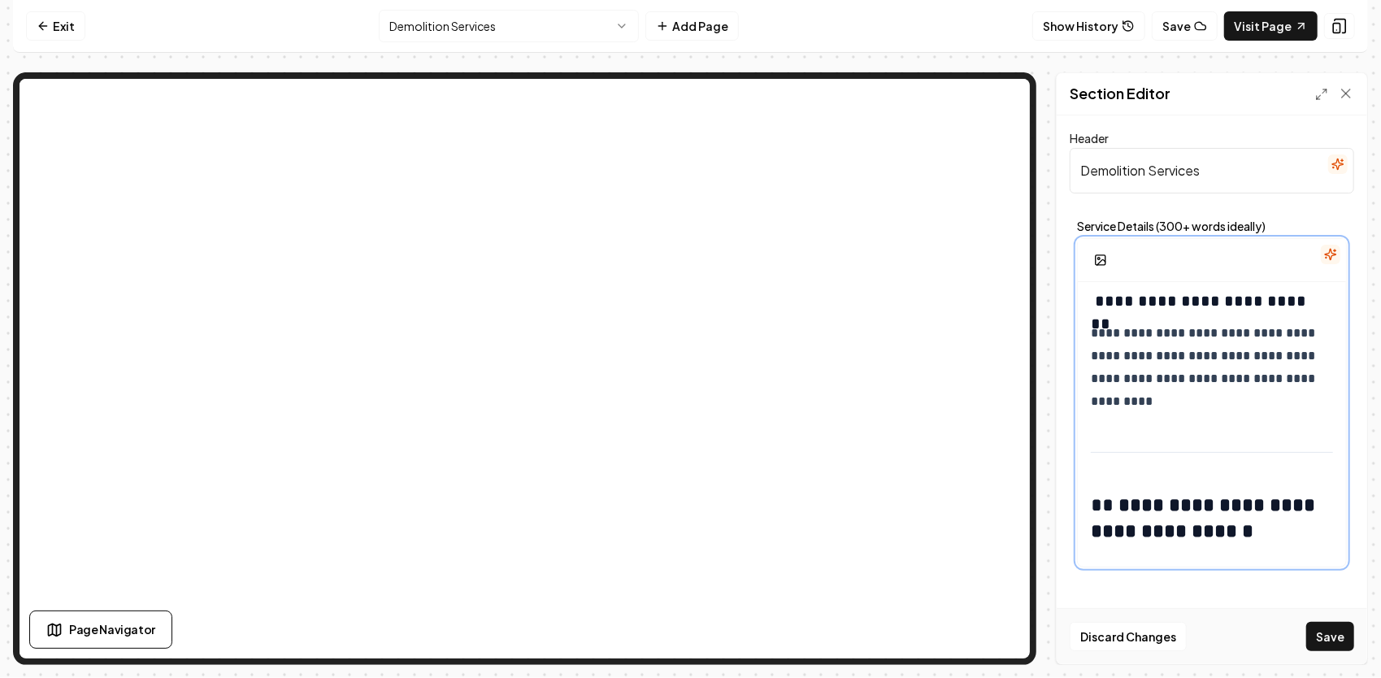
scroll to position [1544, 0]
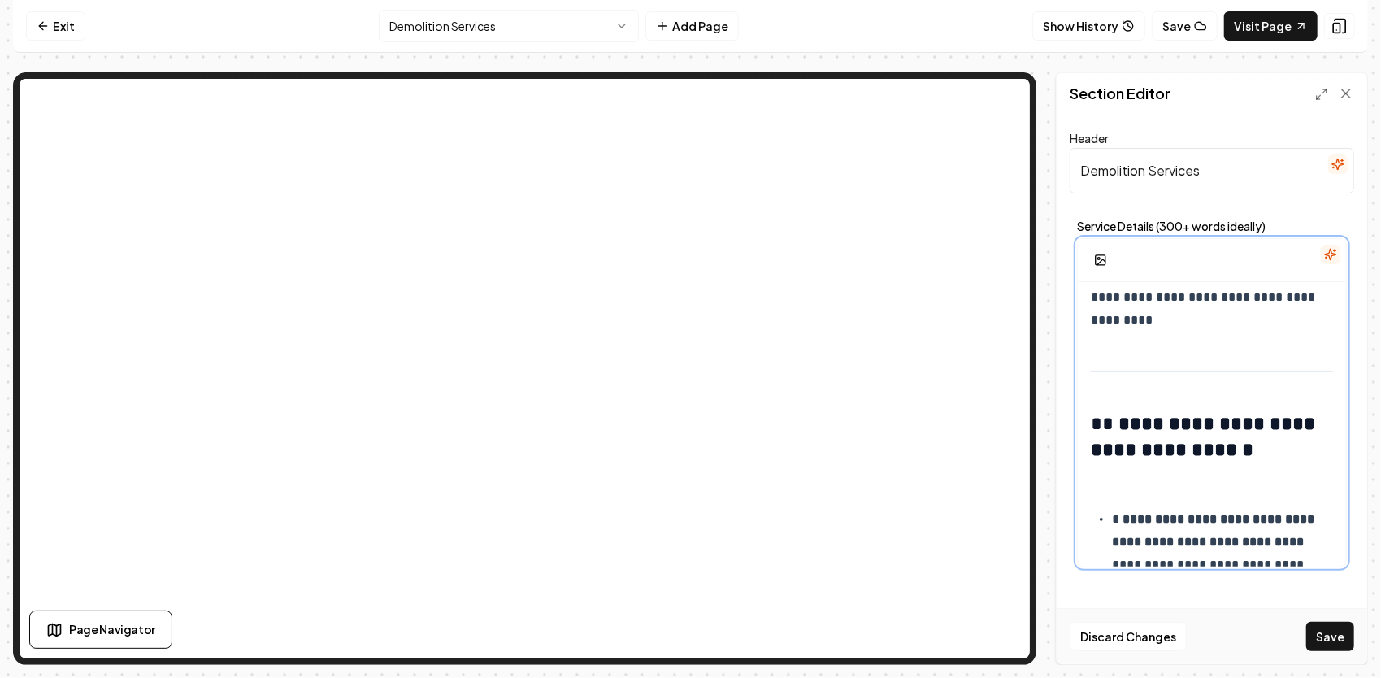
click at [1109, 423] on h2 "**********" at bounding box center [1207, 449] width 232 height 78
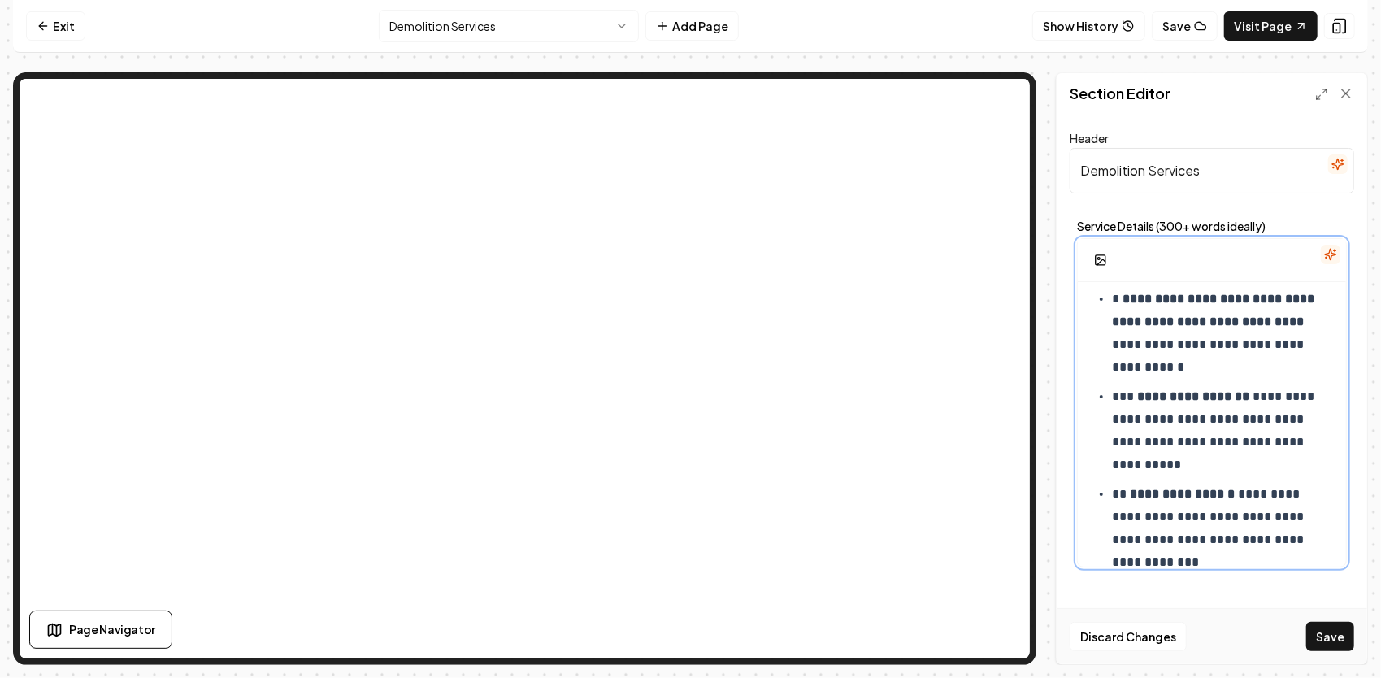
scroll to position [1788, 0]
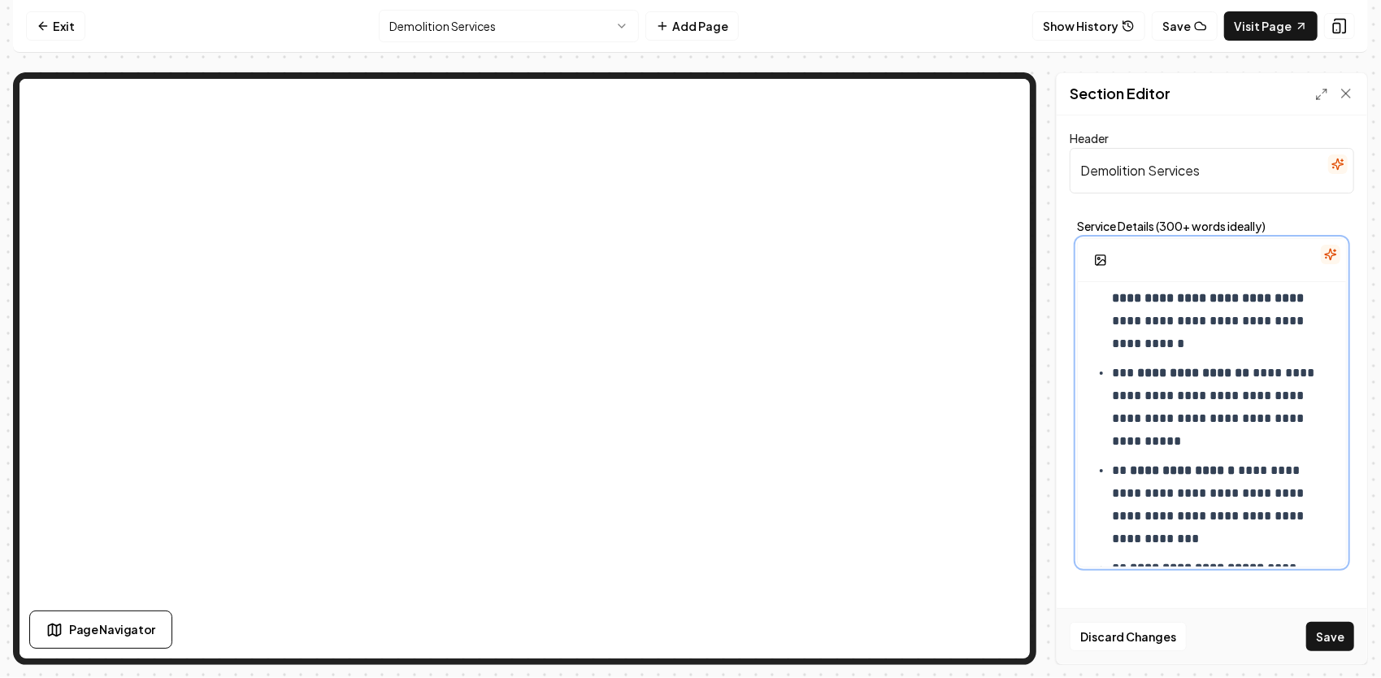
click at [1126, 375] on p "**********" at bounding box center [1217, 407] width 210 height 91
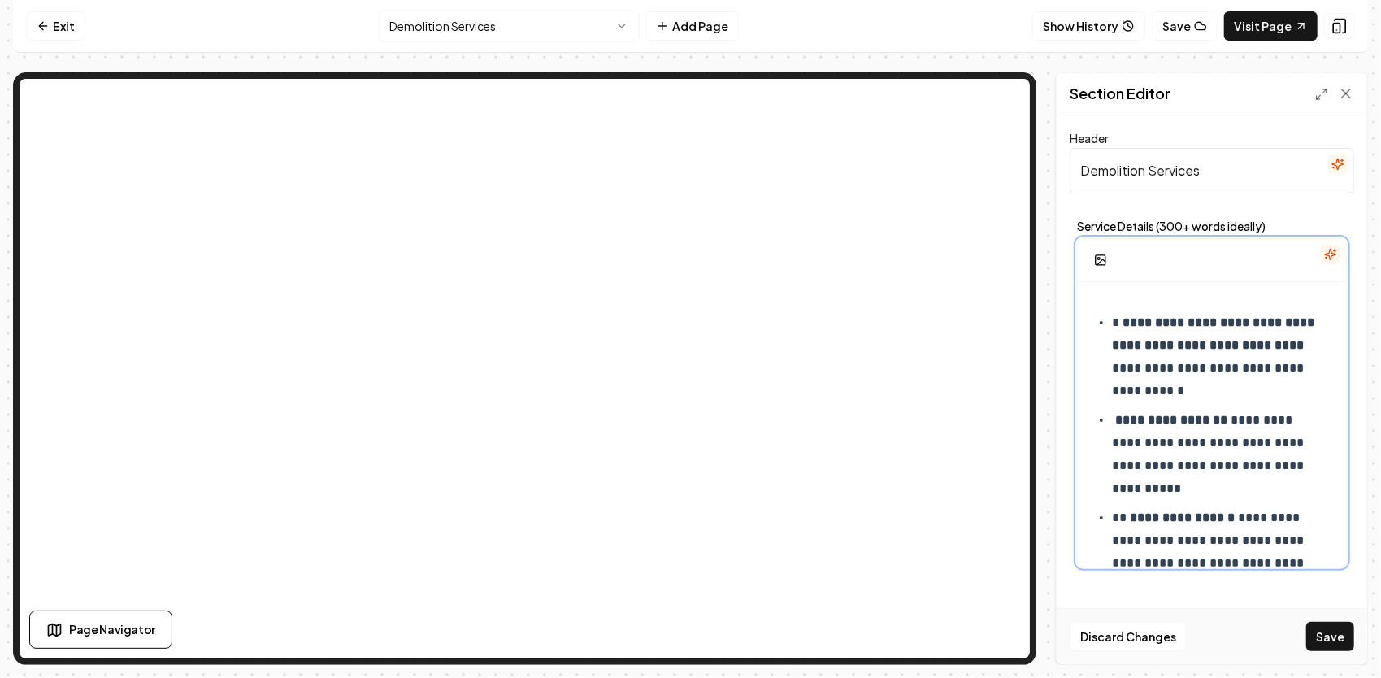
scroll to position [1707, 0]
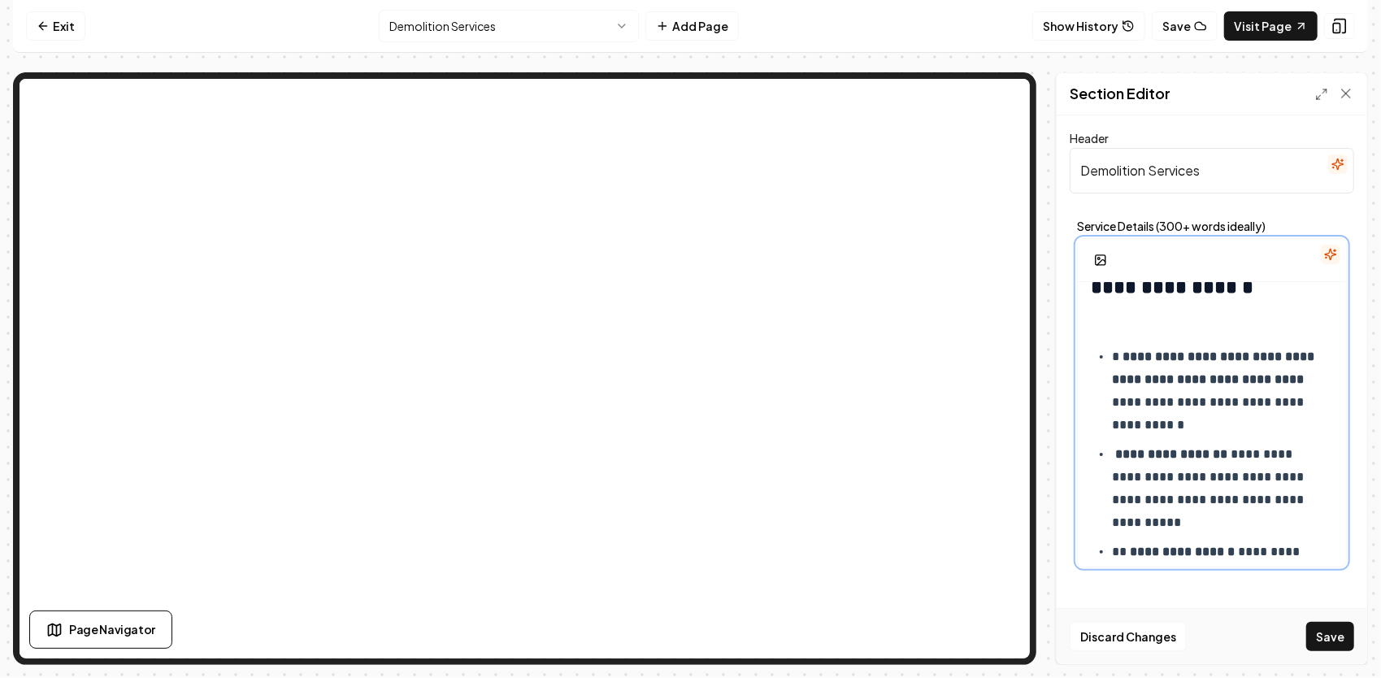
click at [1132, 359] on strong "**********" at bounding box center [1215, 367] width 206 height 35
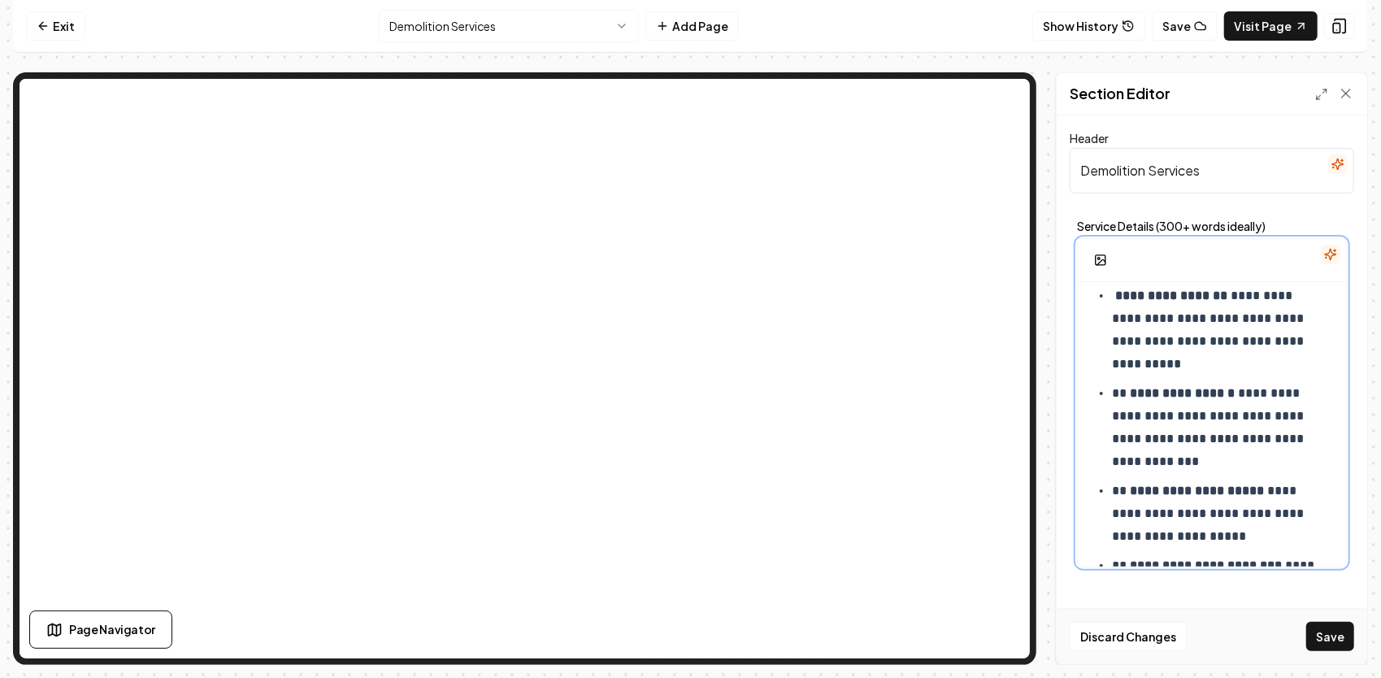
scroll to position [1869, 0]
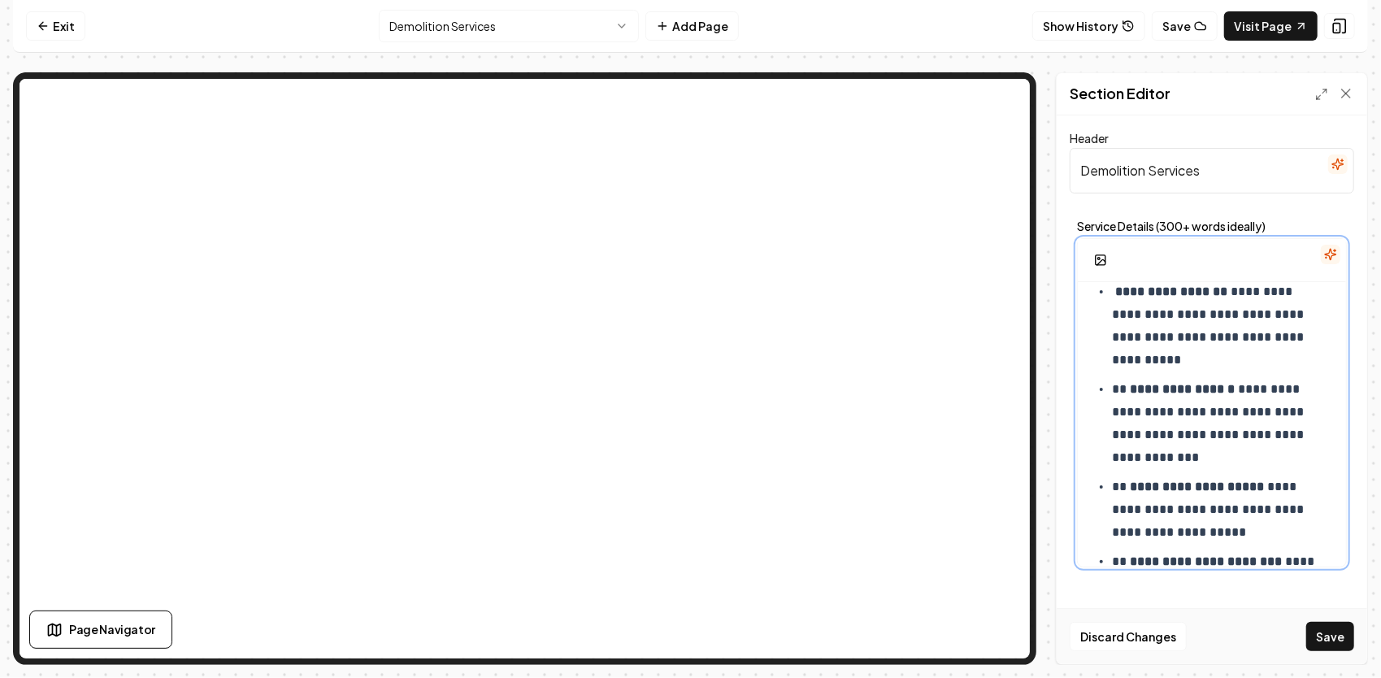
click at [1129, 388] on p "**********" at bounding box center [1217, 423] width 210 height 91
click at [1129, 487] on p "**********" at bounding box center [1217, 509] width 210 height 68
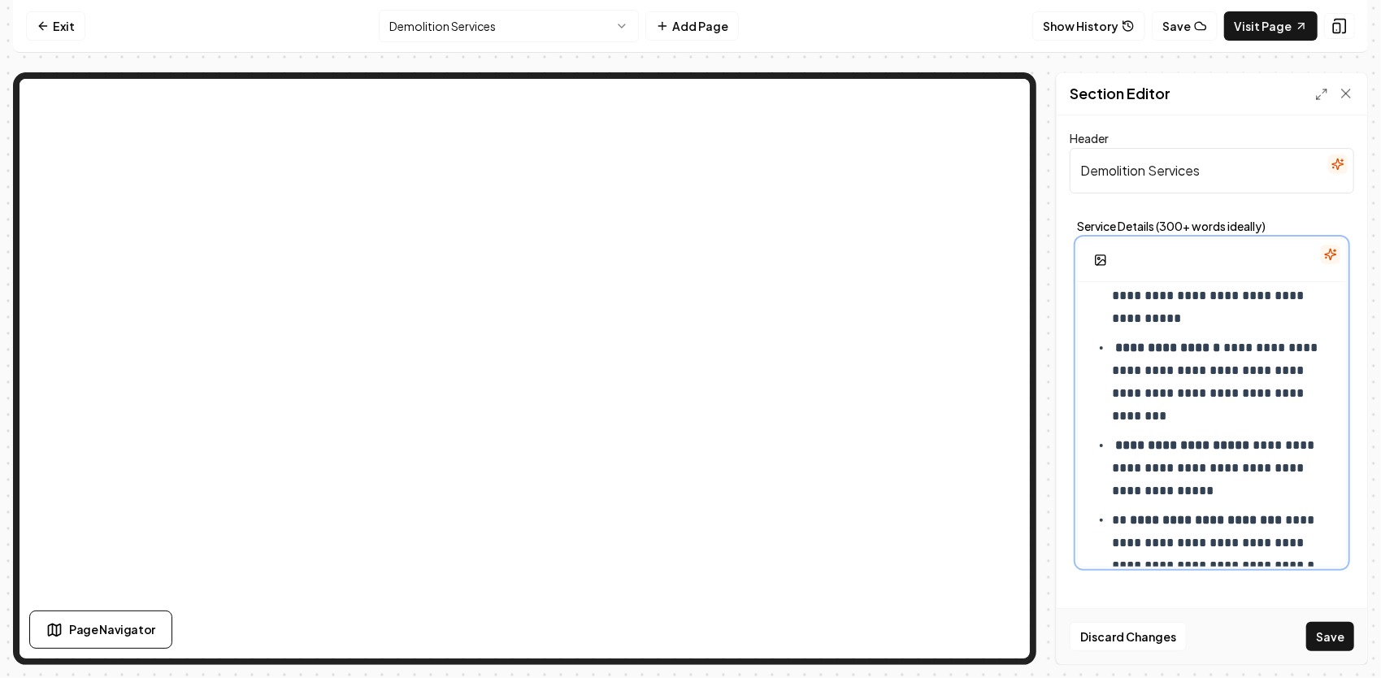
scroll to position [1933, 0]
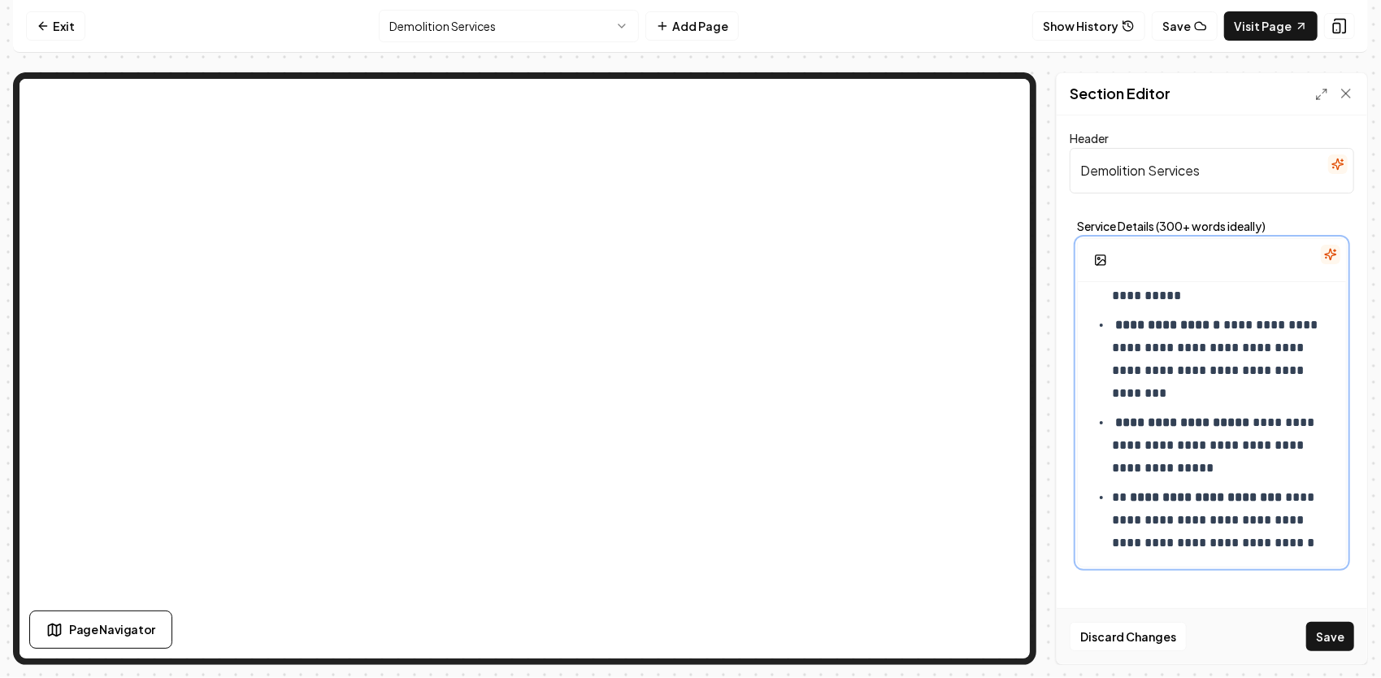
click at [1124, 492] on p "**********" at bounding box center [1217, 520] width 210 height 68
click at [1339, 639] on button "Save" at bounding box center [1330, 636] width 48 height 29
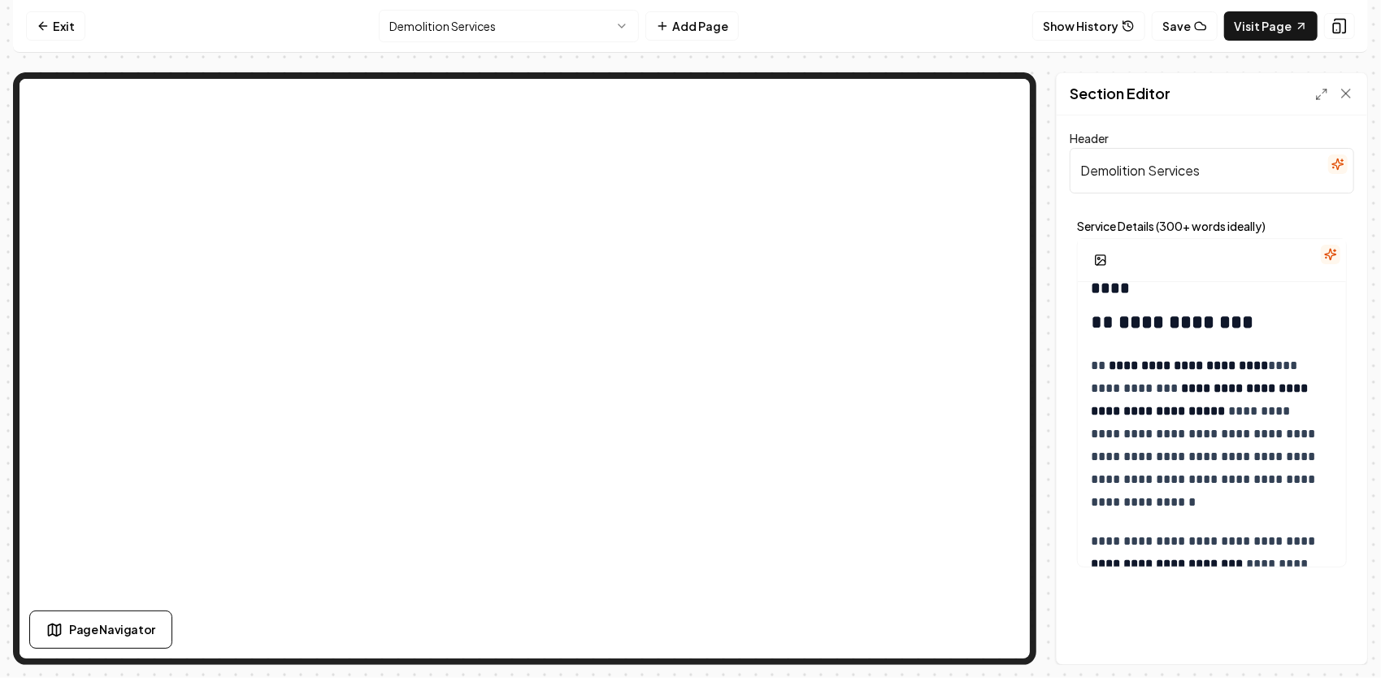
scroll to position [0, 0]
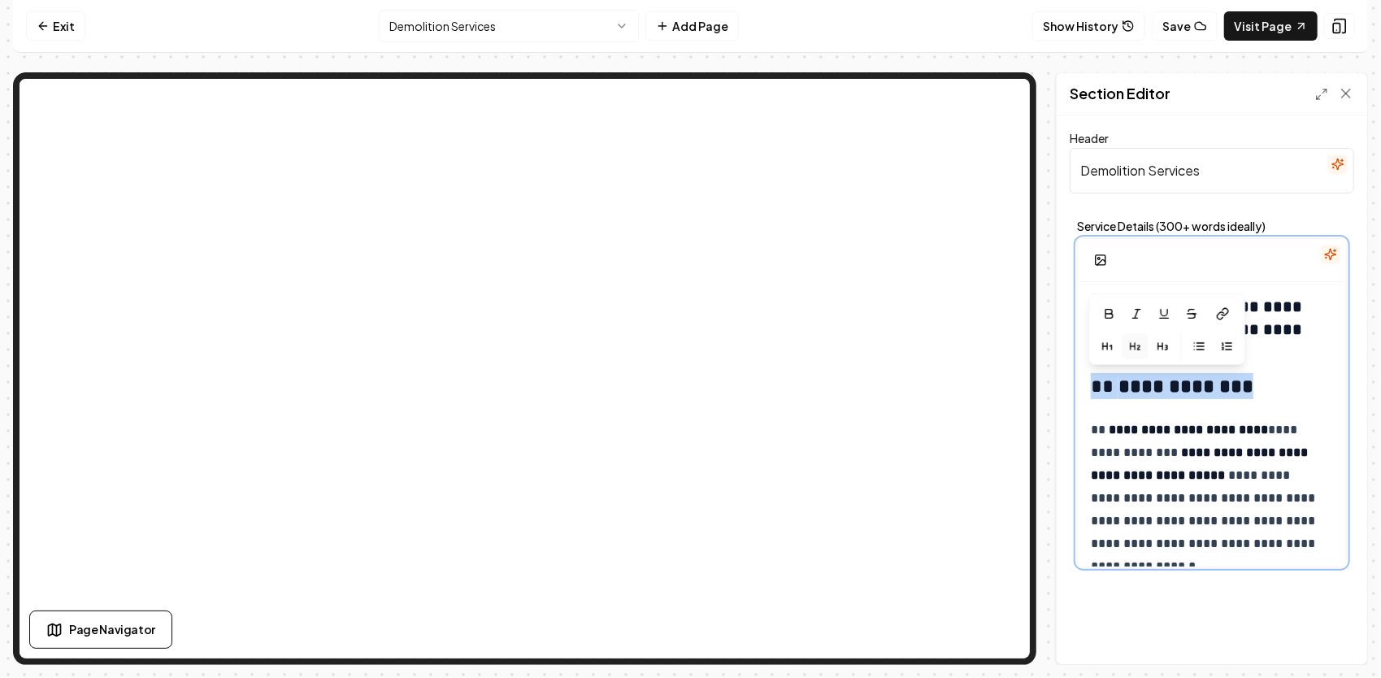
drag, startPoint x: 1266, startPoint y: 393, endPoint x: 1098, endPoint y: 383, distance: 168.6
click at [1098, 383] on h2 "**********" at bounding box center [1207, 386] width 232 height 26
drag, startPoint x: 1235, startPoint y: 385, endPoint x: 1081, endPoint y: 374, distance: 154.8
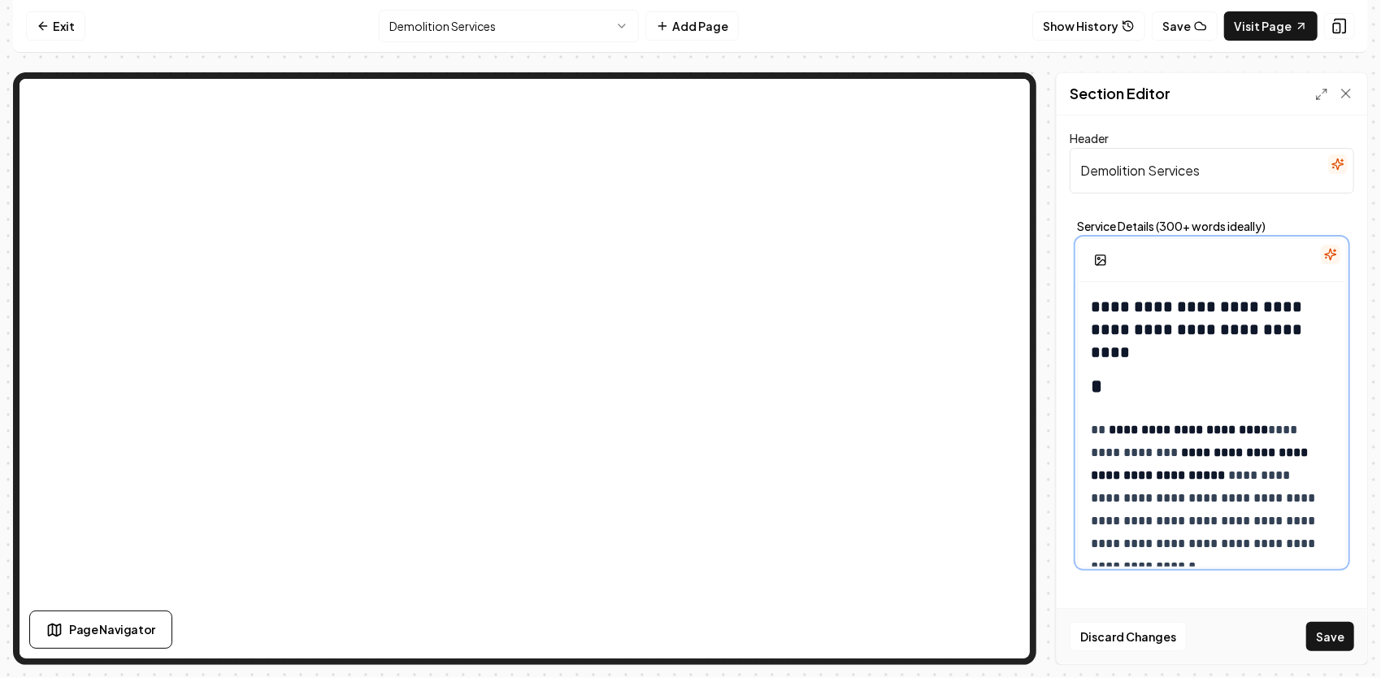
click at [1156, 389] on h2 "*" at bounding box center [1207, 386] width 232 height 26
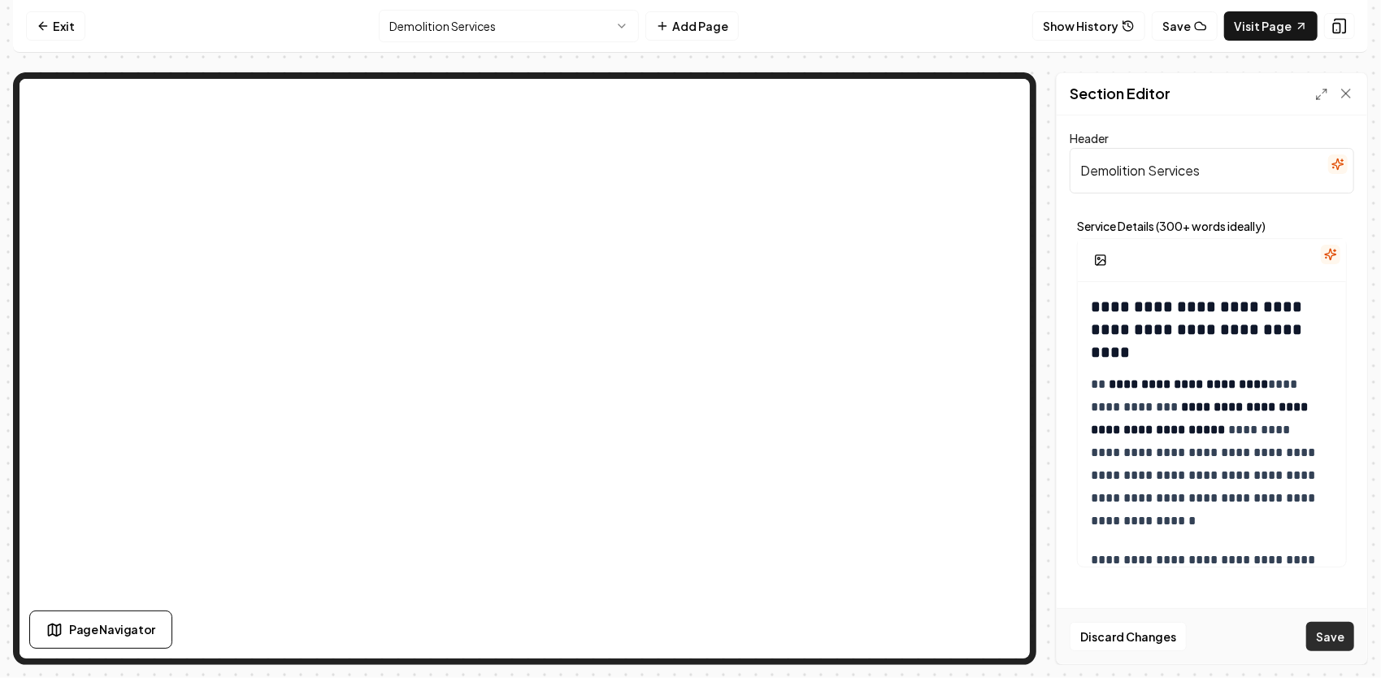
click at [1338, 640] on button "Save" at bounding box center [1330, 636] width 48 height 29
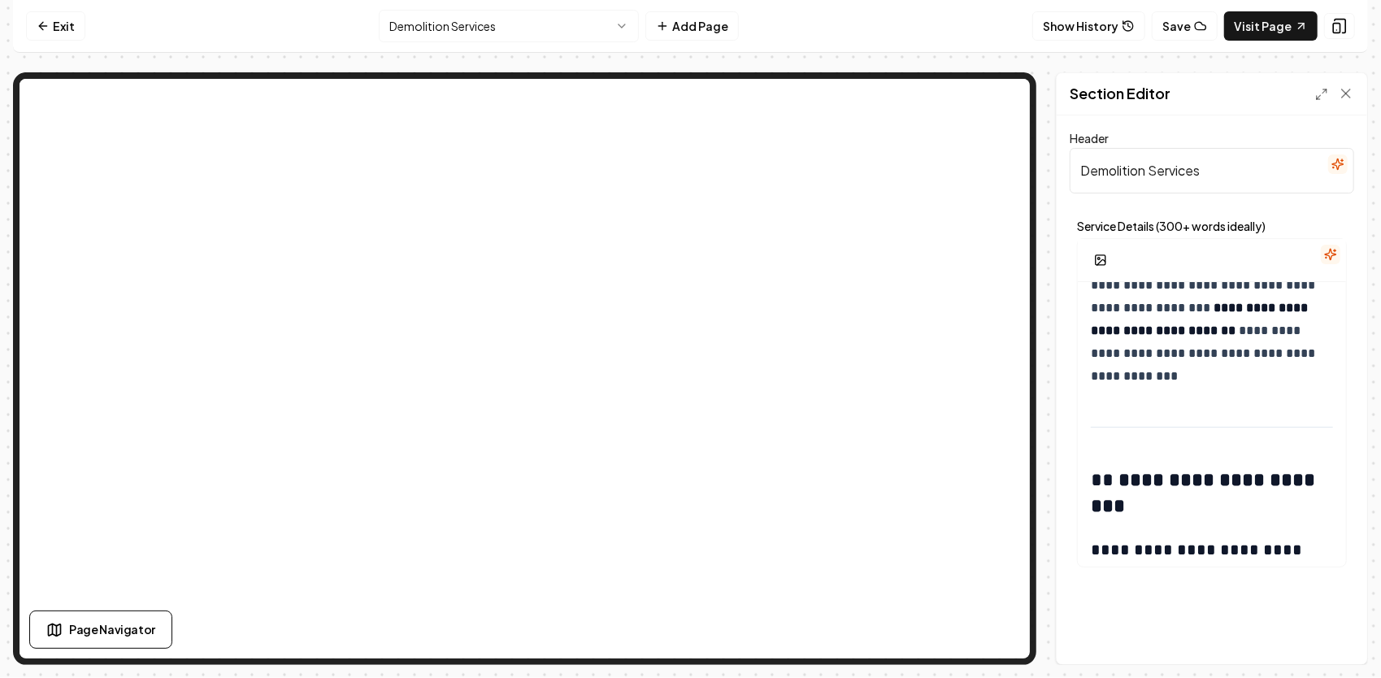
scroll to position [488, 0]
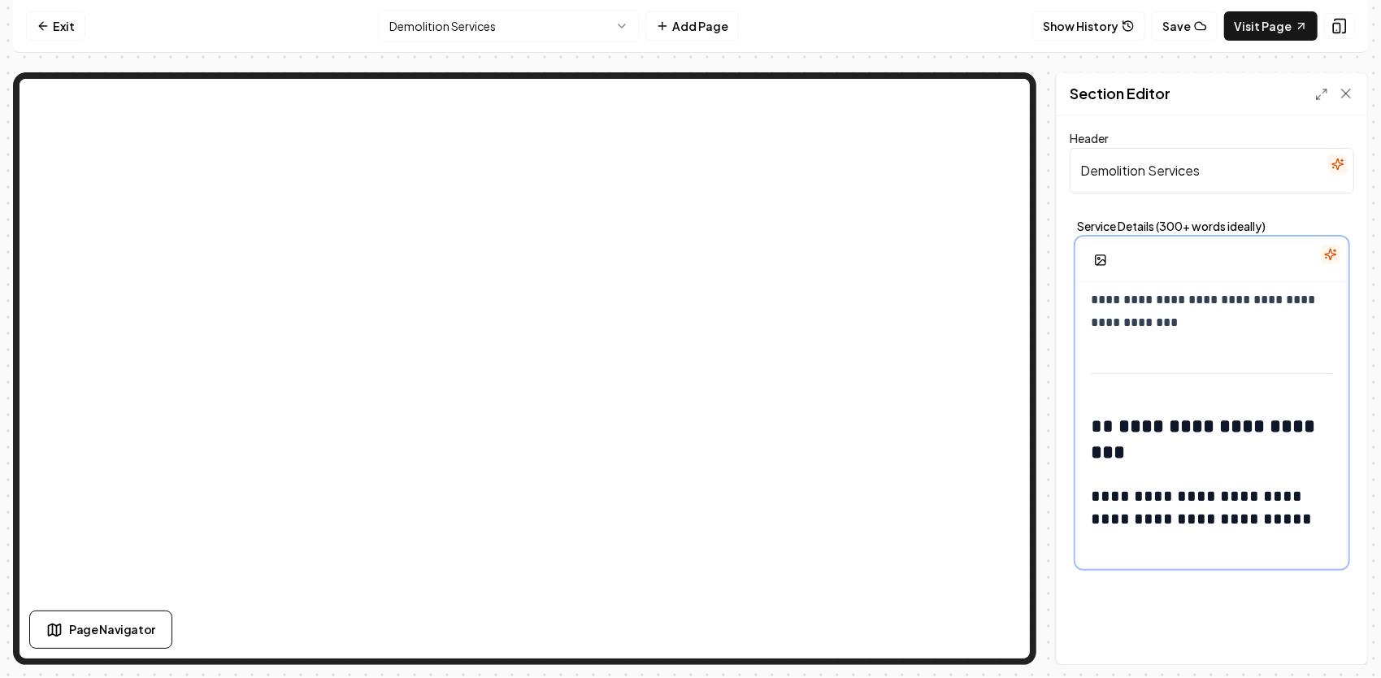
click at [1118, 426] on h2 "**********" at bounding box center [1207, 439] width 232 height 52
click at [1117, 428] on h2 "**********" at bounding box center [1207, 439] width 232 height 52
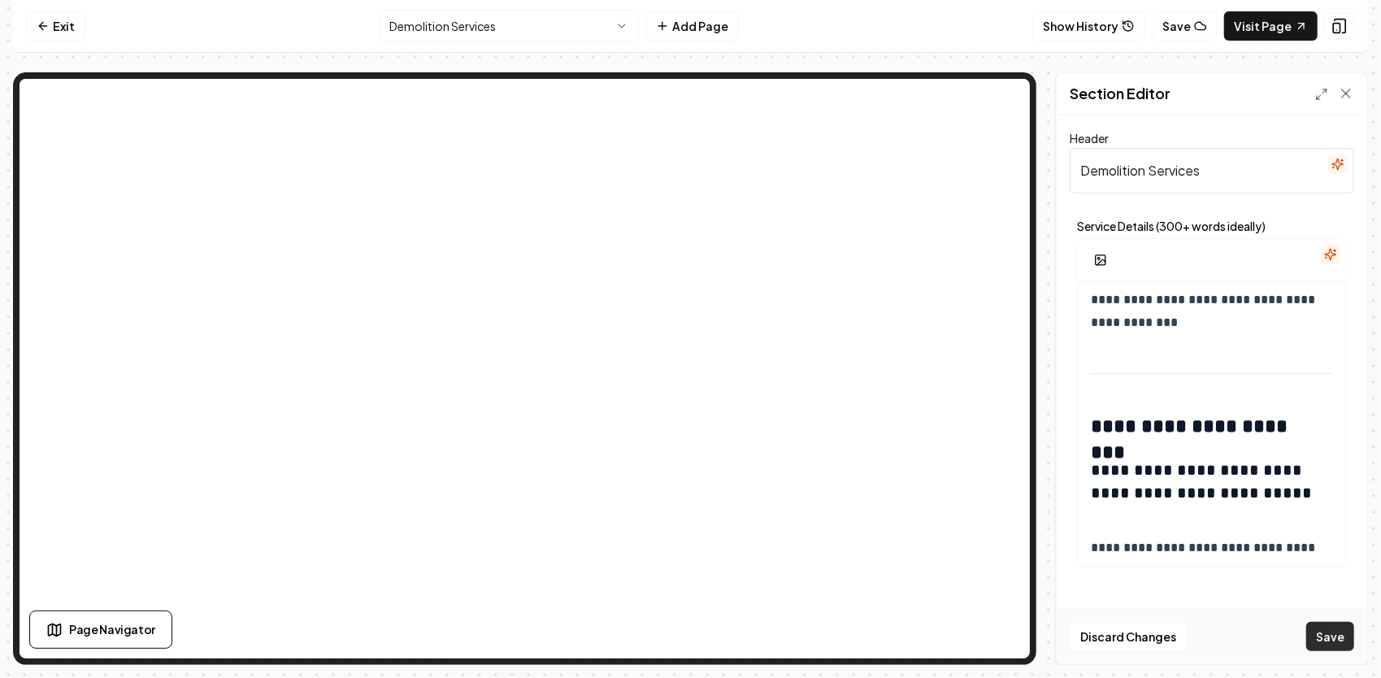
click at [1321, 629] on button "Save" at bounding box center [1330, 636] width 48 height 29
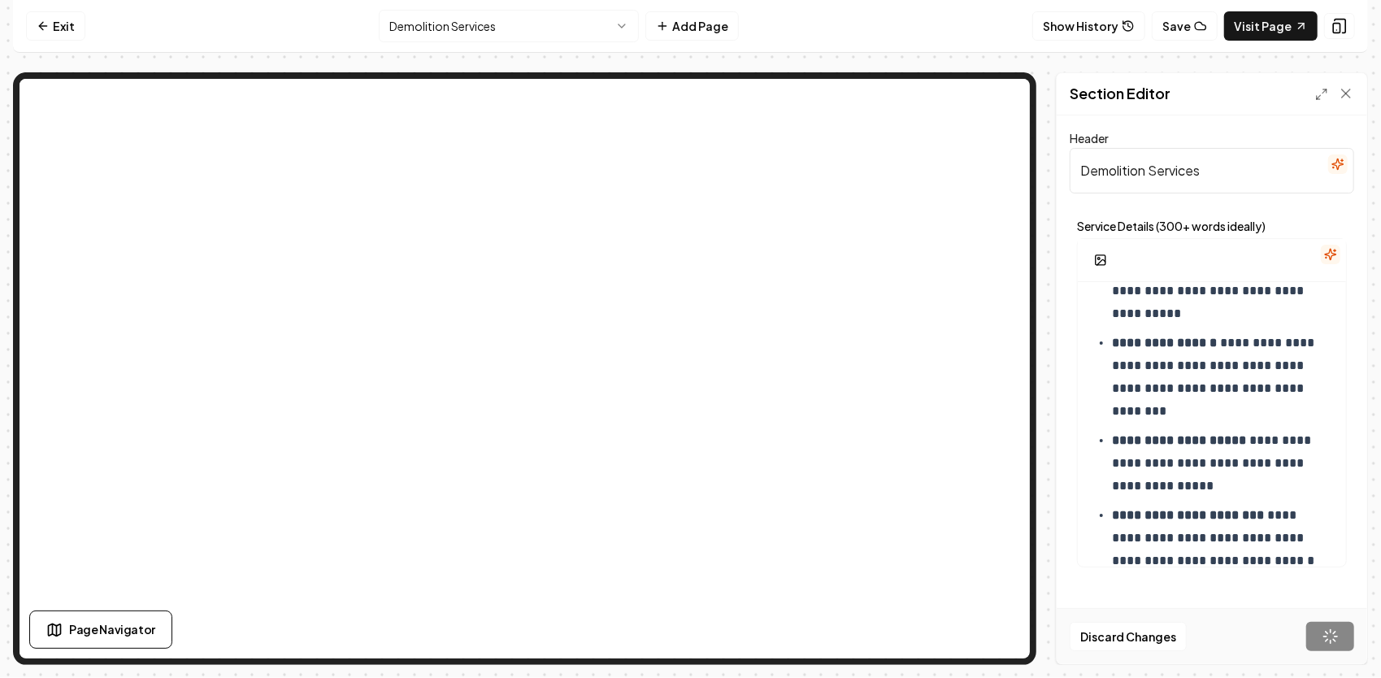
scroll to position [1836, 0]
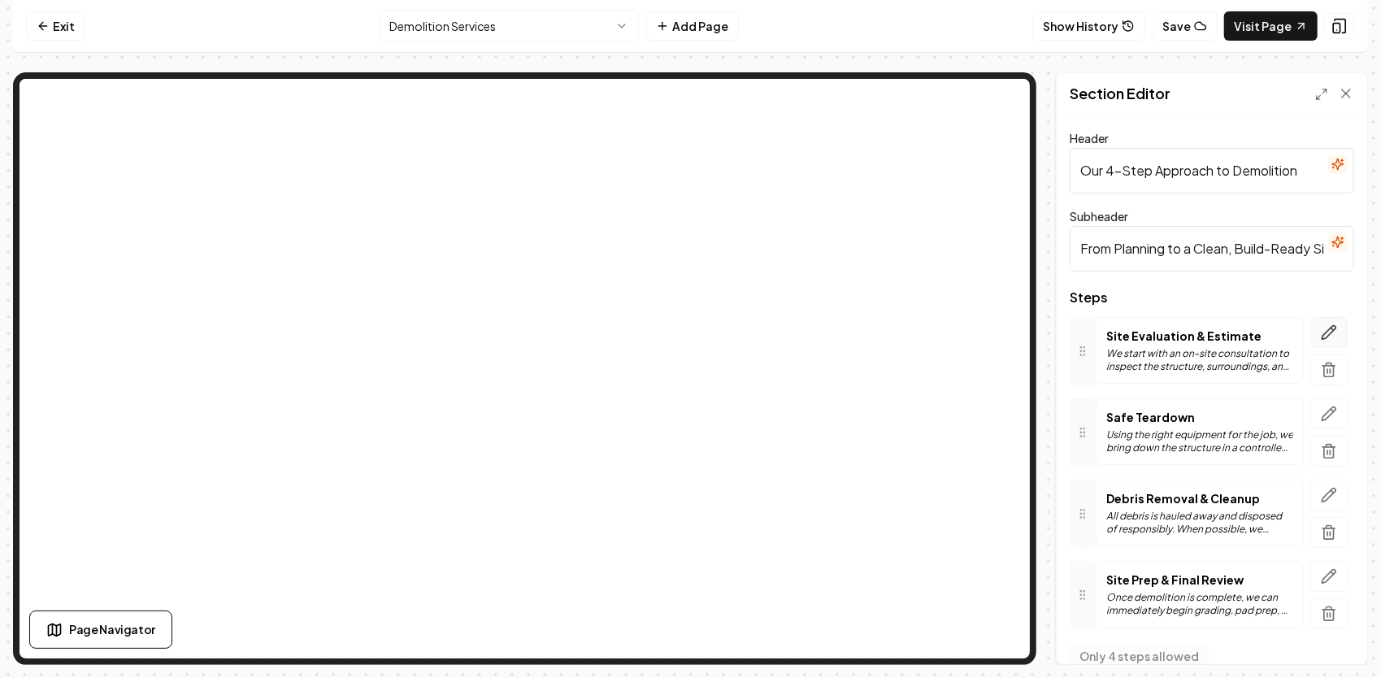
click at [1322, 332] on icon "button" at bounding box center [1329, 332] width 14 height 14
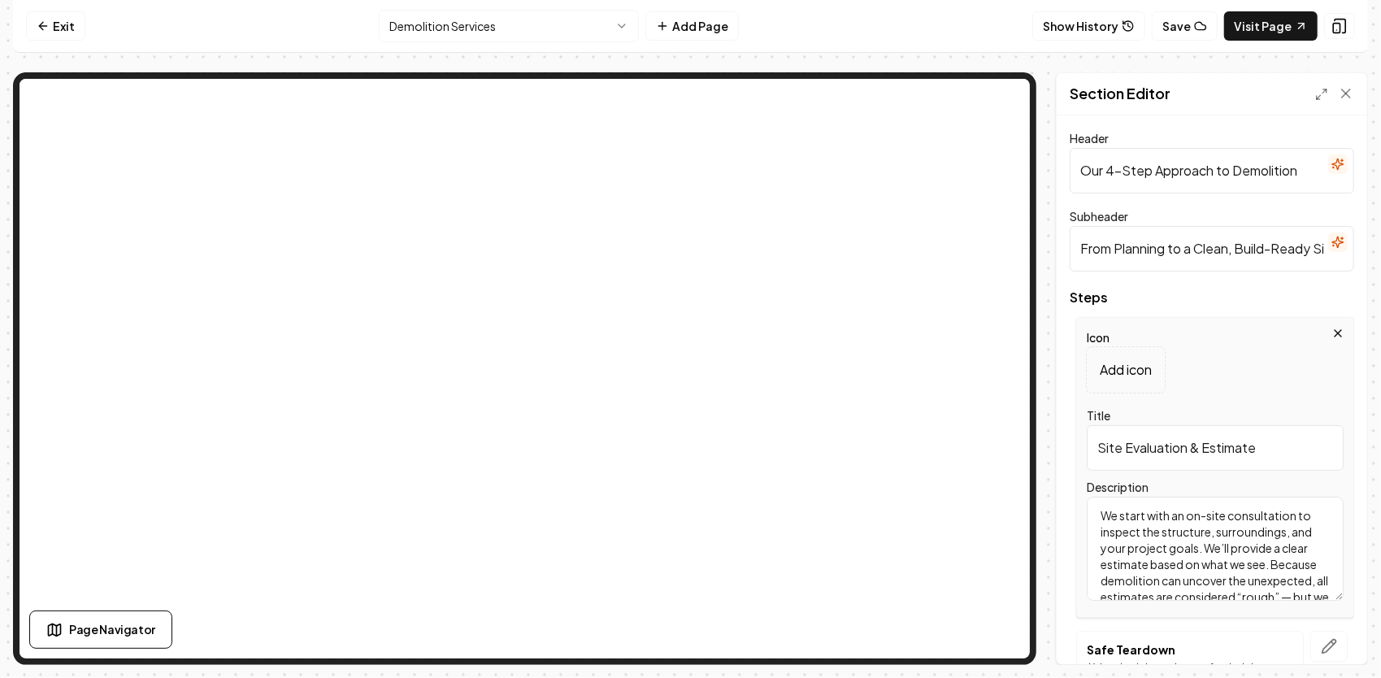
scroll to position [63, 0]
drag, startPoint x: 1102, startPoint y: 510, endPoint x: 1341, endPoint y: 619, distance: 262.6
click at [1343, 624] on div "Header Our 4-Step Approach to Demolition Subheader From Planning to a Clean, Bu…" at bounding box center [1212, 389] width 310 height 549
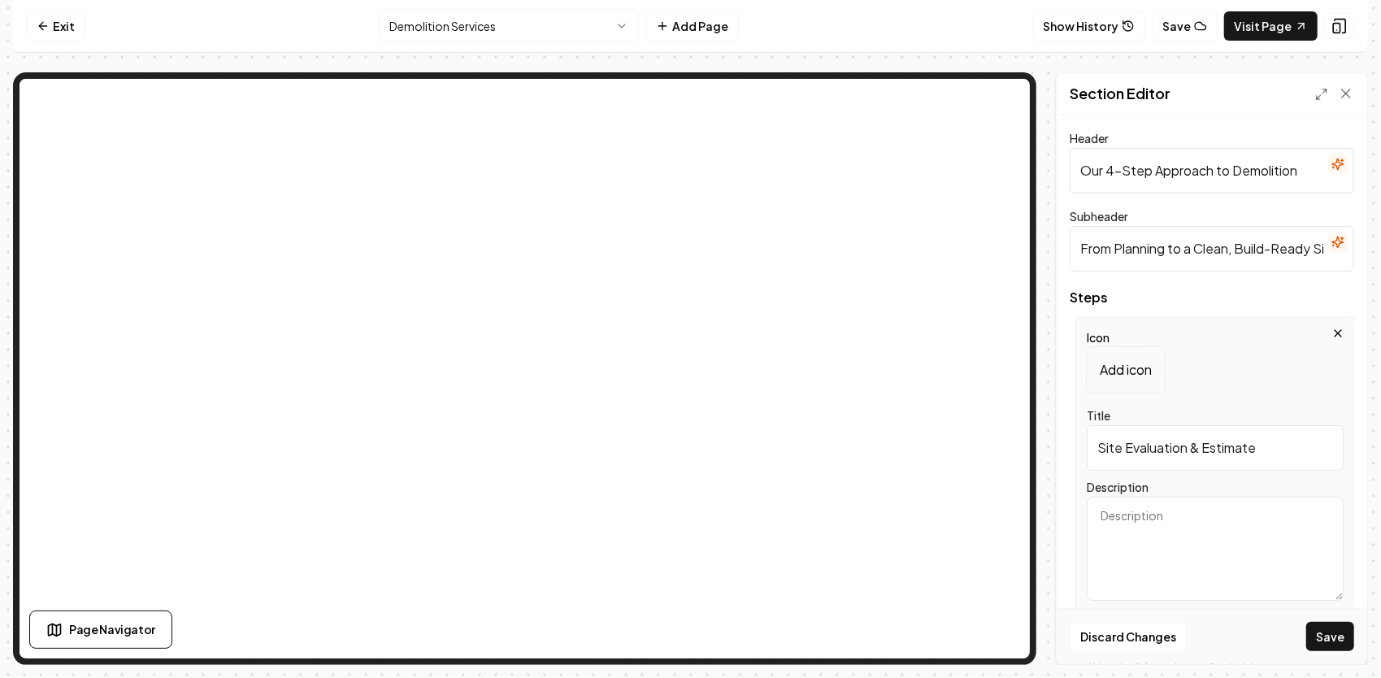
scroll to position [0, 0]
paste textarea "Every job begins with an on-site walkthrough where John personally evaluates th…"
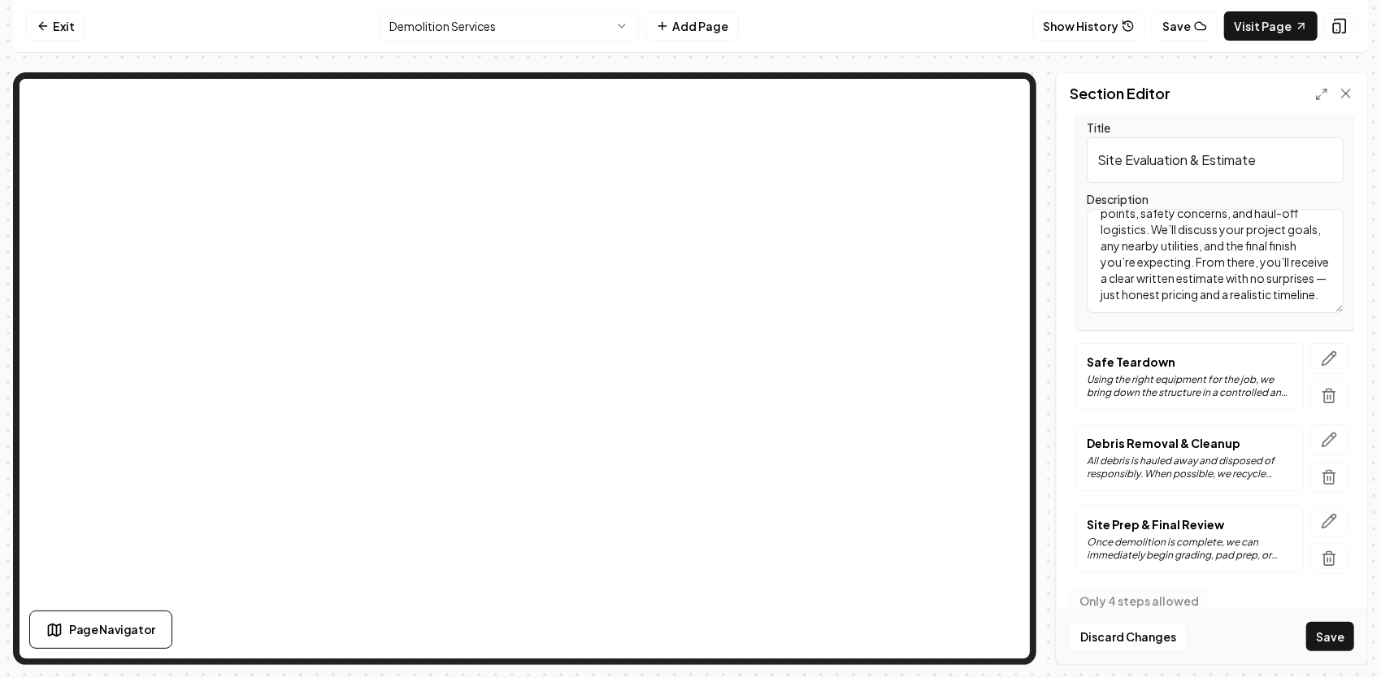
scroll to position [310, 0]
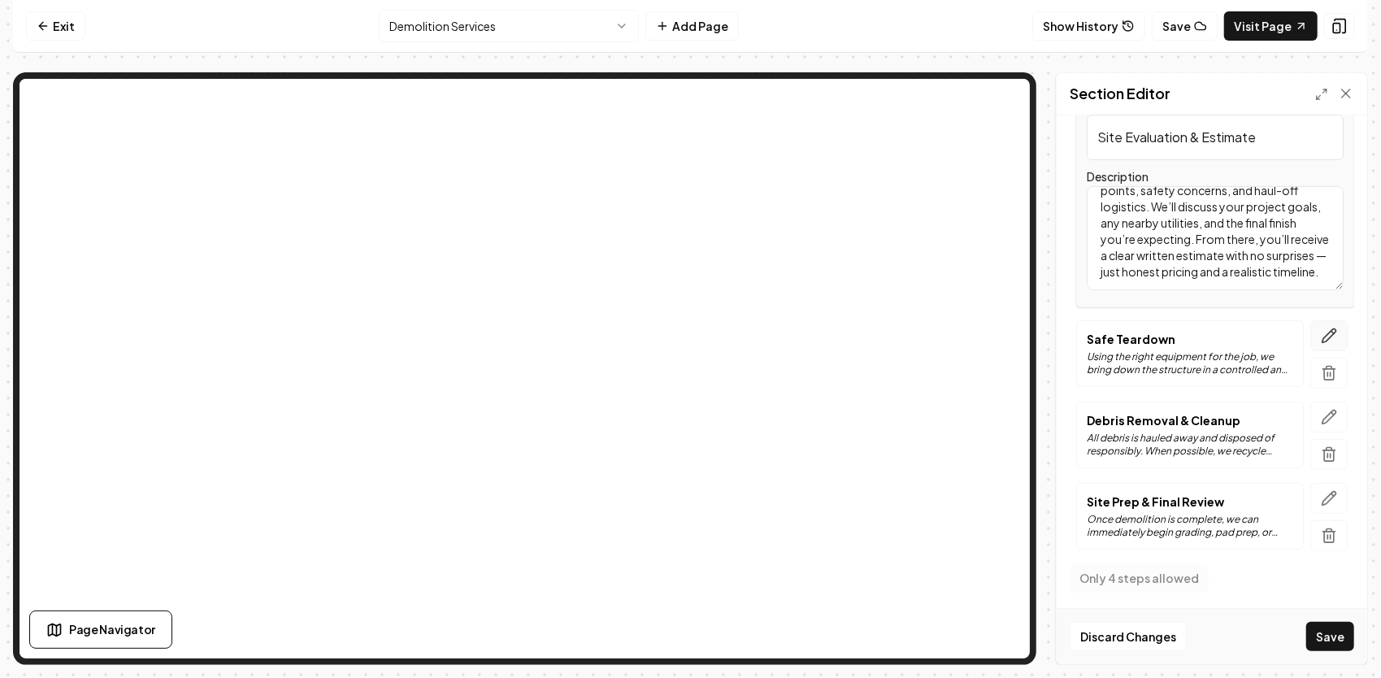
type textarea "Every job begins with an on-site walkthrough where John personally evaluates th…"
click at [1321, 335] on icon "button" at bounding box center [1329, 336] width 16 height 16
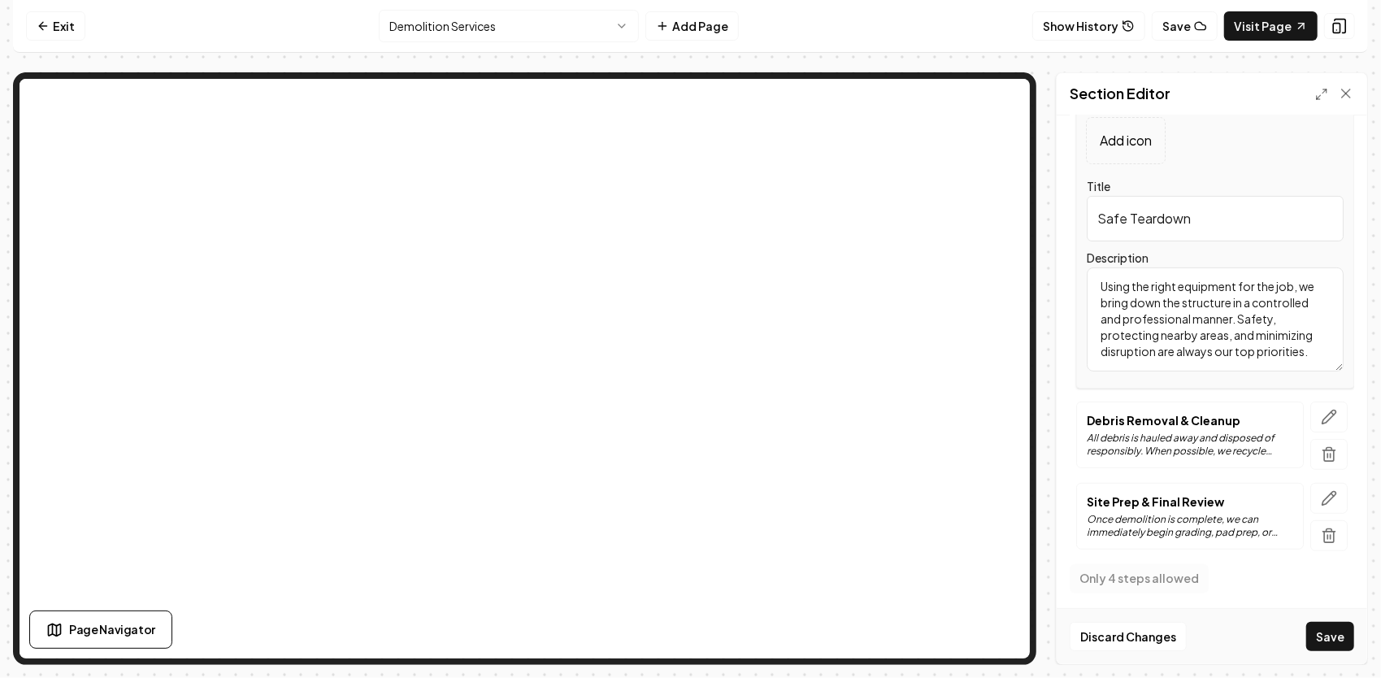
drag, startPoint x: 1209, startPoint y: 218, endPoint x: 1040, endPoint y: 215, distance: 169.1
click at [1040, 215] on div "Section Editor Header Our 4-Step Approach to Demolition Subheader From Planning…" at bounding box center [690, 368] width 1355 height 592
paste input "Safe, Controlled Teardown"
type input "Safe, Controlled Teardown"
drag, startPoint x: 1307, startPoint y: 348, endPoint x: 1083, endPoint y: 264, distance: 239.4
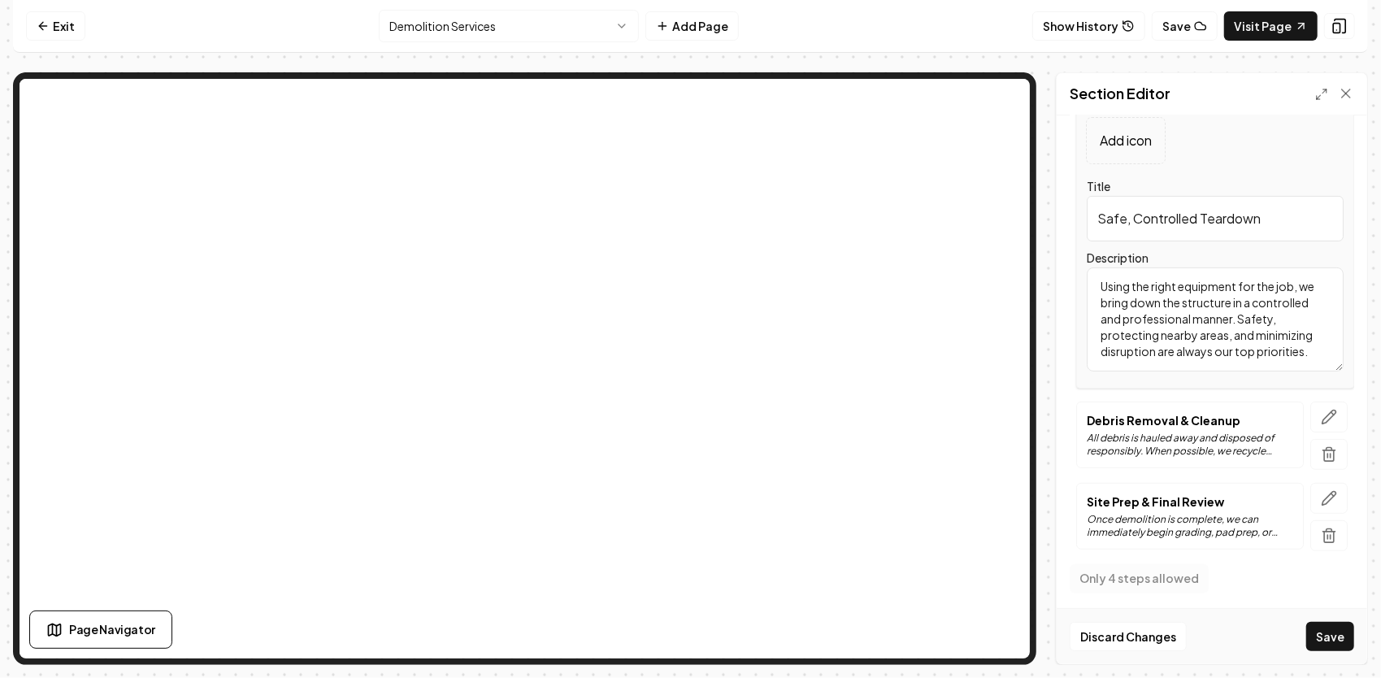
click at [1083, 264] on div "Icon Add icon Title Safe, Controlled Teardown Description Using the right equip…" at bounding box center [1215, 238] width 278 height 301
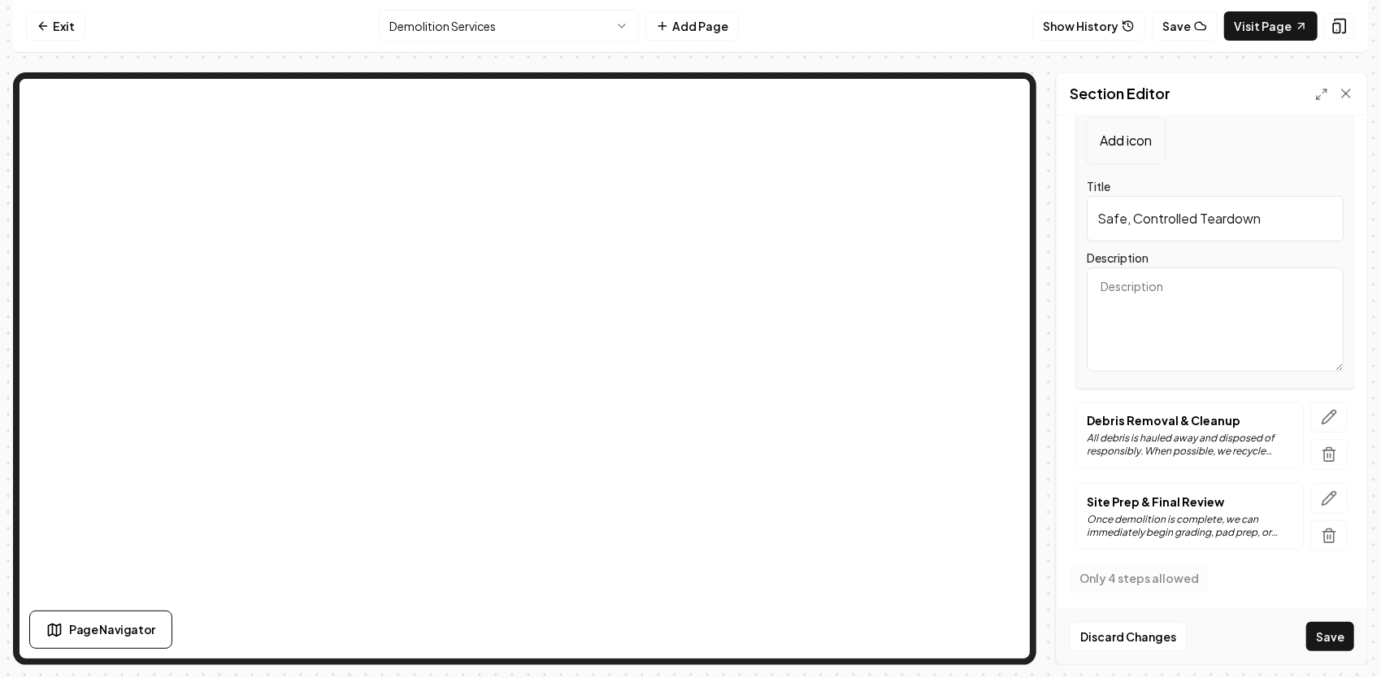
paste textarea "Once approved, our team mobilizes the right equipment for the job — whether tha…"
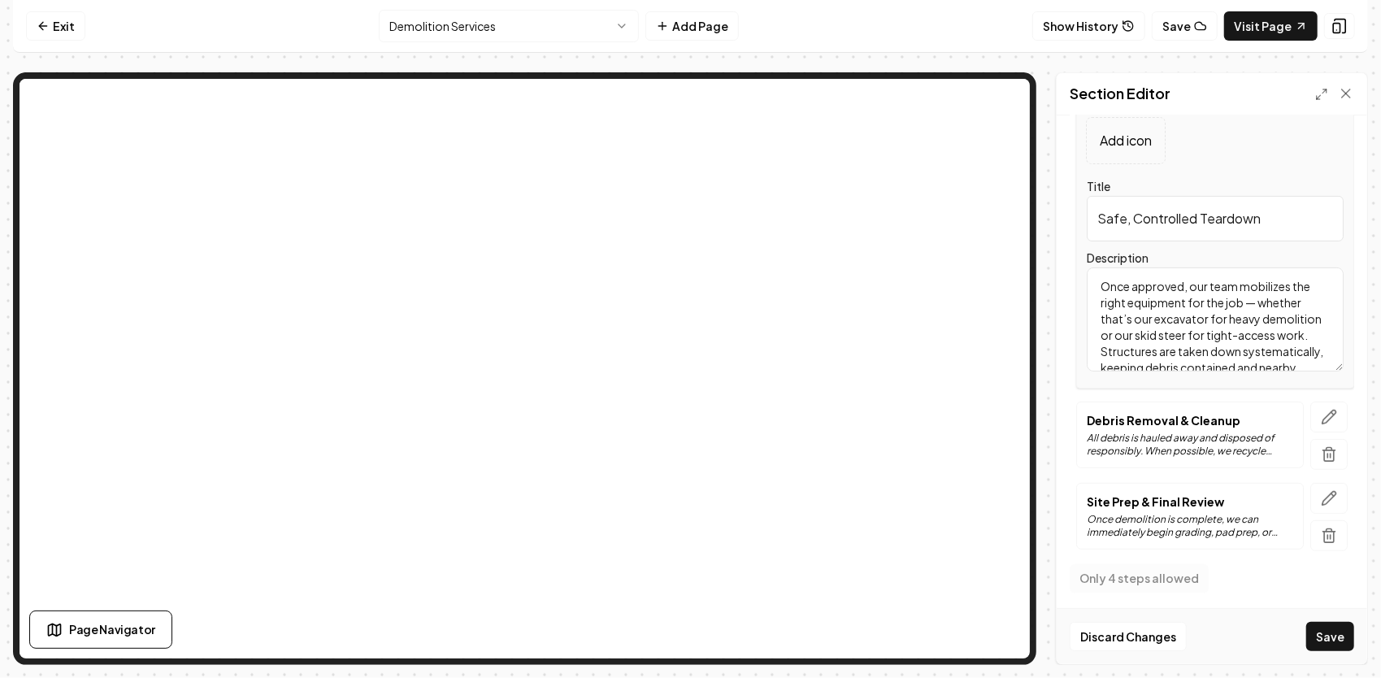
scroll to position [85, 0]
type textarea "Once approved, our team mobilizes the right equipment for the job — whether tha…"
click at [1195, 426] on div "Debris Removal & Cleanup All debris is hauled away and disposed of responsibly.…" at bounding box center [1190, 435] width 206 height 46
click at [1327, 414] on button "button" at bounding box center [1328, 416] width 37 height 31
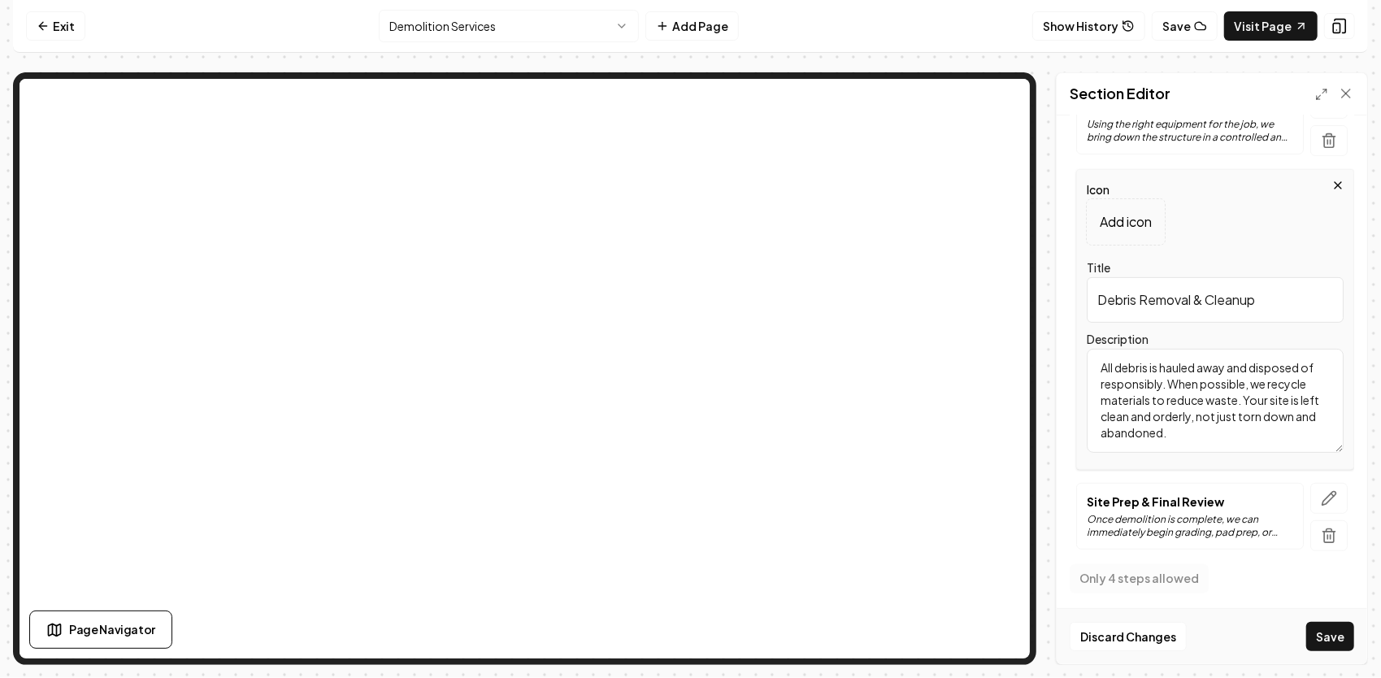
drag, startPoint x: 1224, startPoint y: 434, endPoint x: 1048, endPoint y: 347, distance: 195.9
click at [1048, 347] on div "Section Editor Header Our 4-Step Approach to Demolition Subheader From Planning…" at bounding box center [690, 368] width 1355 height 592
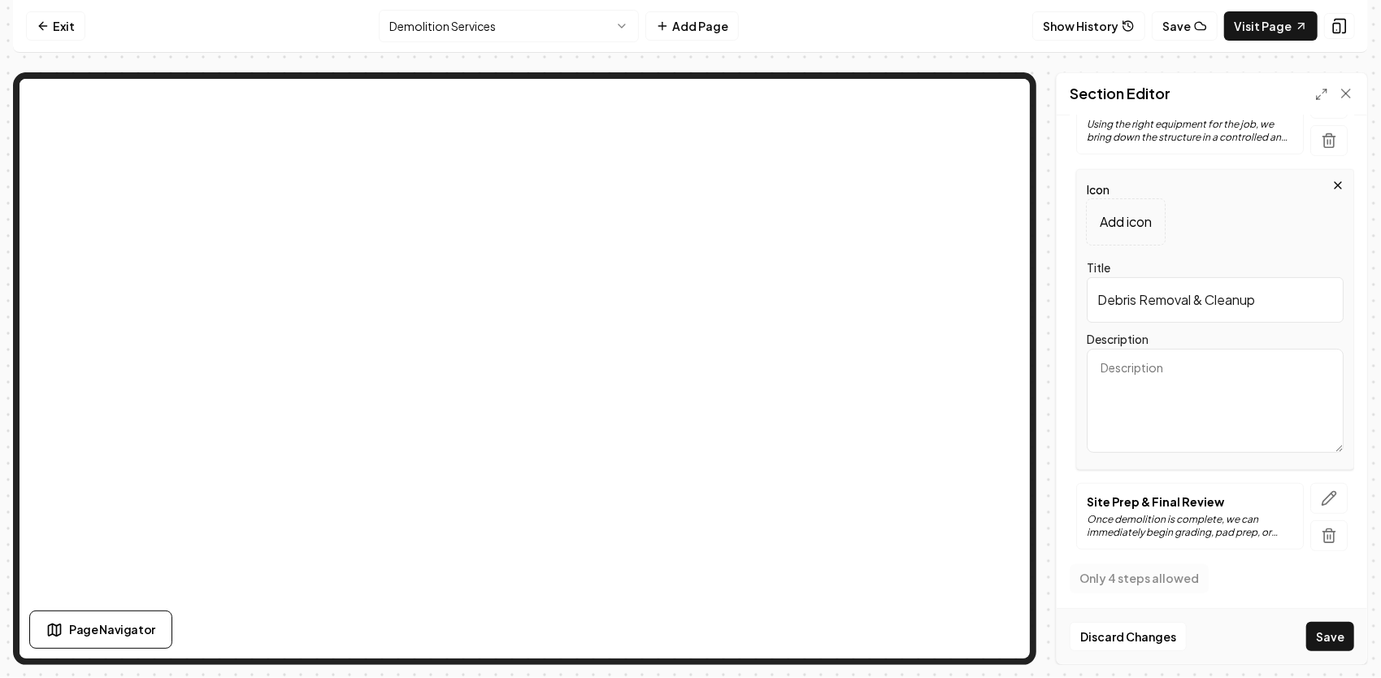
paste textarea "All concrete, wood, and metal materials are separated and hauled away to approv…"
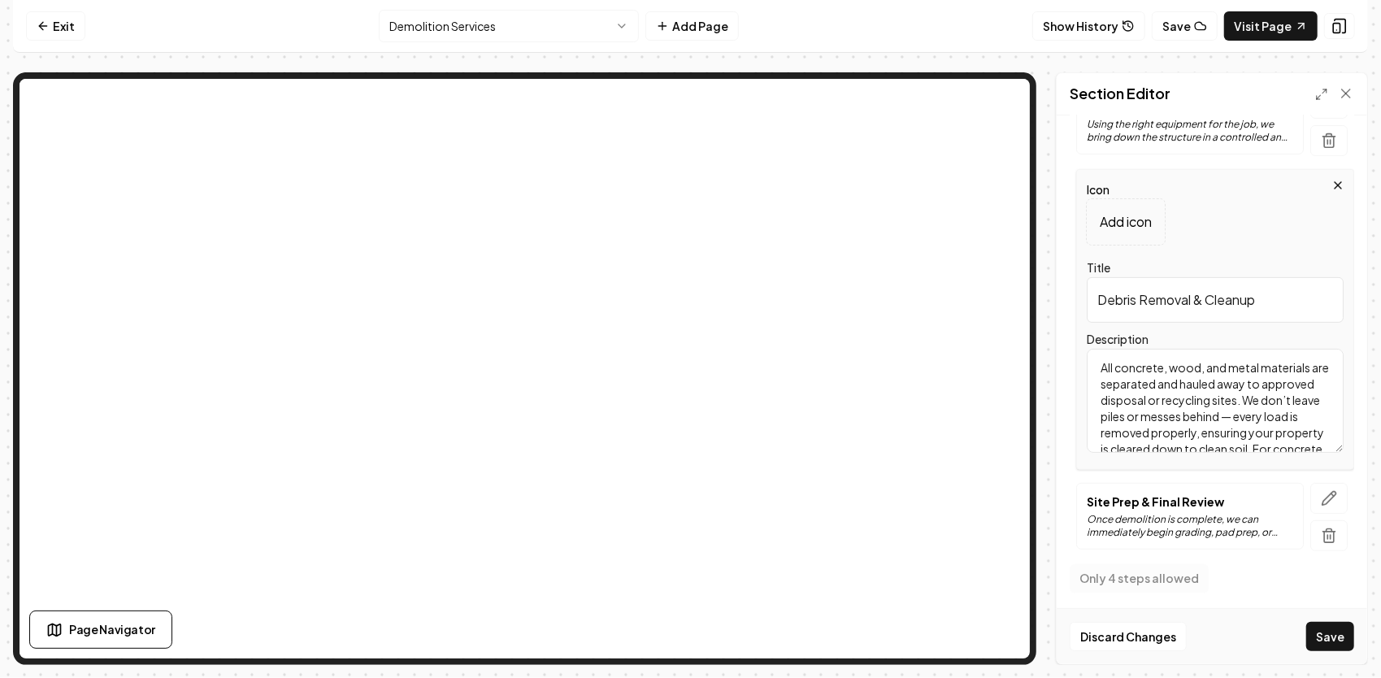
scroll to position [52, 0]
type textarea "All concrete, wood, and metal materials are separated and hauled away to approv…"
click at [1310, 496] on button "button" at bounding box center [1328, 498] width 37 height 31
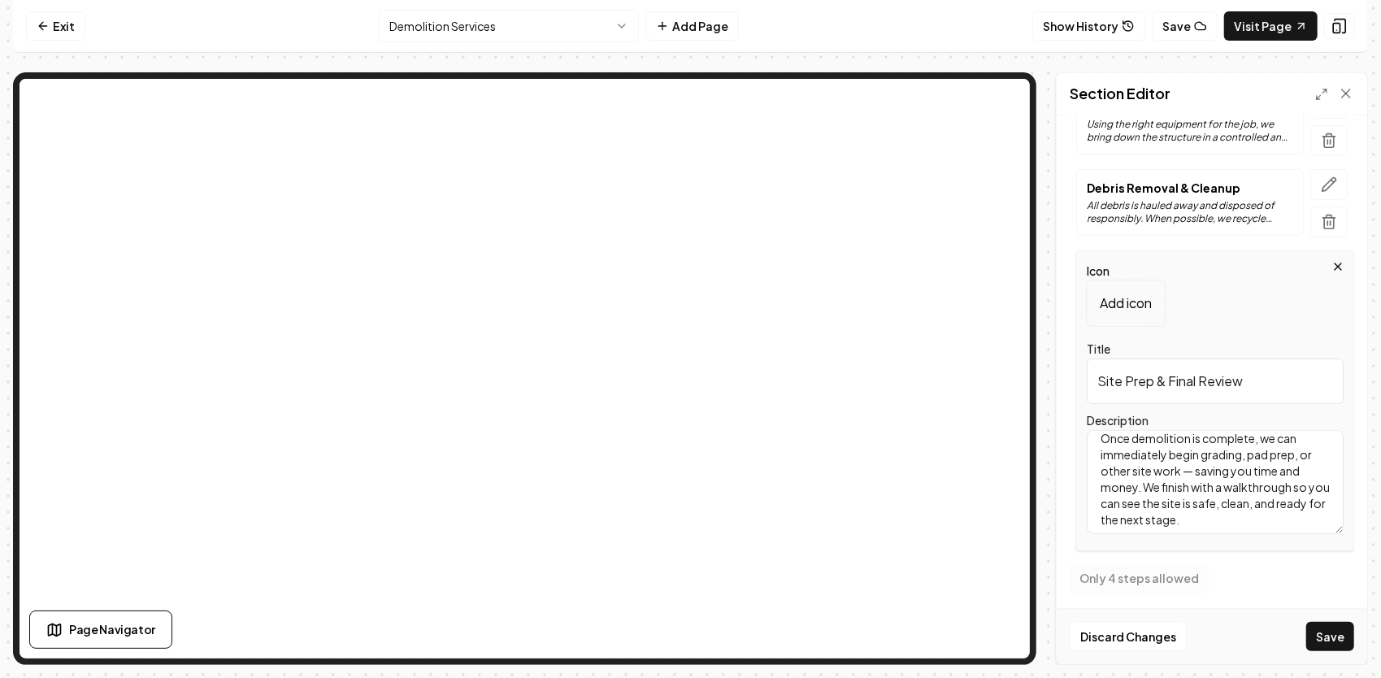
scroll to position [0, 0]
drag, startPoint x: 1180, startPoint y: 379, endPoint x: 1008, endPoint y: 356, distance: 173.8
click at [922, 262] on div "Section Editor Header Our 4-Step Approach to Demolition Subheader From Planning…" at bounding box center [690, 368] width 1355 height 592
paste input "Final Grading & Site Cleanup"
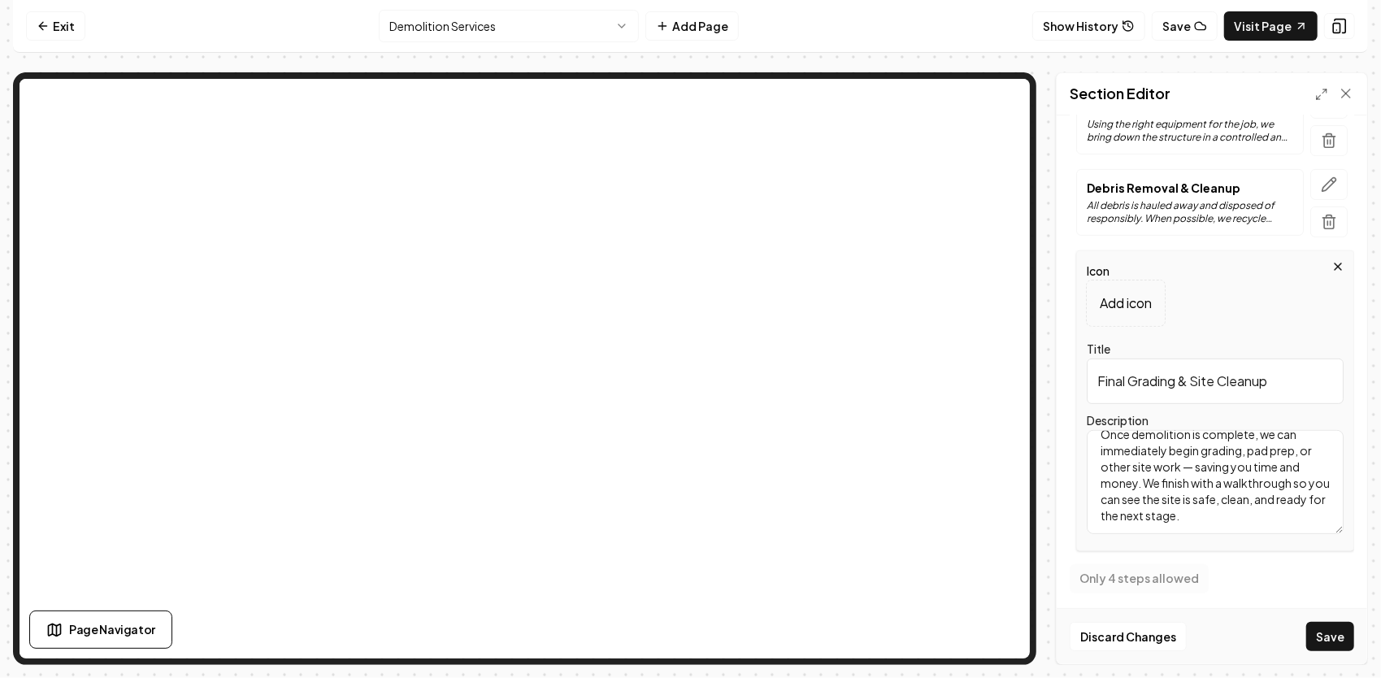
type input "Final Grading & Site Cleanup"
drag, startPoint x: 1252, startPoint y: 510, endPoint x: 1029, endPoint y: 419, distance: 240.6
click at [985, 308] on div "Section Editor Header Our 4-Step Approach to Demolition Subheader From Planning…" at bounding box center [690, 368] width 1355 height 592
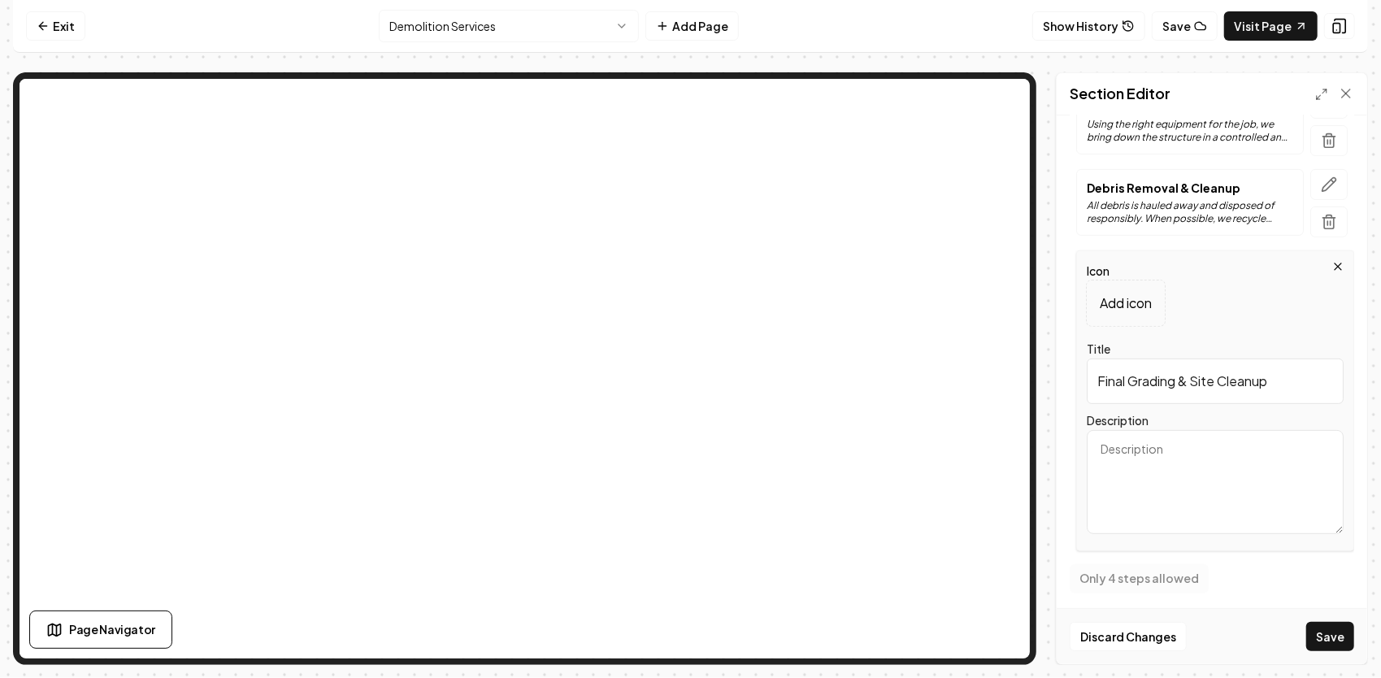
paste textarea "After the structure is gone, we backfill holes, level uneven areas, and perform…"
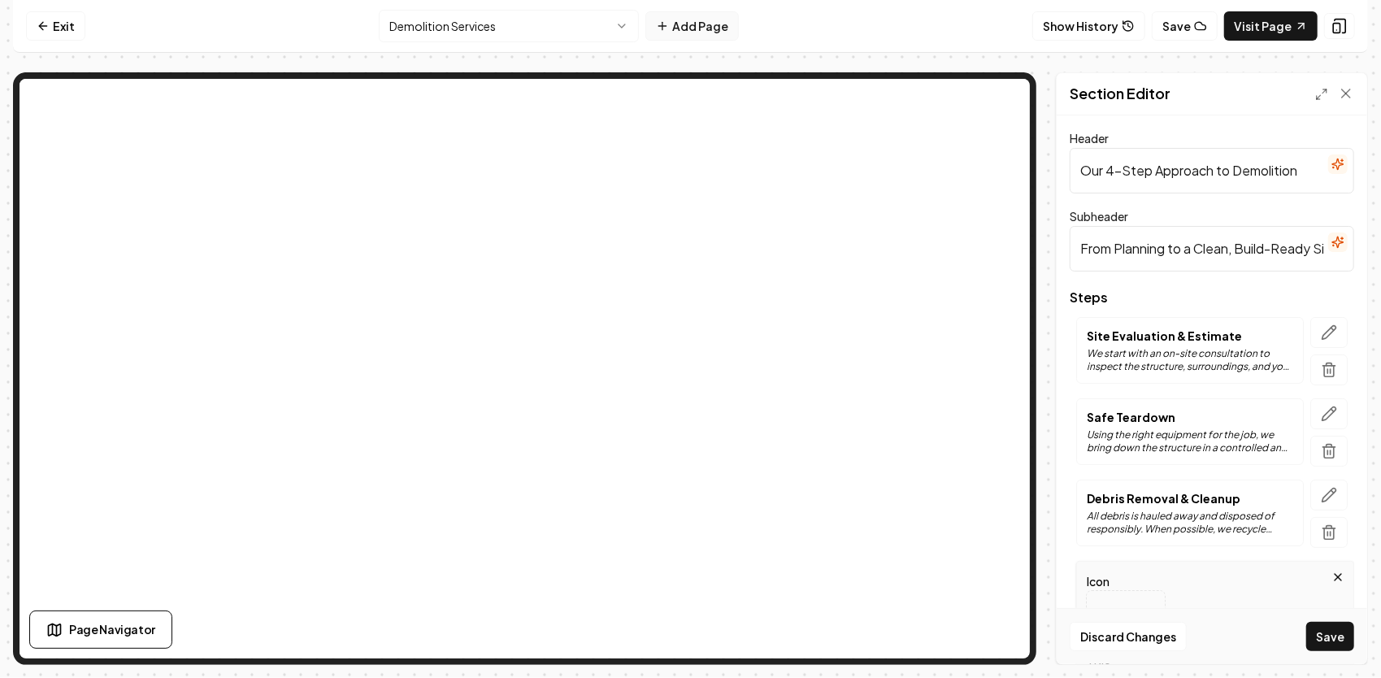
type textarea "After the structure is gone, we backfill holes, level uneven areas, and perform…"
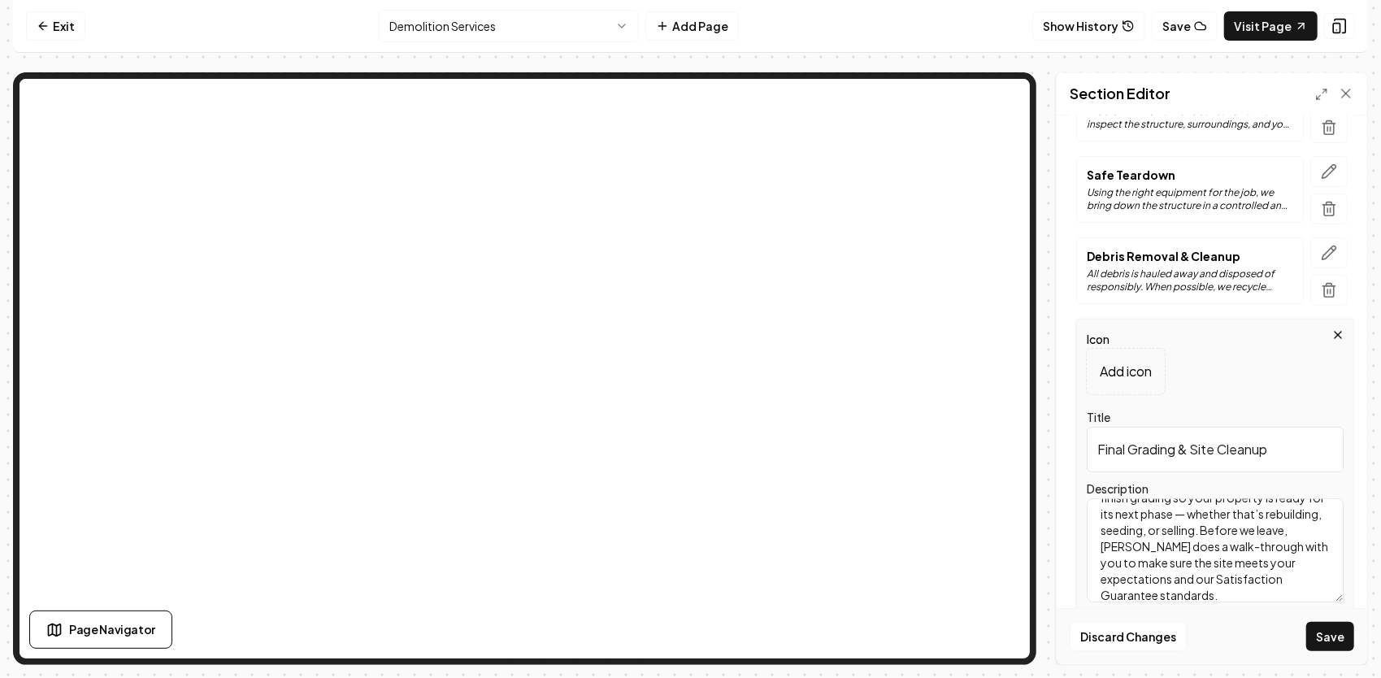
scroll to position [244, 0]
click at [1321, 243] on icon "button" at bounding box center [1329, 251] width 16 height 16
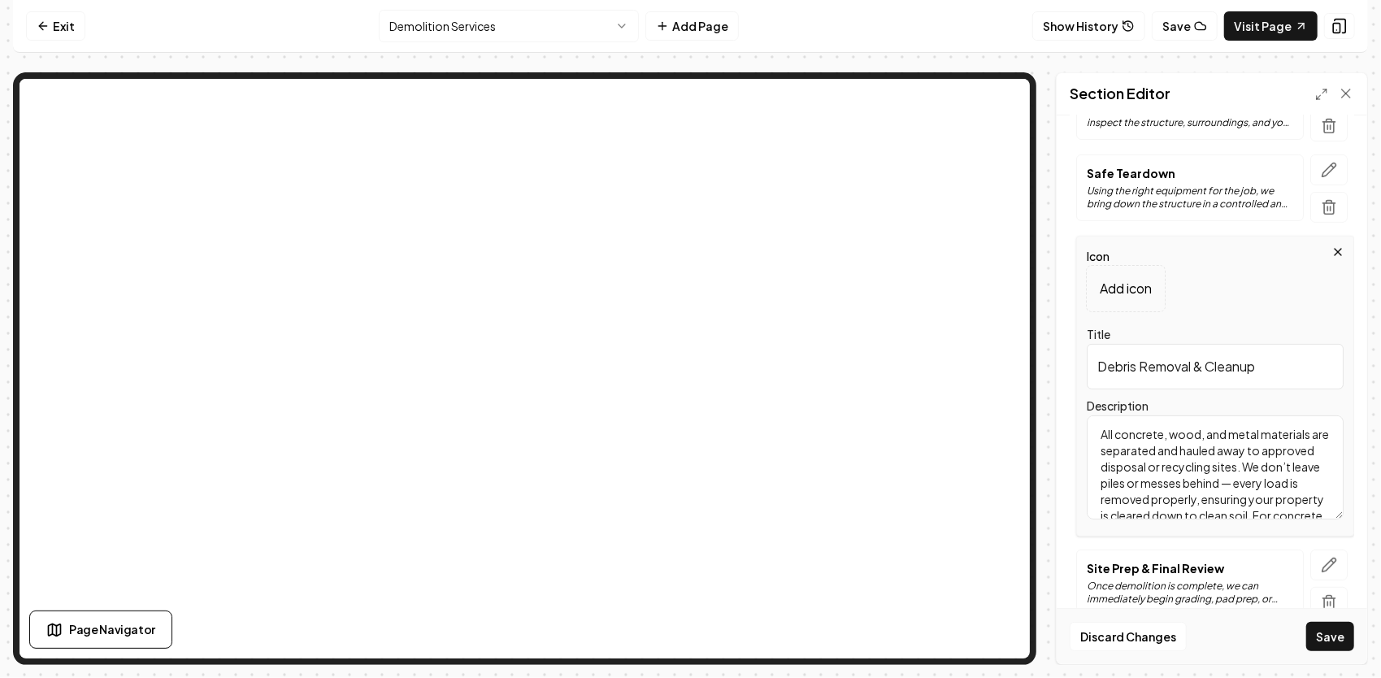
drag, startPoint x: 1250, startPoint y: 364, endPoint x: 1051, endPoint y: 332, distance: 201.6
click at [1051, 332] on div "Section Editor Header Our 4-Step Approach to Demolition Subheader From Planning…" at bounding box center [690, 368] width 1355 height 592
type input "p"
drag, startPoint x: 1180, startPoint y: 352, endPoint x: 1107, endPoint y: 348, distance: 73.3
click at [1095, 344] on input "p" at bounding box center [1215, 367] width 257 height 46
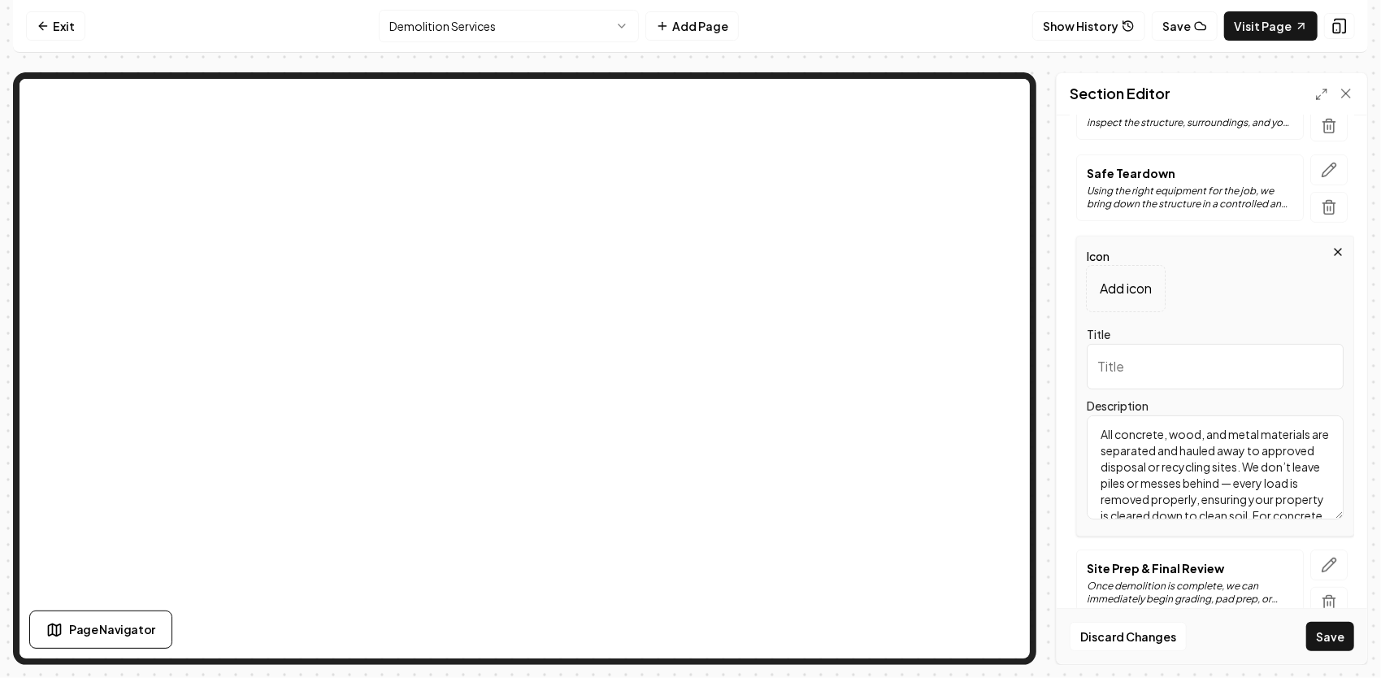
paste input "Debris Removal & Haul-Off"
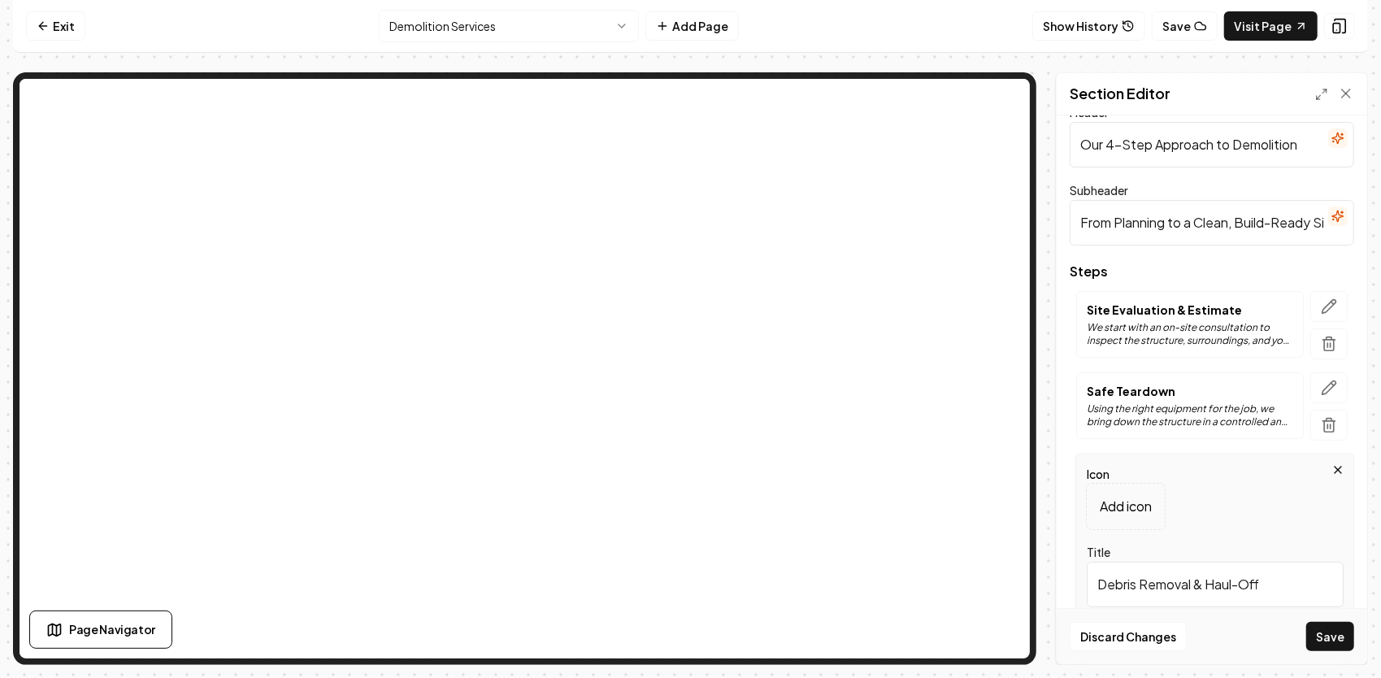
scroll to position [0, 0]
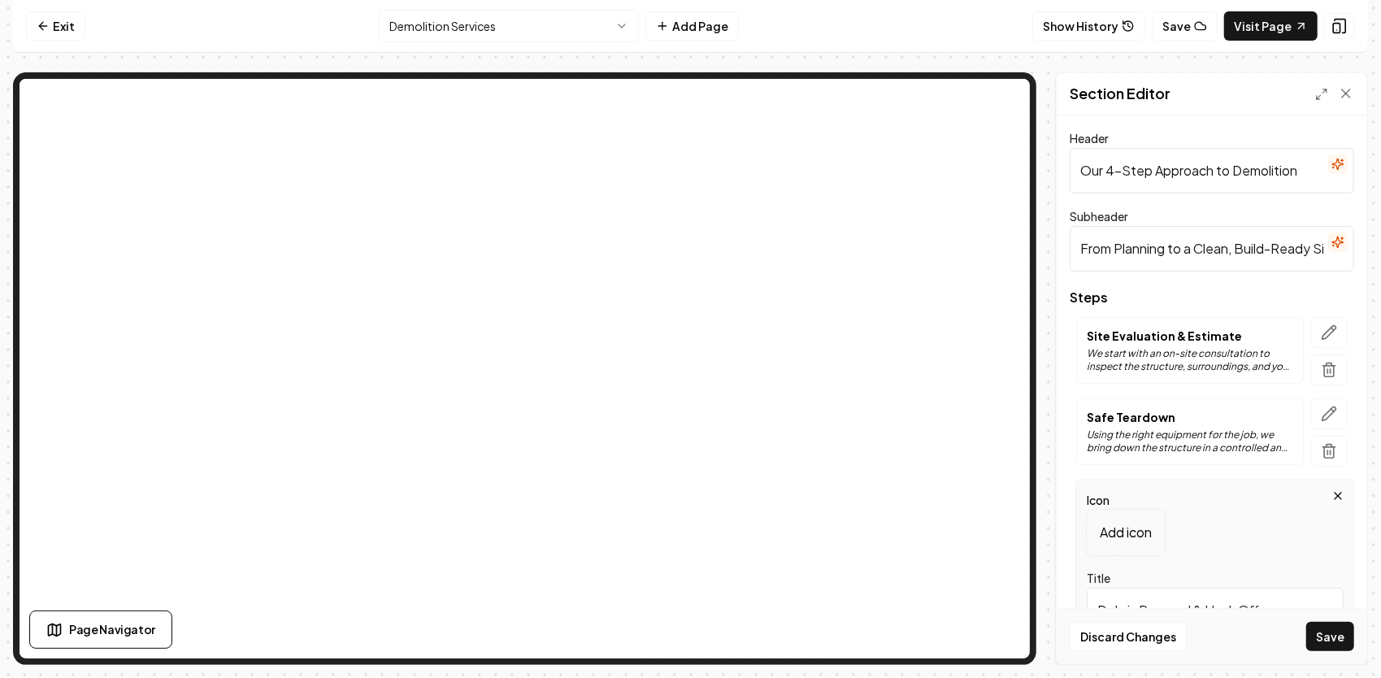
type input "Debris Removal & Haul-Off"
drag, startPoint x: 1313, startPoint y: 178, endPoint x: 1074, endPoint y: 168, distance: 238.3
click at [1074, 175] on input "Our 4-Step Approach to Demolition" at bounding box center [1212, 171] width 284 height 46
paste input "Our Proven 4-Step Demolition Process"
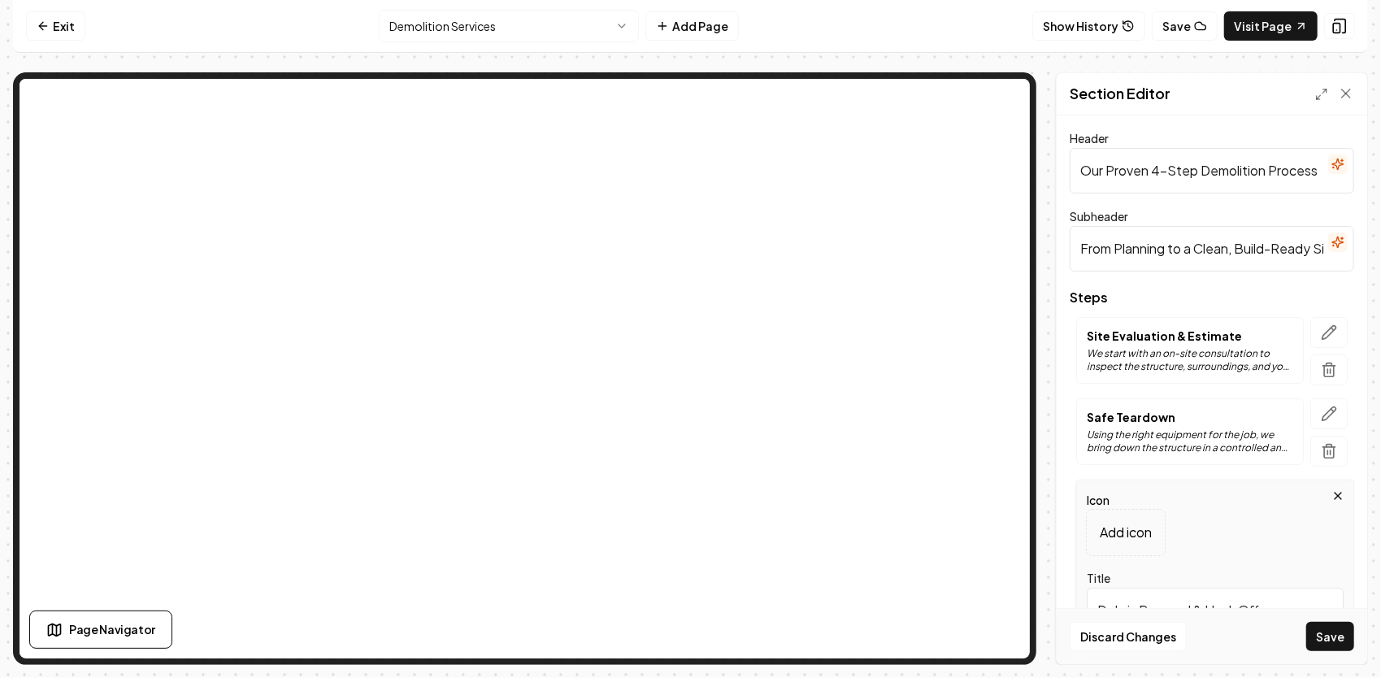
drag, startPoint x: 1139, startPoint y: 172, endPoint x: 1096, endPoint y: 167, distance: 43.3
click at [1096, 167] on input "Our Proven 4-Step Demolition Process" at bounding box center [1212, 171] width 284 height 46
click at [1150, 173] on input "Our 4-Step Demolition Process" at bounding box center [1212, 171] width 284 height 46
click at [1306, 622] on button "Save" at bounding box center [1330, 636] width 48 height 29
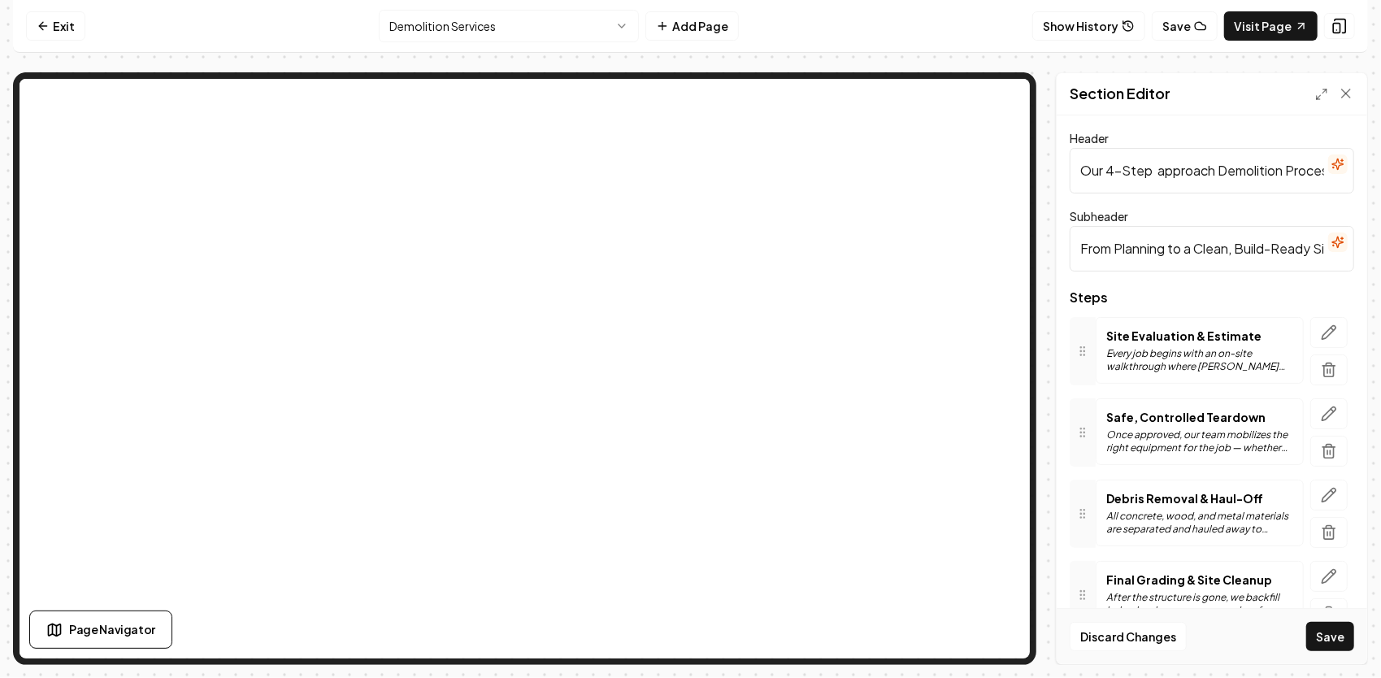
click at [1164, 172] on input "Our 4-Step approach Demolition Process" at bounding box center [1212, 171] width 284 height 46
click at [1169, 167] on input "Our 4-Step Approach Demolition Process" at bounding box center [1212, 171] width 284 height 46
type input "Our 4-Step Aproach Demolition Process"
click at [1239, 194] on form "Header Our 4-Step Aproach Demolition Process Subheader From Planning to a Clean…" at bounding box center [1212, 427] width 284 height 599
click at [1247, 171] on input "Our 4-Step Aproach Demolition Process" at bounding box center [1212, 171] width 284 height 46
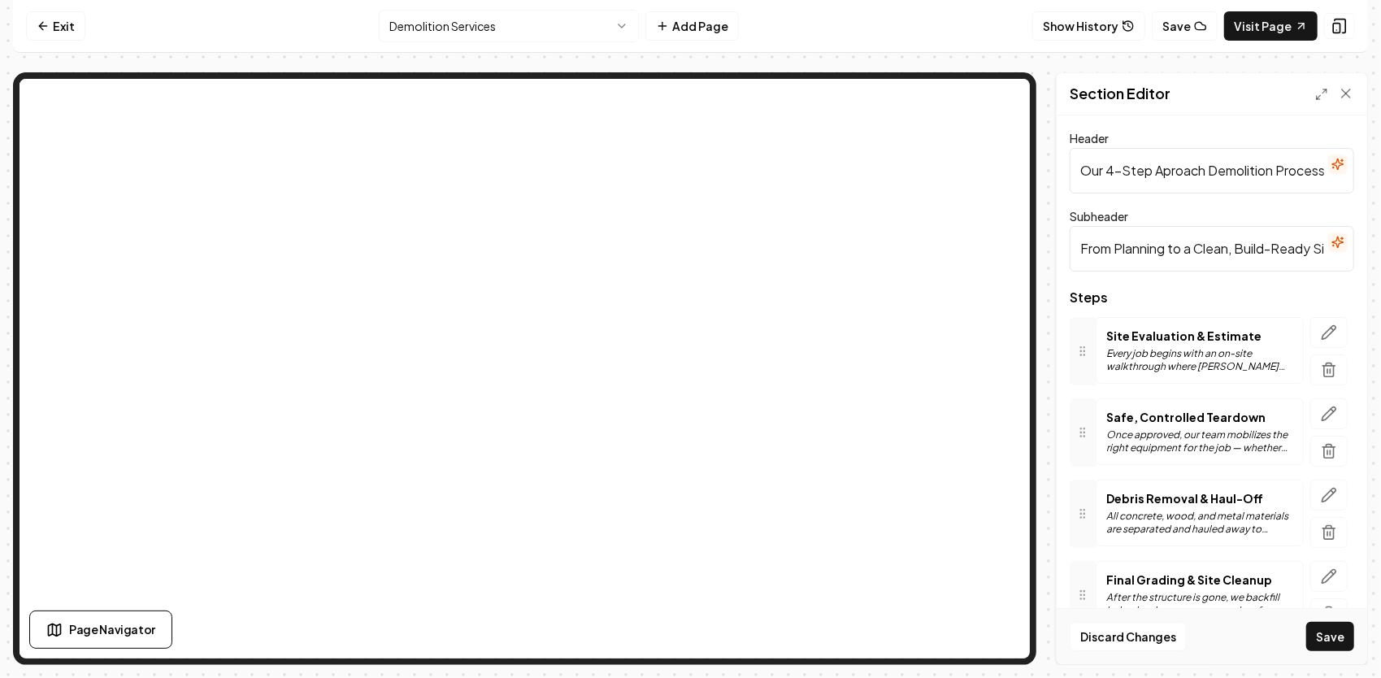
click at [1204, 172] on input "Our 4-Step Aproach Demolition Process" at bounding box center [1212, 171] width 284 height 46
drag, startPoint x: 1082, startPoint y: 244, endPoint x: 1383, endPoint y: 283, distance: 304.0
click at [1380, 283] on html "Computer Required This feature is only available on a computer. Please switch t…" at bounding box center [690, 339] width 1381 height 678
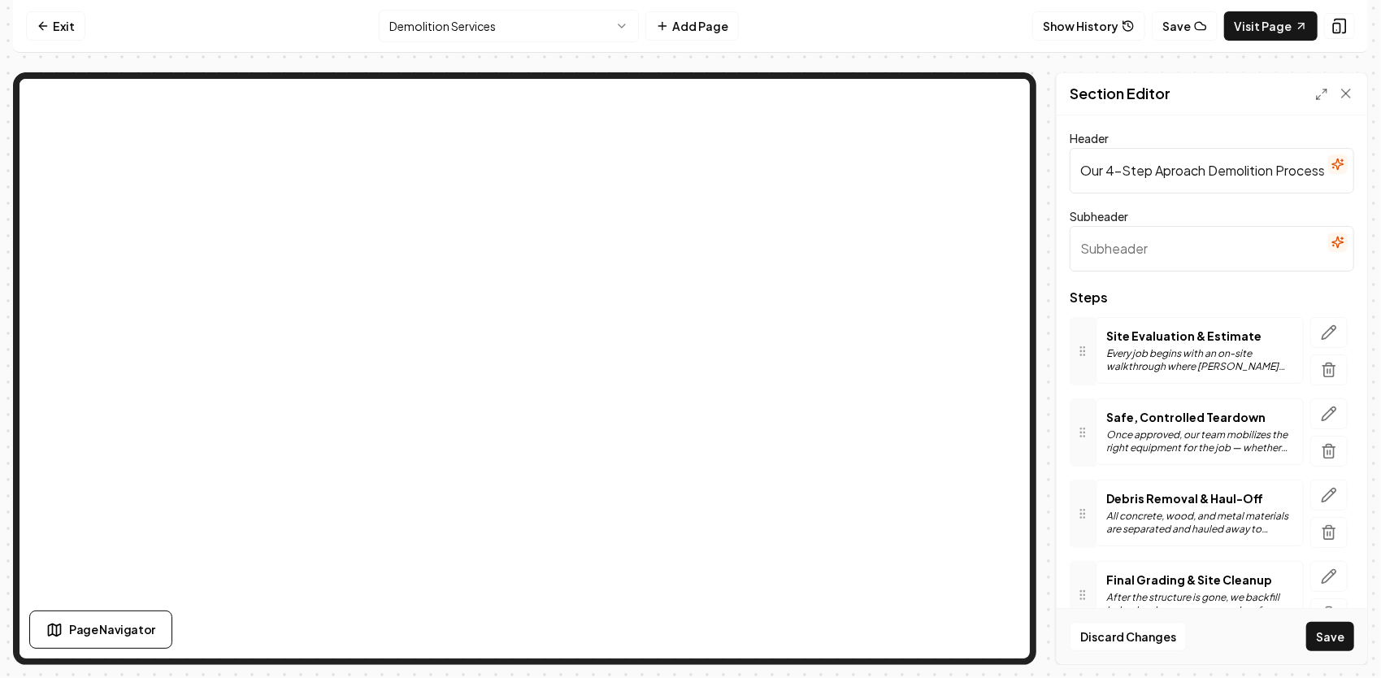
paste input "Every project follows a safe, organized plan — from initial site inspection to …"
type input "Every project follows a safe, organized plan — from initial site inspection to …"
click at [1169, 170] on input "Our 4-Step Aproach Demolition Process" at bounding box center [1212, 171] width 284 height 46
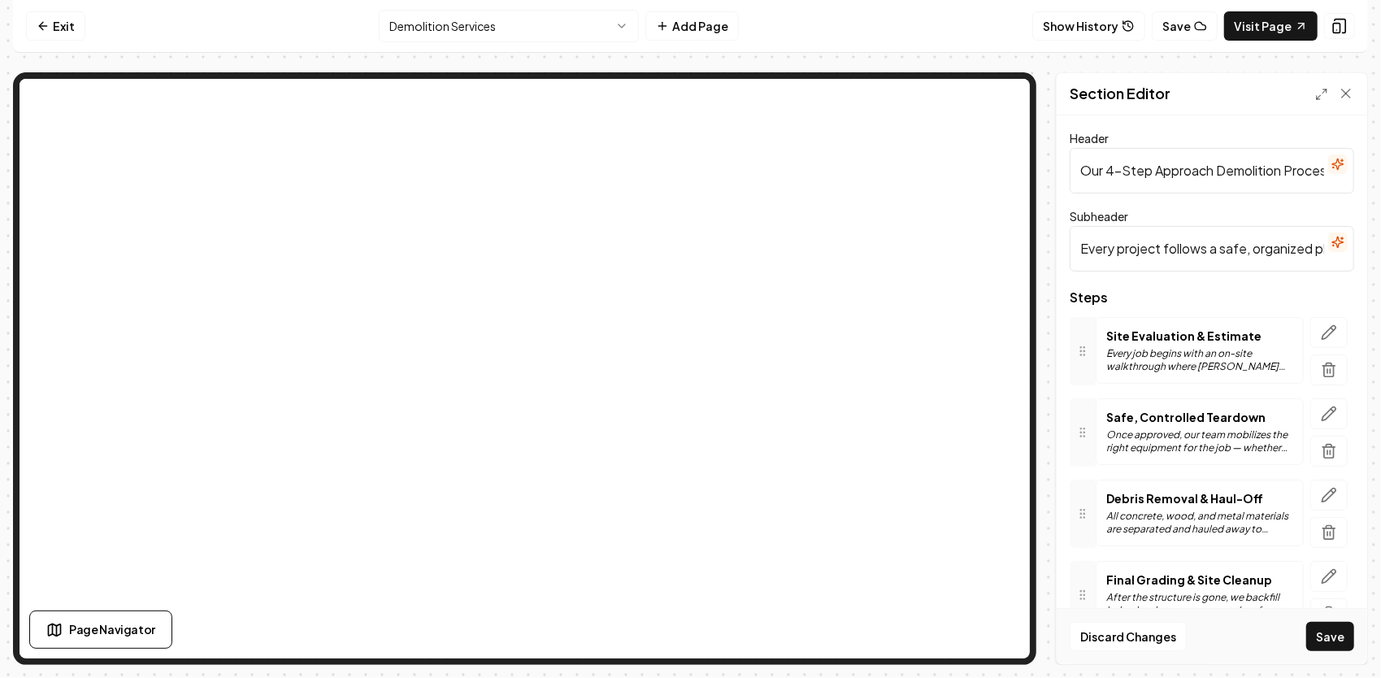
scroll to position [77, 0]
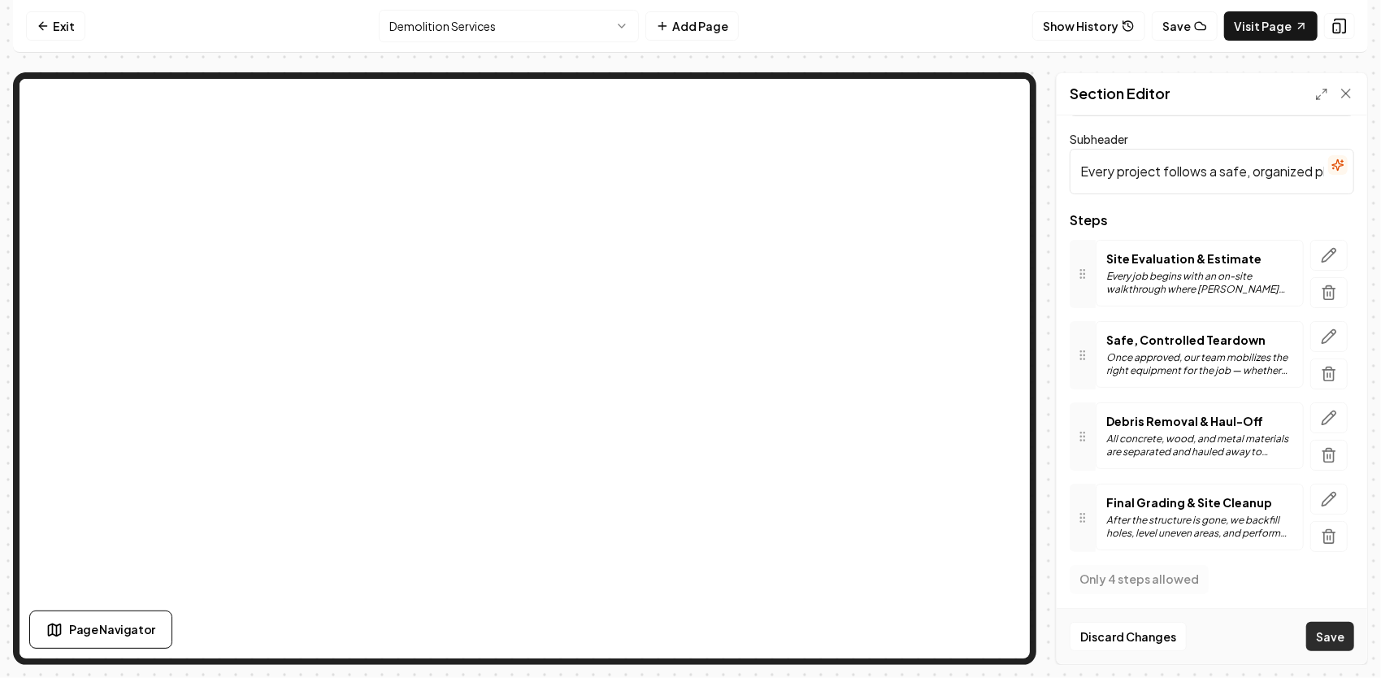
type input "Our 4-Step Approach Demolition Process"
click at [1347, 639] on button "Save" at bounding box center [1330, 636] width 48 height 29
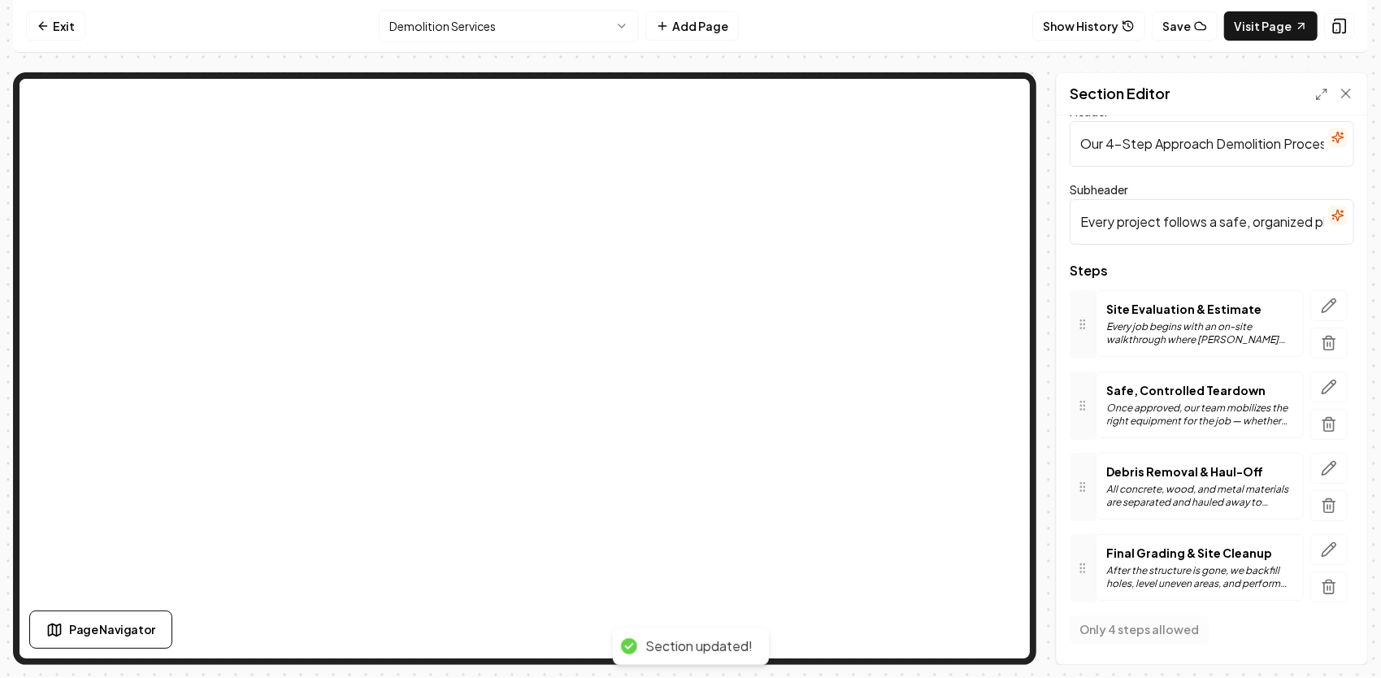
scroll to position [21, 0]
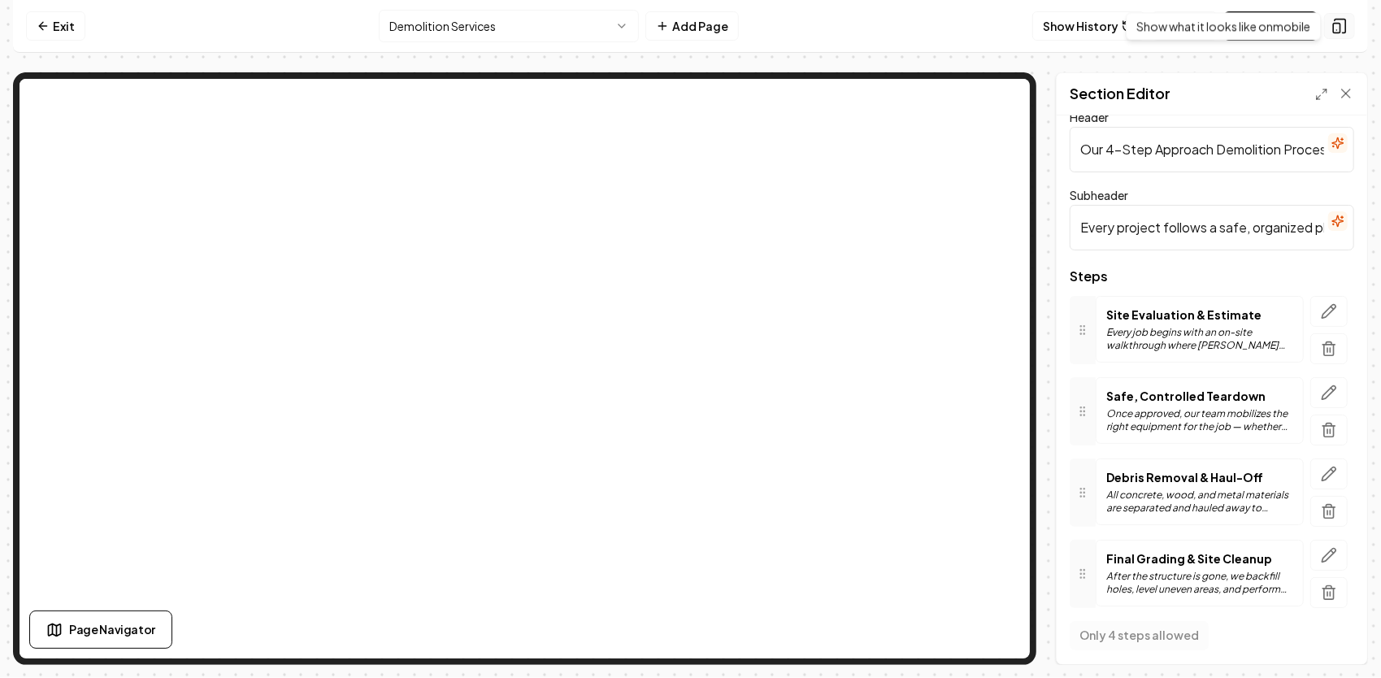
click at [1339, 32] on icon at bounding box center [1339, 26] width 16 height 16
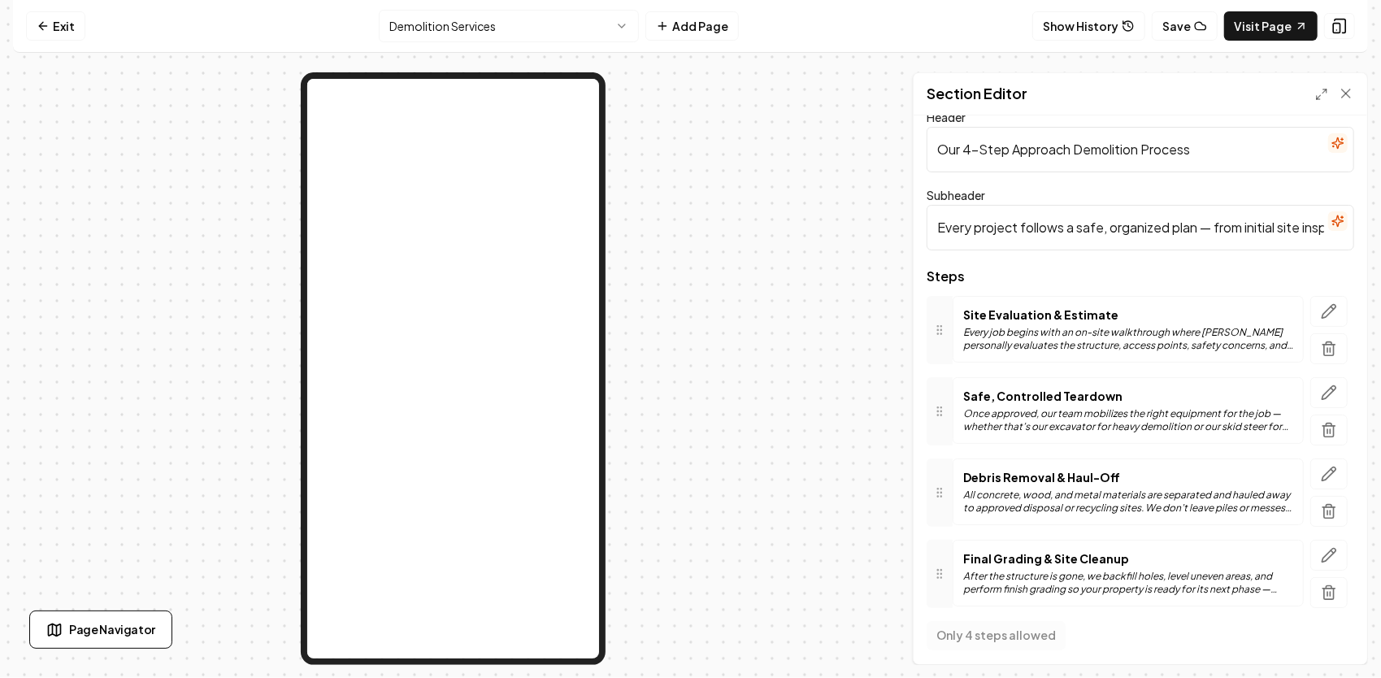
drag, startPoint x: 898, startPoint y: 76, endPoint x: 881, endPoint y: 72, distance: 17.5
click at [881, 72] on div "Exit Demolition Services Add Page Show History Save Visit Page Page Navigator S…" at bounding box center [690, 332] width 1355 height 665
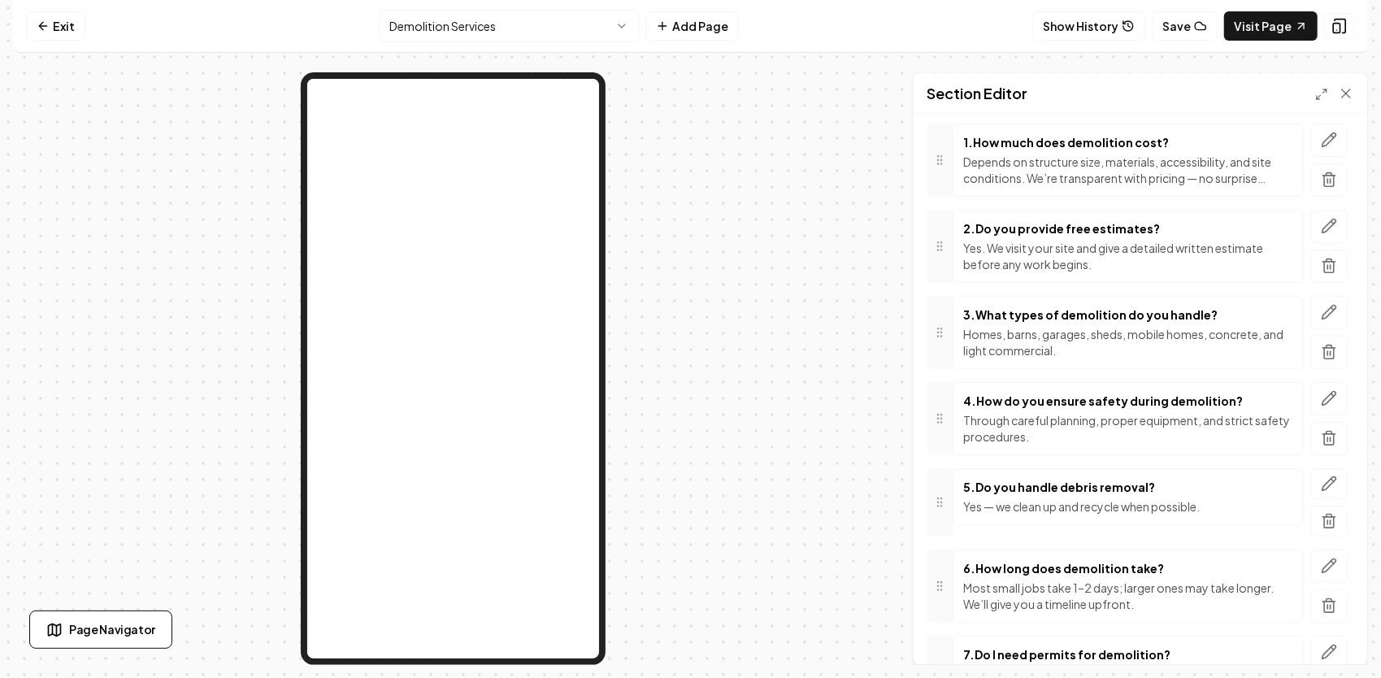
scroll to position [56, 0]
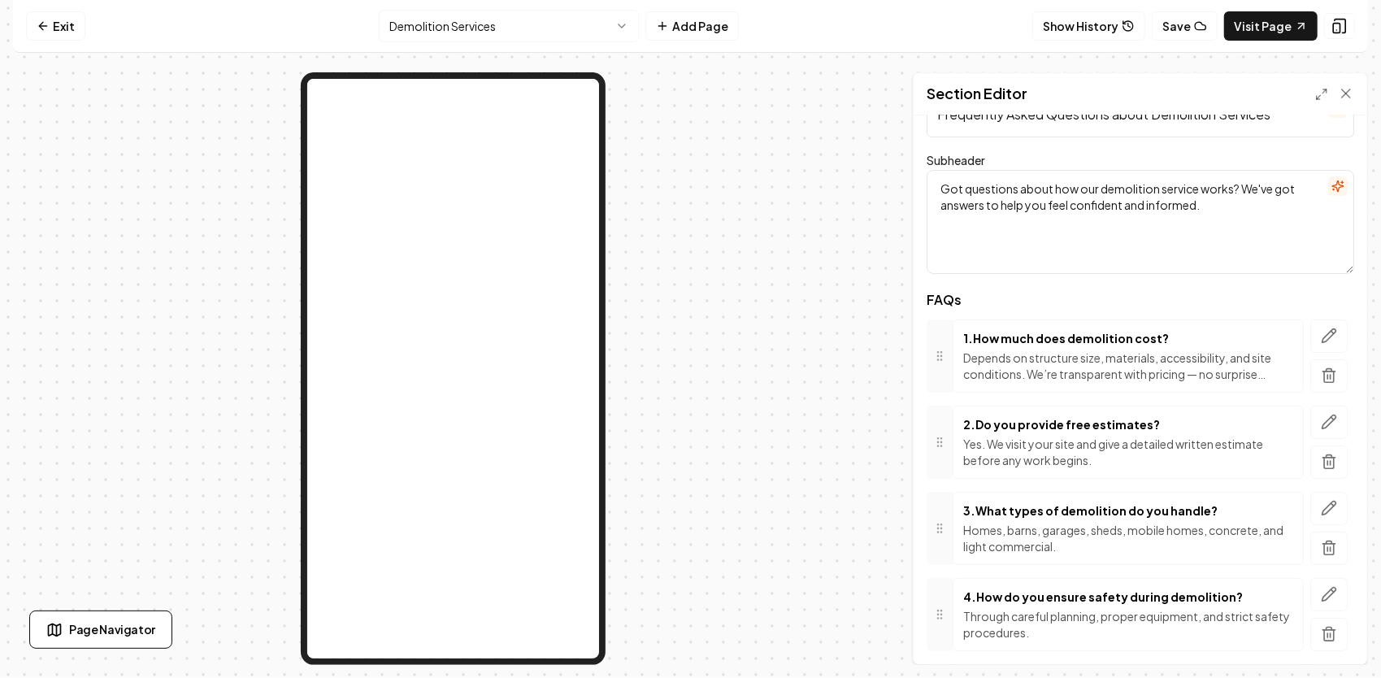
click at [1188, 379] on p "Depends on structure size, materials, accessibility, and site conditions. We’re…" at bounding box center [1128, 365] width 330 height 33
click at [1310, 333] on button "button" at bounding box center [1328, 335] width 37 height 33
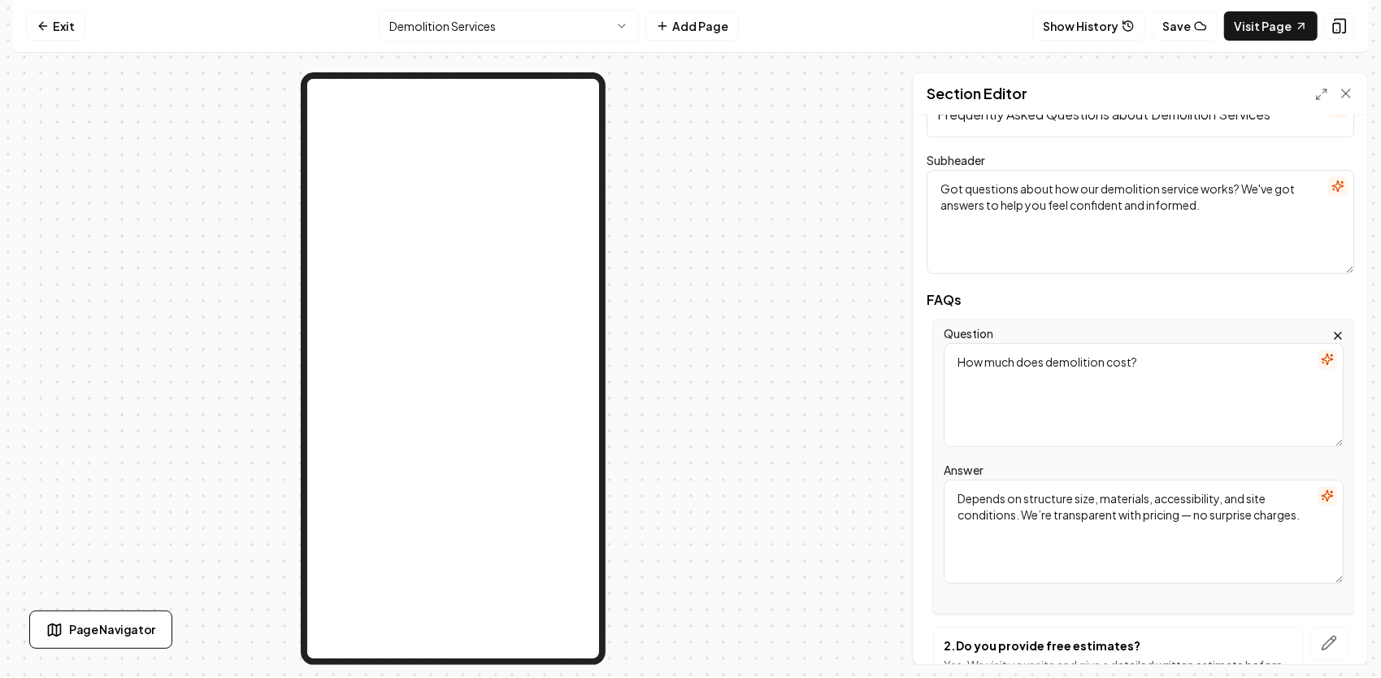
drag, startPoint x: 1038, startPoint y: 519, endPoint x: 1013, endPoint y: 517, distance: 25.2
click at [1013, 517] on textarea "Depends on structure size, materials, accessibility, and site conditions. We’re…" at bounding box center [1144, 531] width 400 height 104
drag, startPoint x: 1019, startPoint y: 530, endPoint x: 943, endPoint y: 487, distance: 87.7
click at [944, 487] on textarea "Depends on structure size, materials, accessibility, and site conditions. We’re…" at bounding box center [1144, 531] width 400 height 104
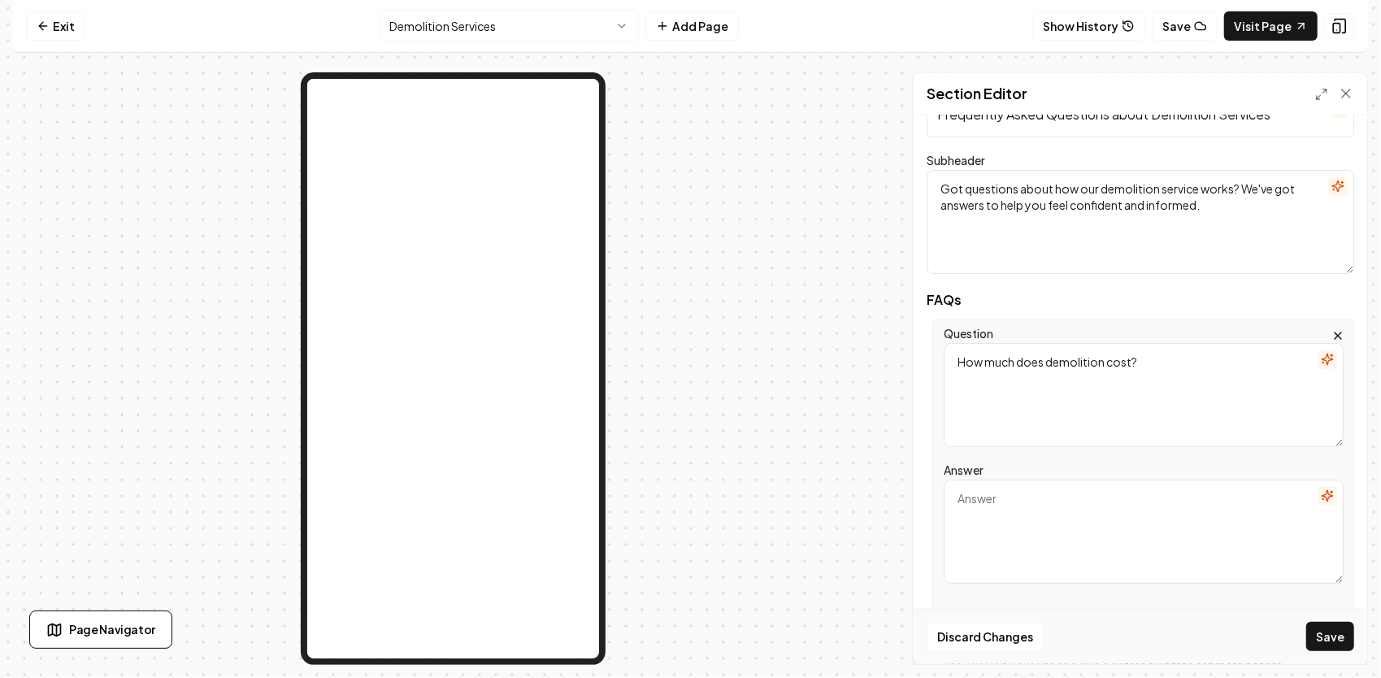
paste textarea "Demolition pricing depends on several factors — structure size, materials, acce…"
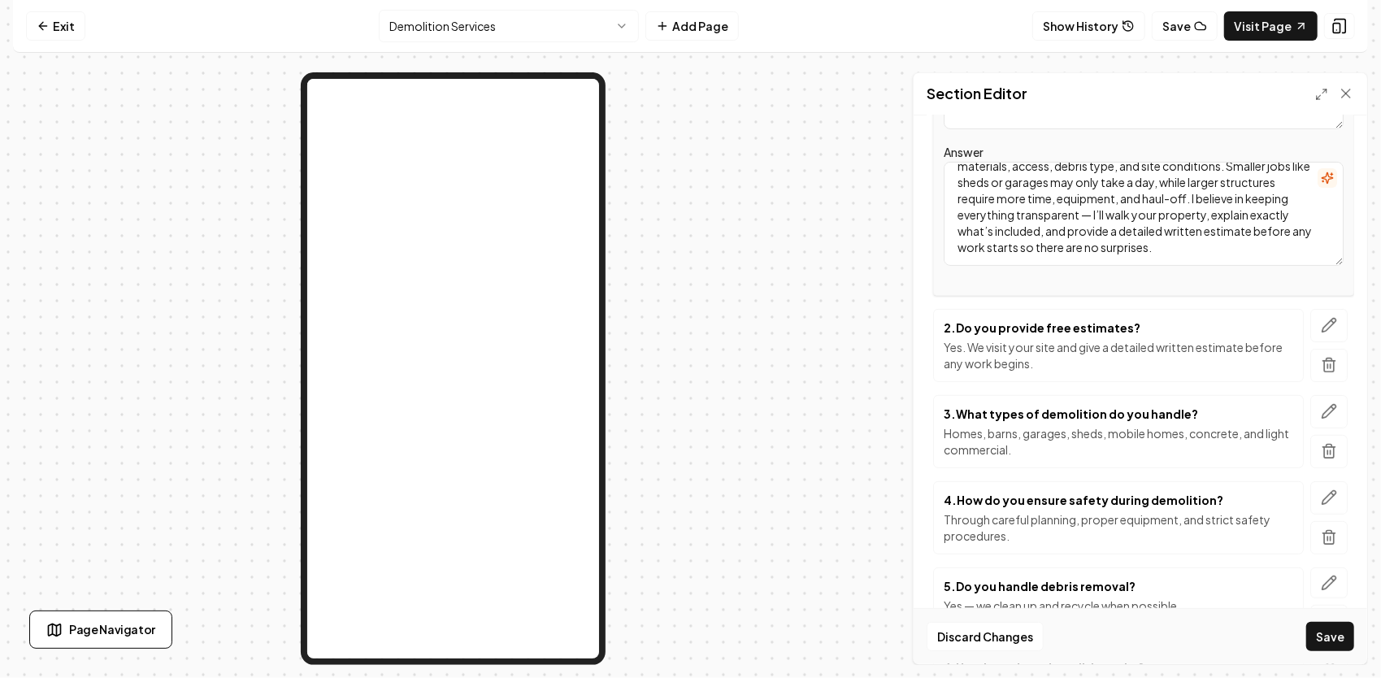
scroll to position [381, 0]
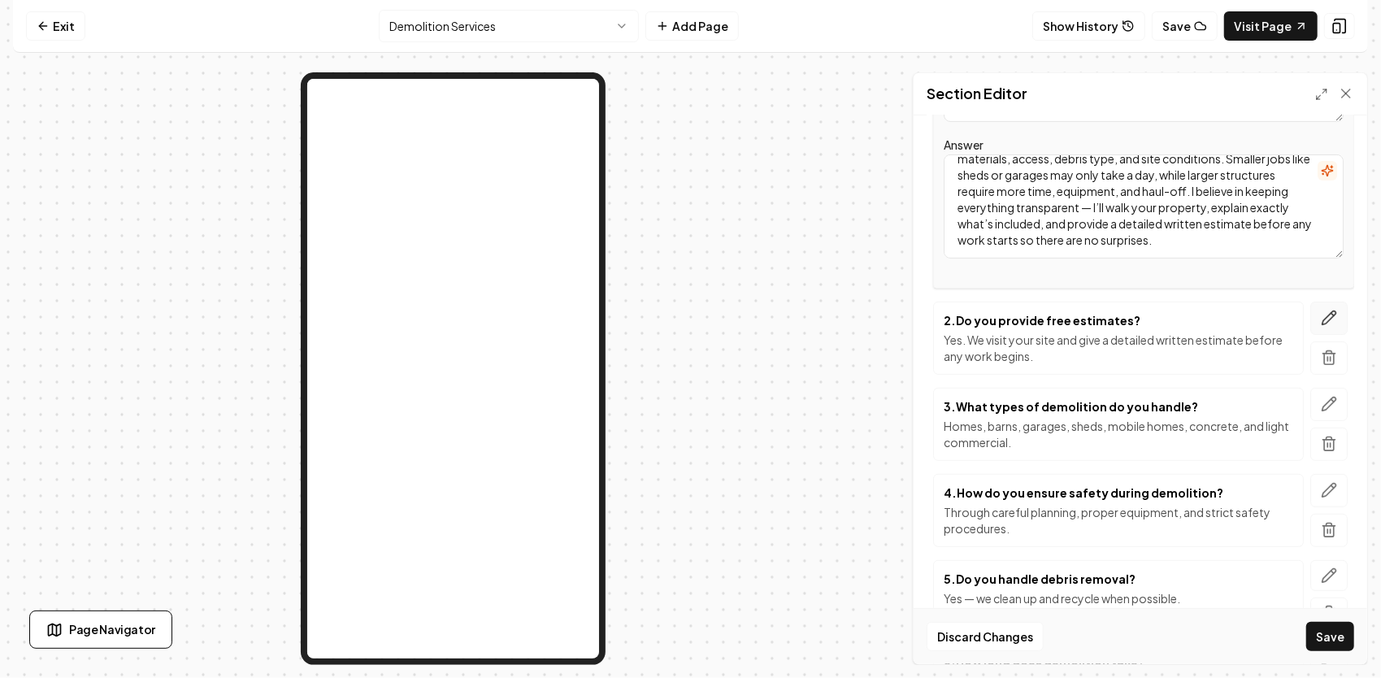
type textarea "Demolition pricing depends on several factors — structure size, materials, acce…"
click at [1321, 316] on icon "button" at bounding box center [1329, 318] width 16 height 16
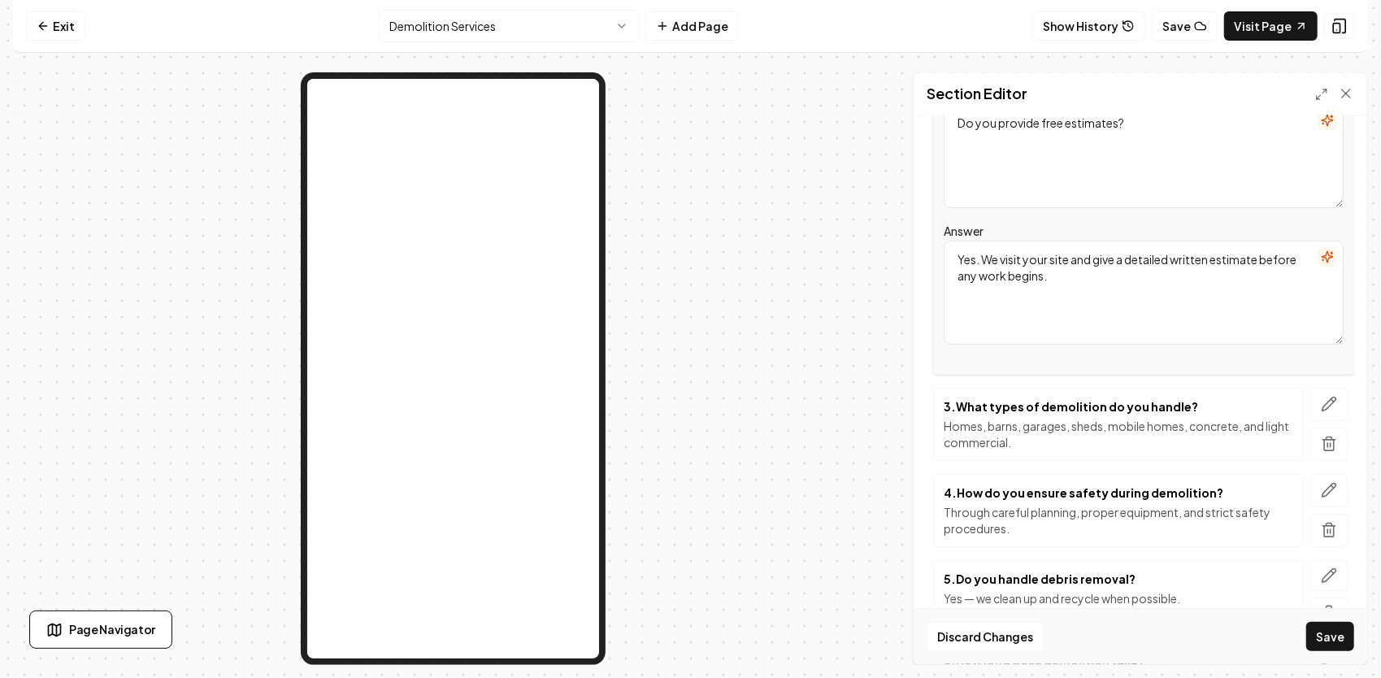
drag, startPoint x: 1079, startPoint y: 286, endPoint x: 887, endPoint y: 231, distance: 199.6
click at [887, 231] on div "Section Editor Header Frequently Asked Questions about Demolition Services Subh…" at bounding box center [690, 368] width 1355 height 592
paste textarea "Yes, absolutely. Every job starts with an on-site visit so I can see the struct…"
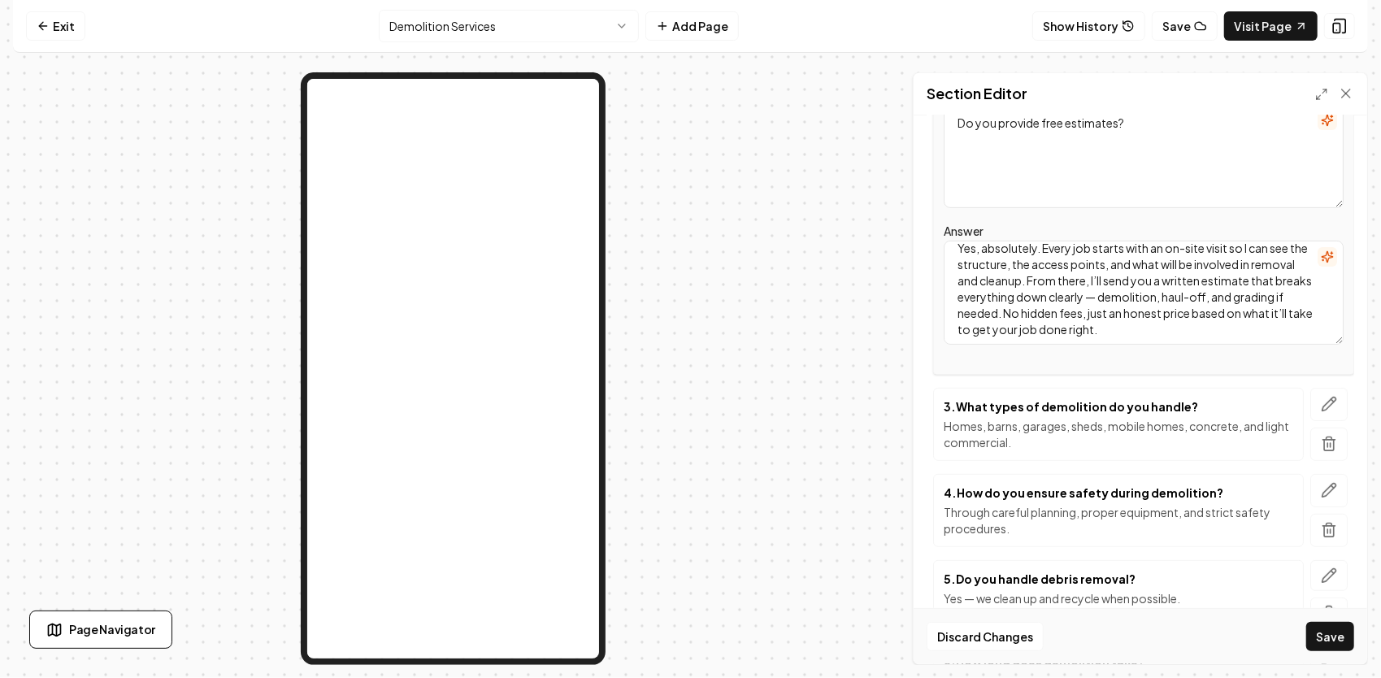
scroll to position [14, 0]
type textarea "Yes, absolutely. Every job starts with an on-site visit so I can see the struct…"
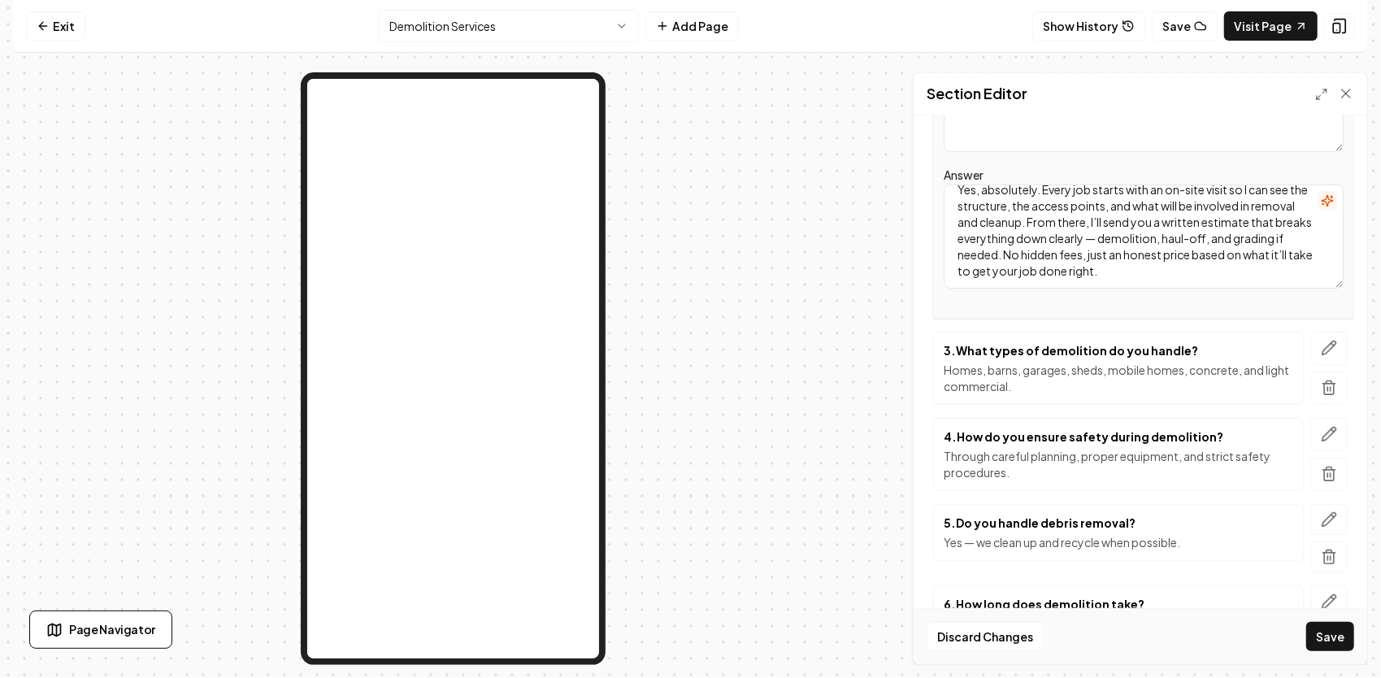
scroll to position [462, 0]
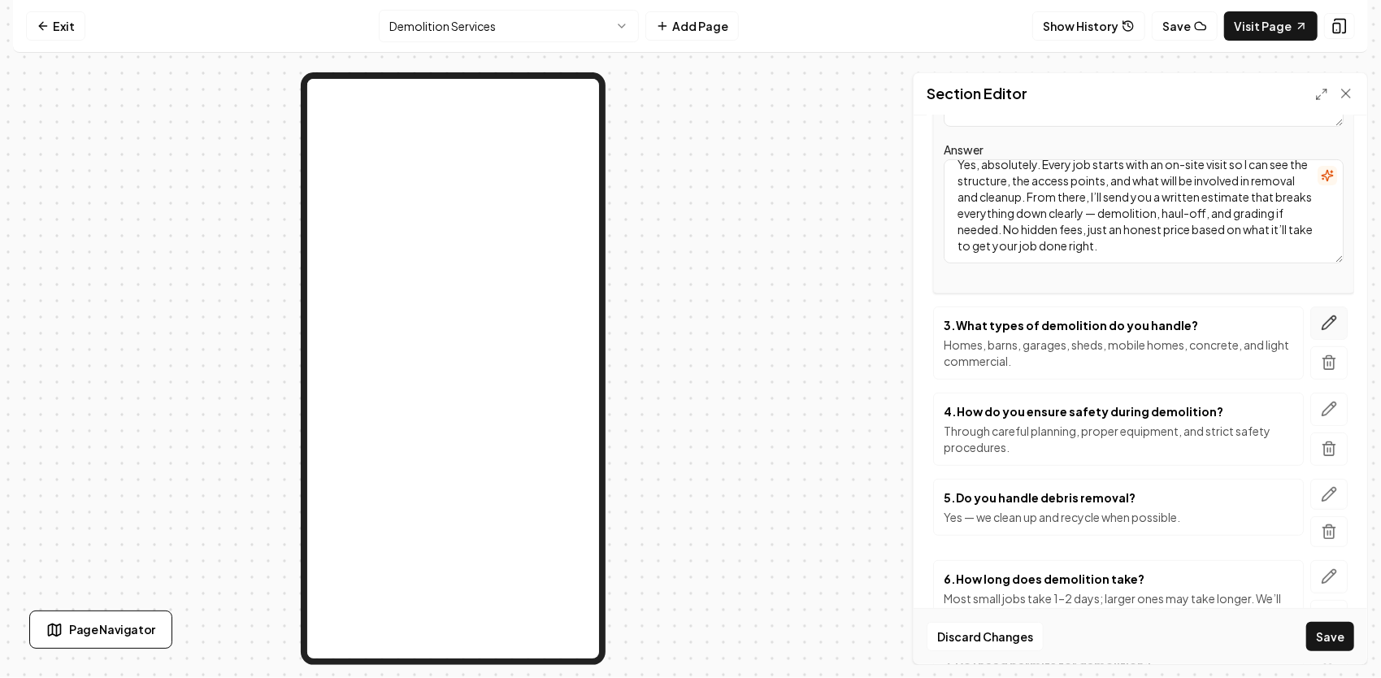
click at [1321, 321] on icon "button" at bounding box center [1329, 323] width 16 height 16
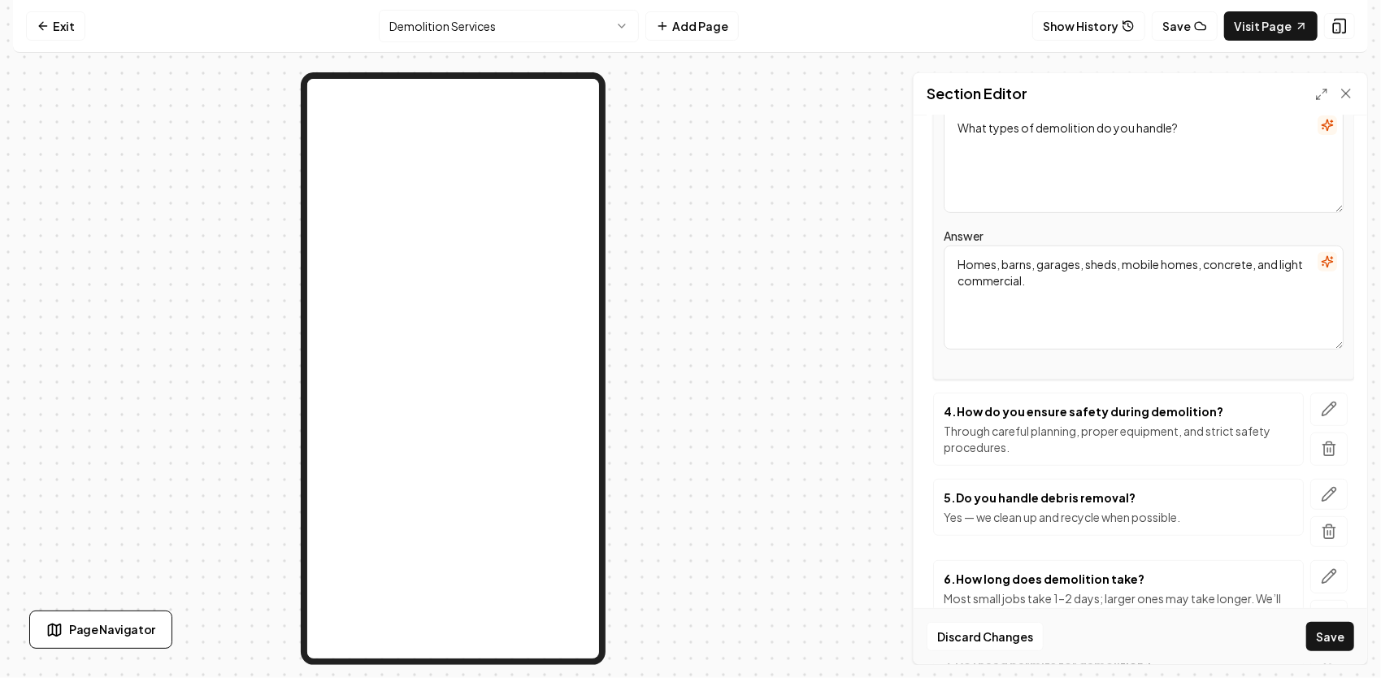
drag, startPoint x: 1125, startPoint y: 294, endPoint x: 892, endPoint y: 221, distance: 243.7
click at [892, 221] on div "Section Editor Header Frequently Asked Questions about Demolition Services Subh…" at bounding box center [690, 368] width 1355 height 592
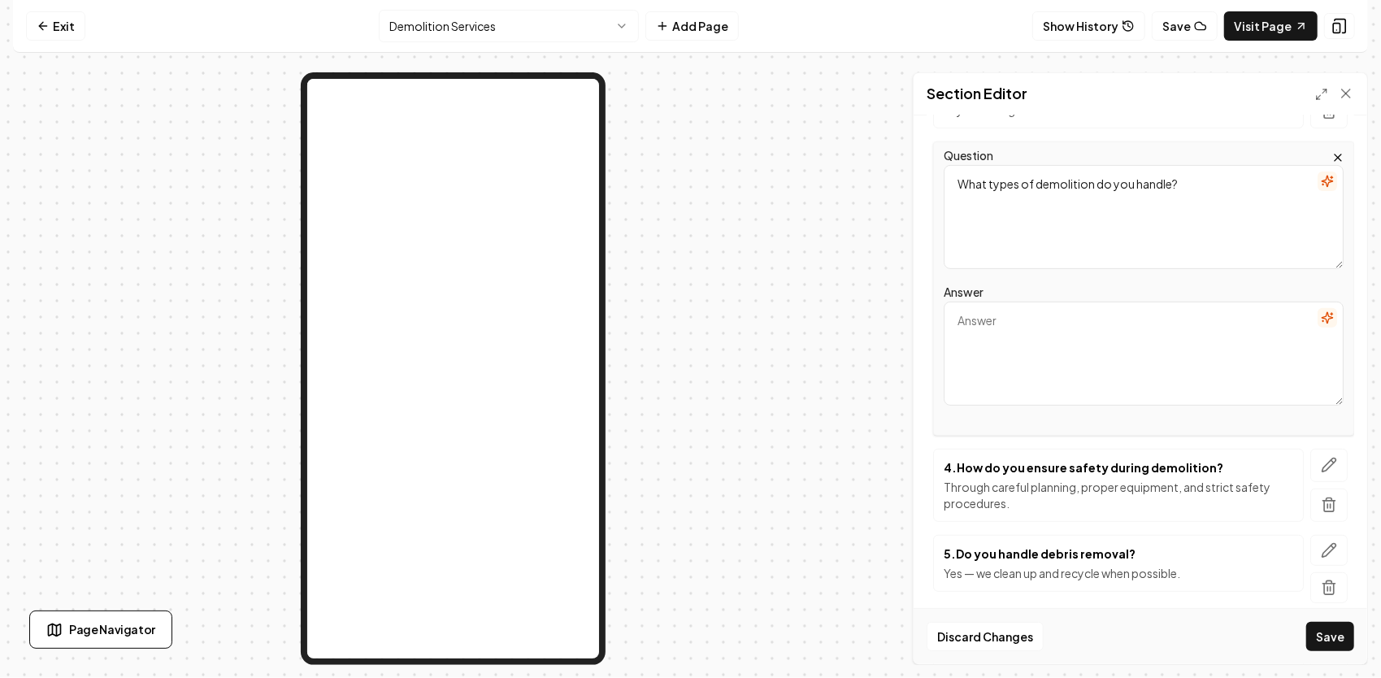
scroll to position [381, 0]
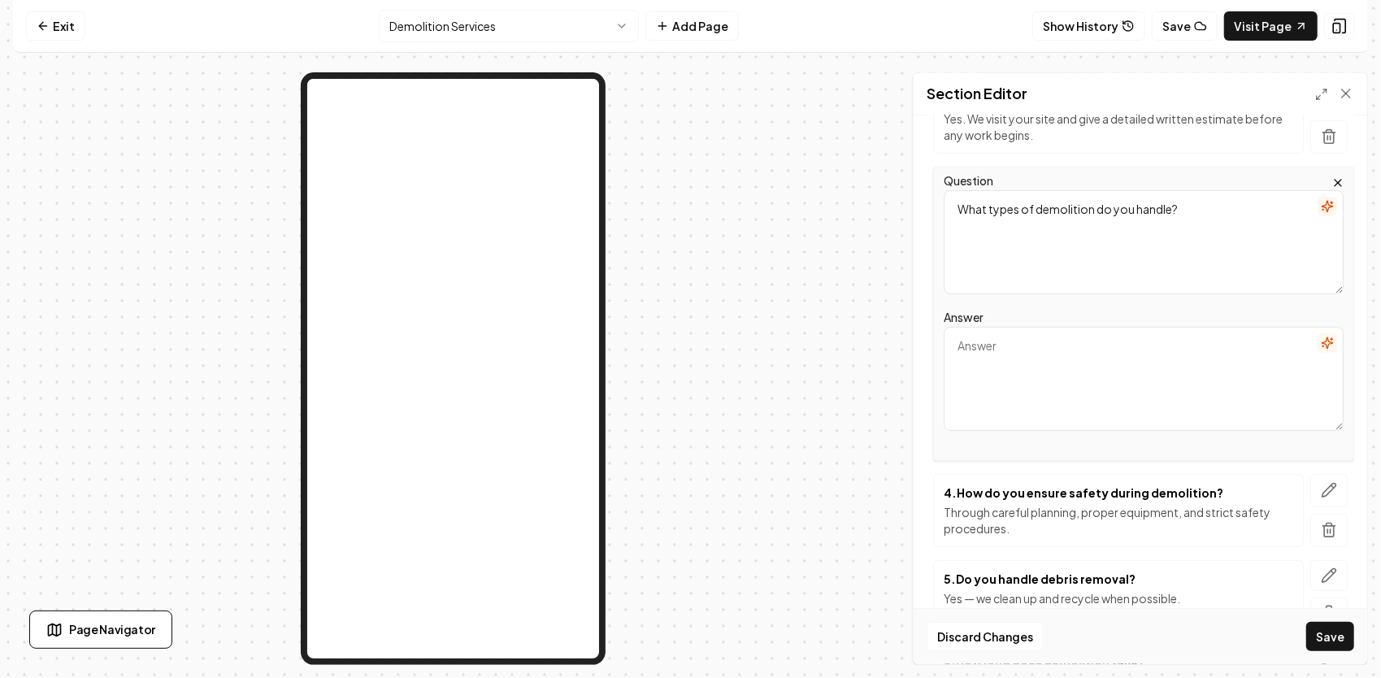
paste textarea "We handle a wide range of residential and small commercial demolition projects …"
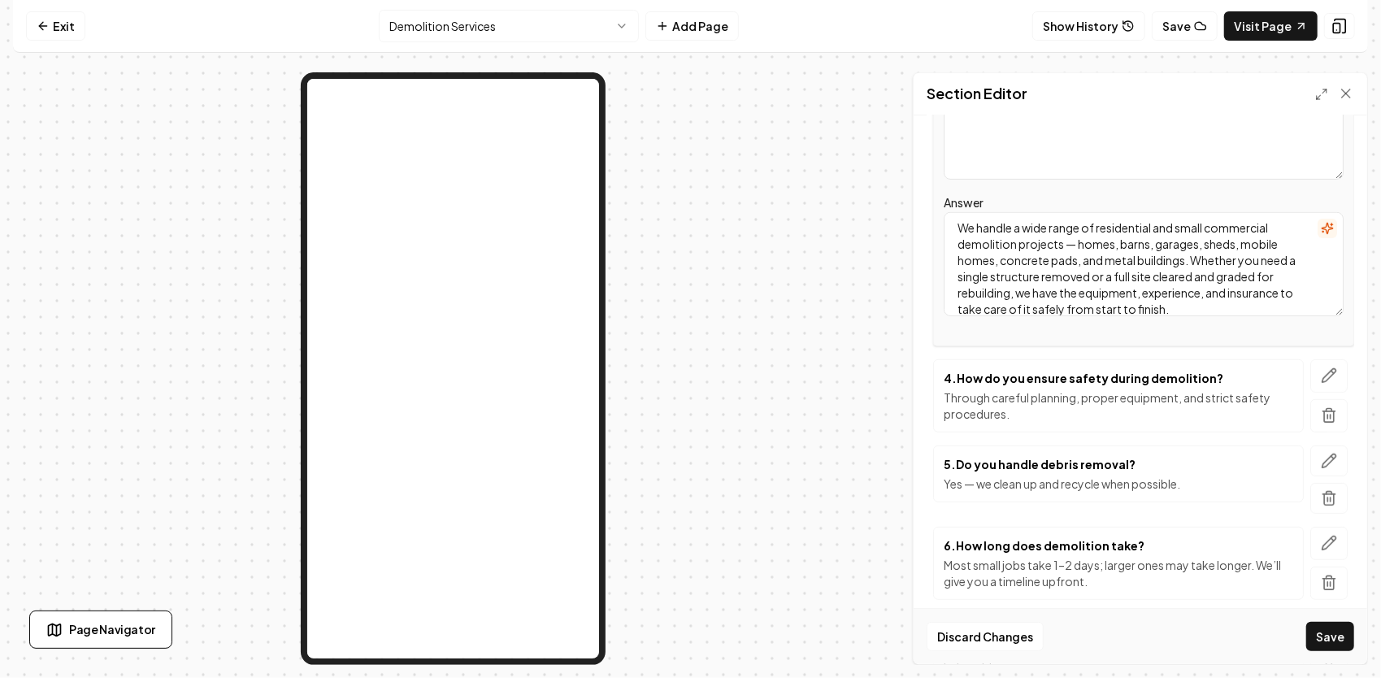
scroll to position [544, 0]
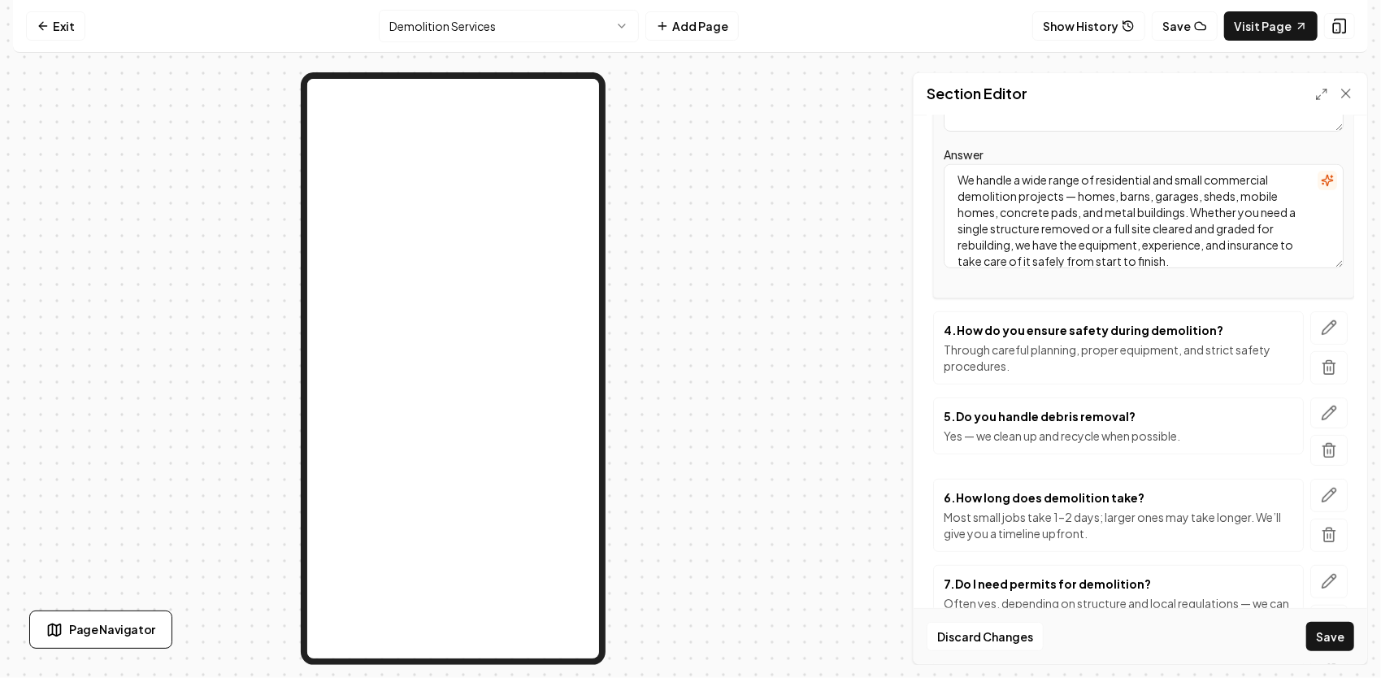
type textarea "We handle a wide range of residential and small commercial demolition projects …"
click at [1342, 324] on div "Header Frequently Asked Questions about Demolition Services Subheader Got quest…" at bounding box center [1139, 389] width 453 height 549
click at [1321, 326] on icon "button" at bounding box center [1329, 327] width 16 height 16
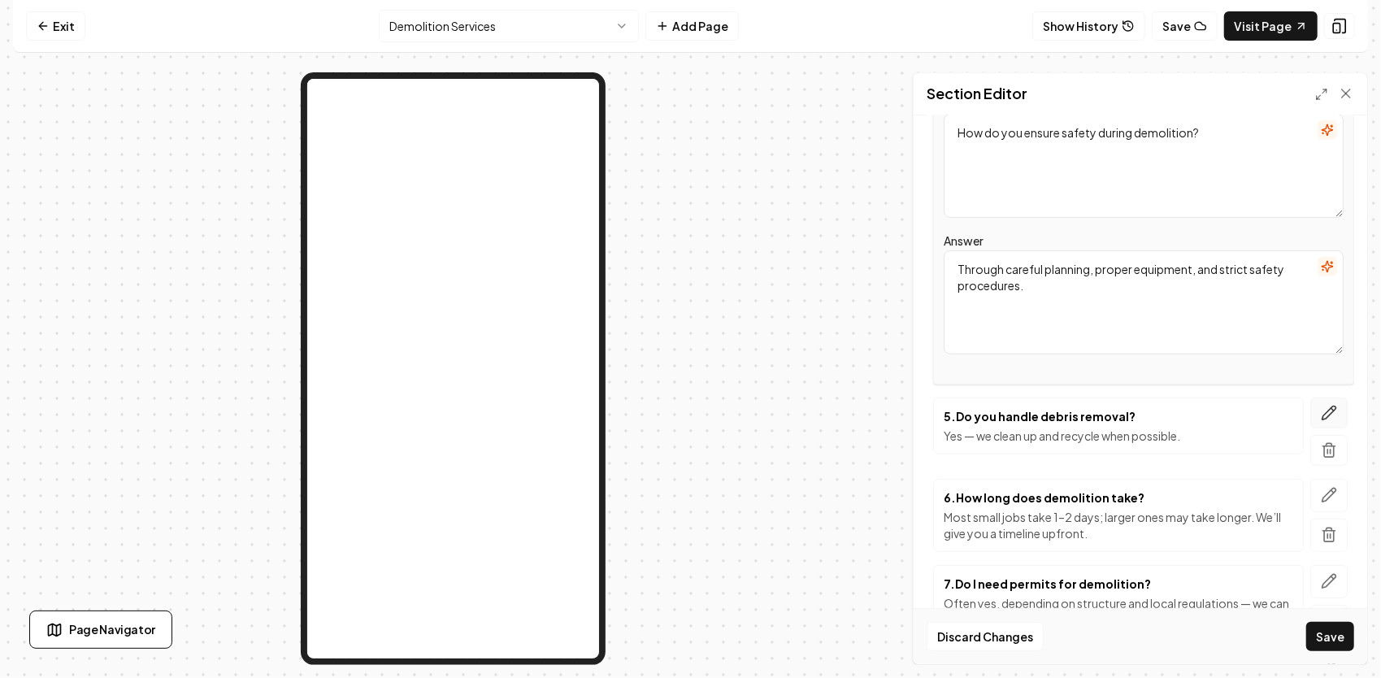
click at [1321, 412] on icon "button" at bounding box center [1329, 413] width 16 height 16
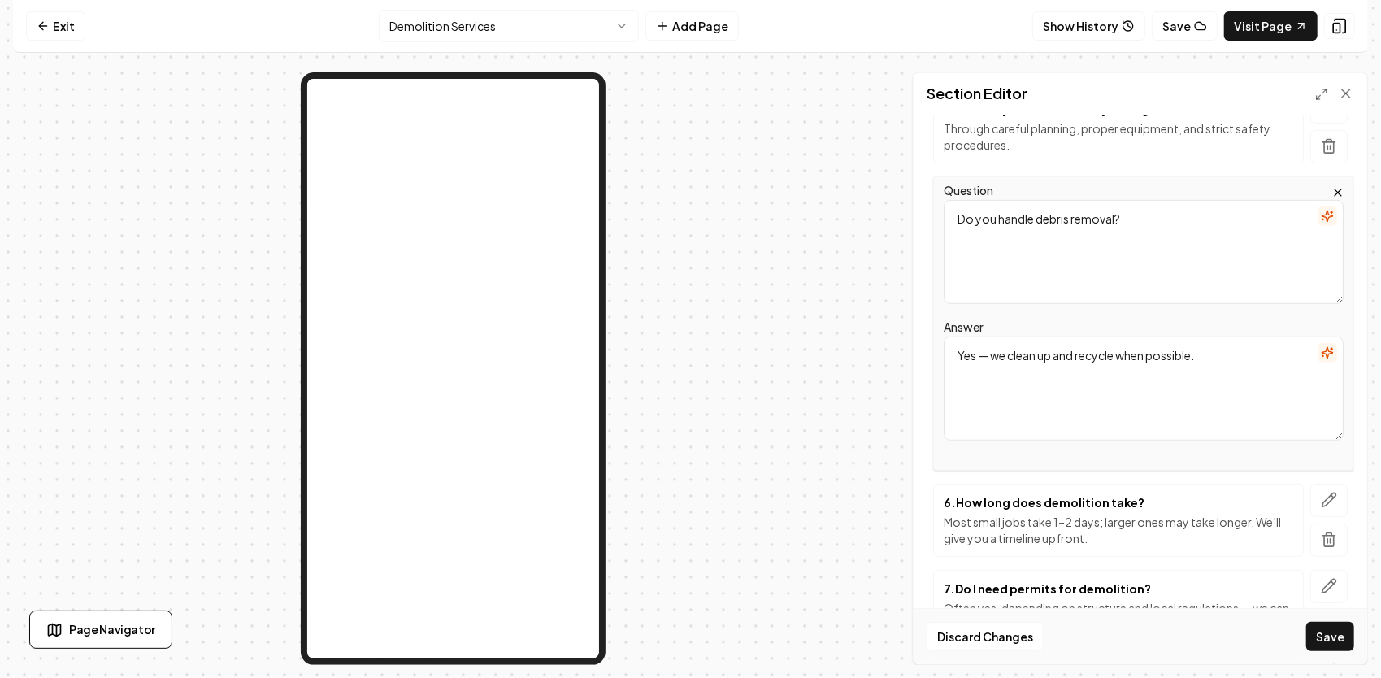
drag, startPoint x: 1135, startPoint y: 372, endPoint x: 918, endPoint y: 346, distance: 217.7
click at [918, 346] on div "Header Frequently Asked Questions about Demolition Services Subheader Got quest…" at bounding box center [1139, 389] width 453 height 549
paste textarea "Safety always comes first. Every project starts with a site inspection to locat…"
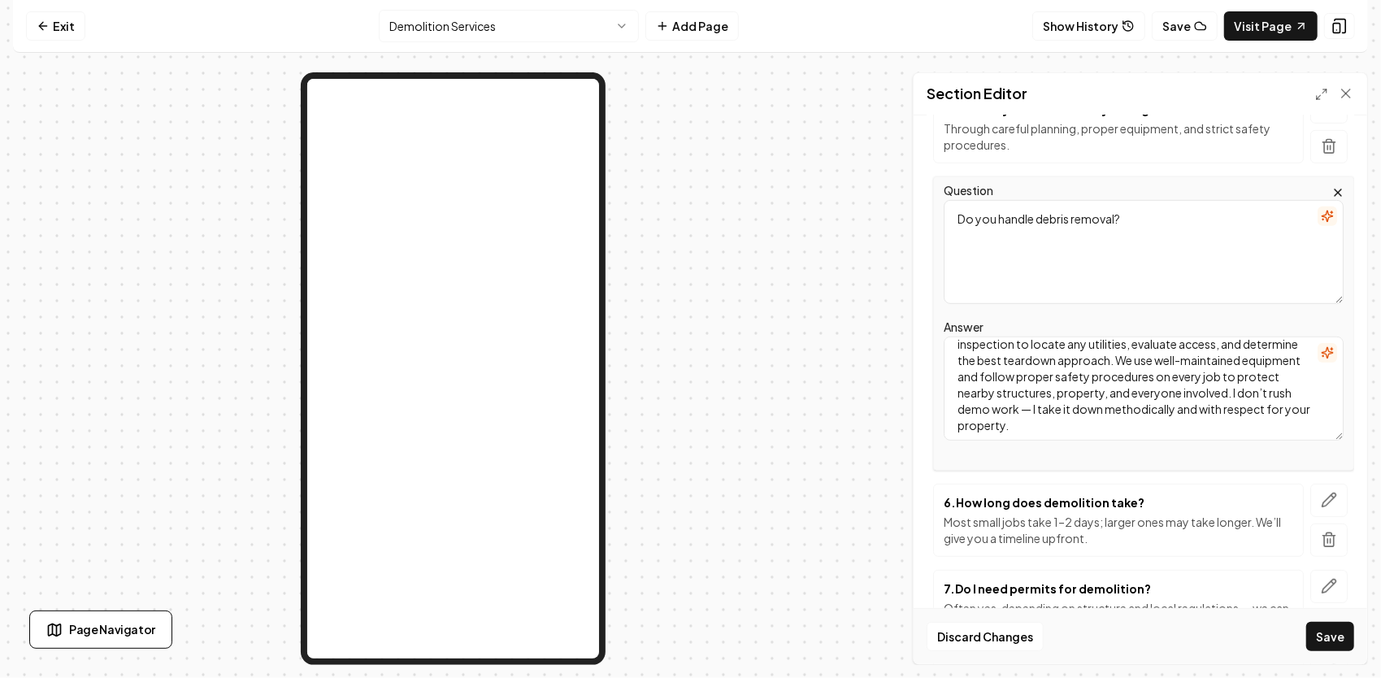
scroll to position [30, 0]
type textarea "Safety always comes first. Every project starts with a site inspection to locat…"
click at [1331, 495] on icon "button" at bounding box center [1332, 496] width 2 height 2
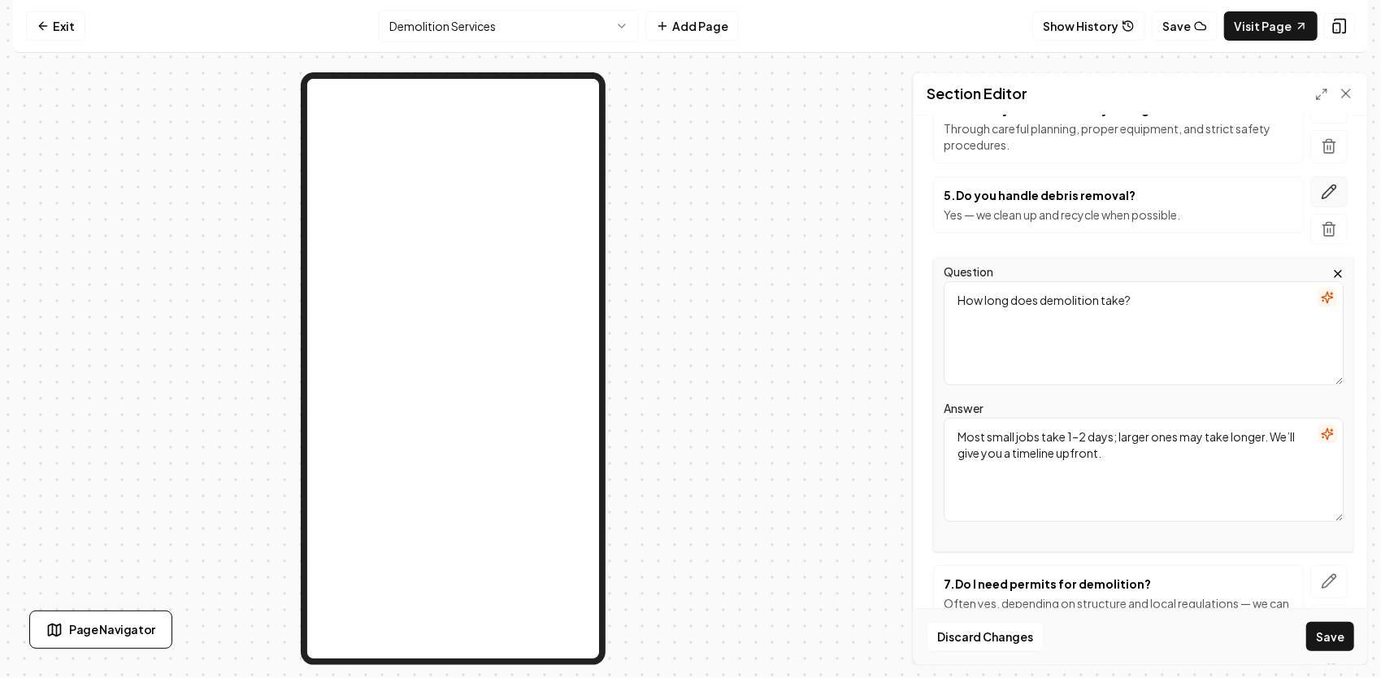
click at [1310, 194] on button "button" at bounding box center [1328, 191] width 37 height 31
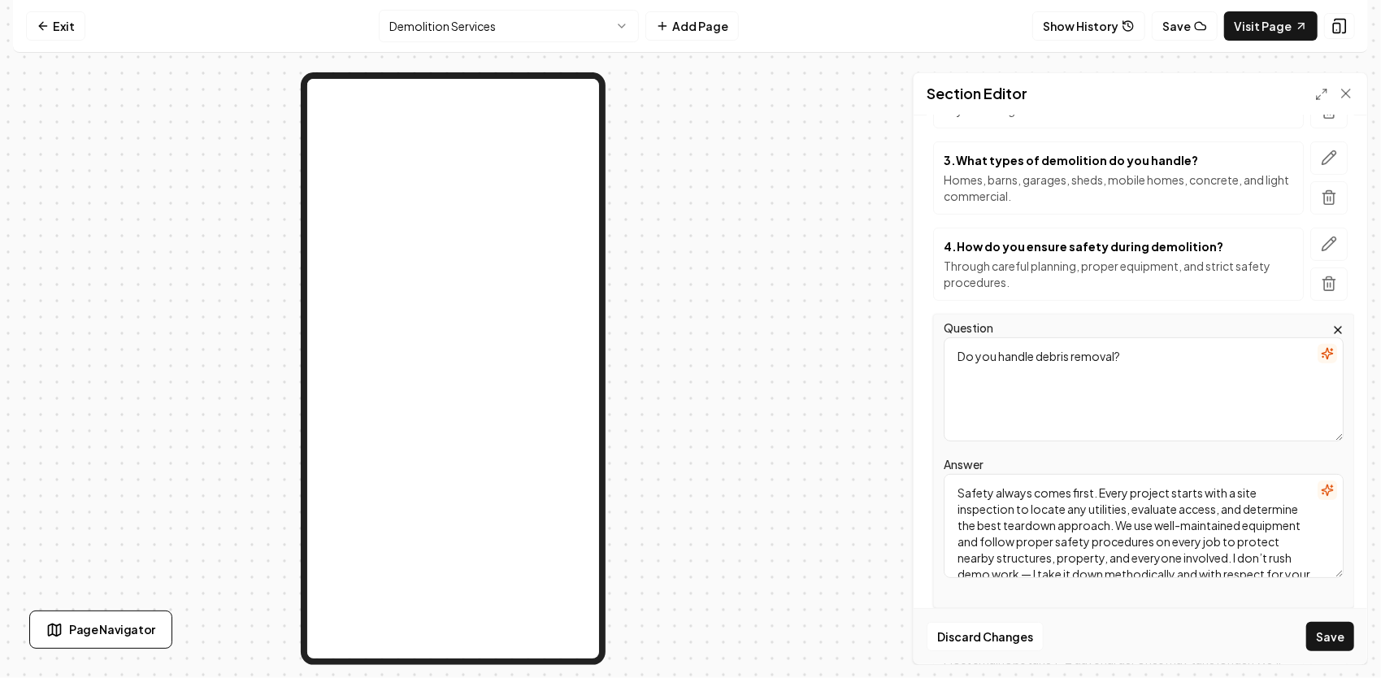
scroll to position [381, 0]
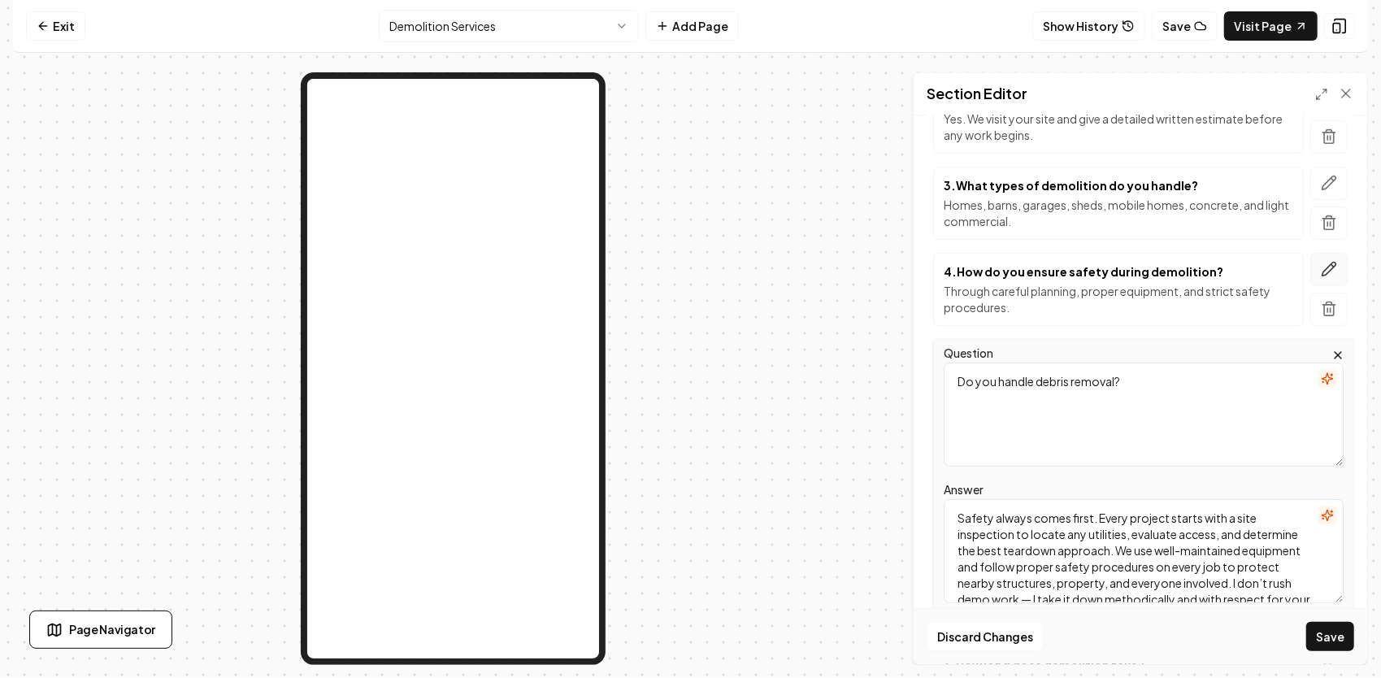
click at [1321, 272] on icon "button" at bounding box center [1329, 269] width 16 height 16
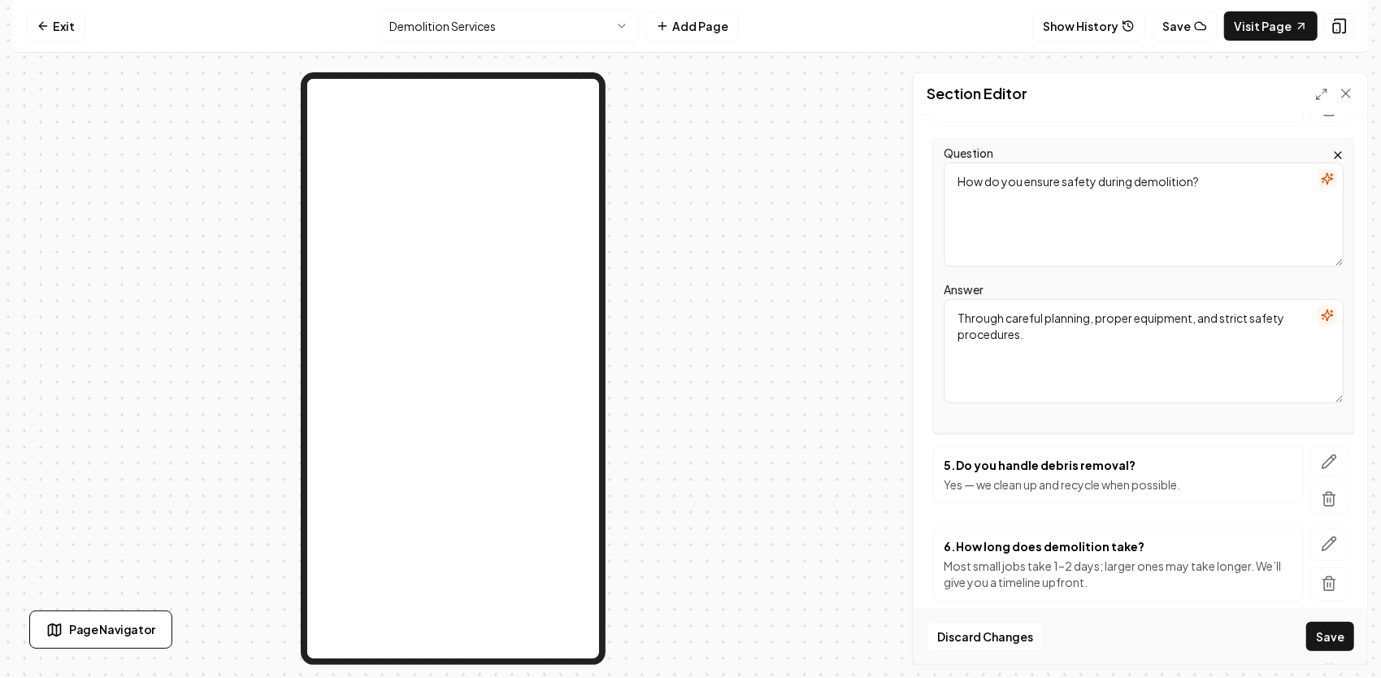
scroll to position [544, 0]
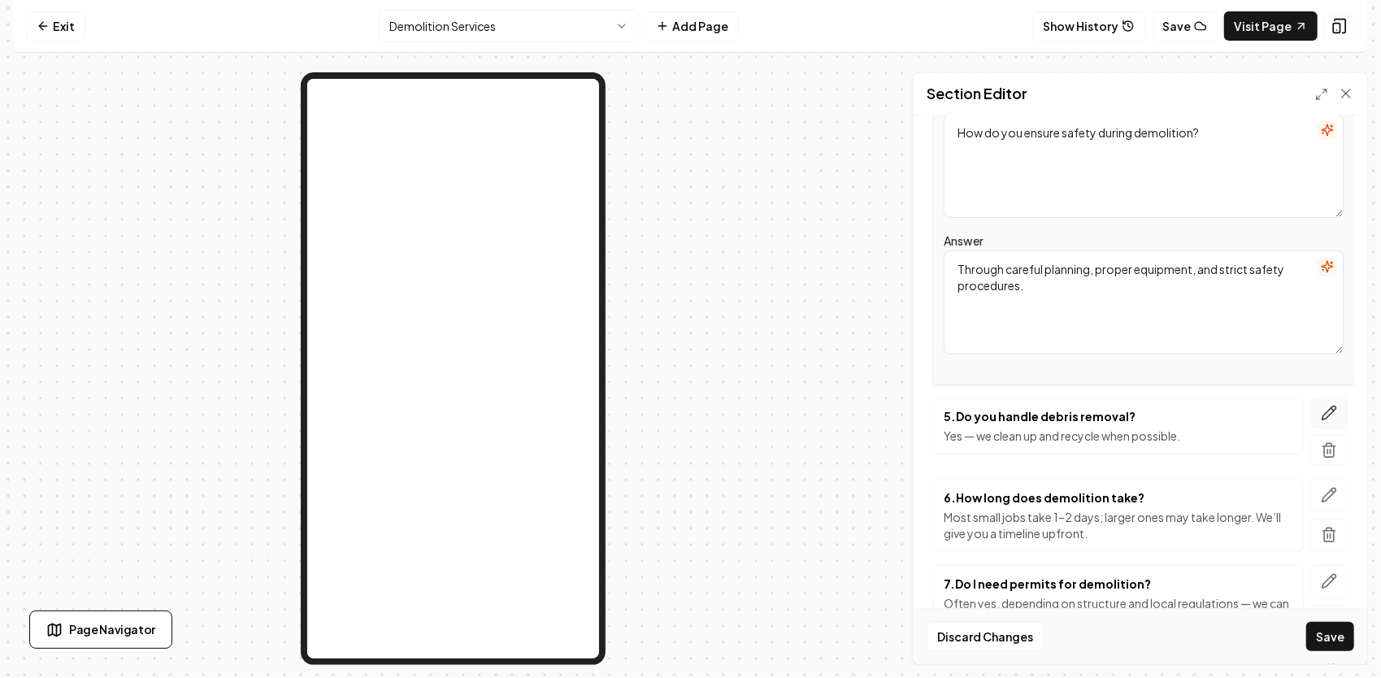
click at [1321, 406] on icon "button" at bounding box center [1329, 413] width 16 height 16
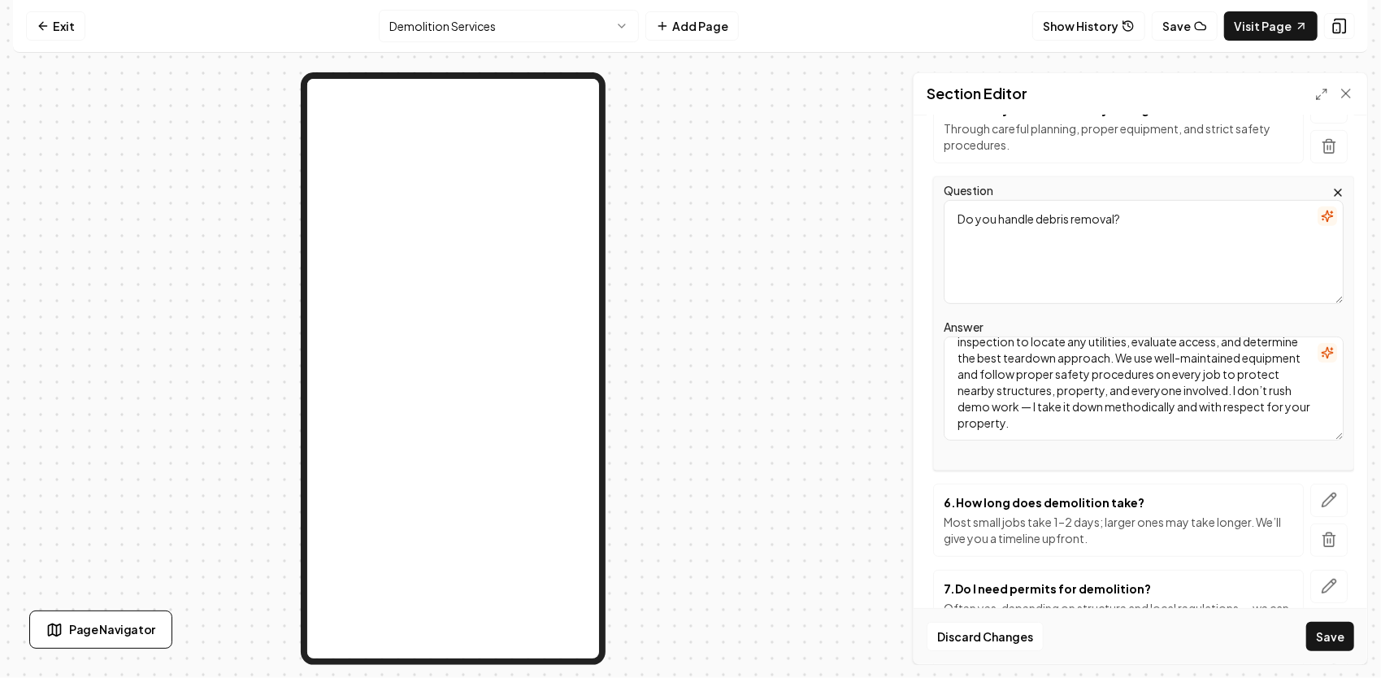
scroll to position [0, 0]
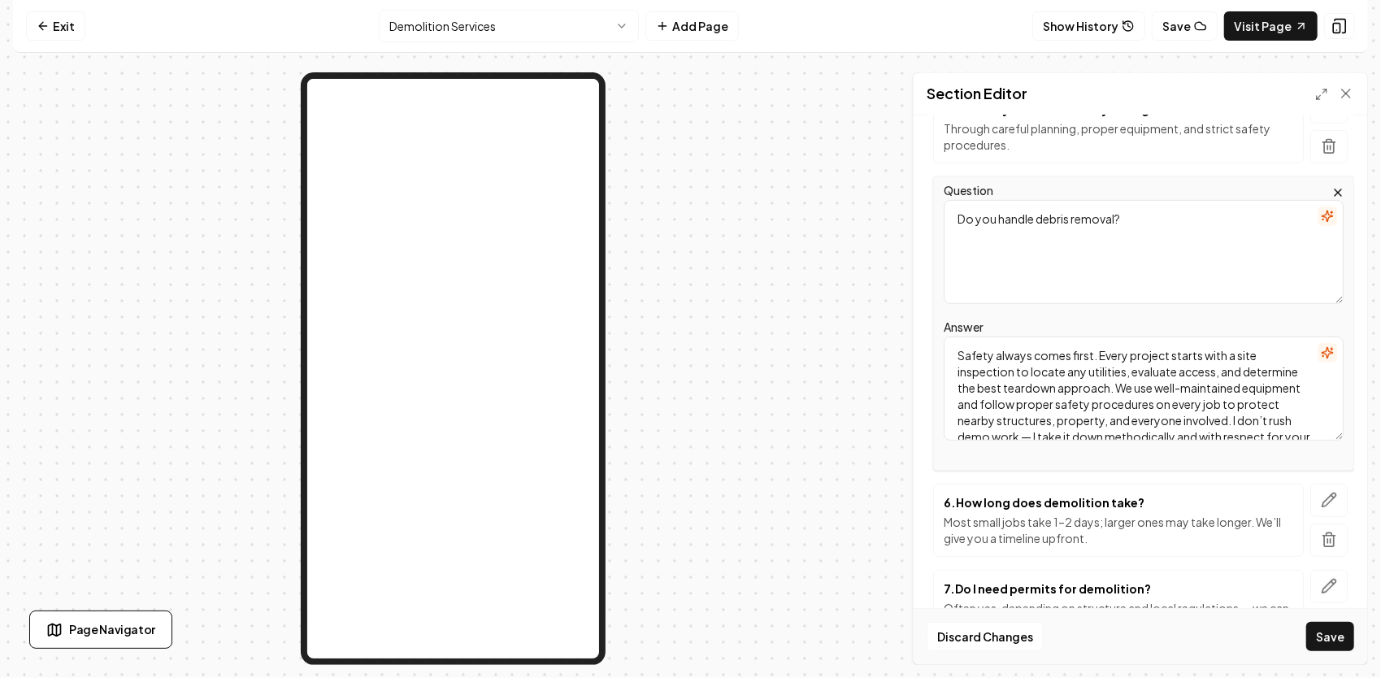
drag, startPoint x: 1252, startPoint y: 419, endPoint x: 922, endPoint y: 305, distance: 349.0
click at [922, 305] on div "Header Frequently Asked Questions about Demolition Services Subheader Got quest…" at bounding box center [1139, 389] width 453 height 549
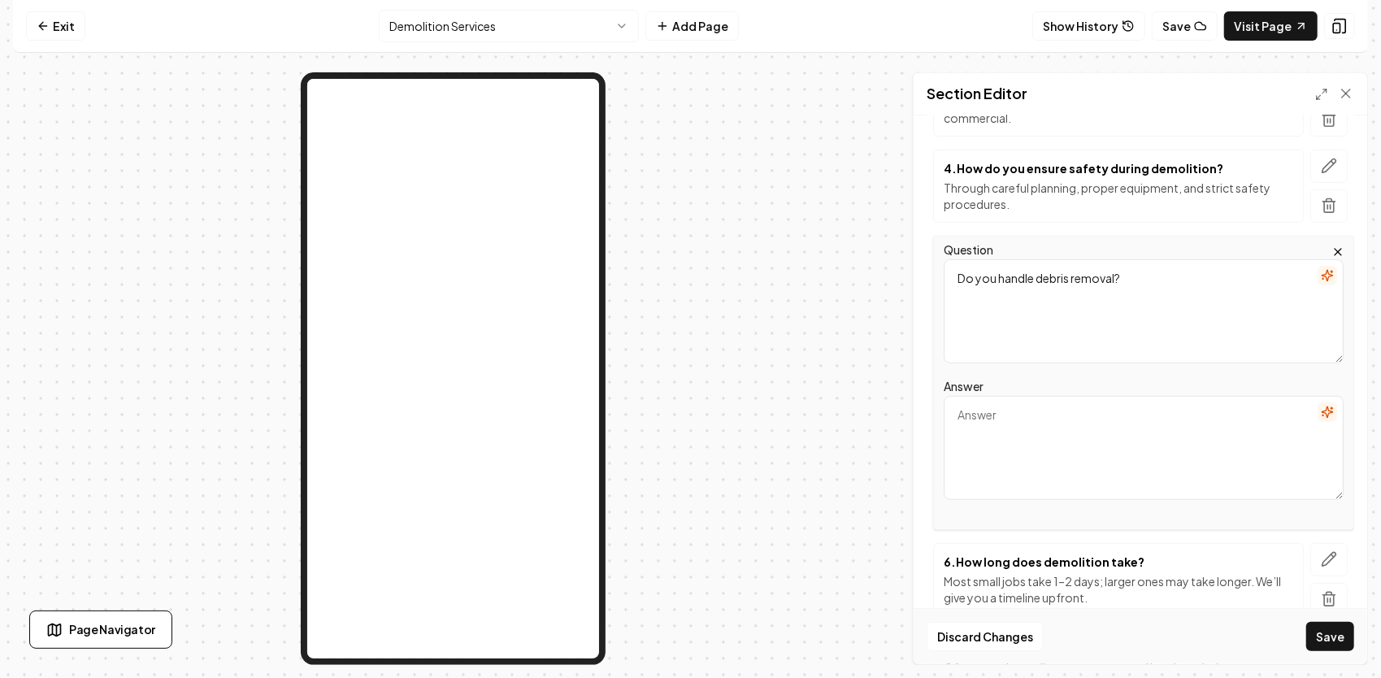
scroll to position [462, 0]
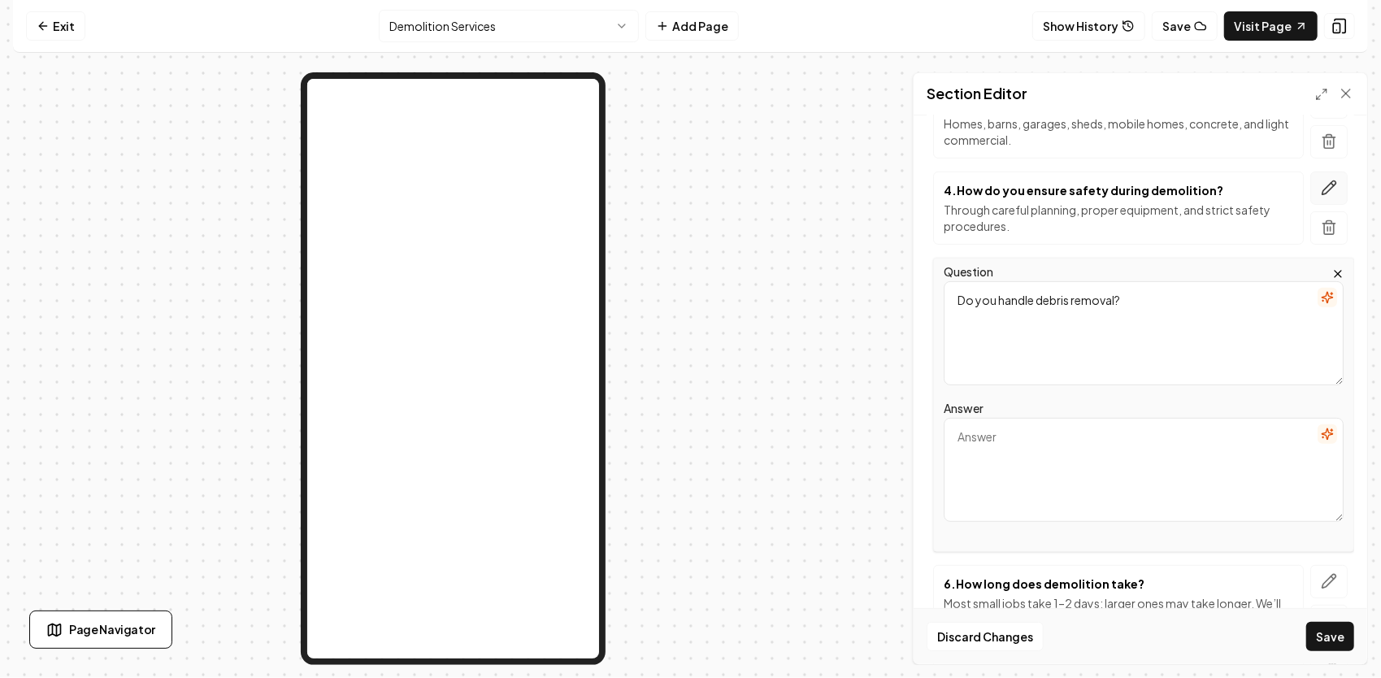
click at [1322, 181] on icon "button" at bounding box center [1329, 188] width 14 height 14
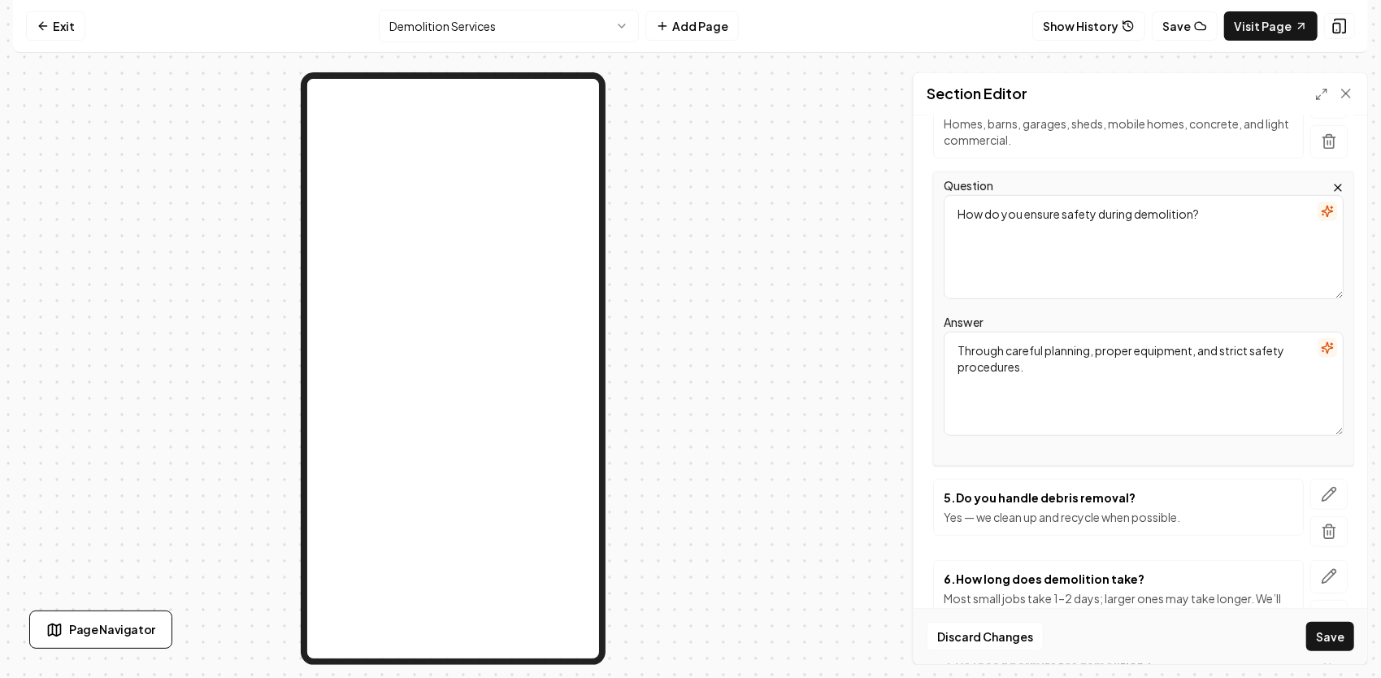
drag, startPoint x: 1050, startPoint y: 381, endPoint x: 933, endPoint y: 340, distance: 124.2
click at [933, 340] on div "Question How do you ensure safety during demolition? Answer Through careful pla…" at bounding box center [1143, 318] width 421 height 294
paste textarea "Safety always comes first. Every project starts with a site inspection to locat…"
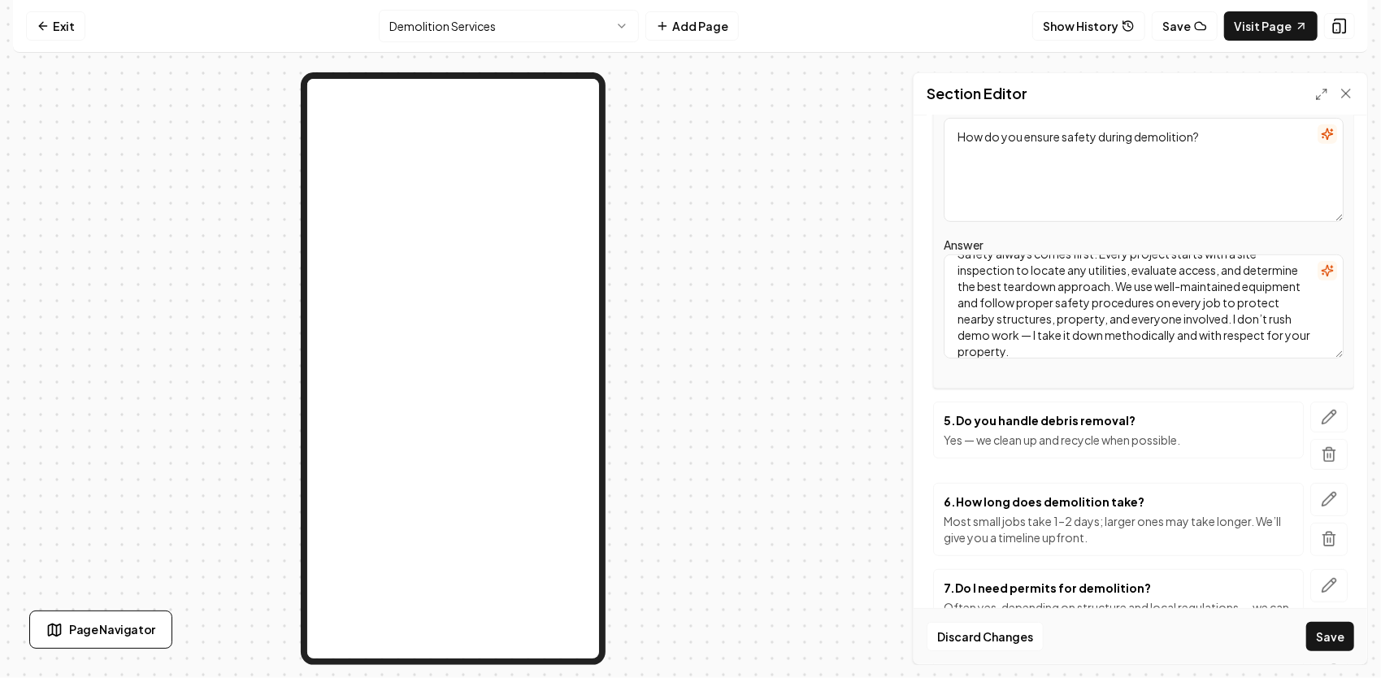
scroll to position [625, 0]
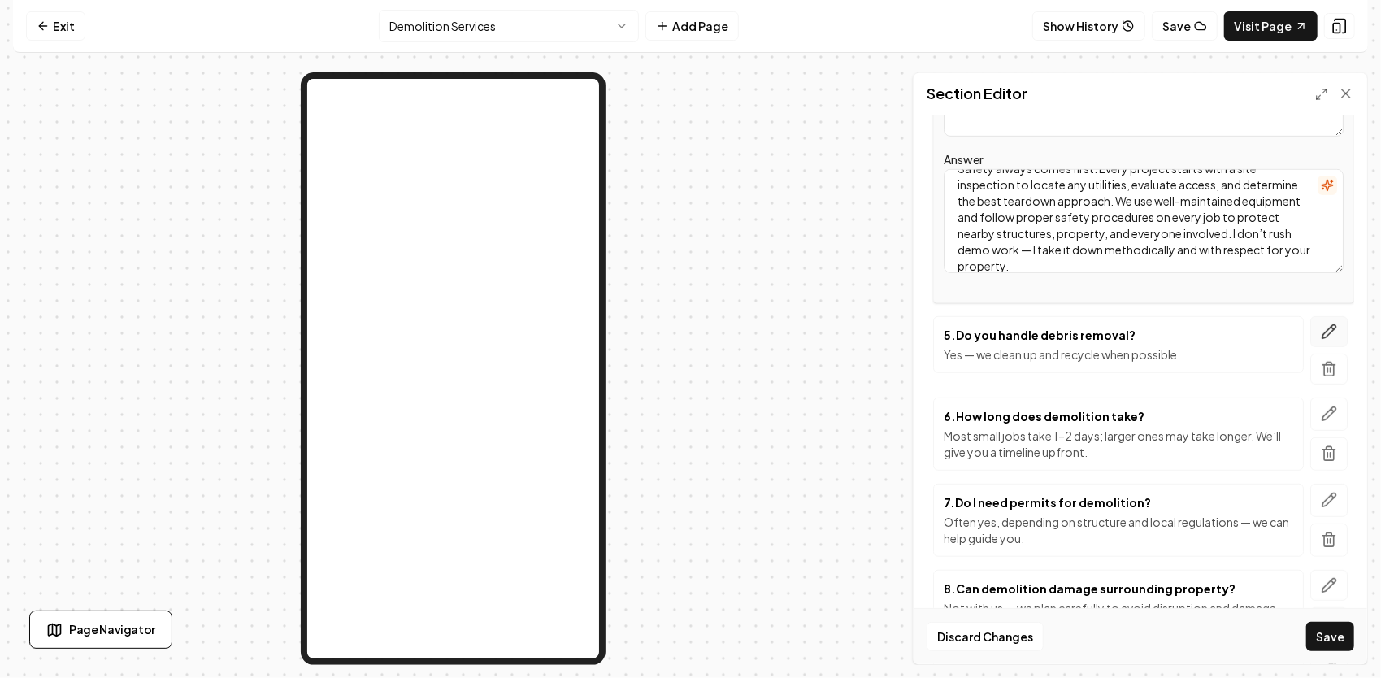
type textarea "Safety always comes first. Every project starts with a site inspection to locat…"
click at [1321, 331] on icon "button" at bounding box center [1329, 331] width 16 height 16
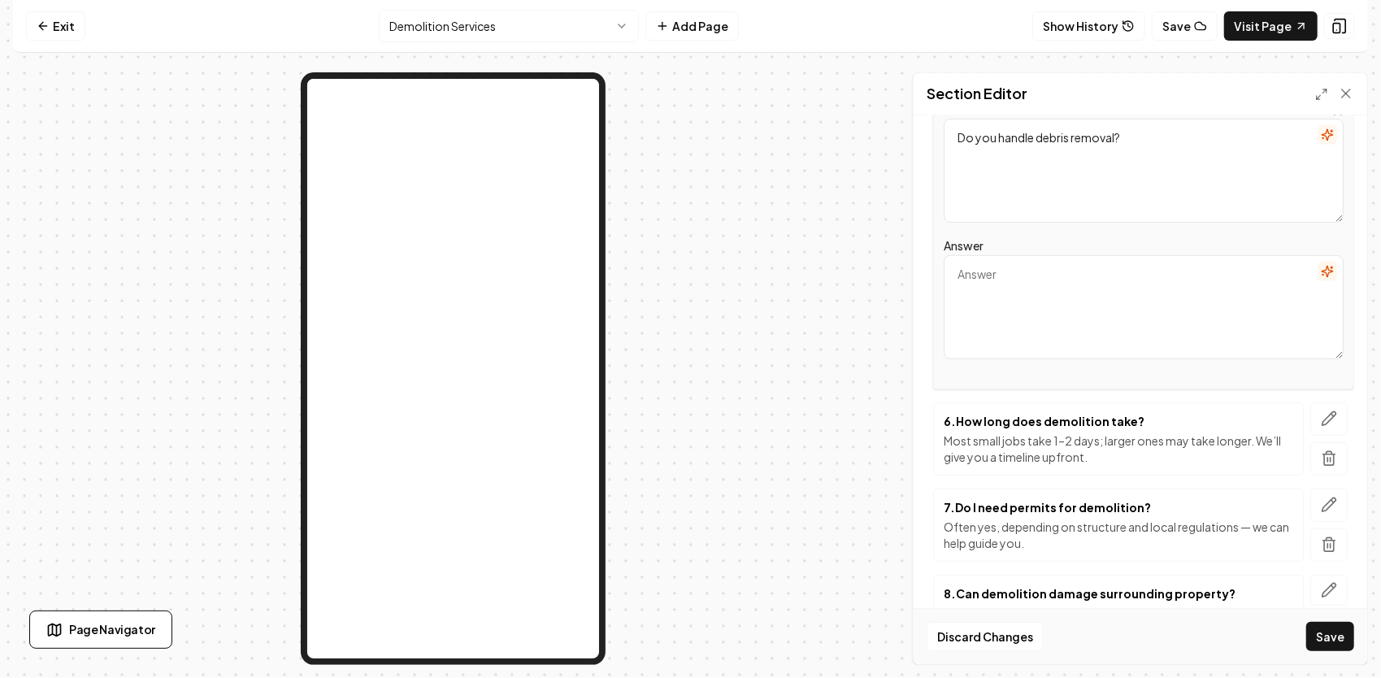
paste textarea "Yes — every demolition project includes complete debris removal. We load out al…"
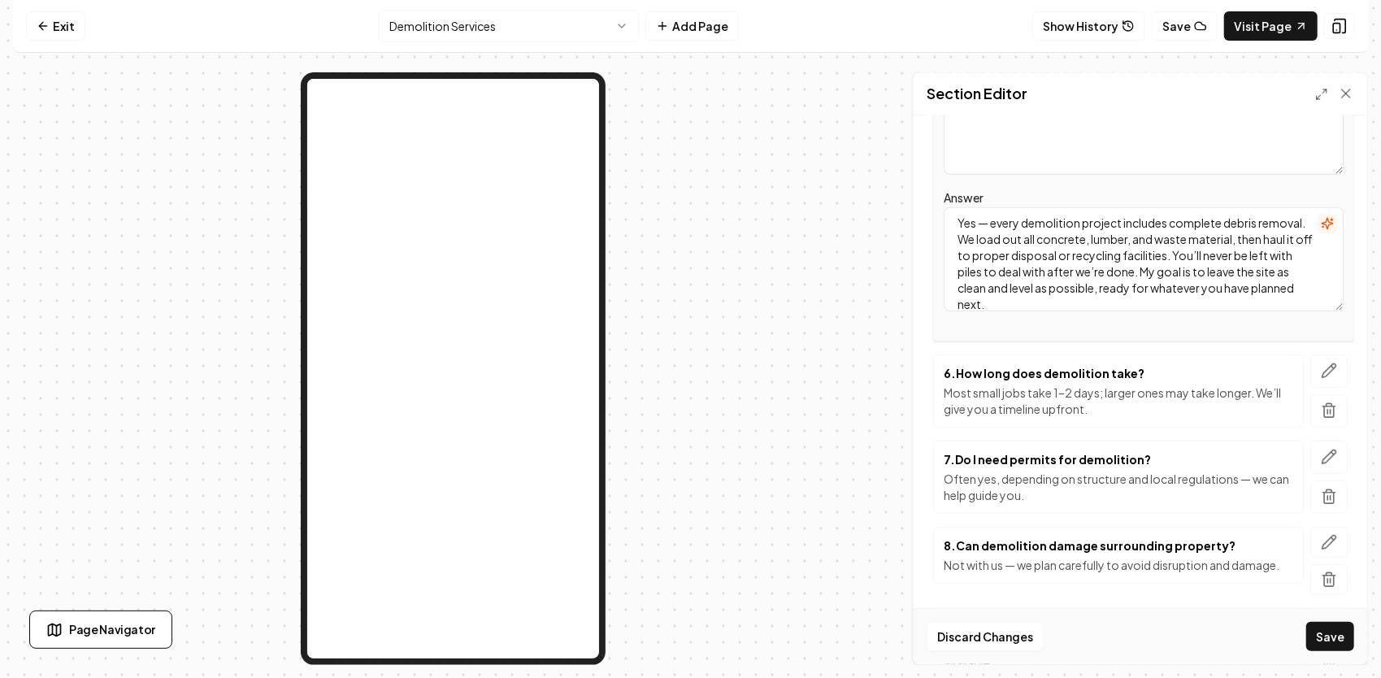
scroll to position [706, 0]
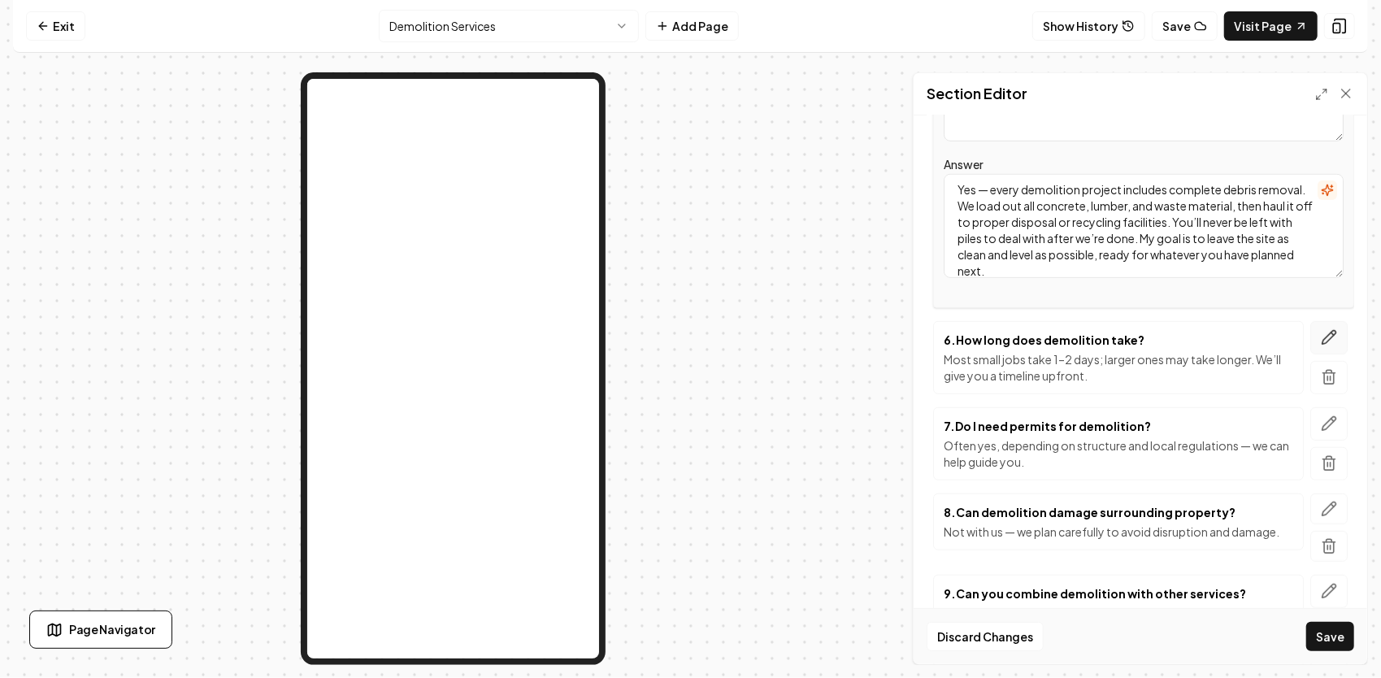
type textarea "Yes — every demolition project includes complete debris removal. We load out al…"
click at [1321, 335] on icon "button" at bounding box center [1329, 337] width 16 height 16
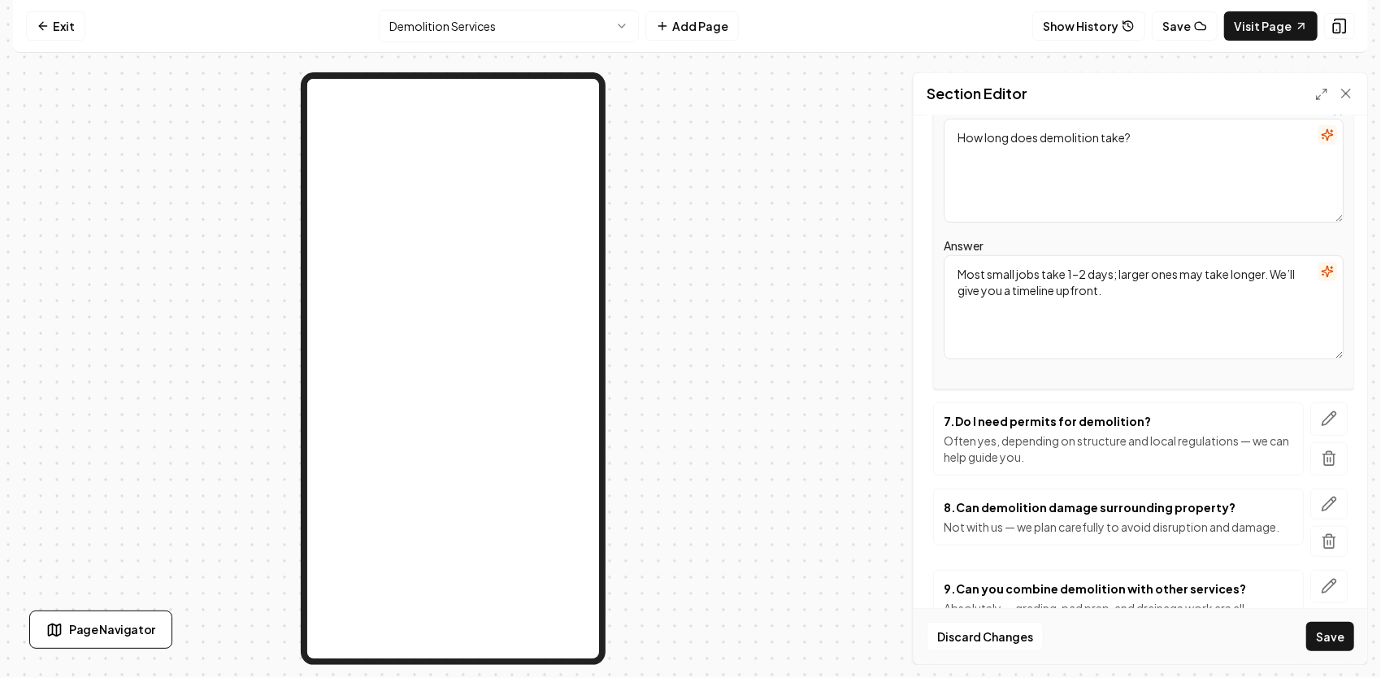
drag, startPoint x: 1130, startPoint y: 299, endPoint x: 948, endPoint y: 267, distance: 185.7
click at [948, 267] on textarea "Most small jobs take 1–2 days; larger ones may take longer. We’ll give you a ti…" at bounding box center [1144, 307] width 400 height 104
paste textarea "That depends on the structure and site conditions. Most small jobs — like sheds…"
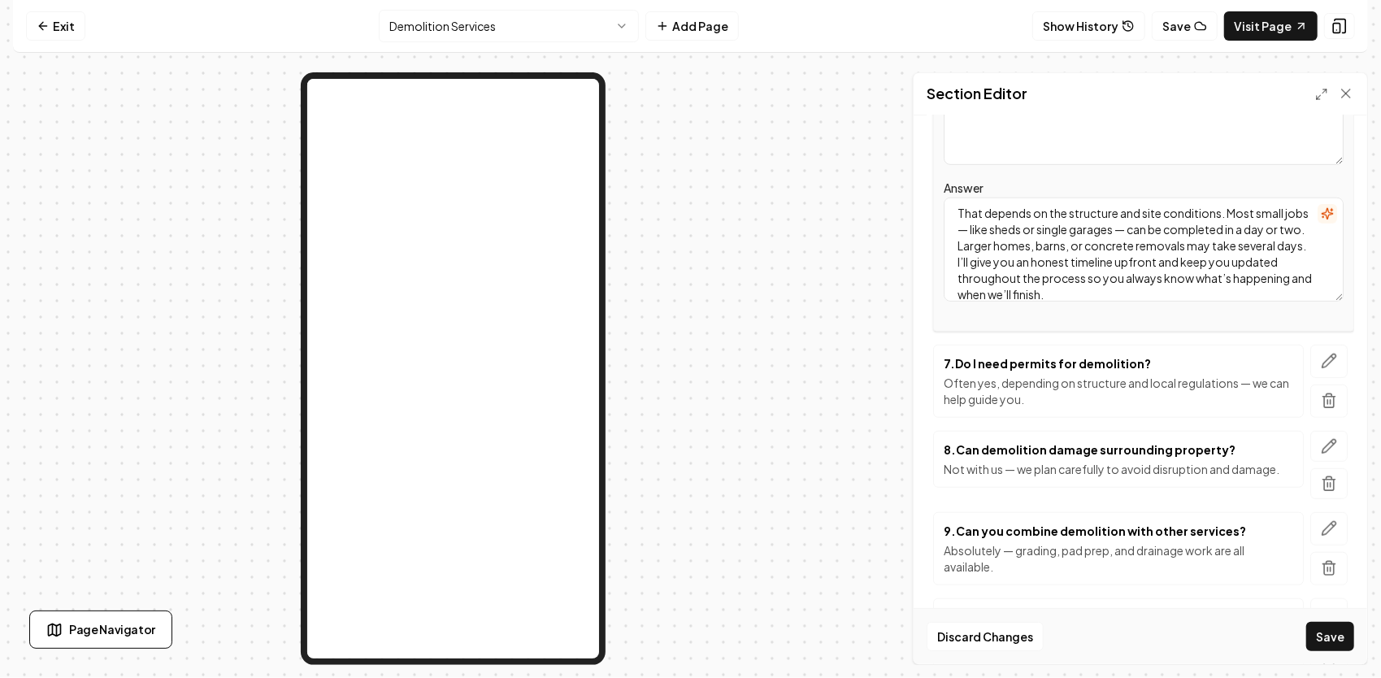
scroll to position [788, 0]
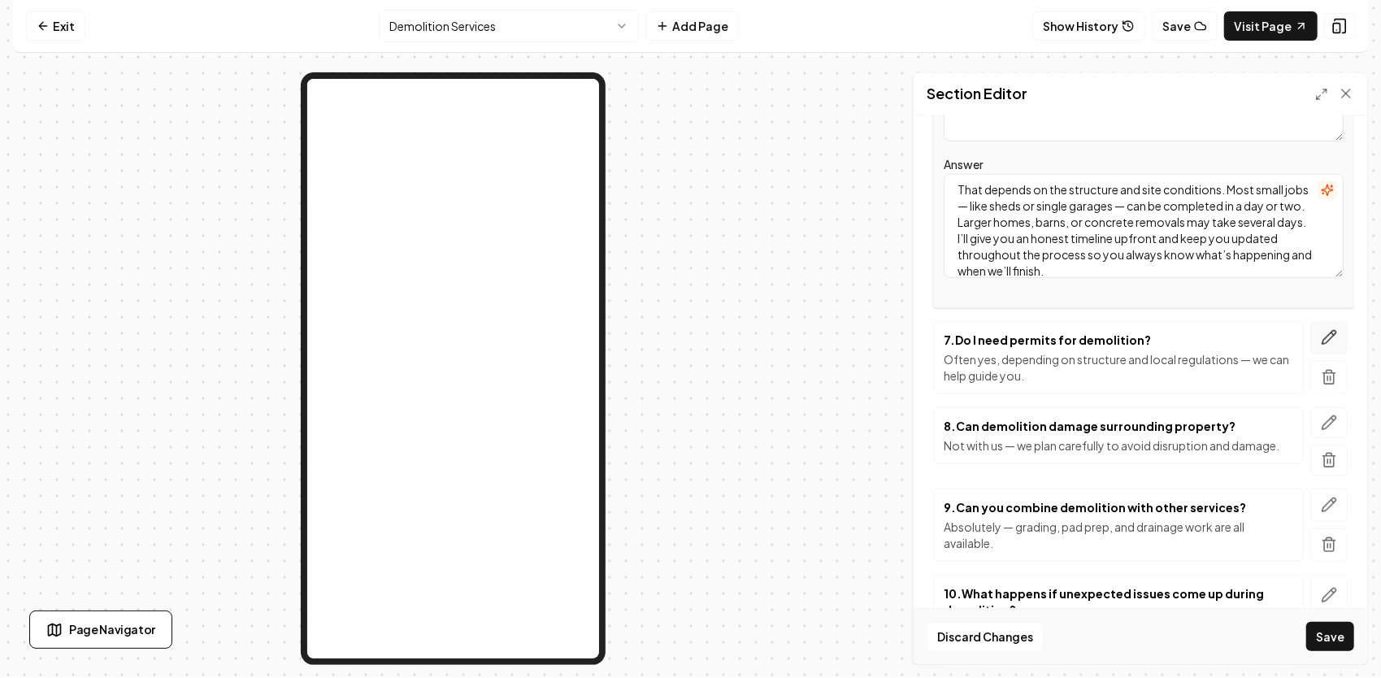
type textarea "That depends on the structure and site conditions. Most small jobs — like sheds…"
click at [1321, 329] on icon "button" at bounding box center [1329, 337] width 16 height 16
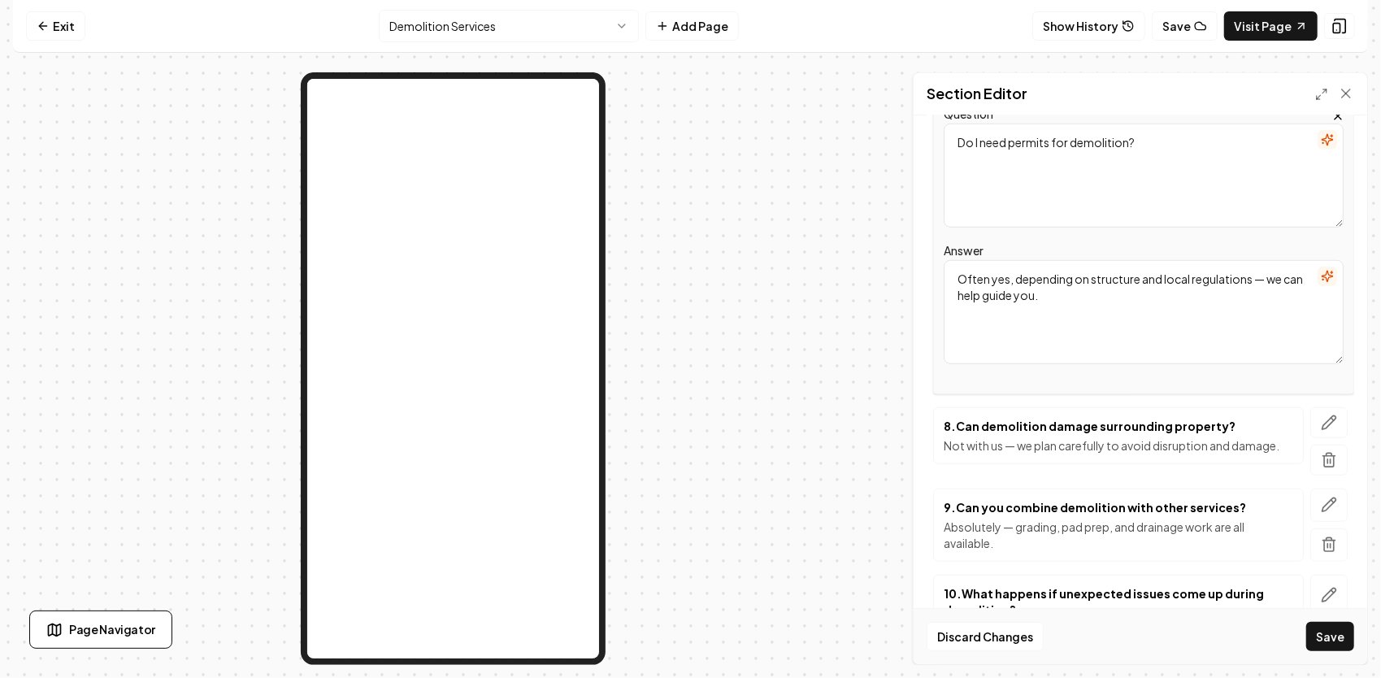
drag, startPoint x: 1109, startPoint y: 309, endPoint x: 983, endPoint y: 265, distance: 132.6
click at [926, 252] on div "Question Do I need permits for demolition? Answer Often yes, depending on struc…" at bounding box center [1139, 247] width 427 height 294
paste textarea "In many cases, yes — especially for larger buildings, homes, or anything tied t…"
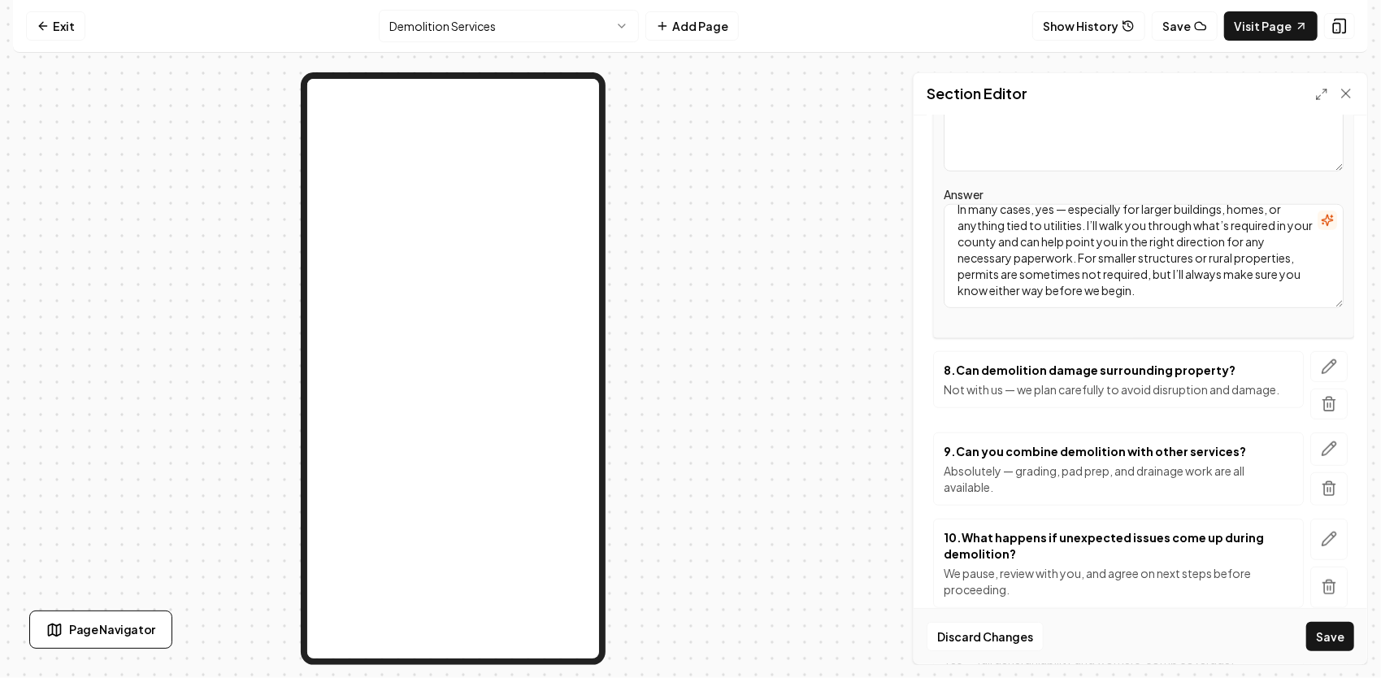
scroll to position [869, 0]
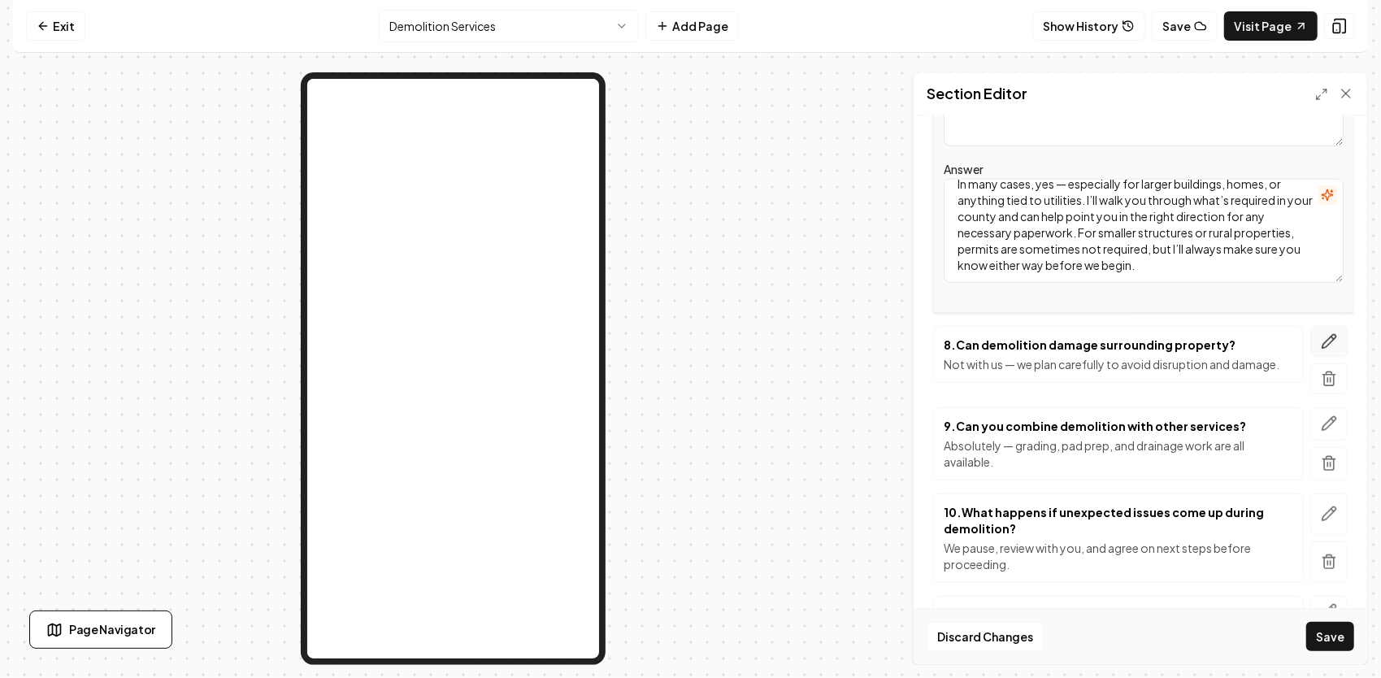
type textarea "In many cases, yes — especially for larger buildings, homes, or anything tied t…"
click at [1326, 326] on button "button" at bounding box center [1328, 341] width 37 height 31
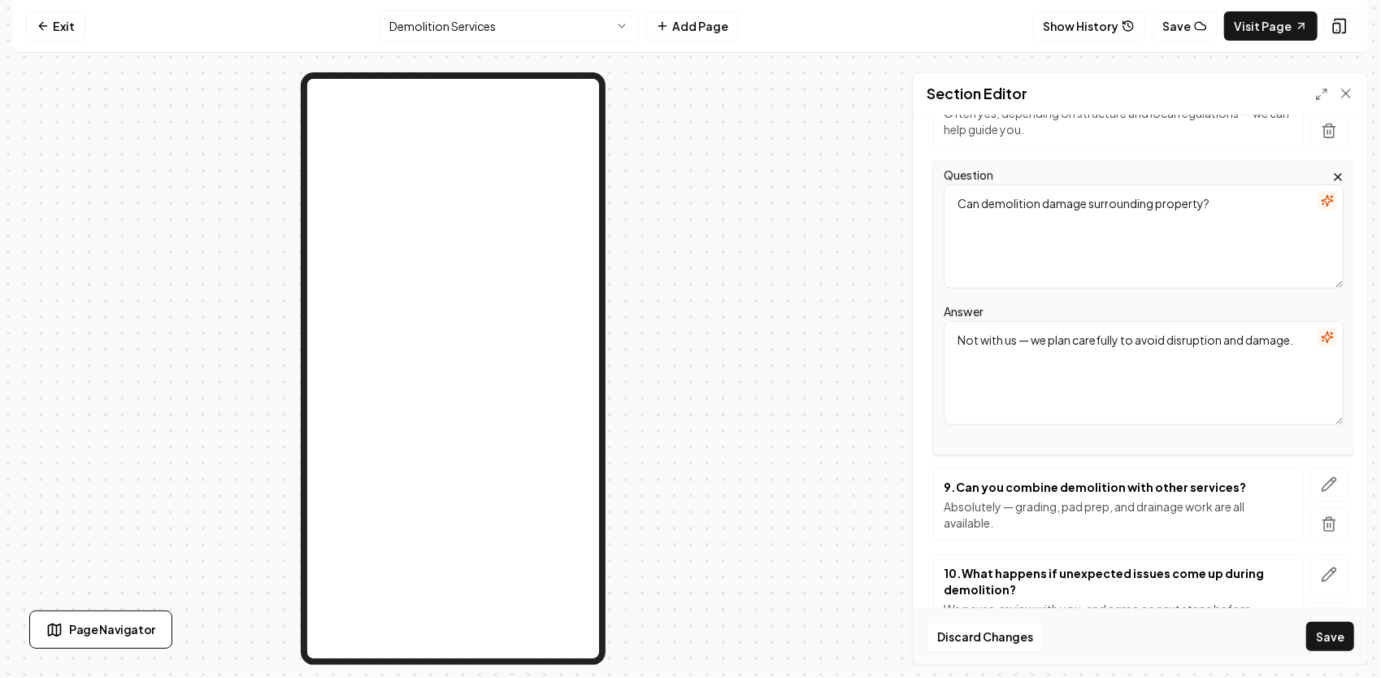
scroll to position [788, 0]
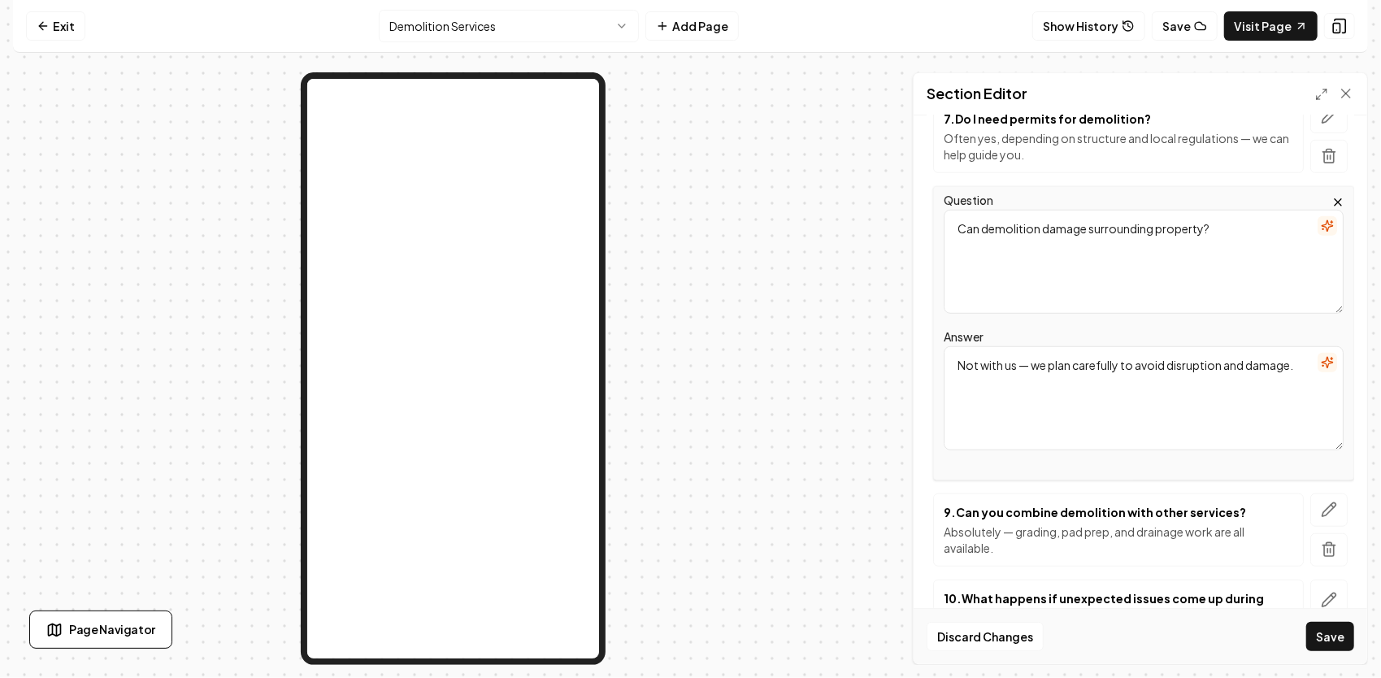
drag, startPoint x: 1295, startPoint y: 368, endPoint x: 928, endPoint y: 317, distance: 370.1
click at [928, 317] on div "Question Can demolition damage surrounding property? Answer Not with us — we pl…" at bounding box center [1139, 333] width 427 height 294
paste textarea "Not when it’s done right — and that’s what we specialize in. Every job is caref…"
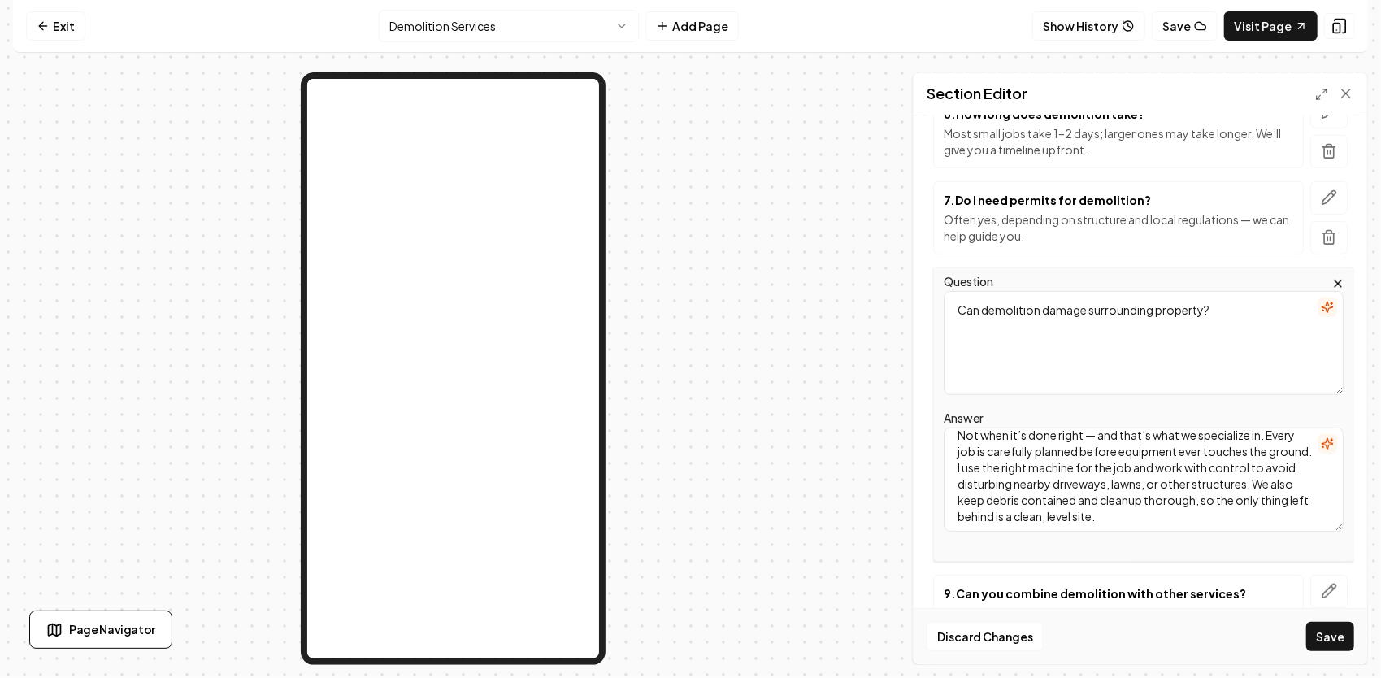
scroll to position [14, 0]
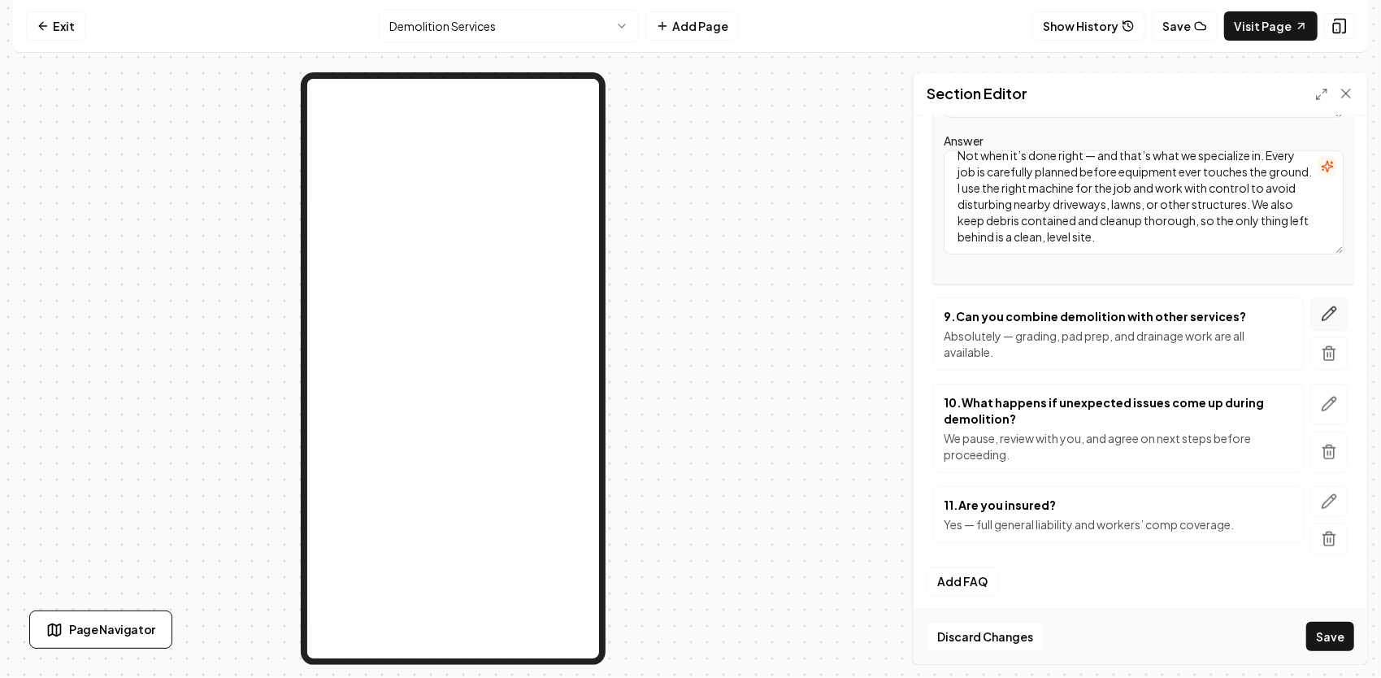
type textarea "Not when it’s done right — and that’s what we specialize in. Every job is caref…"
click at [1321, 306] on icon "button" at bounding box center [1329, 314] width 16 height 16
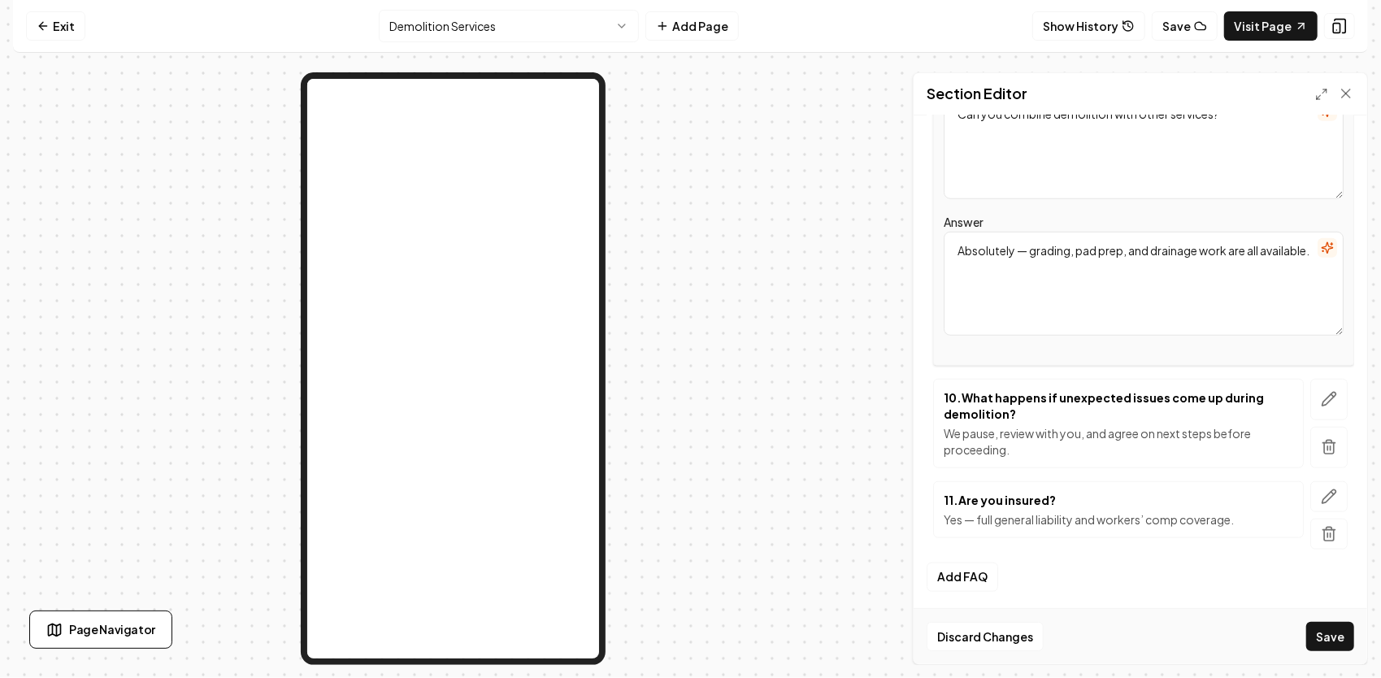
scroll to position [978, 0]
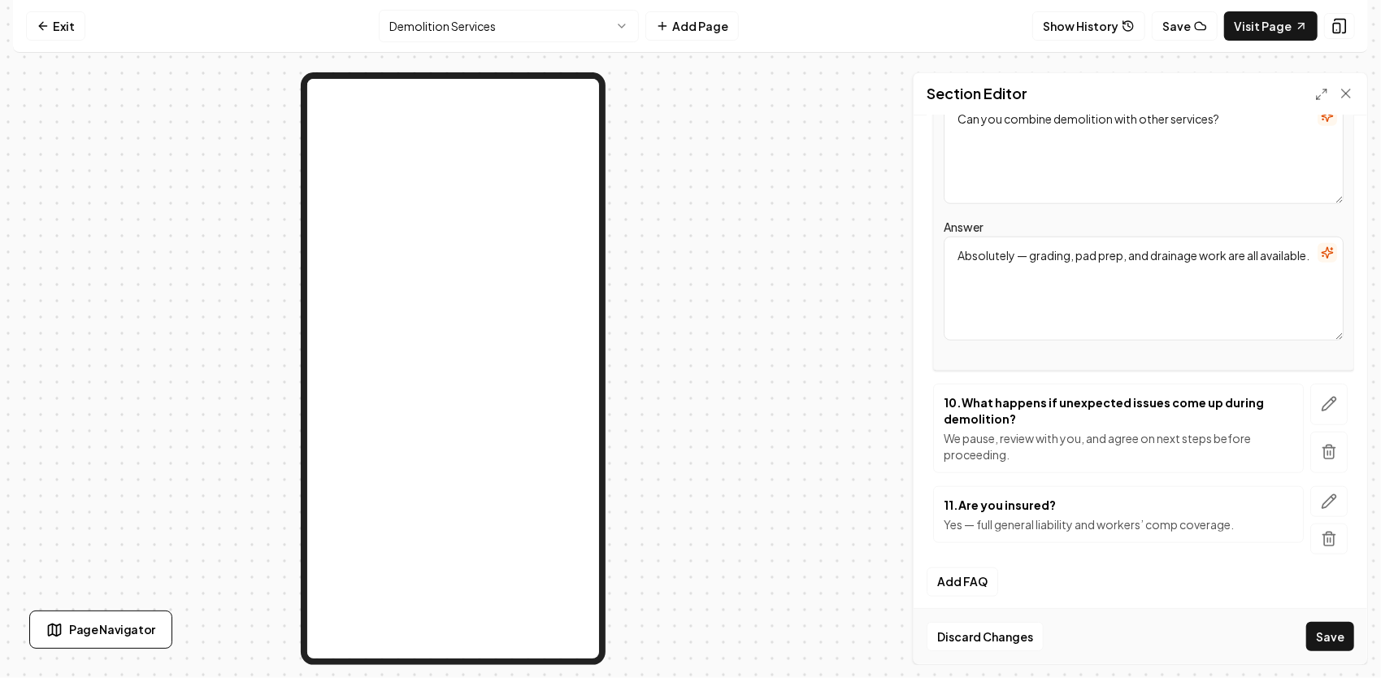
drag, startPoint x: 1026, startPoint y: 264, endPoint x: 952, endPoint y: 245, distance: 76.5
click at [930, 242] on div "Question Can you combine demolition with other services? Answer Absolutely — gr…" at bounding box center [1139, 223] width 427 height 294
paste textarea "Yes, and that’s actually one of our biggest advantages. We’re a full-service gr…"
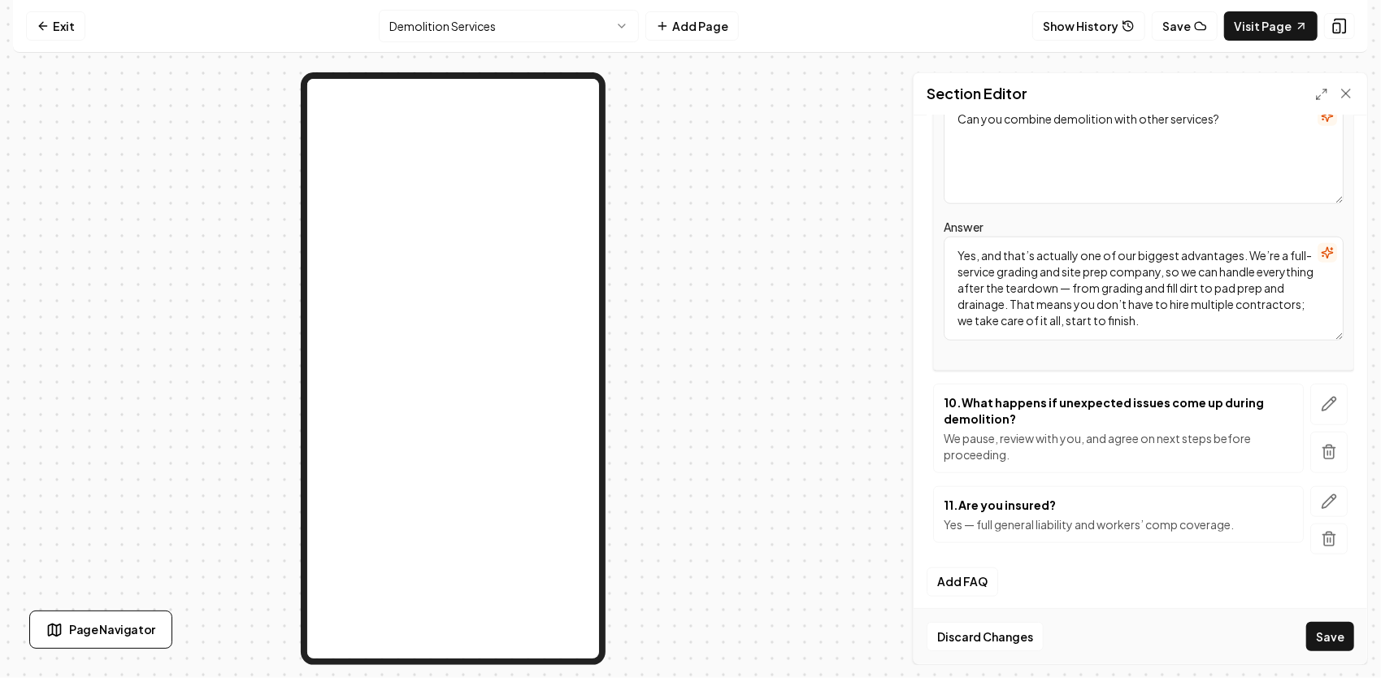
scroll to position [978, 0]
type textarea "Yes, and that’s actually one of our biggest advantages. We’re a full-service gr…"
click at [1320, 385] on button "button" at bounding box center [1328, 404] width 37 height 41
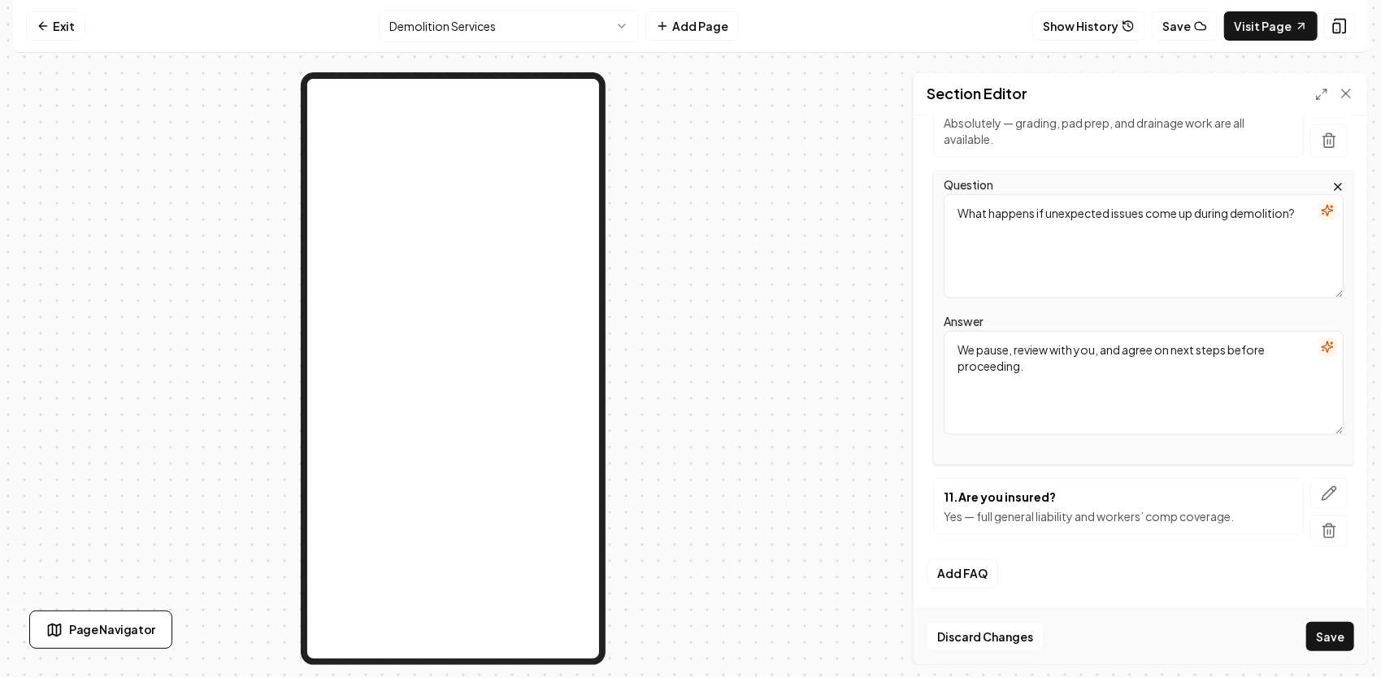
scroll to position [962, 0]
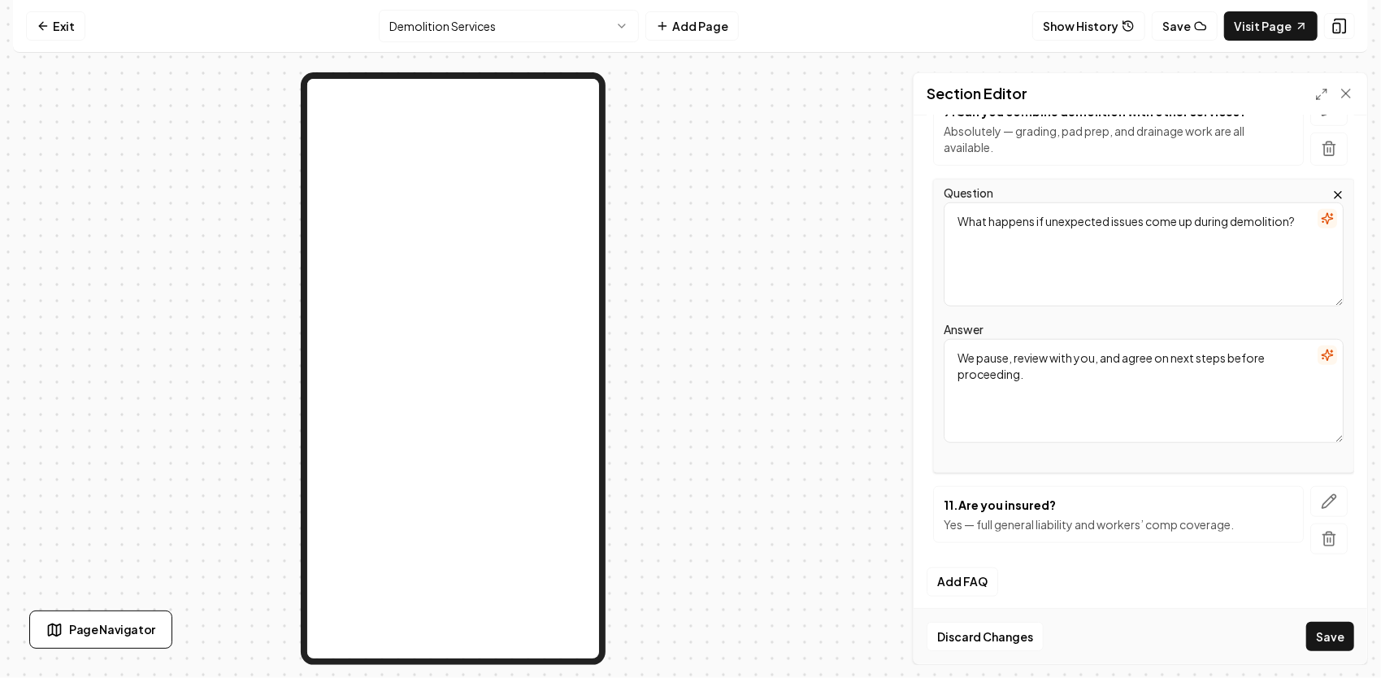
drag, startPoint x: 1077, startPoint y: 377, endPoint x: 944, endPoint y: 332, distance: 140.1
click at [942, 332] on div "Question What happens if unexpected issues come up during demolition? Answer We…" at bounding box center [1143, 326] width 421 height 294
paste textarea "If we uncover something unexpected — like buried debris, a concrete slab thicke…"
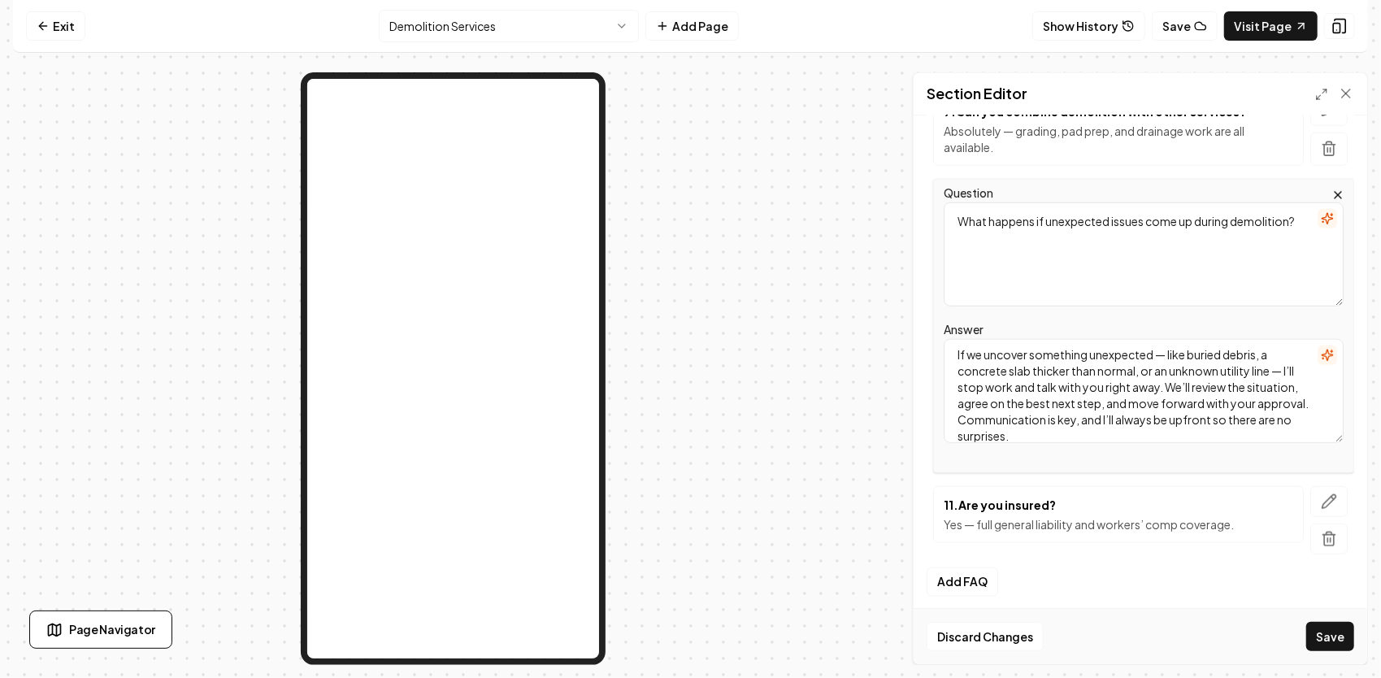
scroll to position [961, 0]
type textarea "If we uncover something unexpected — like buried debris, a concrete slab thicke…"
click at [1325, 497] on button "button" at bounding box center [1328, 502] width 37 height 31
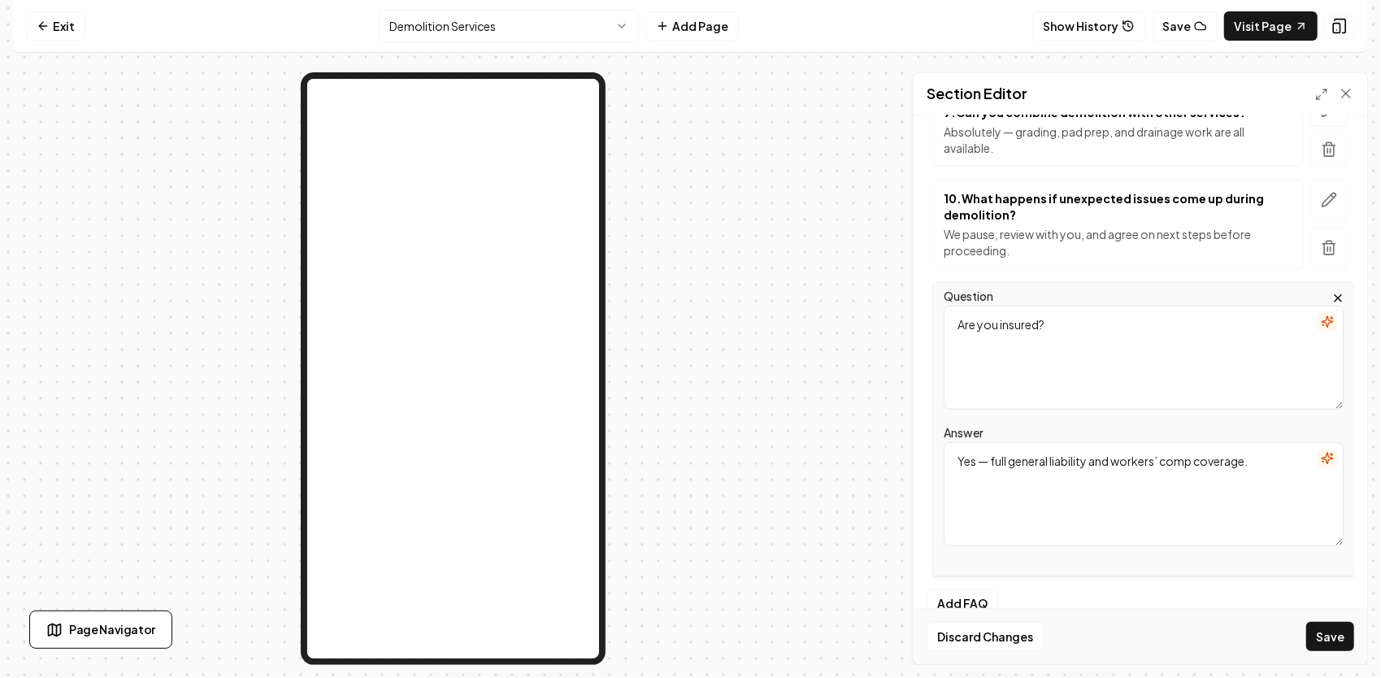
drag, startPoint x: 1252, startPoint y: 463, endPoint x: 916, endPoint y: 423, distance: 338.0
click at [916, 423] on div "Header Frequently Asked Questions about Demolition Services Subheader Got quest…" at bounding box center [1139, 389] width 453 height 549
paste textarea "Yes, we are fully insured for demolition, grading, and excavation in North Caro…"
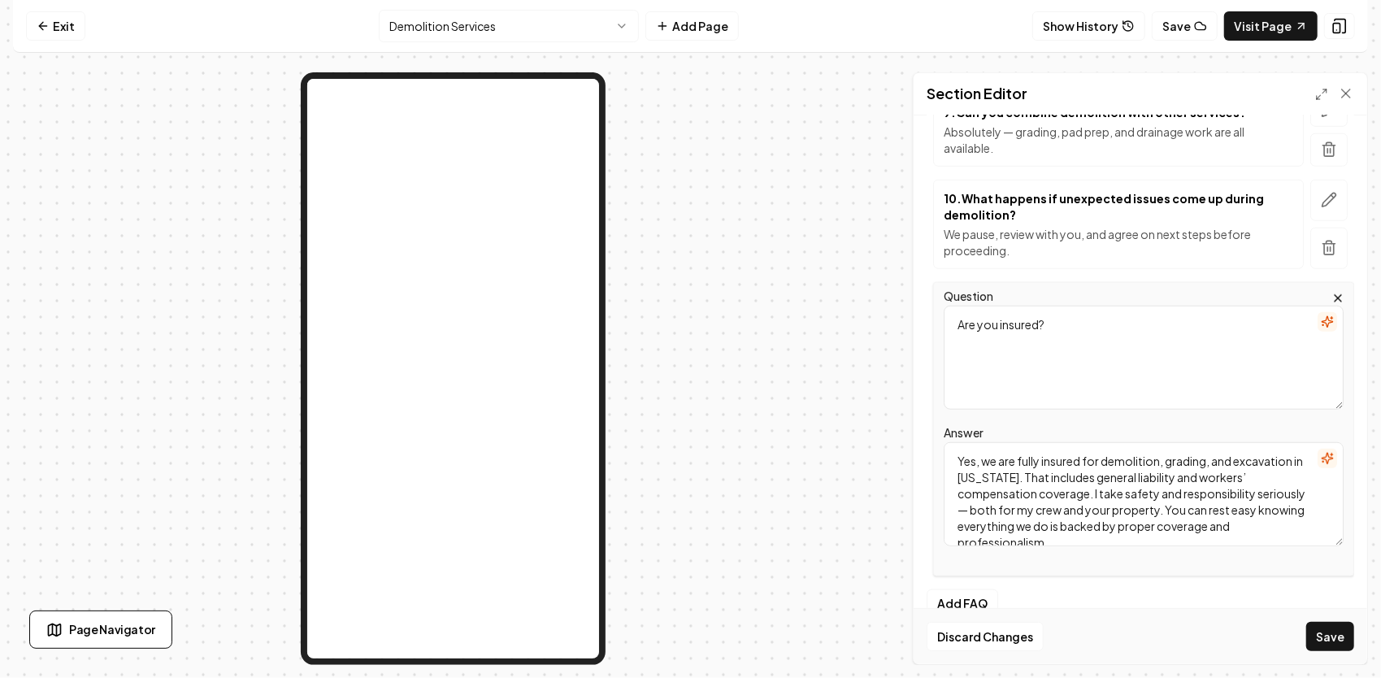
scroll to position [3, 0]
type textarea "Yes, we are fully insured for demolition, grading, and excavation in North Caro…"
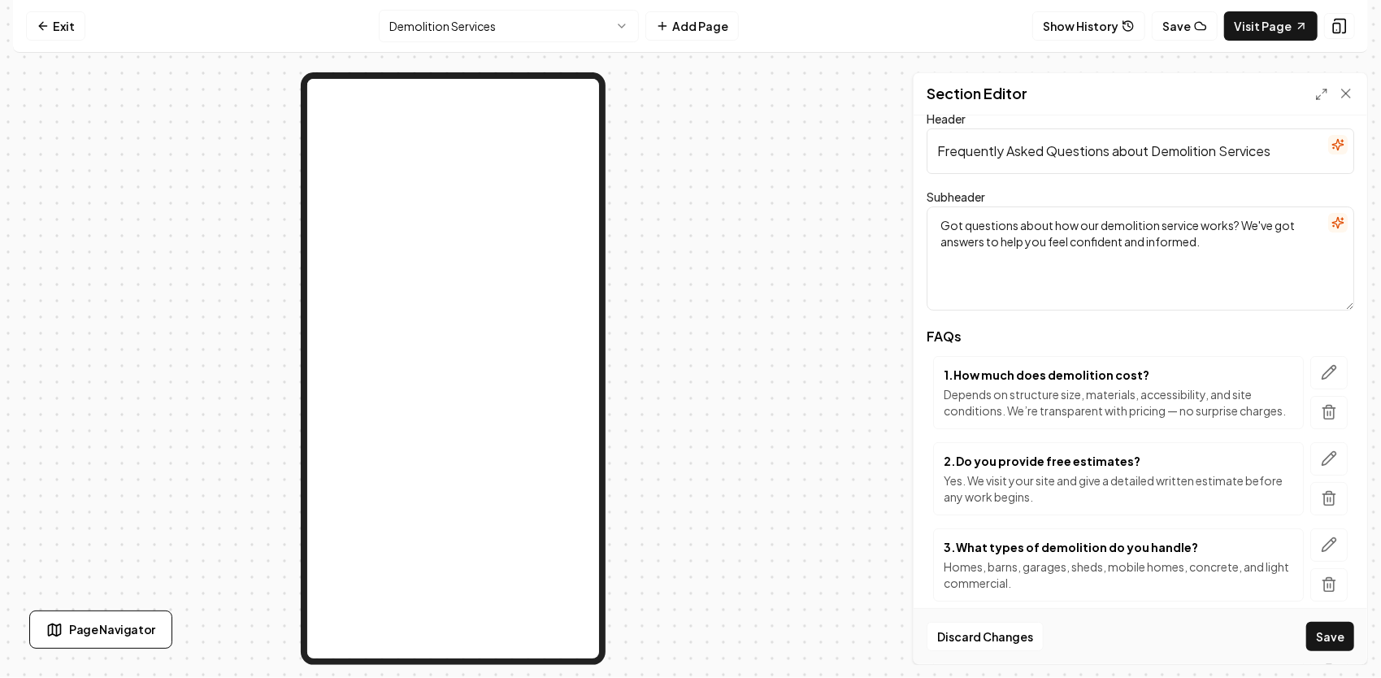
scroll to position [0, 0]
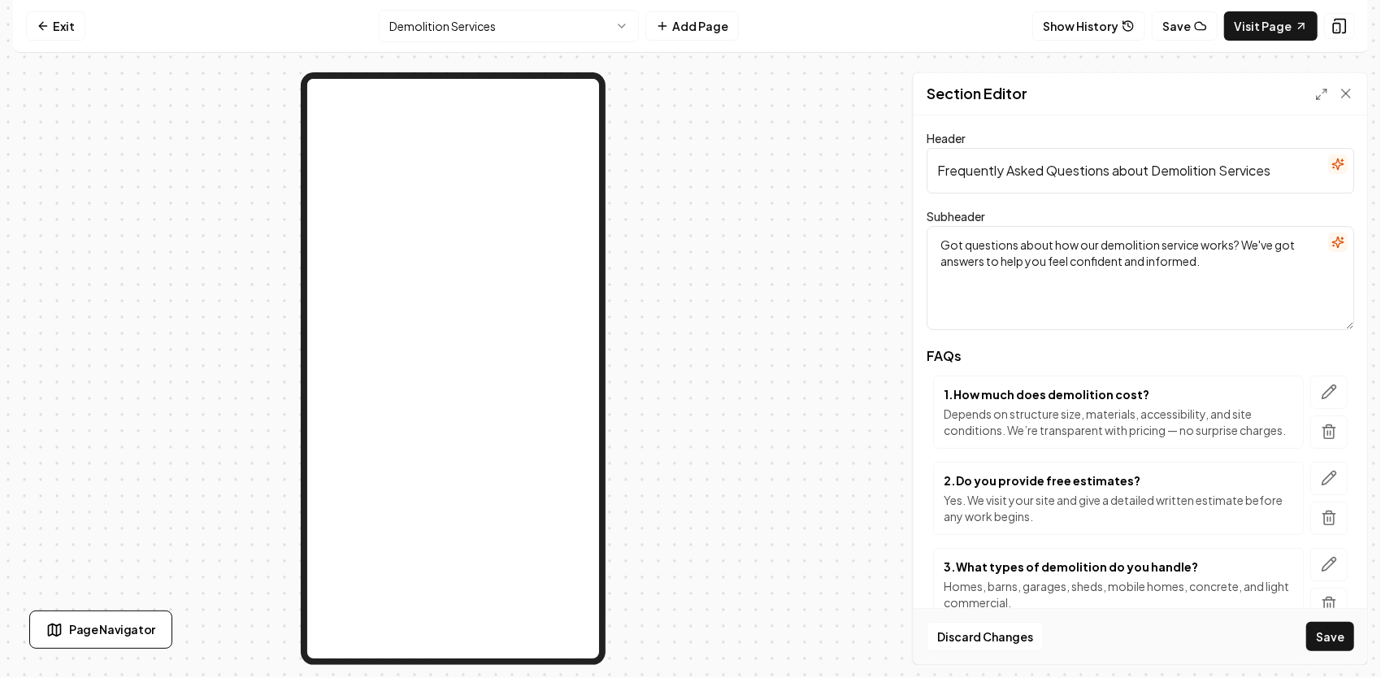
drag, startPoint x: 1291, startPoint y: 166, endPoint x: 918, endPoint y: 152, distance: 373.3
click at [896, 156] on div "Section Editor Header Frequently Asked Questions about Demolition Services Subh…" at bounding box center [690, 368] width 1355 height 592
paste input "Answers Straight from JG"
type input "Answers Straight from JG"
drag, startPoint x: 1228, startPoint y: 264, endPoint x: 862, endPoint y: 186, distance: 373.9
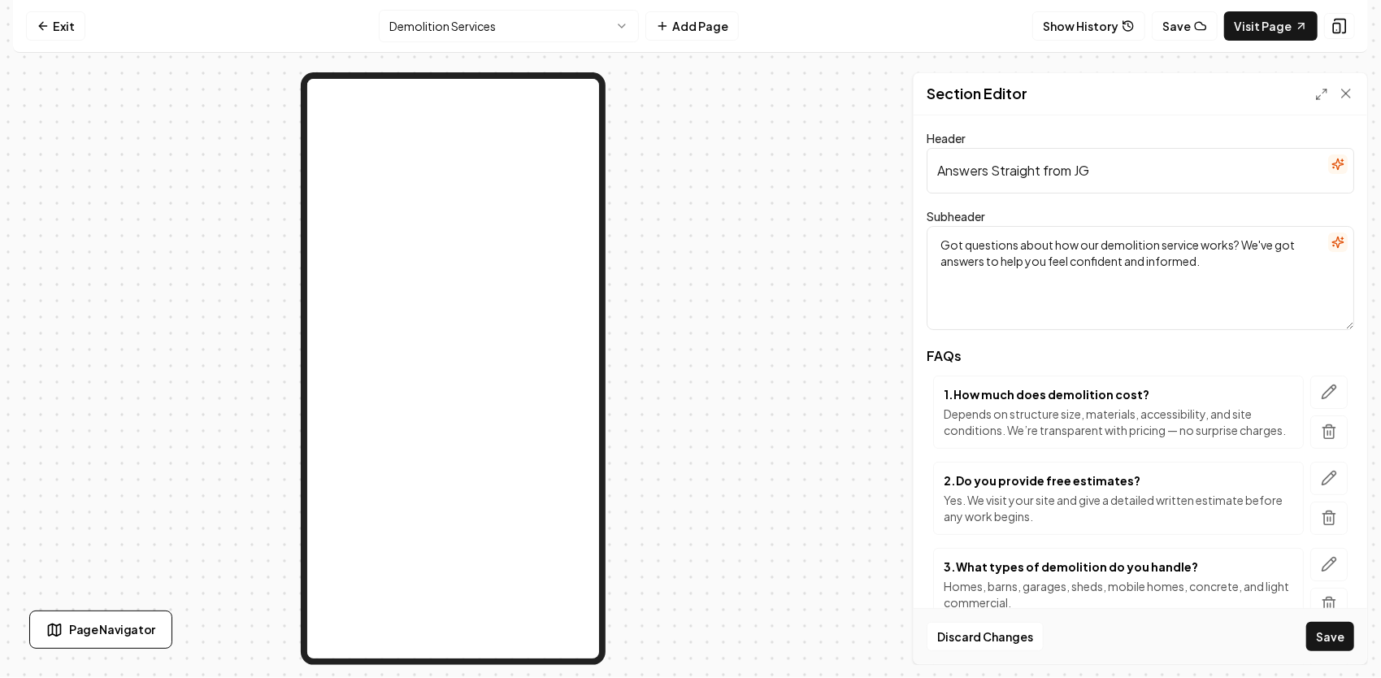
click at [931, 206] on div "Subheader Got questions about how our demolition service works? We've got answe…" at bounding box center [1139, 268] width 427 height 124
paste textarea "Real questions, real answers — straight from John Glover, owner of JG Grading &…"
type textarea "Real questions, real answers — straight from John Glover, owner of JG Grading &…"
click at [1338, 638] on button "Save" at bounding box center [1330, 636] width 48 height 29
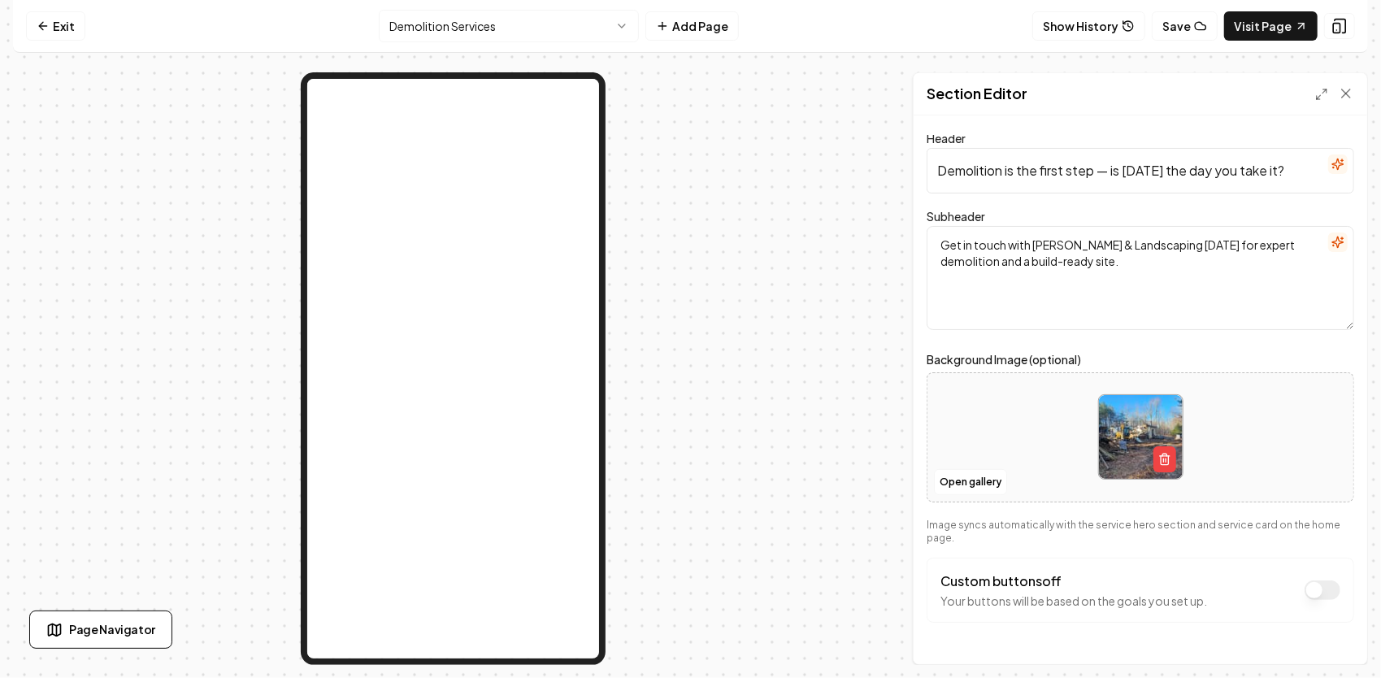
drag, startPoint x: 1286, startPoint y: 177, endPoint x: 972, endPoint y: 148, distance: 315.1
click at [972, 148] on input "Demolition is the first step — is today the day you take it?" at bounding box center [1139, 171] width 427 height 46
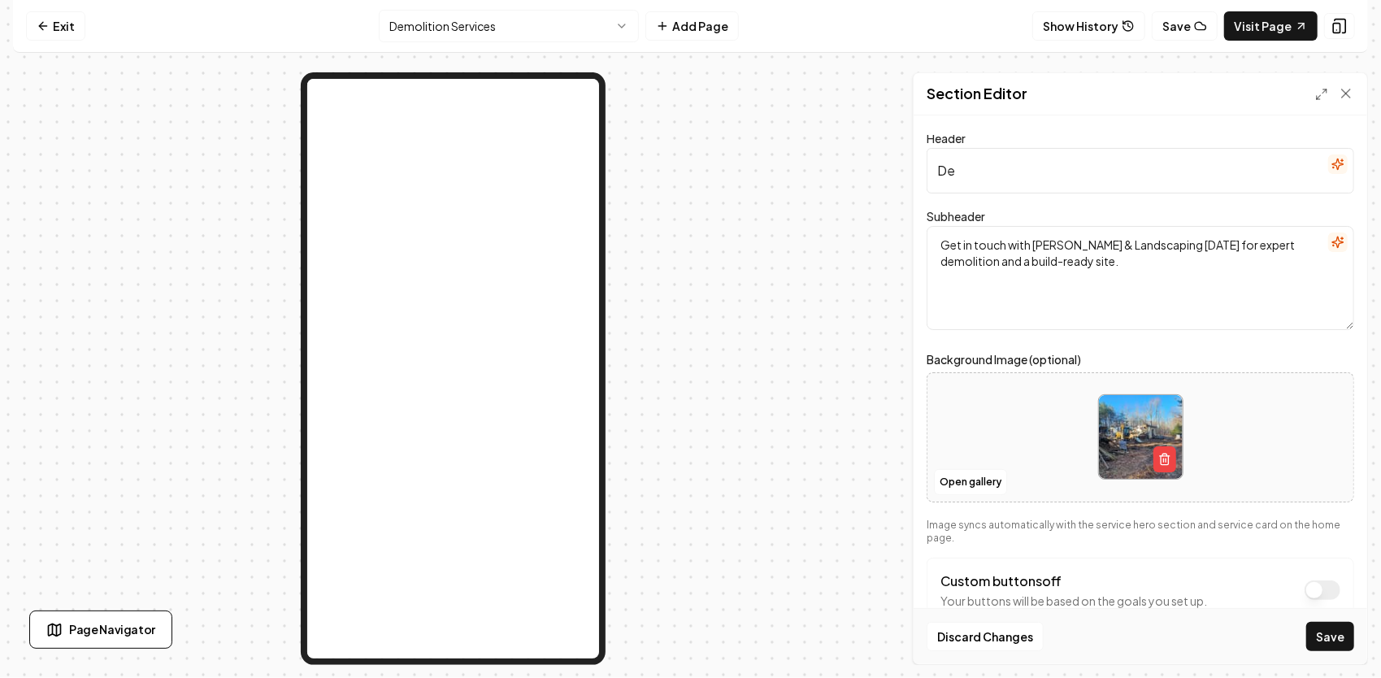
type input "D"
paste input "Clear It Right the First Time — Call JG Today"
type input "Clear It Right the First Time — Call JG Today"
drag, startPoint x: 1146, startPoint y: 258, endPoint x: 917, endPoint y: 216, distance: 233.0
click at [901, 210] on div "Section Editor Header Clear It Right the First Time — Call JG Today Subheader G…" at bounding box center [690, 368] width 1355 height 592
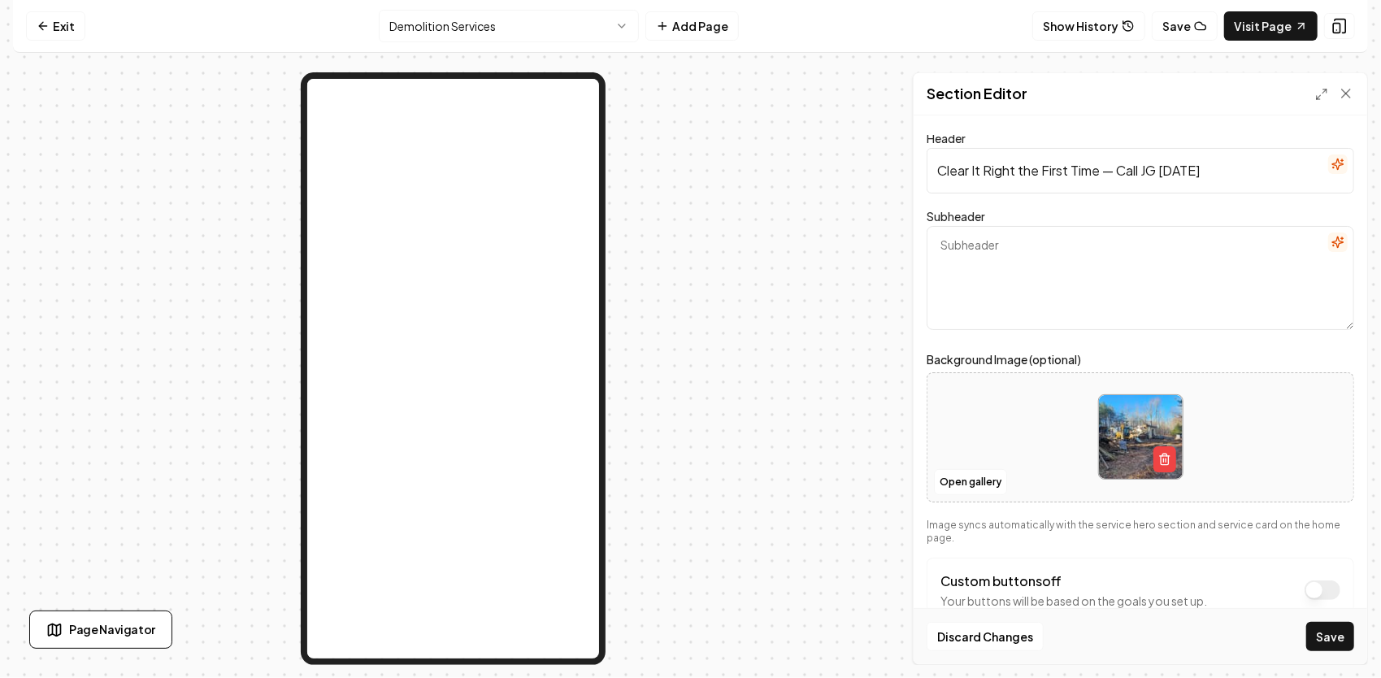
paste textarea "When it’s time to remove an old home, barn, or shop building, trust the company…"
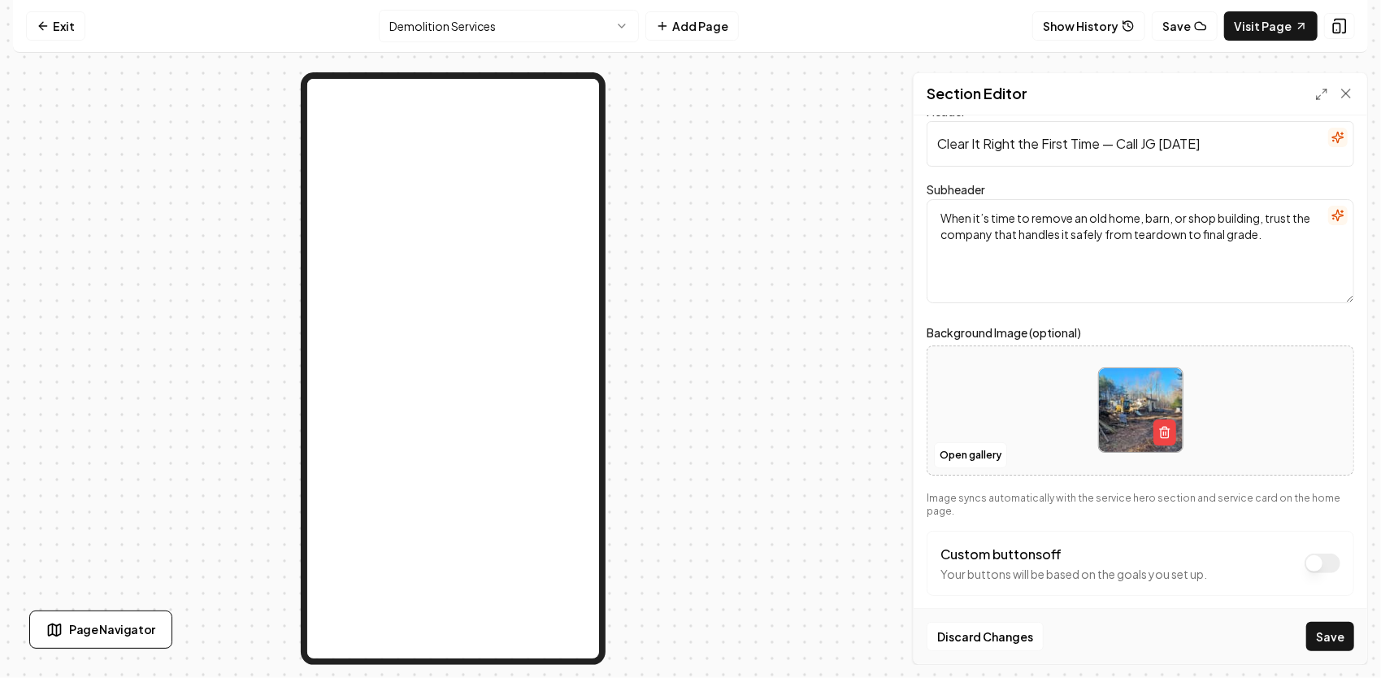
scroll to position [41, 0]
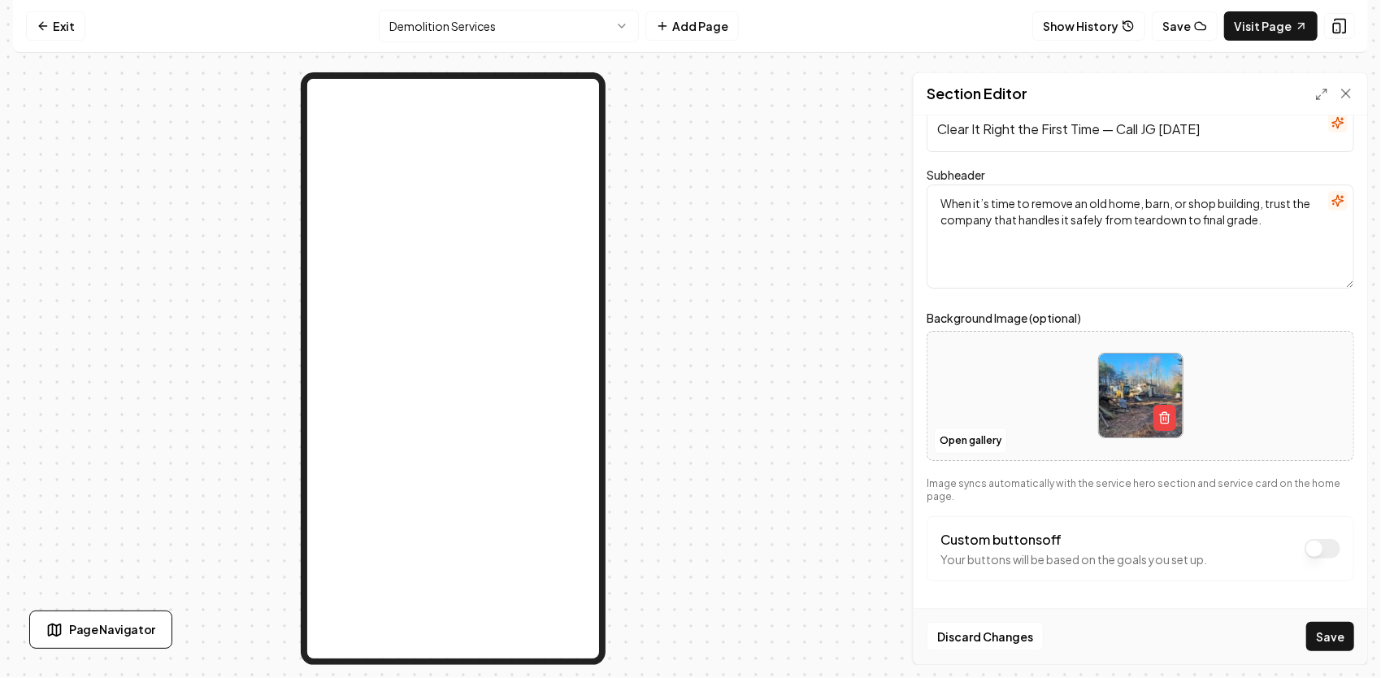
type textarea "When it’s time to remove an old home, barn, or shop building, trust the company…"
click at [1321, 546] on button "Custom buttons off" at bounding box center [1322, 549] width 36 height 20
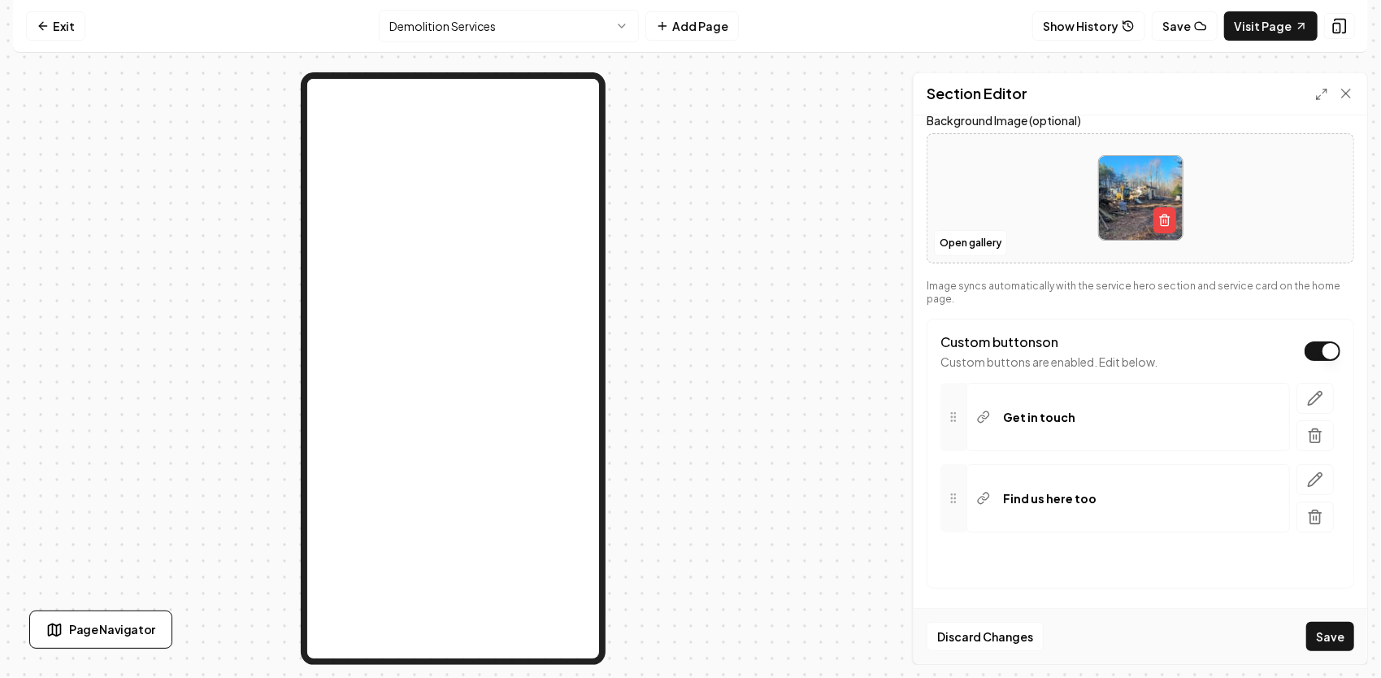
scroll to position [244, 0]
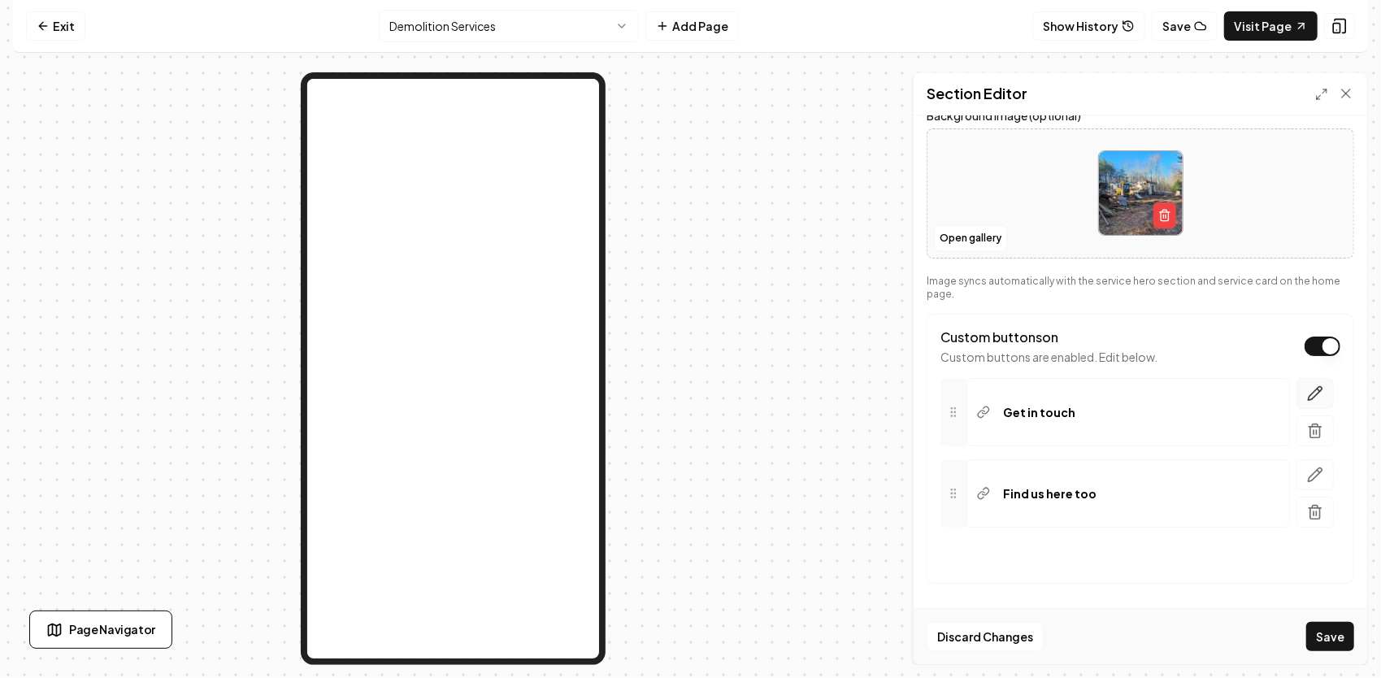
click at [1307, 398] on icon "button" at bounding box center [1315, 393] width 16 height 16
click at [1118, 559] on input "Get in touch" at bounding box center [1143, 558] width 372 height 46
drag, startPoint x: 982, startPoint y: 544, endPoint x: 904, endPoint y: 521, distance: 81.3
click at [900, 527] on div "**********" at bounding box center [690, 368] width 1355 height 592
click at [983, 562] on input "Button text" at bounding box center [1143, 558] width 372 height 46
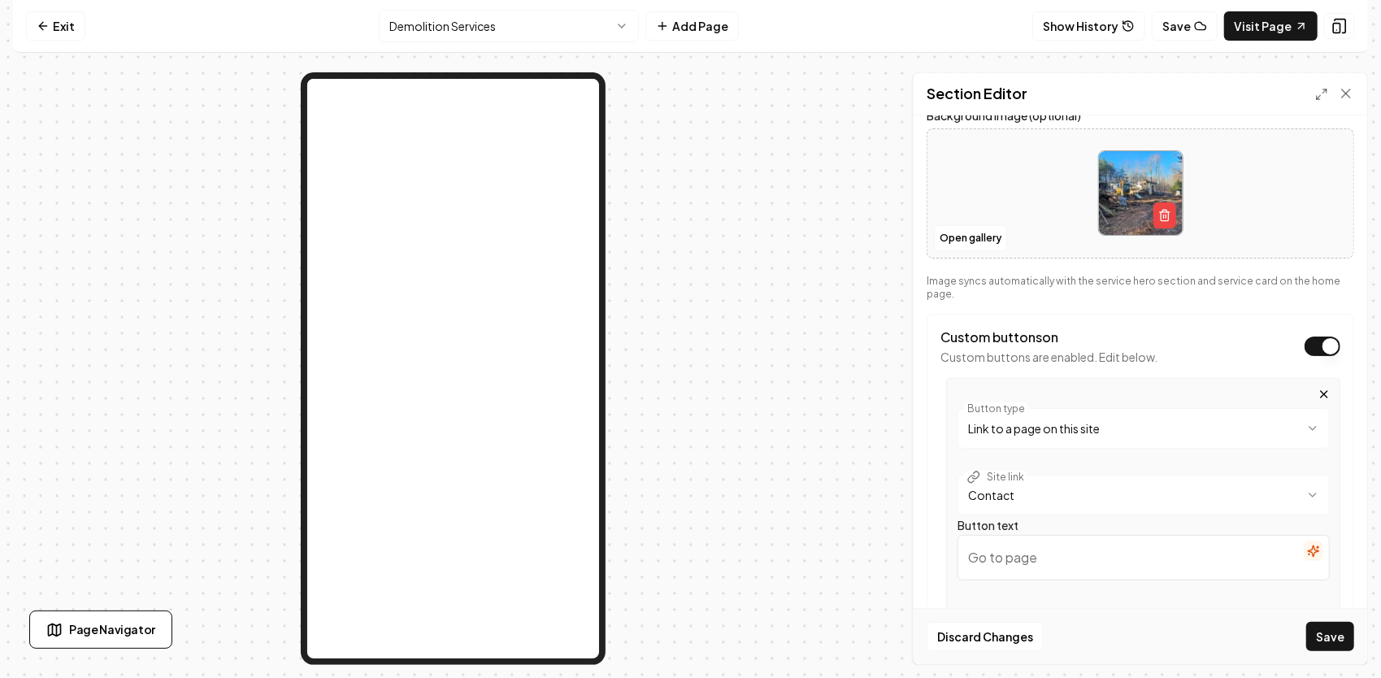
type input "📝Get Your Free Estimate"
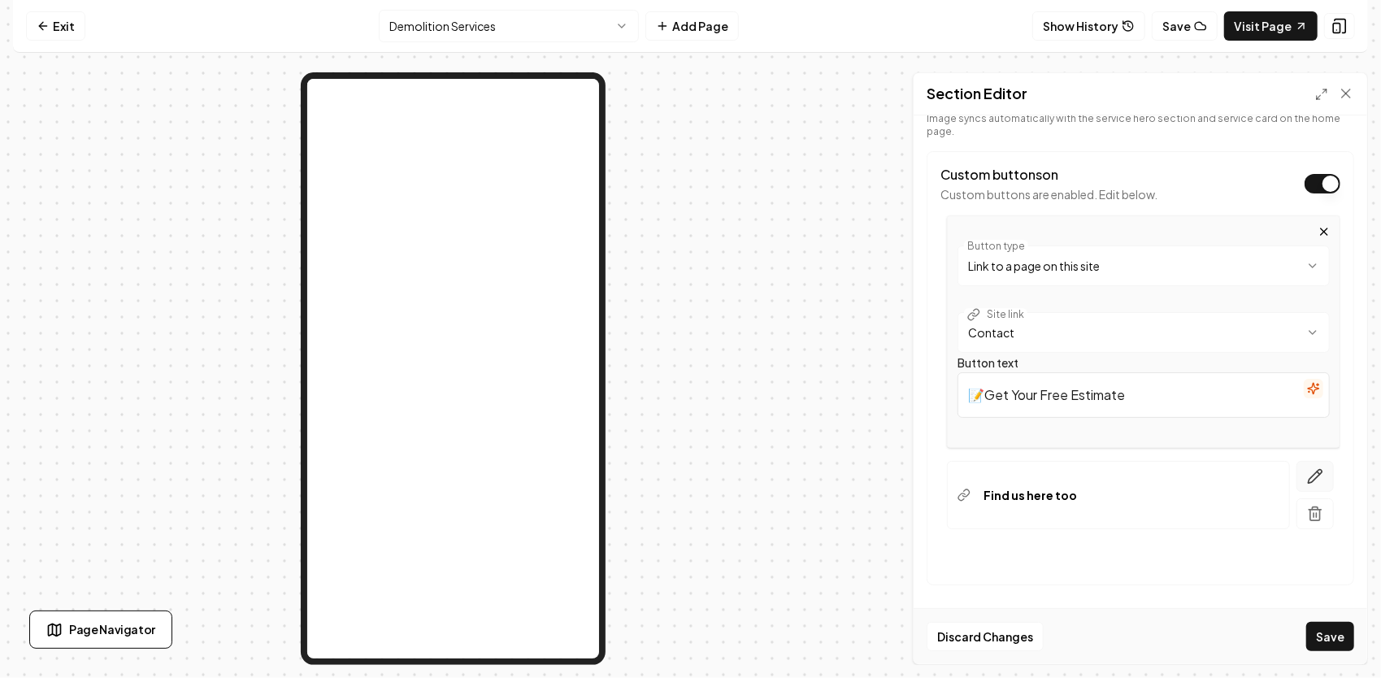
click at [1296, 478] on button "button" at bounding box center [1314, 476] width 37 height 31
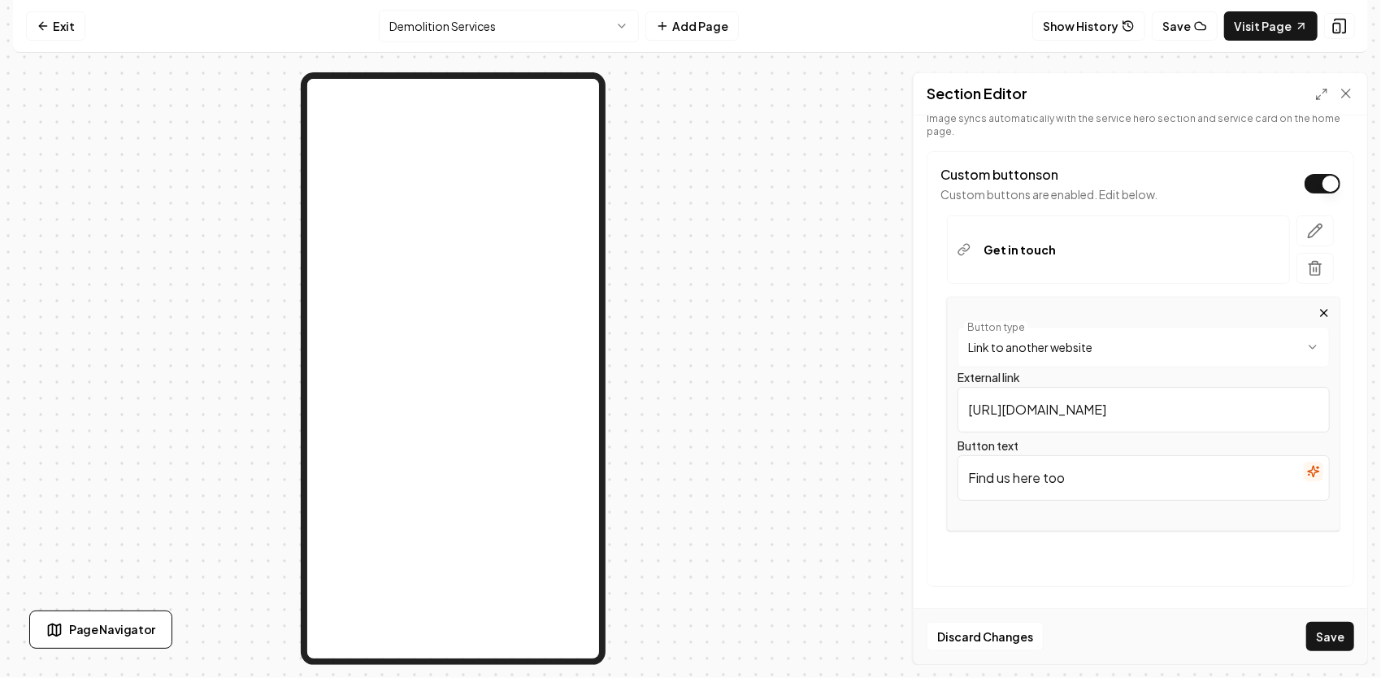
drag, startPoint x: 1093, startPoint y: 419, endPoint x: 1178, endPoint y: 359, distance: 103.9
click at [958, 405] on input "https://google.com" at bounding box center [1143, 410] width 372 height 46
click at [1214, 353] on html "**********" at bounding box center [690, 339] width 1381 height 678
drag, startPoint x: 1088, startPoint y: 414, endPoint x: 961, endPoint y: 423, distance: 127.9
click at [961, 423] on input "/" at bounding box center [1143, 410] width 372 height 46
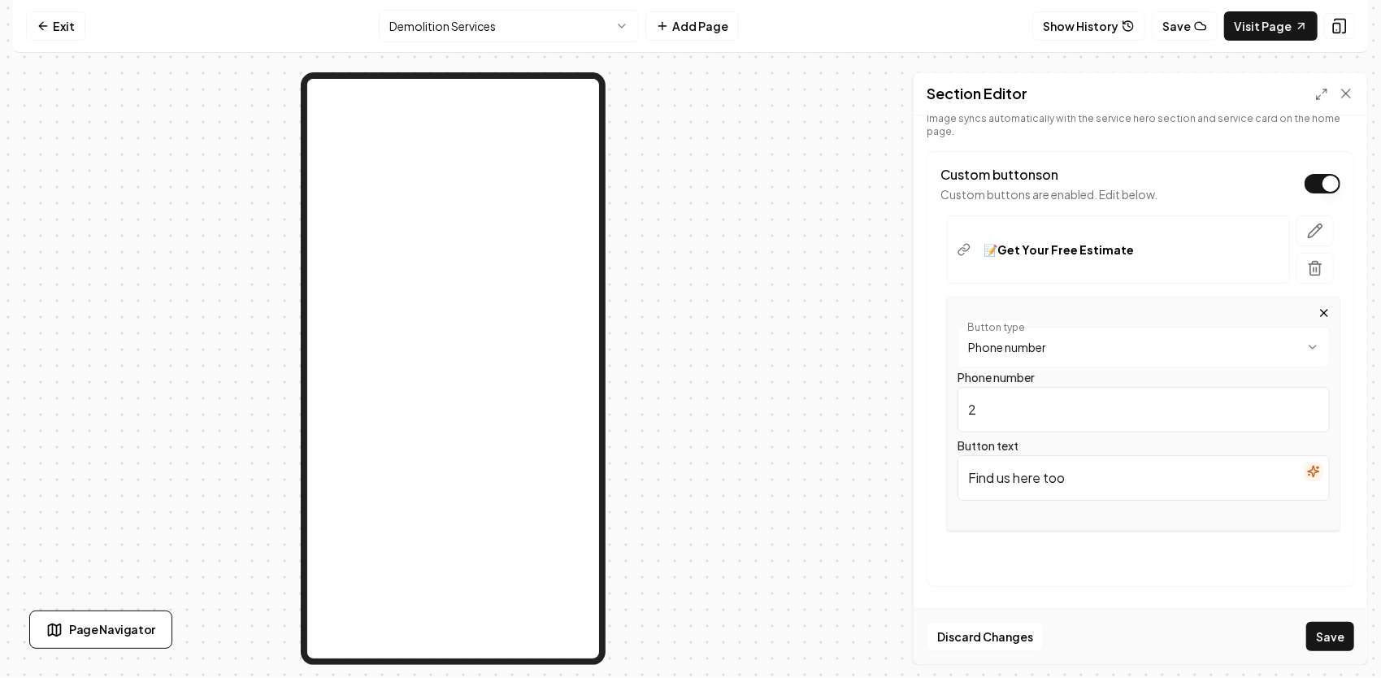
type input "252-432-9215"
drag, startPoint x: 1093, startPoint y: 478, endPoint x: 883, endPoint y: 463, distance: 211.0
click at [883, 463] on div "**********" at bounding box center [690, 368] width 1355 height 592
click at [990, 483] on input "Button text" at bounding box center [1143, 478] width 372 height 46
type input "📞Call Us"
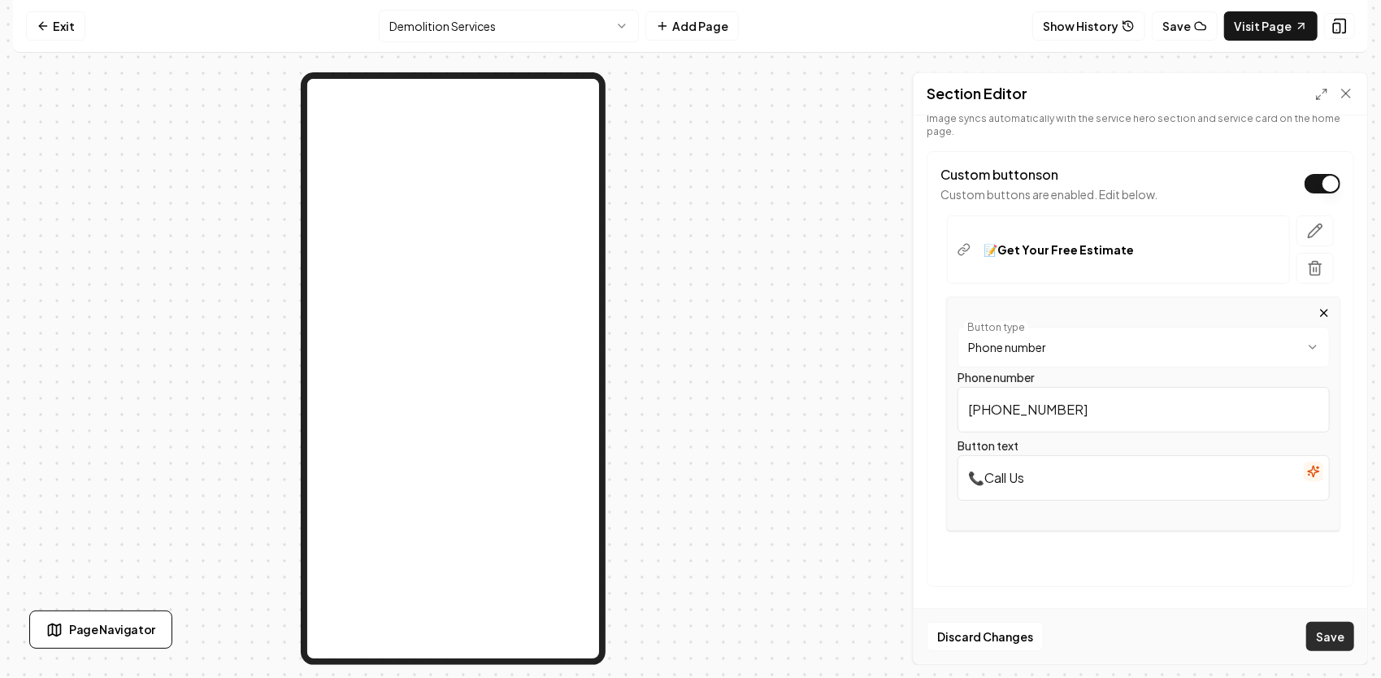
click at [1330, 629] on button "Save" at bounding box center [1330, 636] width 48 height 29
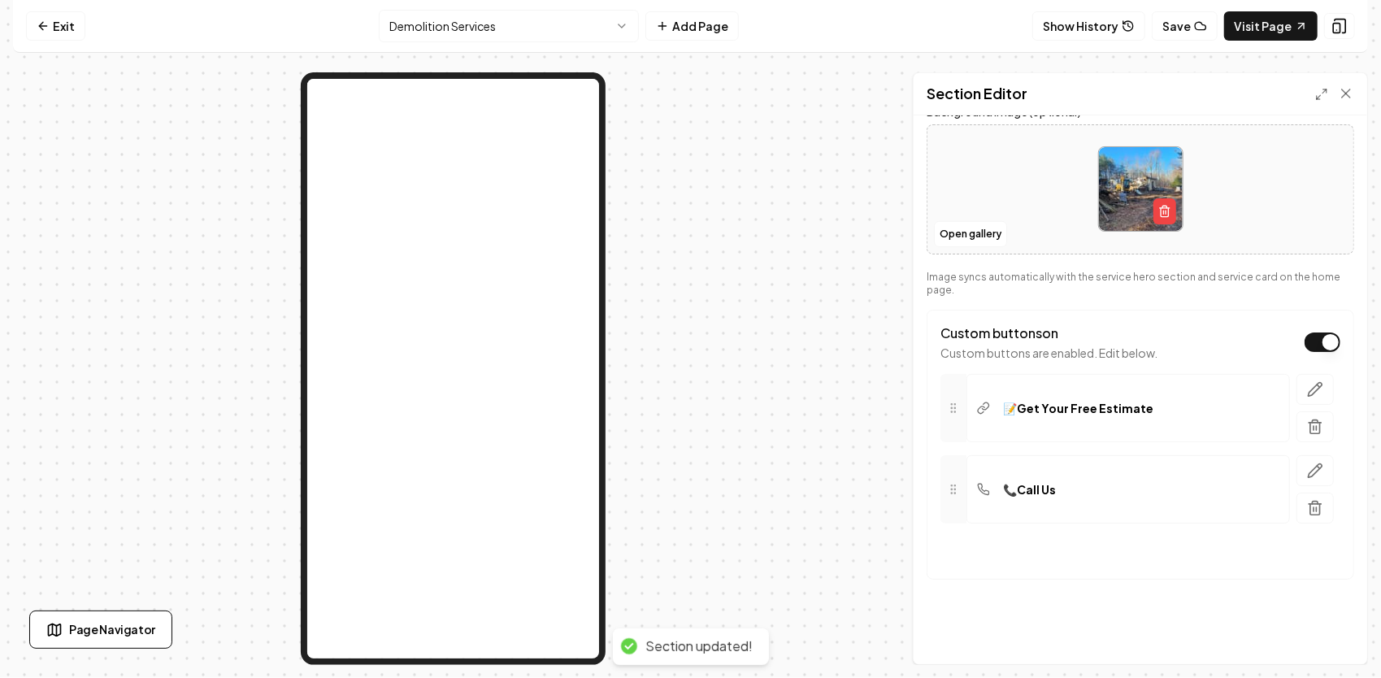
scroll to position [244, 0]
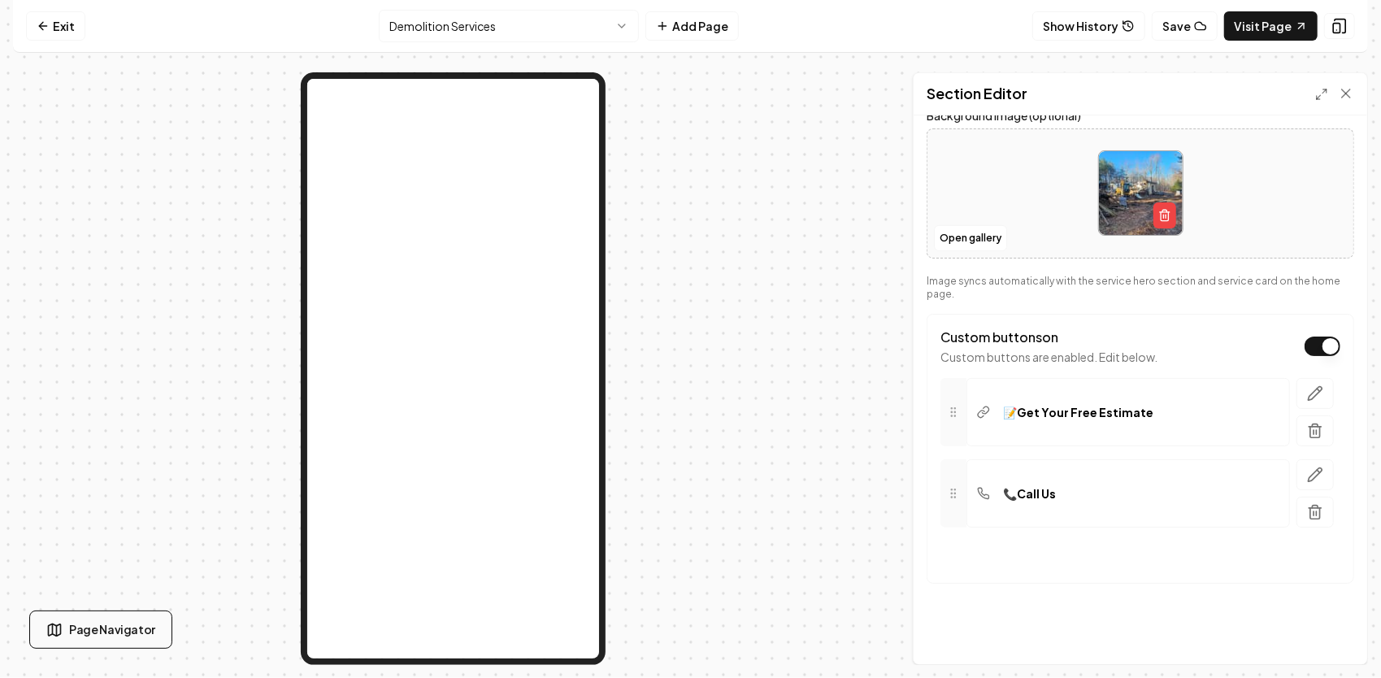
click at [133, 624] on span "Page Navigator" at bounding box center [112, 629] width 86 height 17
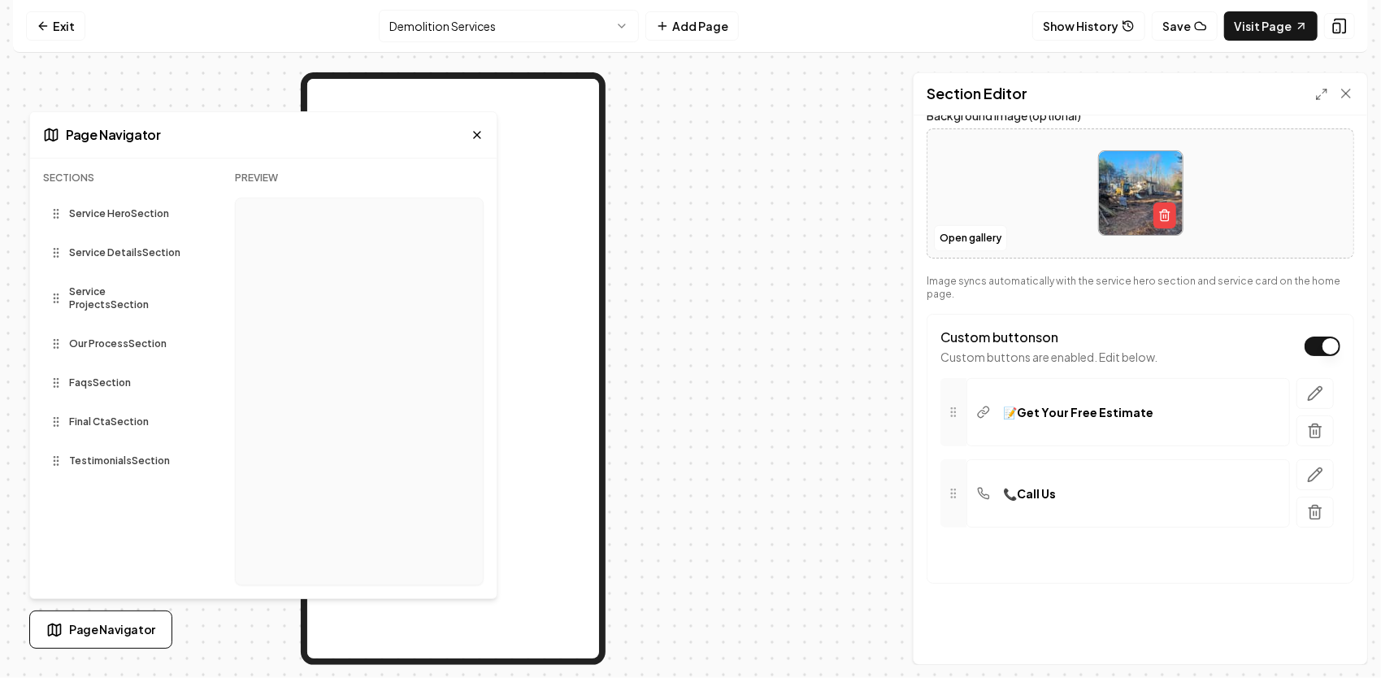
click at [483, 136] on icon at bounding box center [477, 134] width 13 height 13
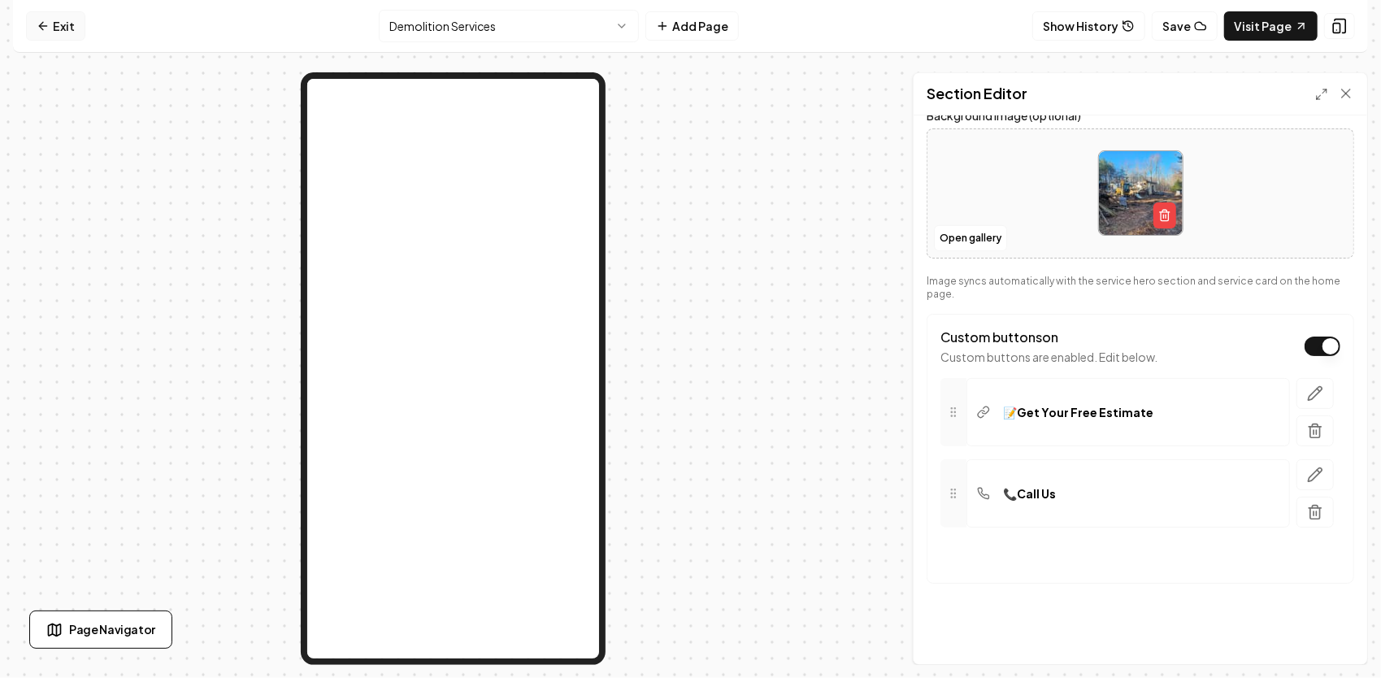
click at [63, 15] on link "Exit" at bounding box center [55, 25] width 59 height 29
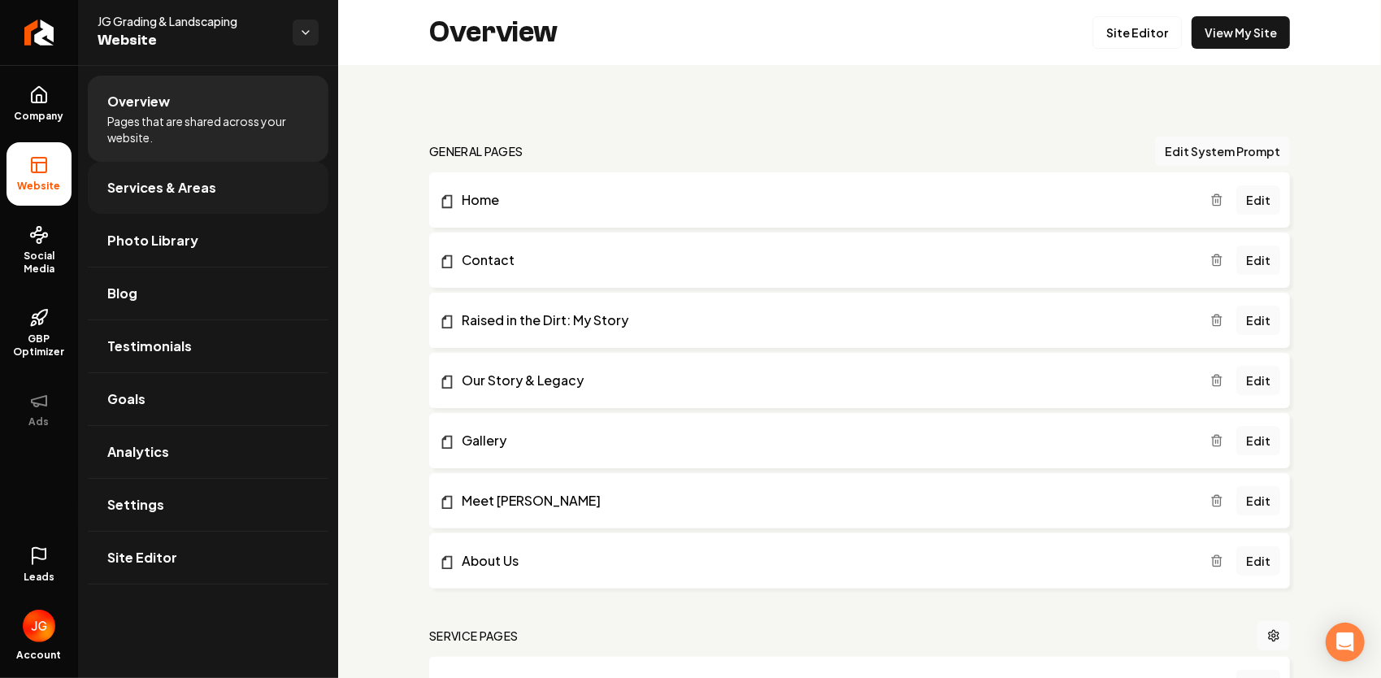
click at [211, 194] on span "Services & Areas" at bounding box center [161, 188] width 109 height 20
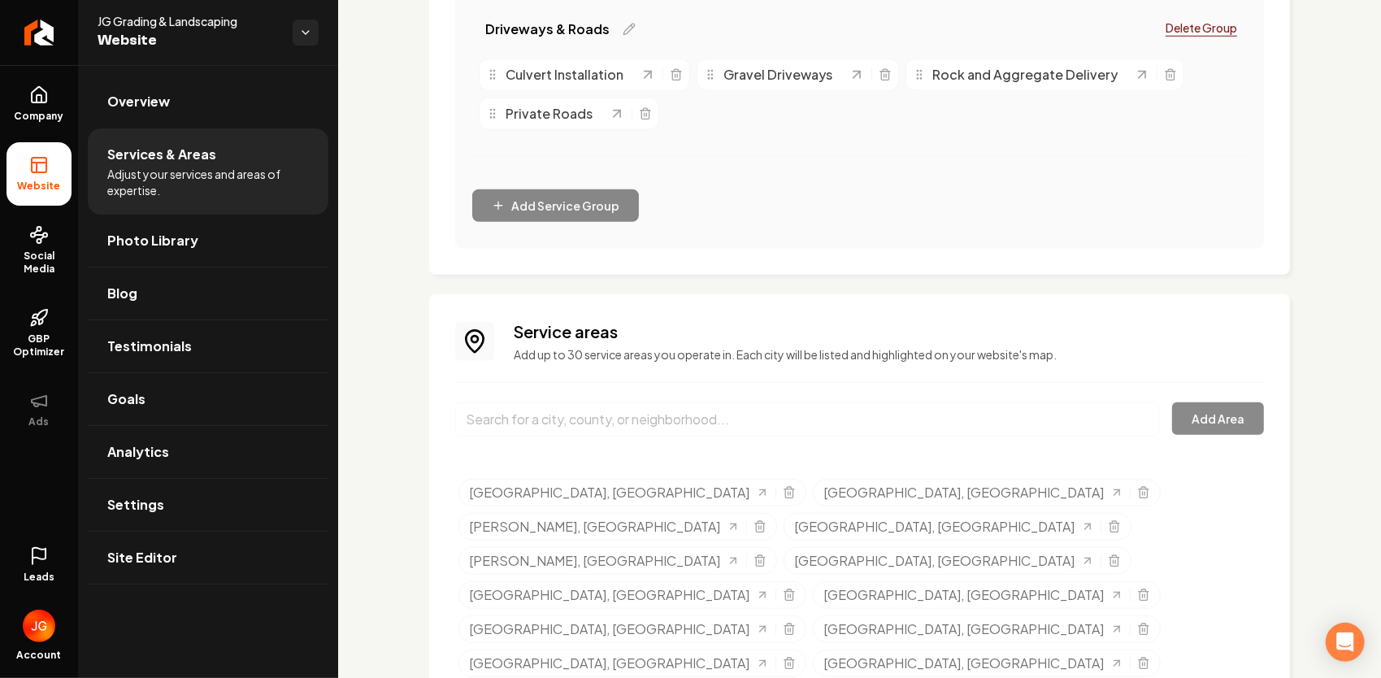
scroll to position [948, 0]
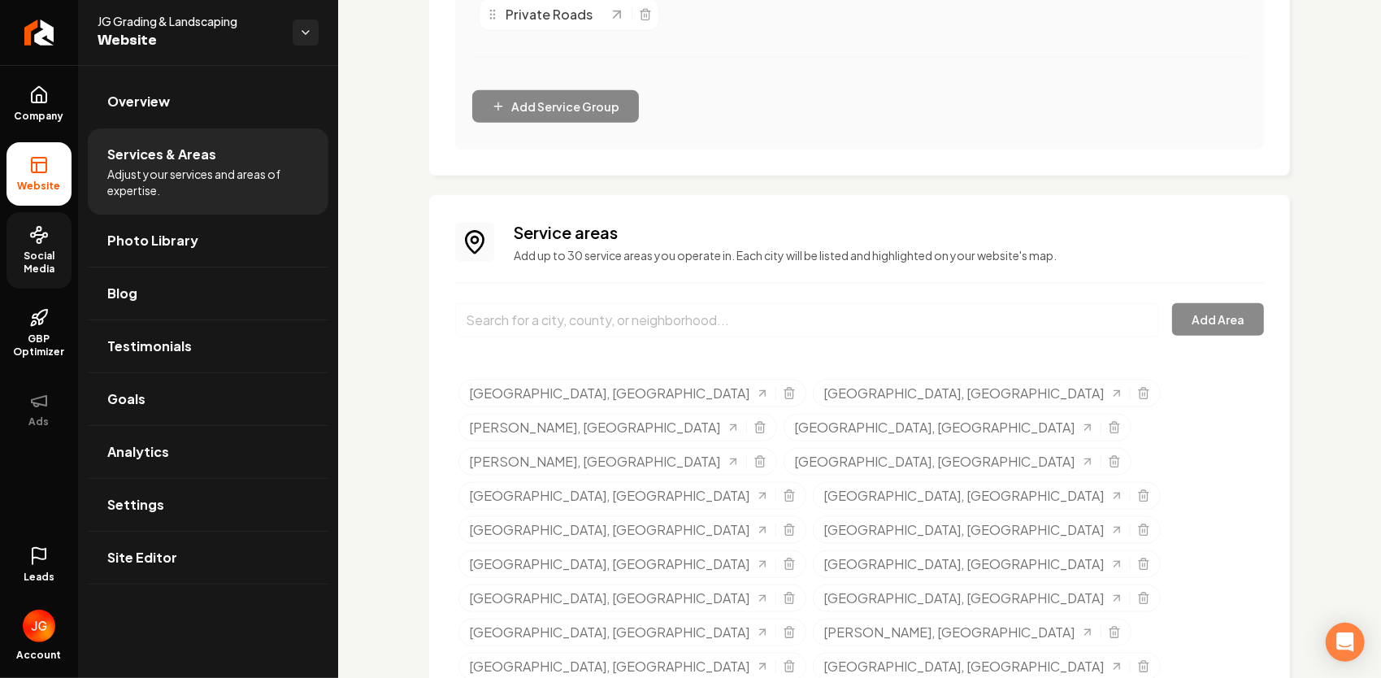
click at [58, 247] on link "Social Media" at bounding box center [39, 250] width 65 height 76
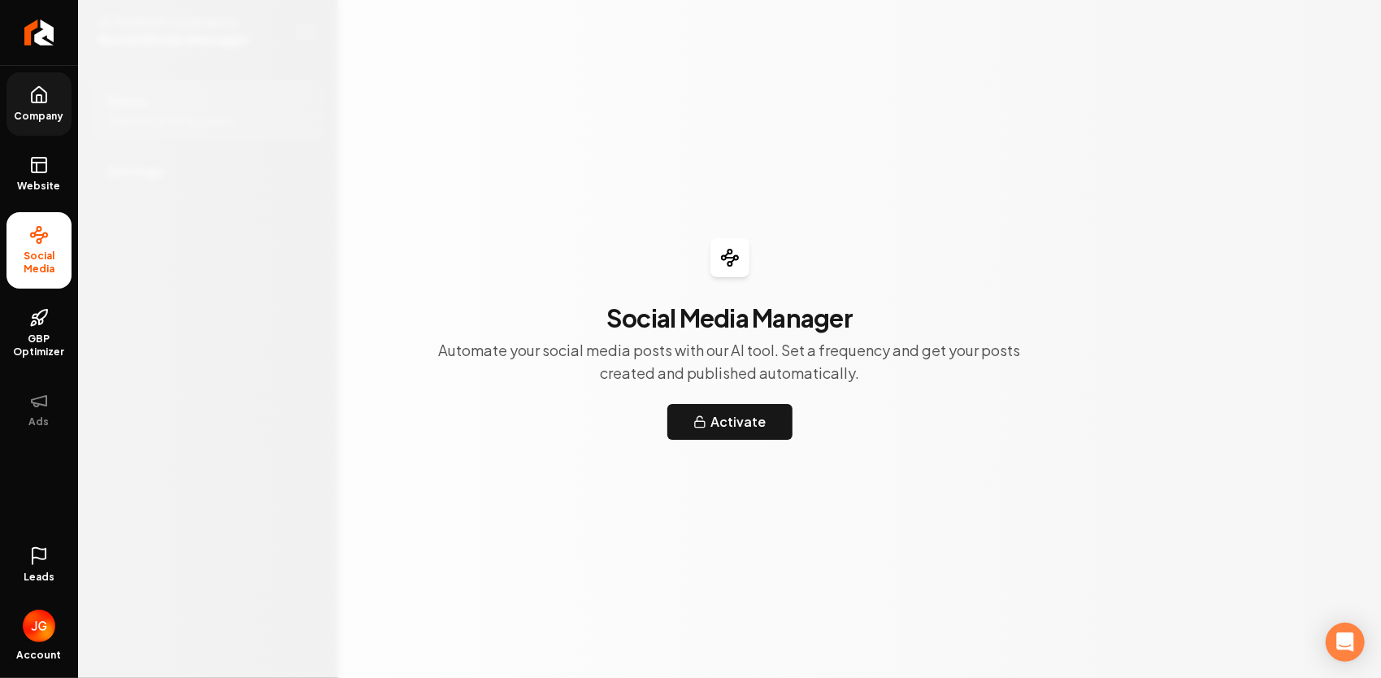
click at [57, 98] on link "Company" at bounding box center [39, 103] width 65 height 63
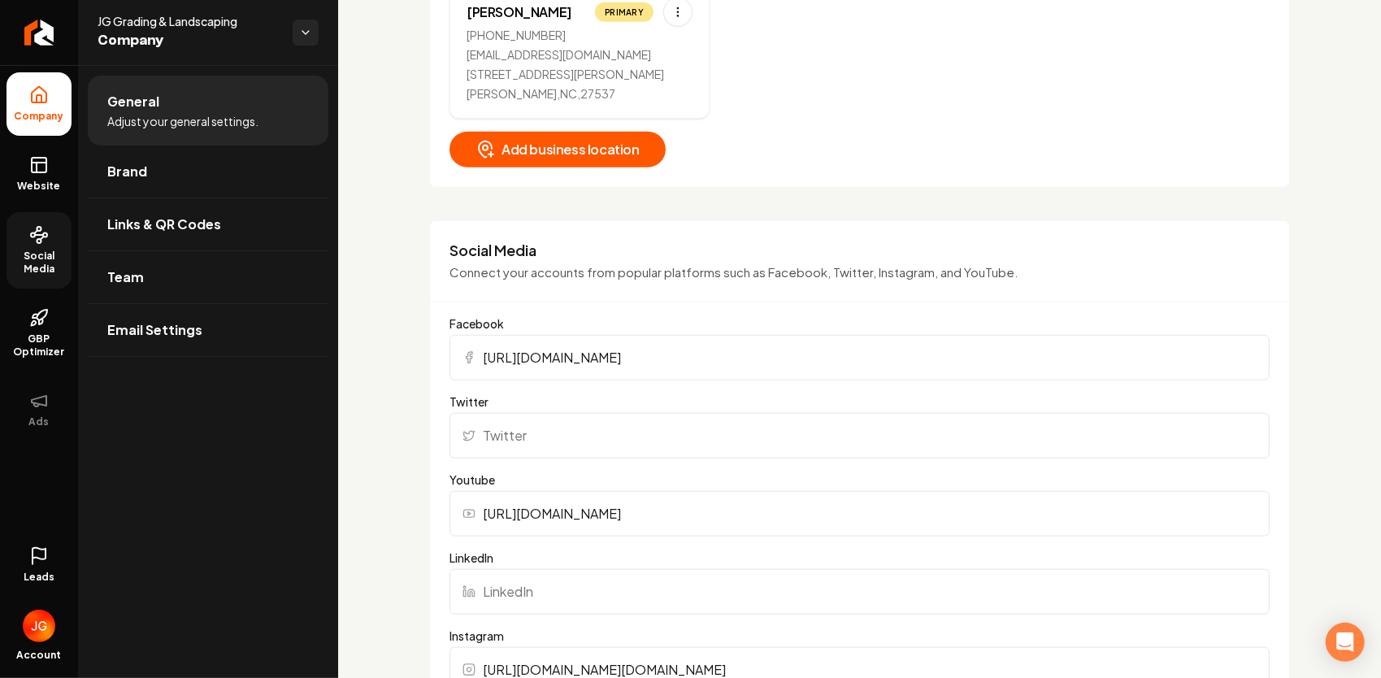
scroll to position [894, 0]
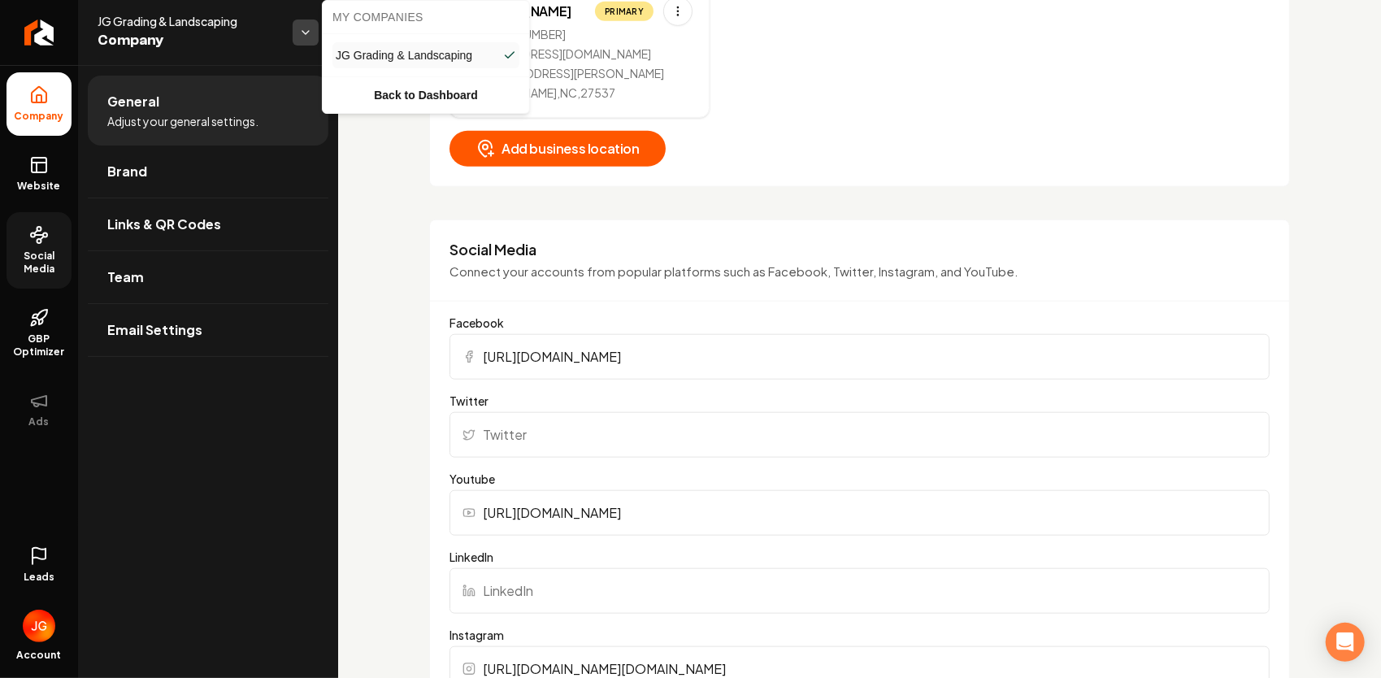
click at [312, 34] on html "Company Website Social Media GBP Optimizer Ads Leads Account JG Grading & Lands…" at bounding box center [690, 339] width 1381 height 678
click at [458, 89] on link "Back to Dashboard" at bounding box center [426, 94] width 200 height 29
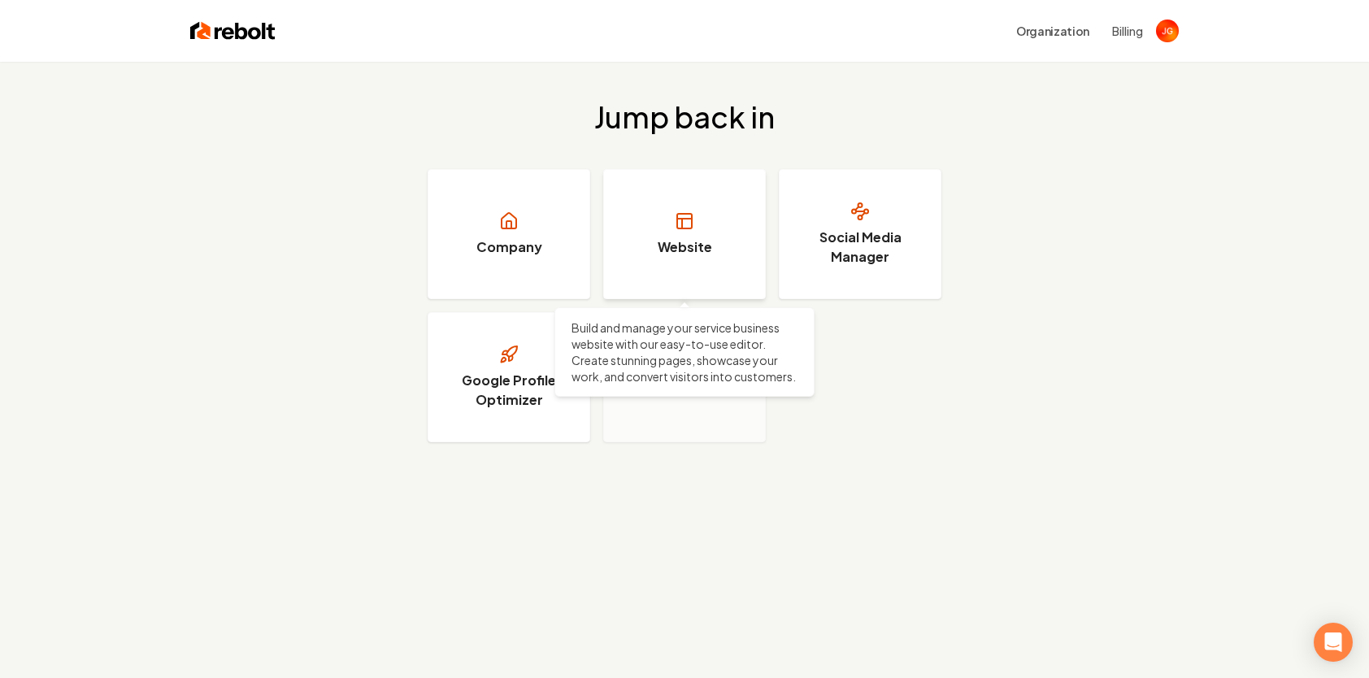
click at [711, 223] on link "Website" at bounding box center [684, 234] width 163 height 130
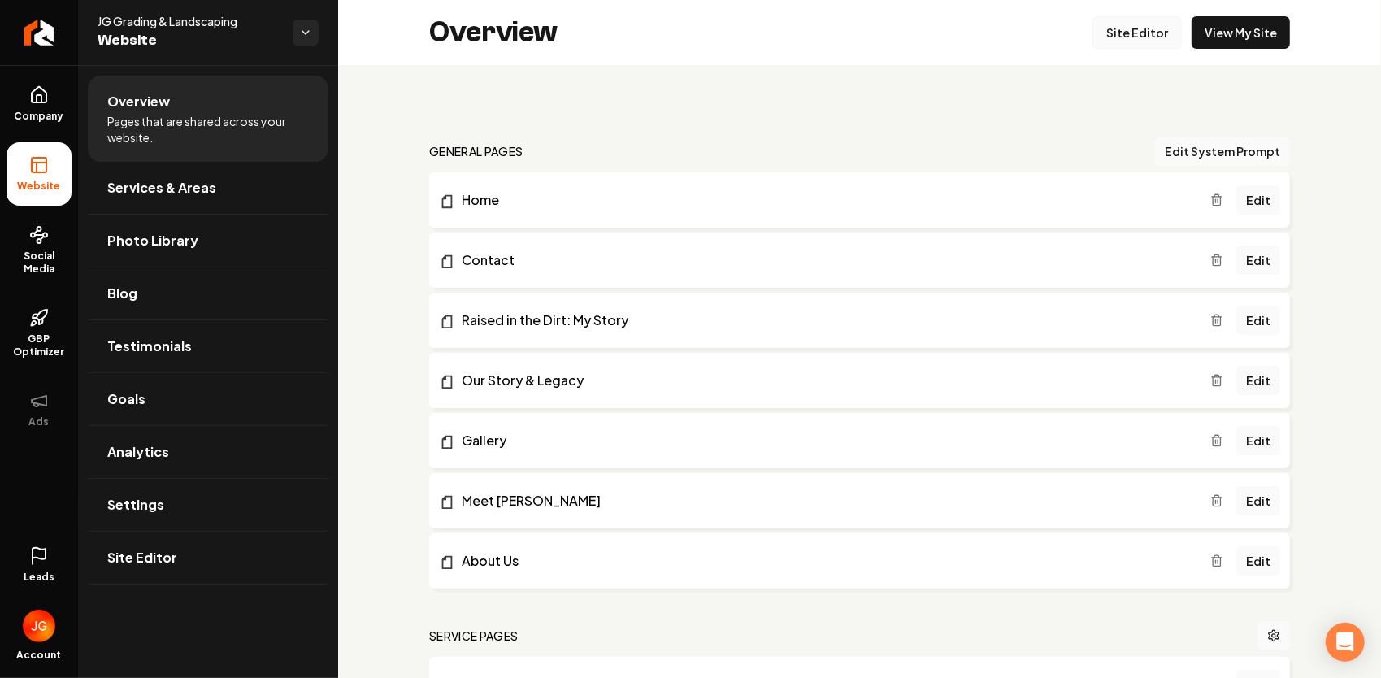
click at [1134, 36] on link "Site Editor" at bounding box center [1136, 32] width 89 height 33
